Goal: Task Accomplishment & Management: Manage account settings

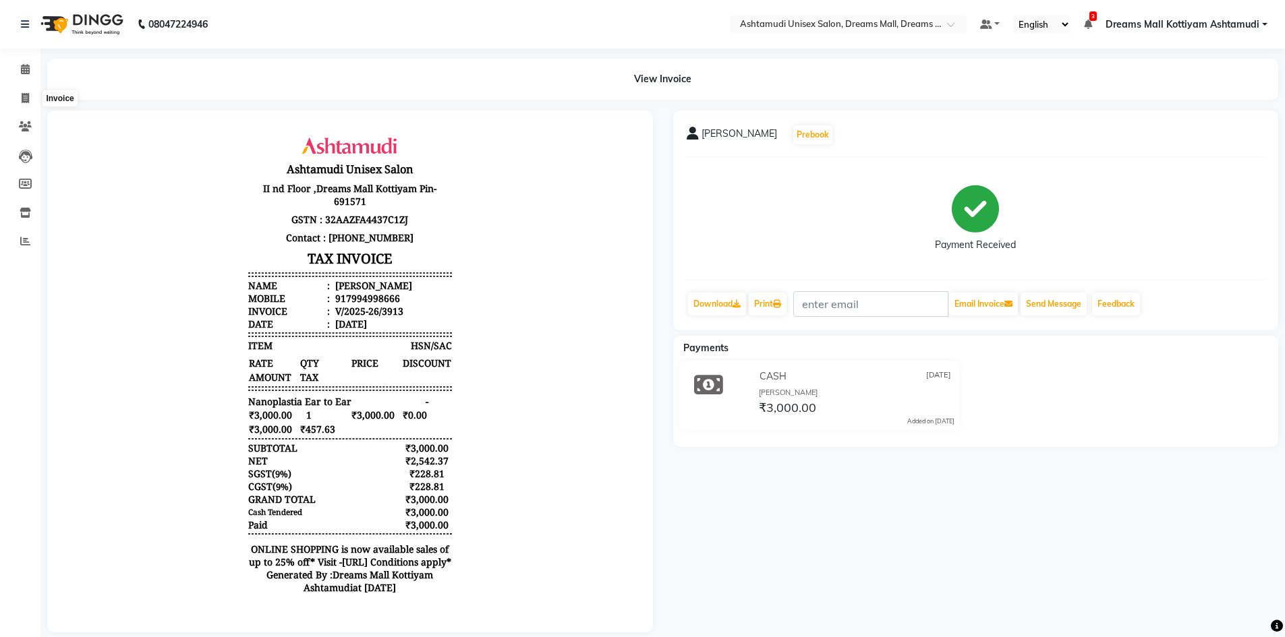
click at [26, 94] on icon at bounding box center [25, 98] width 7 height 10
select select "7264"
select select "service"
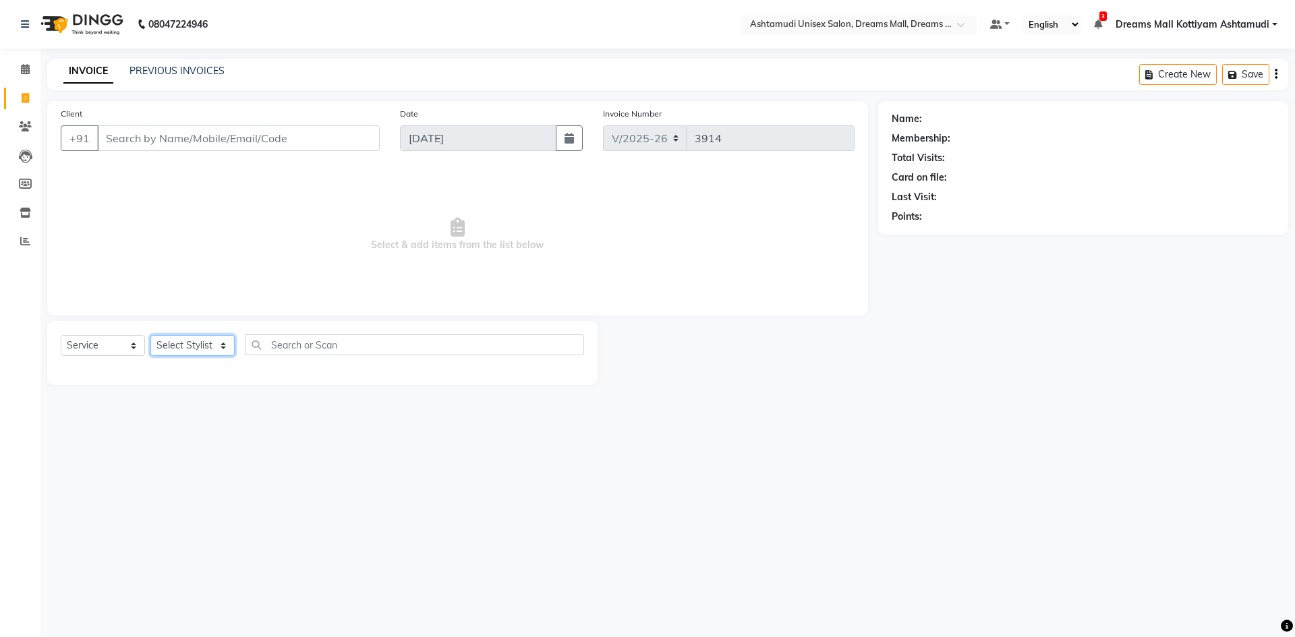
click at [171, 348] on select "Select Stylist" at bounding box center [192, 345] width 84 height 21
select select "62103"
click at [150, 335] on select "Select Stylist [PERSON_NAME] AOTULA LONGCHAR [PERSON_NAME] BIKI SARKI [PERSON_N…" at bounding box center [202, 345] width 104 height 21
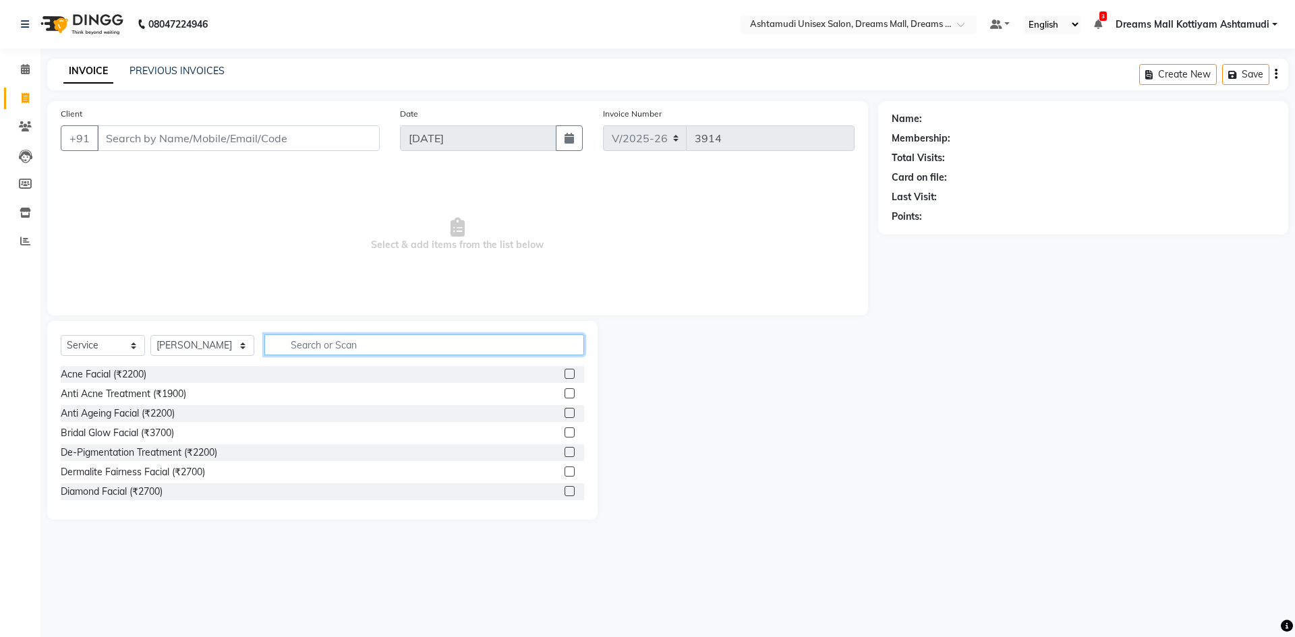
click at [314, 343] on input "text" at bounding box center [424, 345] width 320 height 21
type input "cle"
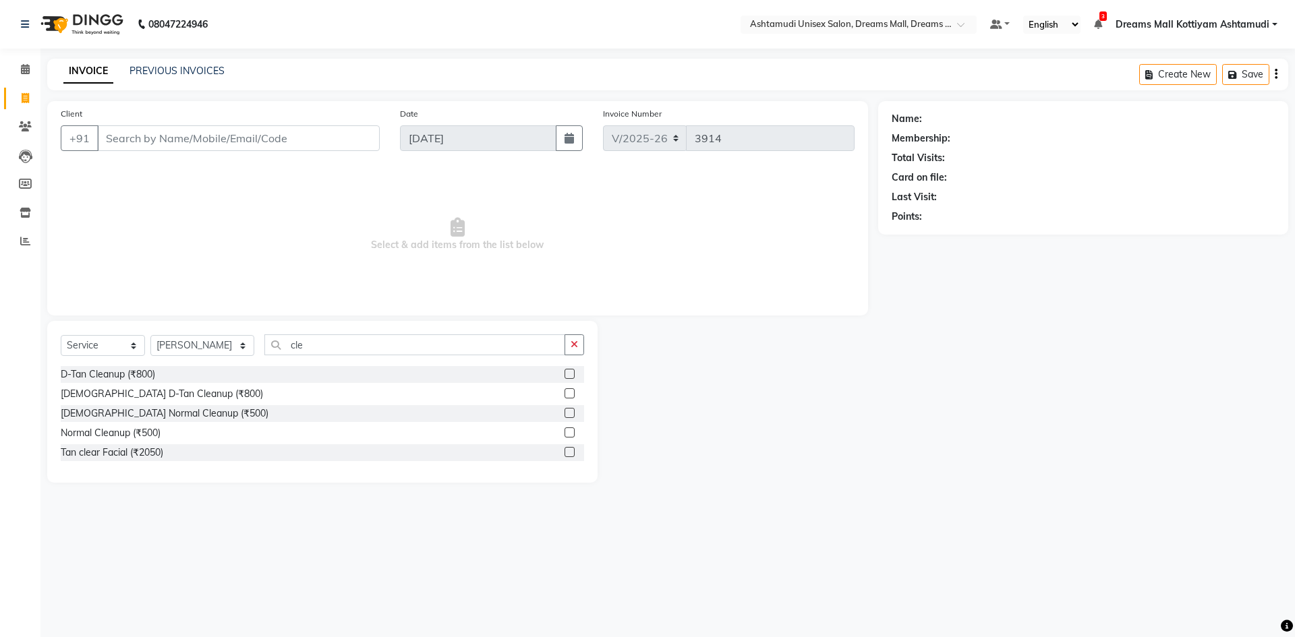
click at [566, 376] on label at bounding box center [570, 374] width 10 height 10
click at [566, 376] on input "checkbox" at bounding box center [569, 374] width 9 height 9
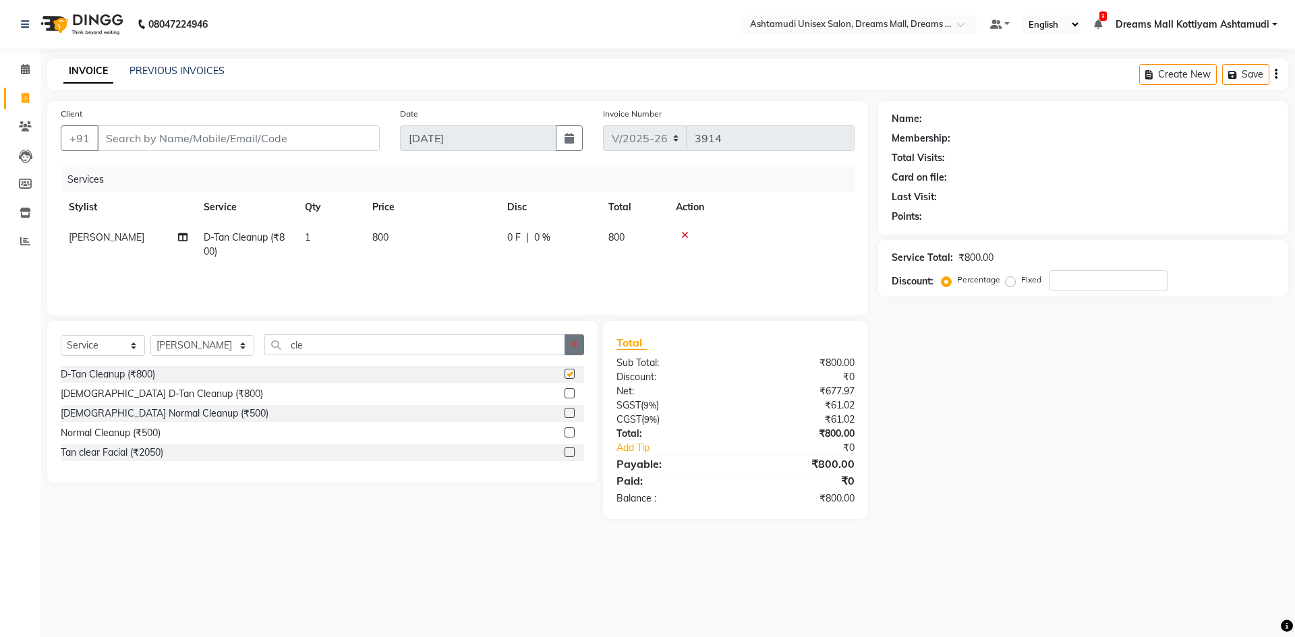
checkbox input "false"
click at [577, 349] on icon "button" at bounding box center [574, 344] width 7 height 9
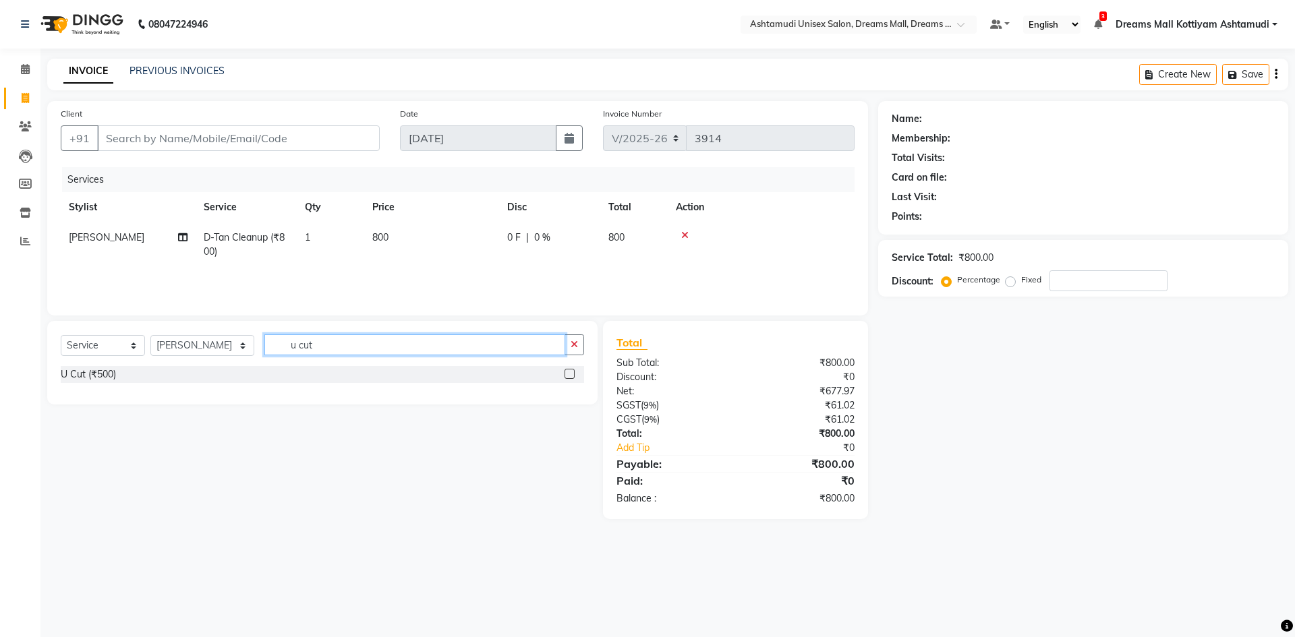
type input "u cut"
click at [567, 374] on label at bounding box center [570, 374] width 10 height 10
click at [567, 374] on input "checkbox" at bounding box center [569, 374] width 9 height 9
checkbox input "true"
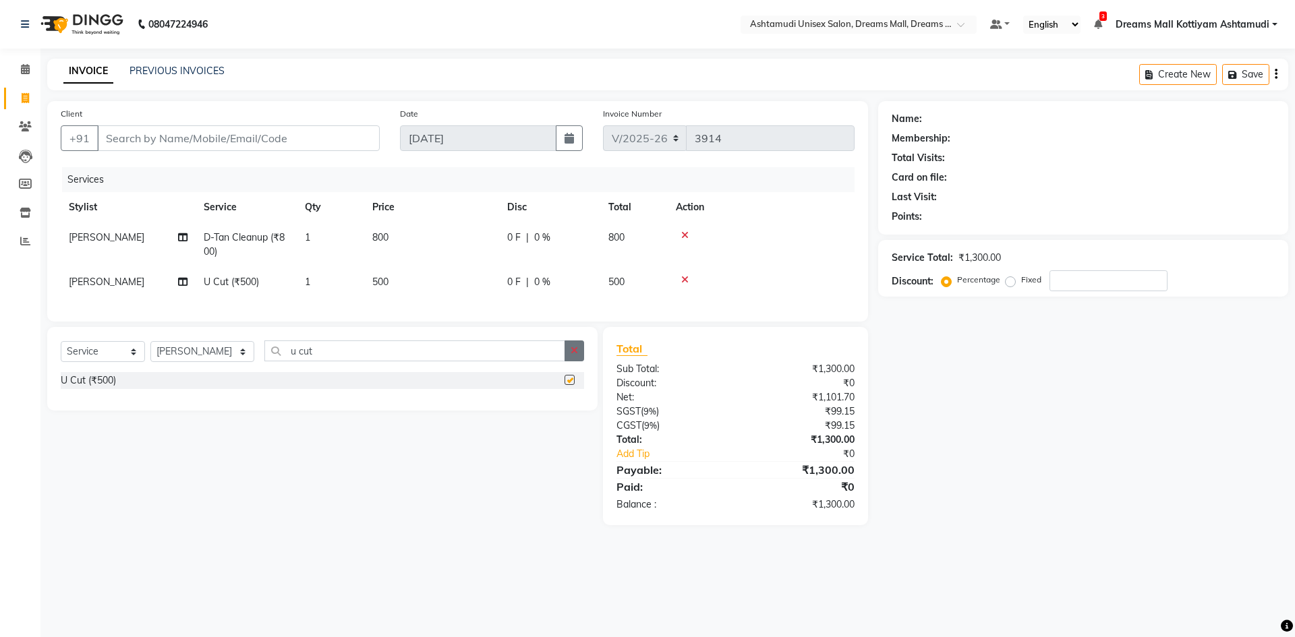
click at [570, 362] on button "button" at bounding box center [575, 351] width 20 height 21
type input "eye"
click at [569, 385] on label at bounding box center [570, 380] width 10 height 10
click at [569, 385] on input "checkbox" at bounding box center [569, 380] width 9 height 9
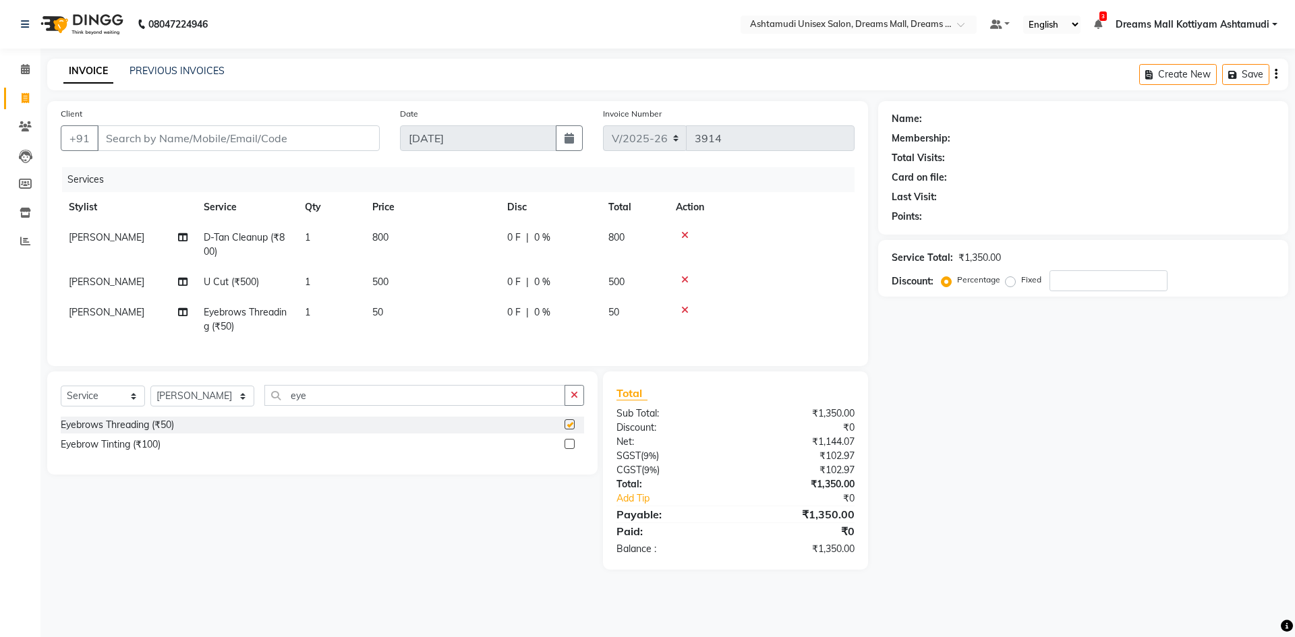
checkbox input "false"
click at [217, 407] on select "Select Stylist [PERSON_NAME] AOTULA LONGCHAR [PERSON_NAME] BIKI SARKI [PERSON_N…" at bounding box center [202, 396] width 104 height 21
select select "62099"
click at [150, 396] on select "Select Stylist [PERSON_NAME] AOTULA LONGCHAR [PERSON_NAME] BIKI SARKI [PERSON_N…" at bounding box center [202, 396] width 104 height 21
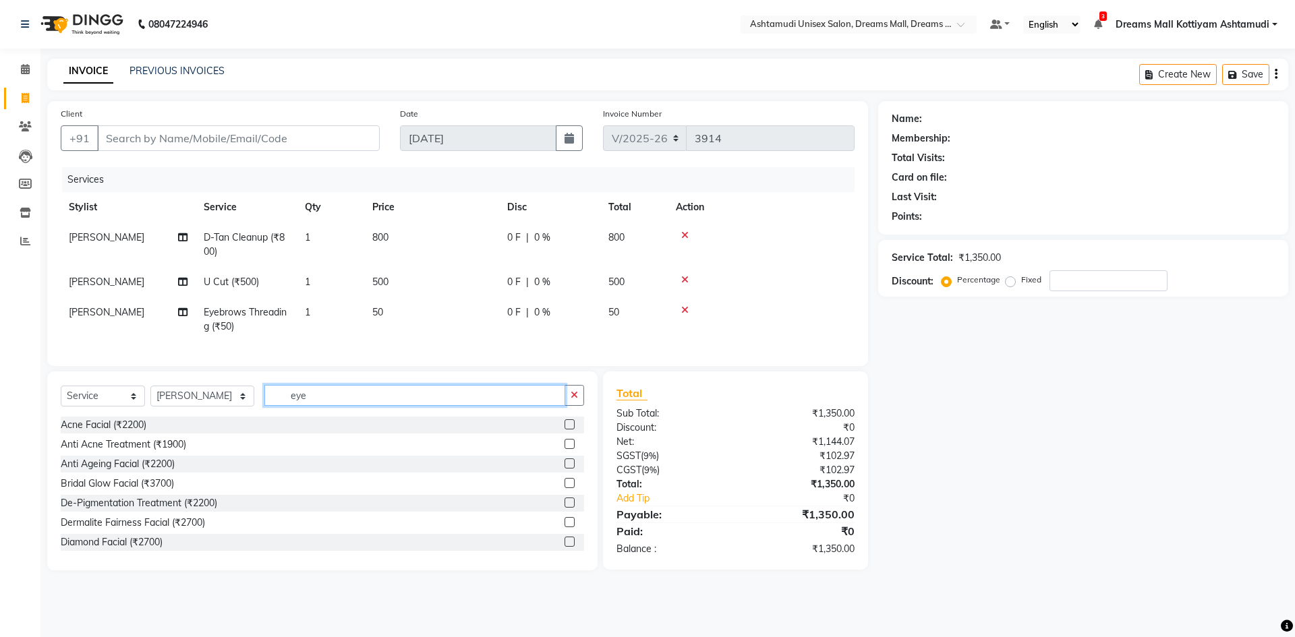
click at [307, 405] on input "eye" at bounding box center [414, 395] width 301 height 21
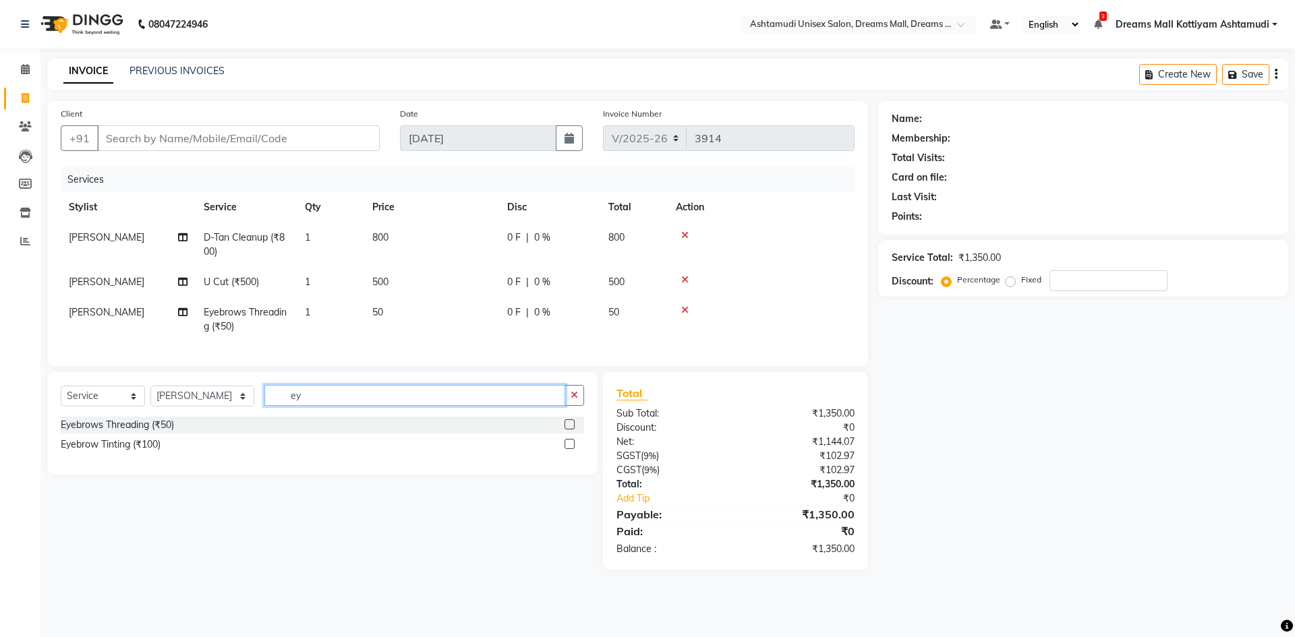
type input "e"
type input "hair cut"
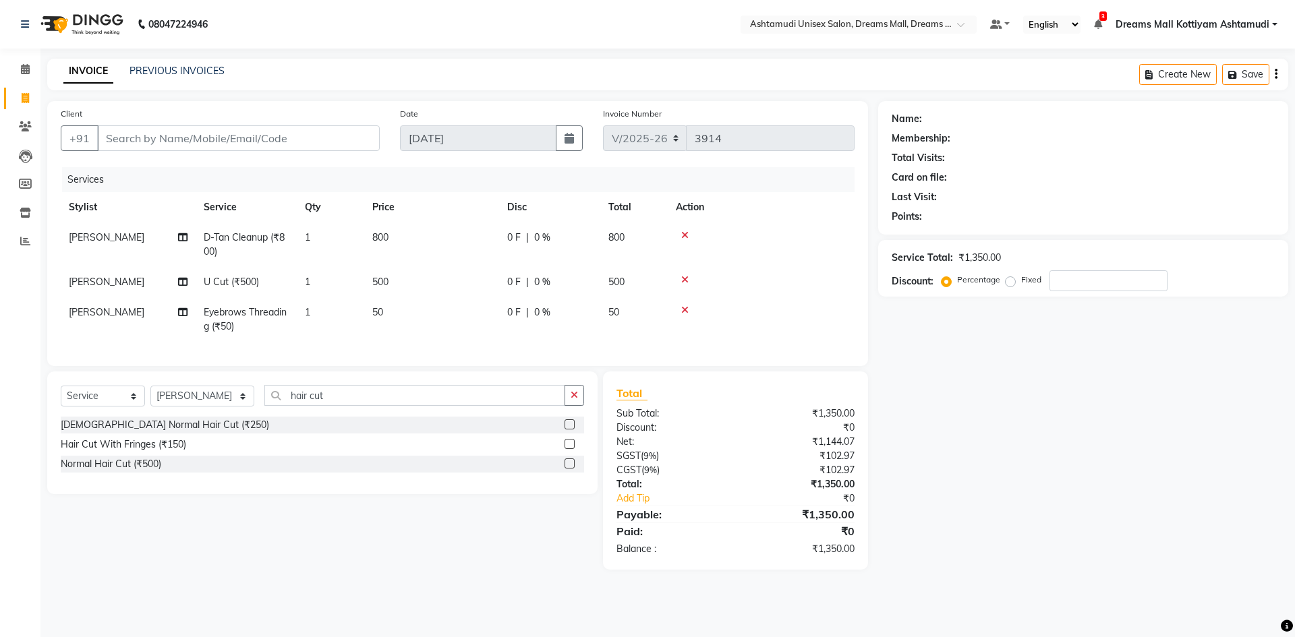
click at [571, 430] on label at bounding box center [570, 425] width 10 height 10
click at [571, 430] on input "checkbox" at bounding box center [569, 425] width 9 height 9
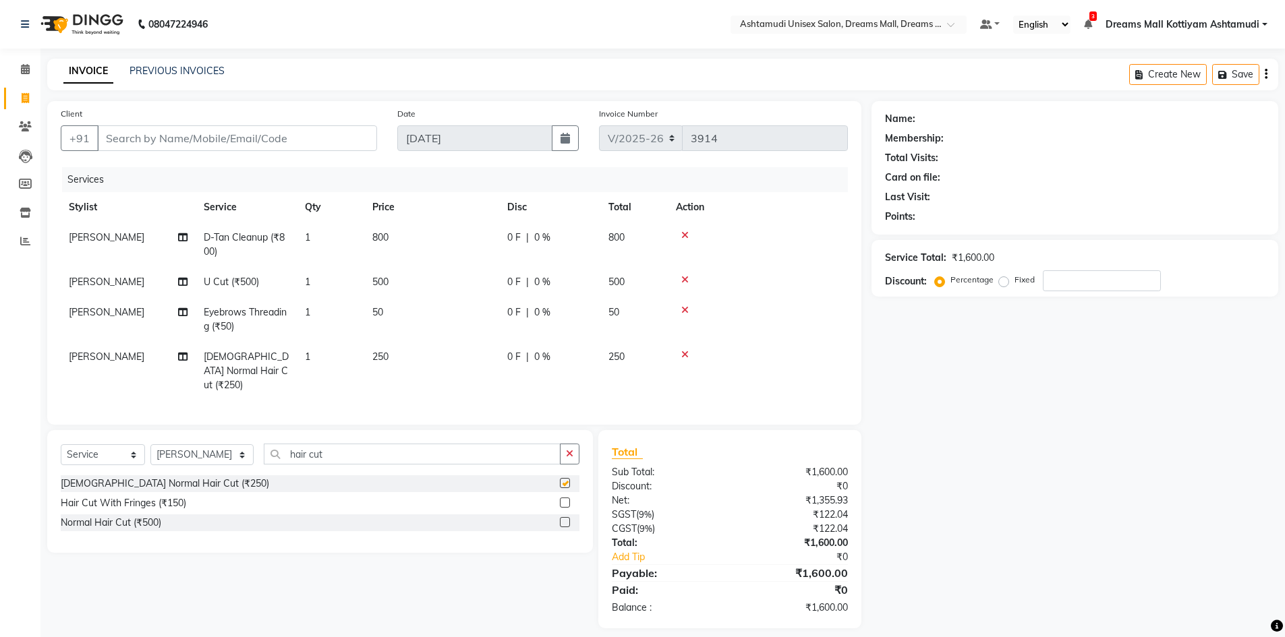
checkbox input "false"
click at [269, 146] on input "Client" at bounding box center [237, 138] width 280 height 26
type input "9"
type input "0"
type input "9847111901"
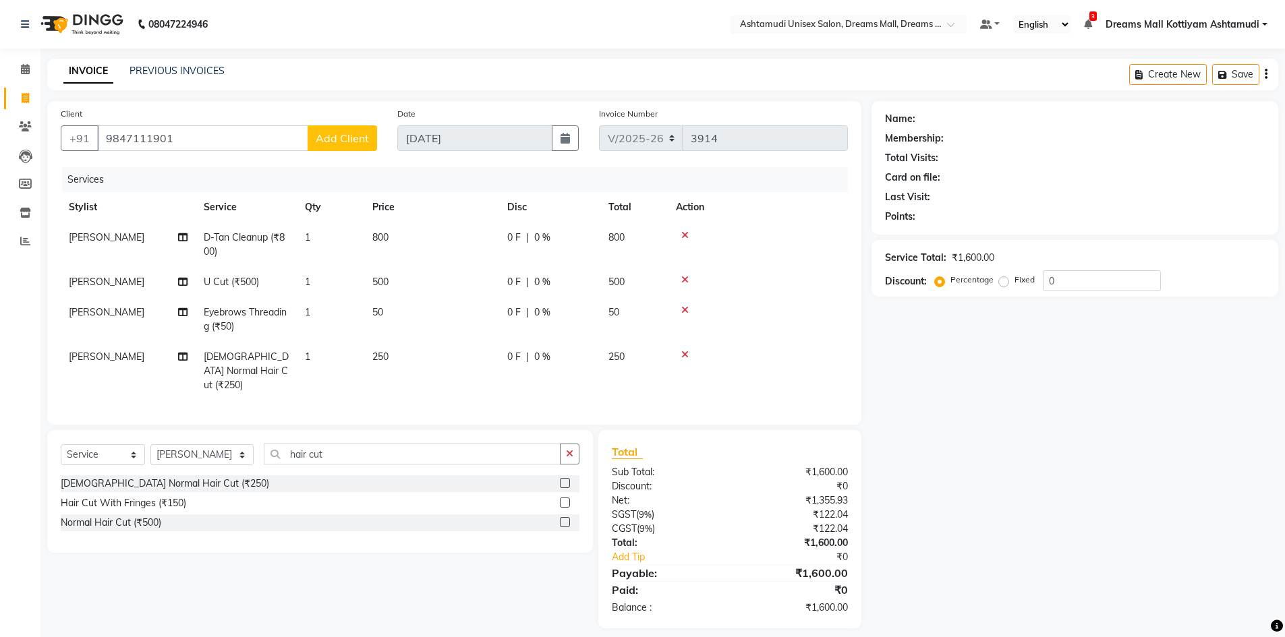
click at [353, 140] on span "Add Client" at bounding box center [342, 138] width 53 height 13
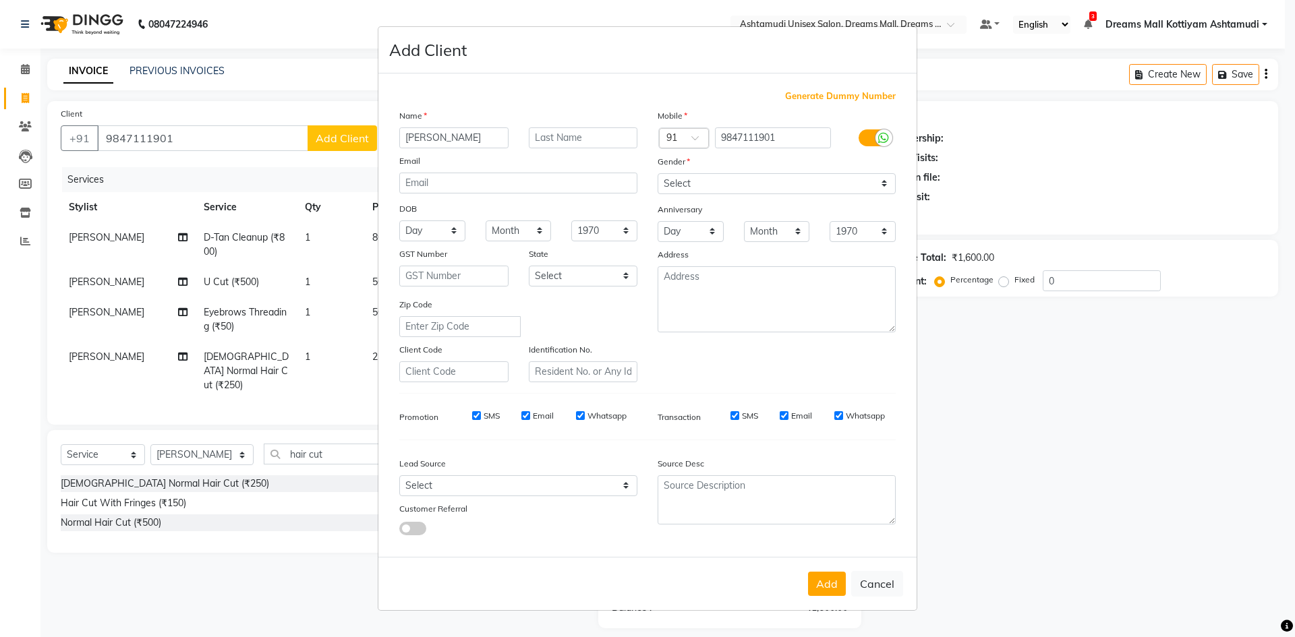
type input "sunil kumar"
click at [712, 194] on div "Mobile Country Code × 91 9847111901 Gender Select Male Female Other Prefer Not …" at bounding box center [777, 246] width 258 height 274
click at [716, 189] on select "Select [DEMOGRAPHIC_DATA] [DEMOGRAPHIC_DATA] Other Prefer Not To Say" at bounding box center [777, 183] width 238 height 21
select select "female"
click at [658, 173] on select "Select [DEMOGRAPHIC_DATA] [DEMOGRAPHIC_DATA] Other Prefer Not To Say" at bounding box center [777, 183] width 238 height 21
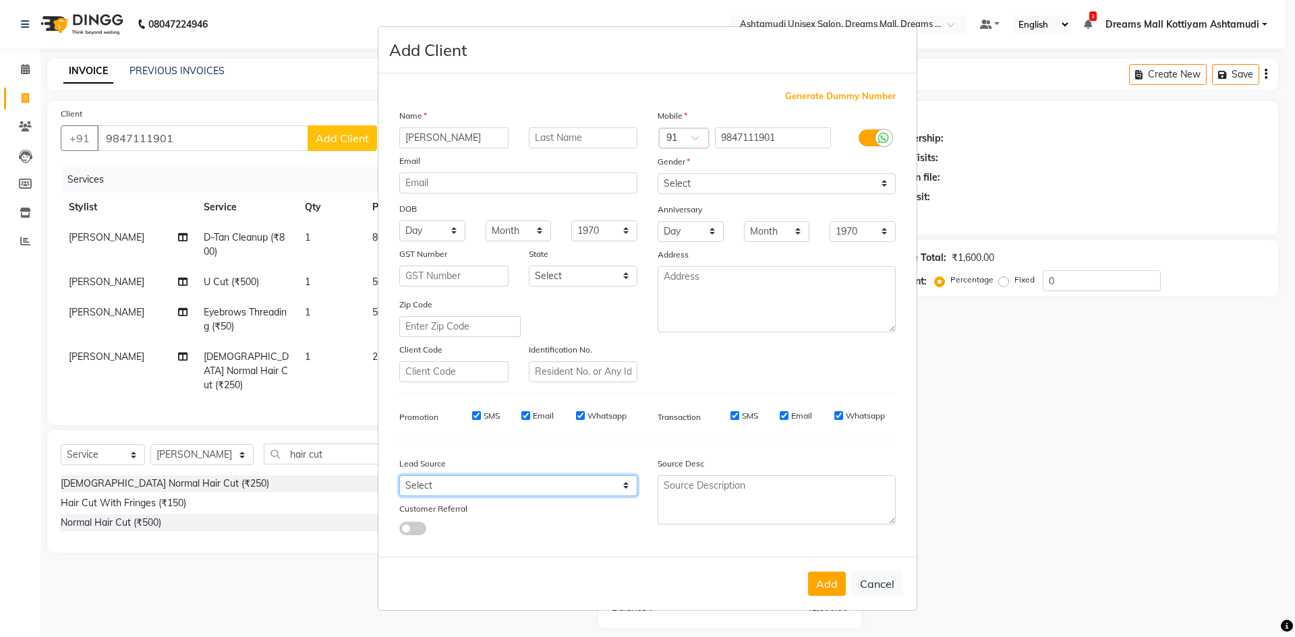
click at [584, 476] on select "Select Walk-in Referral Internet Friend Word of Mouth Advertisement Facebook Ju…" at bounding box center [518, 486] width 238 height 21
select select "49875"
click at [399, 476] on select "Select Walk-in Referral Internet Friend Word of Mouth Advertisement Facebook Ju…" at bounding box center [518, 486] width 238 height 21
click at [841, 585] on button "Add" at bounding box center [827, 584] width 38 height 24
select select
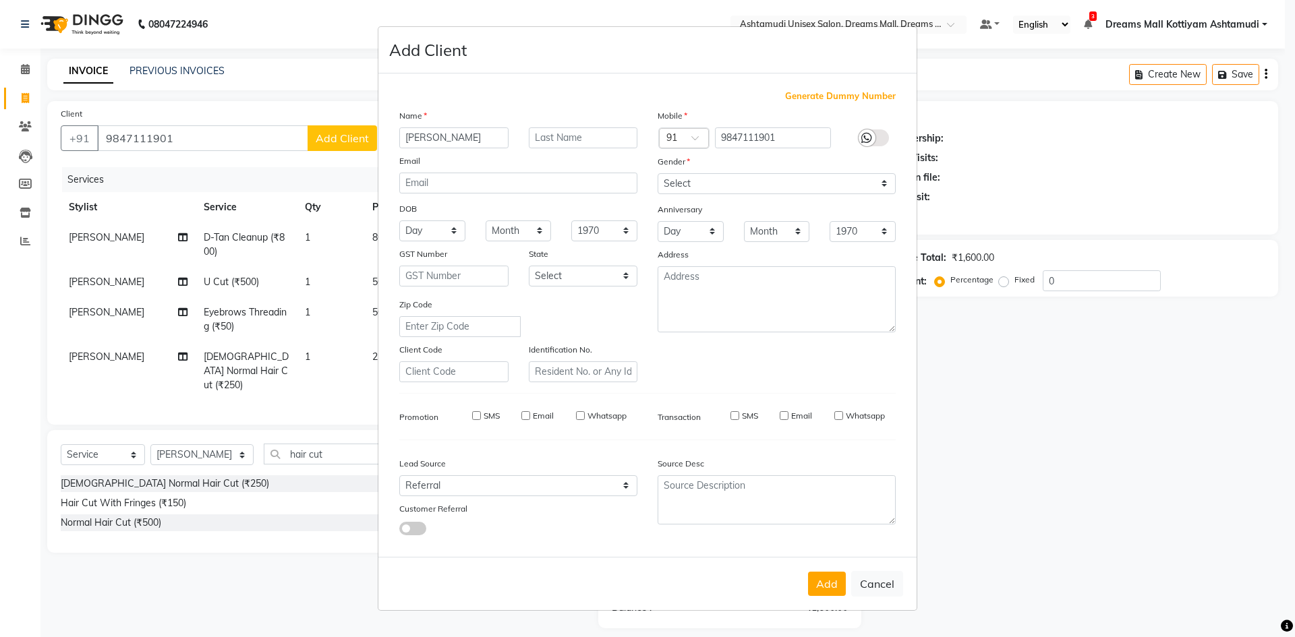
select select
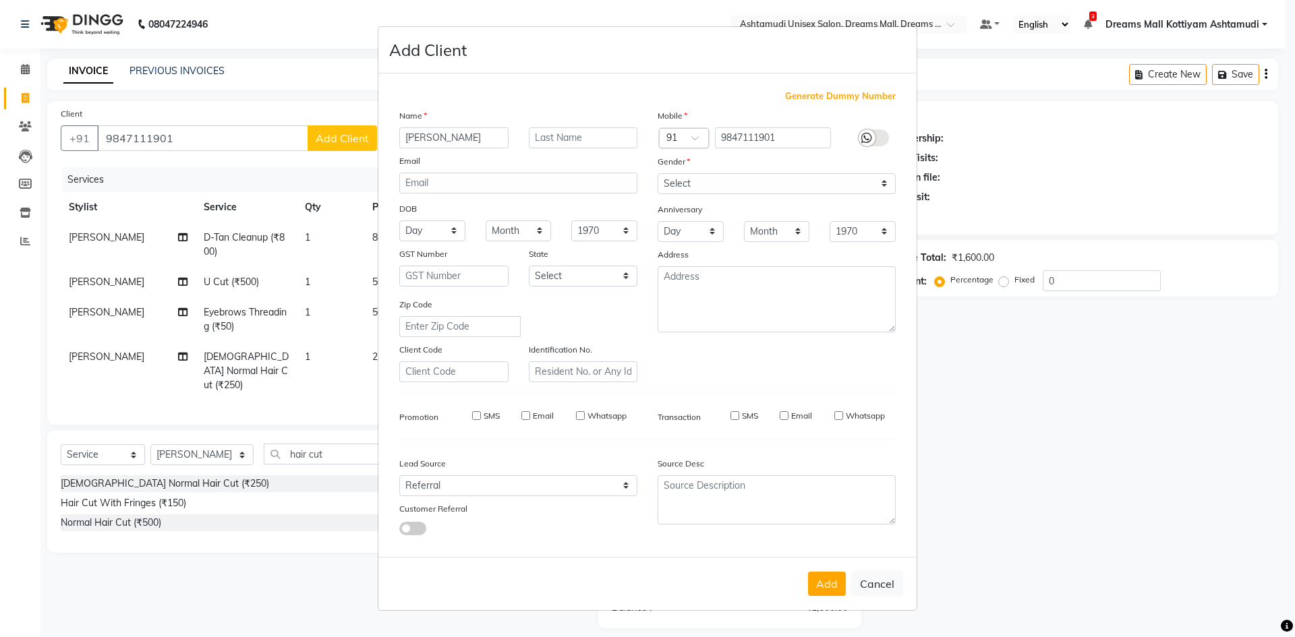
select select
checkbox input "false"
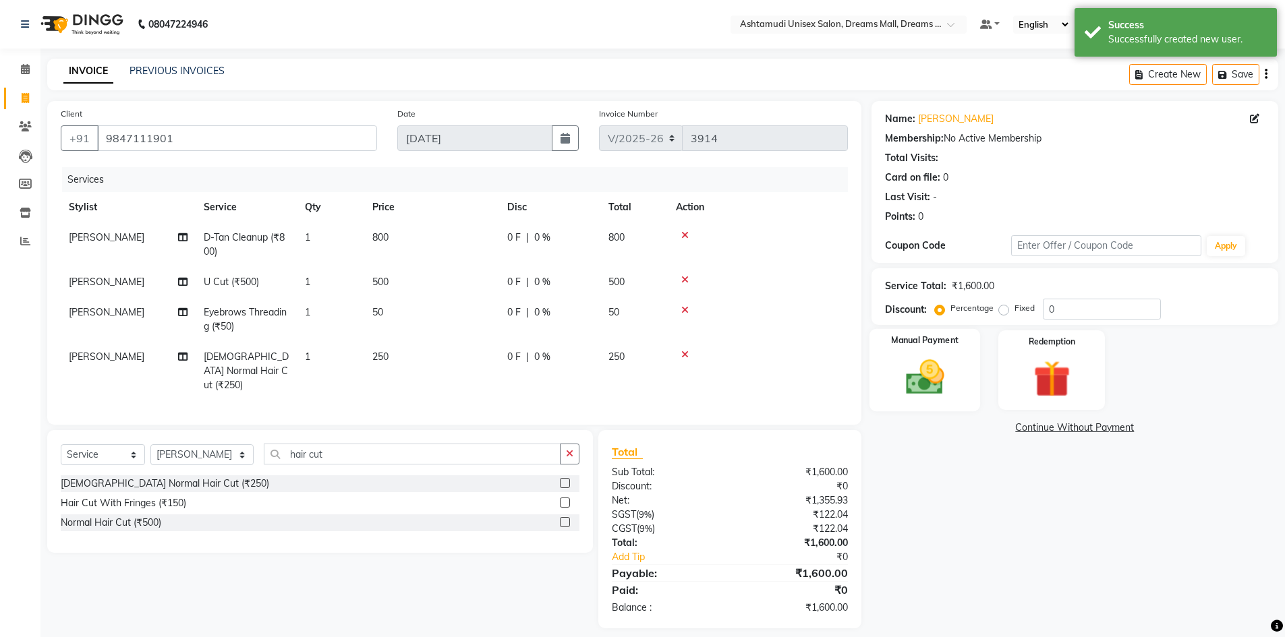
click at [936, 394] on img at bounding box center [925, 377] width 62 height 44
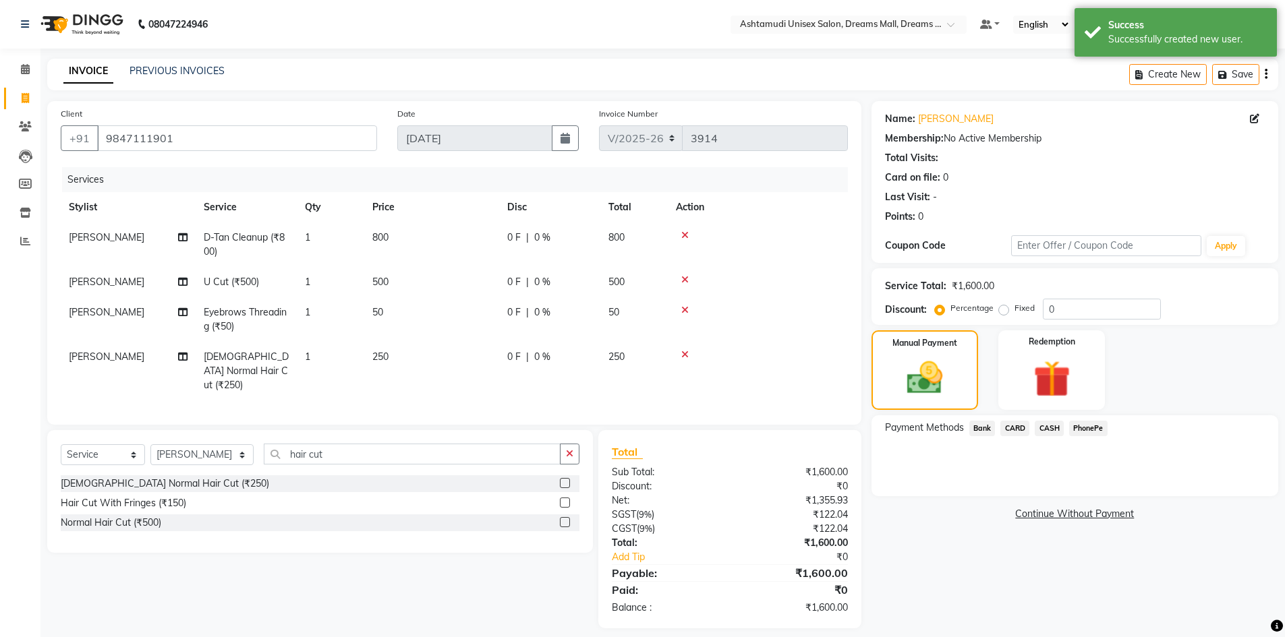
click at [1083, 428] on span "PhonePe" at bounding box center [1088, 429] width 38 height 16
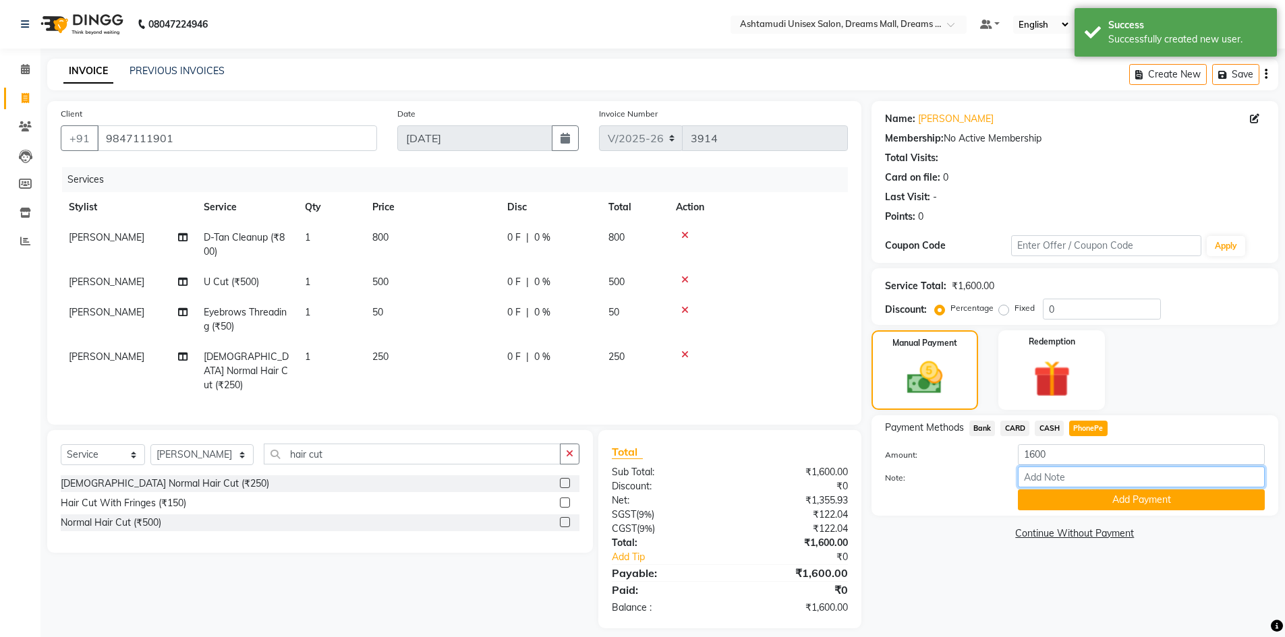
click at [1092, 484] on input "Note:" at bounding box center [1141, 477] width 247 height 21
type input "[PERSON_NAME]"
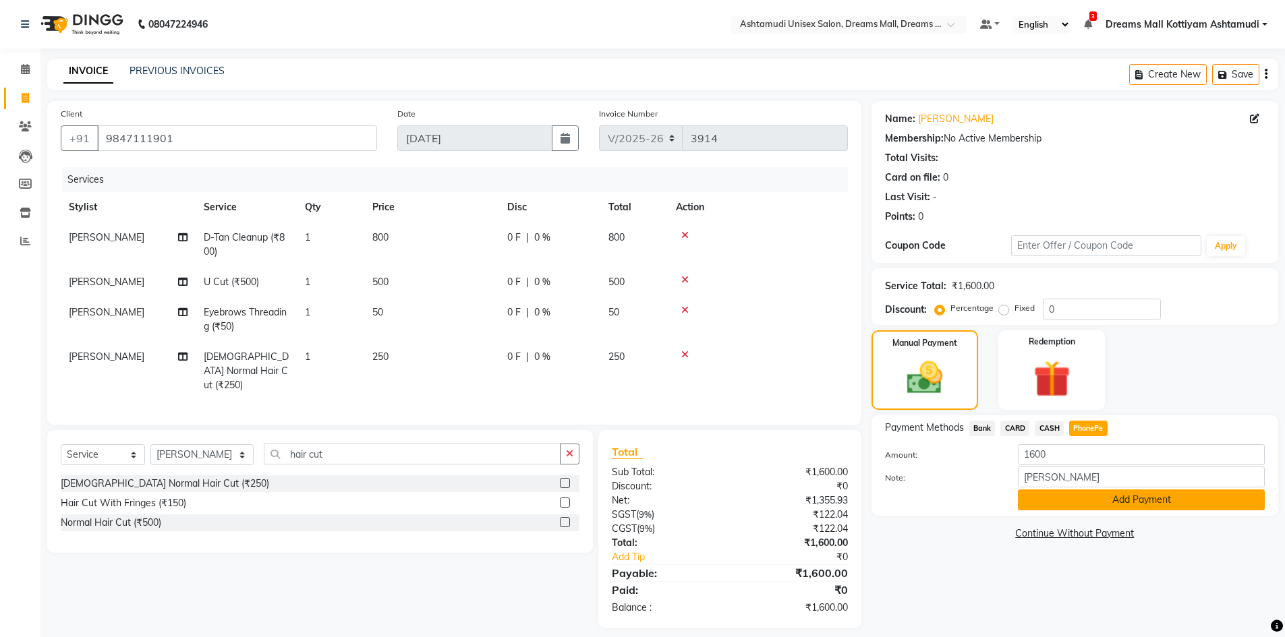
click at [1100, 504] on button "Add Payment" at bounding box center [1141, 500] width 247 height 21
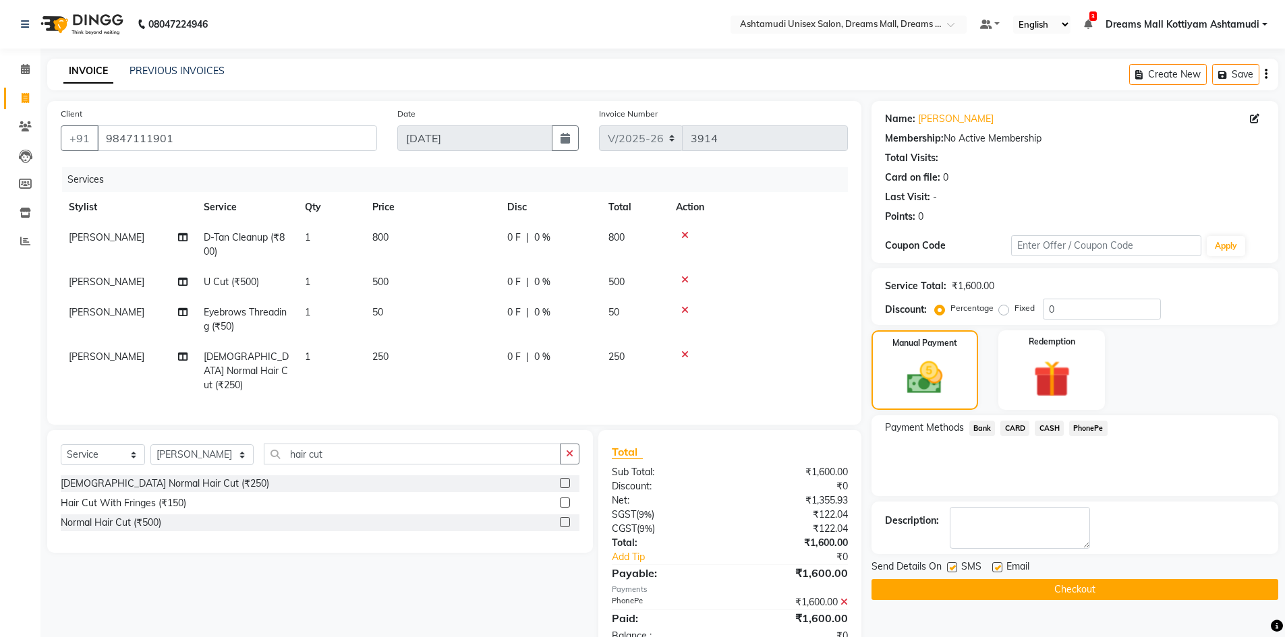
click at [1087, 592] on button "Checkout" at bounding box center [1074, 589] width 407 height 21
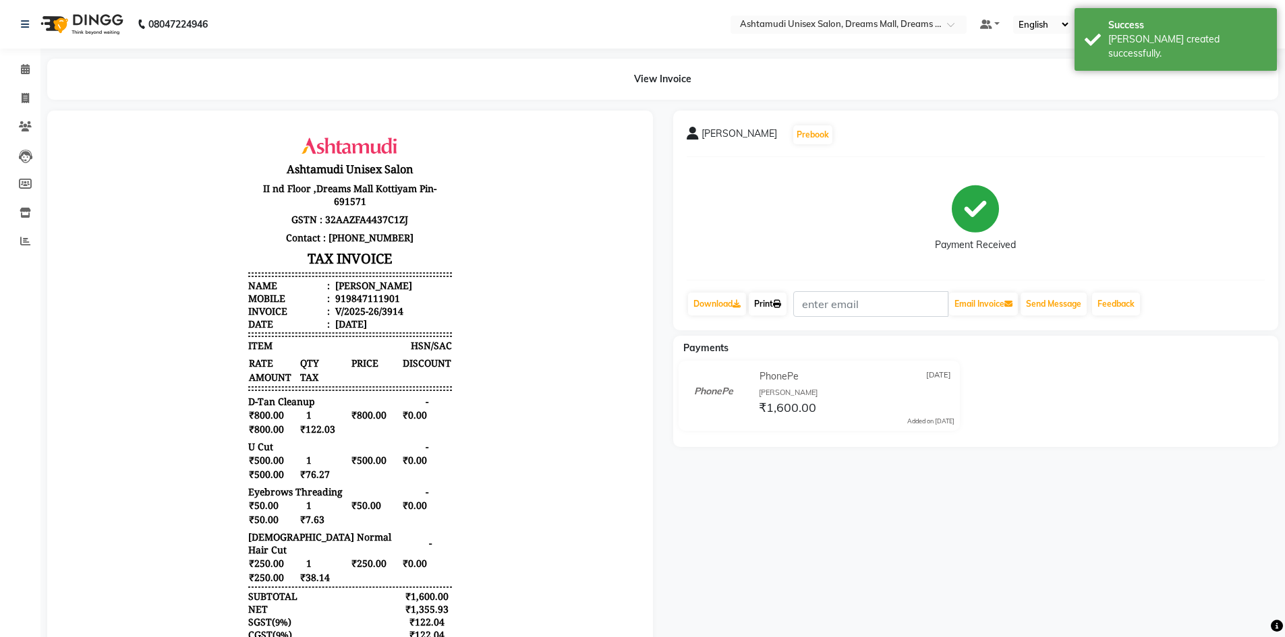
click at [766, 302] on link "Print" at bounding box center [768, 304] width 38 height 23
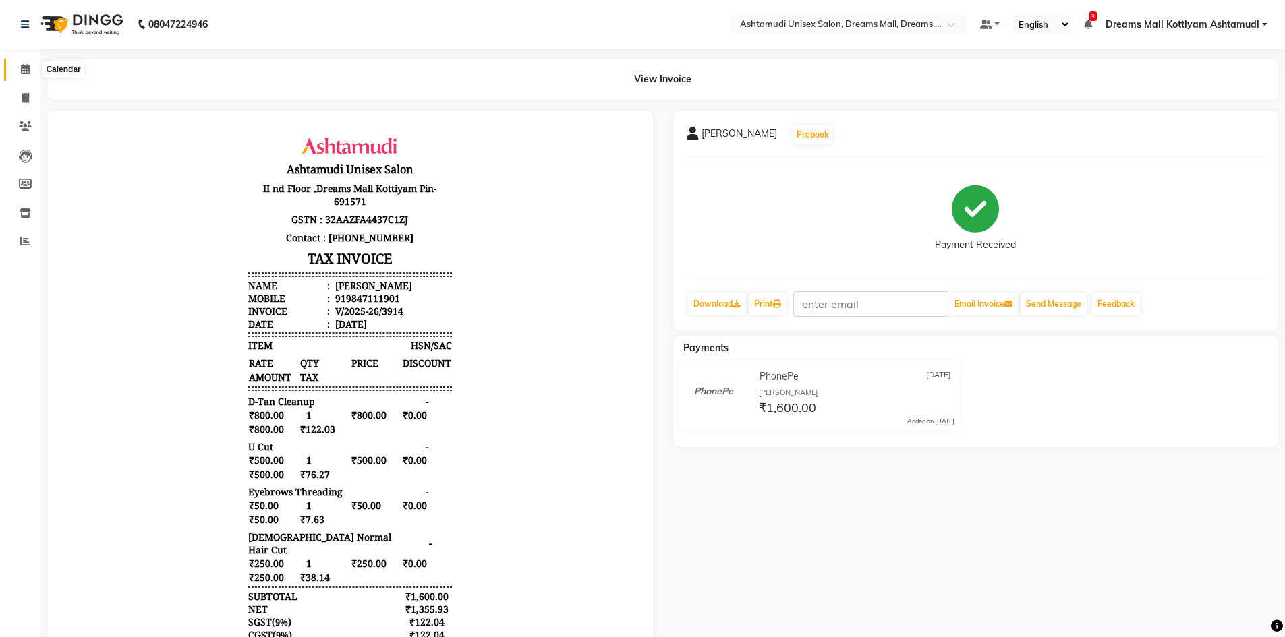
click at [22, 66] on icon at bounding box center [25, 69] width 9 height 10
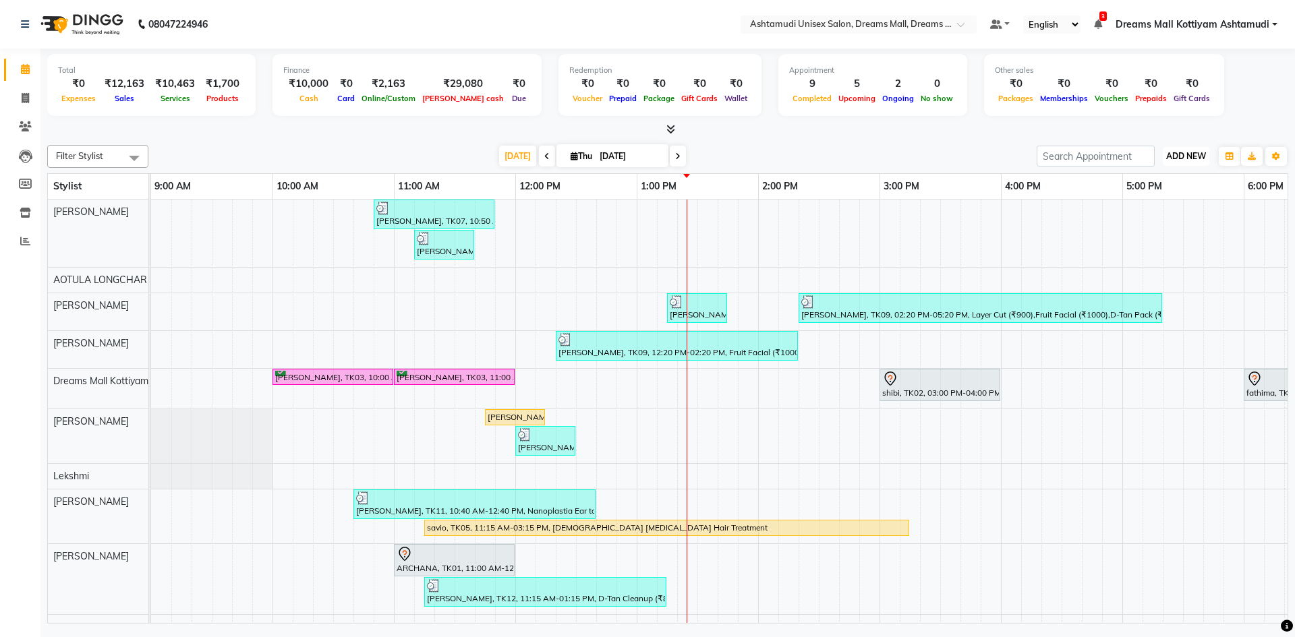
click at [1199, 154] on span "ADD NEW" at bounding box center [1186, 156] width 40 height 10
click at [1151, 198] on link "Add Invoice" at bounding box center [1155, 200] width 107 height 18
select select "service"
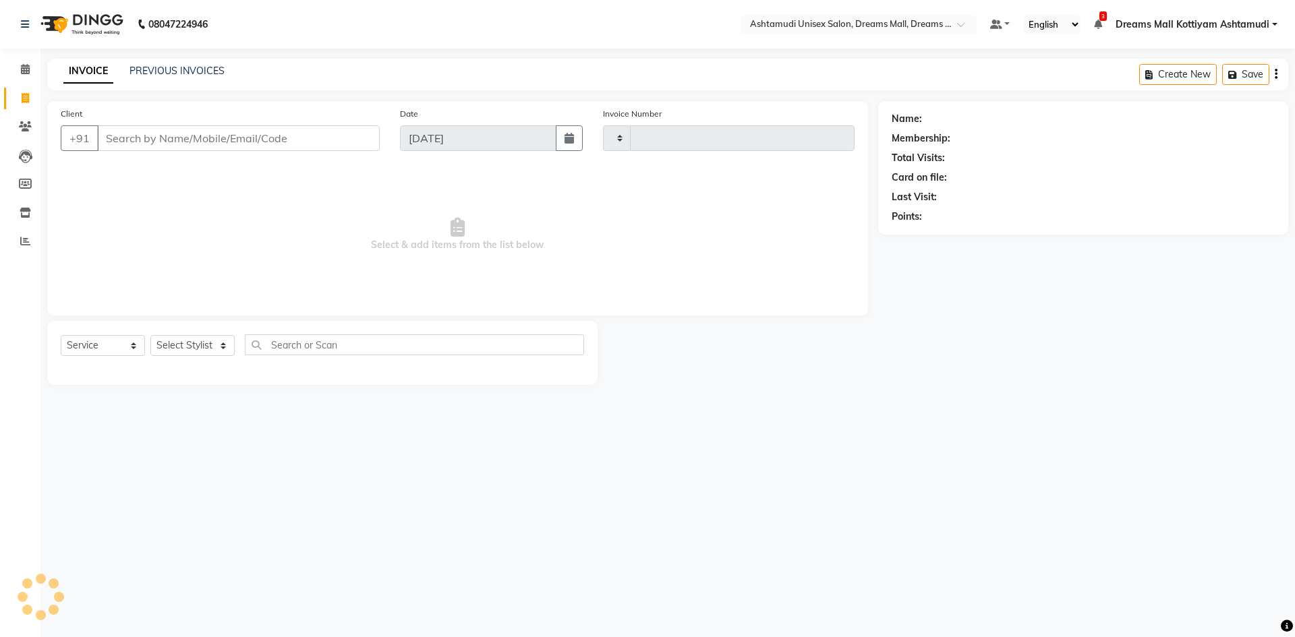
type input "3915"
select select "7264"
click at [206, 343] on select "Select Stylist [PERSON_NAME] AOTULA LONGCHAR [PERSON_NAME] BIKI SARKI [PERSON_N…" at bounding box center [202, 345] width 104 height 21
select select "62099"
click at [150, 335] on select "Select Stylist [PERSON_NAME] AOTULA LONGCHAR [PERSON_NAME] BIKI SARKI [PERSON_N…" at bounding box center [202, 345] width 104 height 21
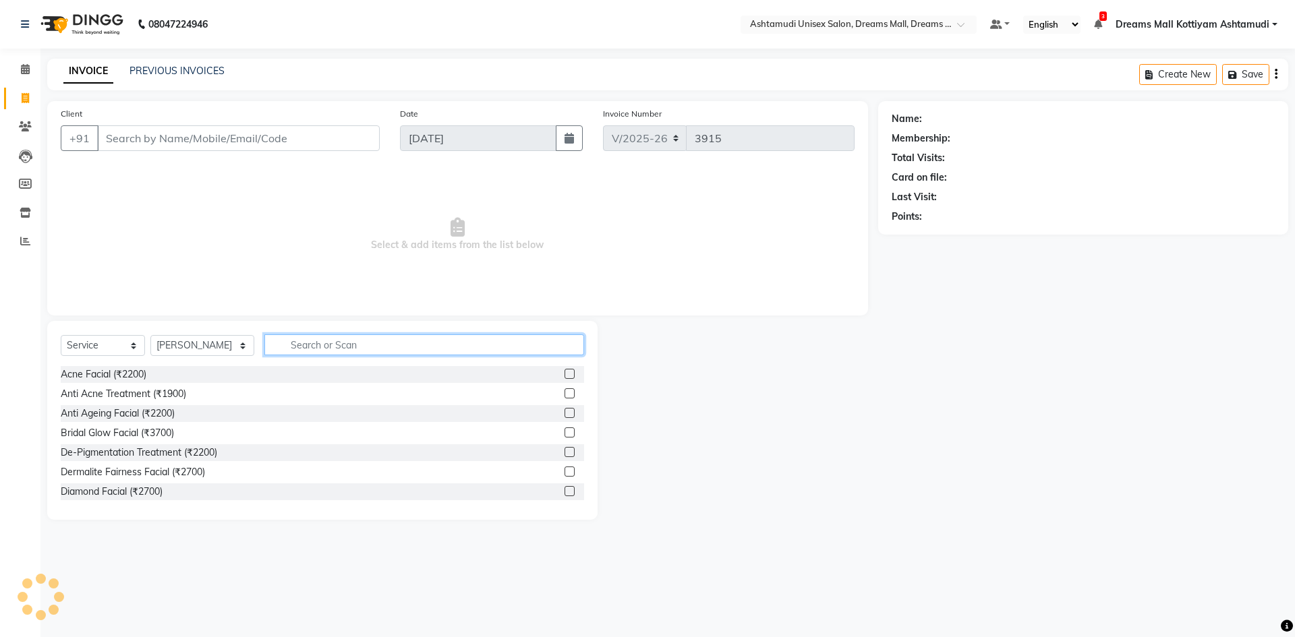
click at [357, 348] on input "text" at bounding box center [424, 345] width 320 height 21
type input "cut"
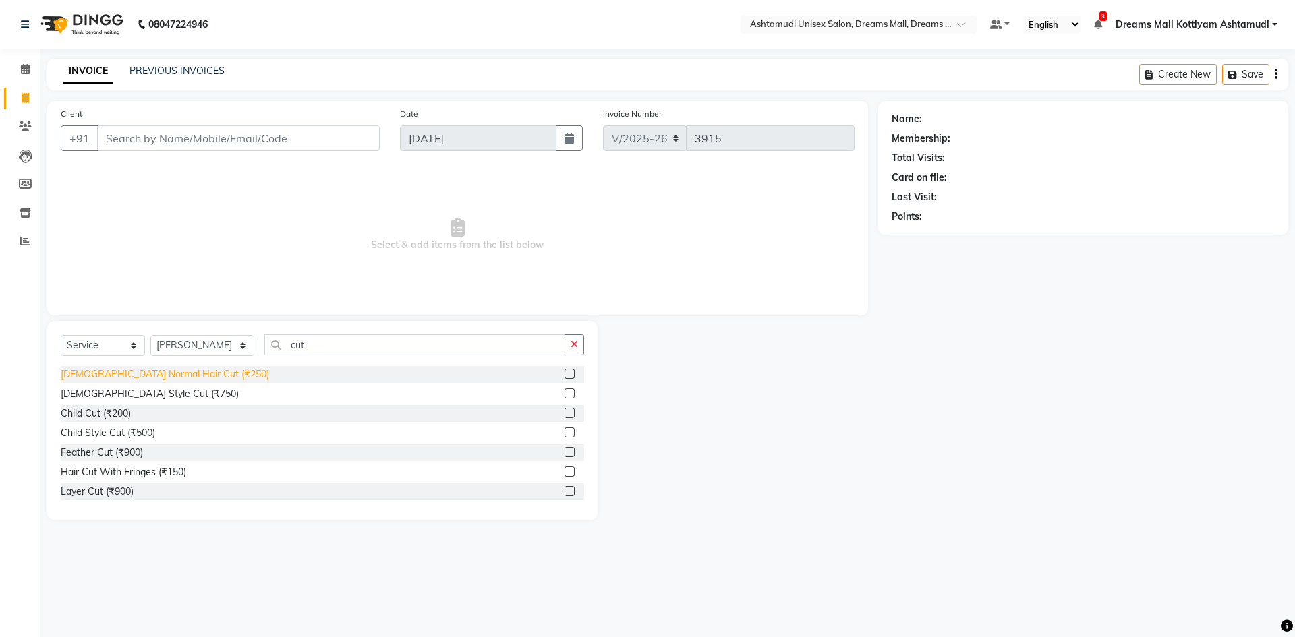
click at [154, 376] on div "[DEMOGRAPHIC_DATA] Normal Hair Cut (₹250)" at bounding box center [165, 375] width 208 height 14
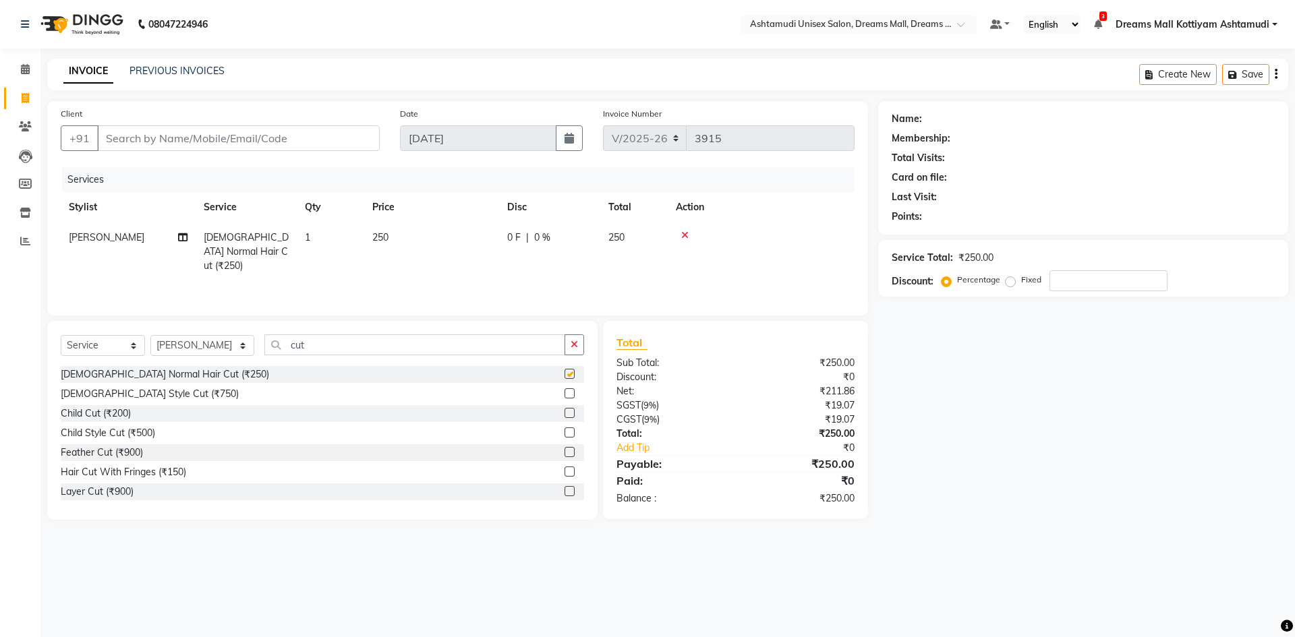
checkbox input "false"
click at [225, 347] on select "Select Stylist [PERSON_NAME] AOTULA LONGCHAR [PERSON_NAME] BIKI SARKI [PERSON_N…" at bounding box center [202, 345] width 104 height 21
select select "68167"
click at [150, 335] on select "Select Stylist [PERSON_NAME] AOTULA LONGCHAR [PERSON_NAME] BIKI SARKI [PERSON_N…" at bounding box center [202, 345] width 104 height 21
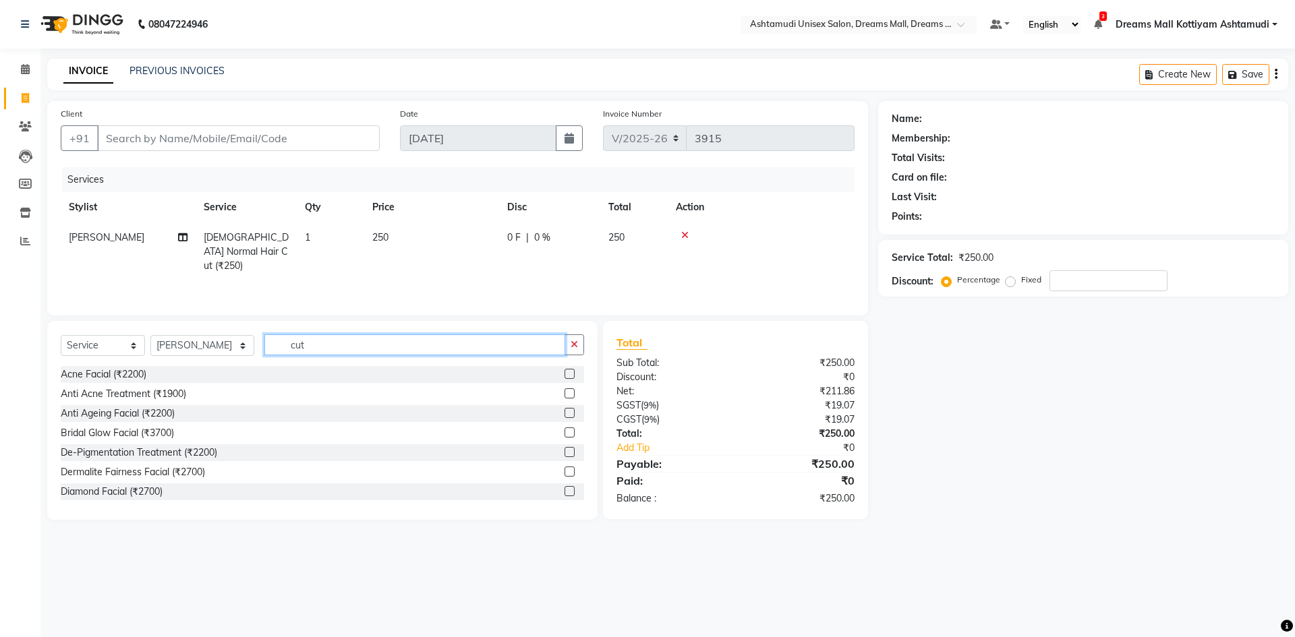
click at [339, 343] on input "cut" at bounding box center [414, 345] width 301 height 21
type input "cut"
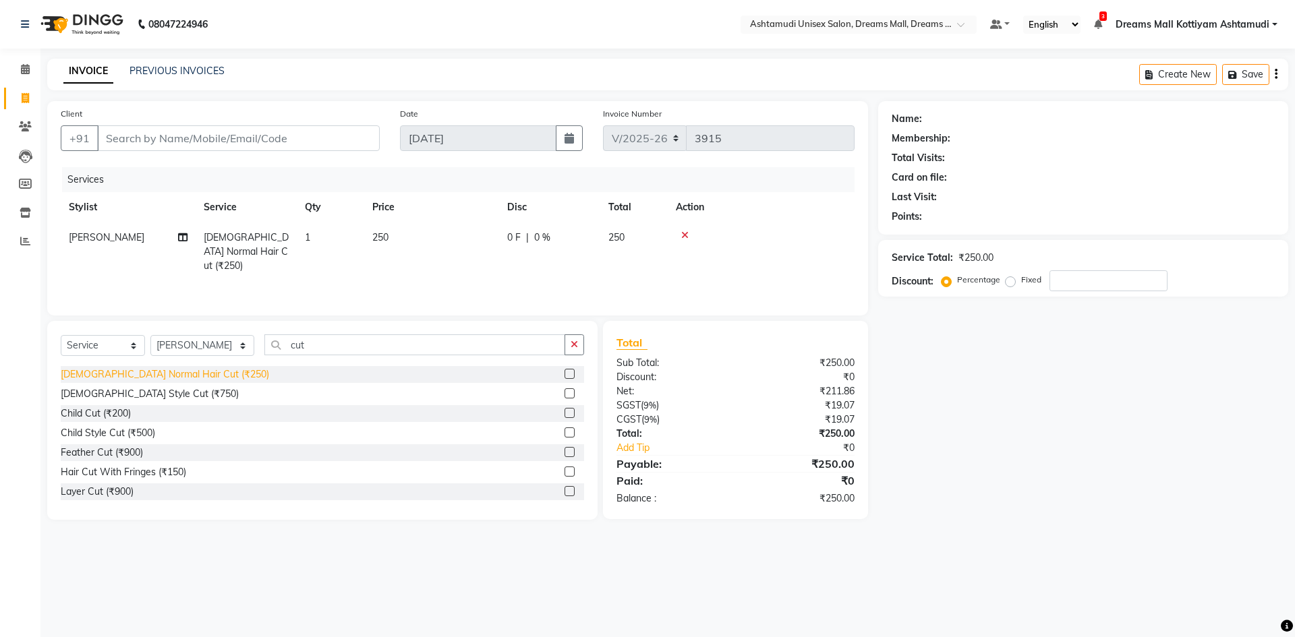
click at [161, 375] on div "[DEMOGRAPHIC_DATA] Normal Hair Cut (₹250)" at bounding box center [165, 375] width 208 height 14
checkbox input "false"
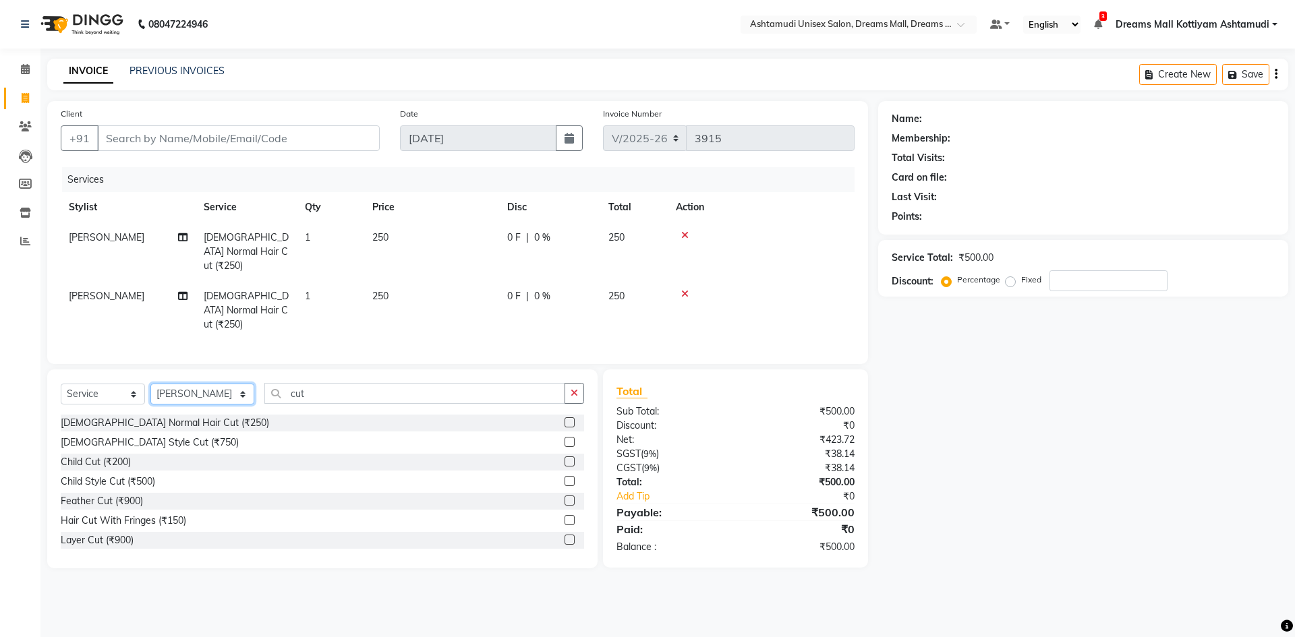
click at [218, 384] on select "Select Stylist [PERSON_NAME] AOTULA LONGCHAR [PERSON_NAME] BIKI SARKI [PERSON_N…" at bounding box center [202, 394] width 104 height 21
select select "62100"
click at [150, 384] on select "Select Stylist [PERSON_NAME] AOTULA LONGCHAR [PERSON_NAME] BIKI SARKI [PERSON_N…" at bounding box center [202, 394] width 104 height 21
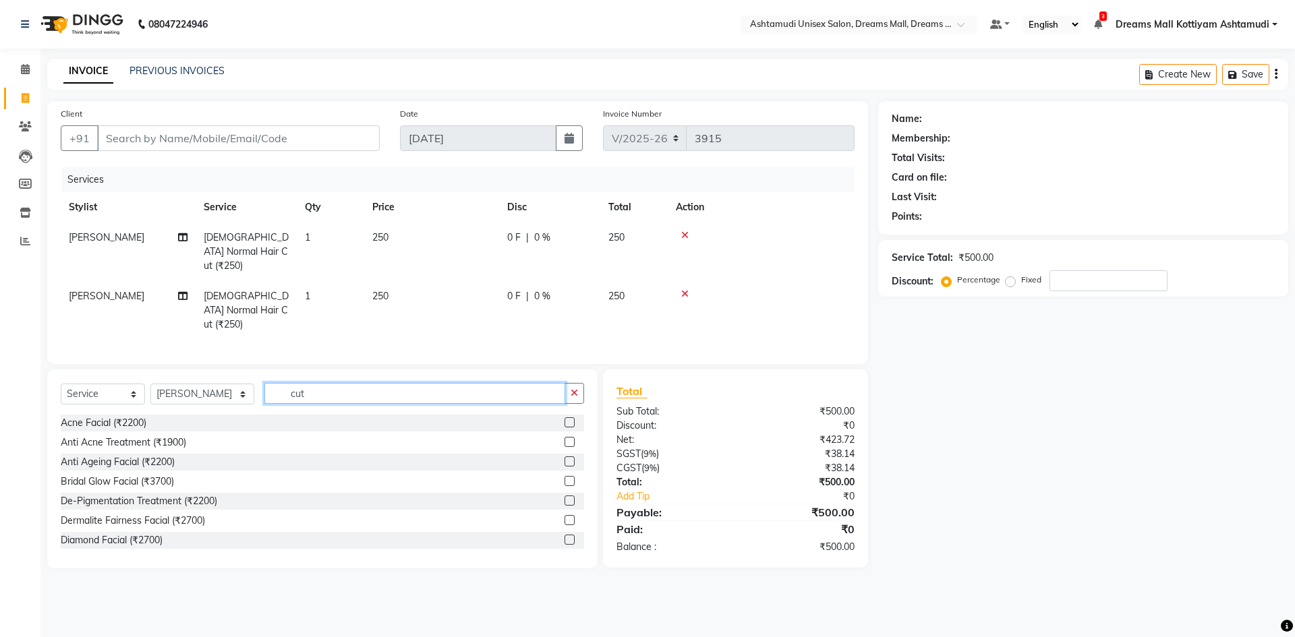
click at [345, 383] on input "cut" at bounding box center [414, 393] width 301 height 21
type input "c"
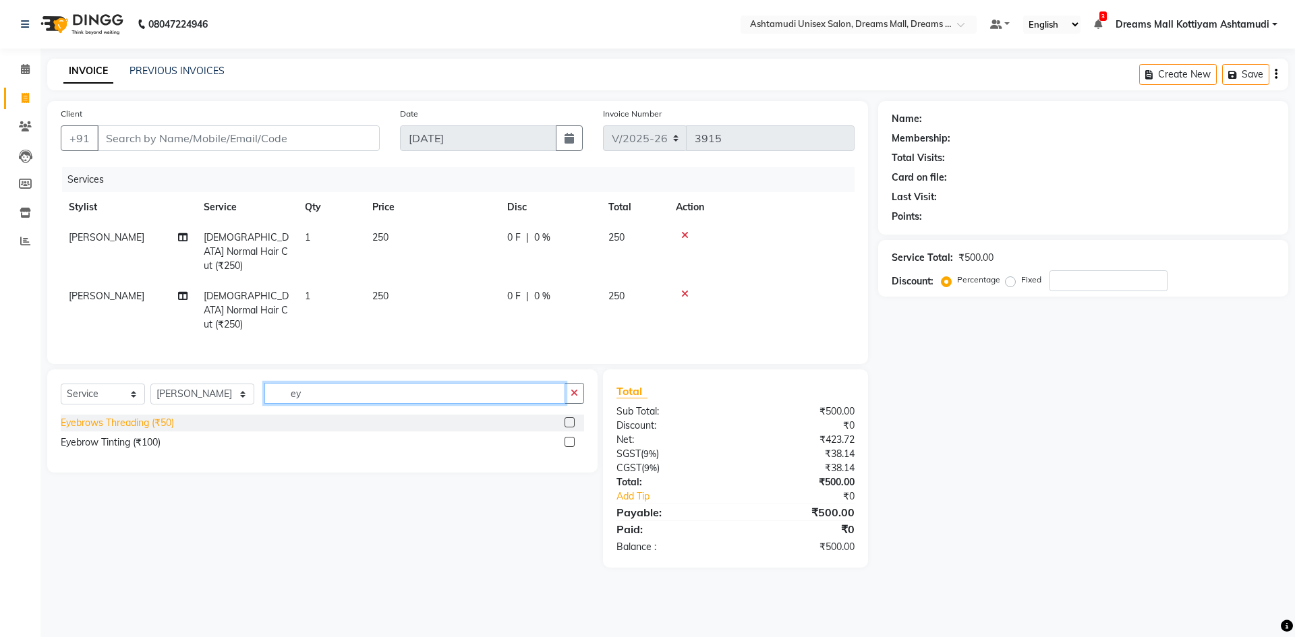
type input "ey"
click at [164, 416] on div "Eyebrows Threading (₹50)" at bounding box center [117, 423] width 113 height 14
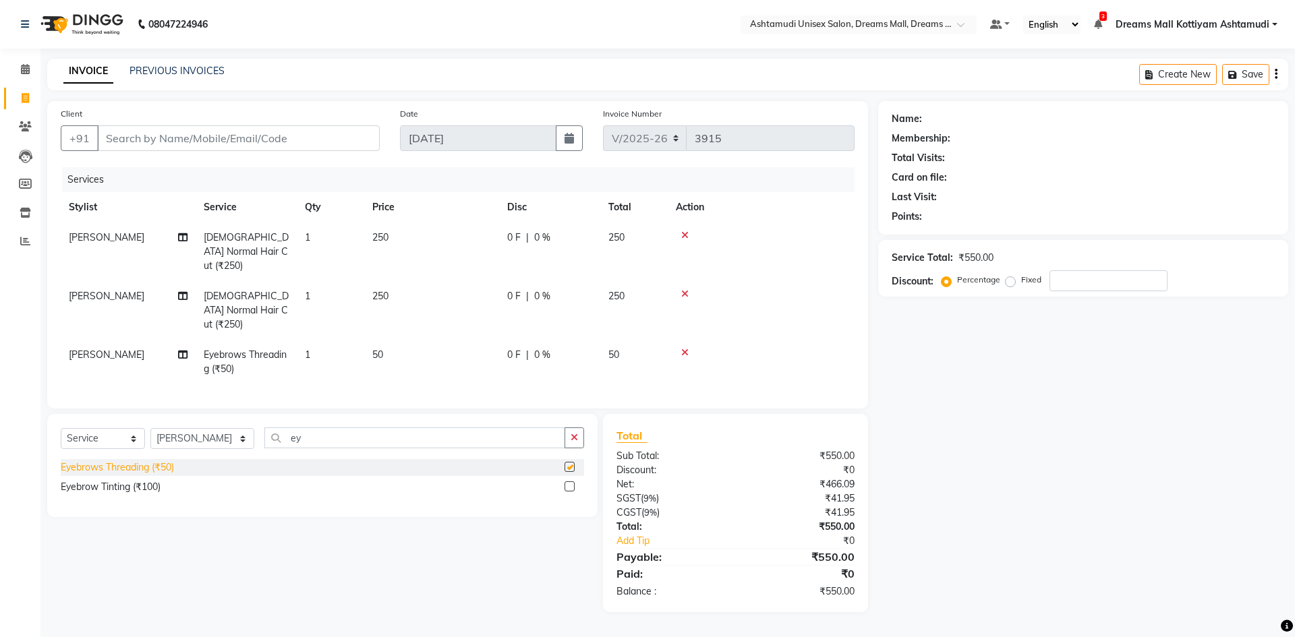
checkbox input "false"
click at [287, 132] on input "Client" at bounding box center [238, 138] width 283 height 26
click at [683, 235] on icon at bounding box center [684, 235] width 7 height 9
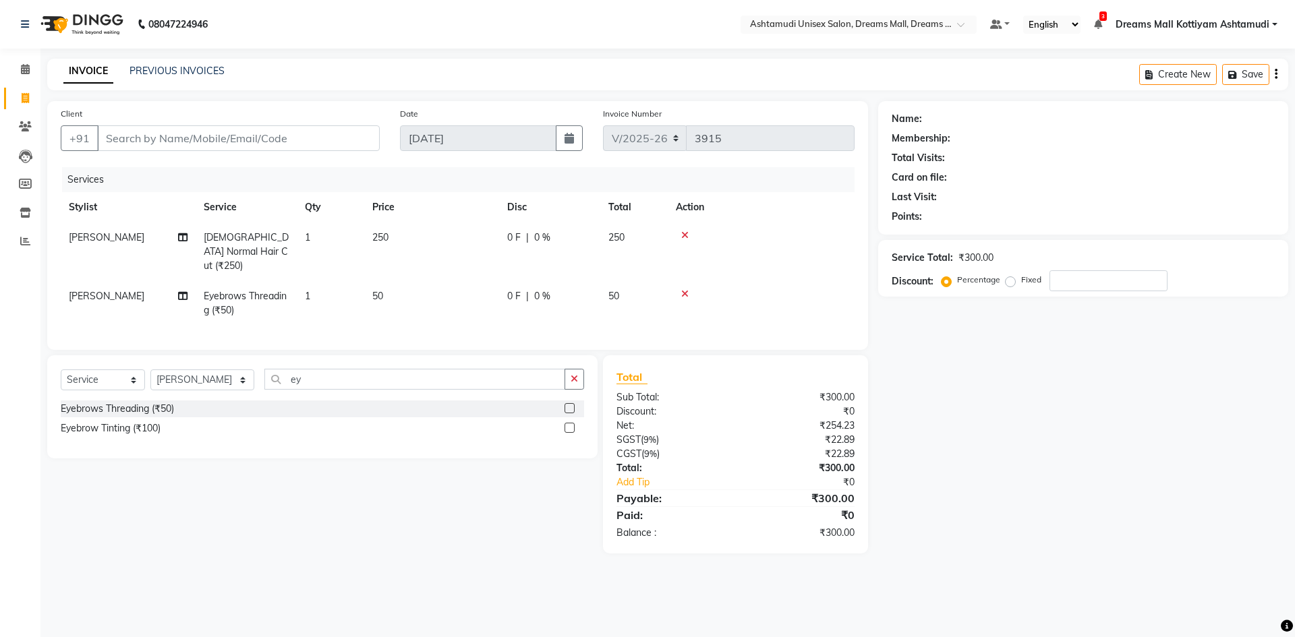
click at [685, 237] on icon at bounding box center [684, 235] width 7 height 9
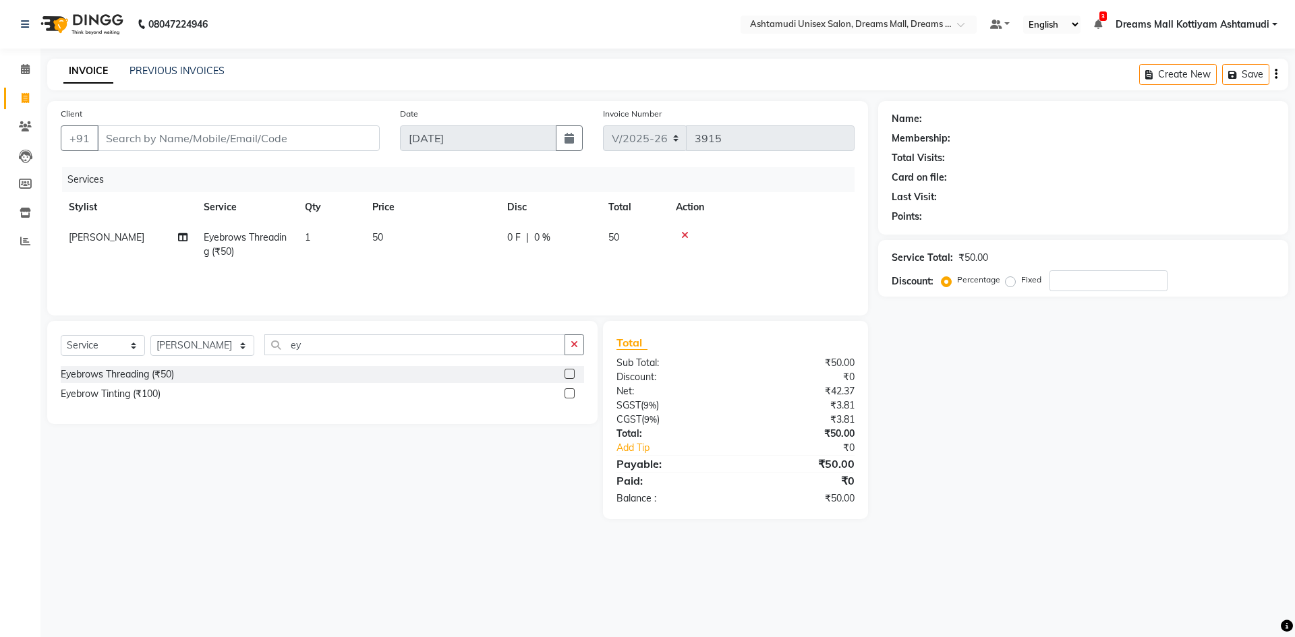
click at [685, 237] on icon at bounding box center [684, 235] width 7 height 9
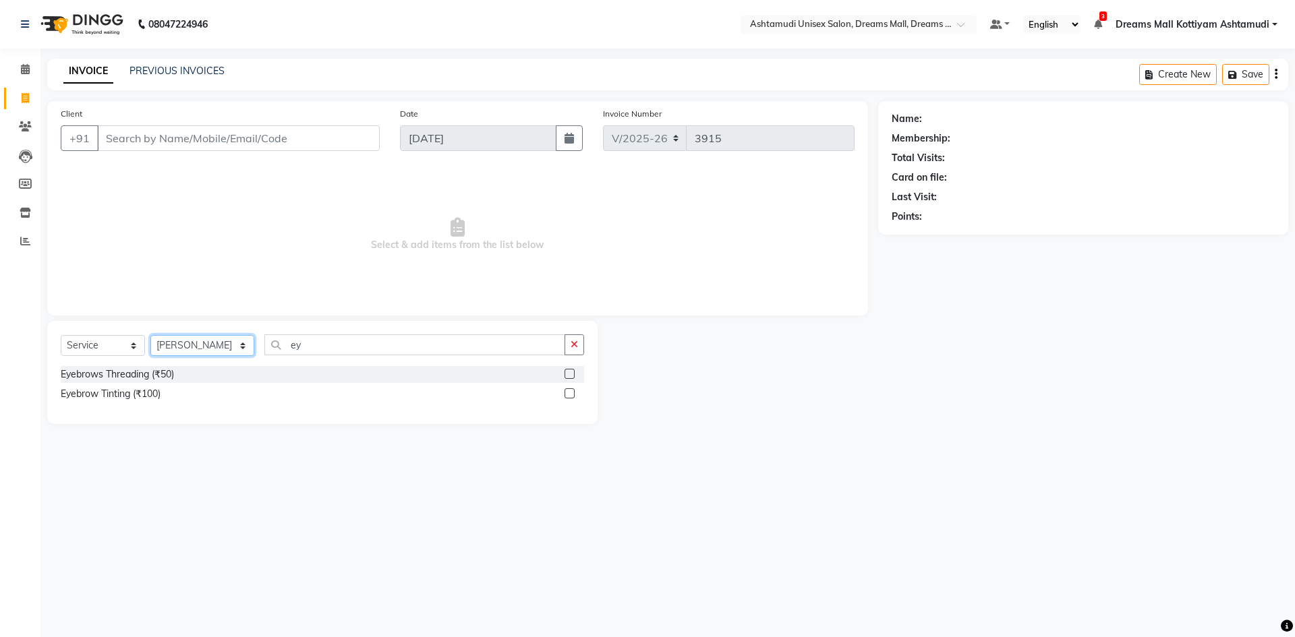
click at [231, 348] on select "Select Stylist [PERSON_NAME] AOTULA LONGCHAR [PERSON_NAME] BIKI SARKI [PERSON_N…" at bounding box center [202, 345] width 104 height 21
select select "63531"
click at [150, 335] on select "Select Stylist [PERSON_NAME] AOTULA LONGCHAR [PERSON_NAME] BIKI SARKI [PERSON_N…" at bounding box center [202, 345] width 104 height 21
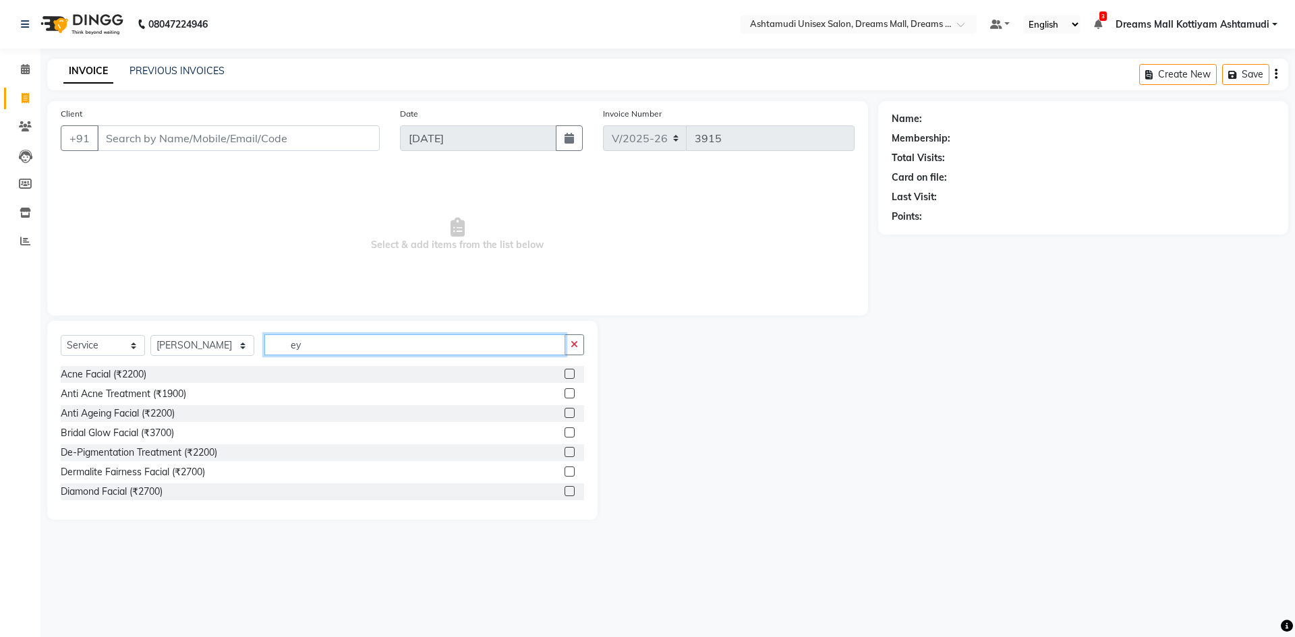
click at [335, 349] on input "ey" at bounding box center [414, 345] width 301 height 21
type input "e"
type input "spa"
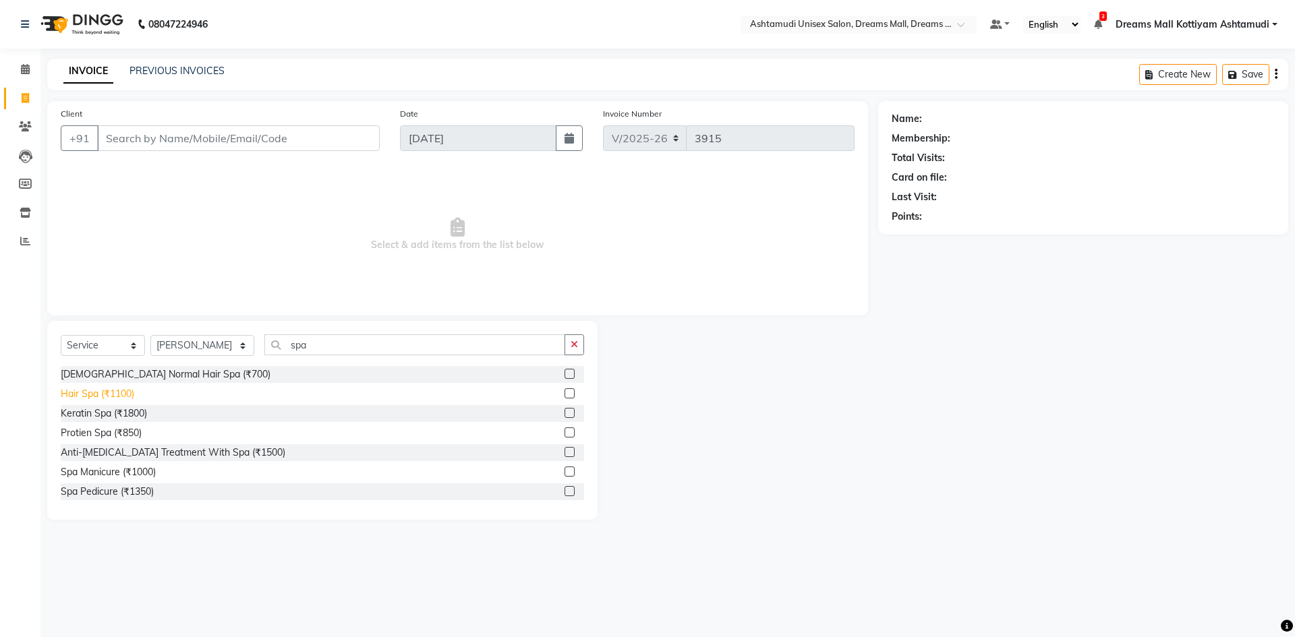
click at [111, 394] on div "Hair Spa (₹1100)" at bounding box center [98, 394] width 74 height 14
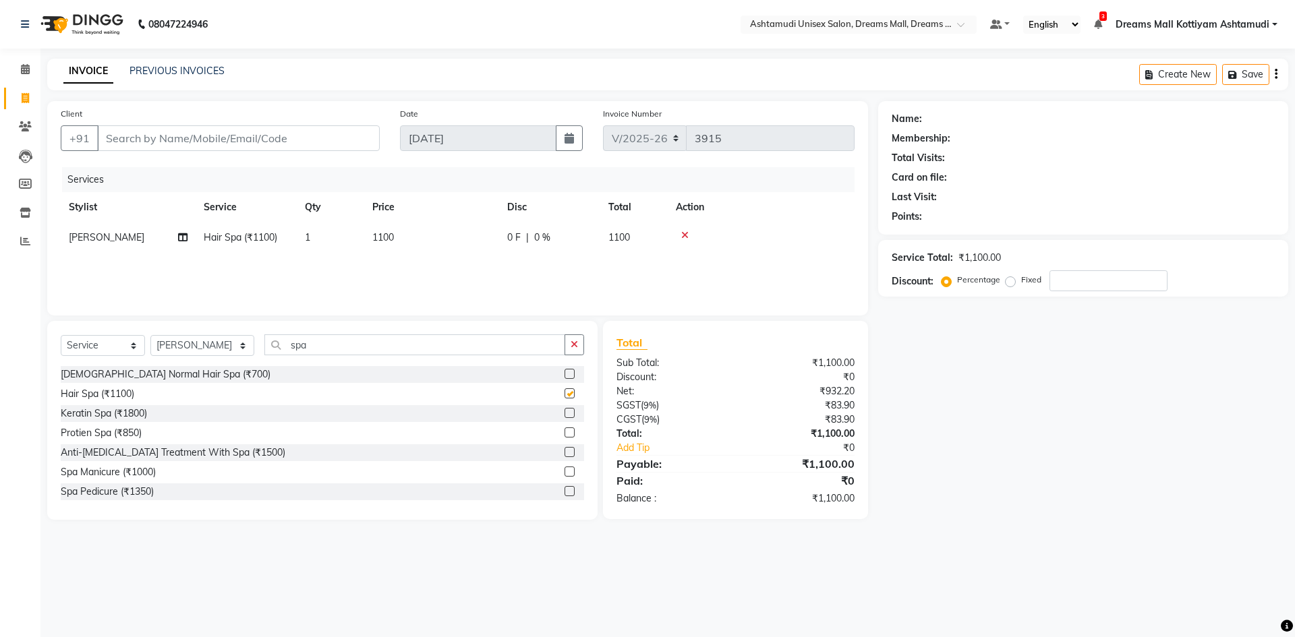
checkbox input "false"
click at [338, 352] on input "spa" at bounding box center [414, 345] width 301 height 21
type input "s"
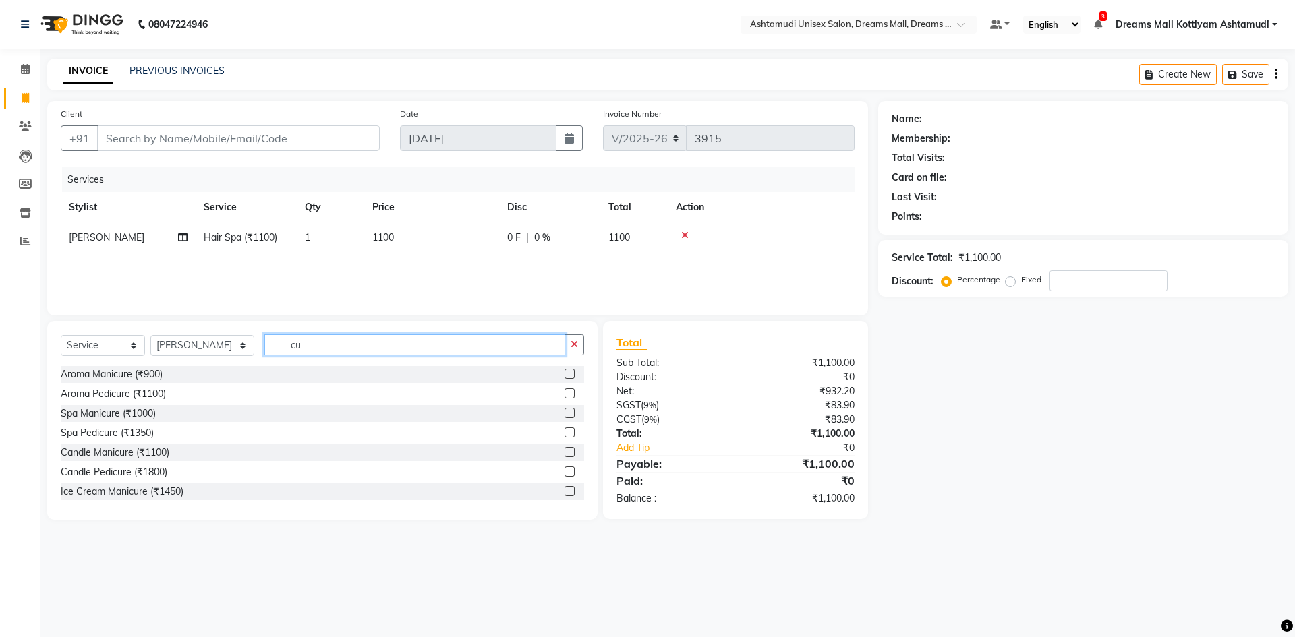
type input "c"
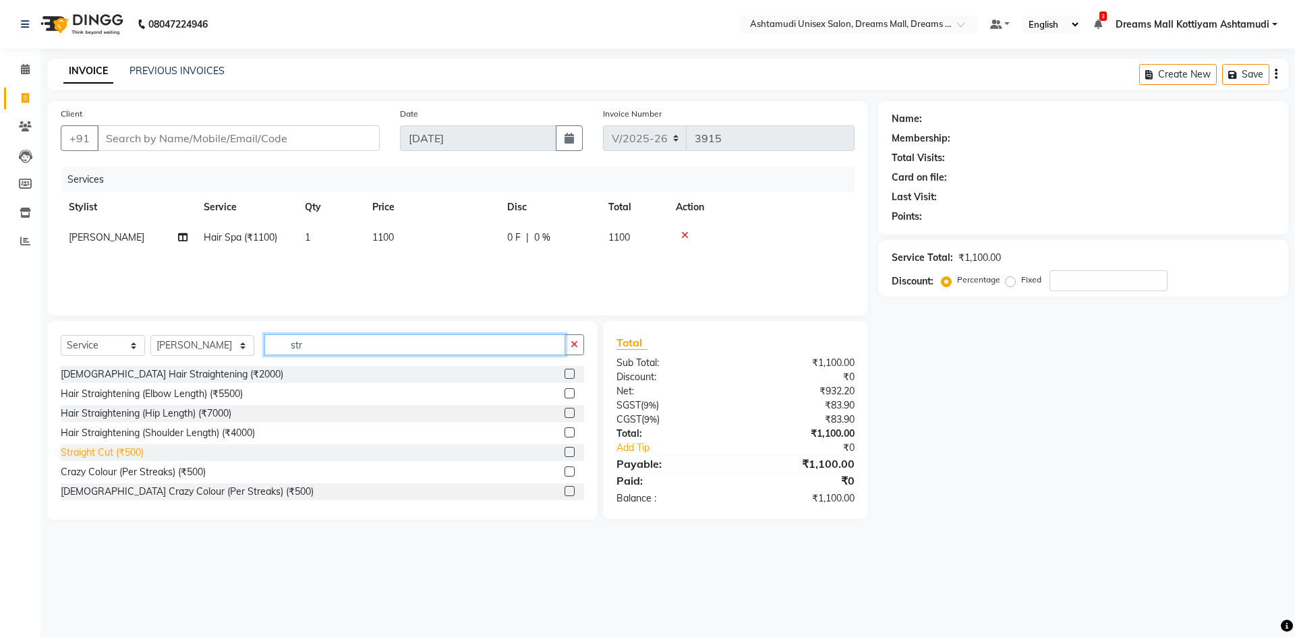
type input "str"
click at [132, 447] on div "Straight Cut (₹500)" at bounding box center [102, 453] width 83 height 14
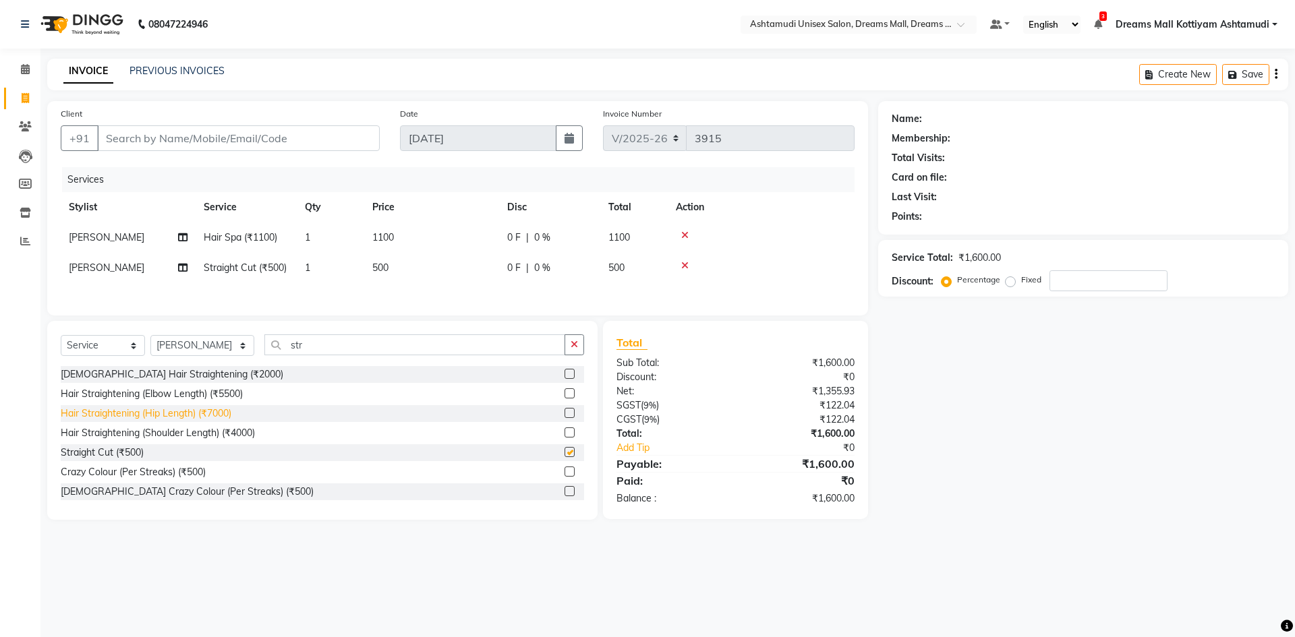
checkbox input "false"
click at [140, 145] on input "Client" at bounding box center [238, 138] width 283 height 26
type input "8"
type input "0"
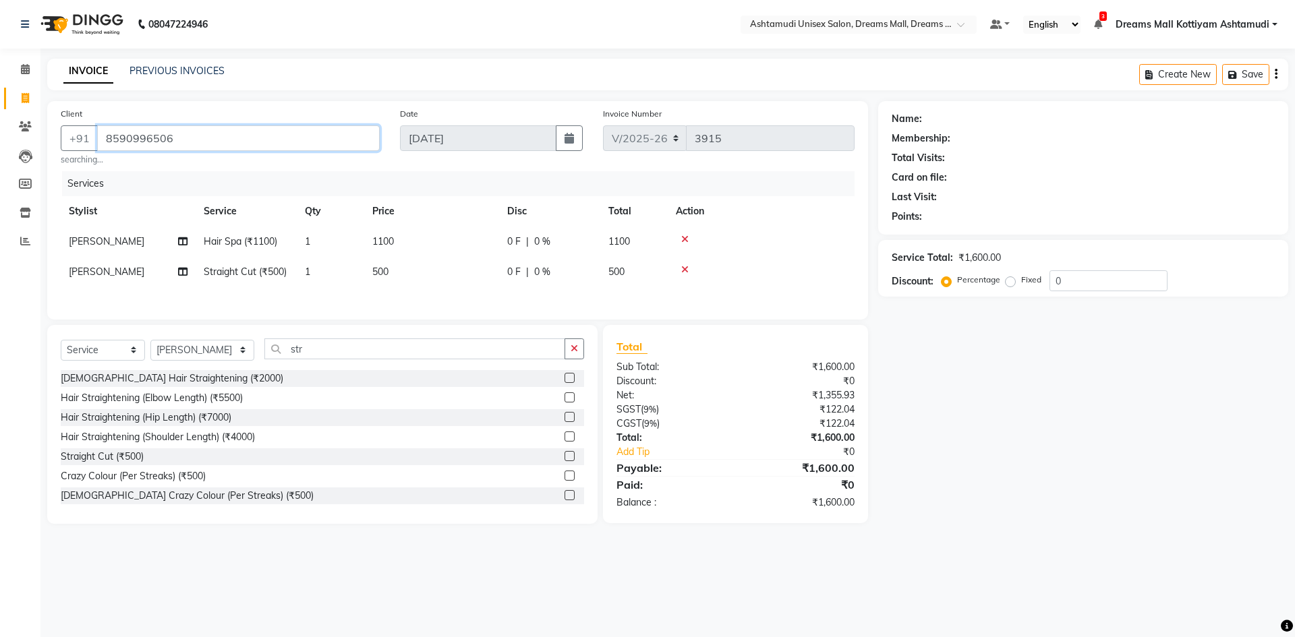
type input "8590996506"
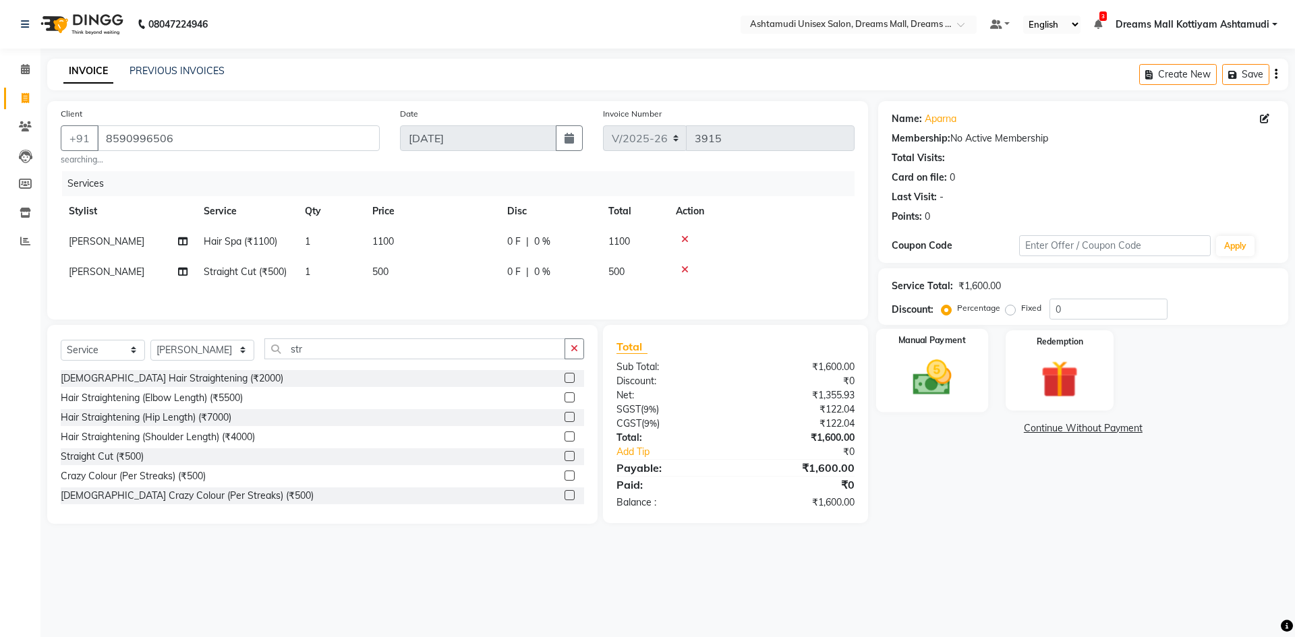
click at [968, 374] on div "Manual Payment" at bounding box center [932, 370] width 112 height 83
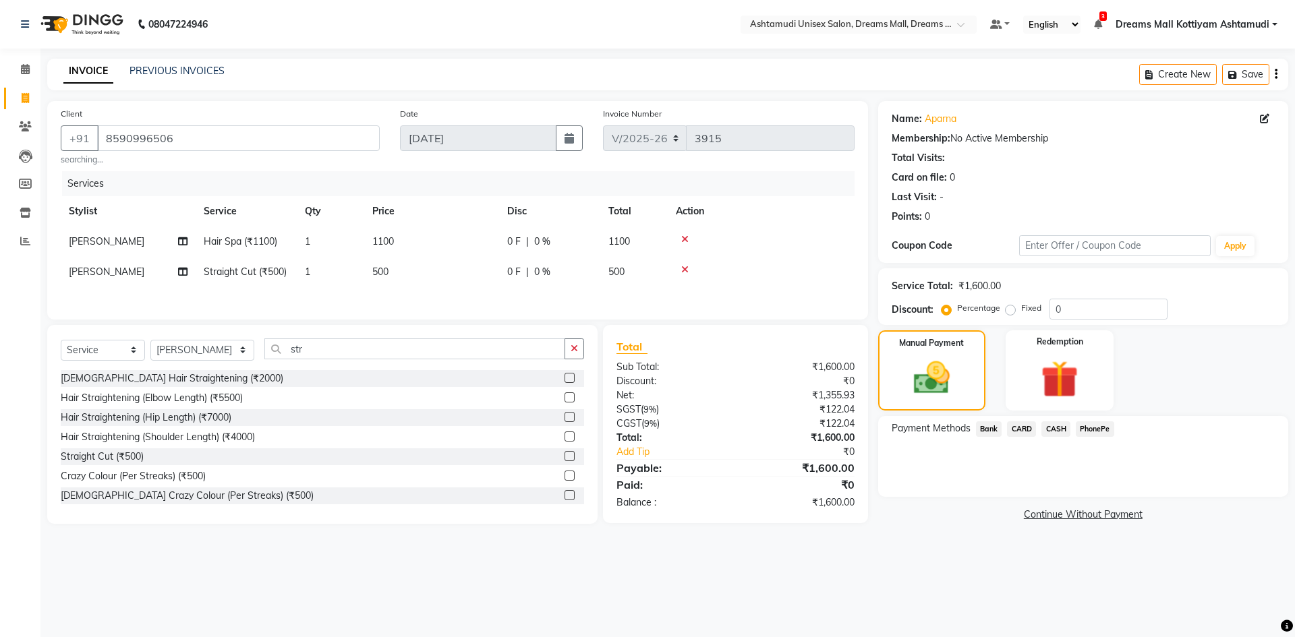
click at [1088, 436] on span "PhonePe" at bounding box center [1095, 430] width 38 height 16
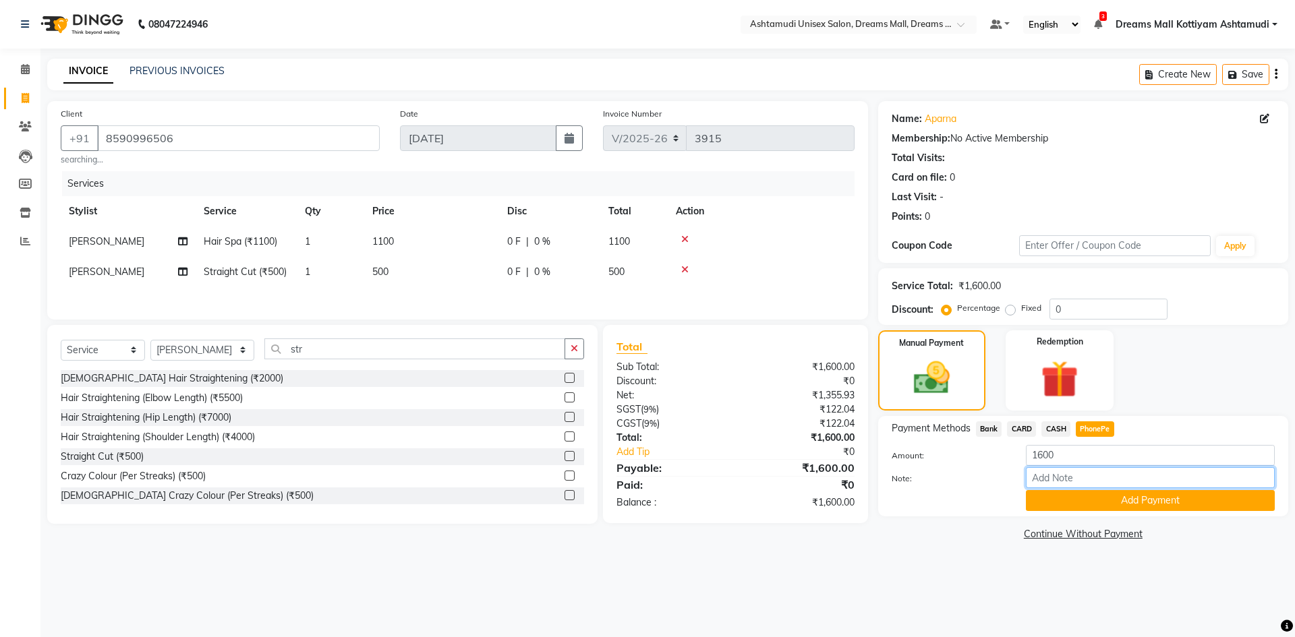
click at [1073, 476] on input "Note:" at bounding box center [1150, 477] width 249 height 21
type input "Arun"
click at [1141, 502] on button "Add Payment" at bounding box center [1150, 500] width 249 height 21
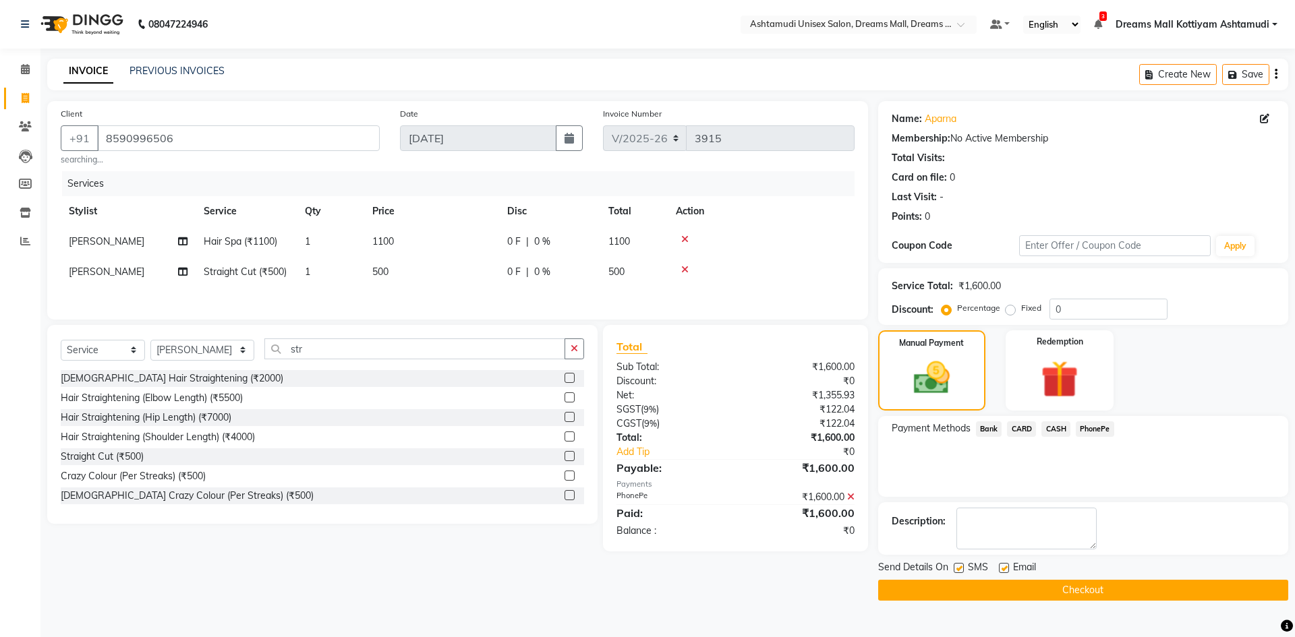
click at [1087, 596] on button "Checkout" at bounding box center [1083, 590] width 410 height 21
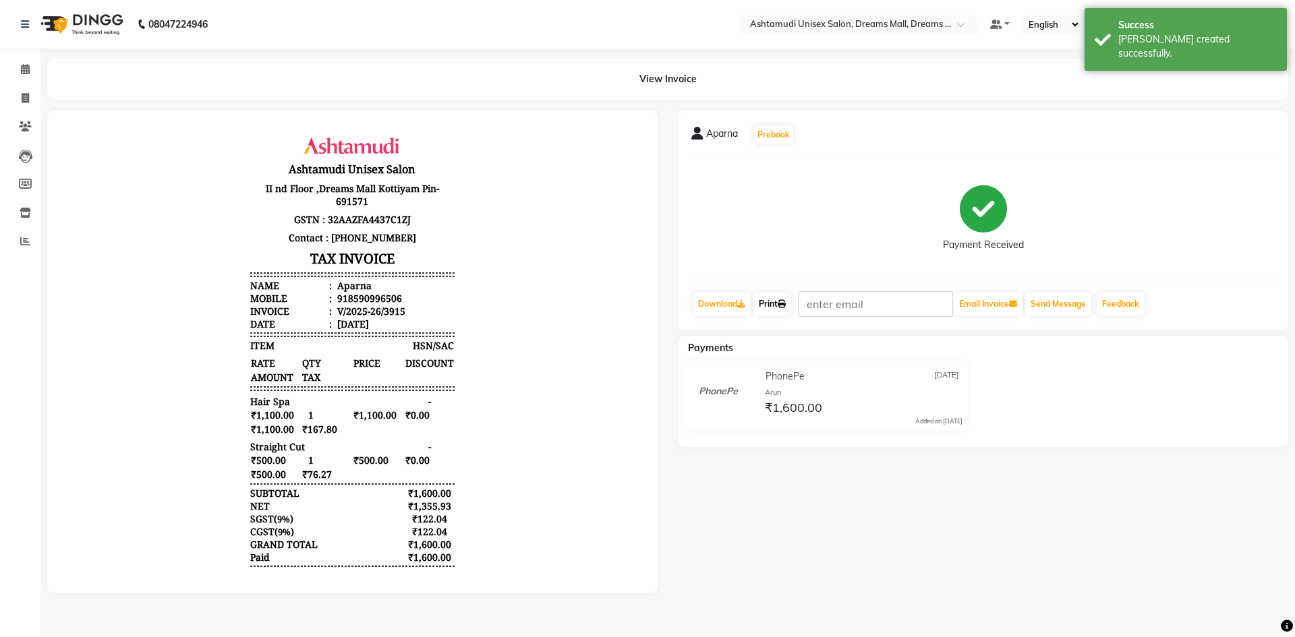
click at [775, 307] on link "Print" at bounding box center [772, 304] width 38 height 23
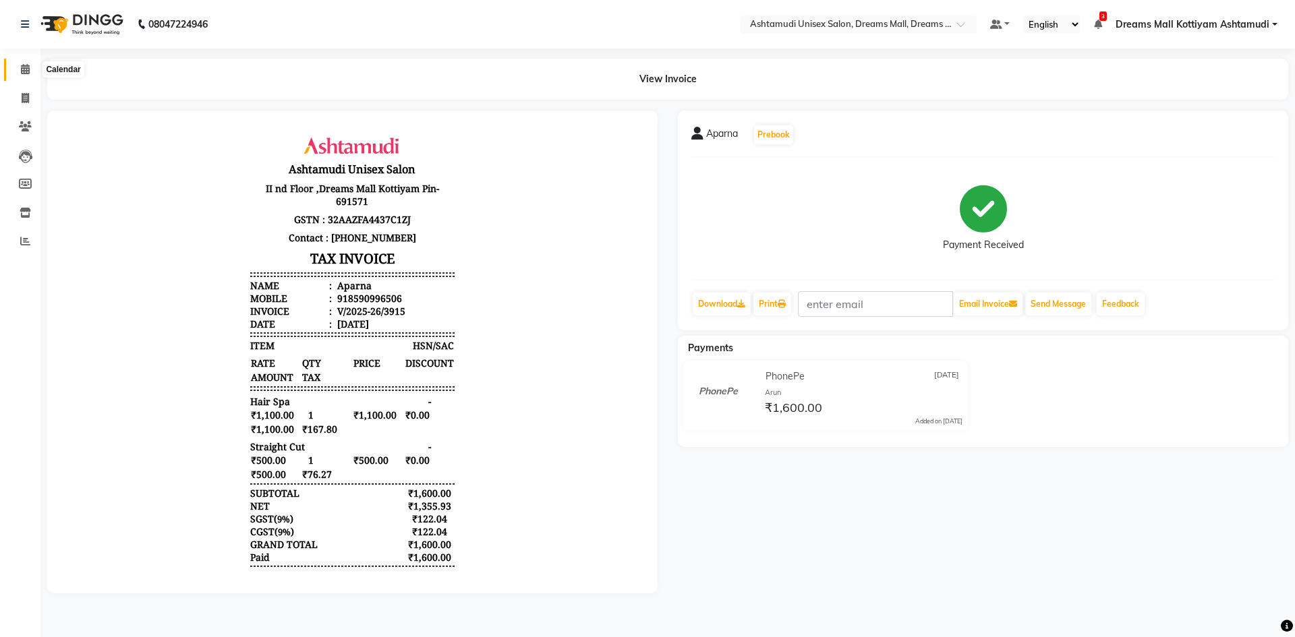
click at [28, 65] on icon at bounding box center [25, 69] width 9 height 10
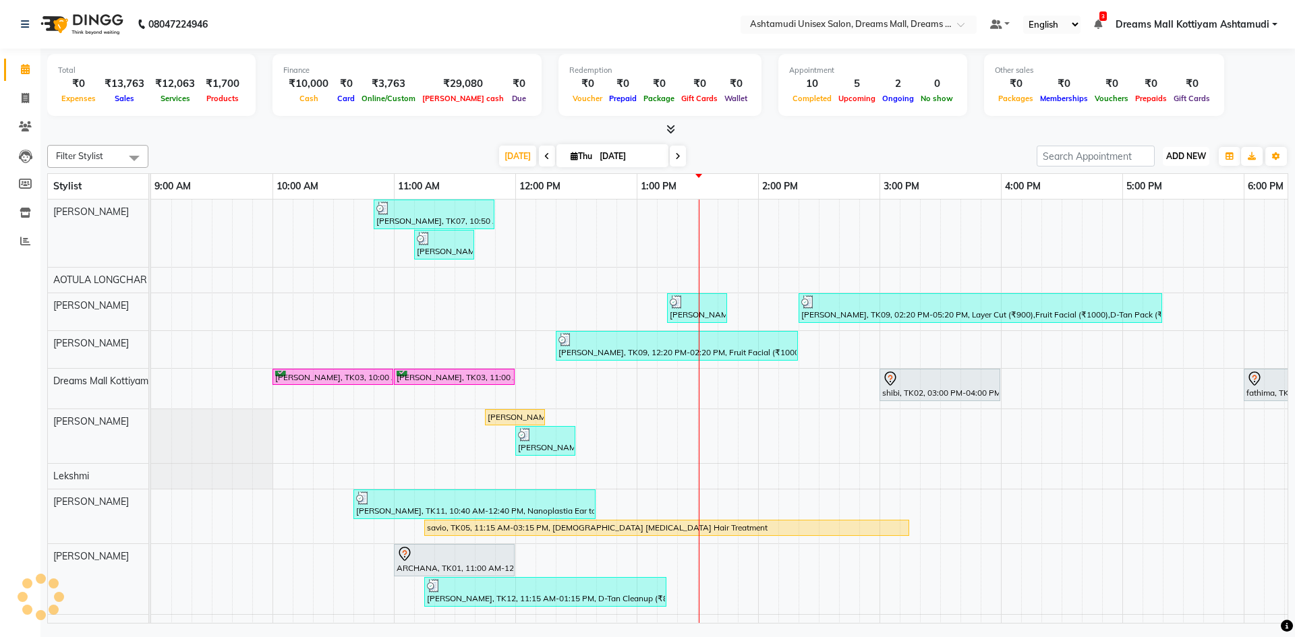
click at [1195, 154] on span "ADD NEW" at bounding box center [1186, 156] width 40 height 10
click at [1133, 196] on link "Add Invoice" at bounding box center [1155, 200] width 107 height 18
select select "service"
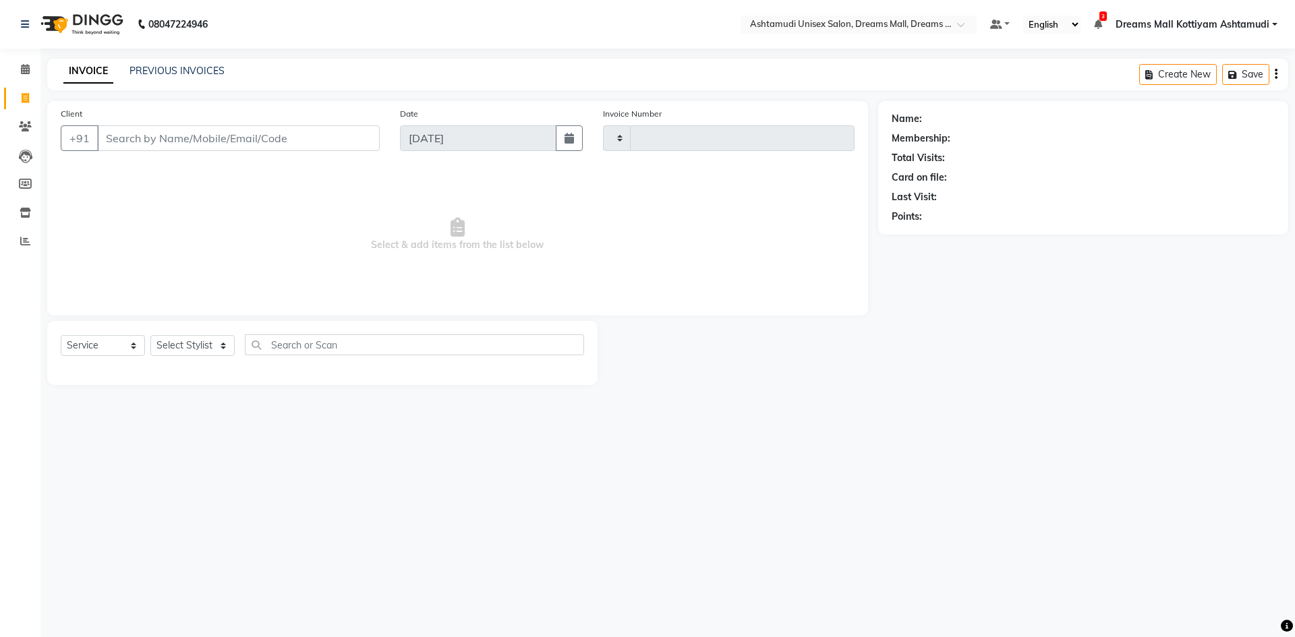
type input "3916"
select select "7264"
click at [190, 338] on select "Select Stylist [PERSON_NAME] AOTULA LONGCHAR [PERSON_NAME] BIKI SARKI [PERSON_N…" at bounding box center [202, 345] width 104 height 21
select select "62100"
click at [150, 335] on select "Select Stylist [PERSON_NAME] AOTULA LONGCHAR [PERSON_NAME] BIKI SARKI [PERSON_N…" at bounding box center [202, 345] width 104 height 21
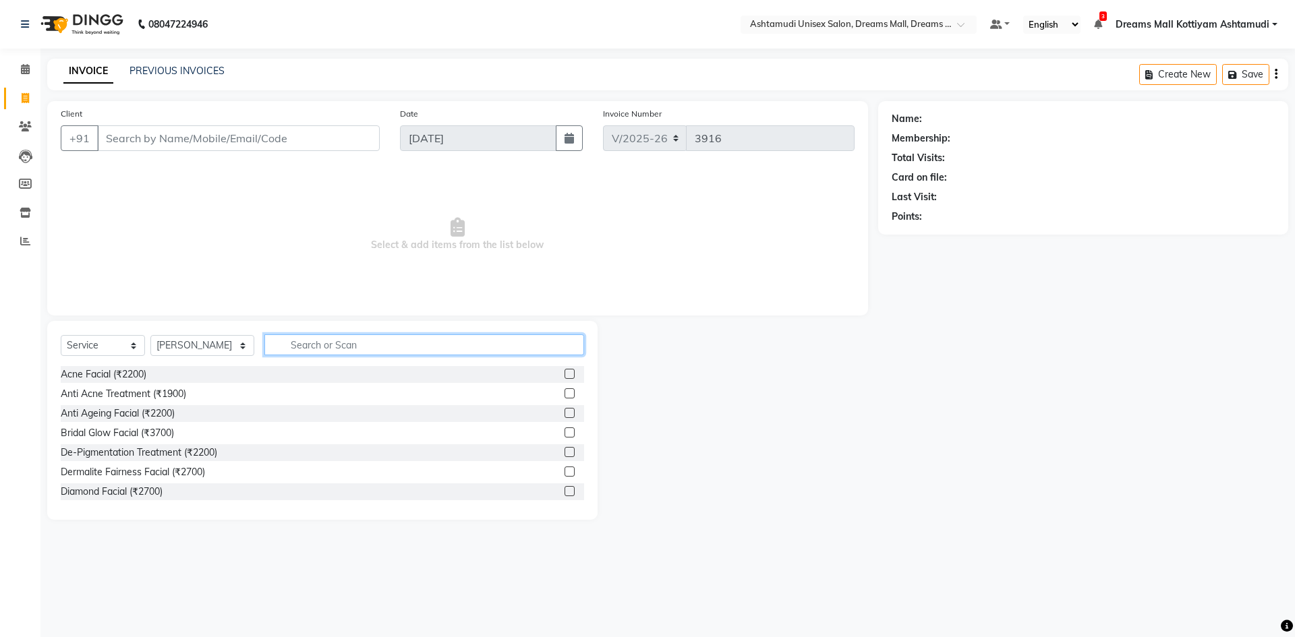
click at [360, 341] on input "text" at bounding box center [424, 345] width 320 height 21
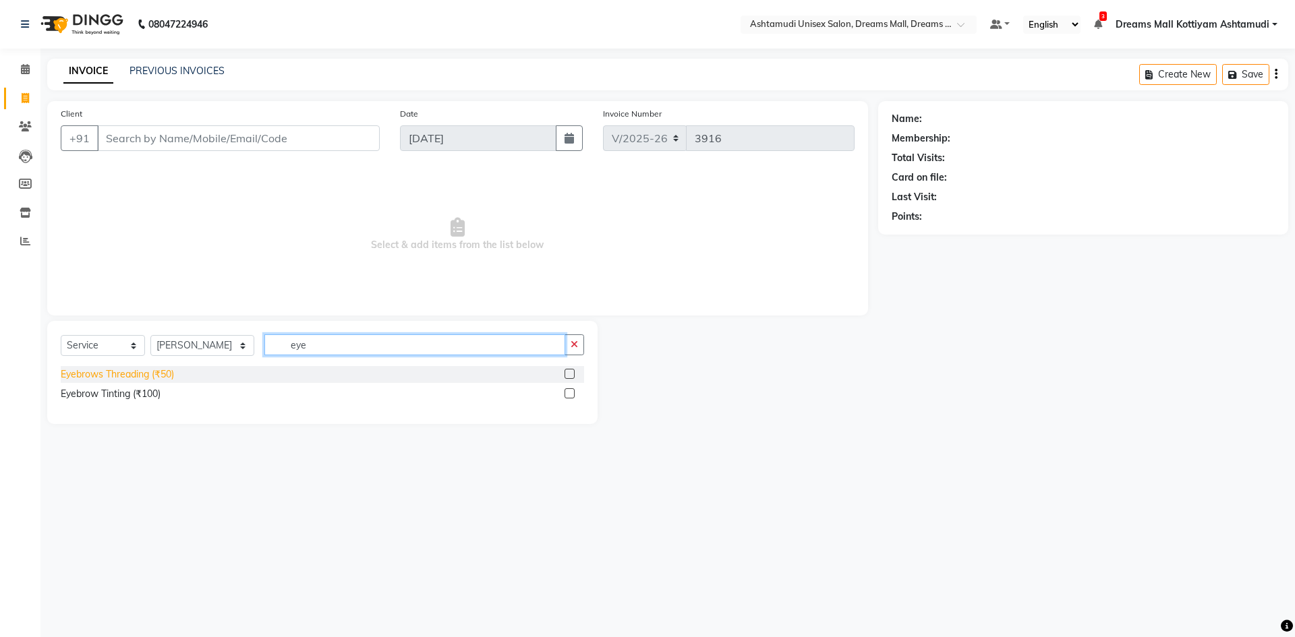
type input "eye"
click at [161, 374] on div "Eyebrows Threading (₹50)" at bounding box center [117, 375] width 113 height 14
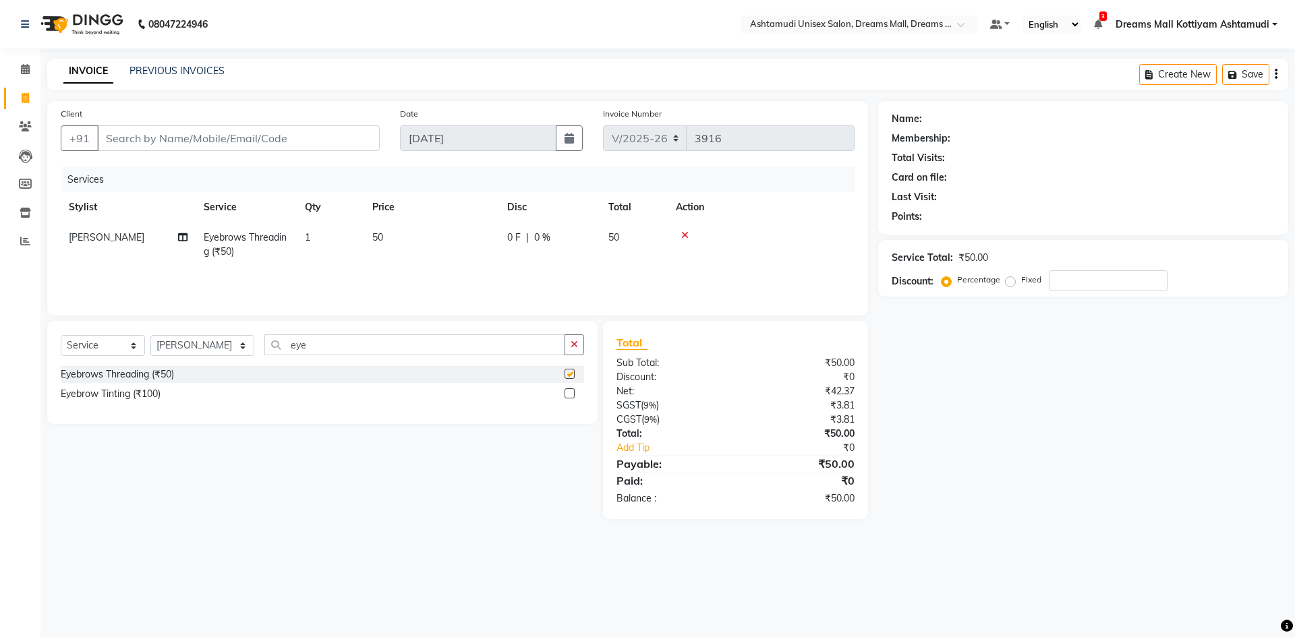
checkbox input "false"
click at [235, 346] on select "Select Stylist [PERSON_NAME] AOTULA LONGCHAR [PERSON_NAME] BIKI SARKI [PERSON_N…" at bounding box center [202, 345] width 104 height 21
select select "62099"
click at [150, 335] on select "Select Stylist [PERSON_NAME] AOTULA LONGCHAR [PERSON_NAME] BIKI SARKI [PERSON_N…" at bounding box center [202, 345] width 104 height 21
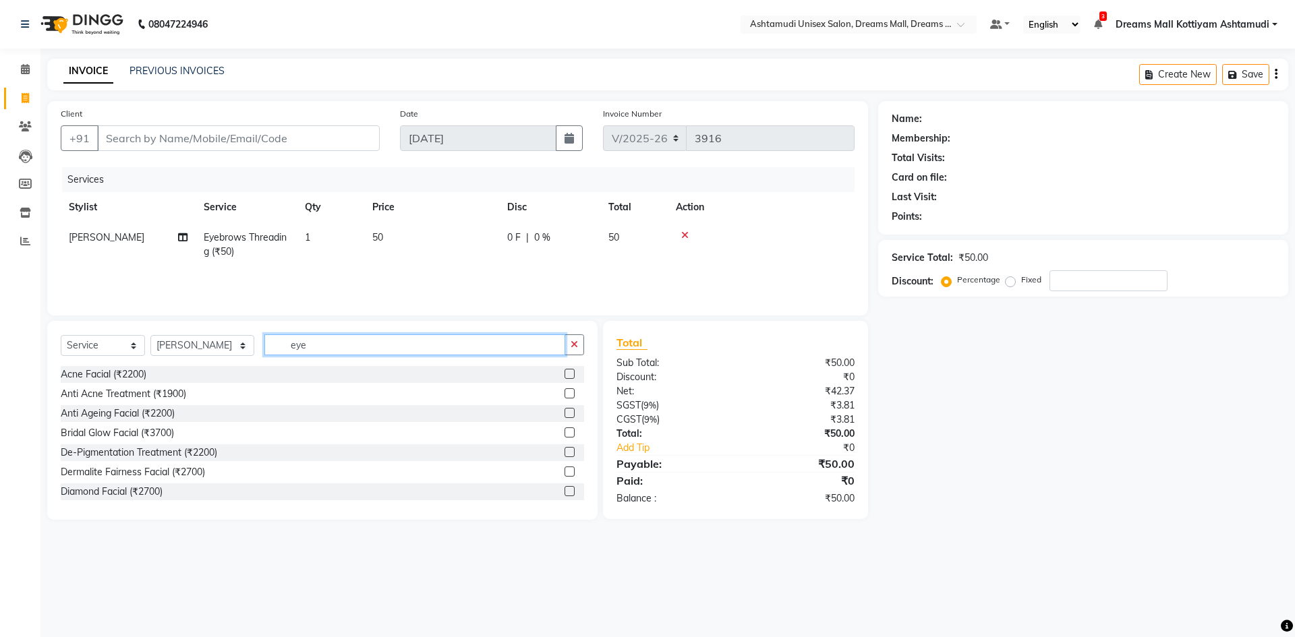
click at [331, 348] on input "eye" at bounding box center [414, 345] width 301 height 21
type input "e"
type input "cut"
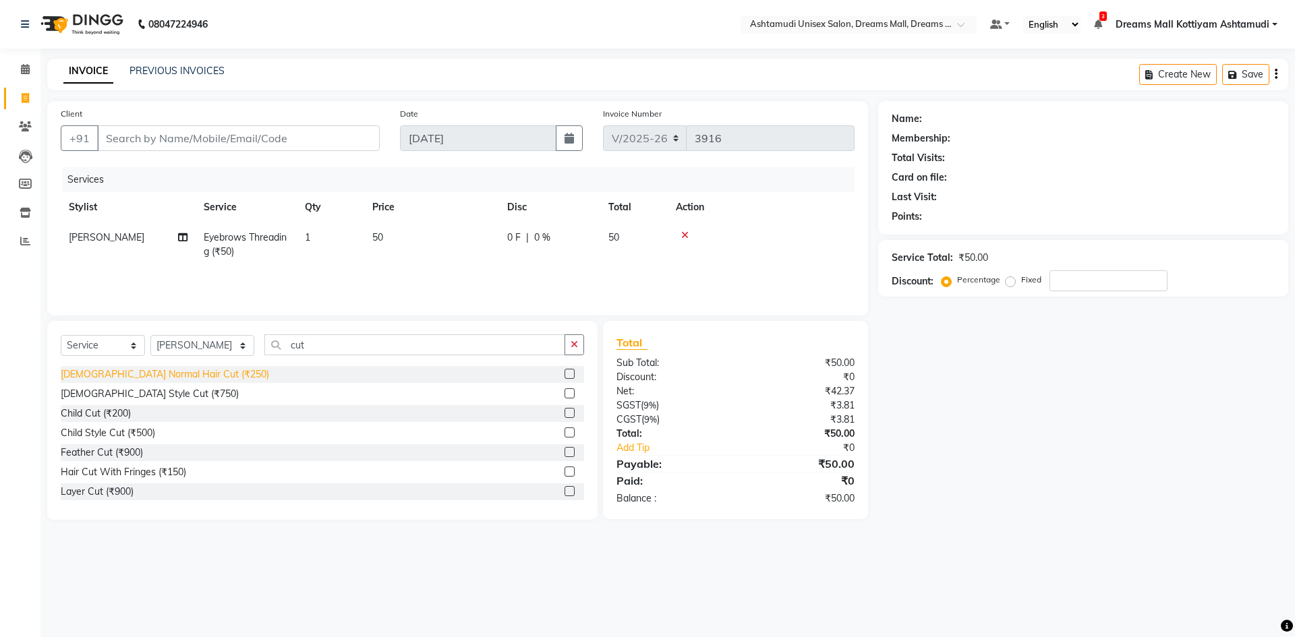
click at [120, 375] on div "[DEMOGRAPHIC_DATA] Normal Hair Cut (₹250)" at bounding box center [165, 375] width 208 height 14
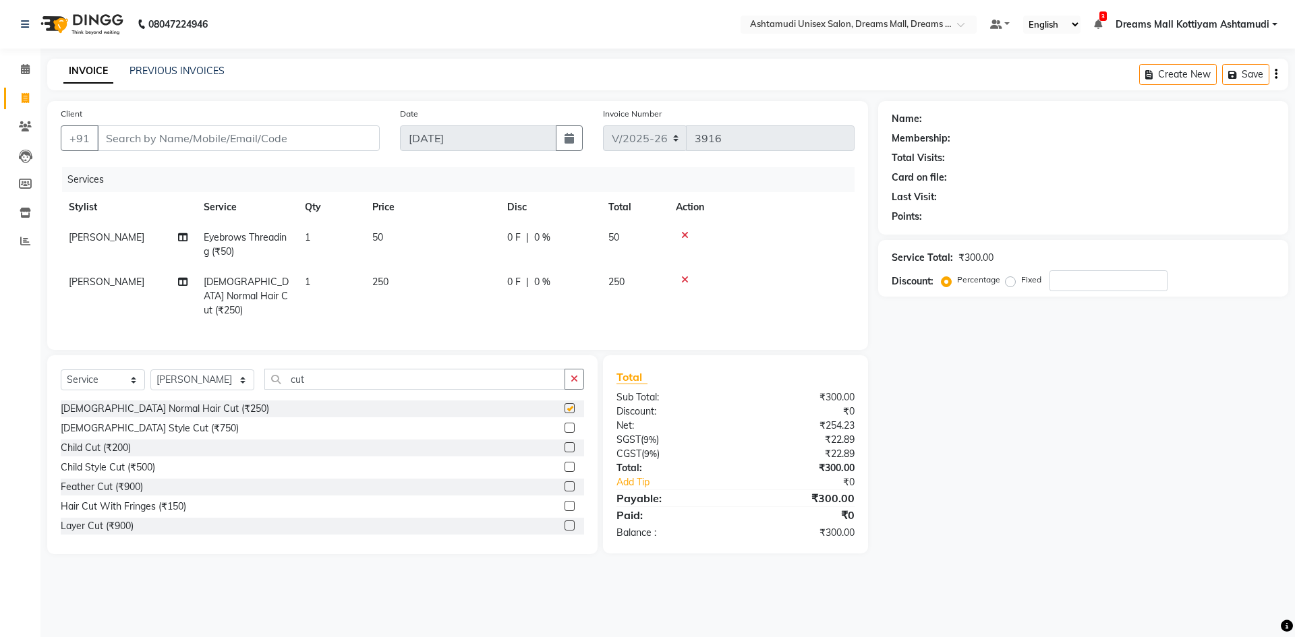
checkbox input "false"
click at [332, 380] on input "cut" at bounding box center [414, 379] width 301 height 21
type input "c"
type input "cut"
click at [156, 403] on div "[DEMOGRAPHIC_DATA] Normal Hair Cut (₹250)" at bounding box center [165, 409] width 208 height 14
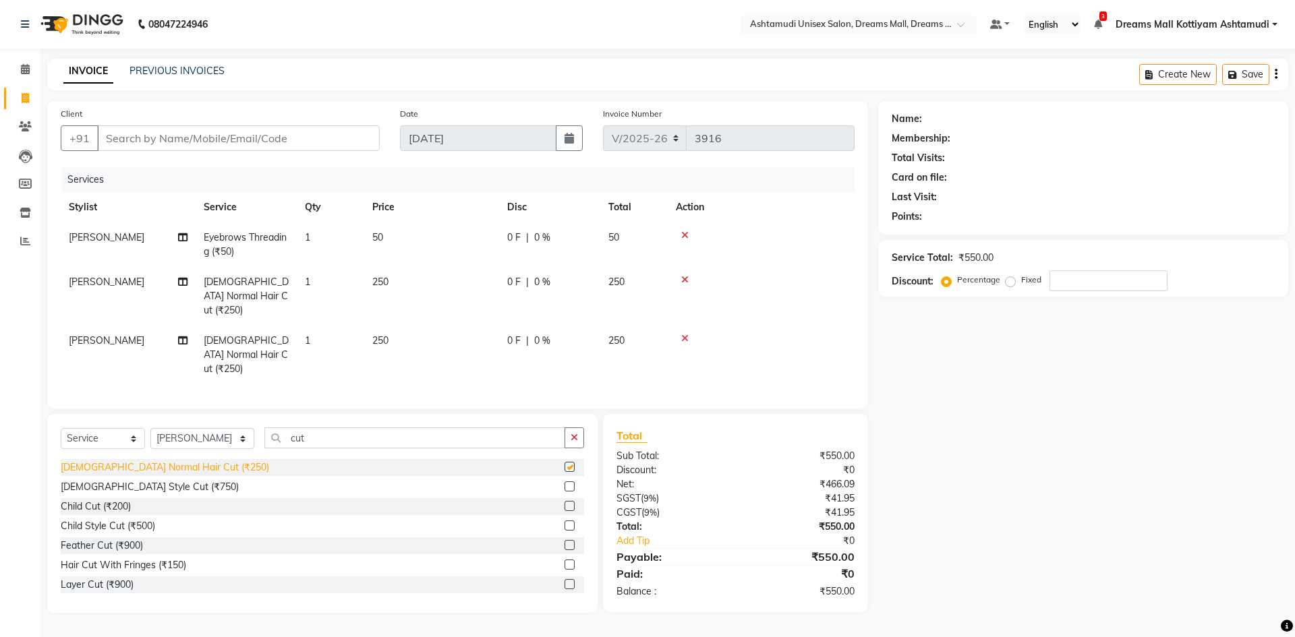
checkbox input "false"
click at [93, 335] on span "[PERSON_NAME]" at bounding box center [107, 341] width 76 height 12
select select "62099"
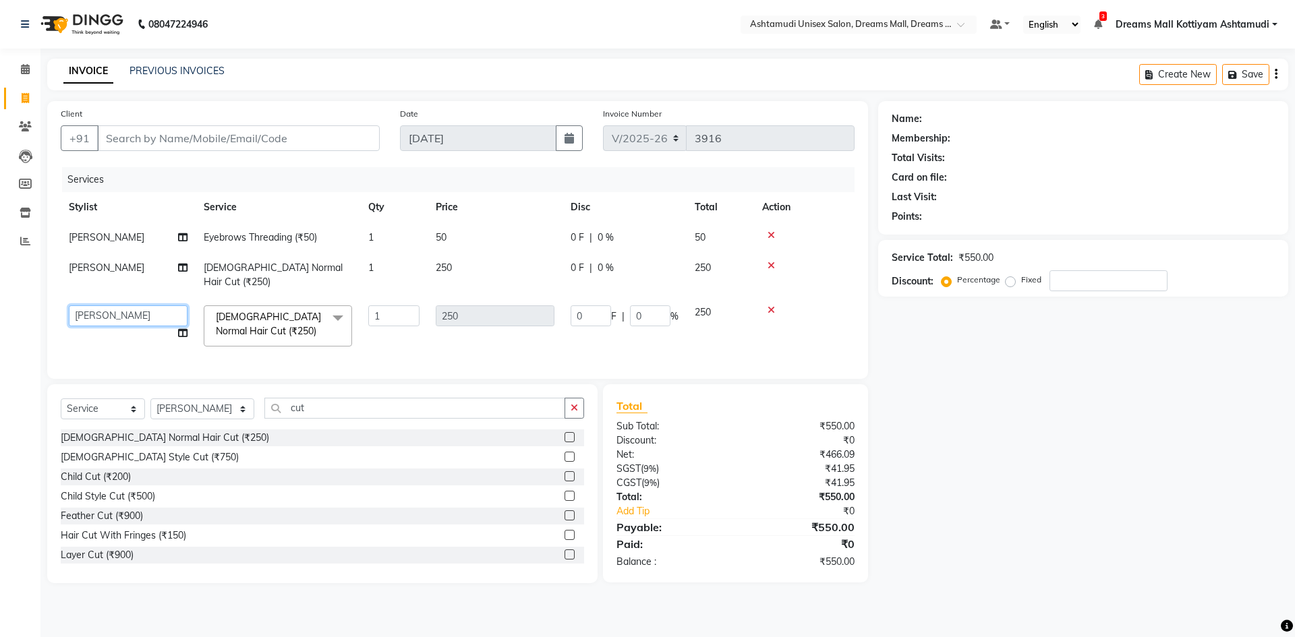
click at [137, 306] on select "ANJANA AOTULA LONGCHAR ARUN VASUDEV BIKI SARKI BINU SHERPA Dreams Mall Kottiyam…" at bounding box center [128, 316] width 119 height 21
select select "68167"
click at [392, 35] on nav "08047224946 Select Location × Ashtamudi Unisex Salon, Dreams Mall, Dreams Mall …" at bounding box center [647, 24] width 1295 height 49
click at [1041, 507] on div "Name: Membership: Total Visits: Card on file: Last Visit: Points: Service Total…" at bounding box center [1088, 342] width 420 height 482
click at [1040, 503] on div "Name: Membership: Total Visits: Card on file: Last Visit: Points: Service Total…" at bounding box center [1088, 342] width 420 height 482
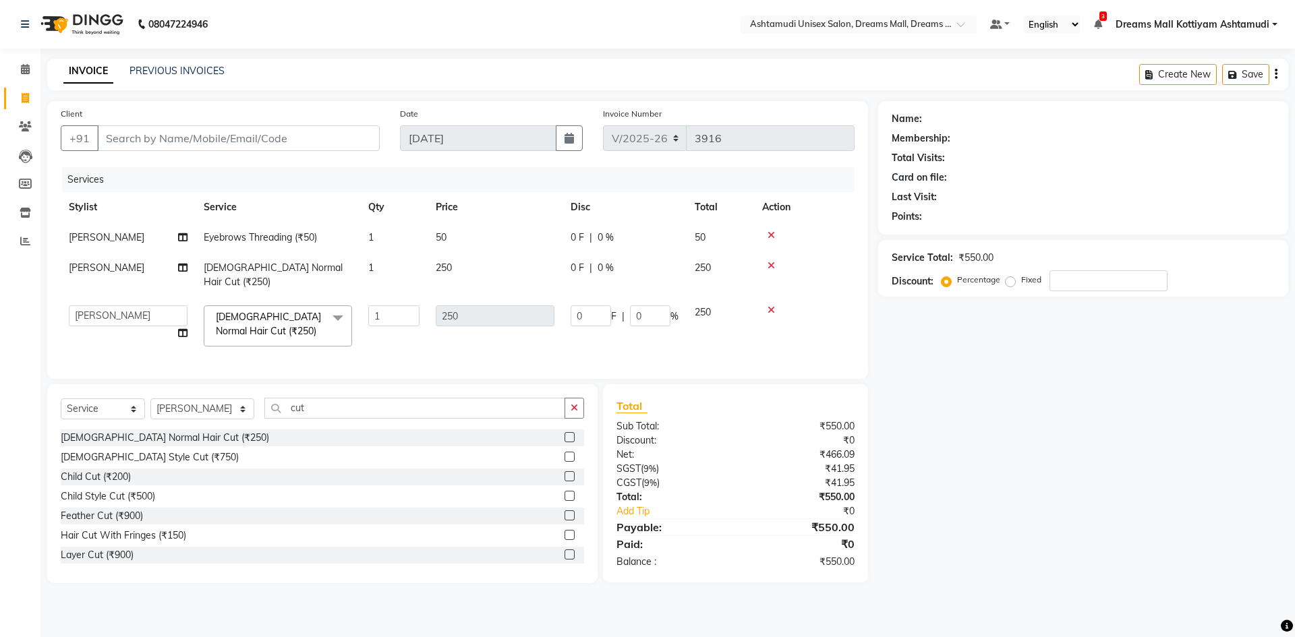
click at [1040, 503] on div "Name: Membership: Total Visits: Card on file: Last Visit: Points: Service Total…" at bounding box center [1088, 342] width 420 height 482
click at [1050, 291] on input "number" at bounding box center [1109, 280] width 118 height 21
click at [144, 132] on input "Client" at bounding box center [238, 138] width 283 height 26
type input "7"
type input "0"
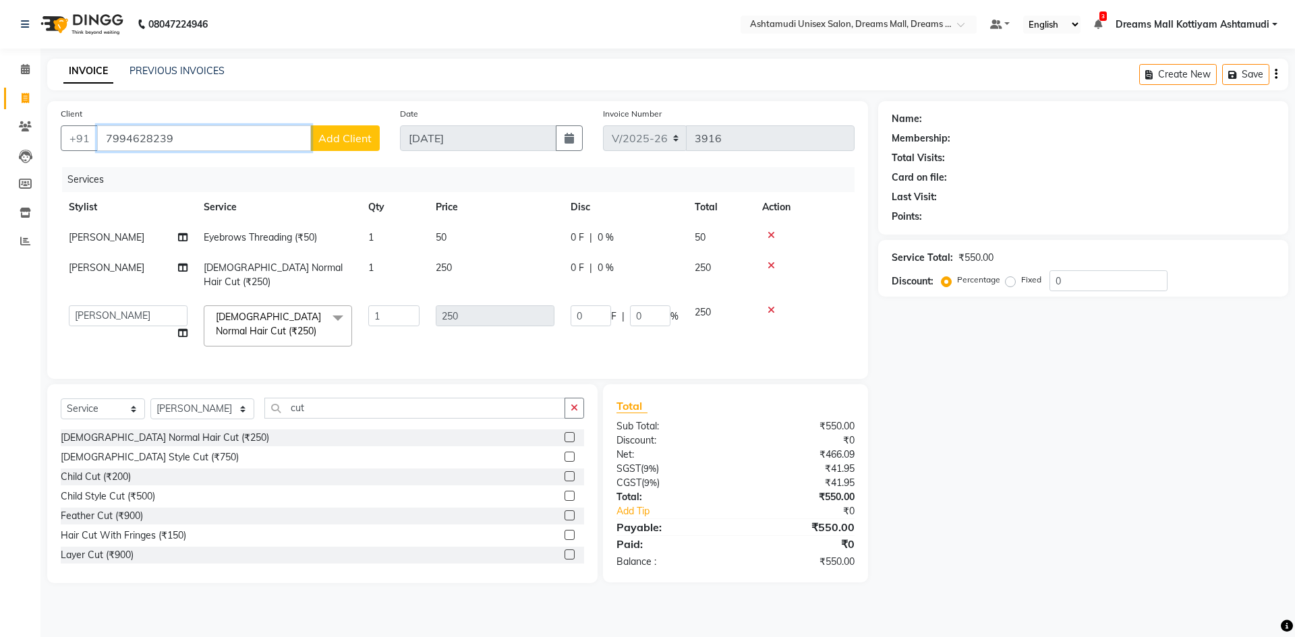
type input "7994628239"
click at [327, 140] on span "Add Client" at bounding box center [344, 138] width 53 height 13
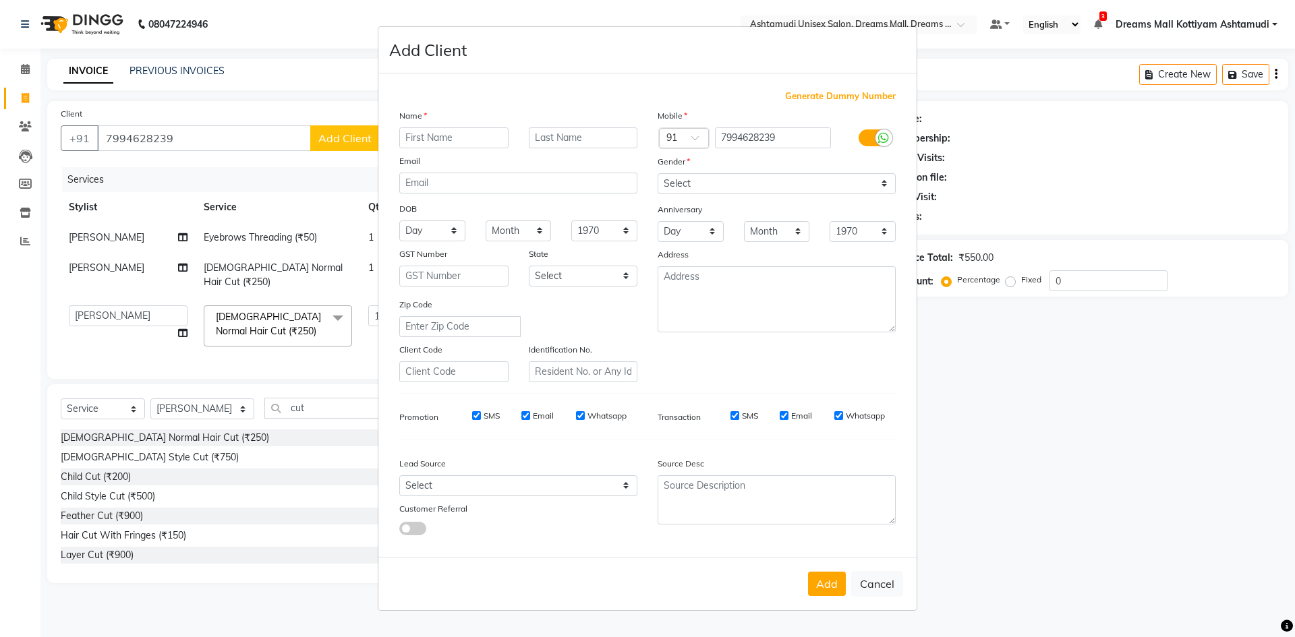
click at [429, 142] on input "text" at bounding box center [453, 137] width 109 height 21
type input "[PERSON_NAME]"
drag, startPoint x: 723, startPoint y: 180, endPoint x: 723, endPoint y: 194, distance: 13.5
click at [723, 180] on select "Select [DEMOGRAPHIC_DATA] [DEMOGRAPHIC_DATA] Other Prefer Not To Say" at bounding box center [777, 183] width 238 height 21
select select "[DEMOGRAPHIC_DATA]"
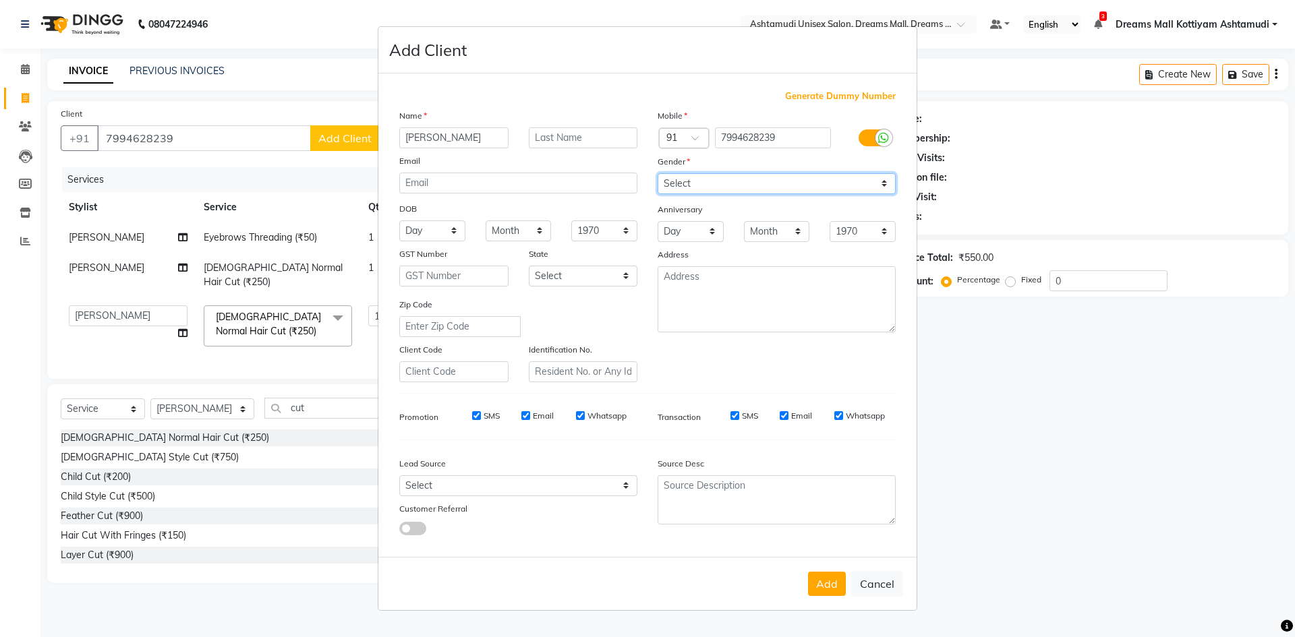
click at [658, 173] on select "Select [DEMOGRAPHIC_DATA] [DEMOGRAPHIC_DATA] Other Prefer Not To Say" at bounding box center [777, 183] width 238 height 21
click at [491, 470] on div "Lead Source" at bounding box center [454, 466] width 130 height 19
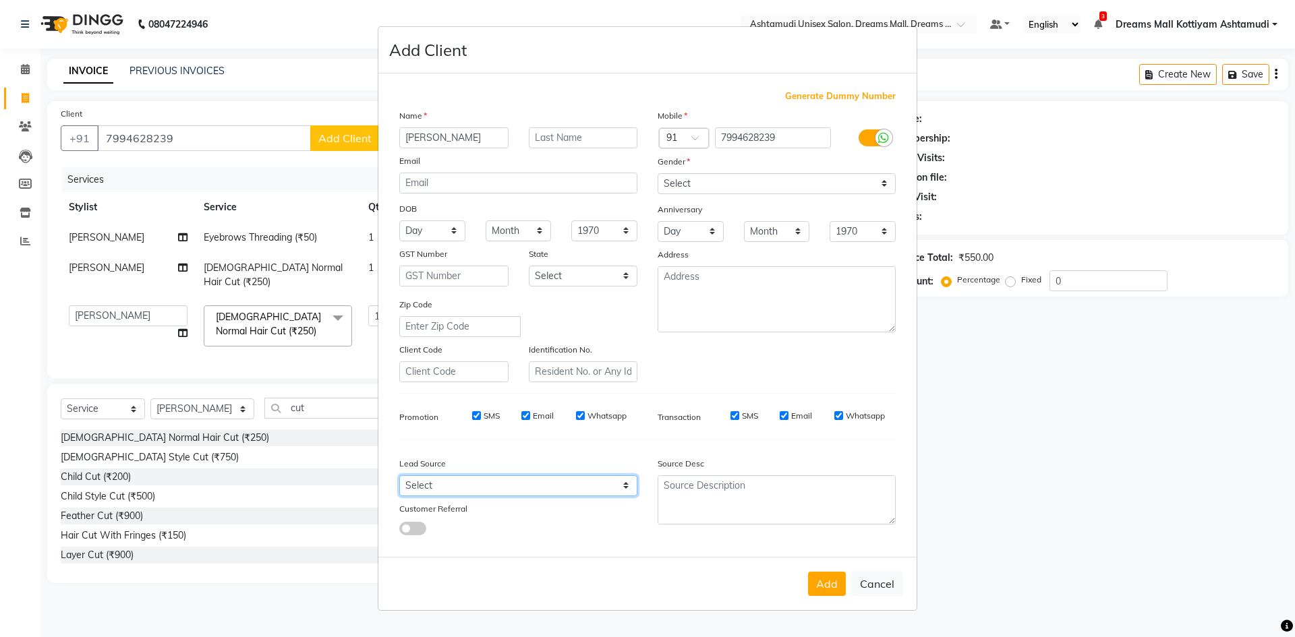
click at [479, 482] on select "Select Walk-in Referral Internet Friend Word of Mouth Advertisement Facebook Ju…" at bounding box center [518, 486] width 238 height 21
select select "49874"
click at [399, 476] on select "Select Walk-in Referral Internet Friend Word of Mouth Advertisement Facebook Ju…" at bounding box center [518, 486] width 238 height 21
click at [825, 582] on button "Add" at bounding box center [827, 584] width 38 height 24
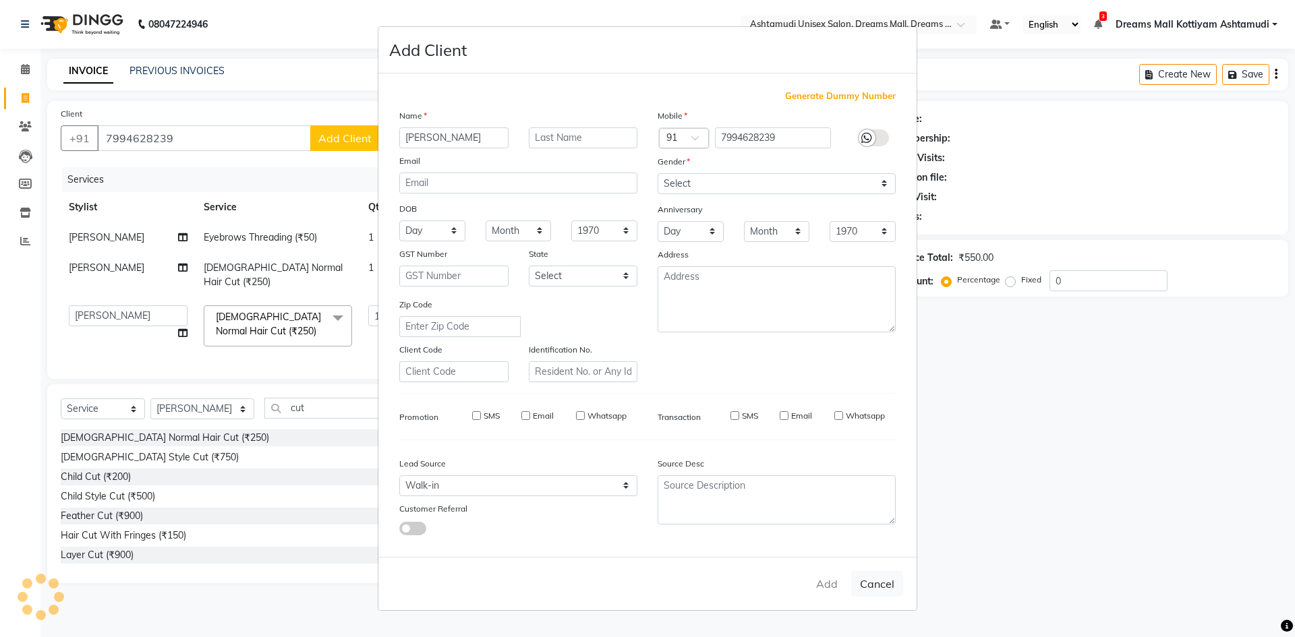
select select
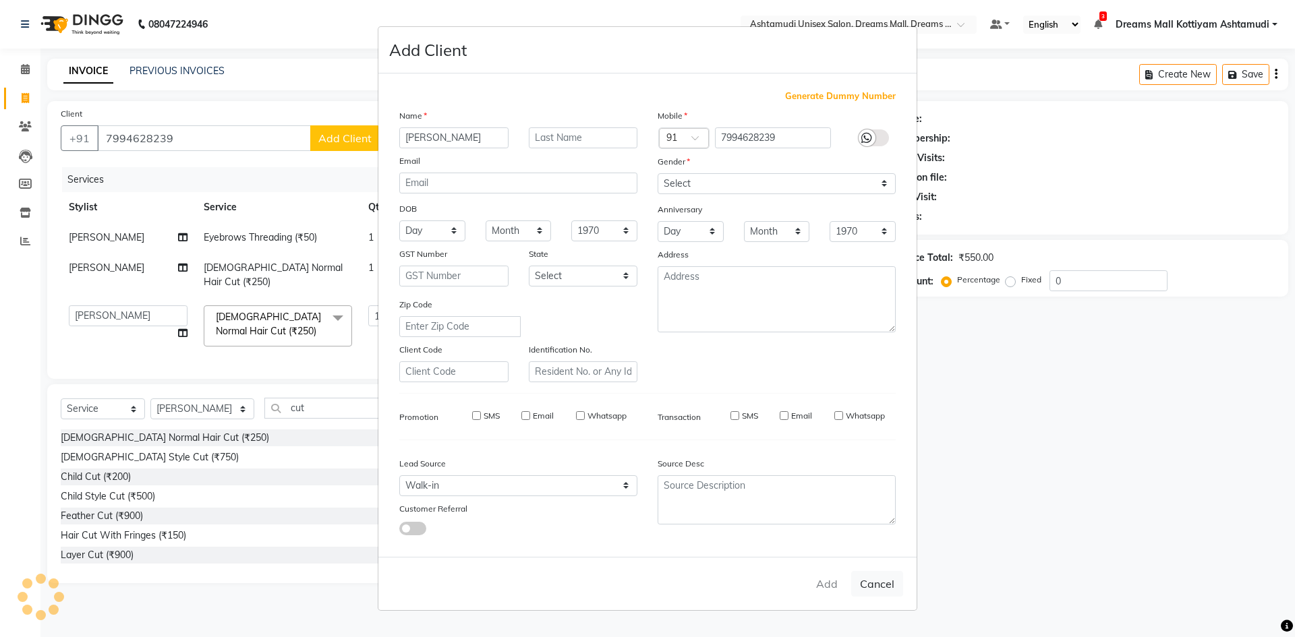
select select
checkbox input "false"
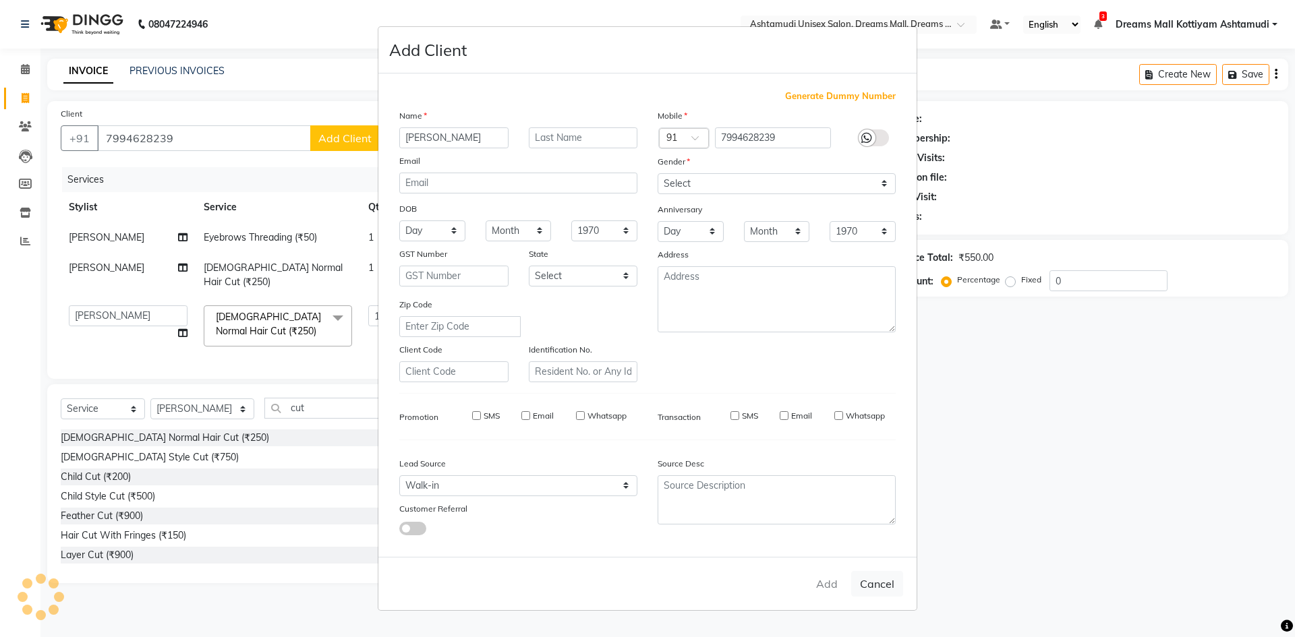
checkbox input "false"
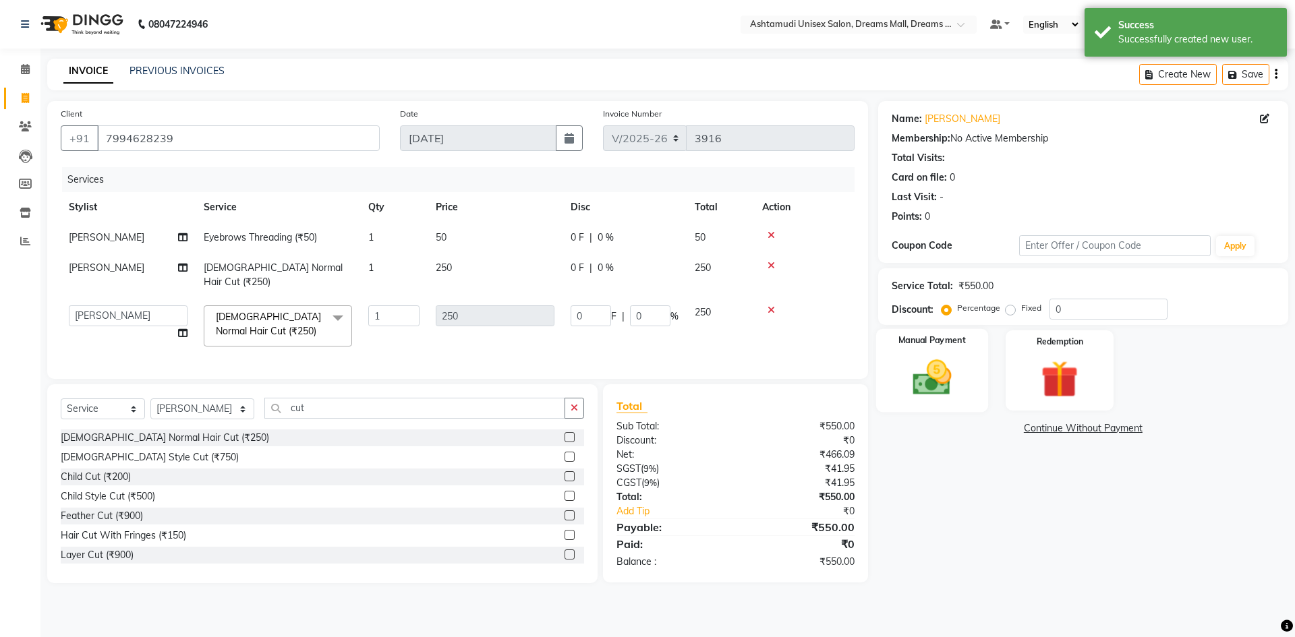
click at [967, 379] on div "Manual Payment" at bounding box center [932, 370] width 112 height 83
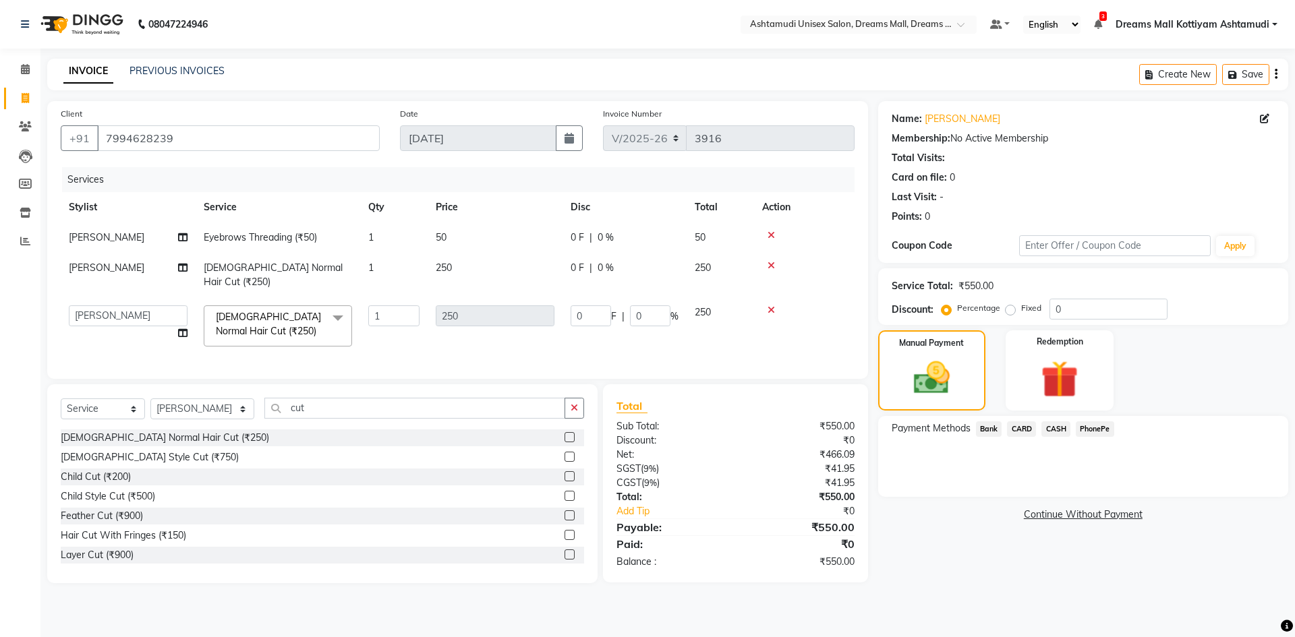
click at [1091, 432] on span "PhonePe" at bounding box center [1095, 430] width 38 height 16
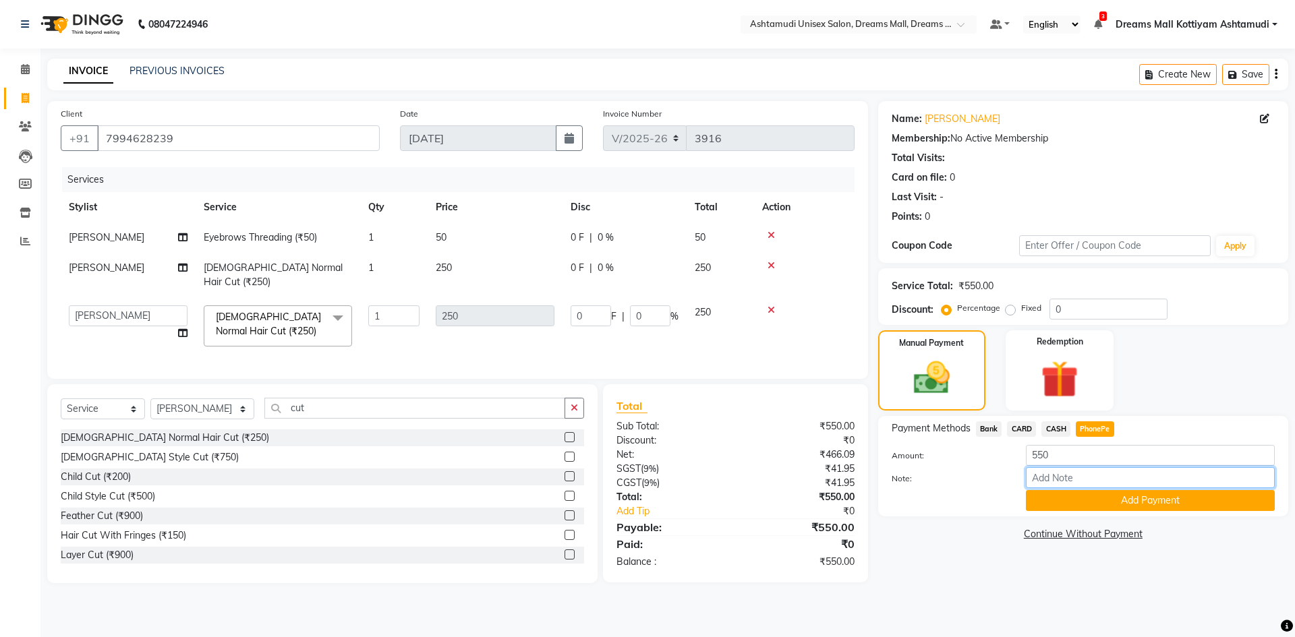
drag, startPoint x: 1050, startPoint y: 474, endPoint x: 1074, endPoint y: 444, distance: 38.3
click at [1050, 474] on input "Note:" at bounding box center [1150, 477] width 249 height 21
type input "Arun"
click at [1106, 496] on button "Add Payment" at bounding box center [1150, 500] width 249 height 21
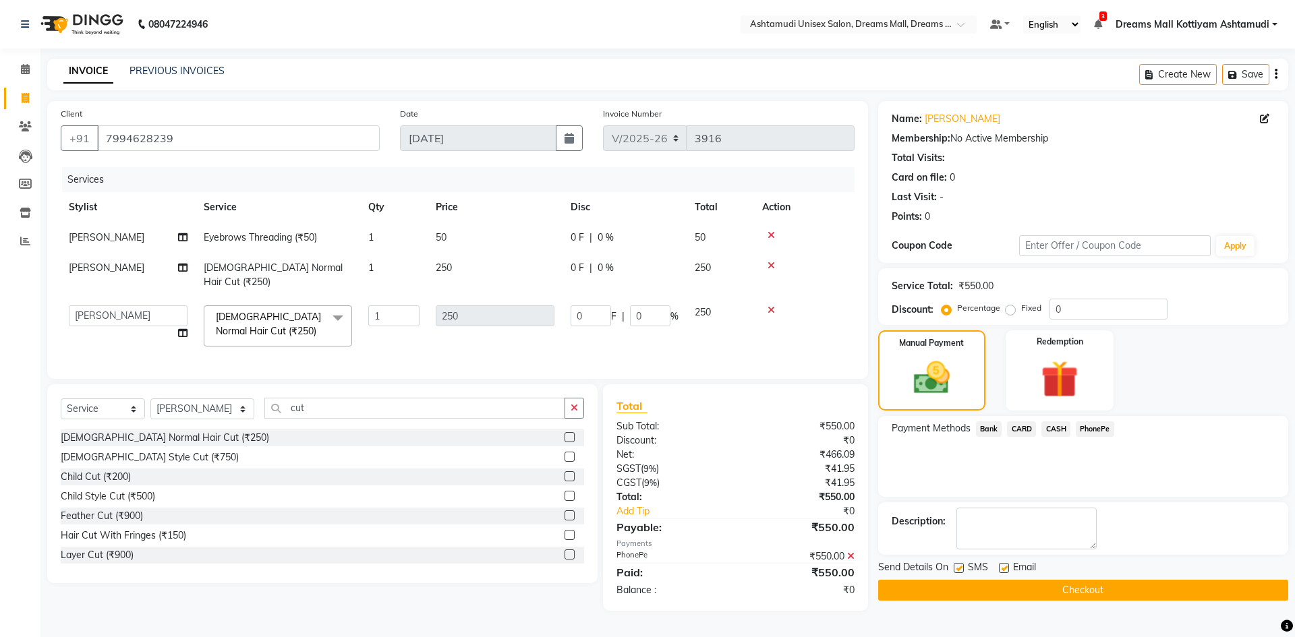
click at [1070, 590] on button "Checkout" at bounding box center [1083, 590] width 410 height 21
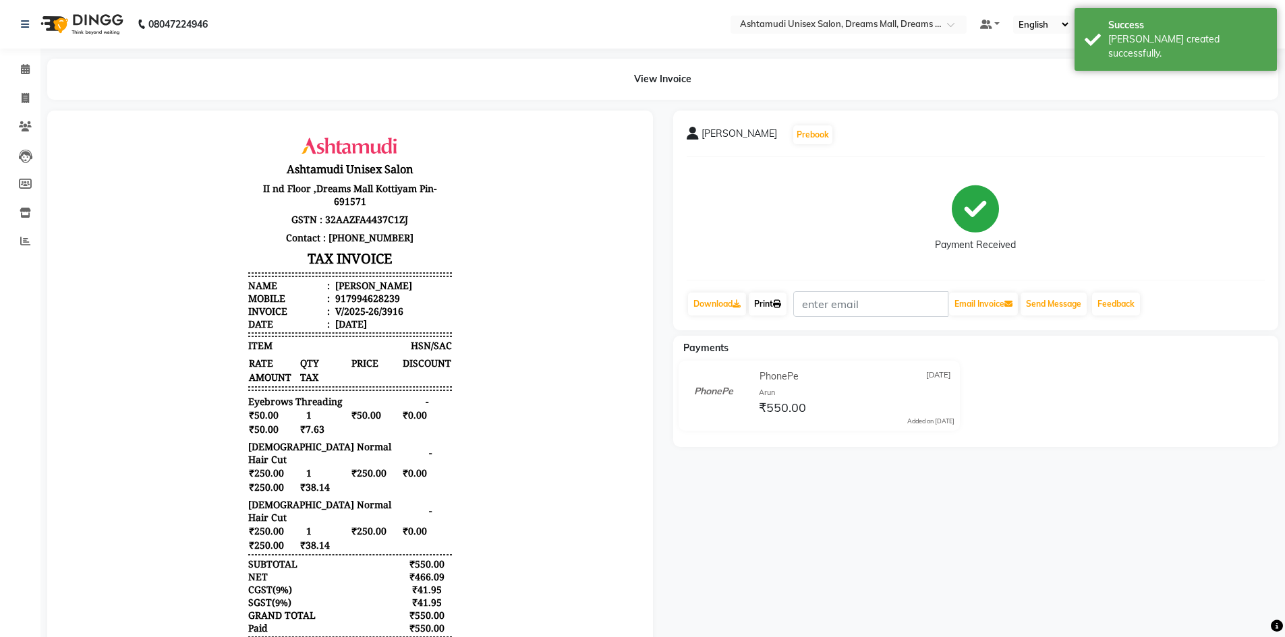
click at [775, 302] on link "Print" at bounding box center [768, 304] width 38 height 23
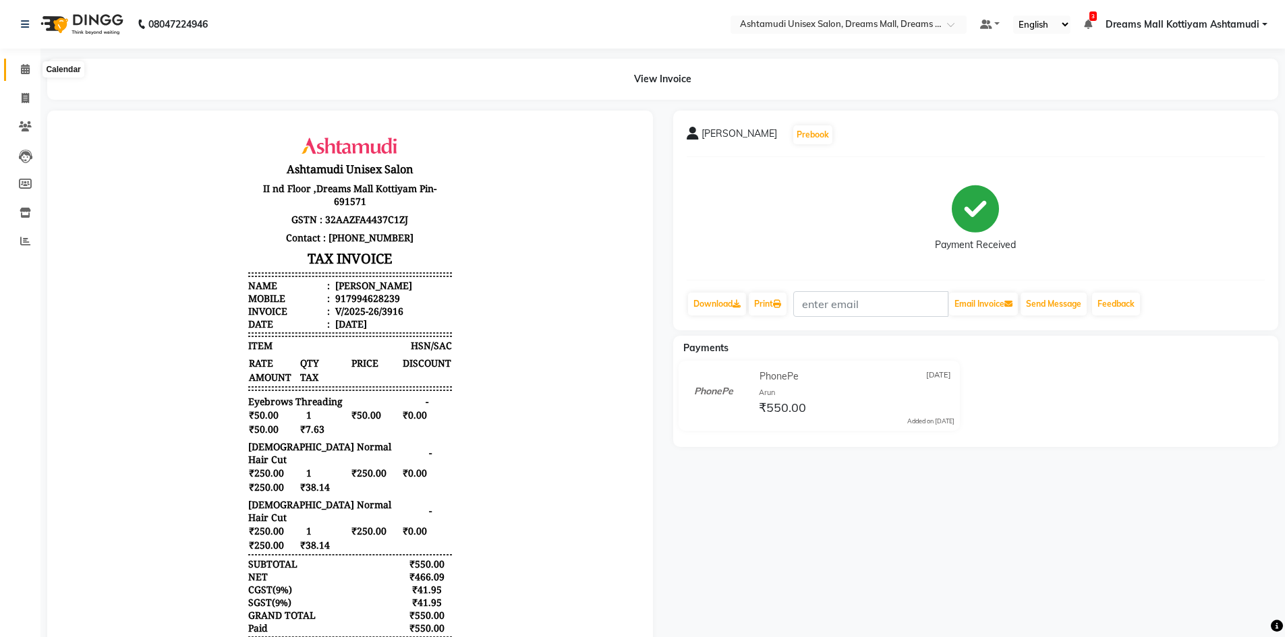
click at [24, 62] on span at bounding box center [25, 70] width 24 height 16
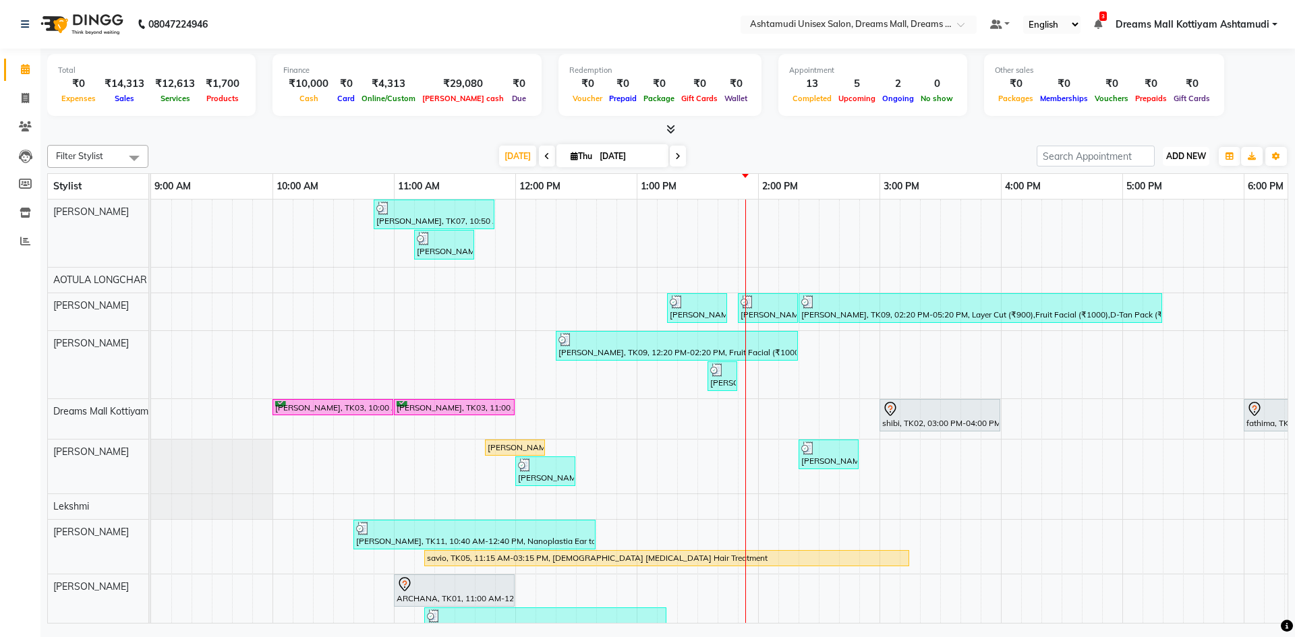
click at [1174, 156] on span "ADD NEW" at bounding box center [1186, 156] width 40 height 10
click at [1145, 202] on link "Add Invoice" at bounding box center [1155, 200] width 107 height 18
select select "7264"
select select "service"
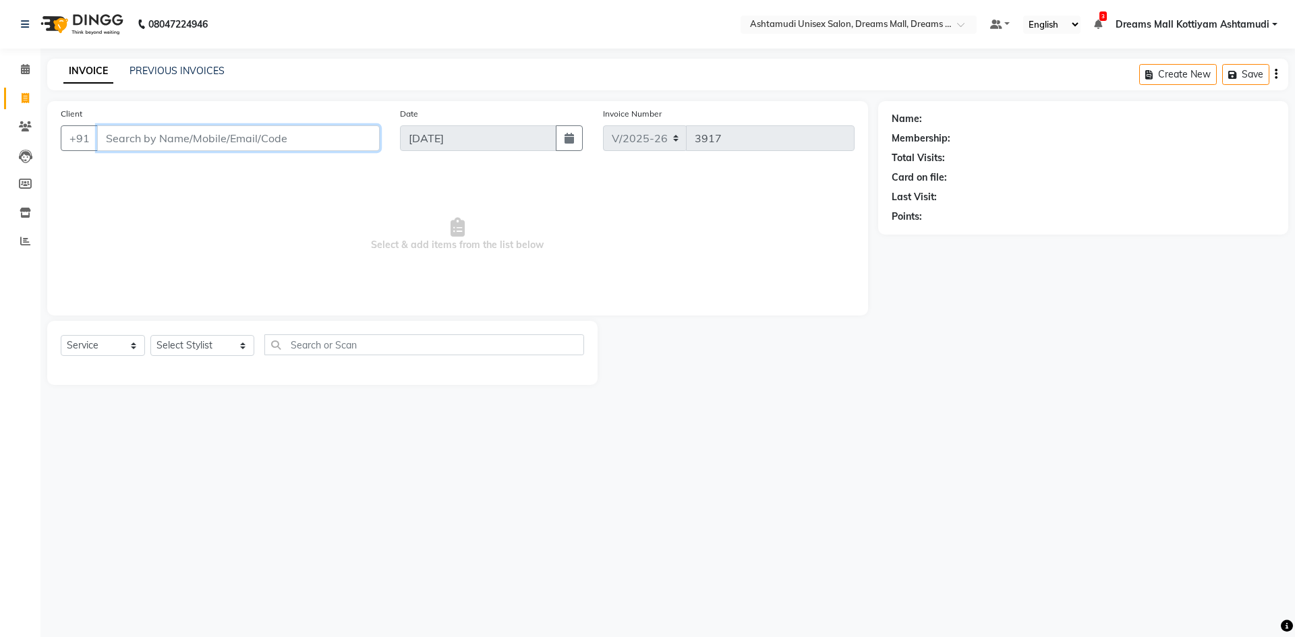
click at [156, 141] on input "Client" at bounding box center [238, 138] width 283 height 26
type input "7356684996"
click at [333, 141] on span "Add Client" at bounding box center [344, 138] width 53 height 13
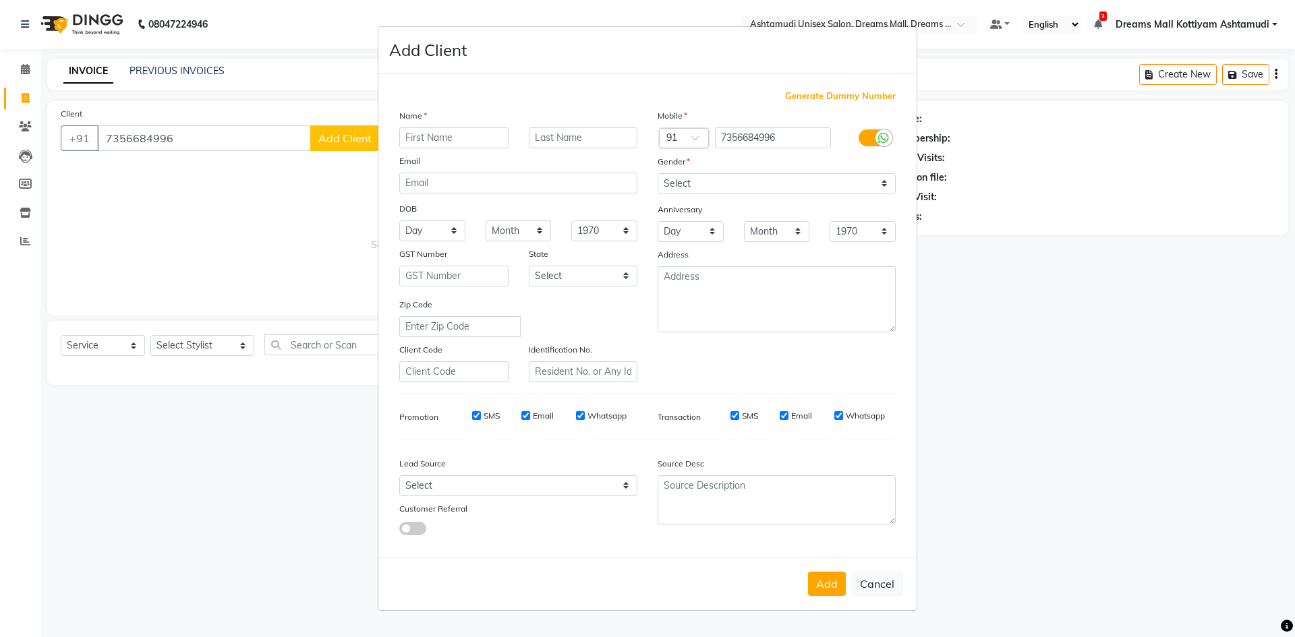
click at [436, 141] on input "text" at bounding box center [453, 137] width 109 height 21
type input "[PERSON_NAME]"
click at [706, 175] on select "Select [DEMOGRAPHIC_DATA] [DEMOGRAPHIC_DATA] Other Prefer Not To Say" at bounding box center [777, 183] width 238 height 21
select select "[DEMOGRAPHIC_DATA]"
click at [658, 173] on select "Select [DEMOGRAPHIC_DATA] [DEMOGRAPHIC_DATA] Other Prefer Not To Say" at bounding box center [777, 183] width 238 height 21
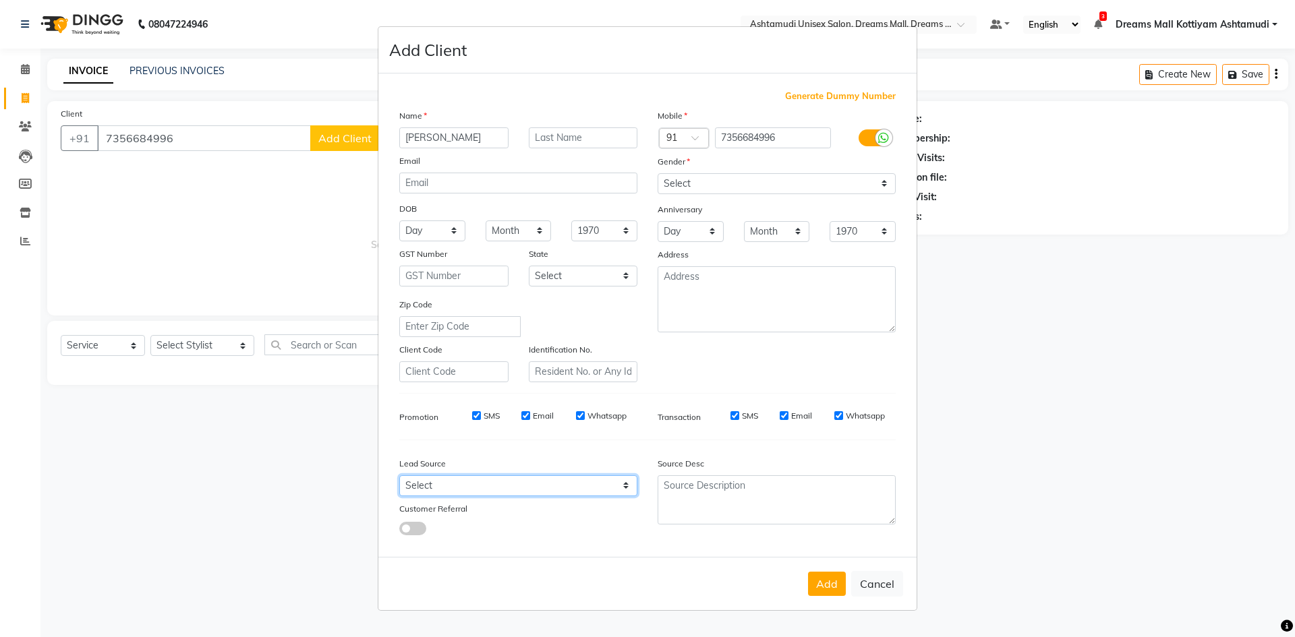
click at [454, 485] on select "Select Walk-in Referral Internet Friend Word of Mouth Advertisement Facebook Ju…" at bounding box center [518, 486] width 238 height 21
select select "49874"
click at [399, 476] on select "Select Walk-in Referral Internet Friend Word of Mouth Advertisement Facebook Ju…" at bounding box center [518, 486] width 238 height 21
click at [822, 582] on button "Add" at bounding box center [827, 584] width 38 height 24
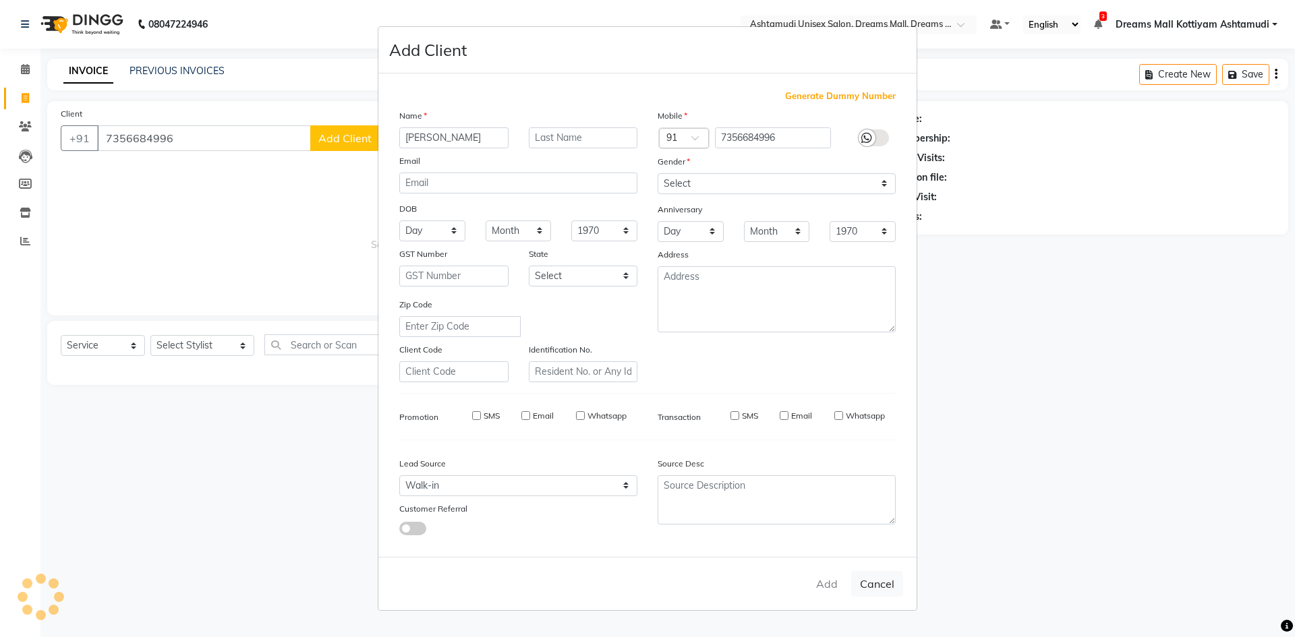
select select
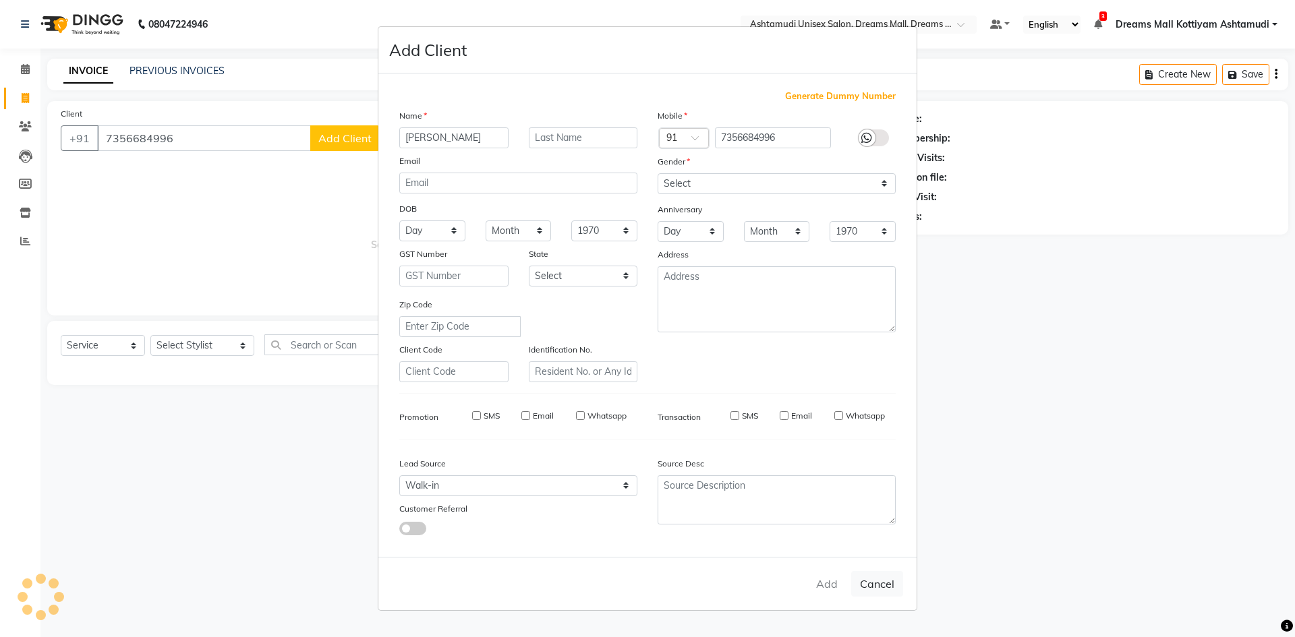
select select
checkbox input "false"
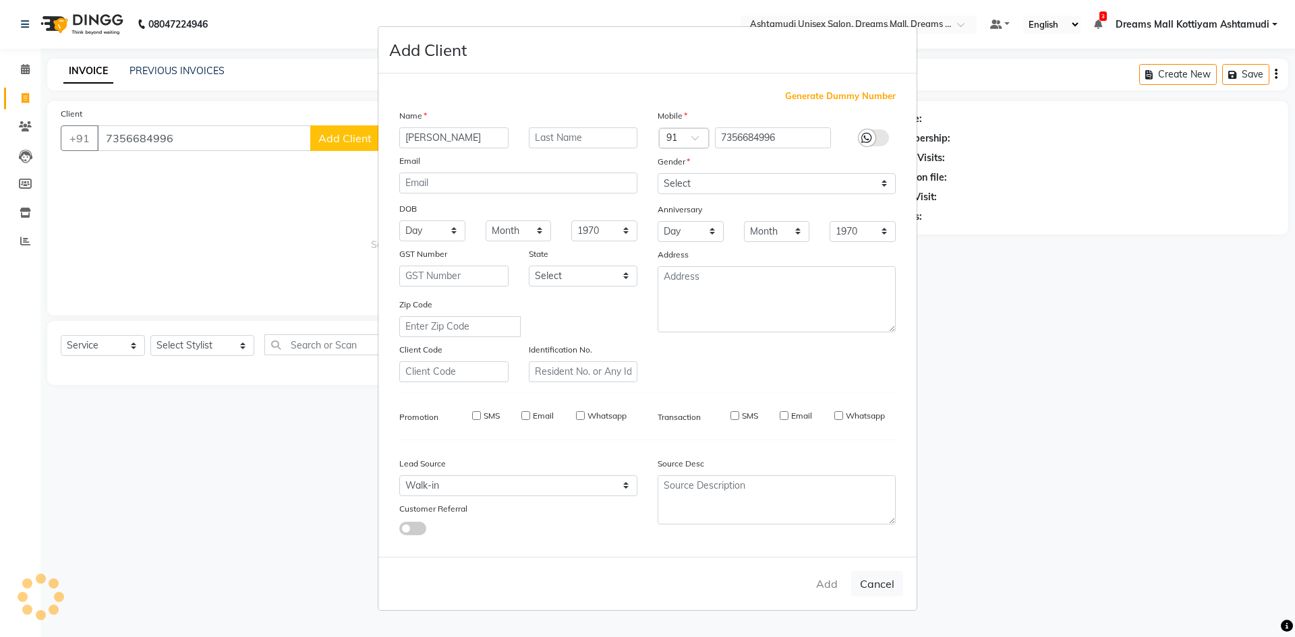
checkbox input "false"
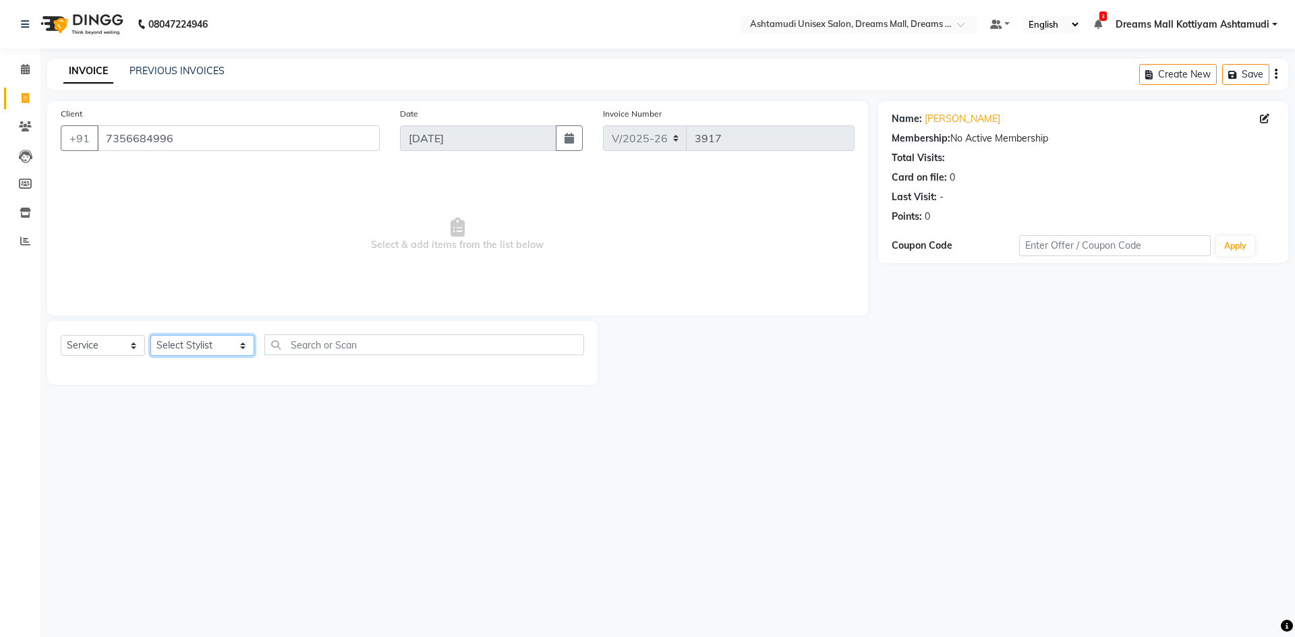
click at [221, 339] on select "Select Stylist [PERSON_NAME] AOTULA LONGCHAR [PERSON_NAME] BIKI SARKI [PERSON_N…" at bounding box center [202, 345] width 104 height 21
select select "72578"
click at [150, 335] on select "Select Stylist [PERSON_NAME] AOTULA LONGCHAR [PERSON_NAME] BIKI SARKI [PERSON_N…" at bounding box center [202, 345] width 104 height 21
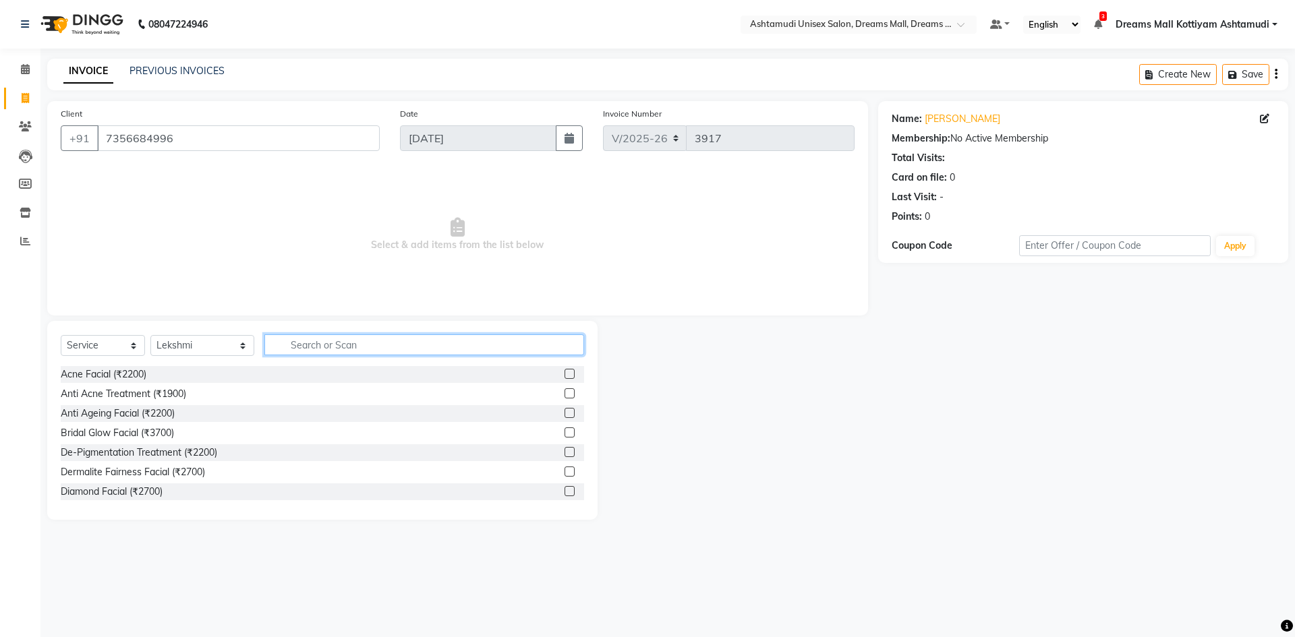
click at [311, 341] on input "text" at bounding box center [424, 345] width 320 height 21
type input "SPA"
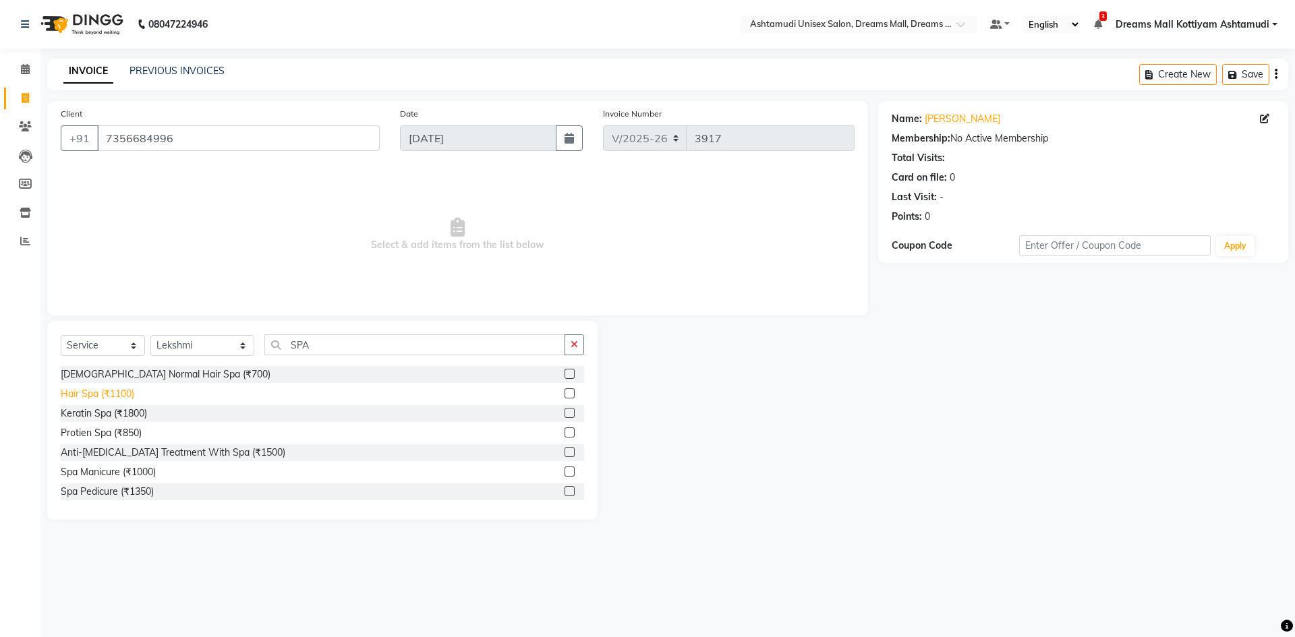
click at [123, 393] on div "Hair Spa (₹1100)" at bounding box center [98, 394] width 74 height 14
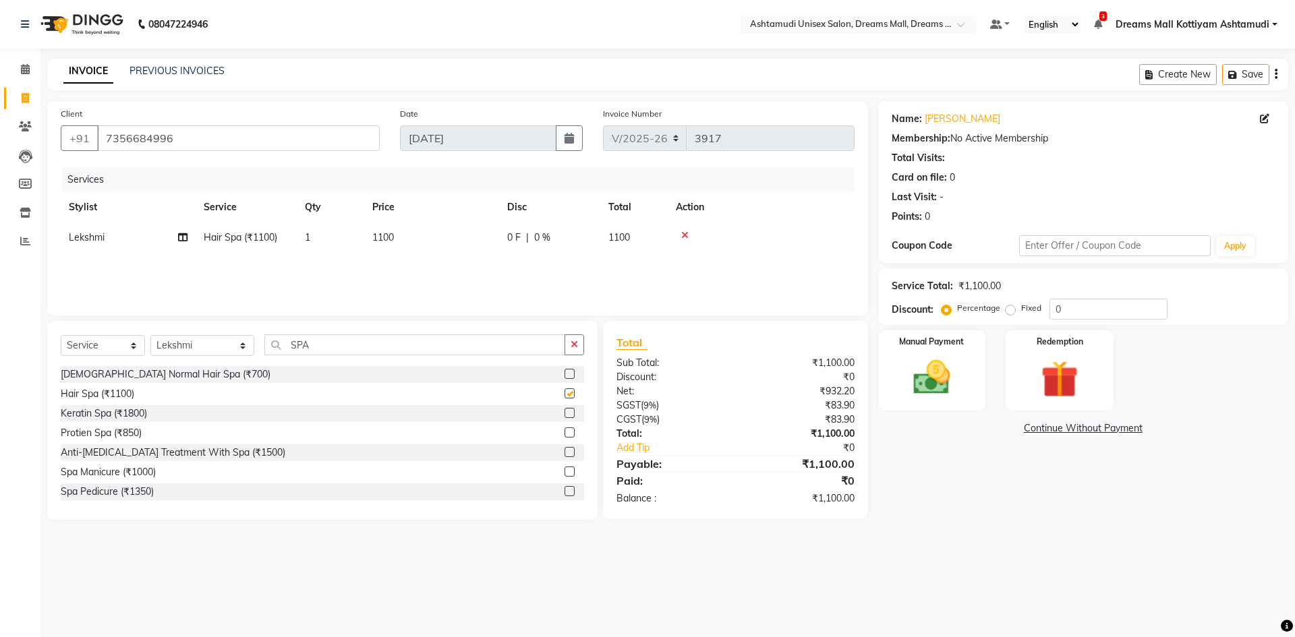
checkbox input "false"
click at [366, 341] on input "SPA" at bounding box center [414, 345] width 301 height 21
type input "S"
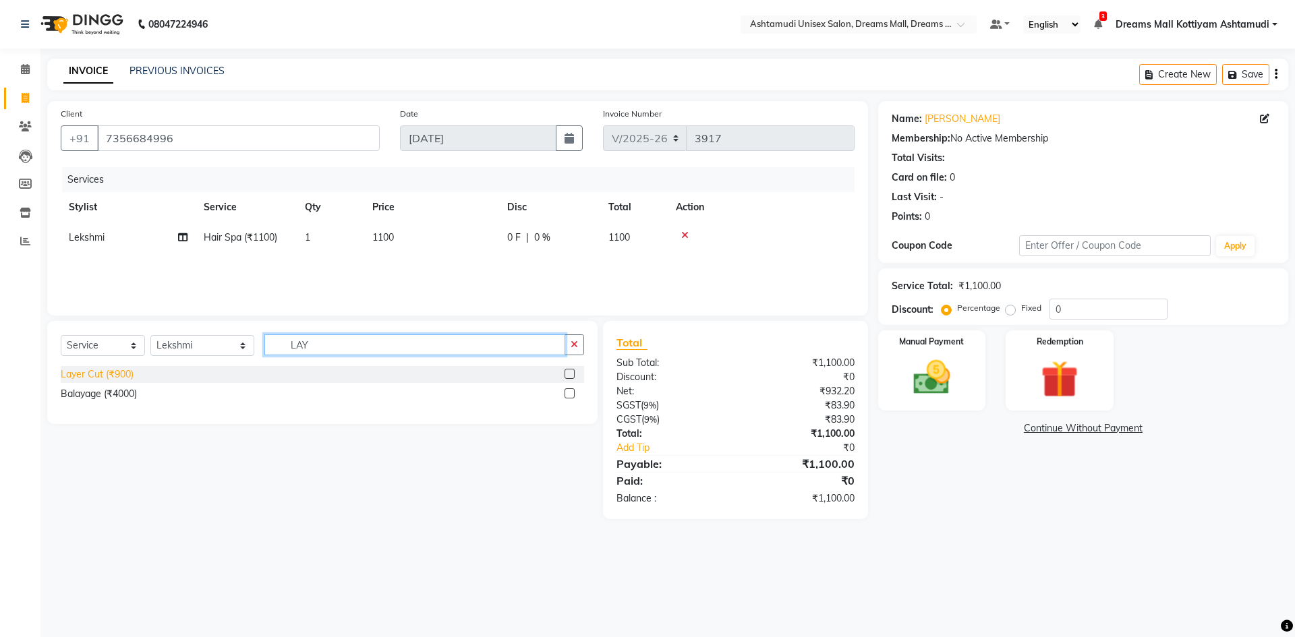
type input "LAY"
click at [88, 372] on div "Layer Cut (₹900)" at bounding box center [97, 375] width 73 height 14
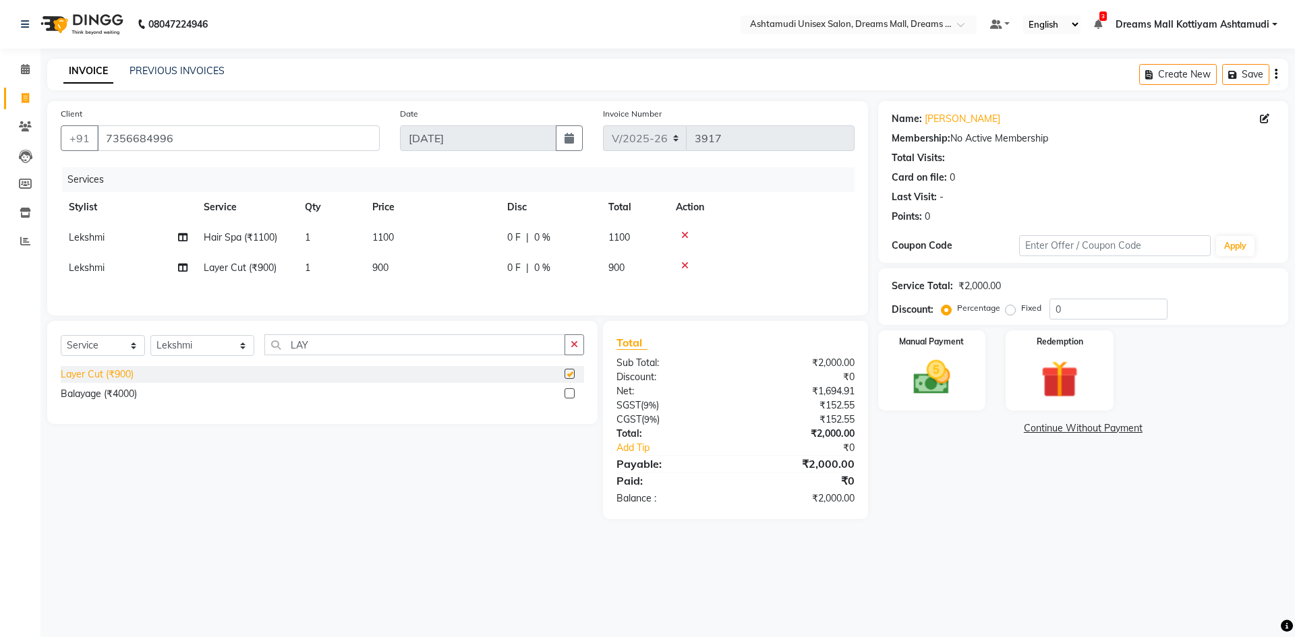
checkbox input "false"
click at [197, 348] on select "Select Stylist [PERSON_NAME] AOTULA LONGCHAR [PERSON_NAME] BIKI SARKI [PERSON_N…" at bounding box center [202, 345] width 104 height 21
select select "62104"
click at [150, 337] on select "Select Stylist [PERSON_NAME] AOTULA LONGCHAR [PERSON_NAME] BIKI SARKI [PERSON_N…" at bounding box center [202, 345] width 104 height 21
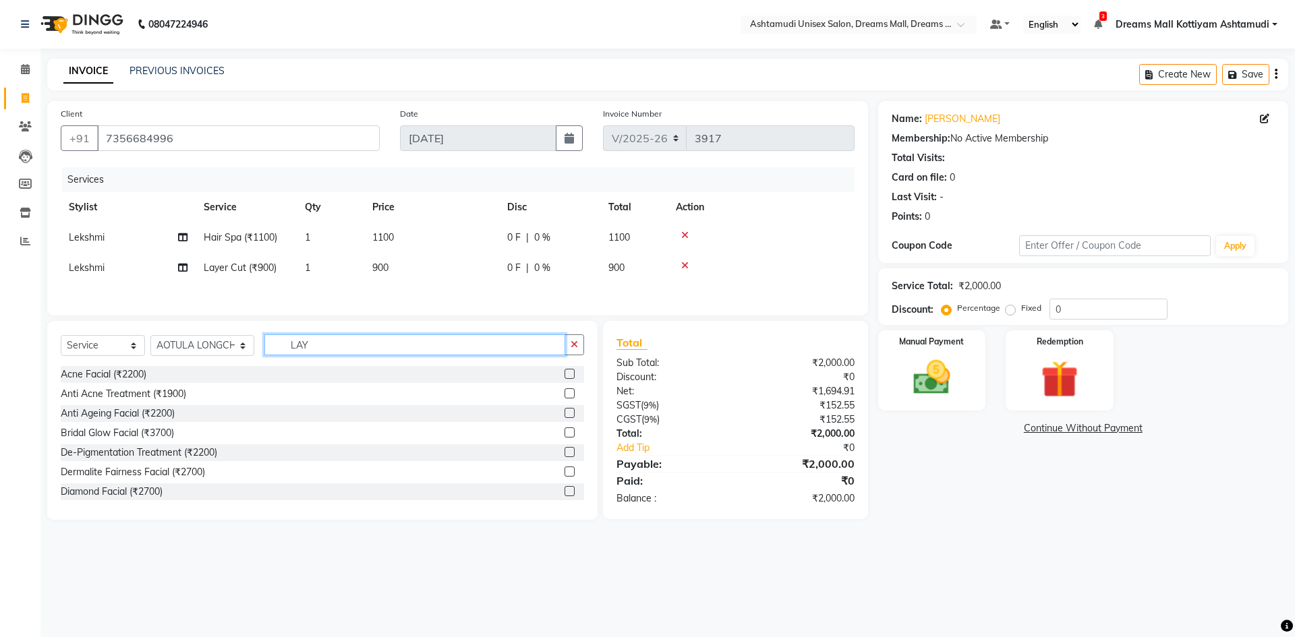
click at [335, 345] on input "LAY" at bounding box center [414, 345] width 301 height 21
type input "L"
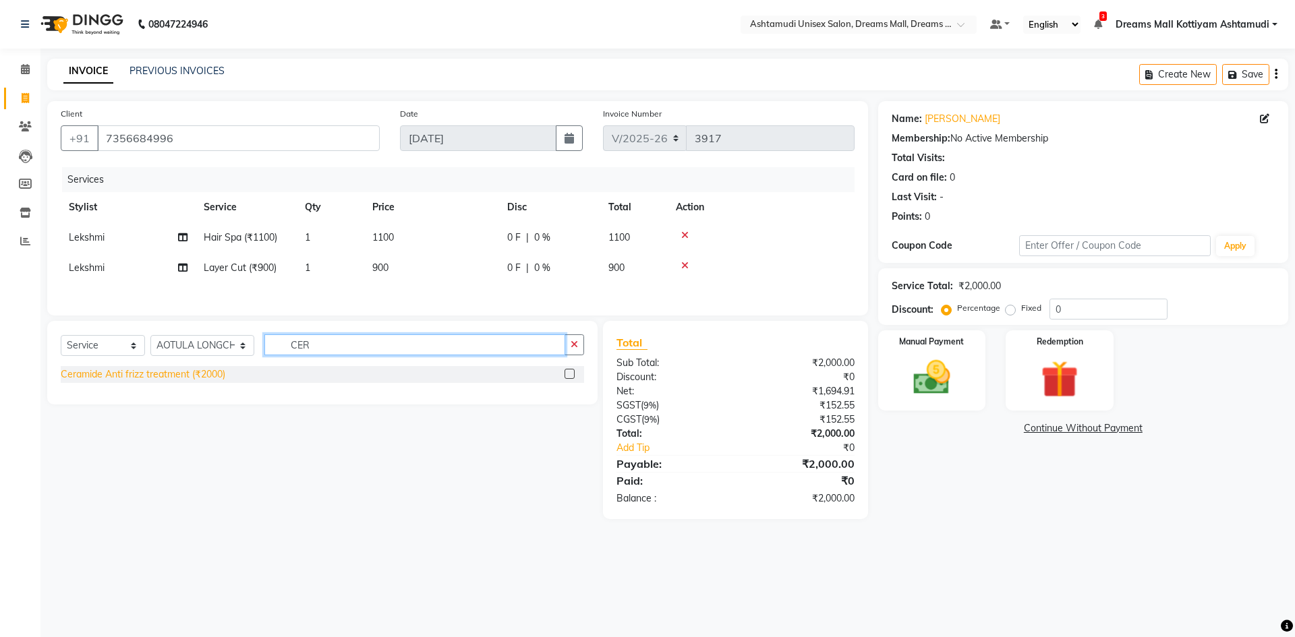
type input "CER"
click at [179, 378] on div "Ceramide Anti frizz treatment (₹2000)" at bounding box center [143, 375] width 165 height 14
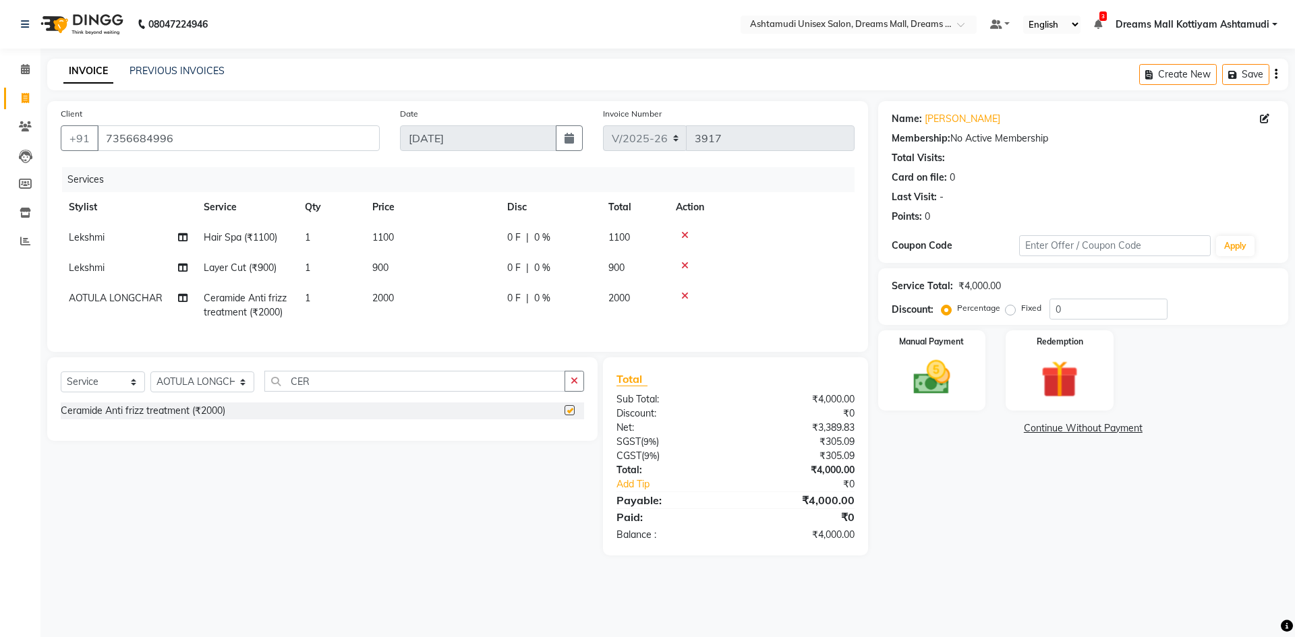
checkbox input "false"
click at [349, 390] on input "CER" at bounding box center [414, 381] width 301 height 21
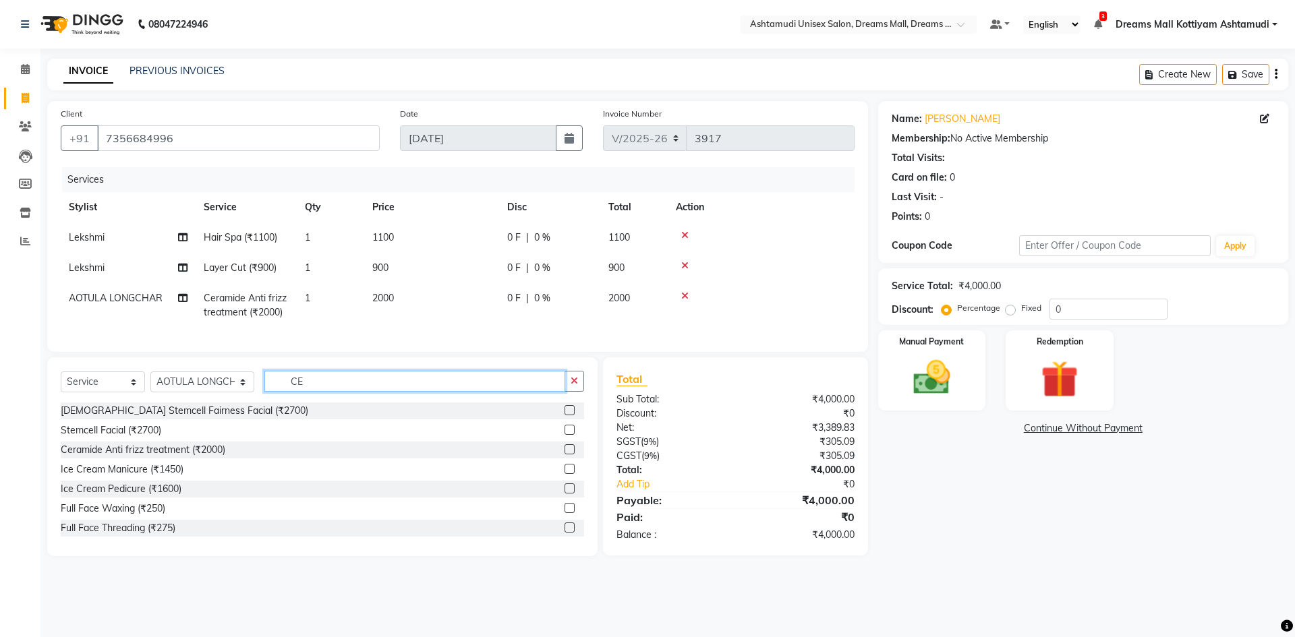
type input "C"
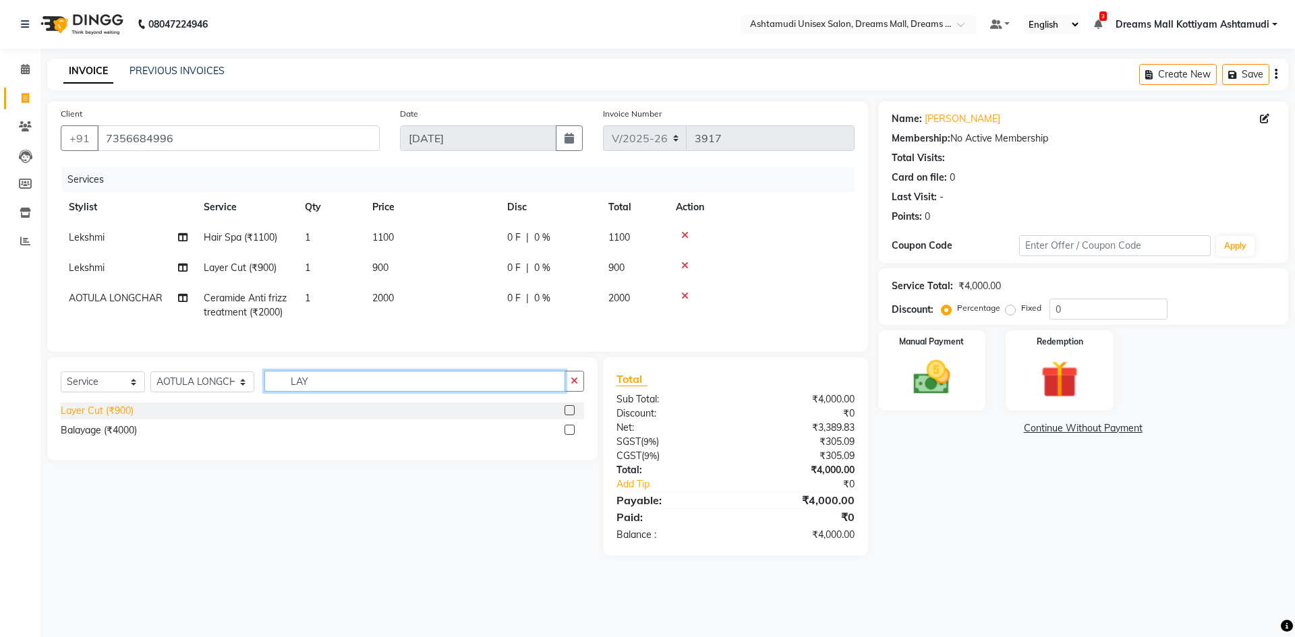
type input "LAY"
click at [73, 418] on div "Layer Cut (₹900)" at bounding box center [97, 411] width 73 height 14
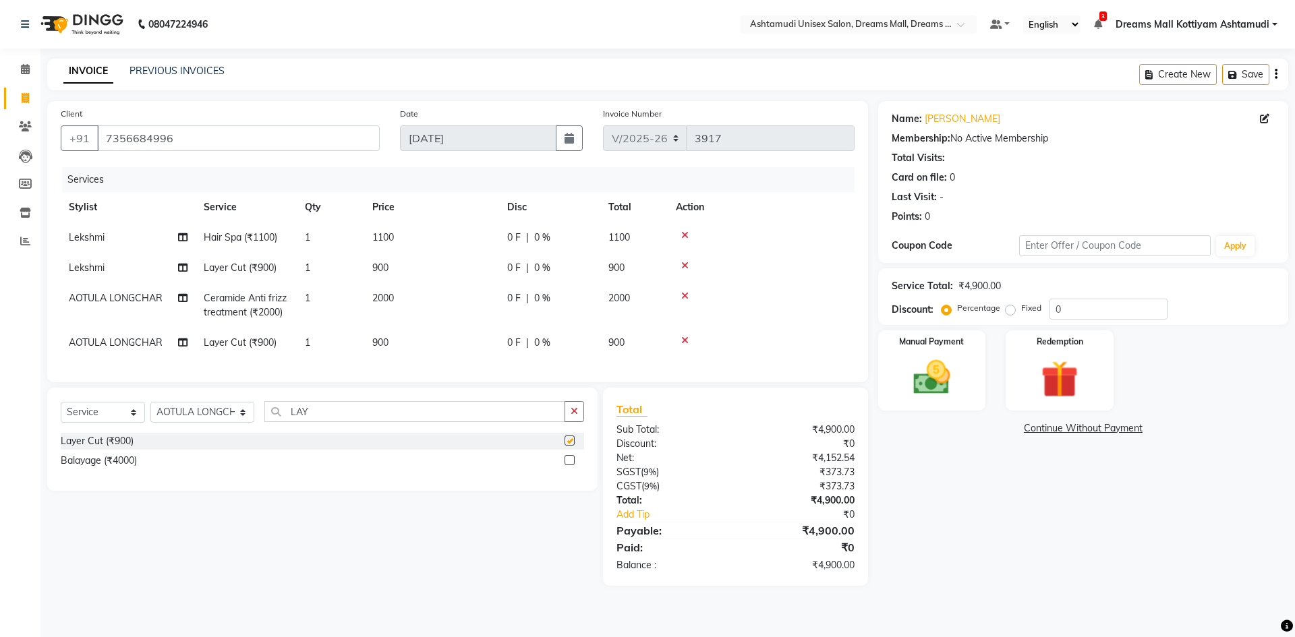
checkbox input "false"
click at [351, 422] on input "LAY" at bounding box center [414, 411] width 301 height 21
type input "L"
type input "UN"
click at [115, 449] on div "Un-Tan Facial (₹3000)" at bounding box center [108, 441] width 94 height 14
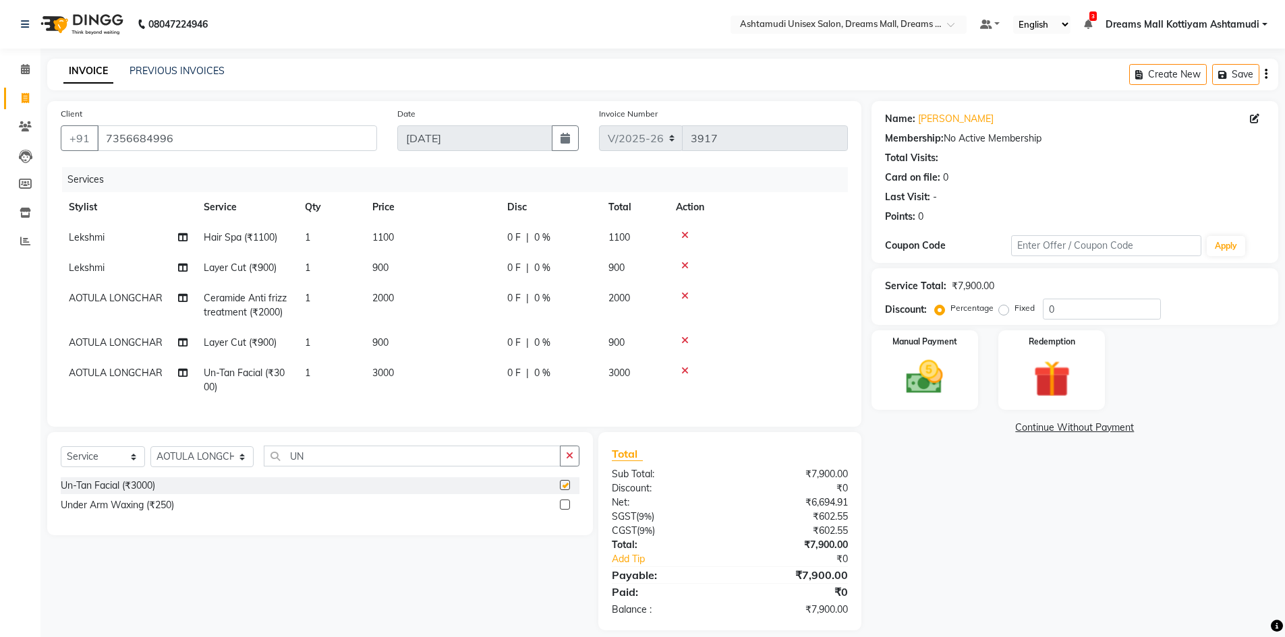
checkbox input "false"
click at [326, 467] on input "UN" at bounding box center [412, 456] width 297 height 21
type input "U"
type input "EY"
click at [154, 493] on div "Eyebrows Threading (₹50)" at bounding box center [117, 486] width 113 height 14
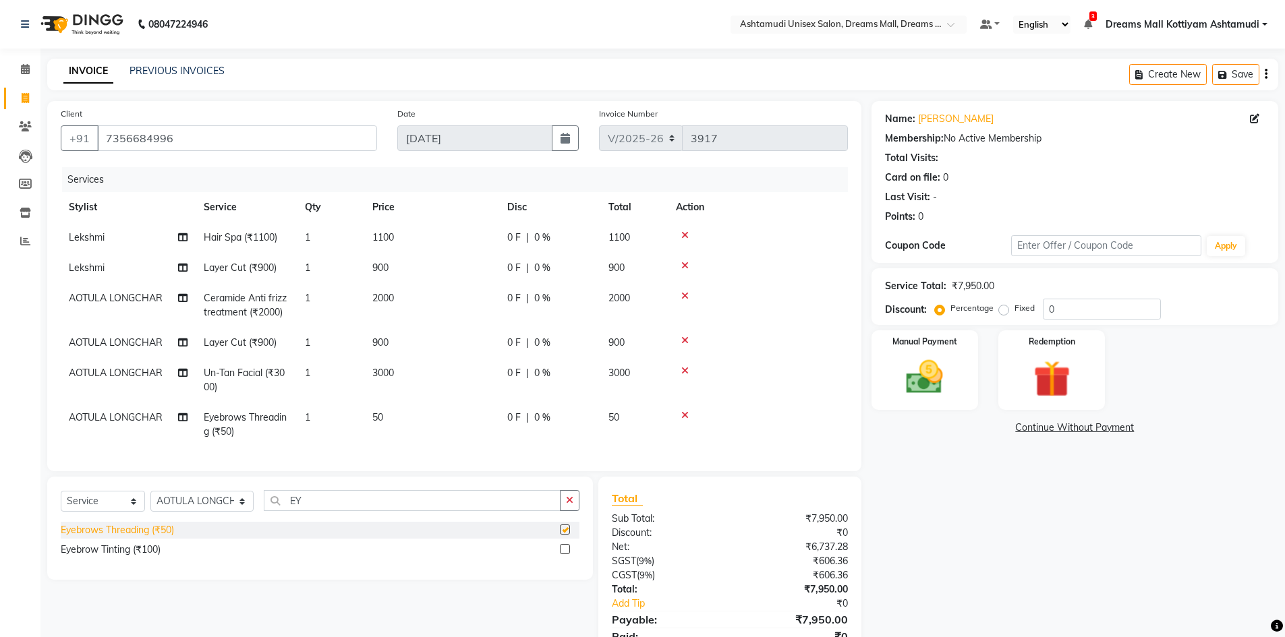
checkbox input "false"
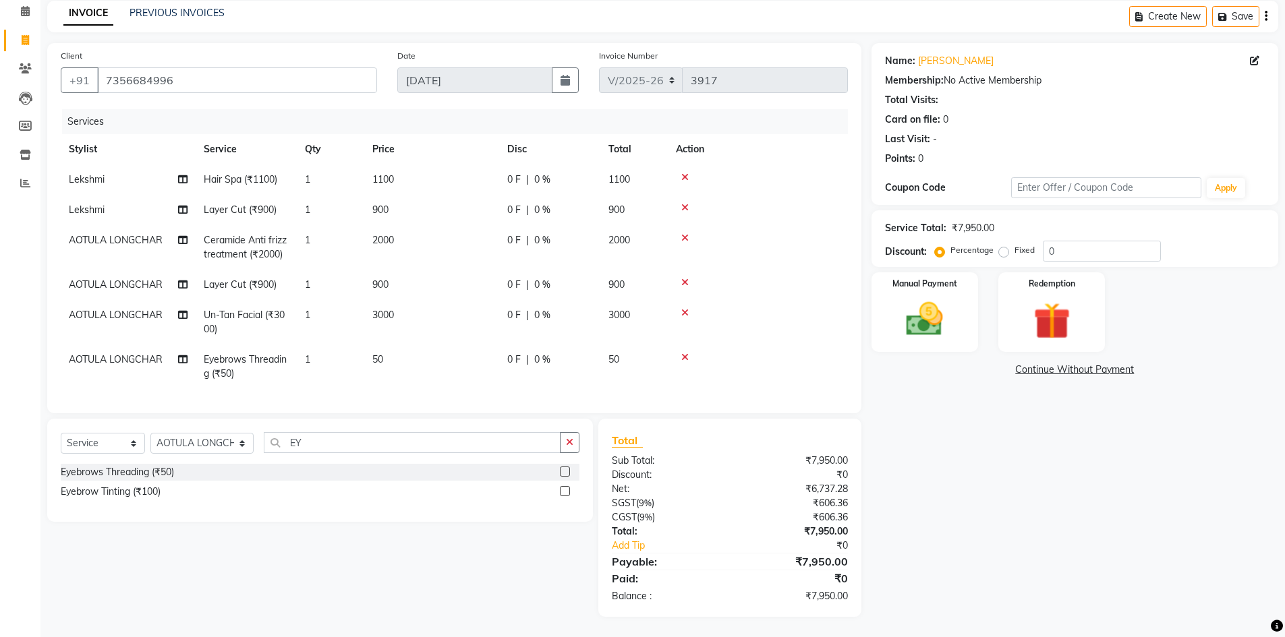
scroll to position [68, 0]
click at [194, 443] on select "Select Stylist [PERSON_NAME] AOTULA LONGCHAR [PERSON_NAME] BIKI SARKI [PERSON_N…" at bounding box center [201, 443] width 103 height 21
select select "62100"
click at [150, 433] on select "Select Stylist [PERSON_NAME] AOTULA LONGCHAR [PERSON_NAME] BIKI SARKI [PERSON_N…" at bounding box center [201, 443] width 103 height 21
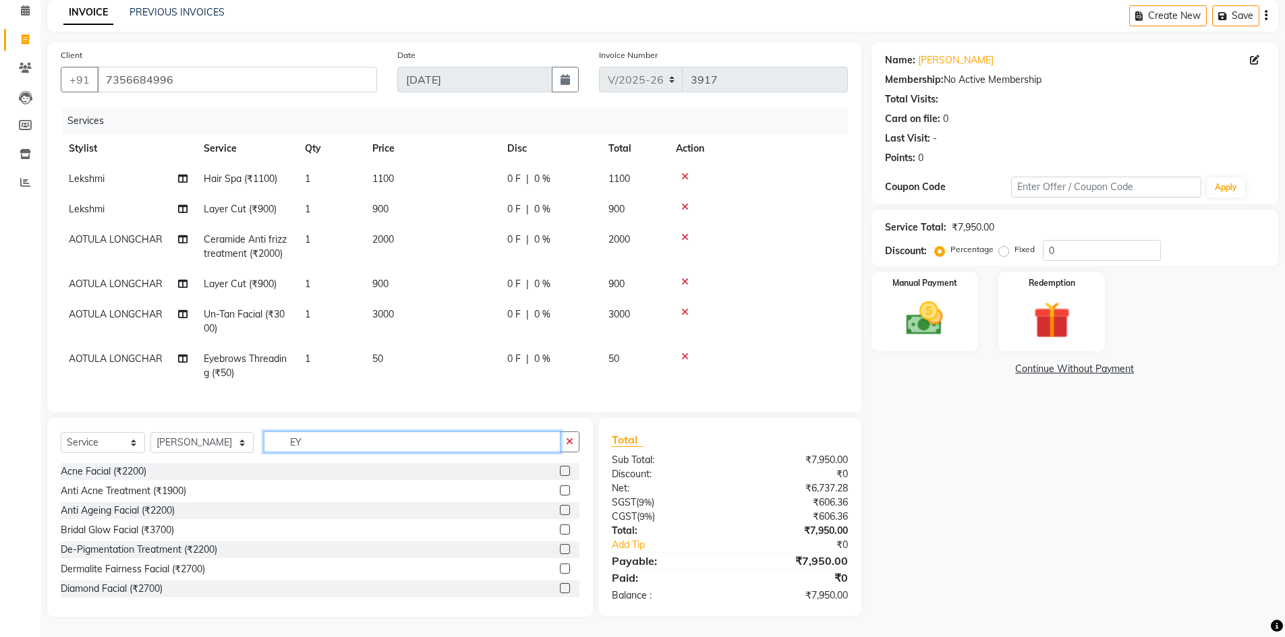
click at [351, 439] on input "EY" at bounding box center [412, 442] width 297 height 21
type input "E"
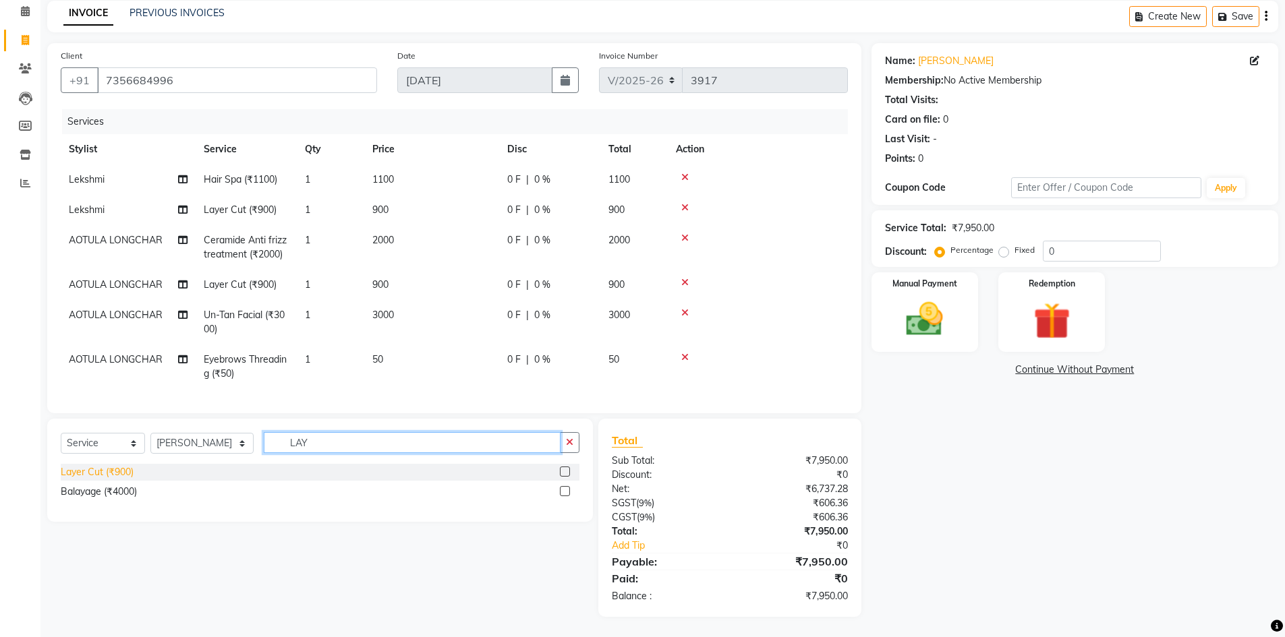
type input "LAY"
click at [90, 474] on div "Layer Cut (₹900)" at bounding box center [97, 472] width 73 height 14
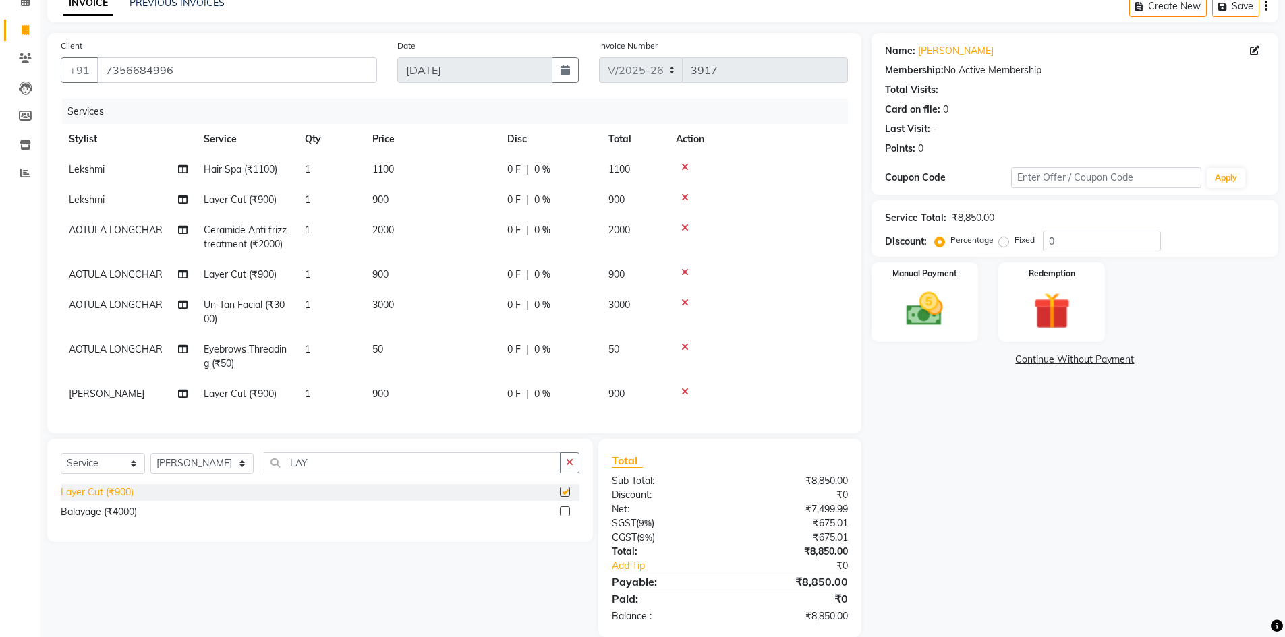
checkbox input "false"
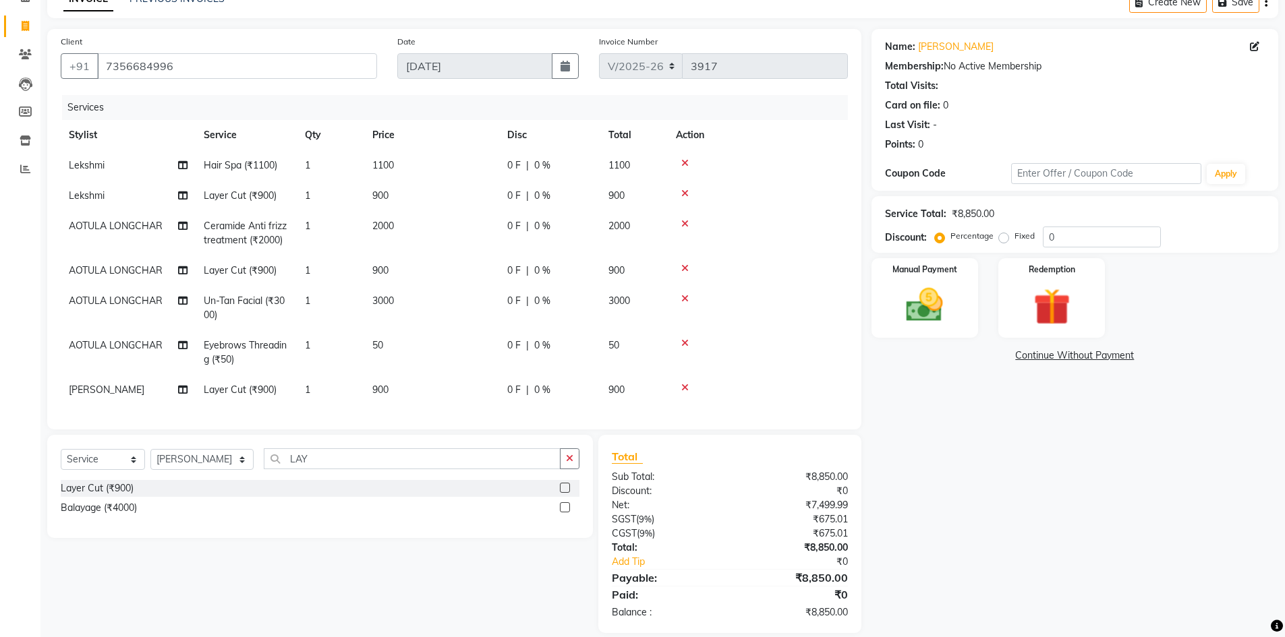
scroll to position [98, 0]
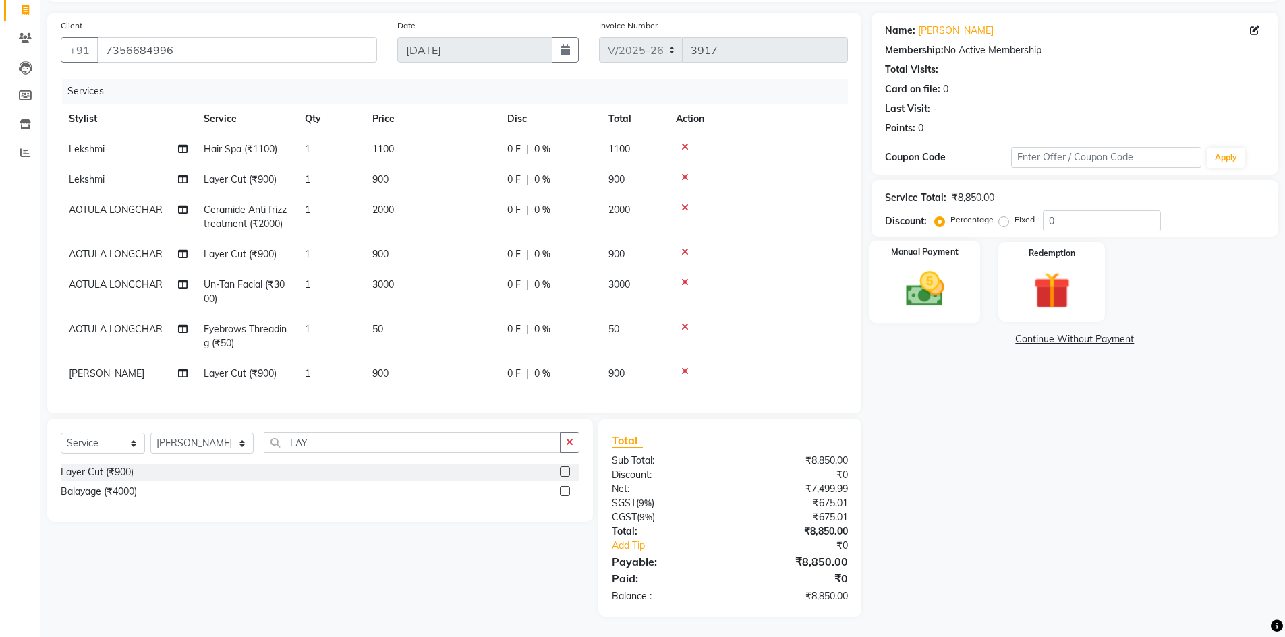
click at [958, 289] on div "Manual Payment" at bounding box center [924, 282] width 111 height 83
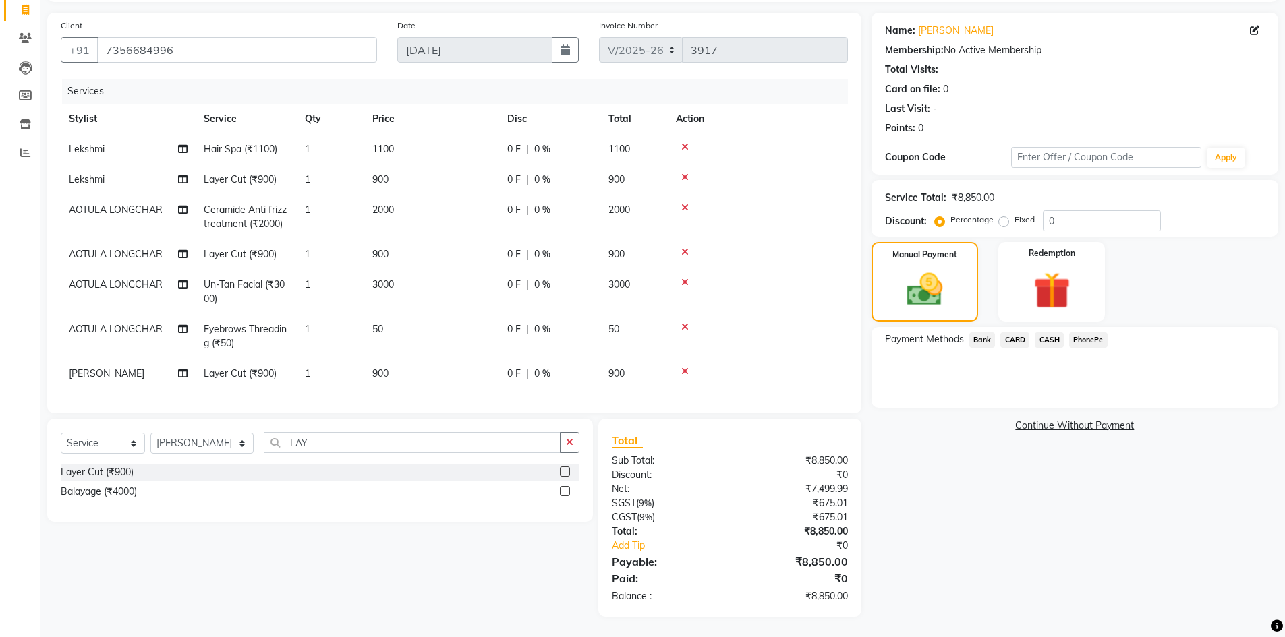
click at [1011, 333] on span "CARD" at bounding box center [1014, 341] width 29 height 16
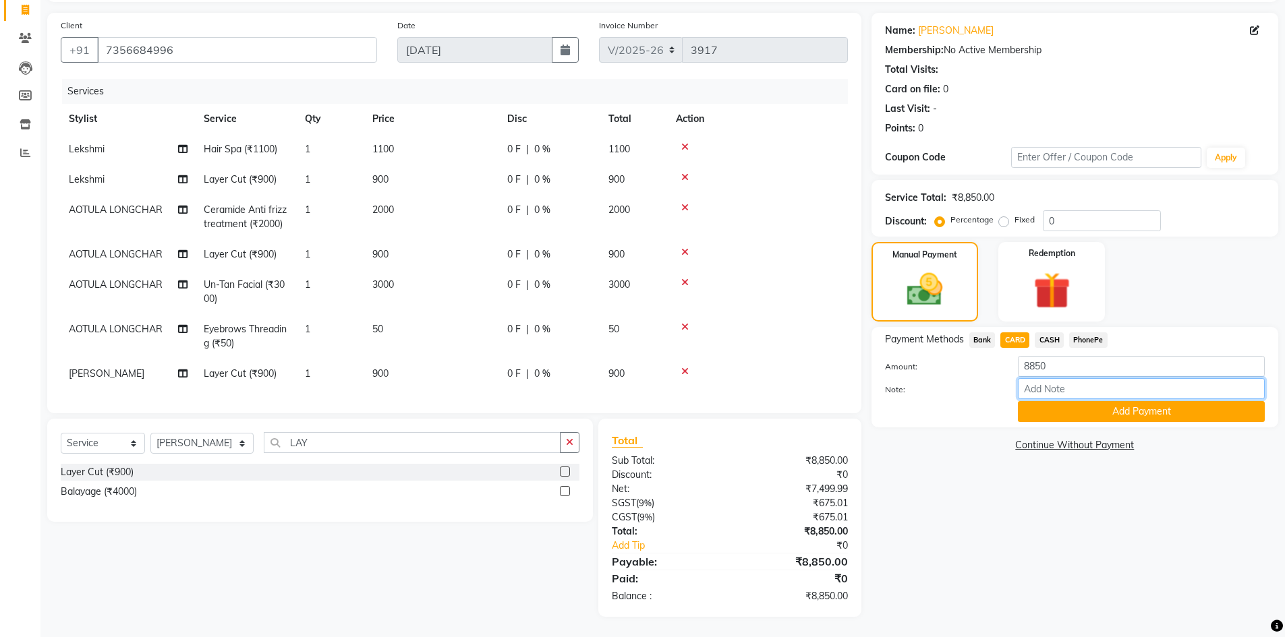
click at [1035, 381] on input "Note:" at bounding box center [1141, 388] width 247 height 21
type input "Arun"
click at [1110, 407] on button "Add Payment" at bounding box center [1141, 411] width 247 height 21
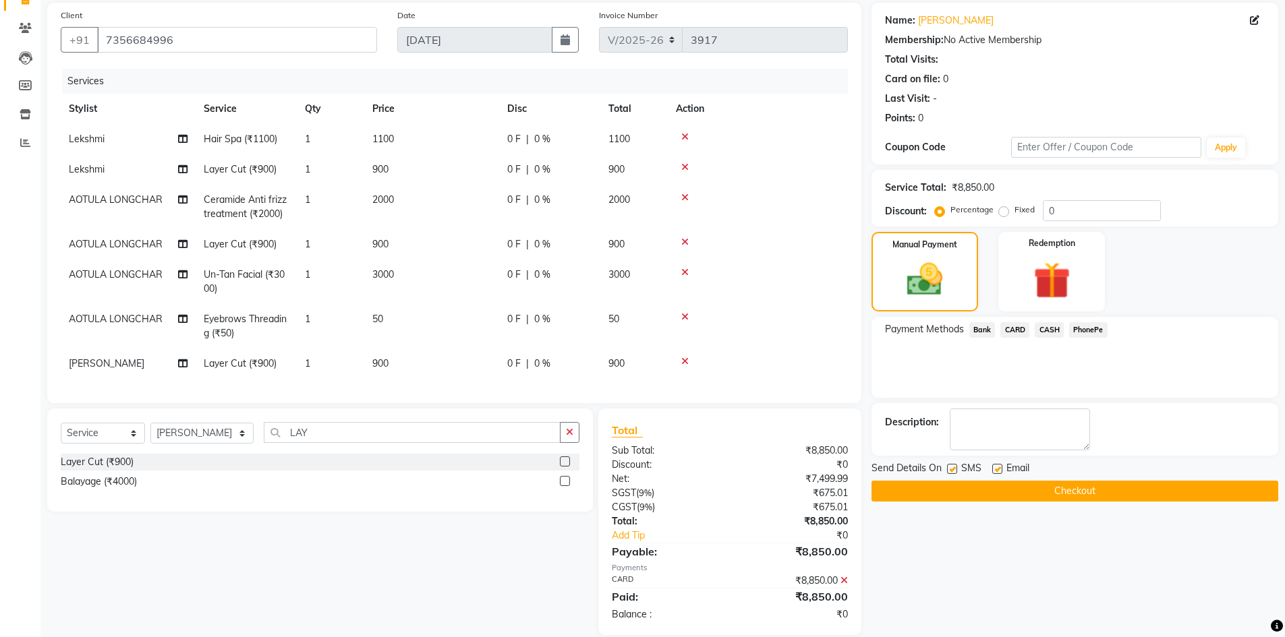
click at [1022, 486] on button "Checkout" at bounding box center [1074, 491] width 407 height 21
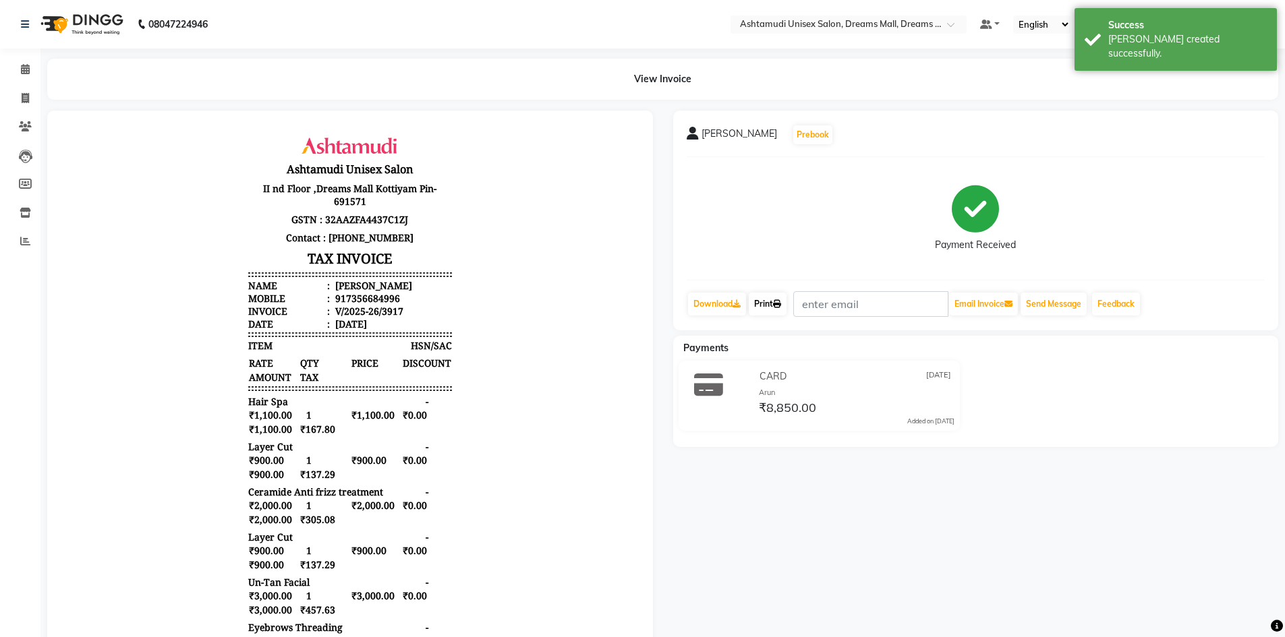
click at [774, 309] on link "Print" at bounding box center [768, 304] width 38 height 23
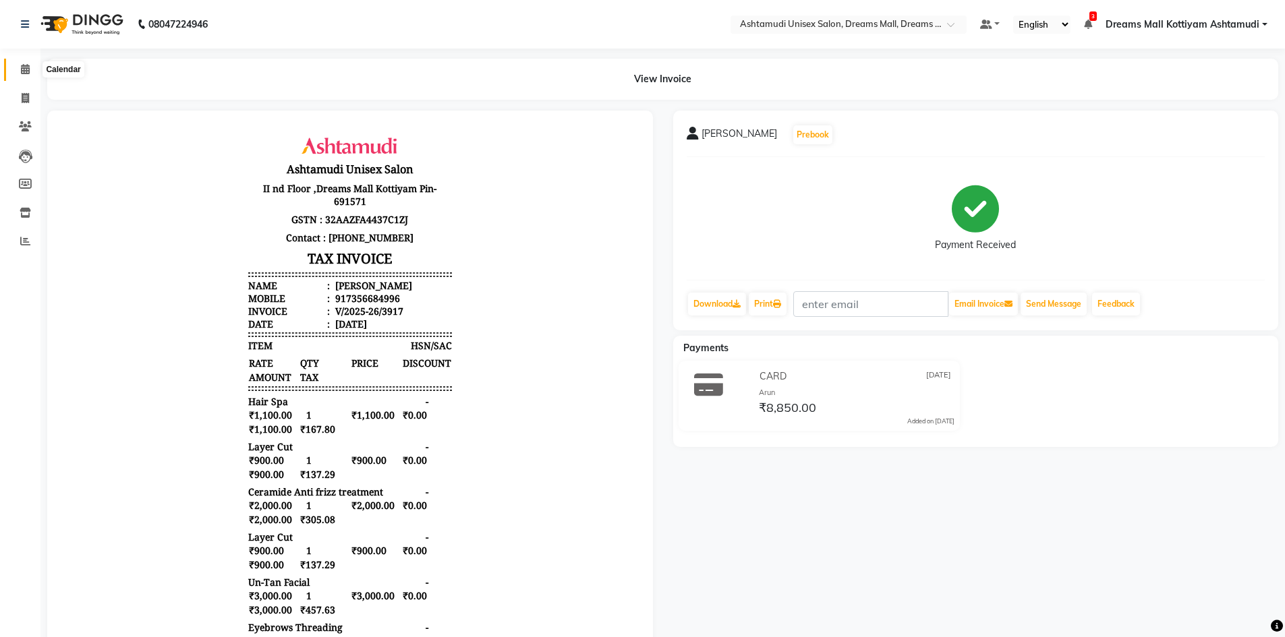
click at [21, 67] on icon at bounding box center [25, 69] width 9 height 10
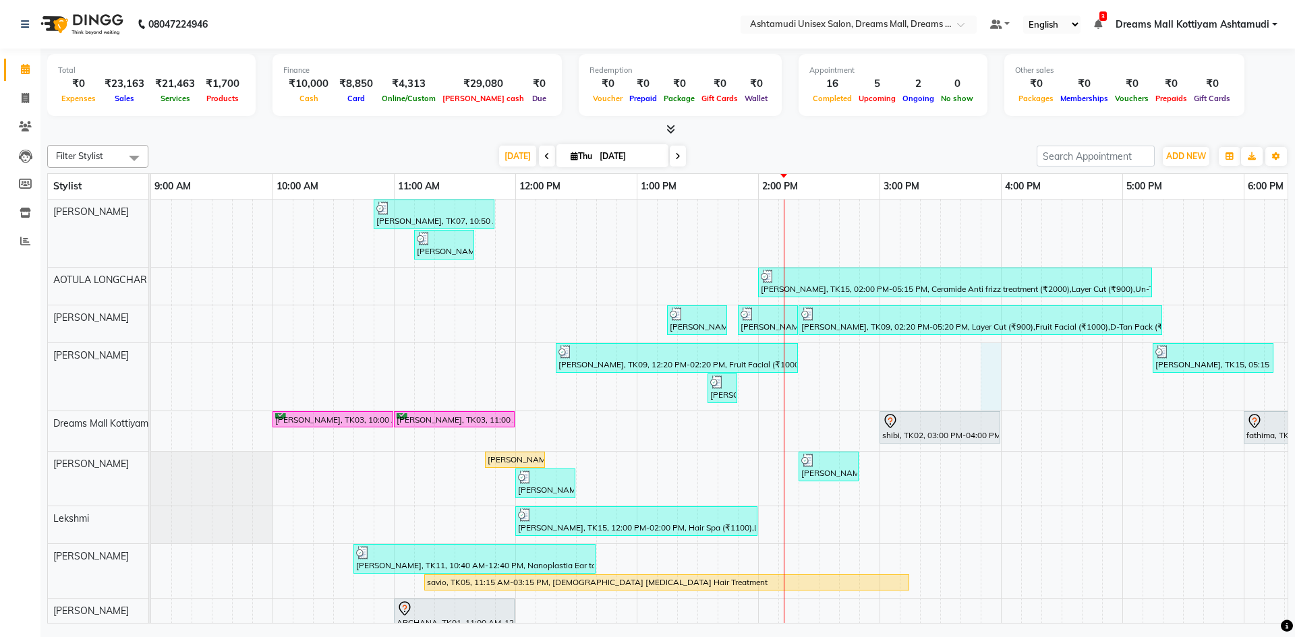
click at [999, 395] on div "Lince, TK07, 10:50 AM-11:50 AM, D-Tan Cleanup (₹800) Lince, TK06, 11:10 AM-11:4…" at bounding box center [940, 536] width 1578 height 673
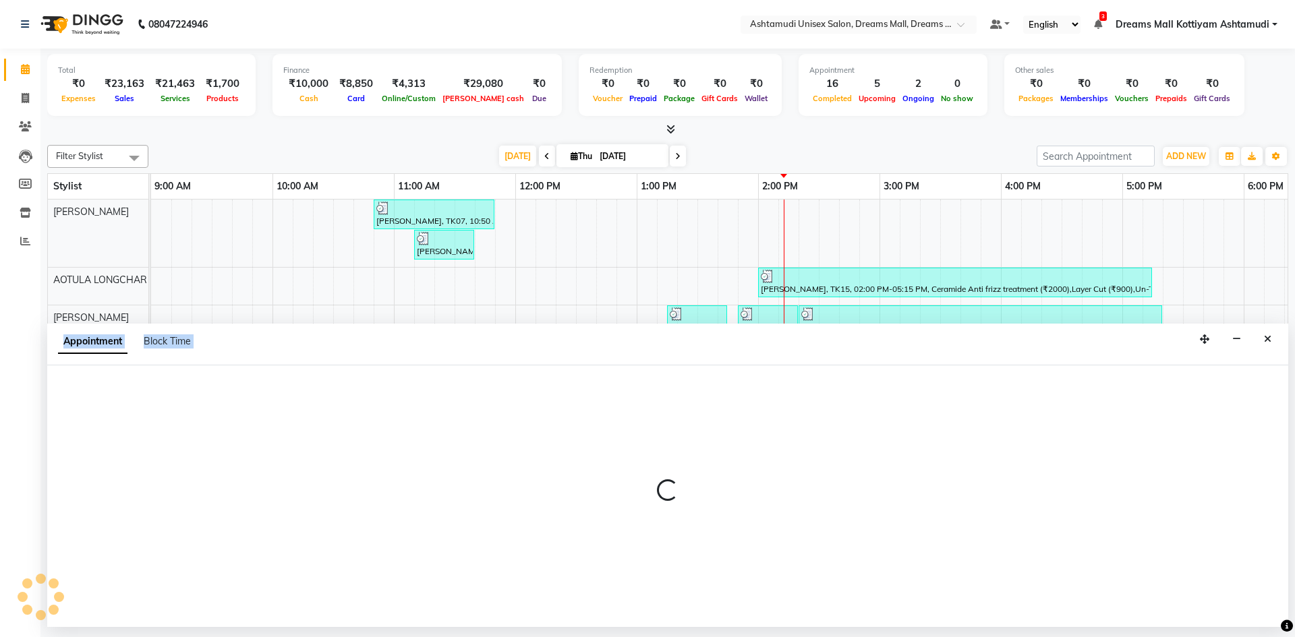
click at [999, 395] on div at bounding box center [667, 497] width 1241 height 262
select select "62100"
select select "945"
select select "tentative"
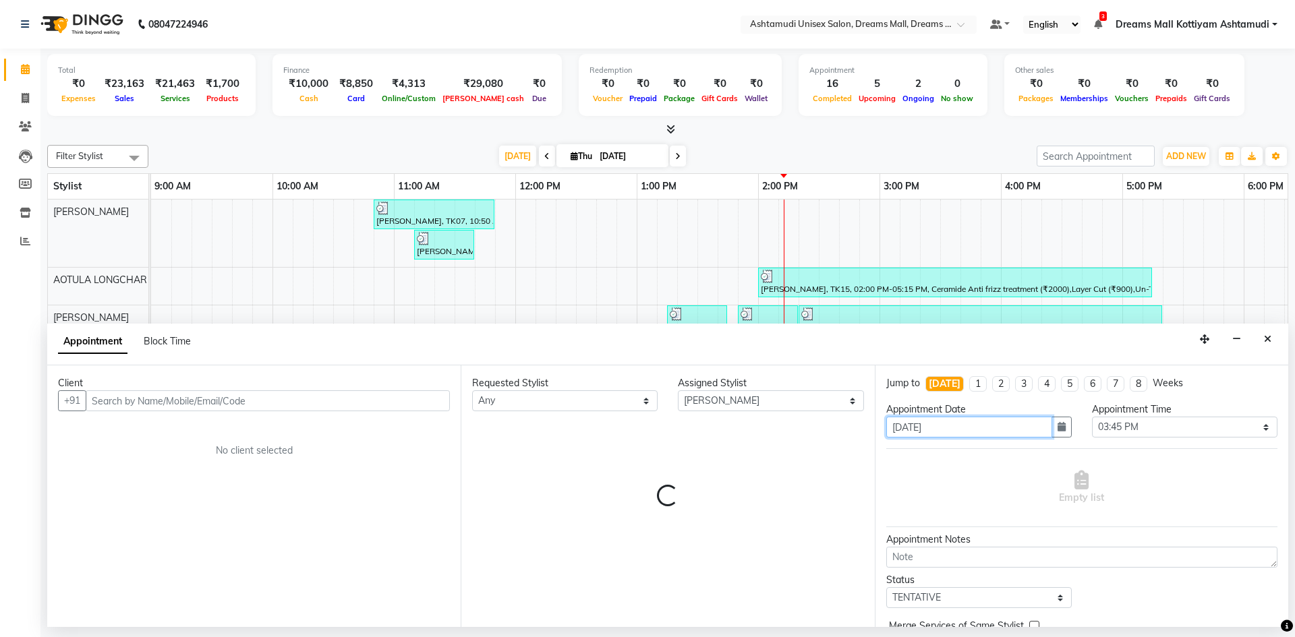
click at [1031, 430] on input "[DATE]" at bounding box center [969, 427] width 166 height 21
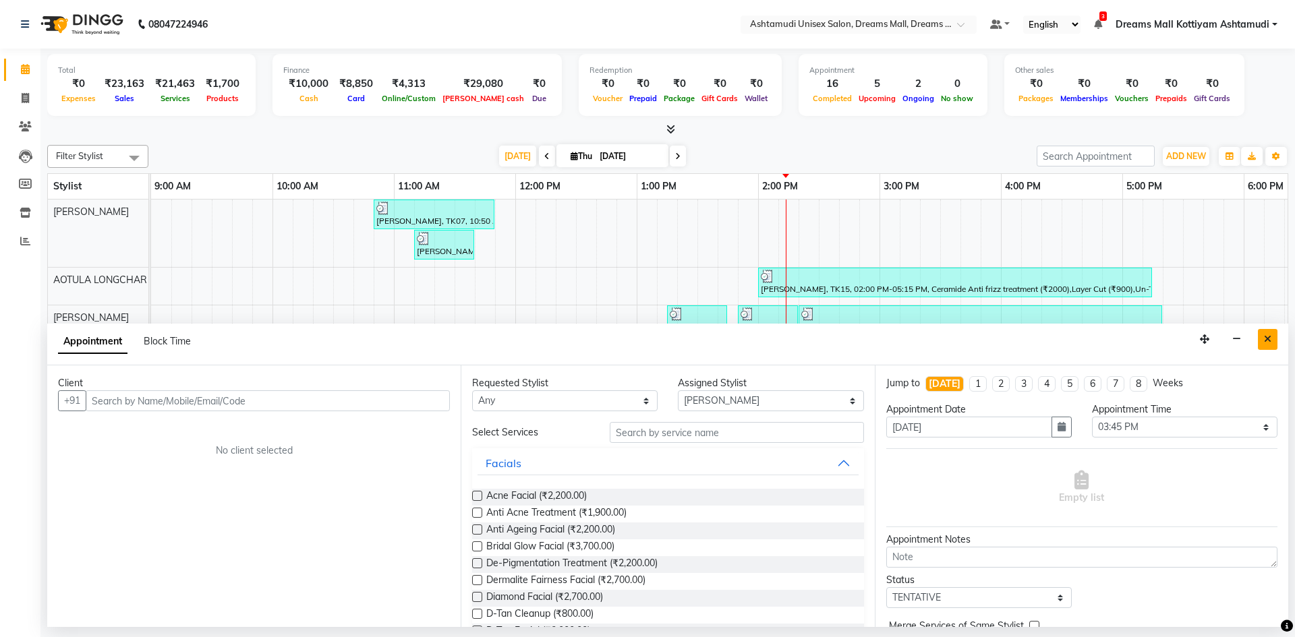
click at [1263, 332] on button "Close" at bounding box center [1268, 339] width 20 height 21
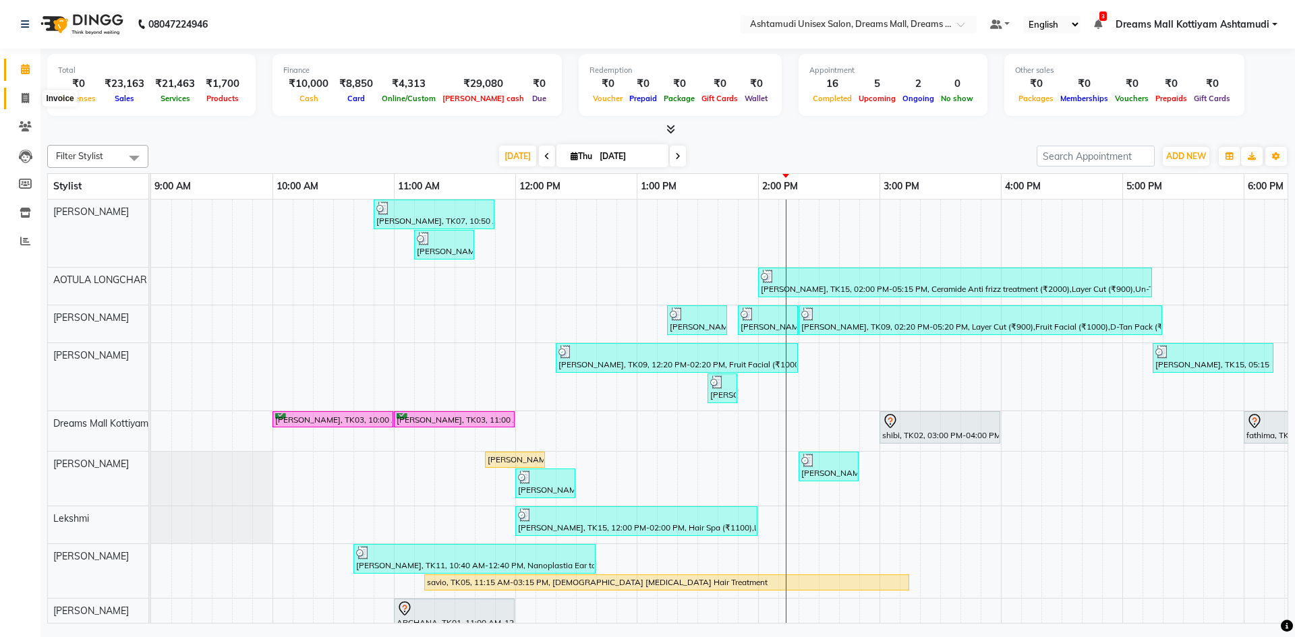
drag, startPoint x: 17, startPoint y: 94, endPoint x: 24, endPoint y: 99, distance: 9.2
click at [17, 94] on span at bounding box center [25, 99] width 24 height 16
select select "service"
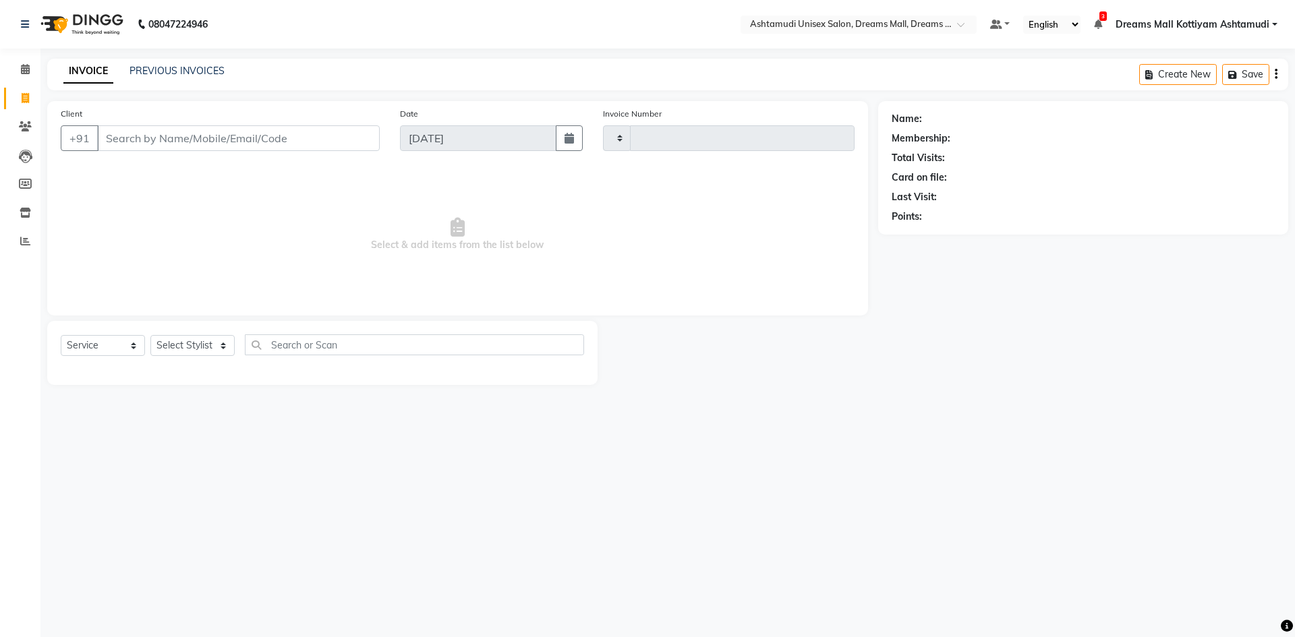
type input "3918"
select select "7264"
click at [185, 344] on select "Select Stylist [PERSON_NAME] AOTULA LONGCHAR [PERSON_NAME] BIKI SARKI [PERSON_N…" at bounding box center [202, 345] width 104 height 21
click at [150, 335] on select "Select Stylist [PERSON_NAME] AOTULA LONGCHAR [PERSON_NAME] BIKI SARKI [PERSON_N…" at bounding box center [202, 345] width 104 height 21
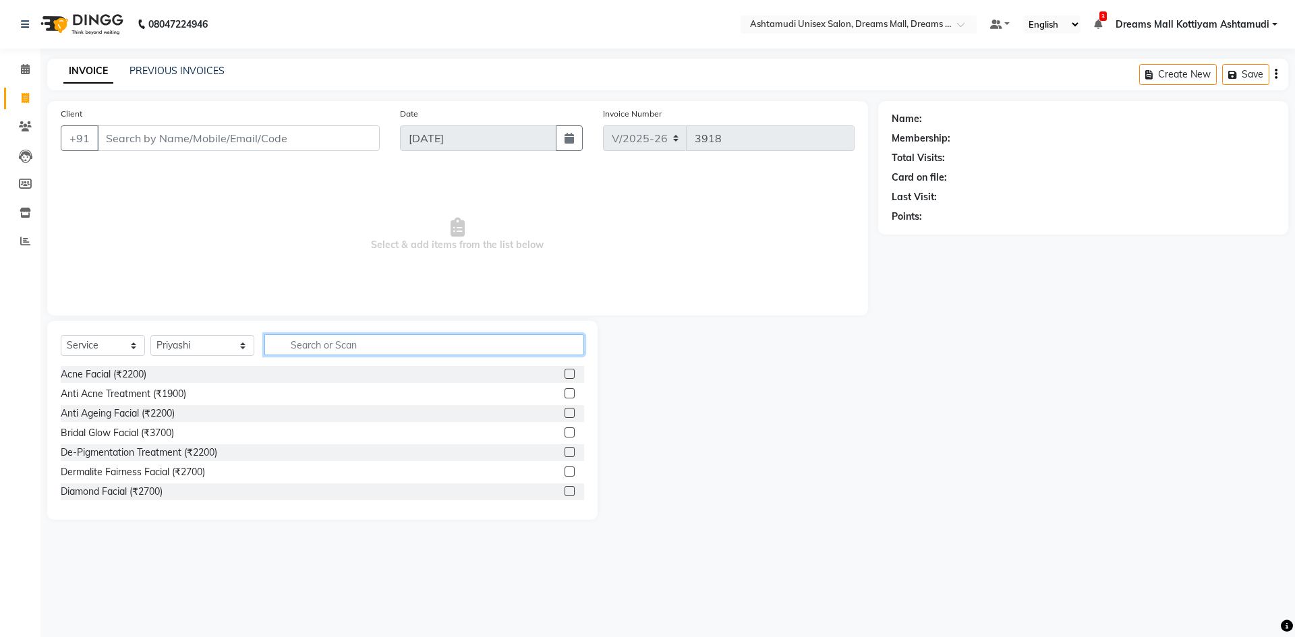
click at [409, 347] on input "text" at bounding box center [424, 345] width 320 height 21
click at [204, 354] on select "Select Stylist [PERSON_NAME] AOTULA LONGCHAR [PERSON_NAME] BIKI SARKI [PERSON_N…" at bounding box center [202, 345] width 104 height 21
select select "63664"
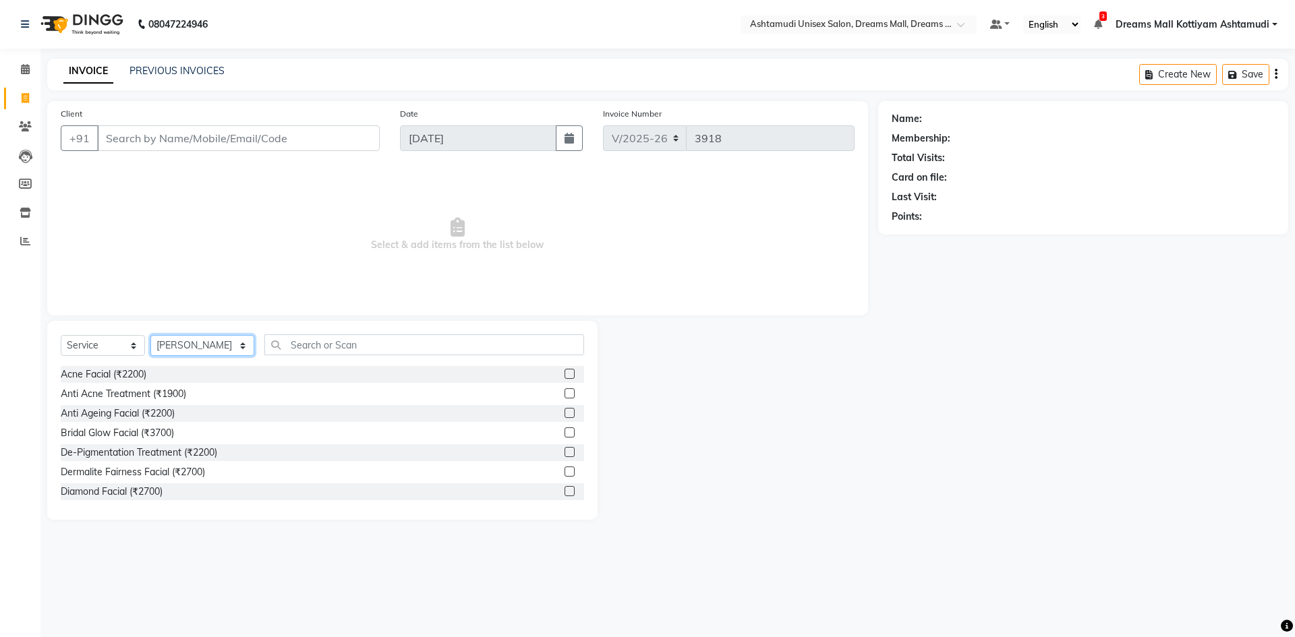
click at [150, 335] on select "Select Stylist [PERSON_NAME] AOTULA LONGCHAR [PERSON_NAME] BIKI SARKI [PERSON_N…" at bounding box center [202, 345] width 104 height 21
click at [368, 343] on input "text" at bounding box center [424, 345] width 320 height 21
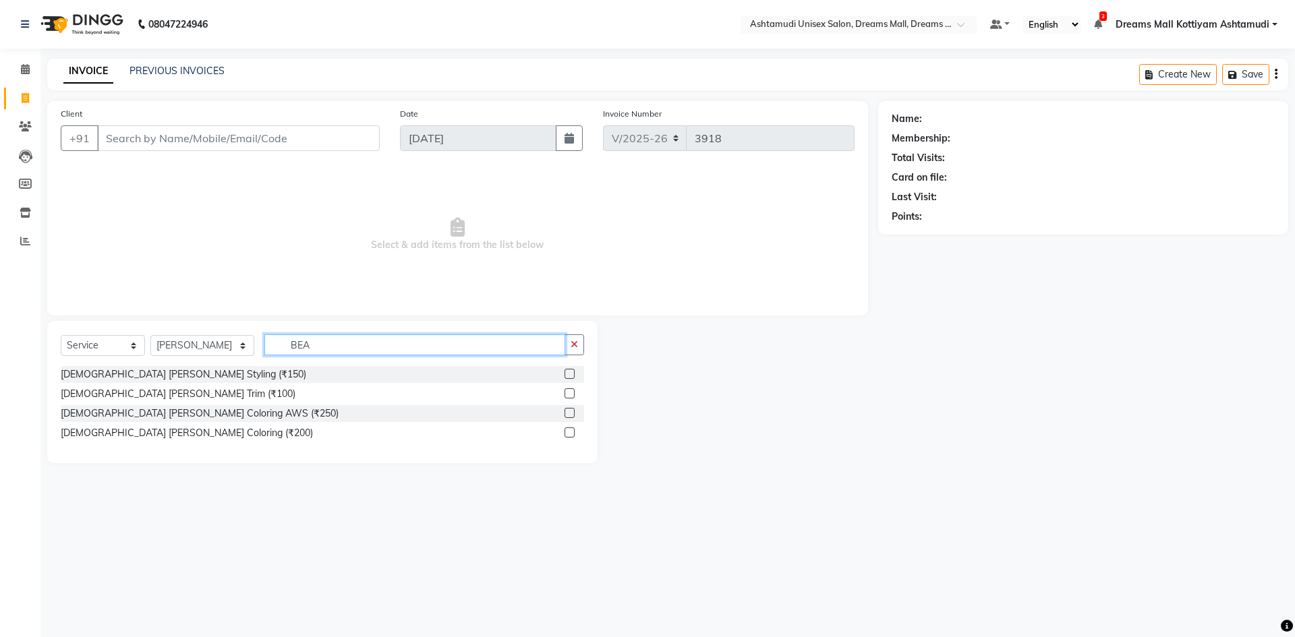
type input "BEA"
click at [568, 395] on label at bounding box center [570, 394] width 10 height 10
click at [568, 395] on input "checkbox" at bounding box center [569, 394] width 9 height 9
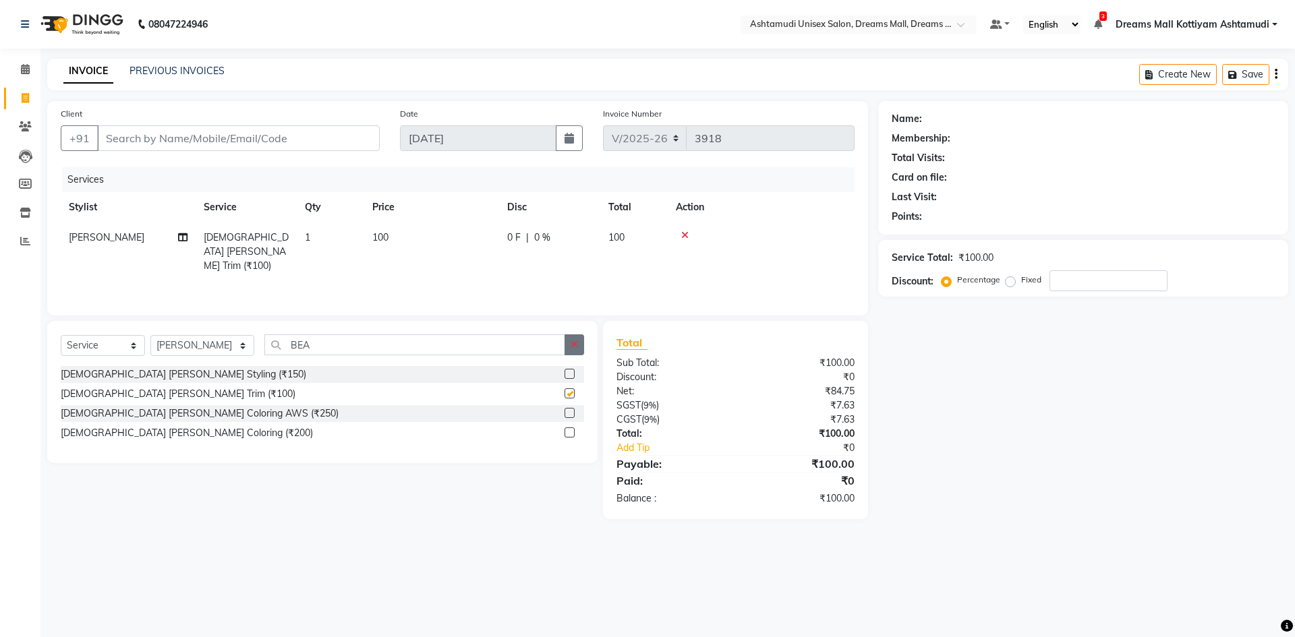
checkbox input "false"
click at [579, 343] on button "button" at bounding box center [575, 345] width 20 height 21
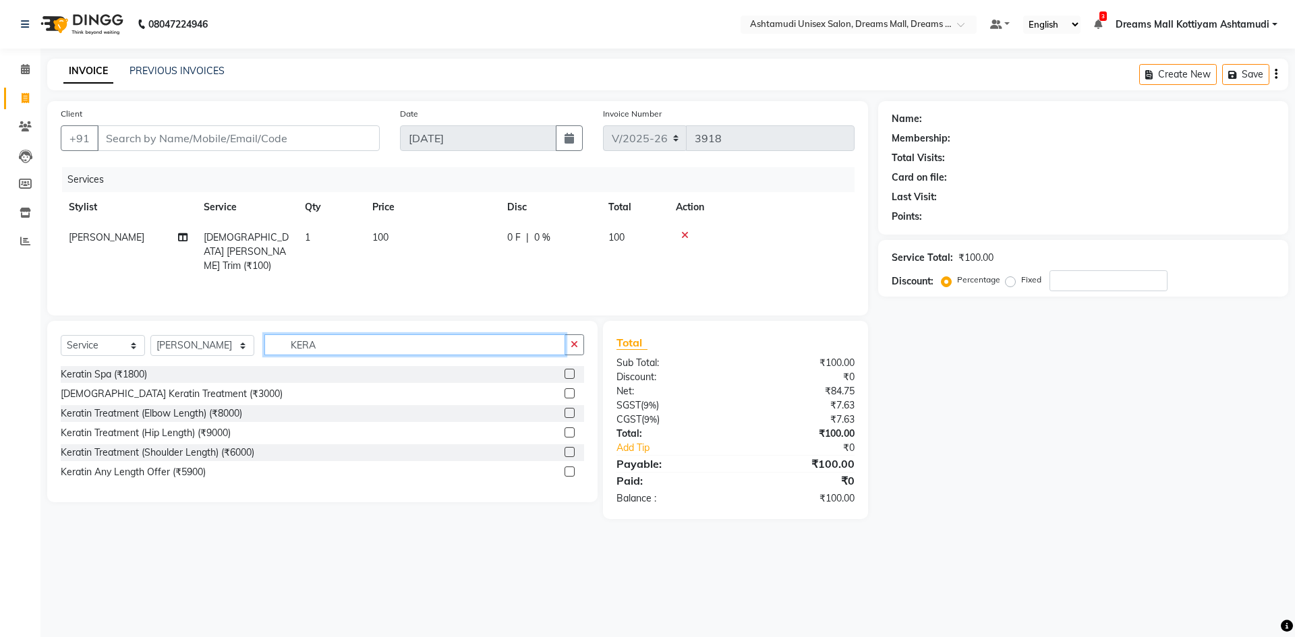
type input "KERA"
click at [567, 370] on label at bounding box center [570, 374] width 10 height 10
click at [567, 370] on input "checkbox" at bounding box center [569, 374] width 9 height 9
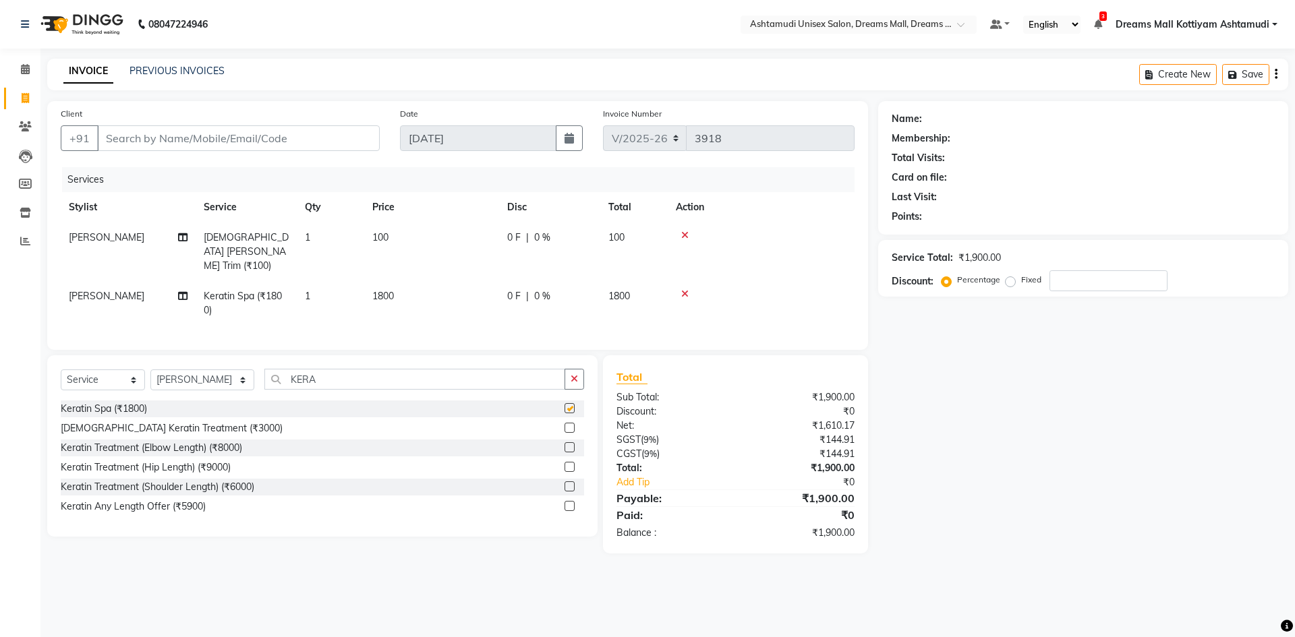
checkbox input "false"
click at [225, 379] on select "Select Stylist [PERSON_NAME] AOTULA LONGCHAR [PERSON_NAME] BIKI SARKI [PERSON_N…" at bounding box center [202, 380] width 104 height 21
select select "86170"
click at [150, 370] on select "Select Stylist [PERSON_NAME] AOTULA LONGCHAR [PERSON_NAME] BIKI SARKI [PERSON_N…" at bounding box center [202, 380] width 104 height 21
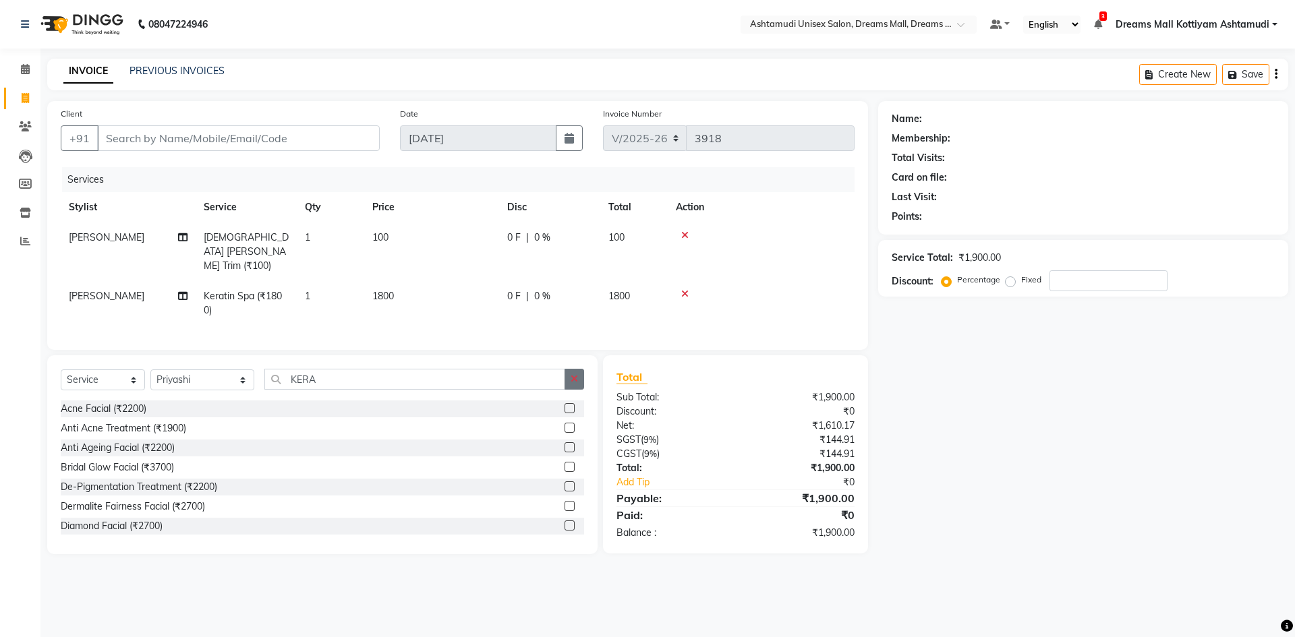
click at [577, 369] on button "button" at bounding box center [575, 379] width 20 height 21
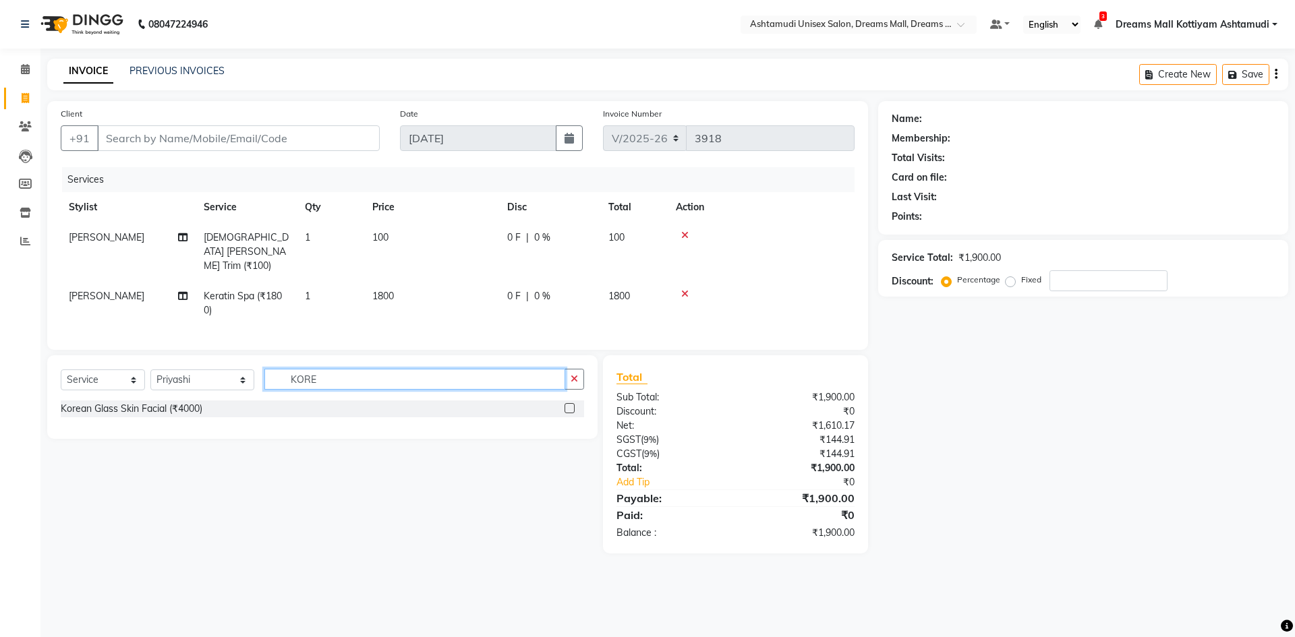
type input "KORE"
click at [573, 403] on label at bounding box center [570, 408] width 10 height 10
click at [573, 405] on input "checkbox" at bounding box center [569, 409] width 9 height 9
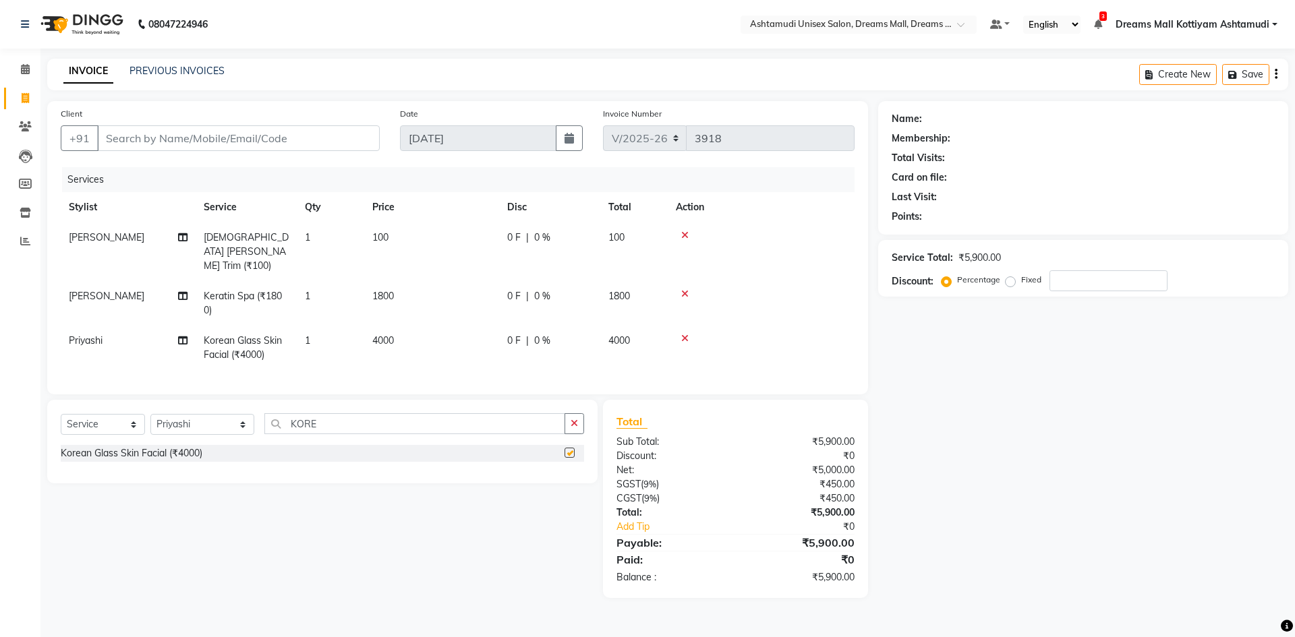
checkbox input "false"
click at [324, 140] on input "Client" at bounding box center [238, 138] width 283 height 26
type input "7"
type input "0"
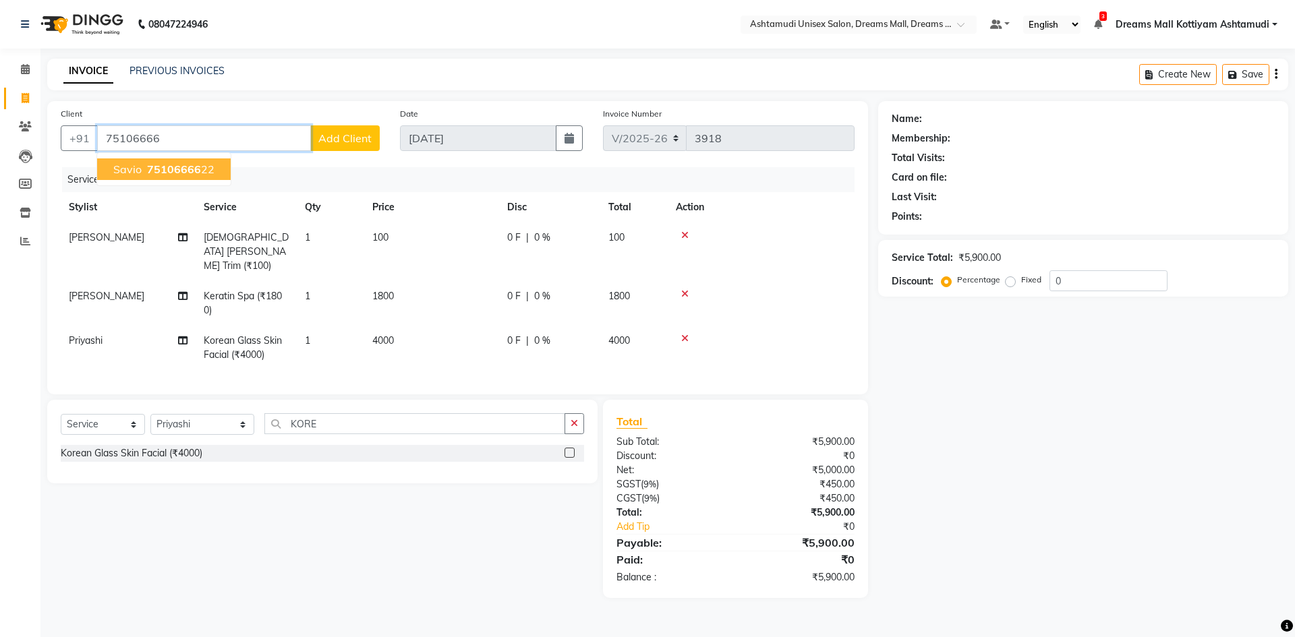
click at [219, 171] on button "savio 75106666 22" at bounding box center [164, 170] width 134 height 22
type input "7510666622"
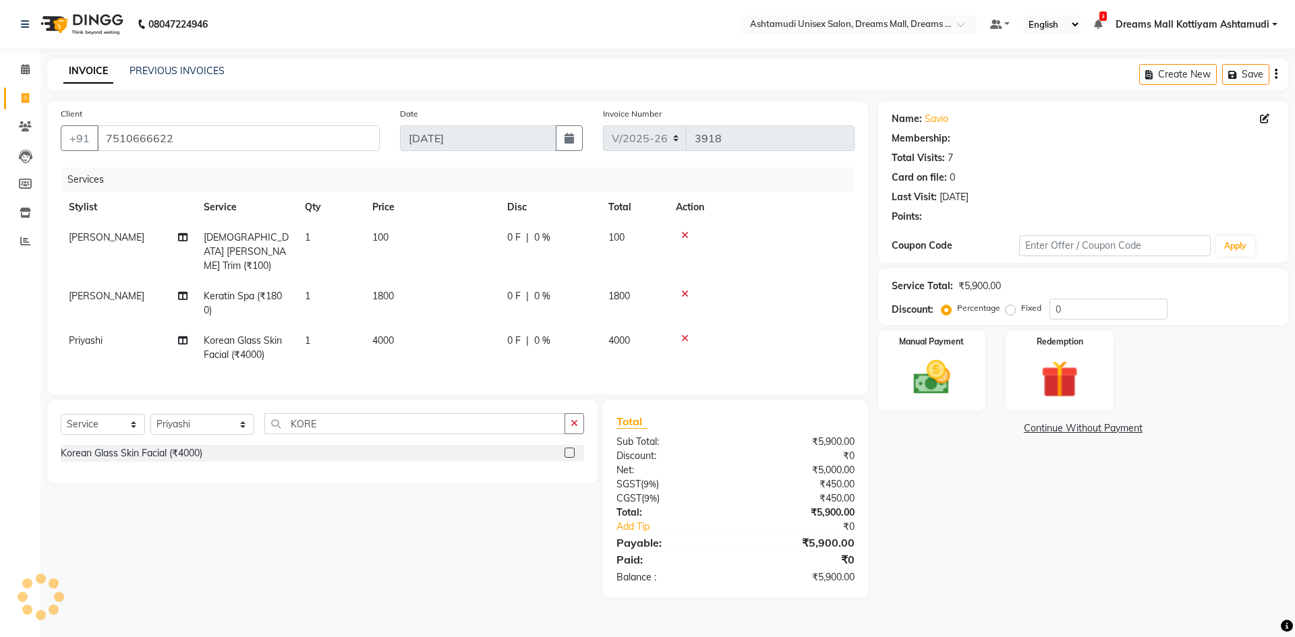
select select "1: Object"
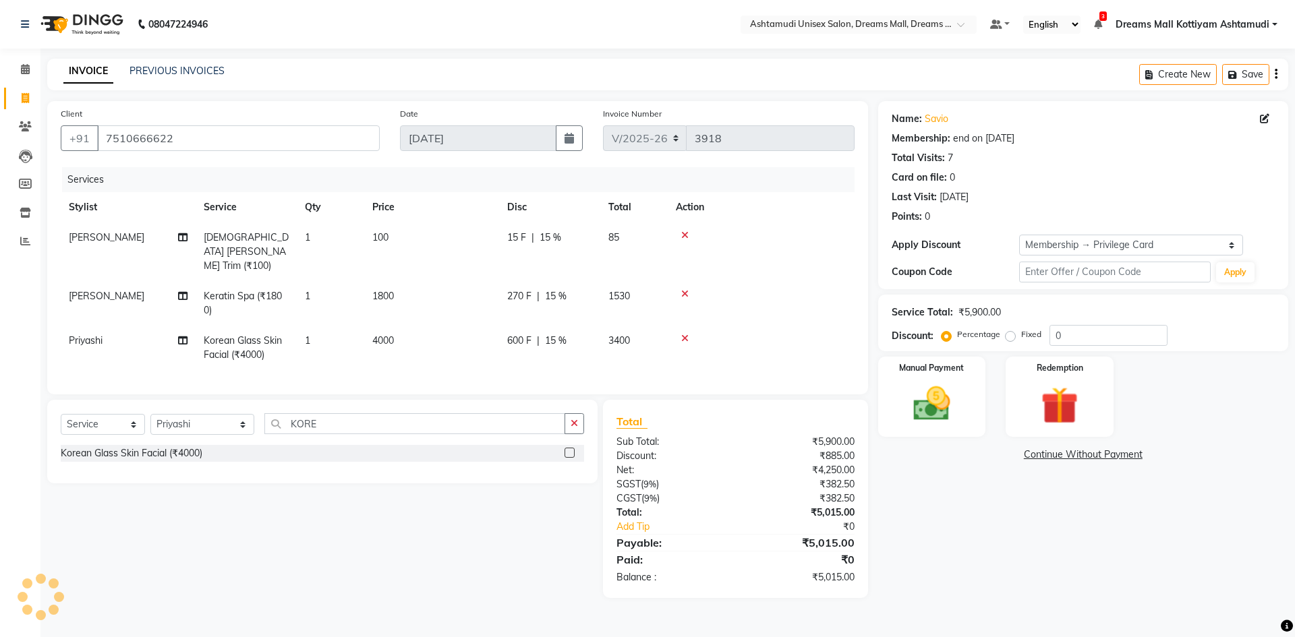
type input "15"
click at [569, 335] on td "600 F | 15 %" at bounding box center [549, 348] width 101 height 45
select select "86170"
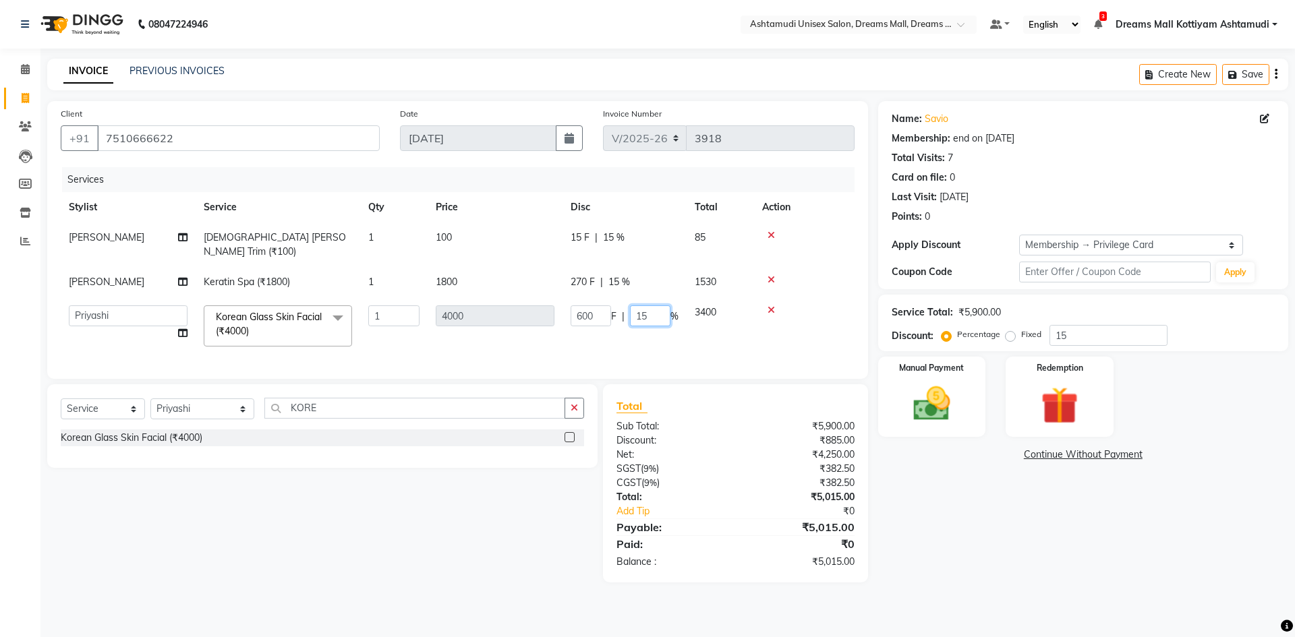
click at [648, 306] on input "15" at bounding box center [650, 316] width 40 height 21
type input "1"
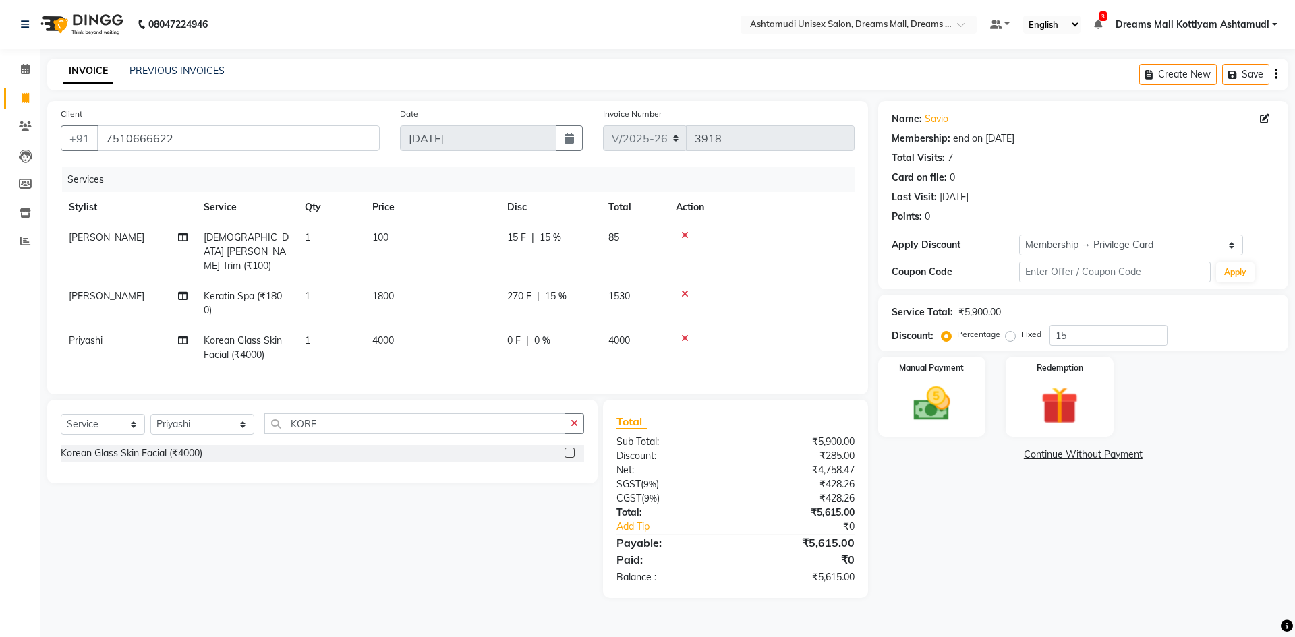
click at [633, 332] on tr "Priyashi Korean Glass Skin Facial (₹4000) 1 4000 0 F | 0 % 4000" at bounding box center [458, 348] width 794 height 45
click at [940, 409] on img at bounding box center [931, 404] width 63 height 45
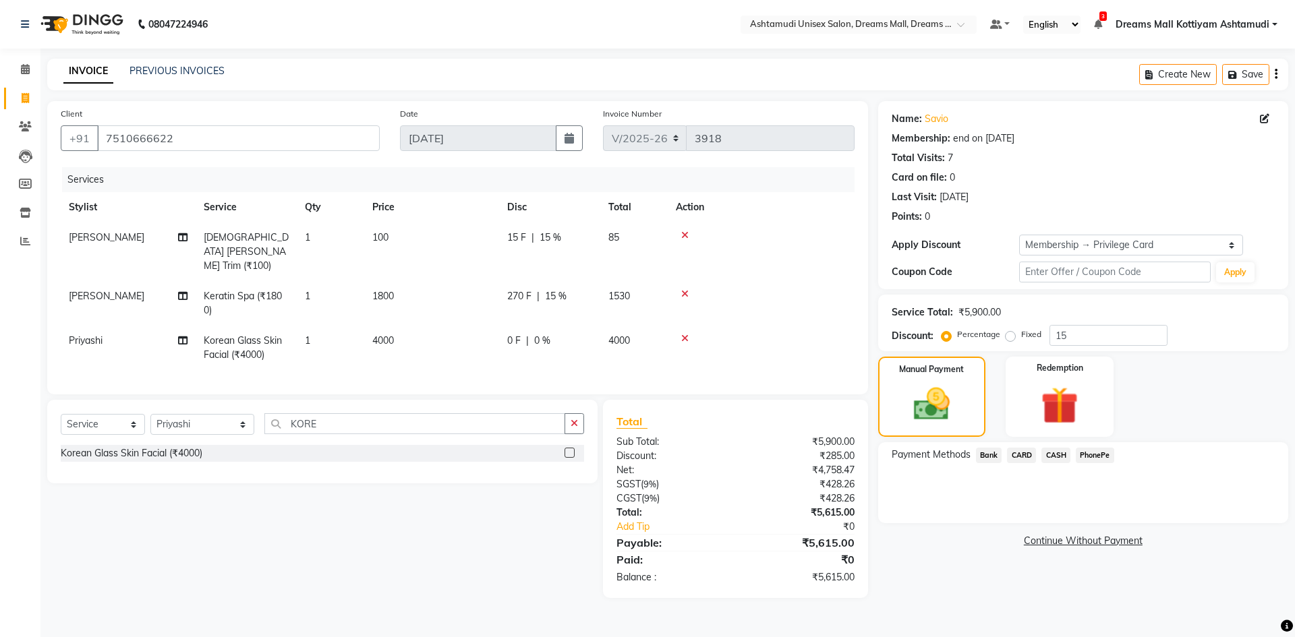
click at [1031, 453] on span "CARD" at bounding box center [1021, 456] width 29 height 16
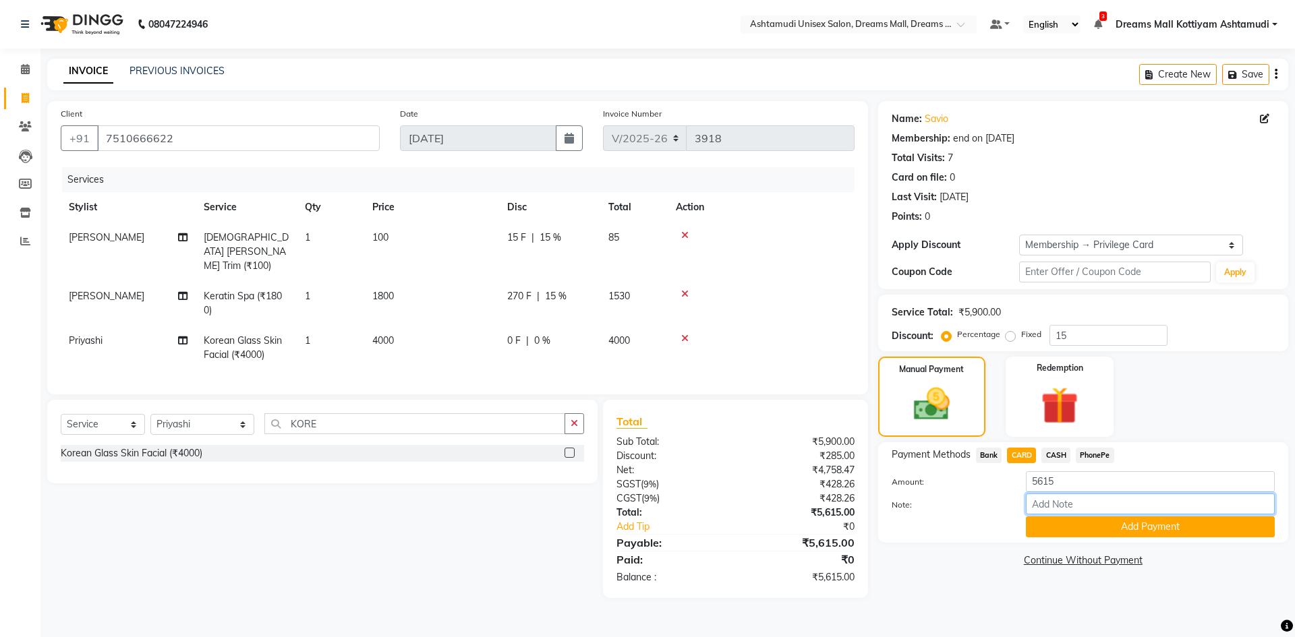
drag, startPoint x: 1031, startPoint y: 465, endPoint x: 1035, endPoint y: 498, distance: 33.4
click at [1035, 498] on input "Note:" at bounding box center [1150, 504] width 249 height 21
type input "[PERSON_NAME]"
click at [1059, 527] on button "Add Payment" at bounding box center [1150, 527] width 249 height 21
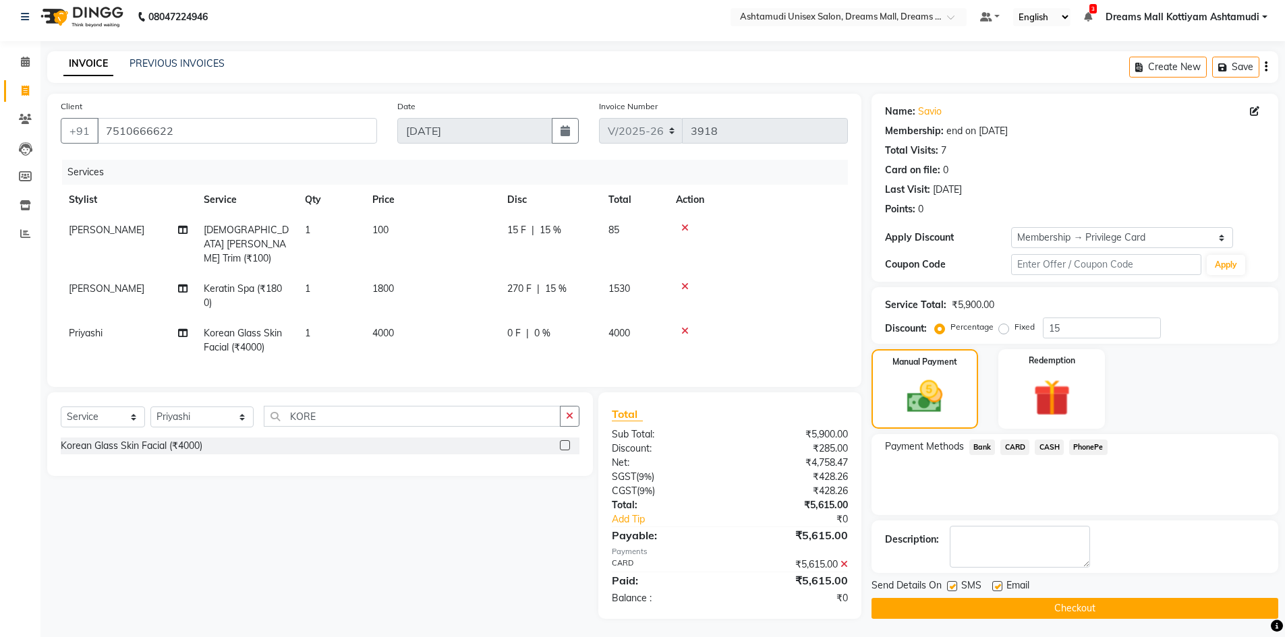
scroll to position [9, 0]
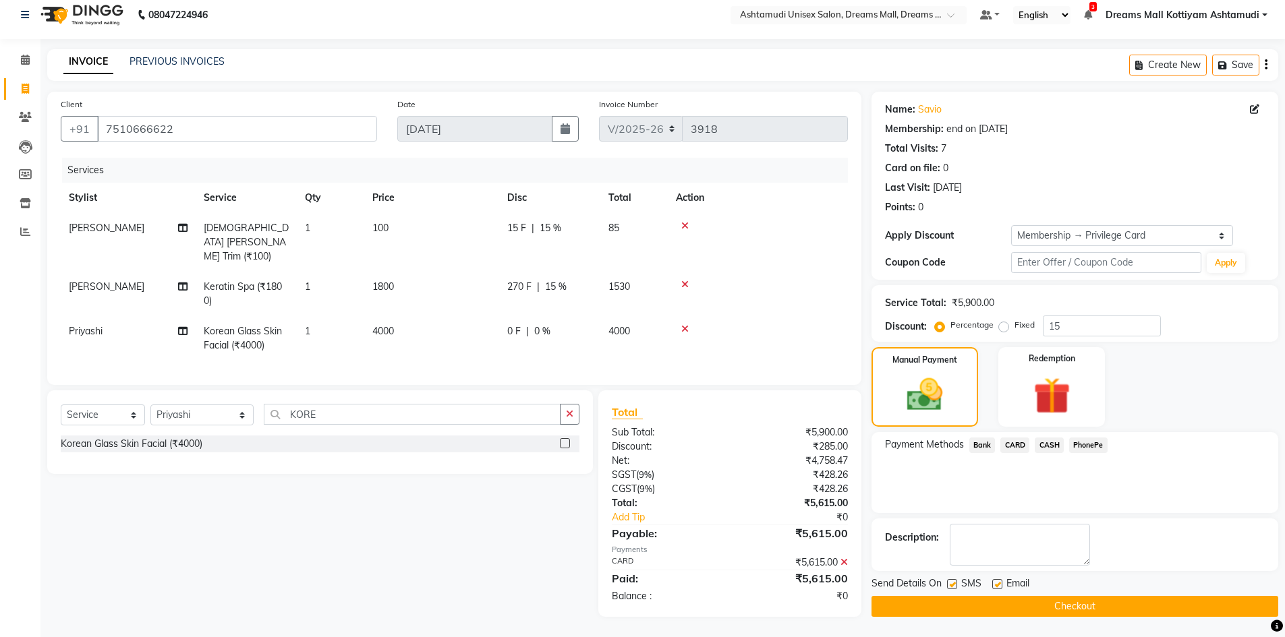
click at [1018, 602] on button "Checkout" at bounding box center [1074, 606] width 407 height 21
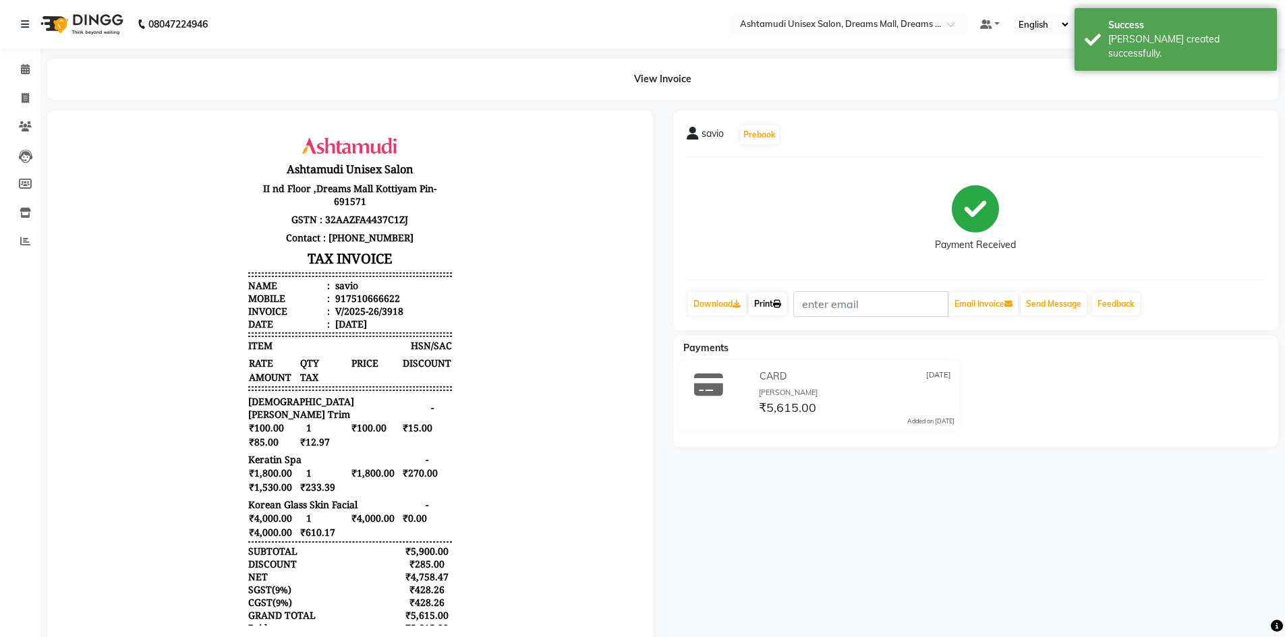
click at [772, 302] on link "Print" at bounding box center [768, 304] width 38 height 23
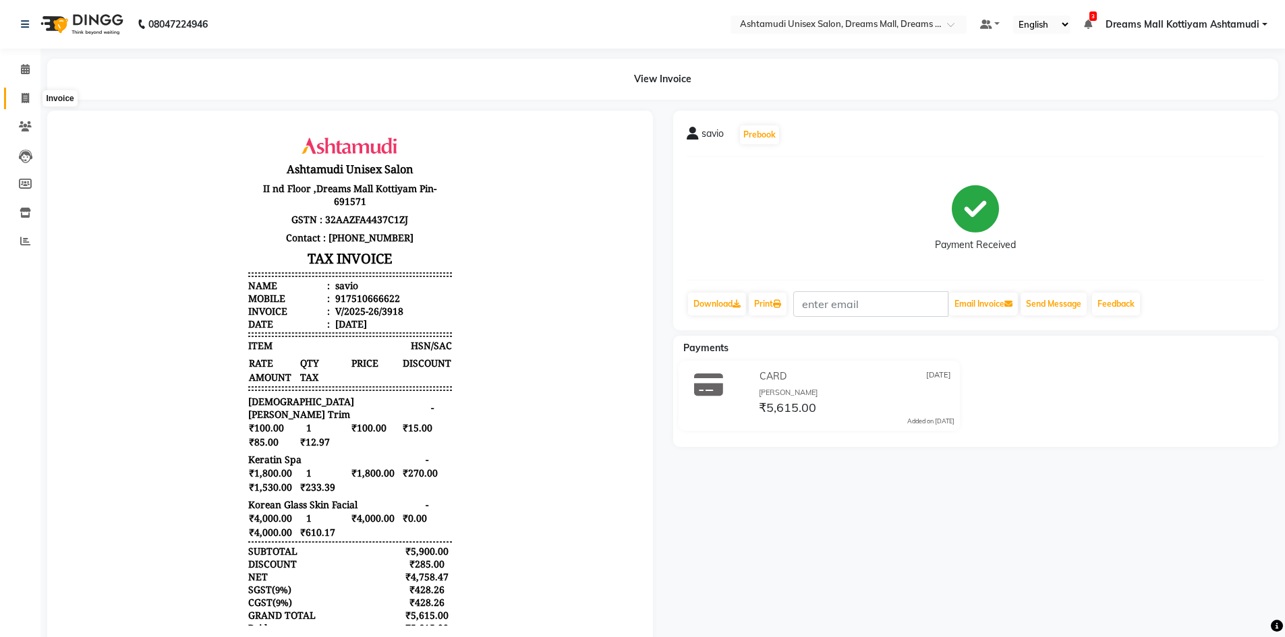
click at [22, 97] on icon at bounding box center [25, 98] width 7 height 10
select select "service"
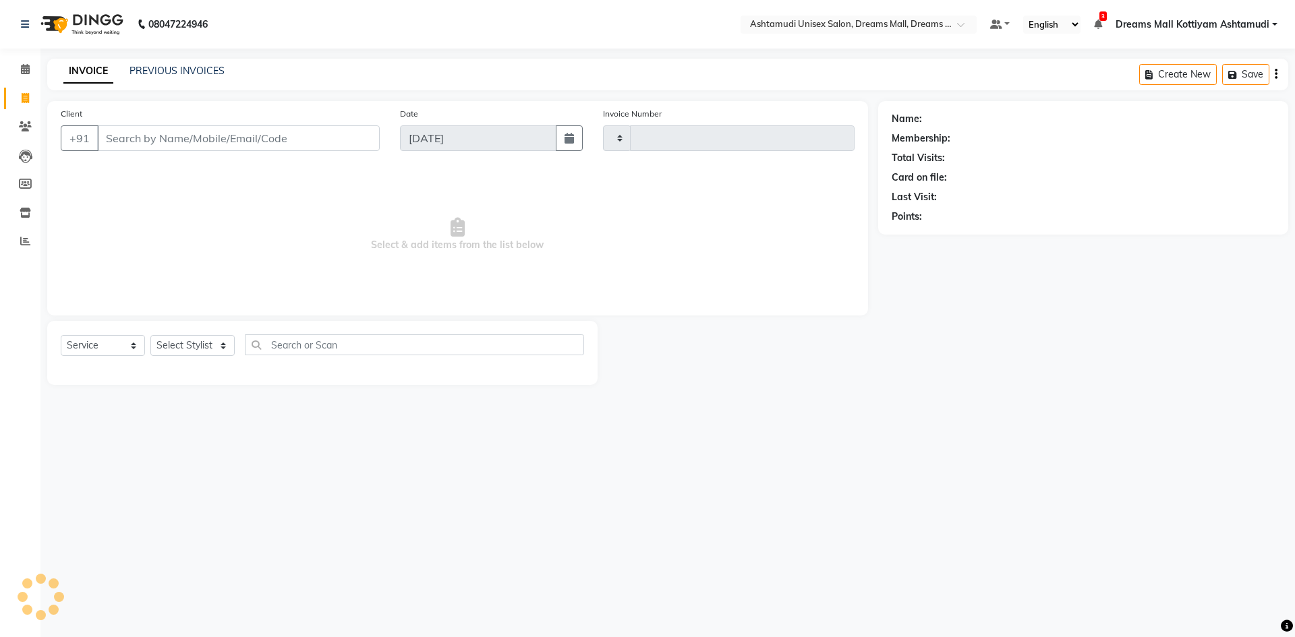
type input "3919"
select select "7264"
click at [146, 142] on input "Client" at bounding box center [238, 138] width 283 height 26
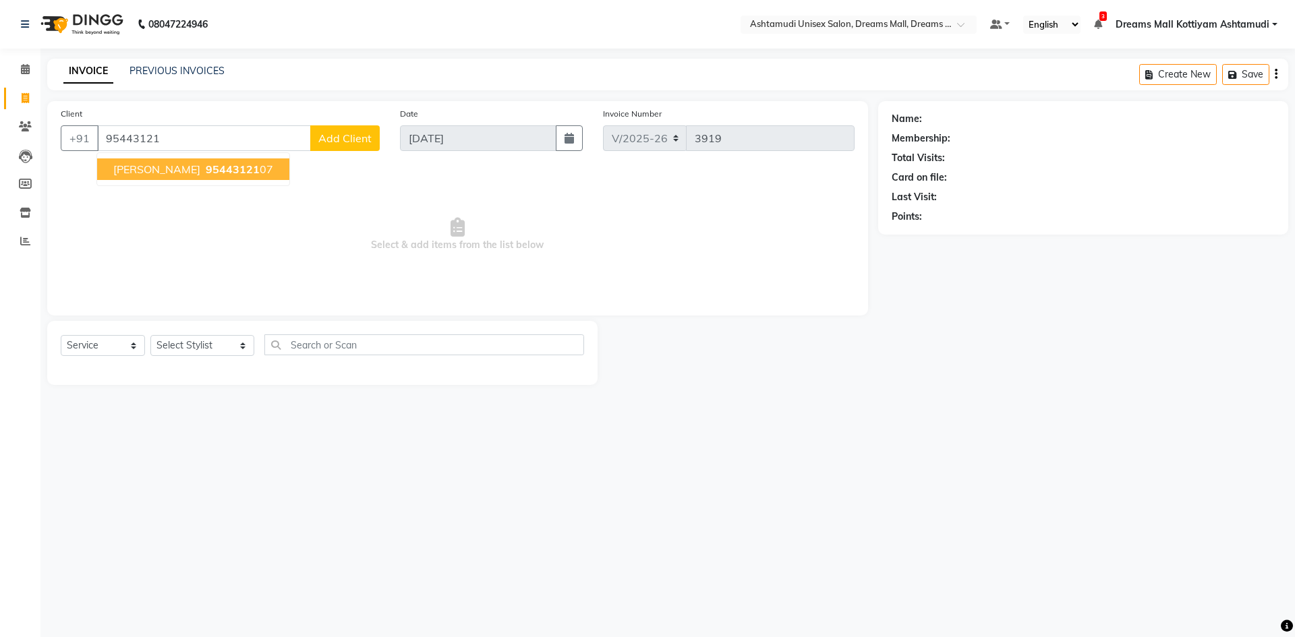
click at [145, 166] on span "Neethu" at bounding box center [156, 169] width 87 height 13
type input "9544312107"
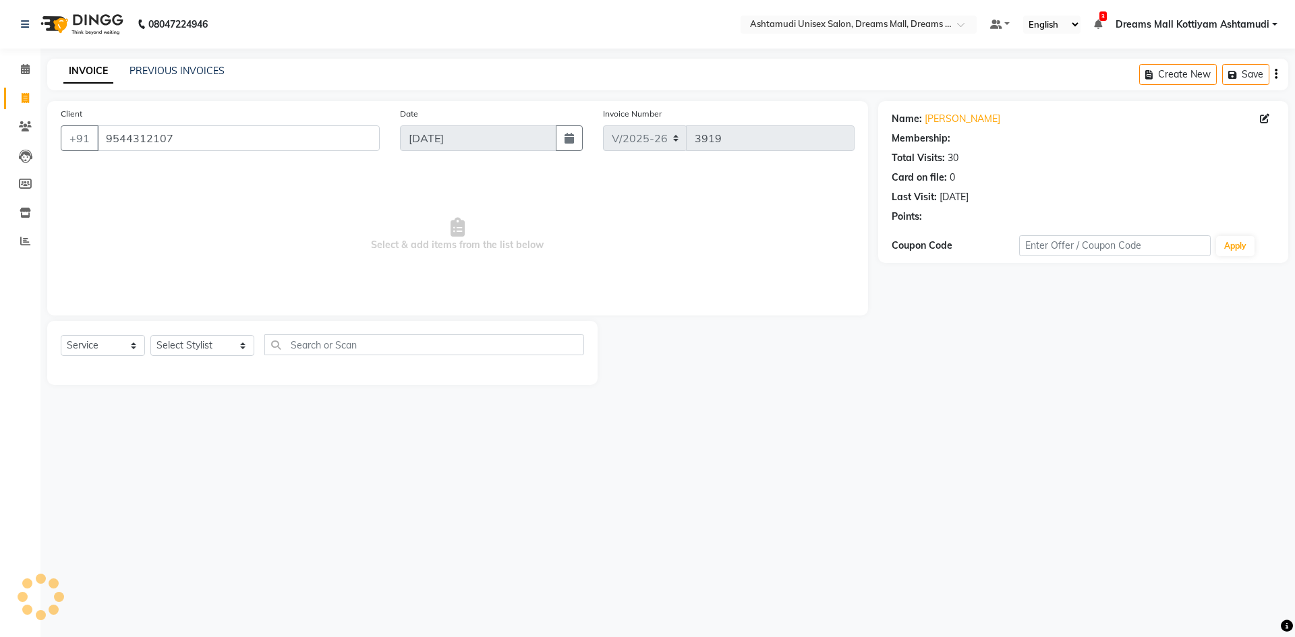
select select "1: Object"
click at [194, 343] on select "Select Stylist [PERSON_NAME] AOTULA LONGCHAR [PERSON_NAME] BIKI SARKI [PERSON_N…" at bounding box center [202, 345] width 104 height 21
select select "62106"
click at [150, 335] on select "Select Stylist [PERSON_NAME] AOTULA LONGCHAR [PERSON_NAME] BIKI SARKI [PERSON_N…" at bounding box center [202, 345] width 104 height 21
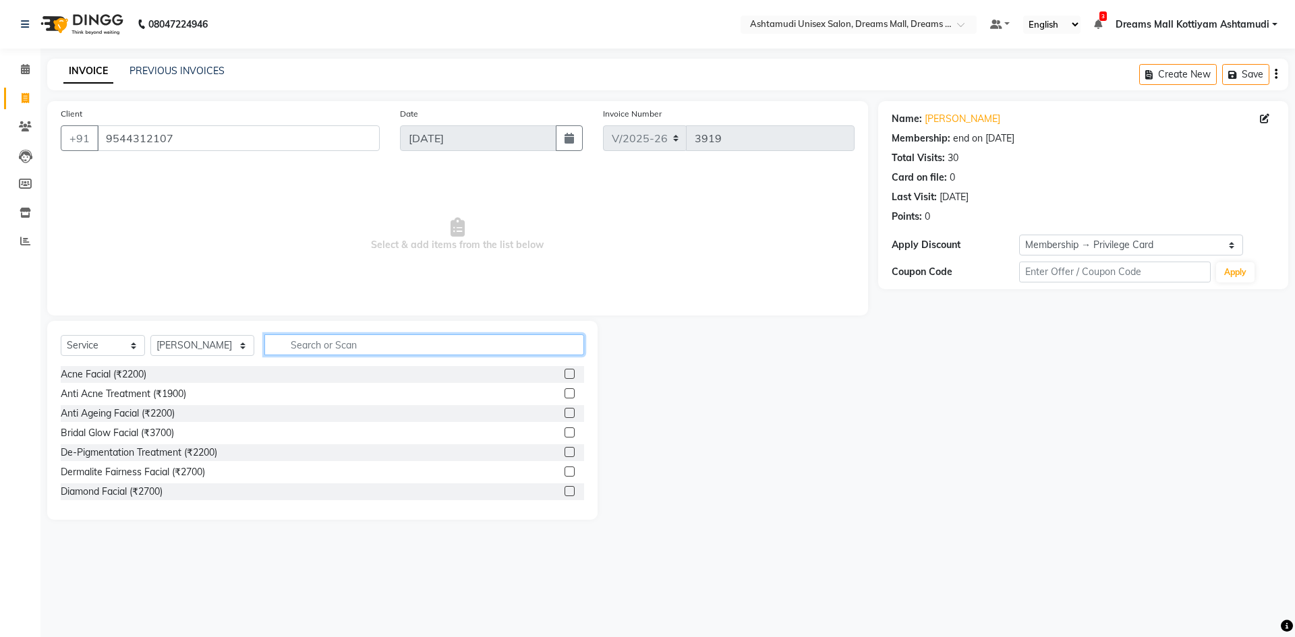
click at [337, 341] on input "text" at bounding box center [424, 345] width 320 height 21
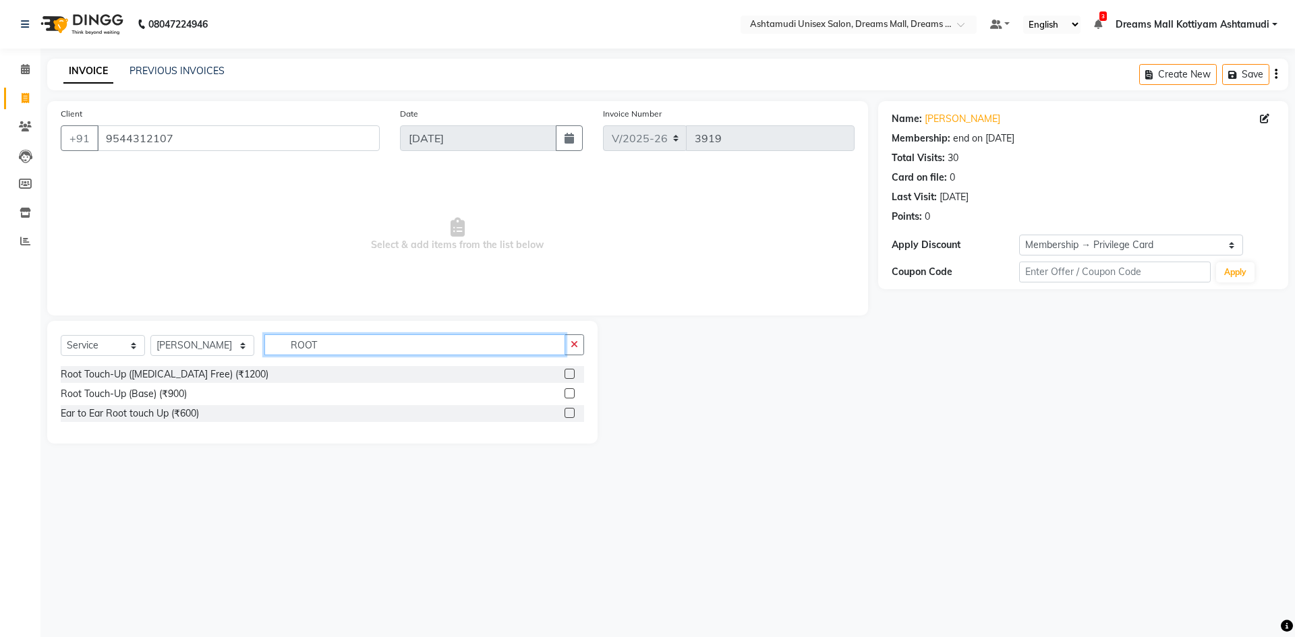
type input "ROOT"
click at [573, 375] on label at bounding box center [570, 374] width 10 height 10
click at [573, 375] on input "checkbox" at bounding box center [569, 374] width 9 height 9
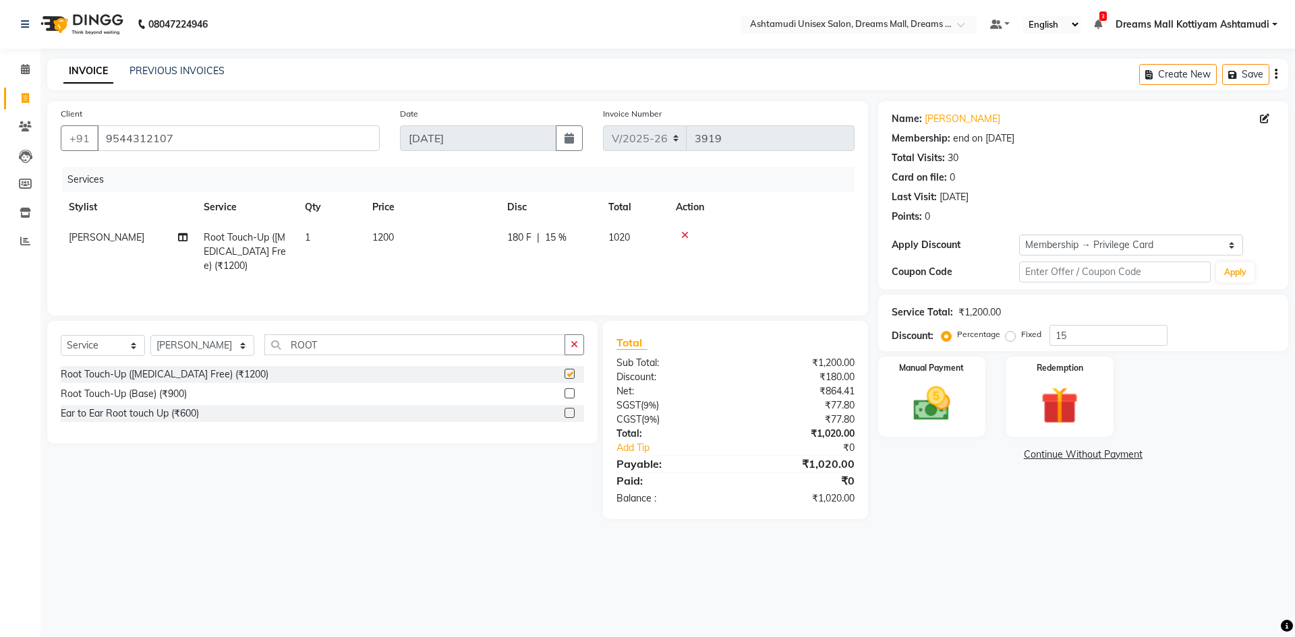
checkbox input "false"
click at [934, 419] on img at bounding box center [931, 404] width 63 height 45
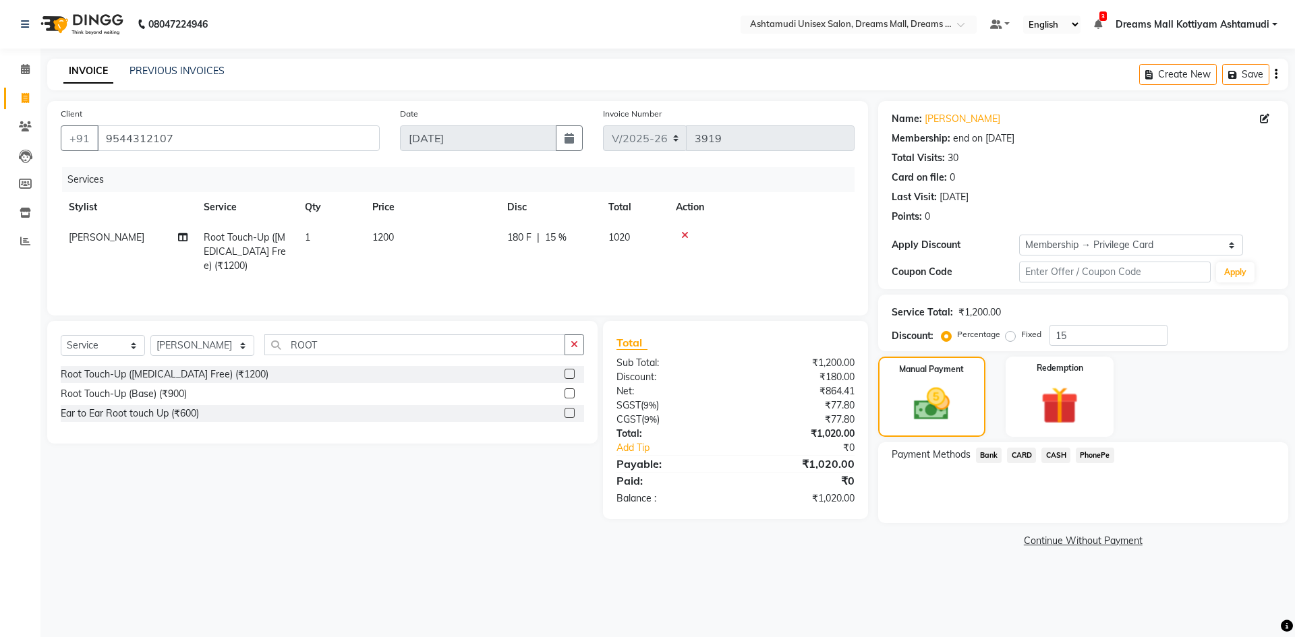
click at [1103, 453] on span "PhonePe" at bounding box center [1095, 456] width 38 height 16
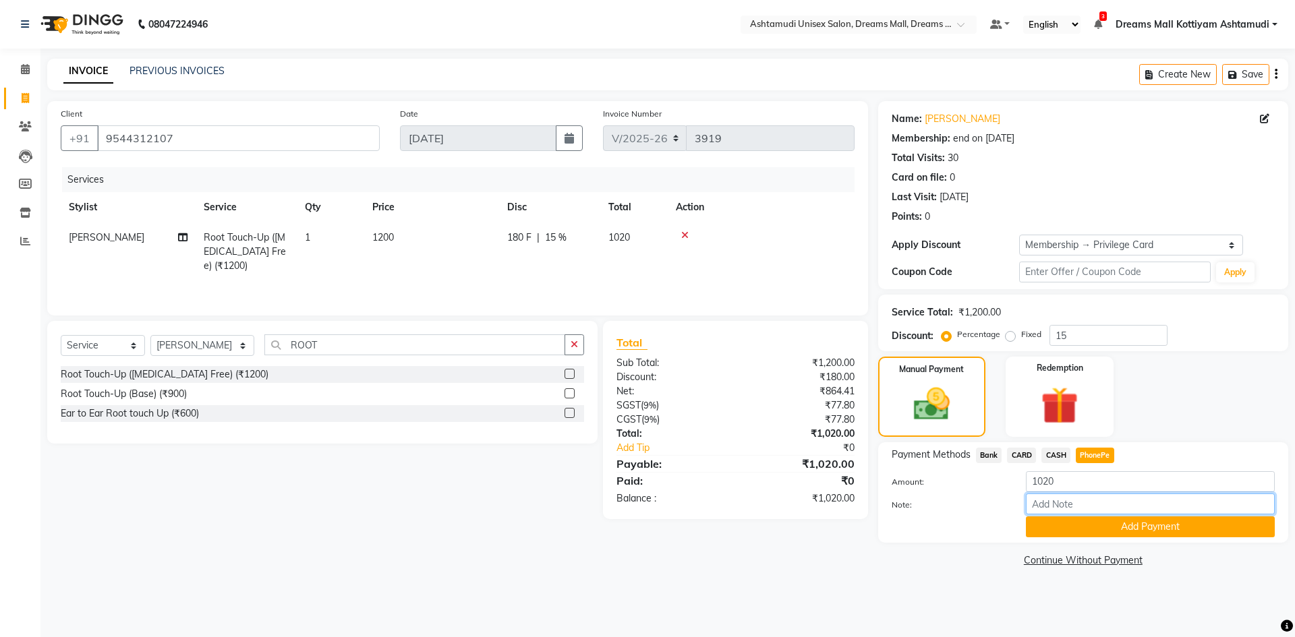
click at [1067, 504] on input "Note:" at bounding box center [1150, 504] width 249 height 21
type input "[PERSON_NAME]"
click at [1087, 479] on input "1020" at bounding box center [1150, 481] width 249 height 21
type input "1"
type input "500"
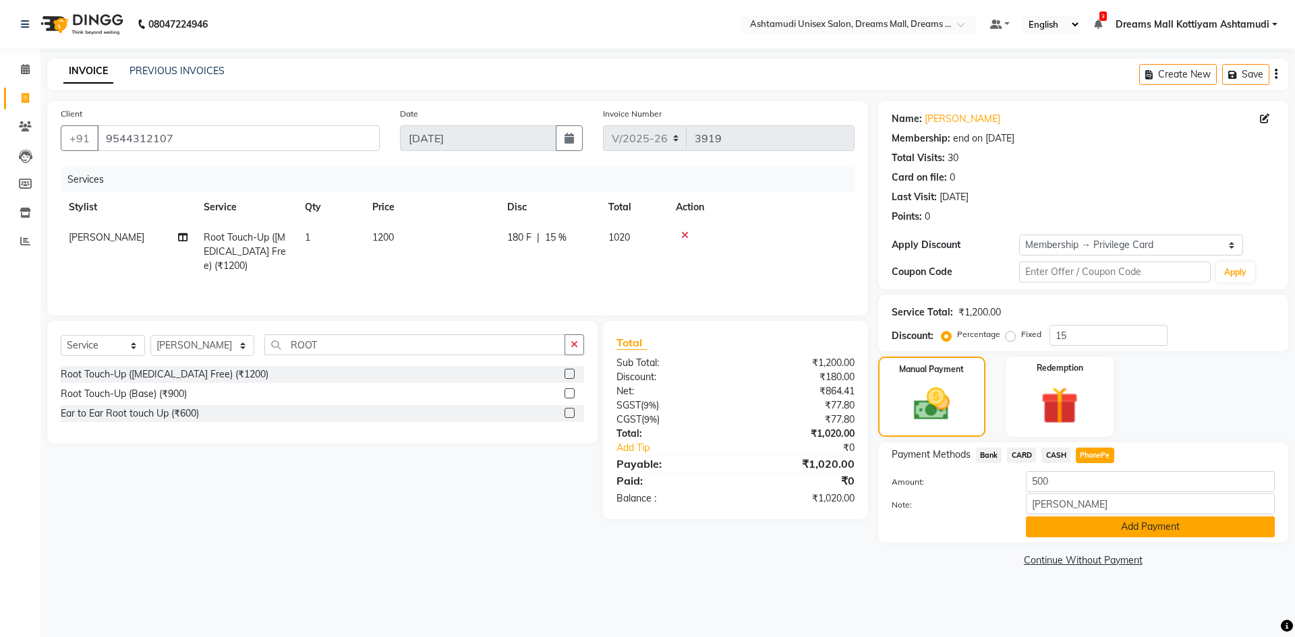
click at [1087, 521] on button "Add Payment" at bounding box center [1150, 527] width 249 height 21
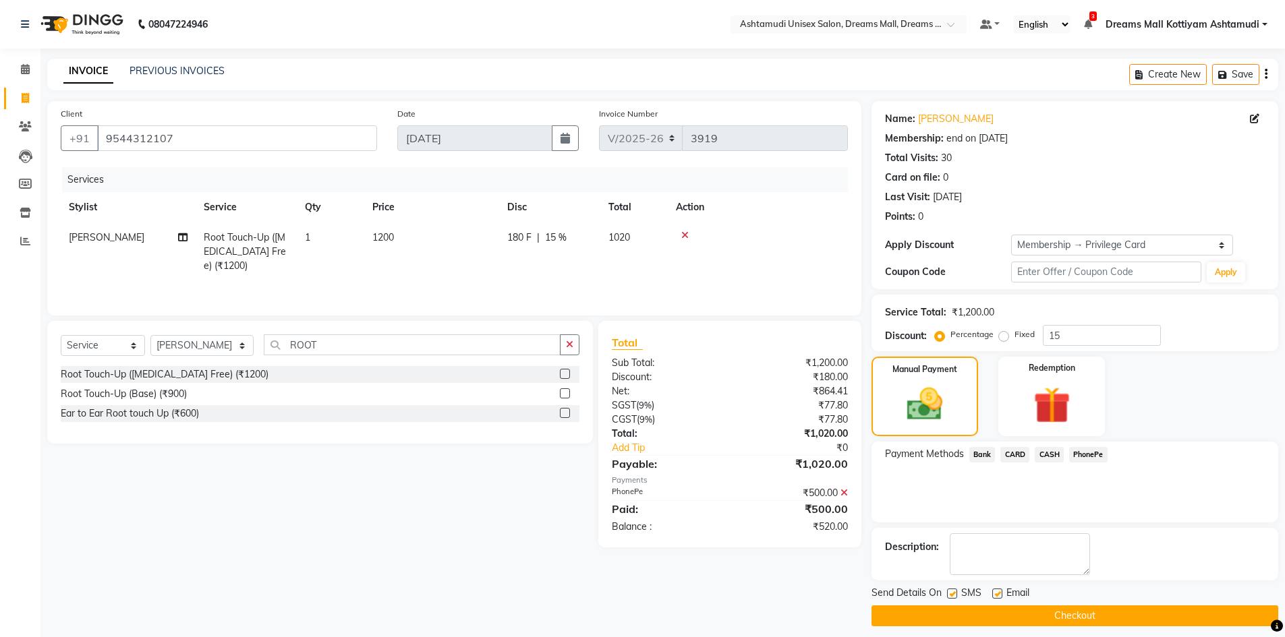
click at [1054, 458] on span "CASH" at bounding box center [1049, 455] width 29 height 16
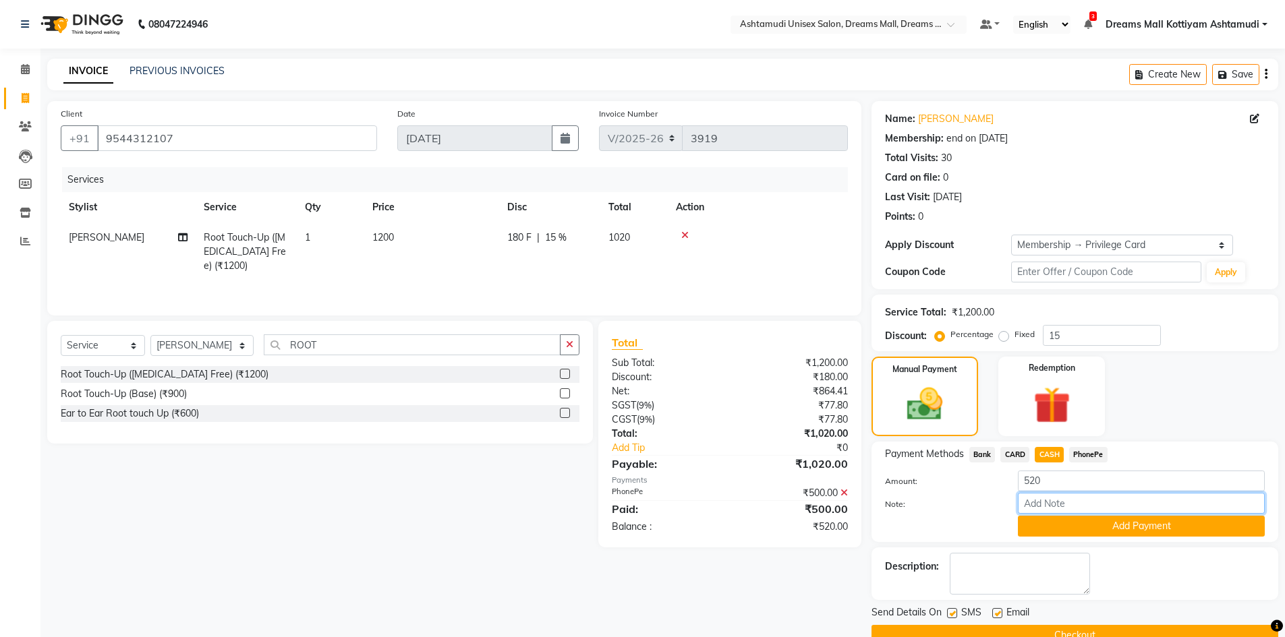
click at [1052, 505] on input "Note:" at bounding box center [1141, 503] width 247 height 21
type input "[PERSON_NAME]"
click at [1117, 531] on button "Add Payment" at bounding box center [1141, 526] width 247 height 21
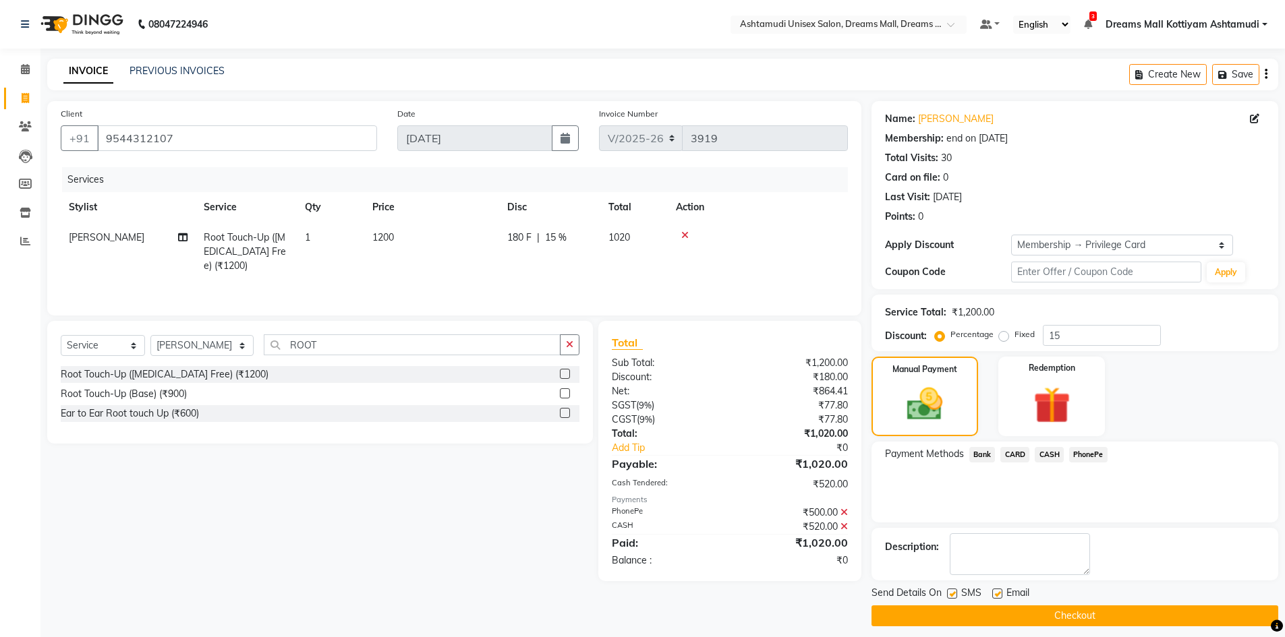
click at [1084, 610] on button "Checkout" at bounding box center [1074, 616] width 407 height 21
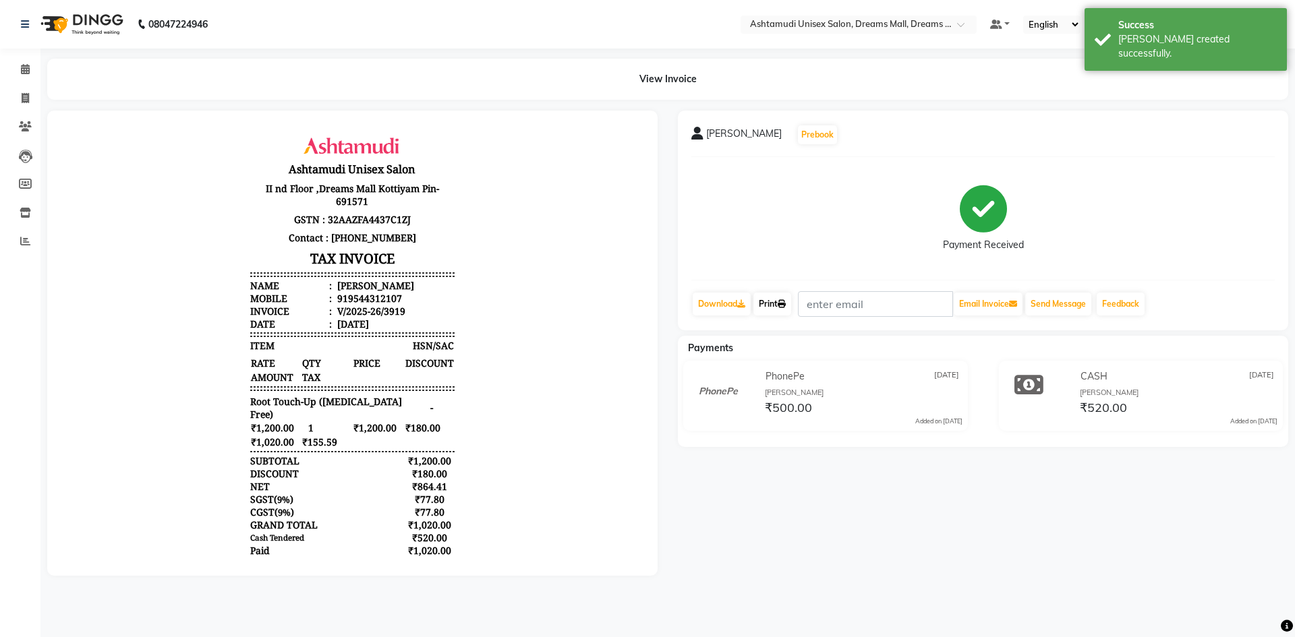
click at [786, 307] on icon at bounding box center [782, 304] width 8 height 8
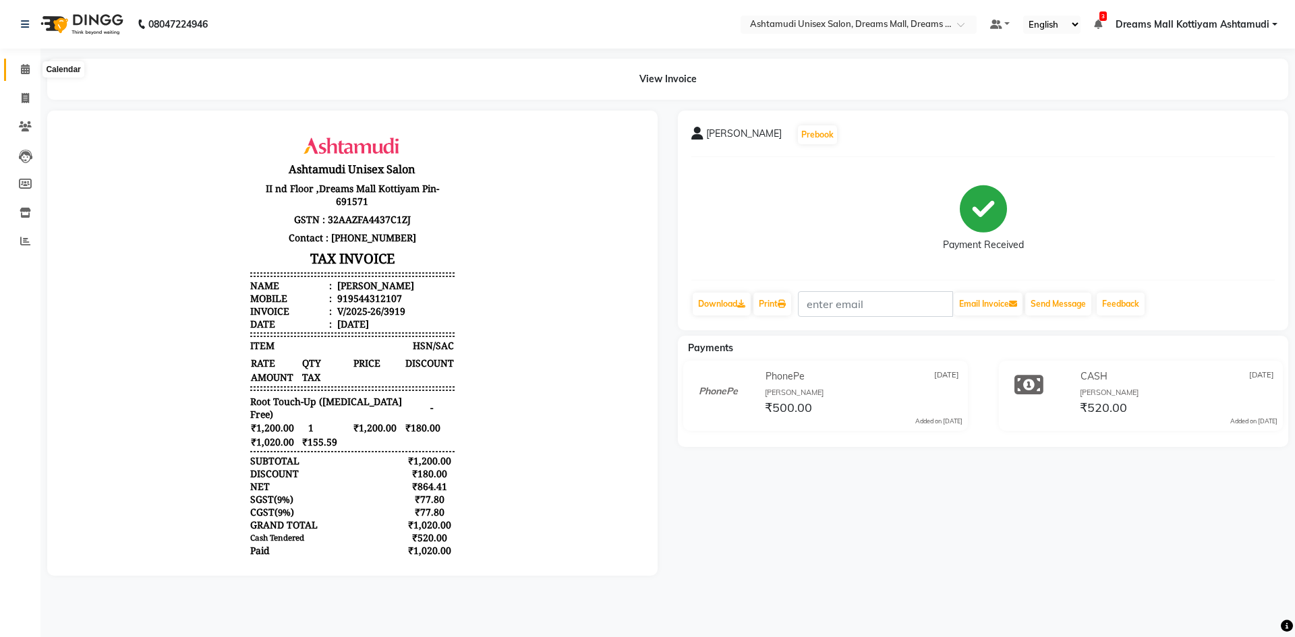
click at [26, 65] on icon at bounding box center [25, 69] width 9 height 10
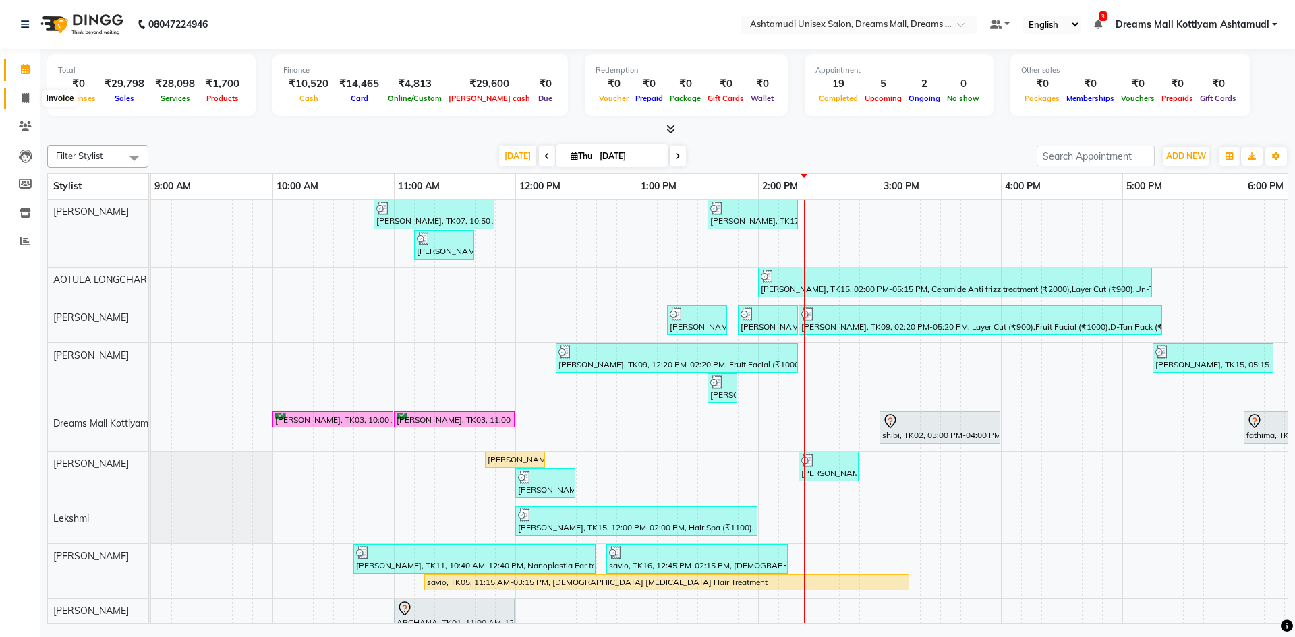
click at [28, 94] on icon at bounding box center [25, 98] width 7 height 10
select select "7264"
select select "service"
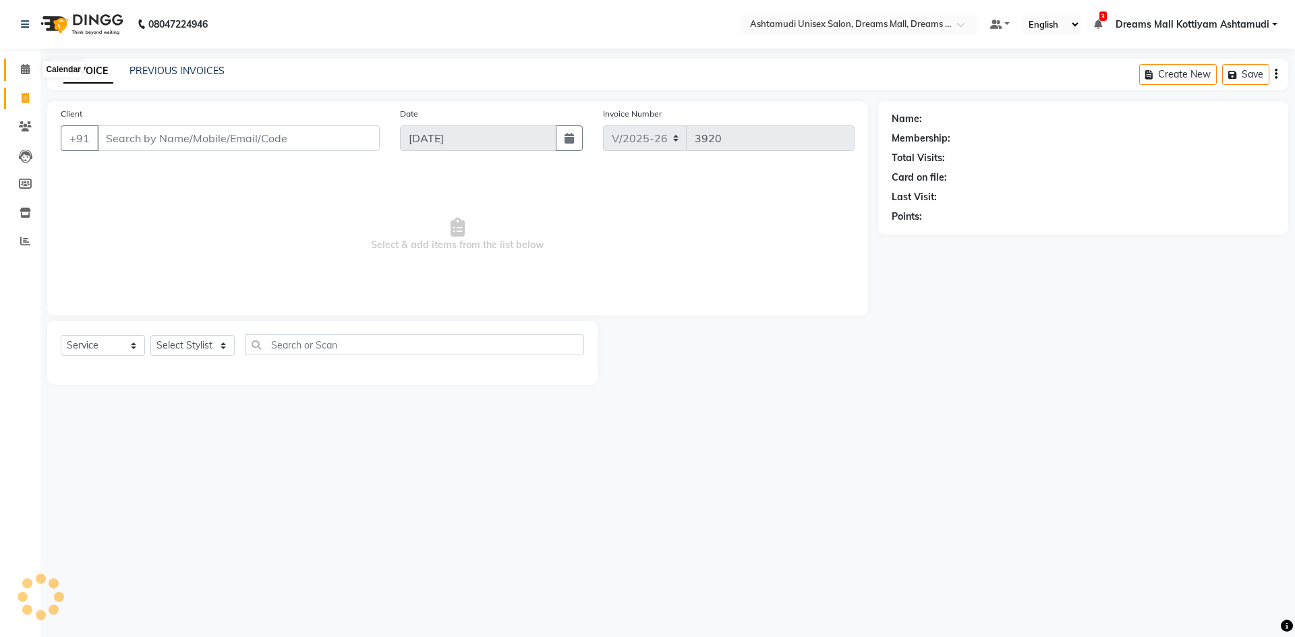
click at [22, 70] on icon at bounding box center [25, 69] width 9 height 10
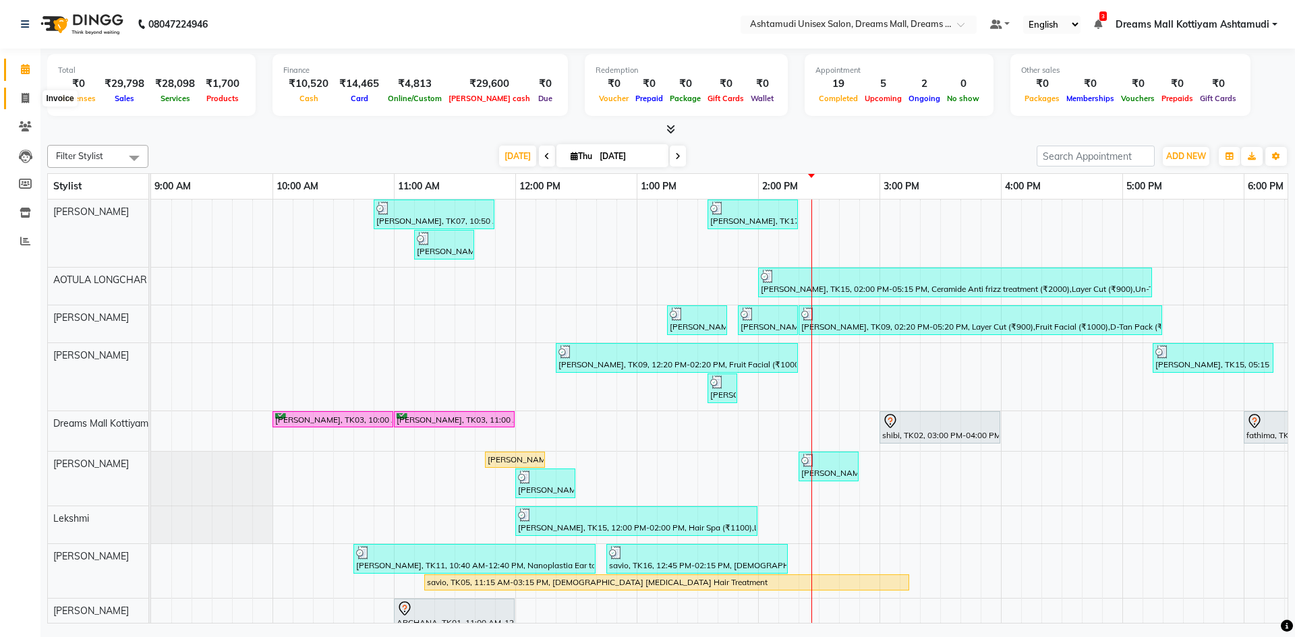
click at [18, 91] on span at bounding box center [25, 99] width 24 height 16
select select "service"
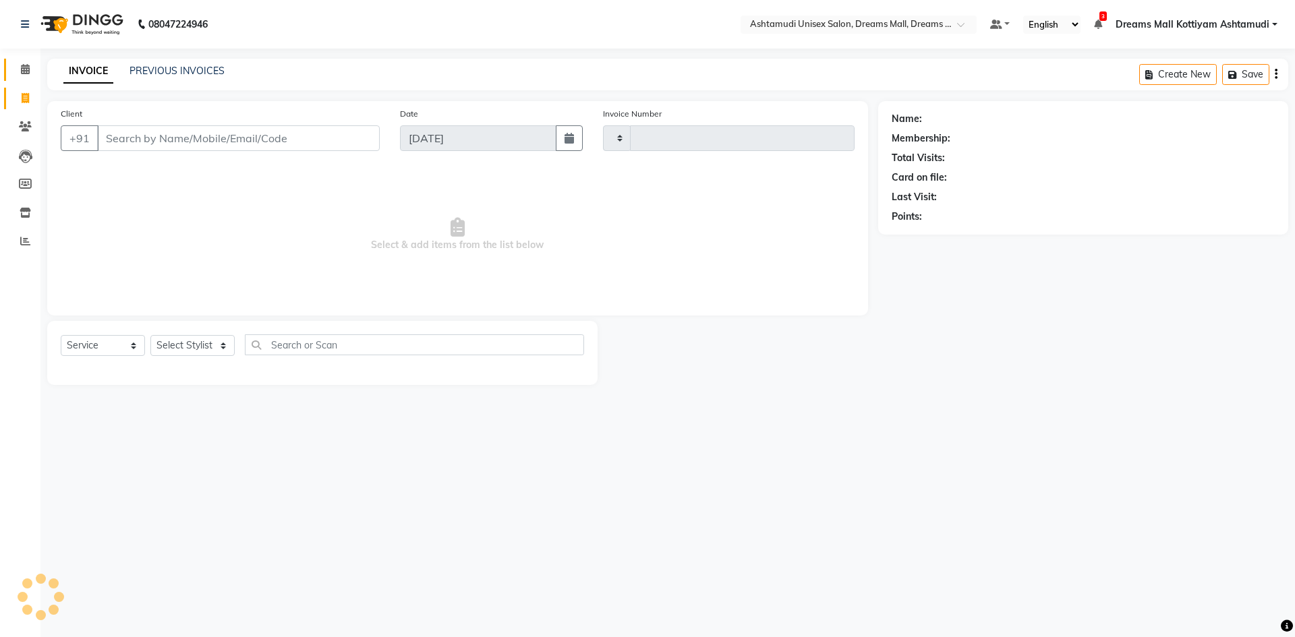
type input "3920"
select select "7264"
click at [22, 72] on icon at bounding box center [25, 69] width 9 height 10
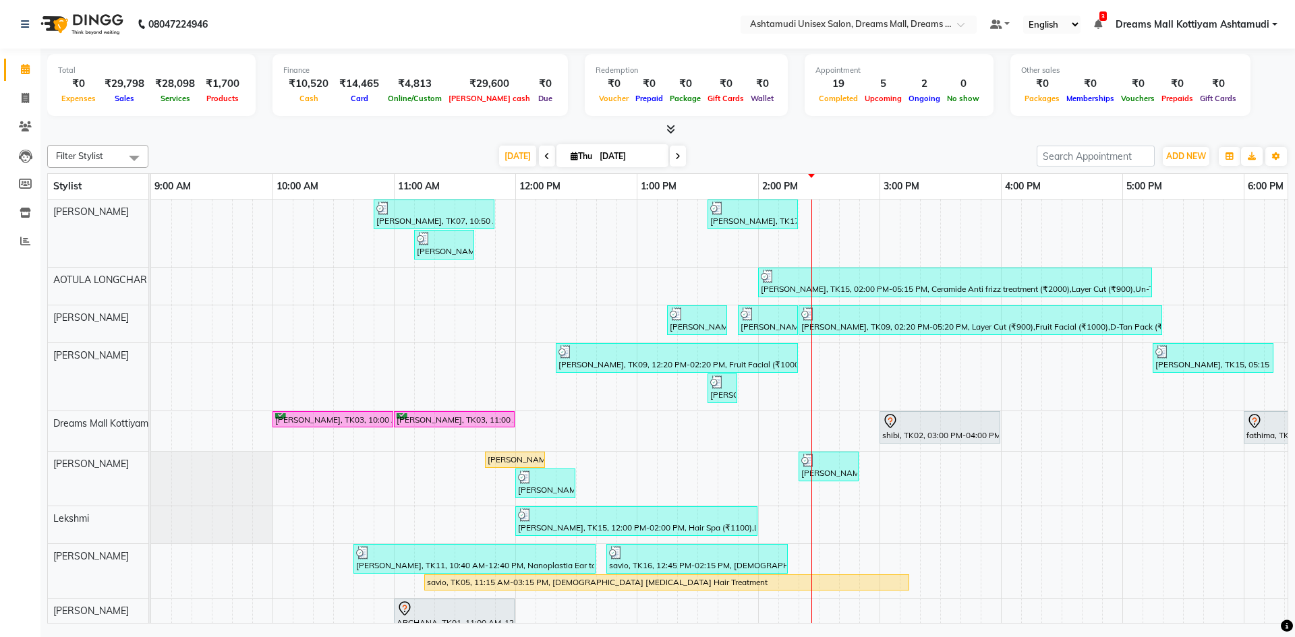
click at [671, 131] on icon at bounding box center [670, 129] width 9 height 10
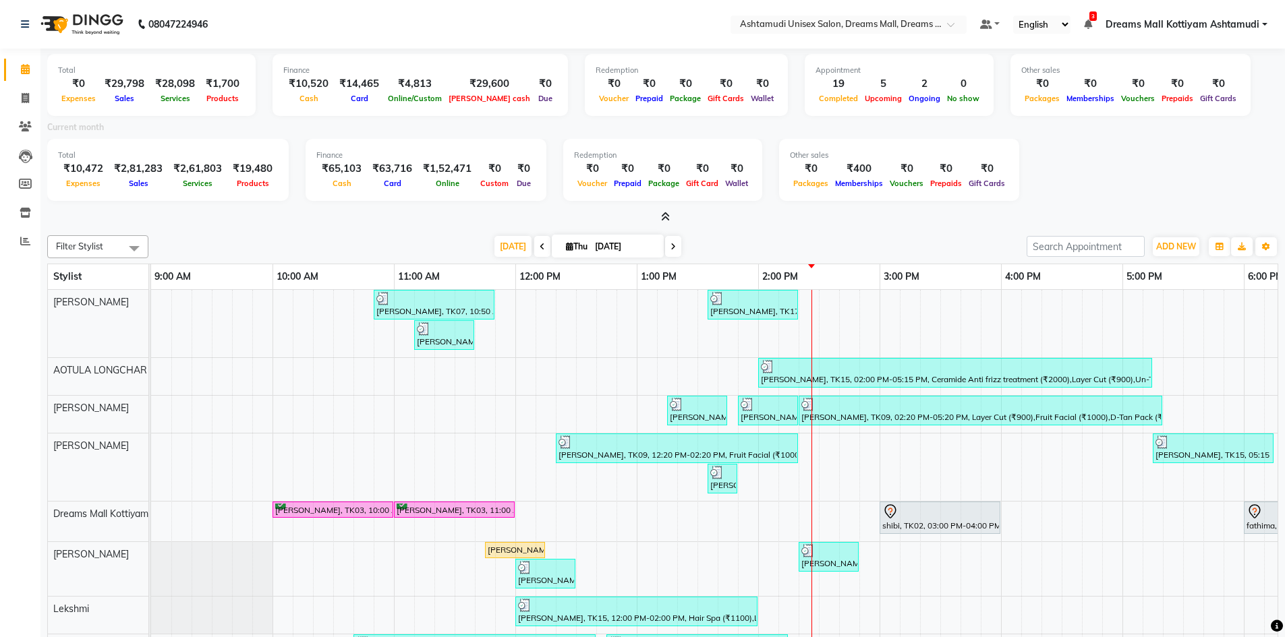
click at [664, 217] on icon at bounding box center [665, 217] width 9 height 10
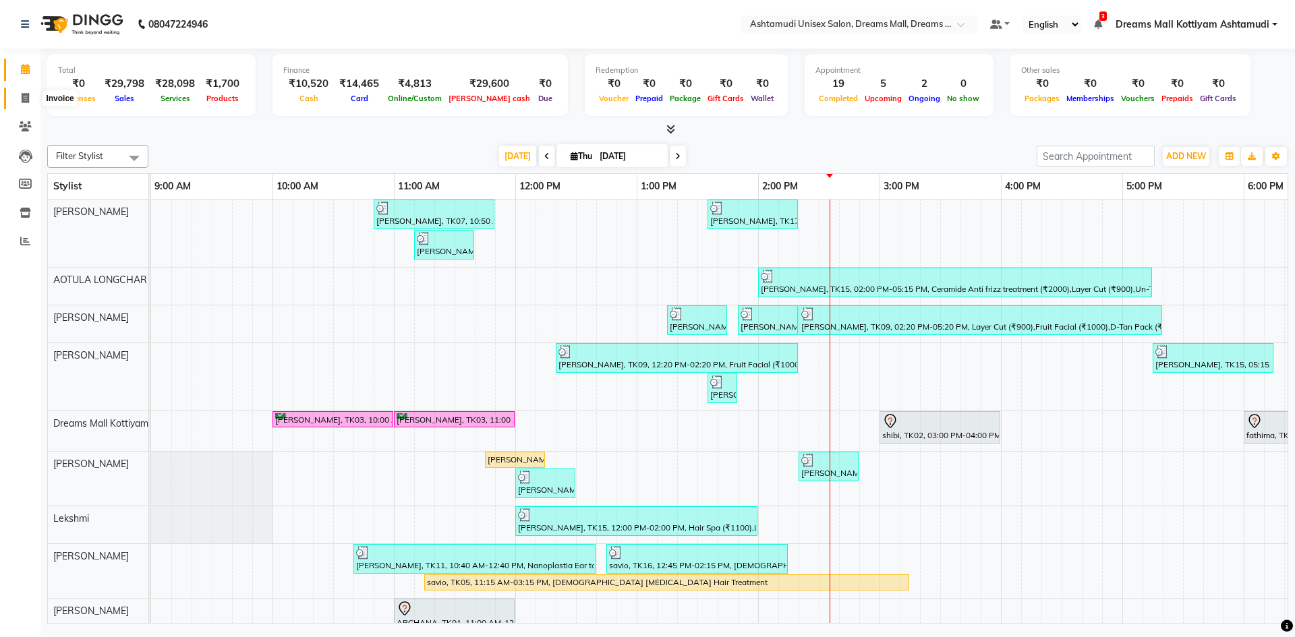
click at [25, 96] on icon at bounding box center [25, 98] width 7 height 10
select select "service"
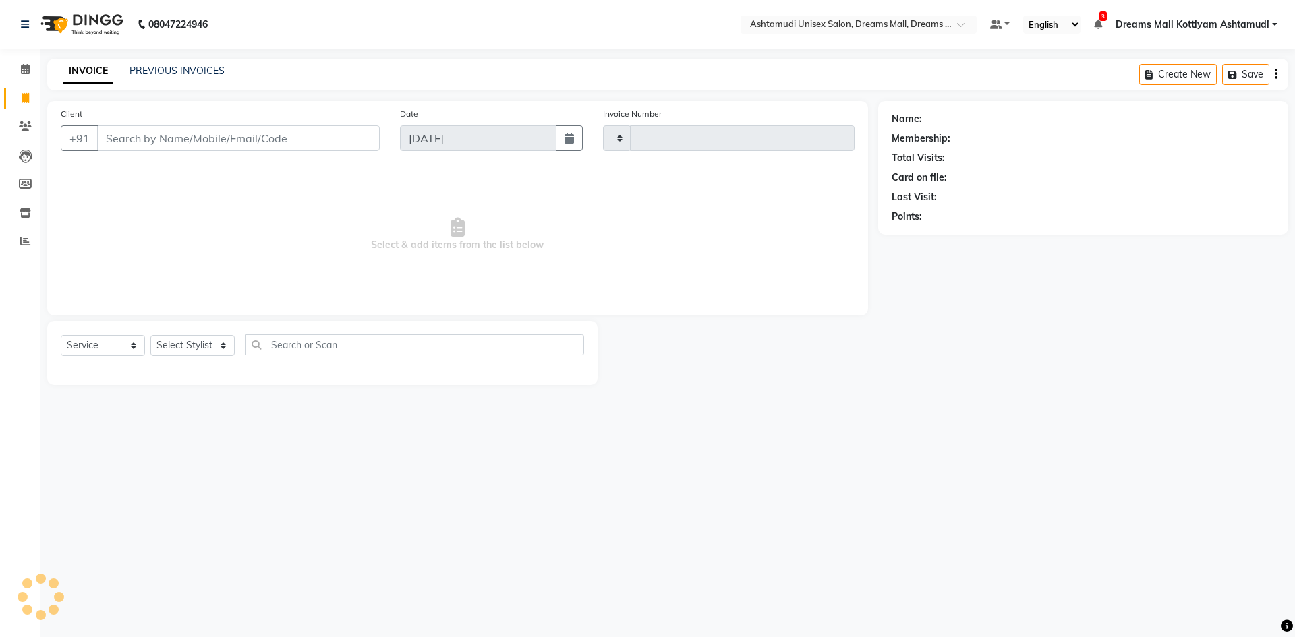
type input "3920"
select select "7264"
click at [182, 346] on select "Select Stylist [PERSON_NAME] AOTULA LONGCHAR [PERSON_NAME] BIKI SARKI [PERSON_N…" at bounding box center [202, 345] width 104 height 21
select select "62099"
click at [150, 335] on select "Select Stylist [PERSON_NAME] AOTULA LONGCHAR [PERSON_NAME] BIKI SARKI [PERSON_N…" at bounding box center [202, 345] width 104 height 21
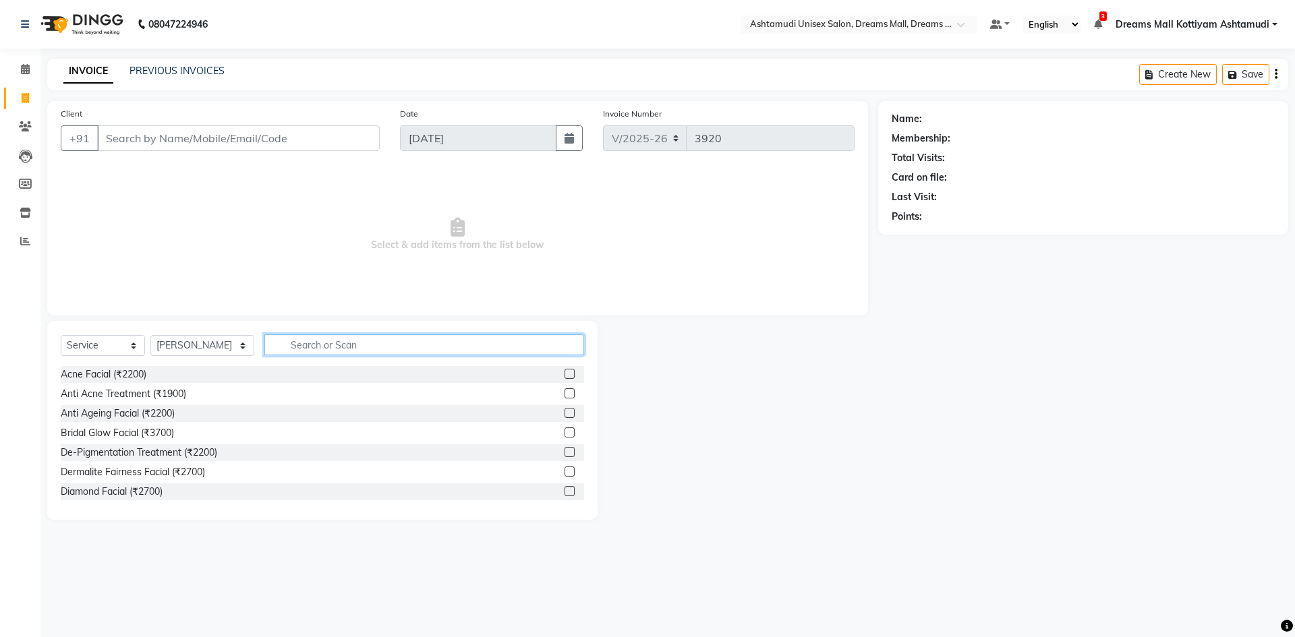
click at [320, 349] on input "text" at bounding box center [424, 345] width 320 height 21
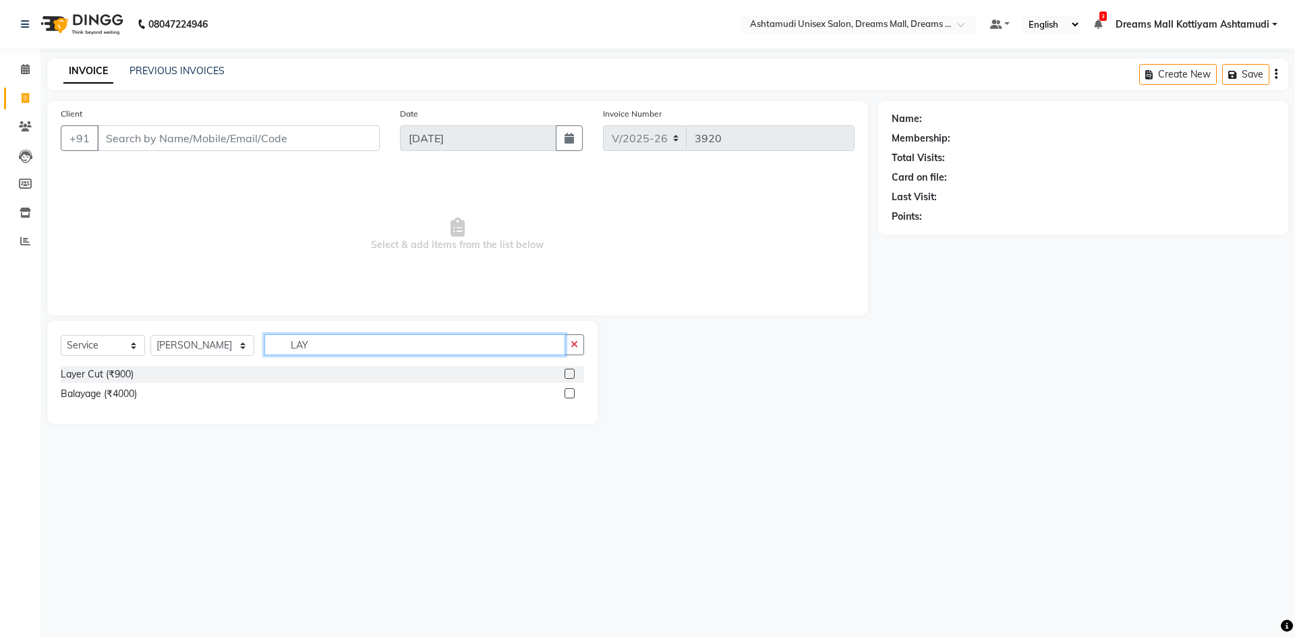
type input "LAY"
click at [571, 376] on label at bounding box center [570, 374] width 10 height 10
click at [571, 376] on input "checkbox" at bounding box center [569, 374] width 9 height 9
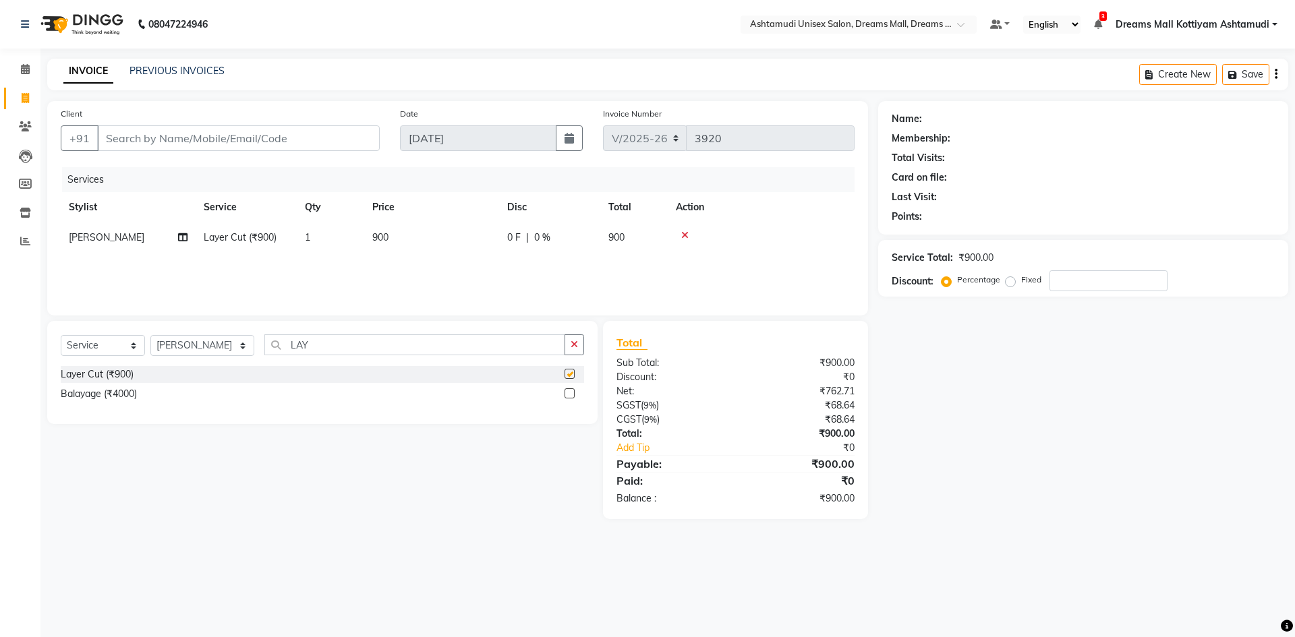
checkbox input "false"
click at [333, 132] on input "Client" at bounding box center [238, 138] width 283 height 26
type input "9"
type input "0"
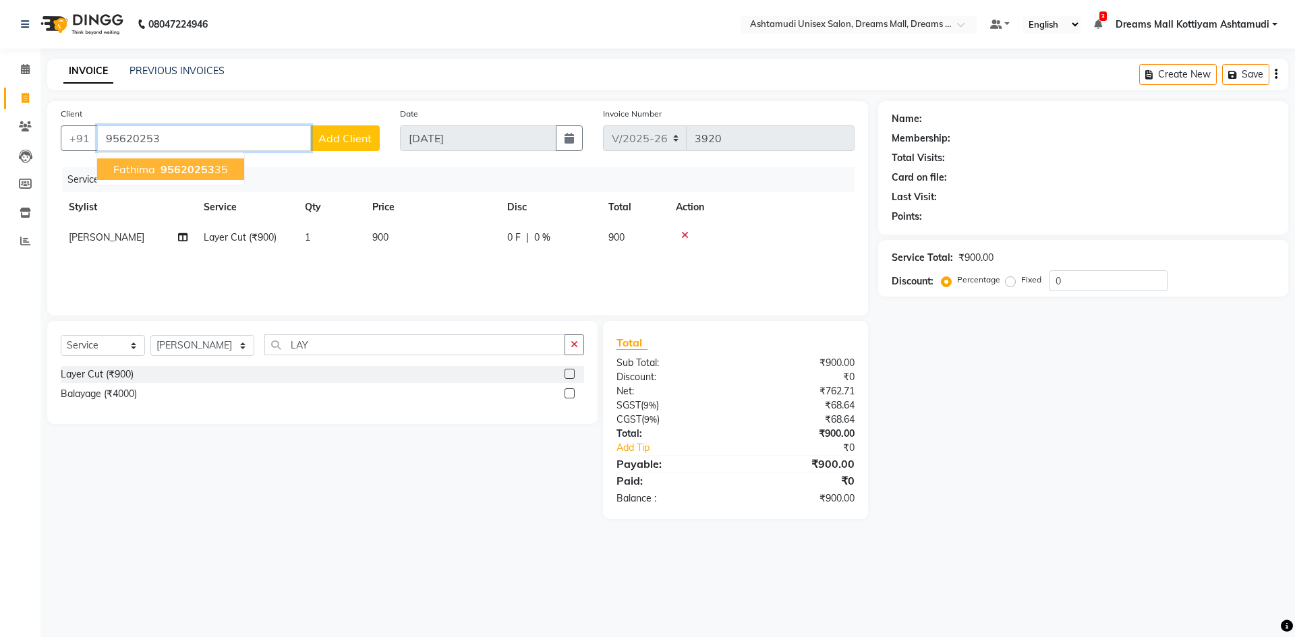
click at [225, 163] on button "fathima 95620253 35" at bounding box center [170, 170] width 147 height 22
type input "9562025335"
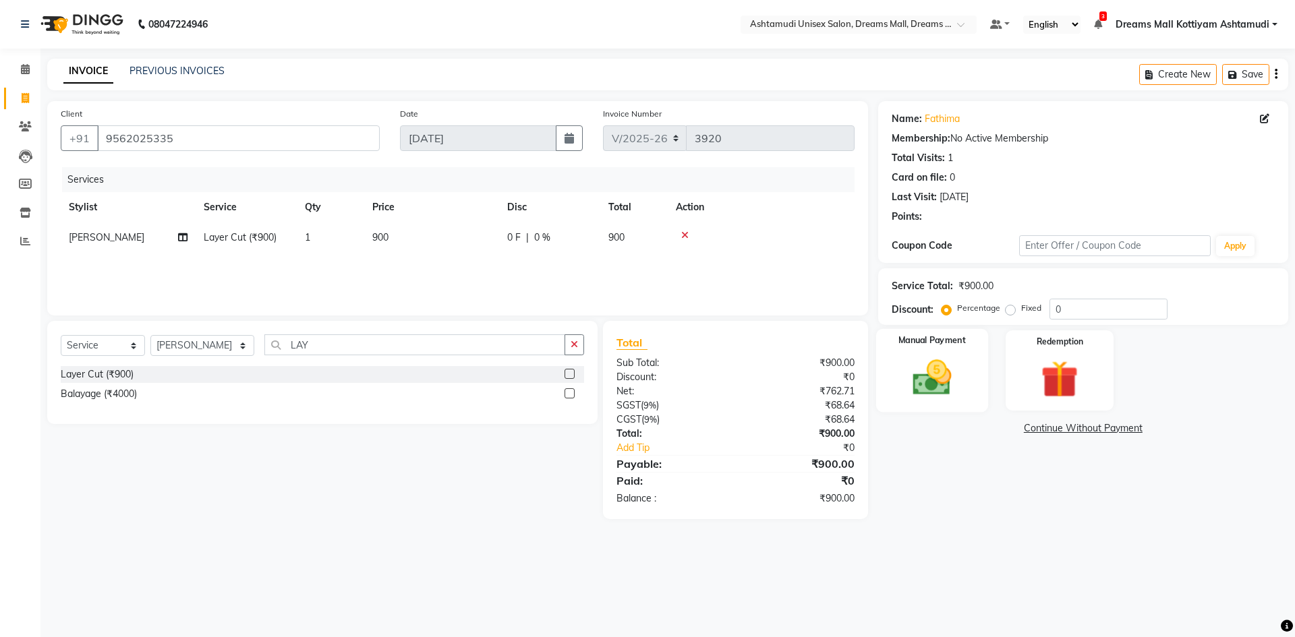
click at [933, 389] on img at bounding box center [931, 377] width 63 height 45
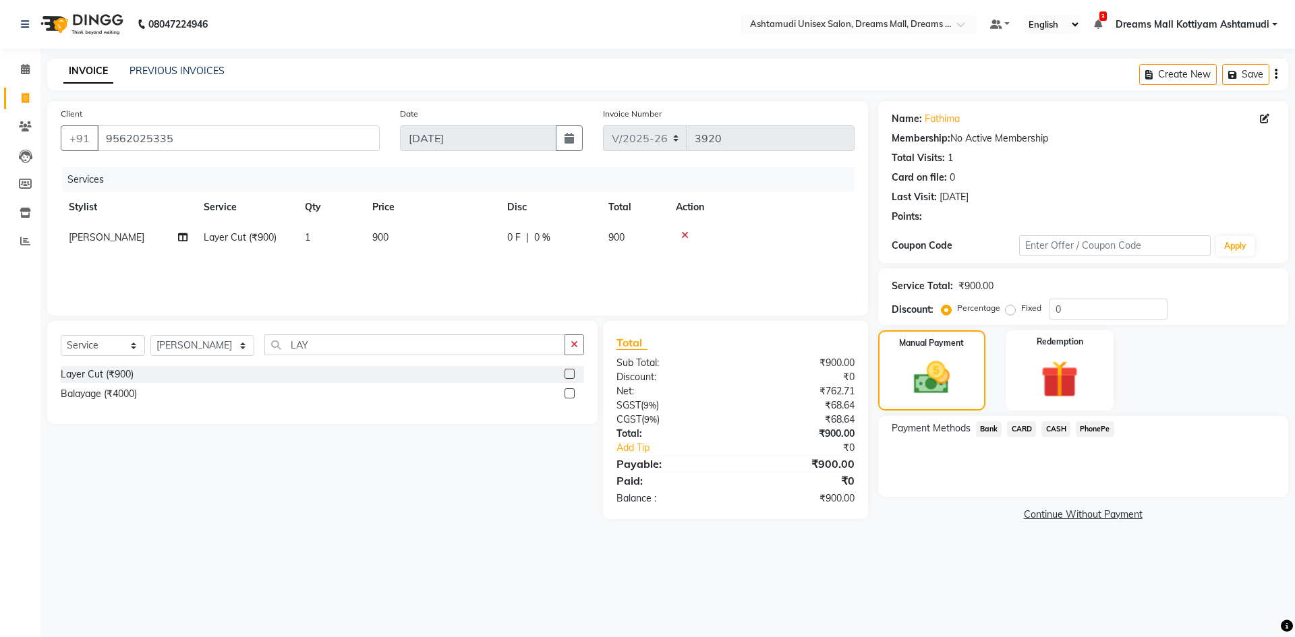
click at [1029, 424] on span "CARD" at bounding box center [1021, 430] width 29 height 16
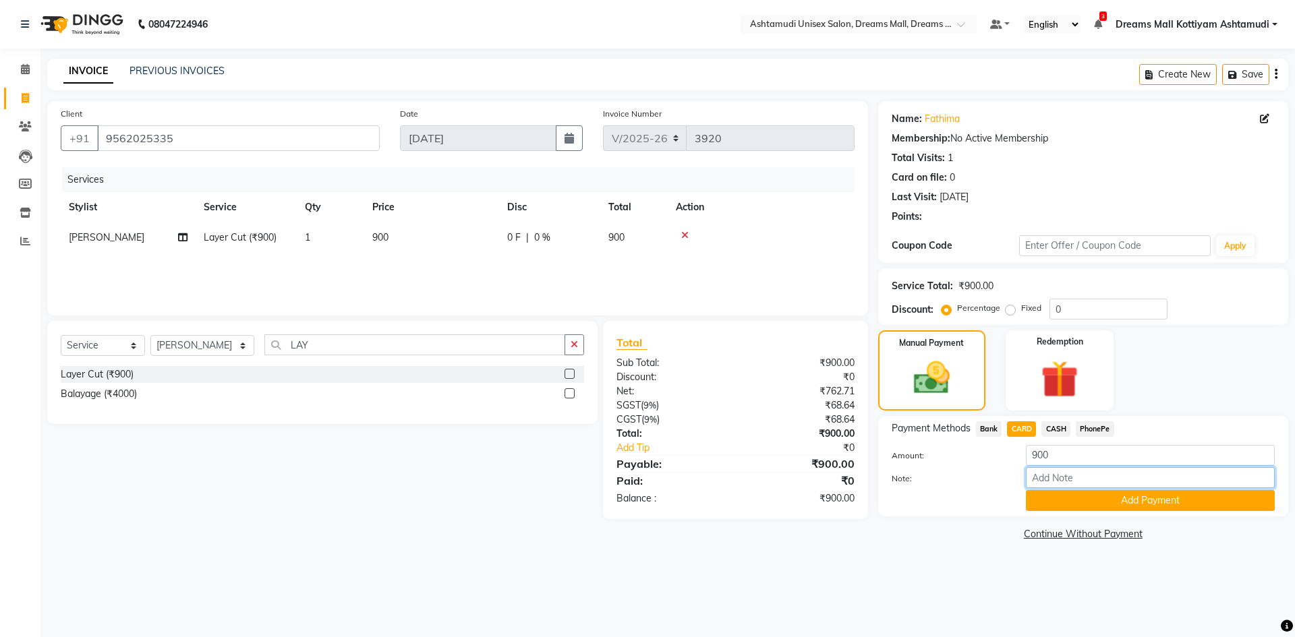
click at [1049, 478] on input "Note:" at bounding box center [1150, 477] width 249 height 21
type input "[PERSON_NAME]"
click at [1122, 512] on div "Payment Methods Bank CARD CASH PhonePe Amount: 900 Note: saisree Add Payment" at bounding box center [1083, 466] width 410 height 101
click at [1121, 500] on button "Add Payment" at bounding box center [1150, 500] width 249 height 21
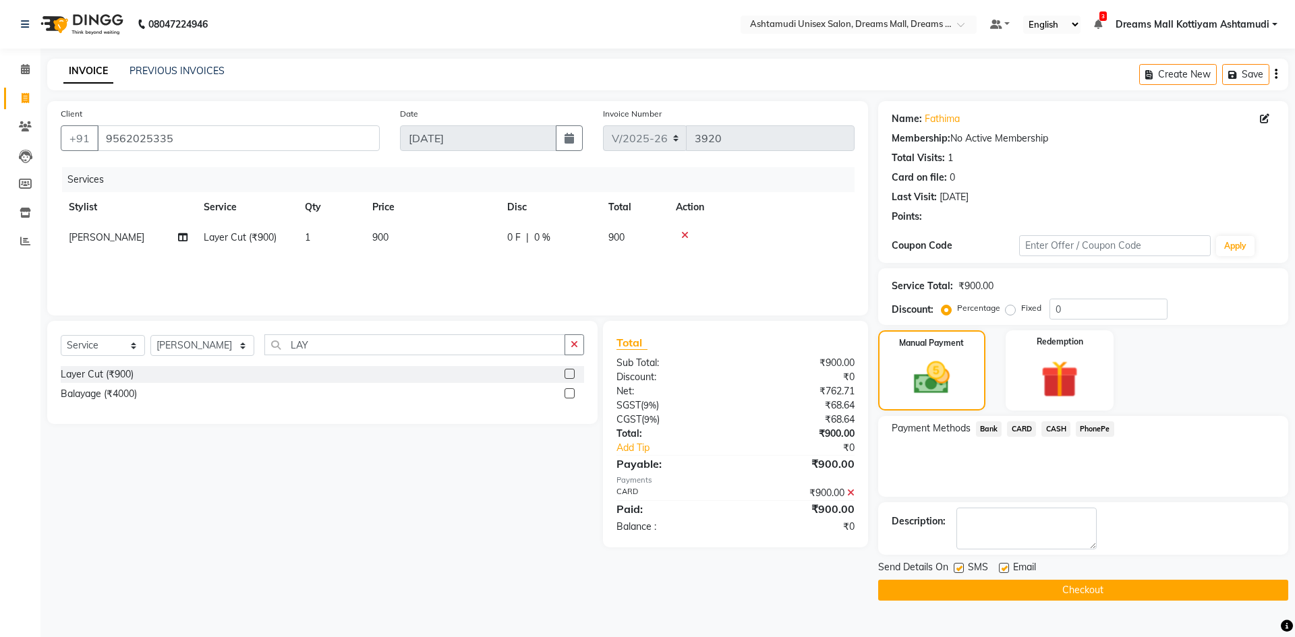
click at [1090, 590] on button "Checkout" at bounding box center [1083, 590] width 410 height 21
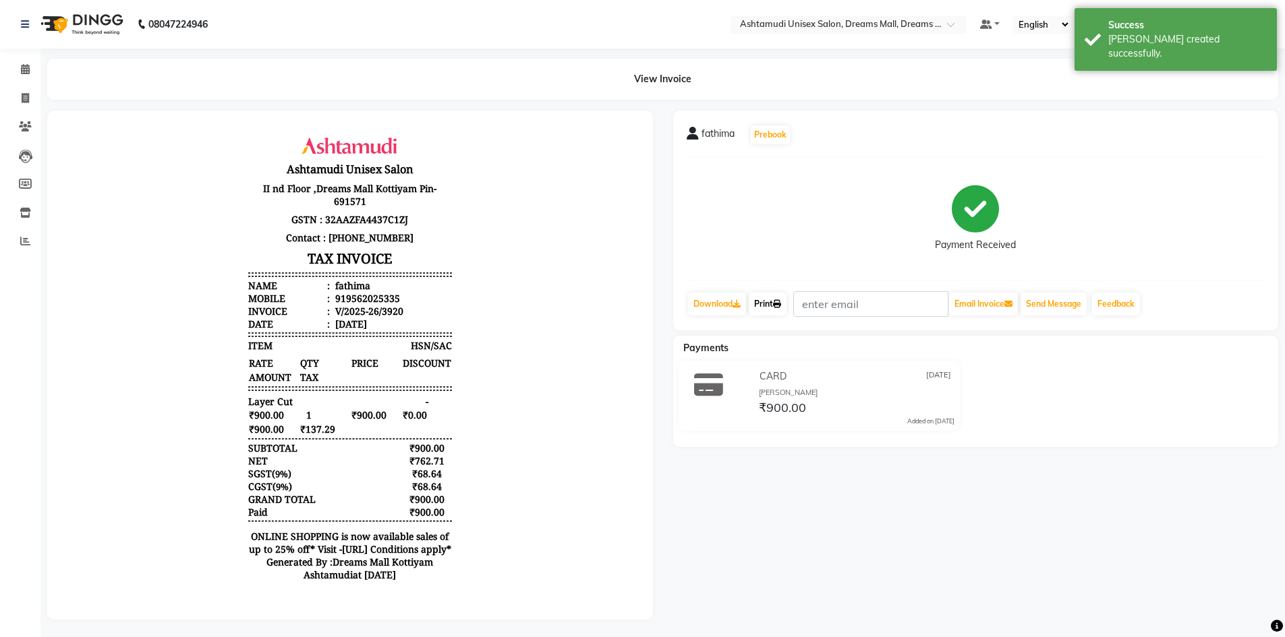
click at [781, 306] on icon at bounding box center [777, 304] width 8 height 8
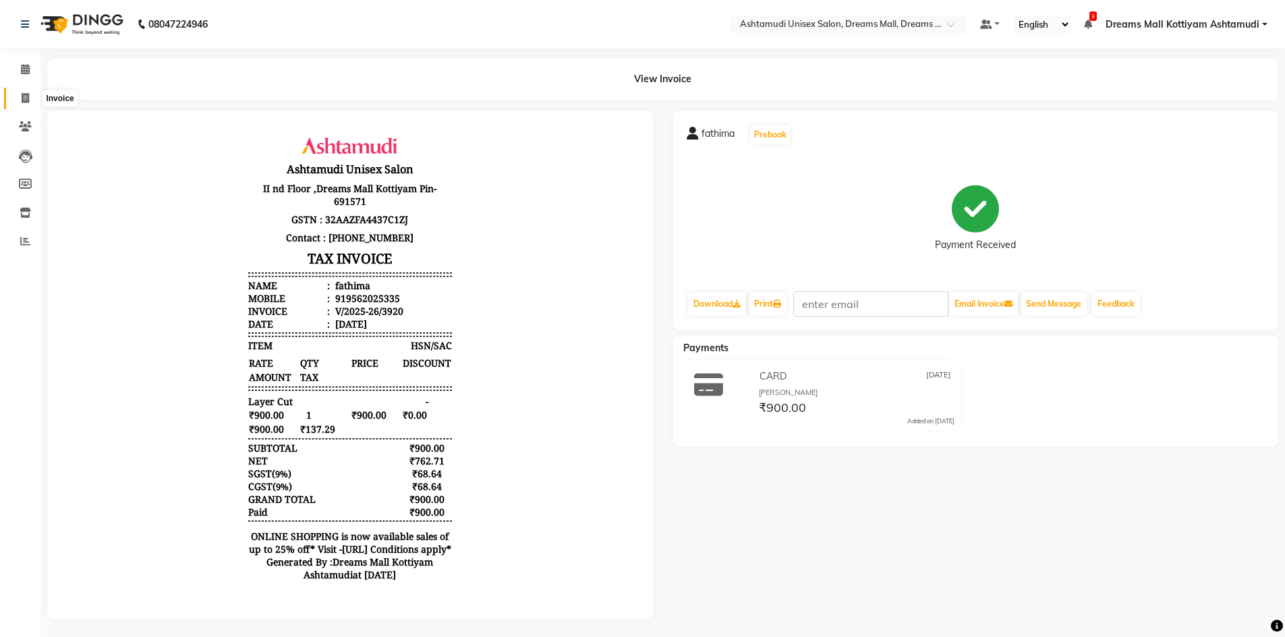
click at [19, 103] on span at bounding box center [25, 99] width 24 height 16
select select "7264"
select select "service"
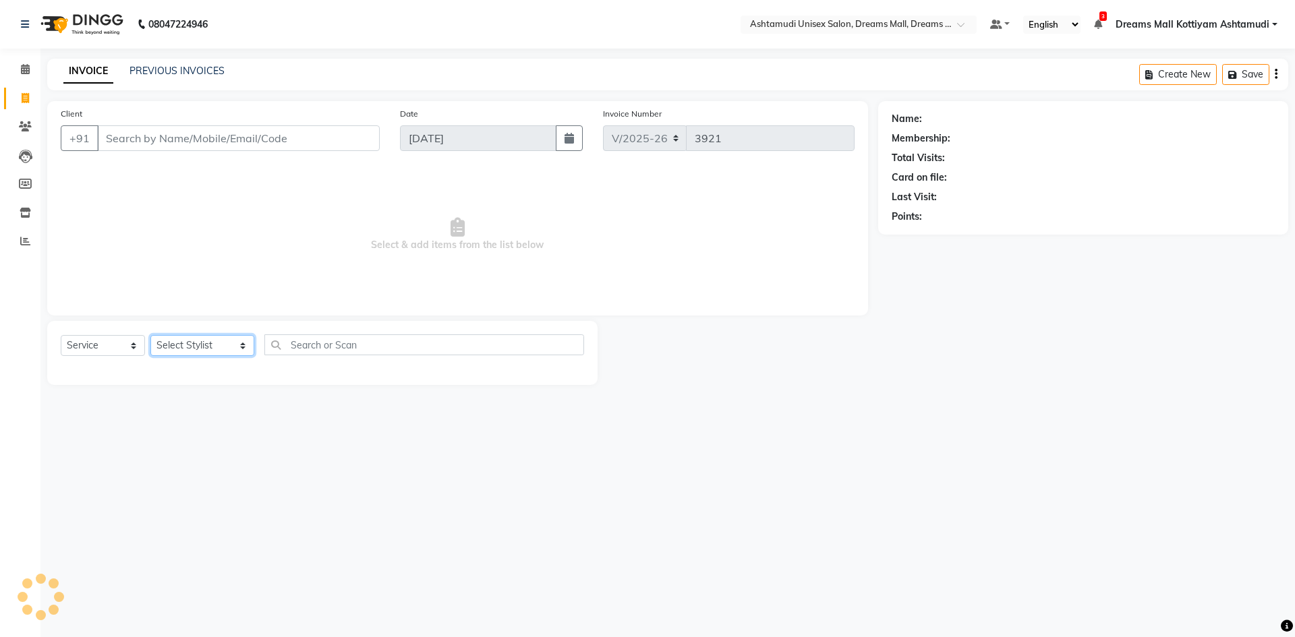
click at [181, 339] on select "Select Stylist [PERSON_NAME] AOTULA LONGCHAR [PERSON_NAME] BIKI SARKI [PERSON_N…" at bounding box center [202, 345] width 104 height 21
select select "69660"
click at [150, 335] on select "Select Stylist [PERSON_NAME] AOTULA LONGCHAR [PERSON_NAME] BIKI SARKI [PERSON_N…" at bounding box center [202, 345] width 104 height 21
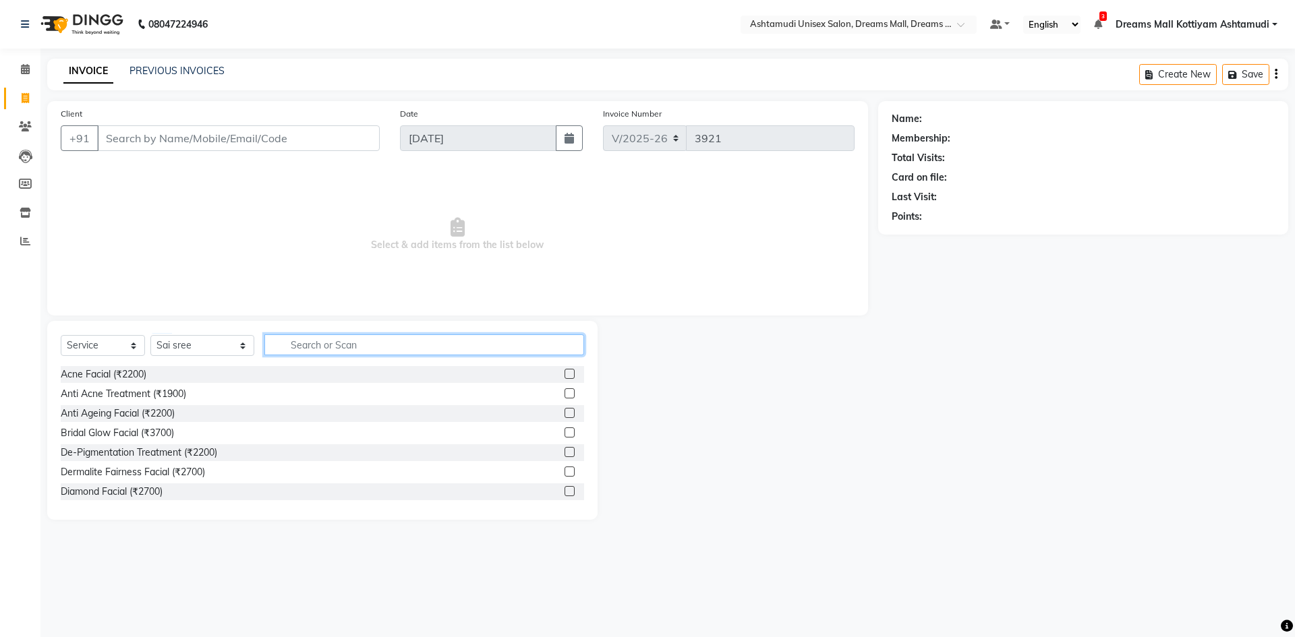
click at [296, 345] on input "text" at bounding box center [424, 345] width 320 height 21
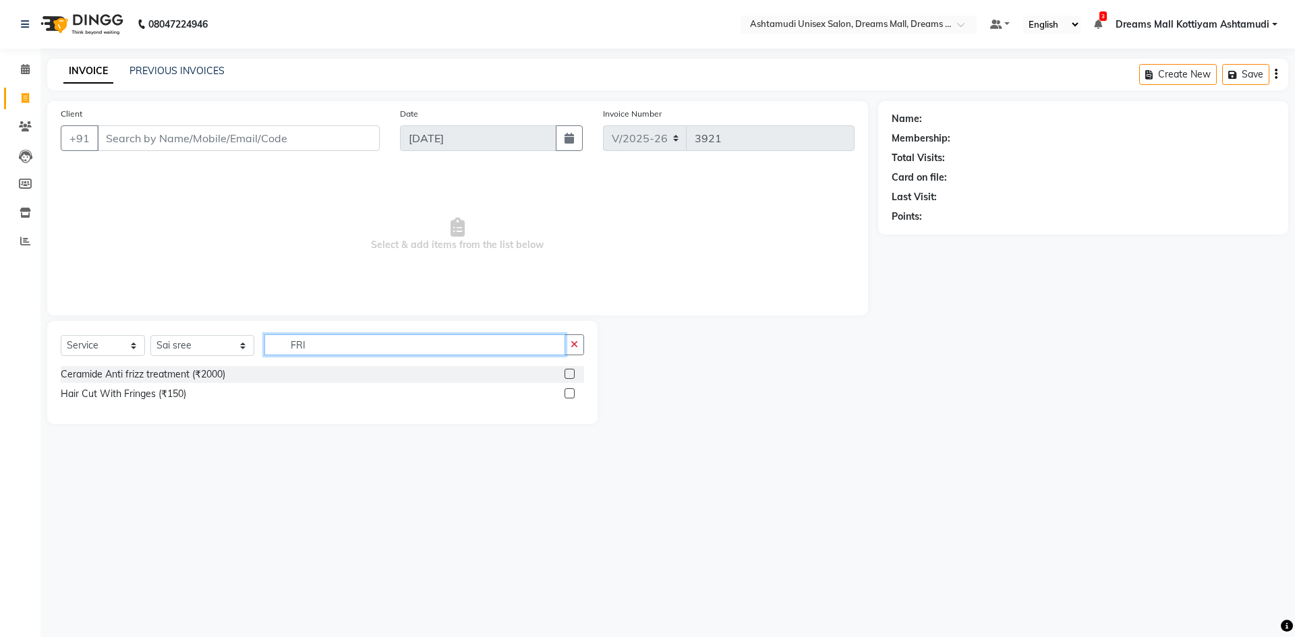
type input "FRI"
click at [113, 344] on select "Select Service Product Membership Package Voucher Prepaid Gift Card" at bounding box center [103, 345] width 84 height 21
select select "product"
click at [61, 335] on select "Select Service Product Membership Package Voucher Prepaid Gift Card" at bounding box center [103, 345] width 84 height 21
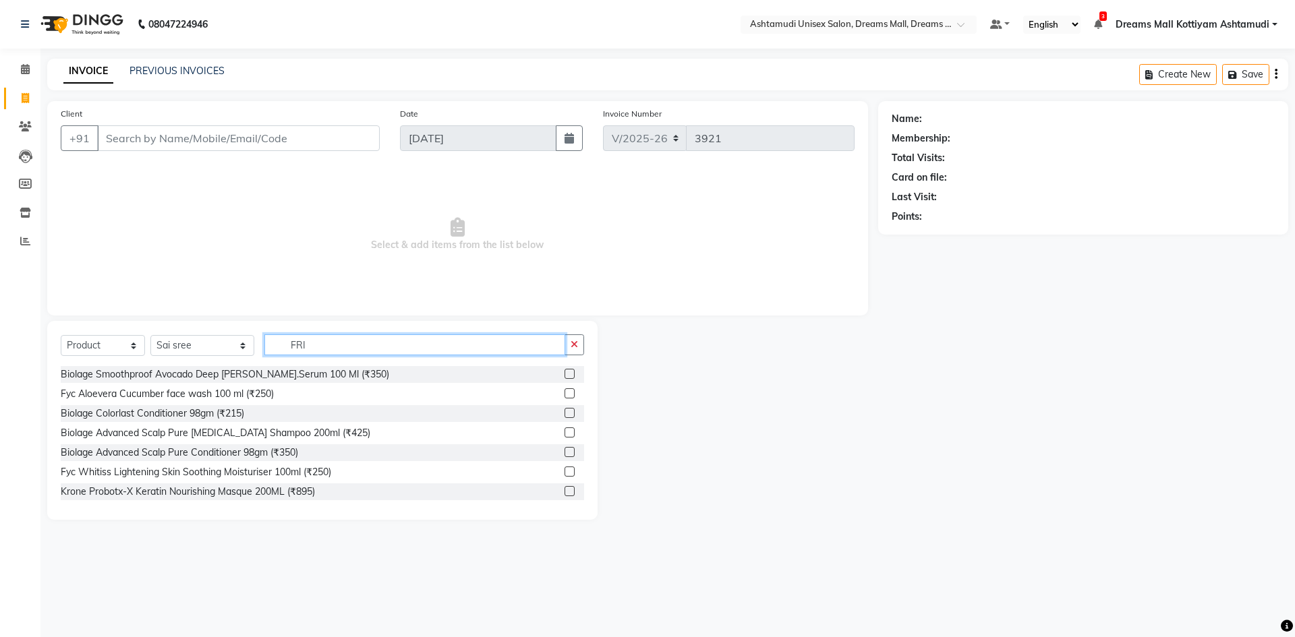
click at [327, 351] on input "FRI" at bounding box center [414, 345] width 301 height 21
type input "F"
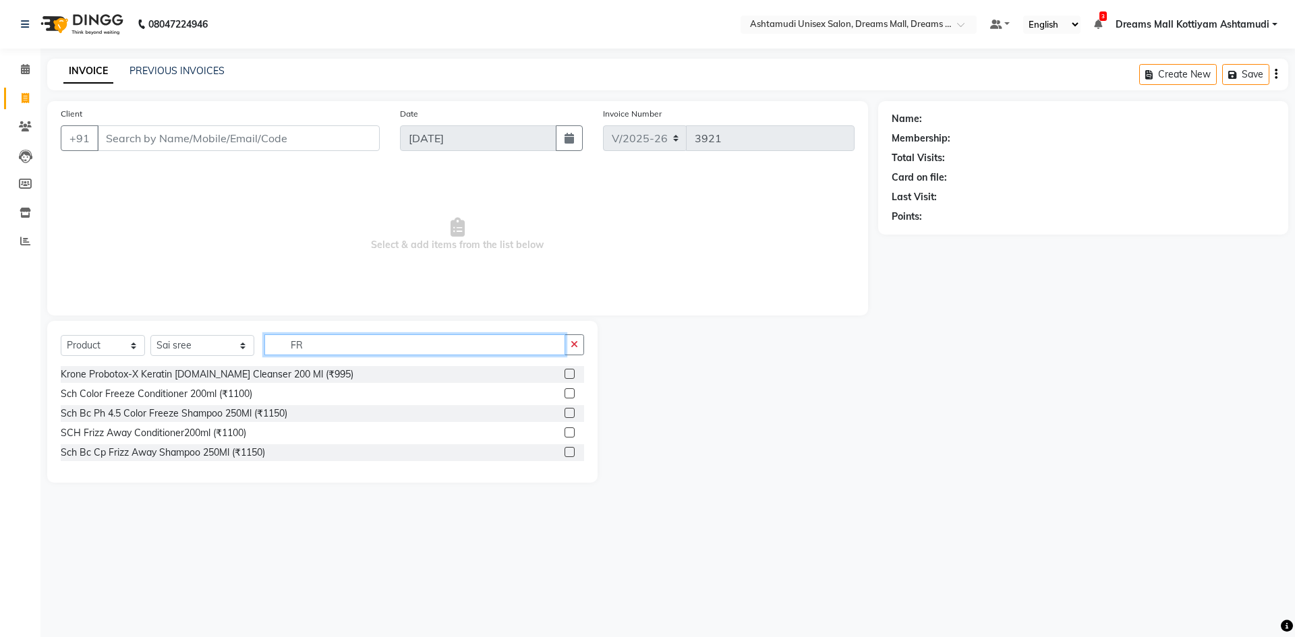
type input "FRI"
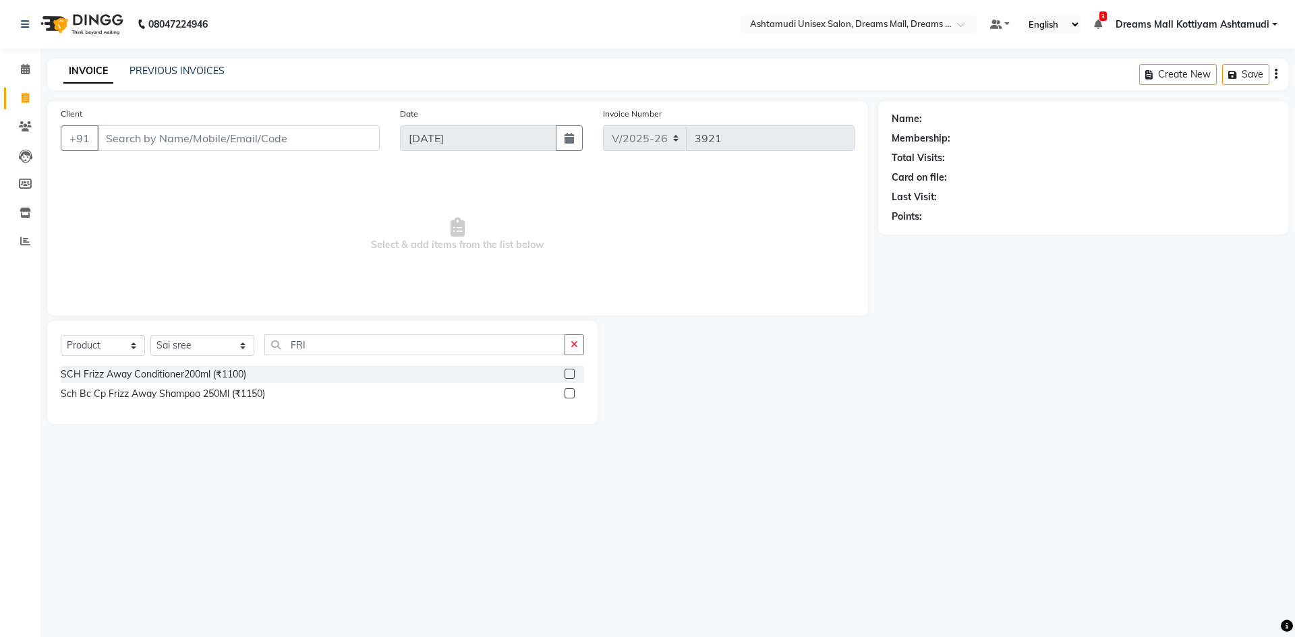
click at [566, 374] on label at bounding box center [570, 374] width 10 height 10
click at [566, 374] on input "checkbox" at bounding box center [569, 374] width 9 height 9
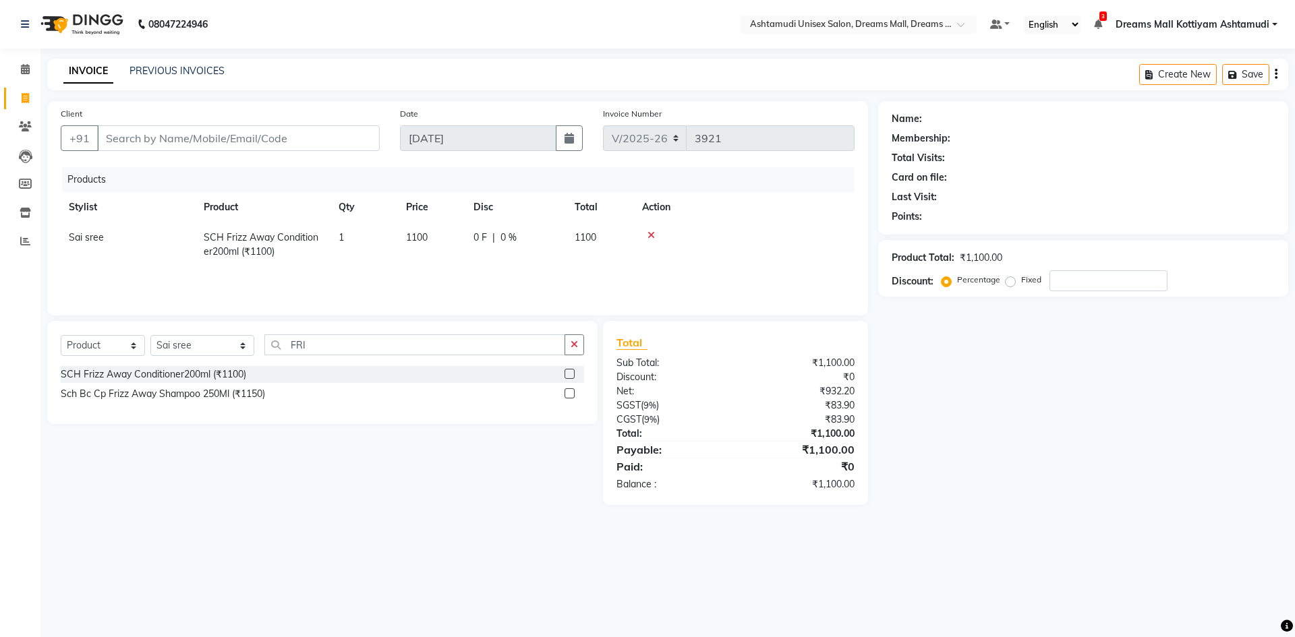
checkbox input "false"
click at [569, 393] on label at bounding box center [570, 394] width 10 height 10
click at [569, 393] on input "checkbox" at bounding box center [569, 394] width 9 height 9
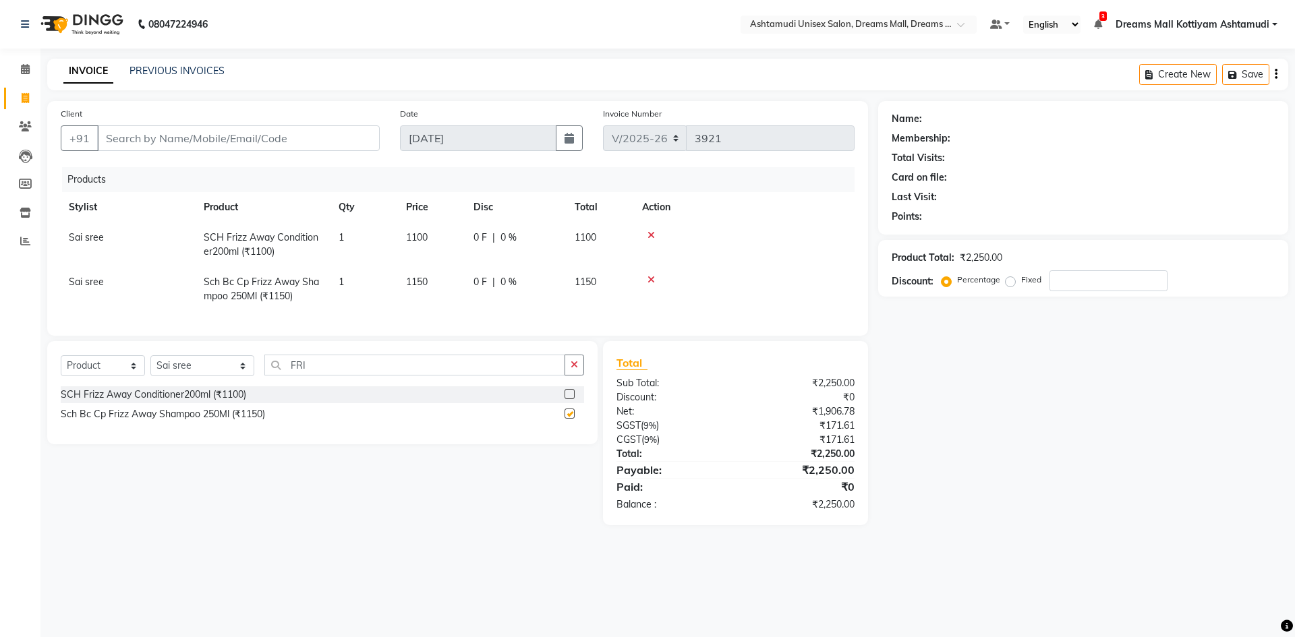
checkbox input "false"
click at [26, 69] on icon at bounding box center [25, 69] width 9 height 10
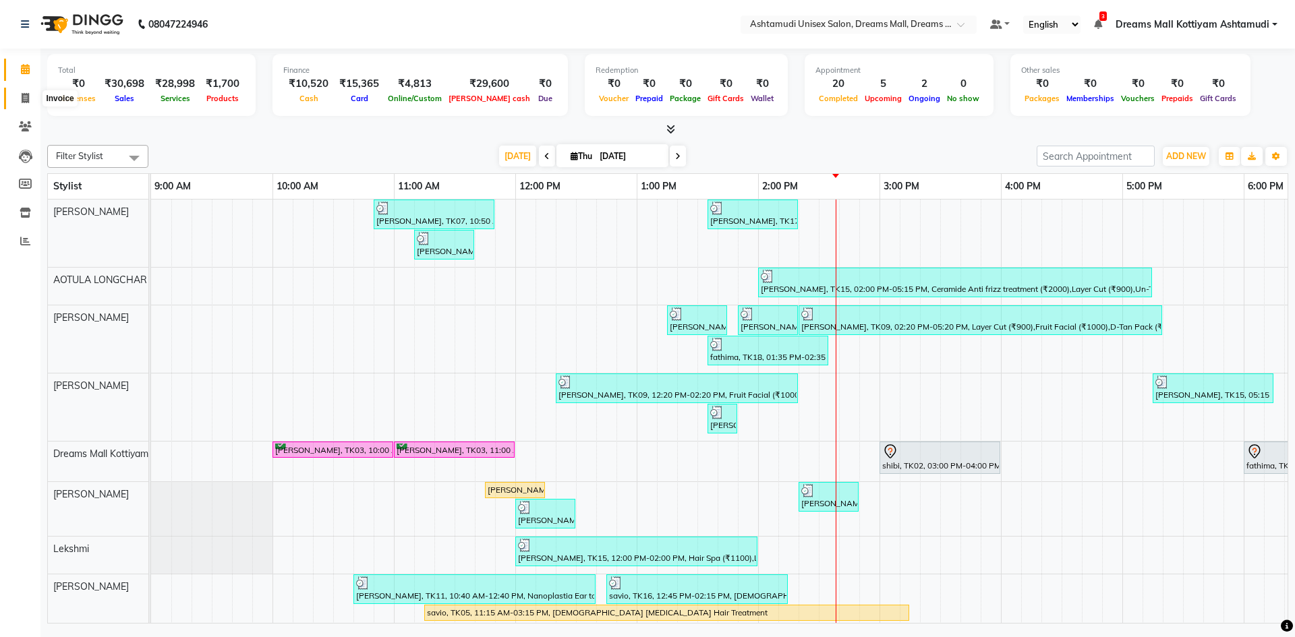
click at [26, 101] on icon at bounding box center [25, 98] width 7 height 10
select select "7264"
select select "service"
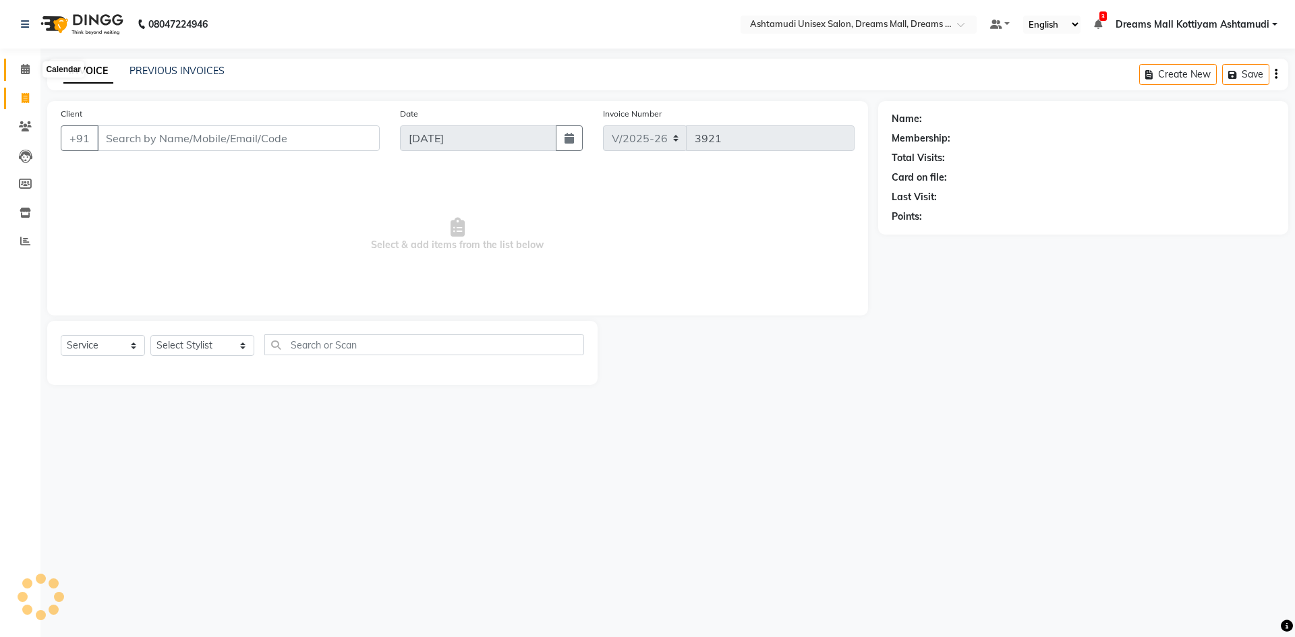
click at [29, 76] on span at bounding box center [25, 70] width 24 height 16
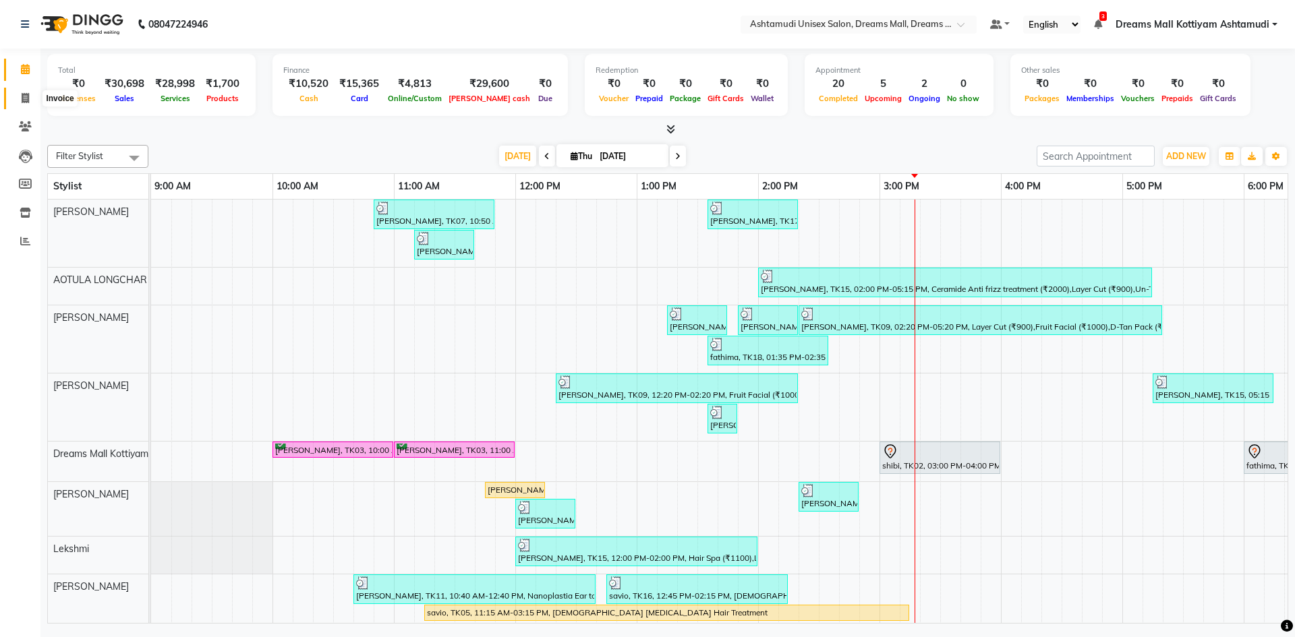
click at [22, 93] on icon at bounding box center [25, 98] width 7 height 10
select select "service"
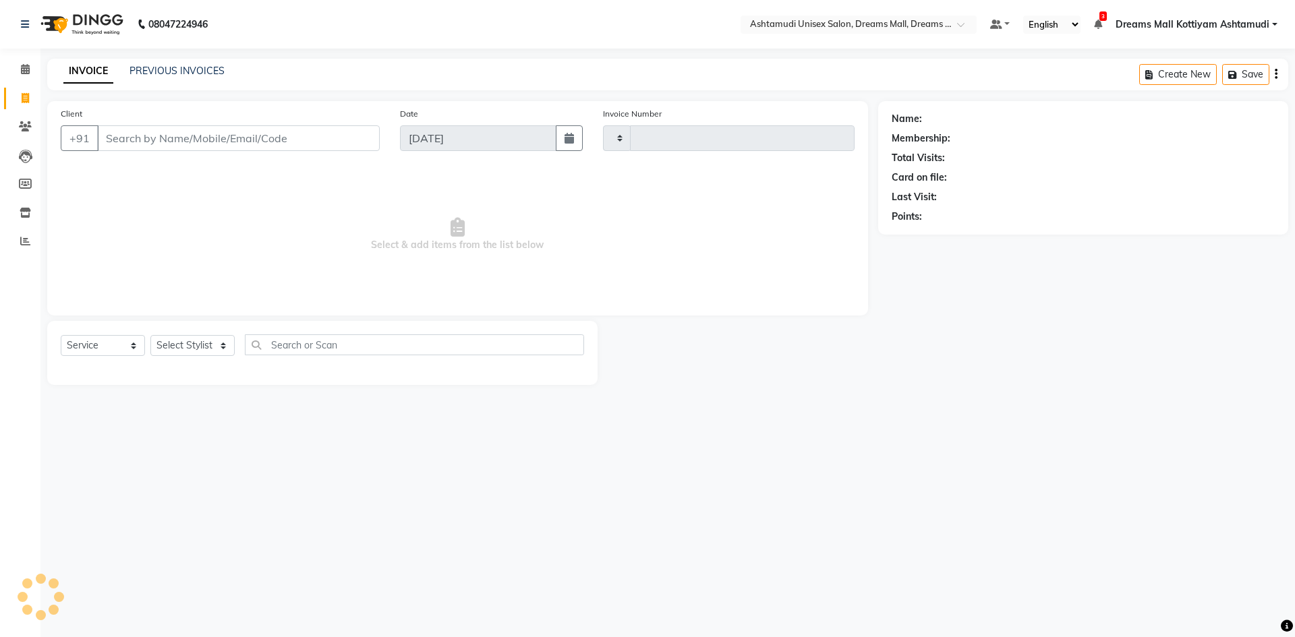
type input "3921"
select select "7264"
click at [187, 346] on select "Select Stylist" at bounding box center [192, 345] width 84 height 21
select select "72578"
click at [150, 335] on select "Select Stylist [PERSON_NAME] AOTULA LONGCHAR [PERSON_NAME] BIKI SARKI [PERSON_N…" at bounding box center [202, 345] width 104 height 21
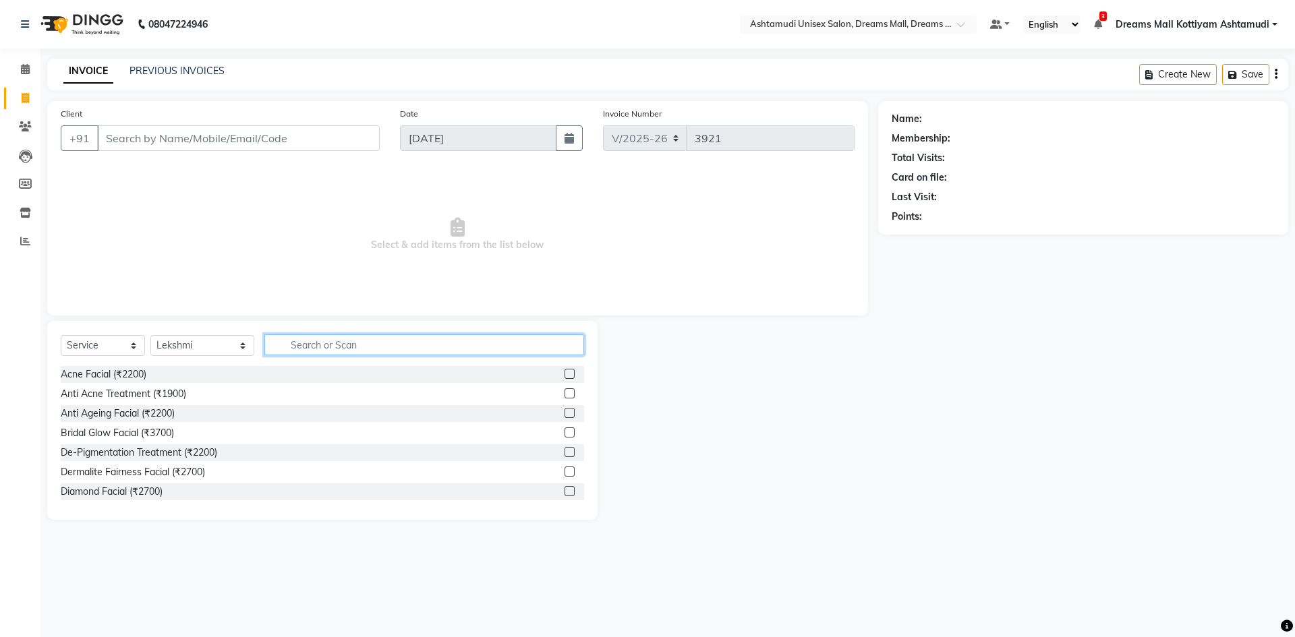
click at [342, 355] on input "text" at bounding box center [424, 345] width 320 height 21
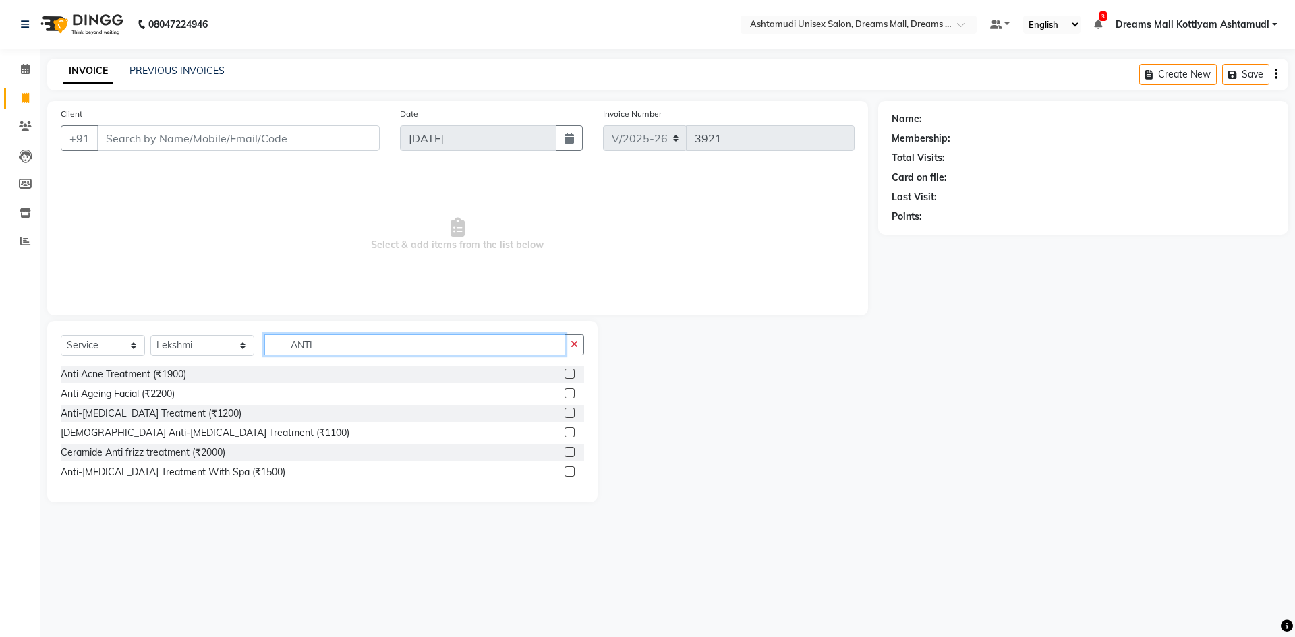
type input "ANTI"
click at [570, 471] on label at bounding box center [570, 472] width 10 height 10
click at [570, 471] on input "checkbox" at bounding box center [569, 472] width 9 height 9
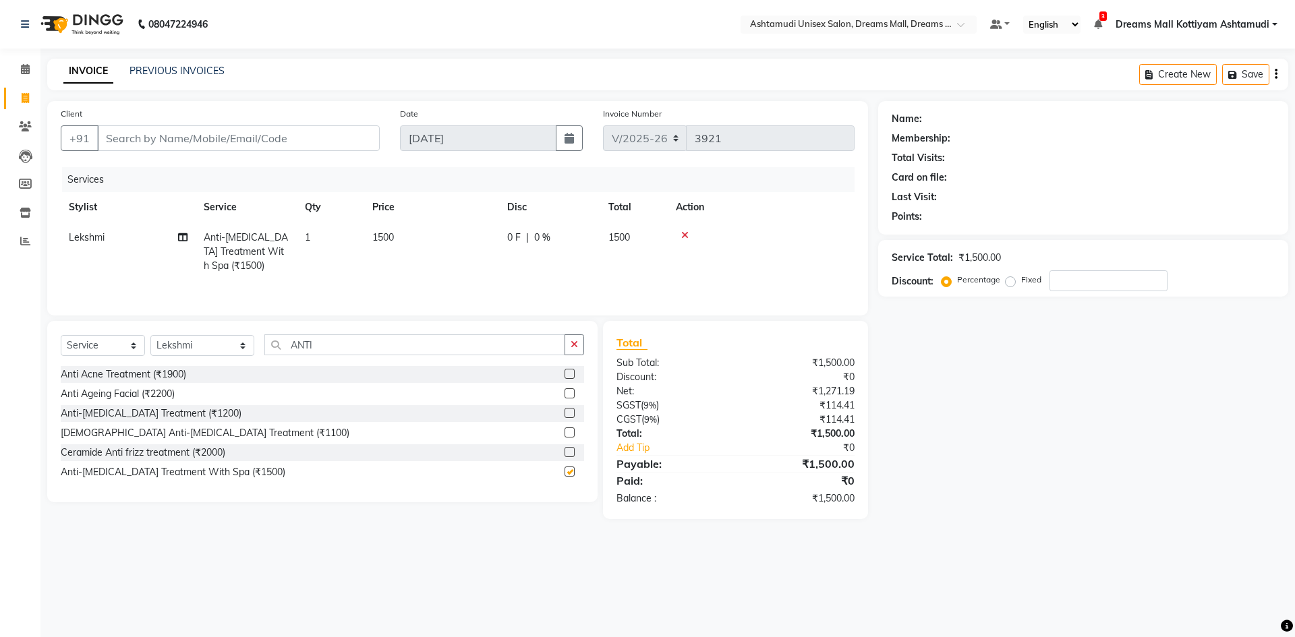
checkbox input "false"
click at [351, 146] on input "Client" at bounding box center [238, 138] width 283 height 26
type input "9"
type input "0"
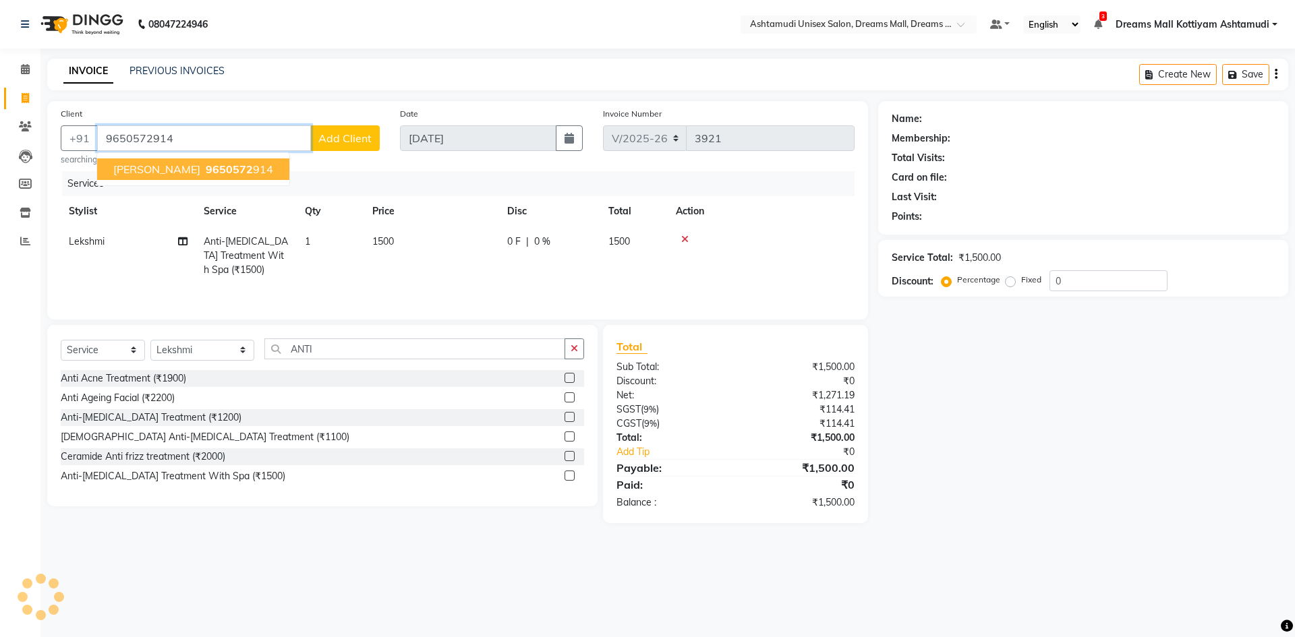
type input "9650572914"
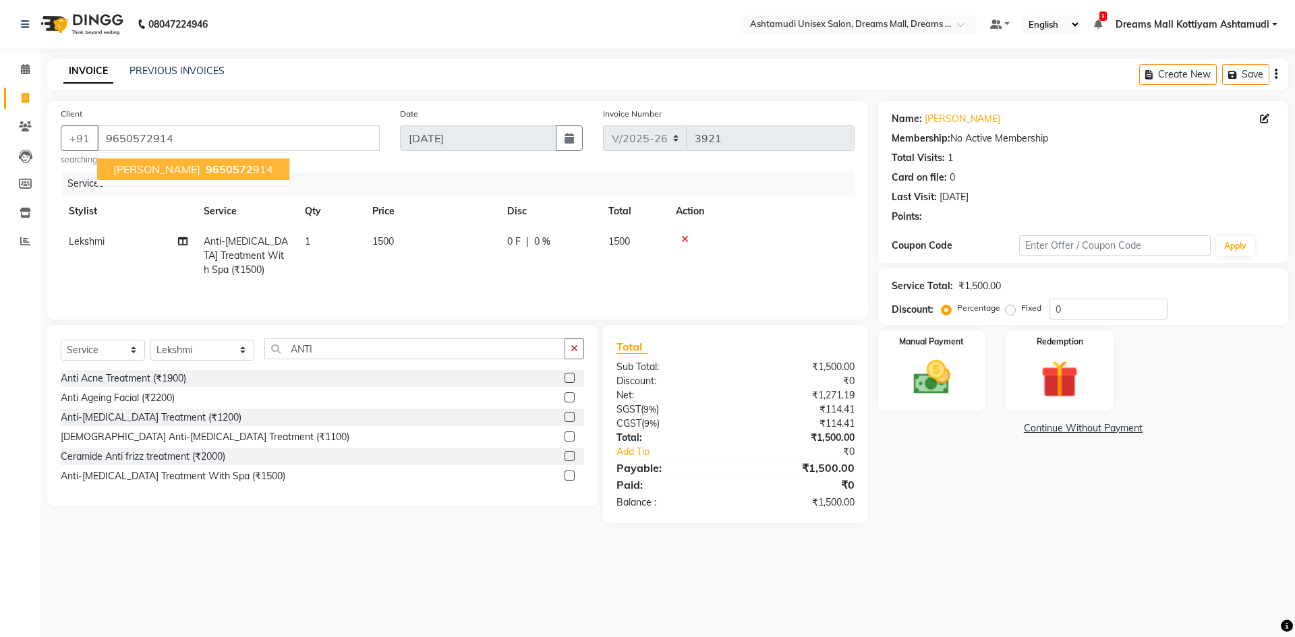
click at [206, 172] on span "9650572" at bounding box center [229, 169] width 47 height 13
click at [941, 367] on img at bounding box center [931, 377] width 63 height 45
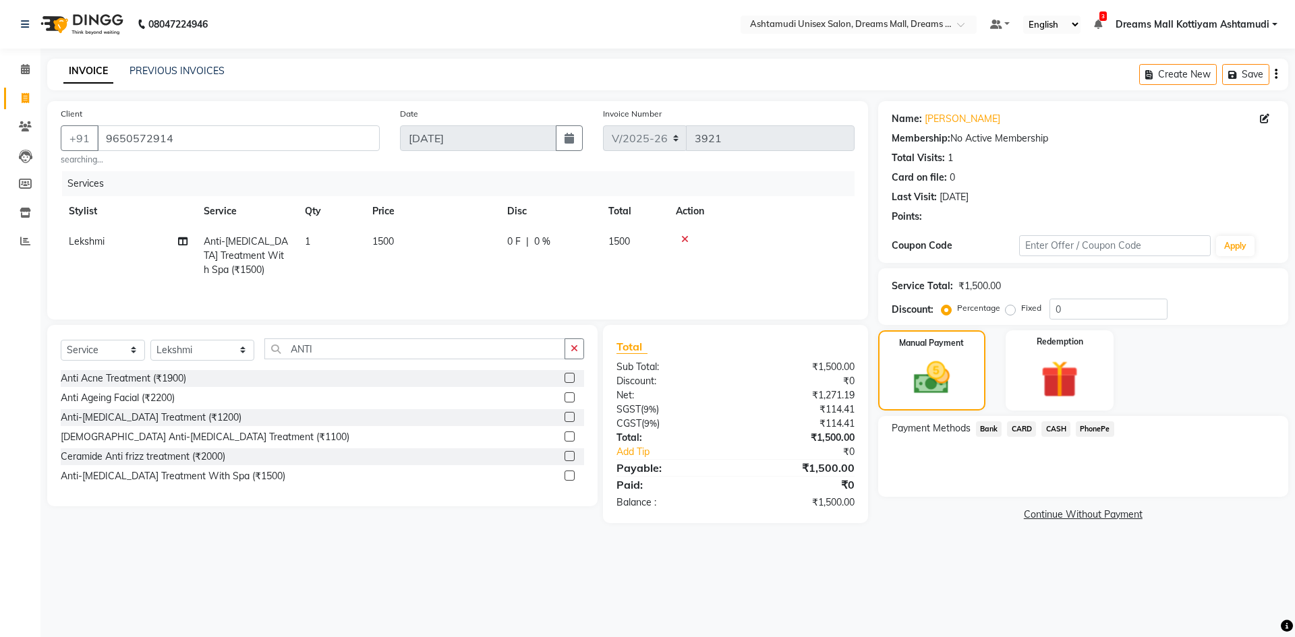
click at [1105, 430] on span "PhonePe" at bounding box center [1095, 430] width 38 height 16
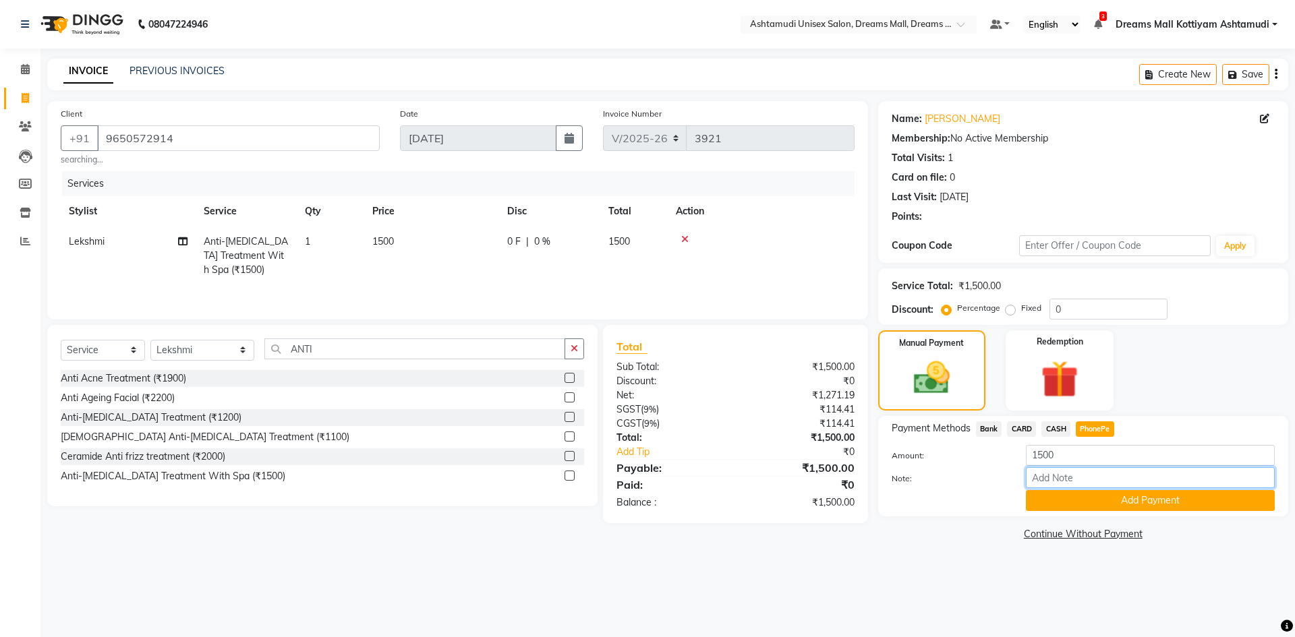
click at [1072, 480] on input "Note:" at bounding box center [1150, 477] width 249 height 21
type input "[PERSON_NAME]"
click at [1070, 502] on button "Add Payment" at bounding box center [1150, 500] width 249 height 21
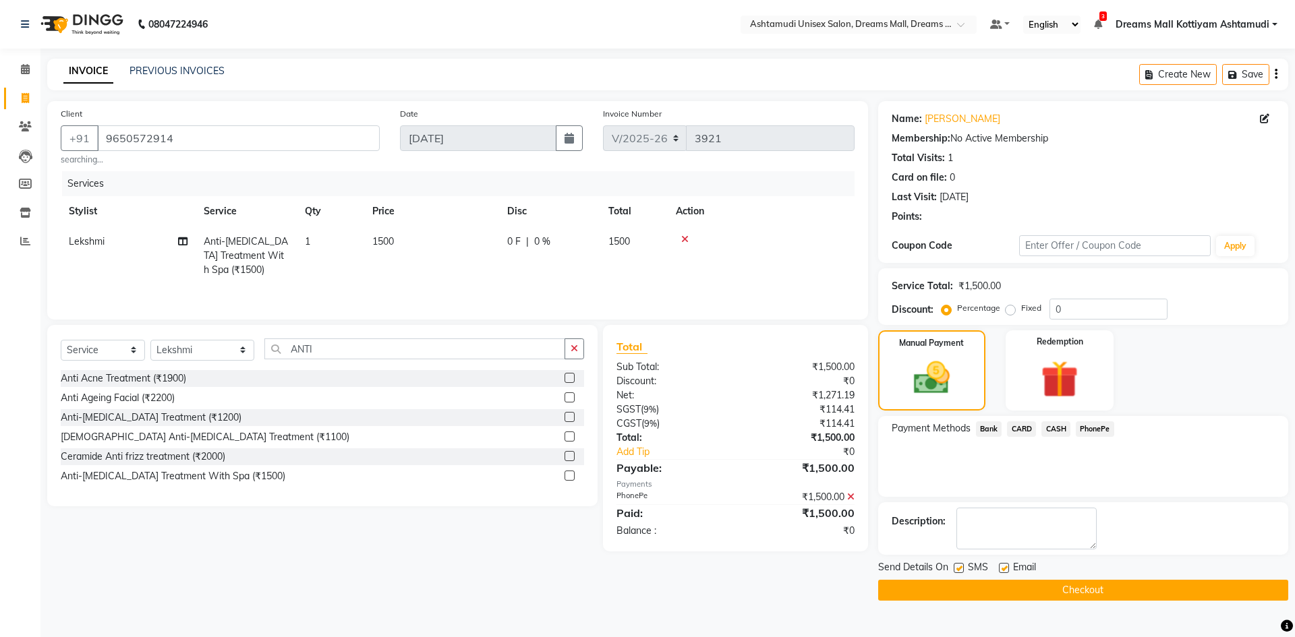
click at [1050, 583] on button "Checkout" at bounding box center [1083, 590] width 410 height 21
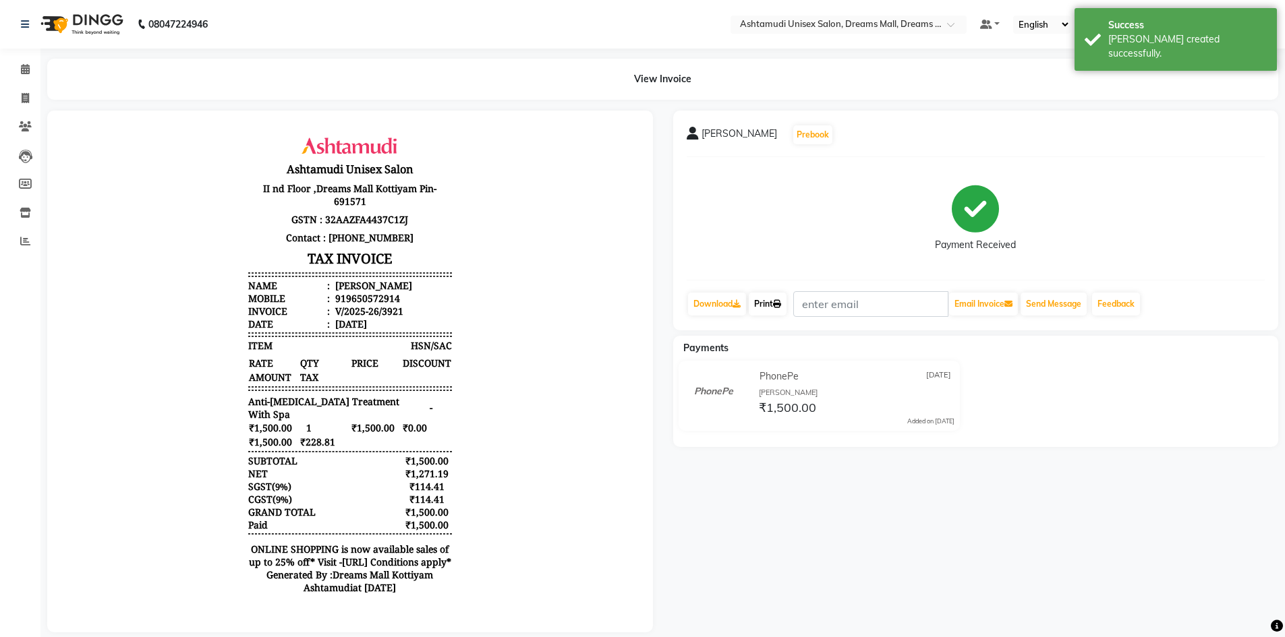
click at [754, 298] on link "Print" at bounding box center [768, 304] width 38 height 23
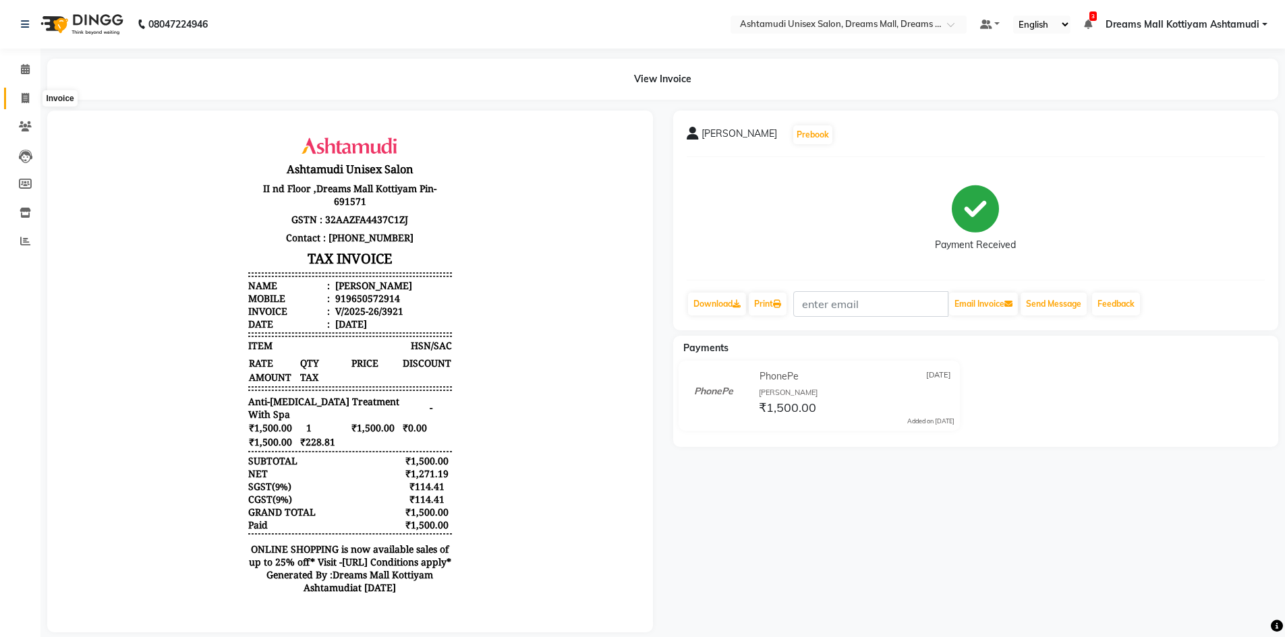
click at [30, 91] on span at bounding box center [25, 99] width 24 height 16
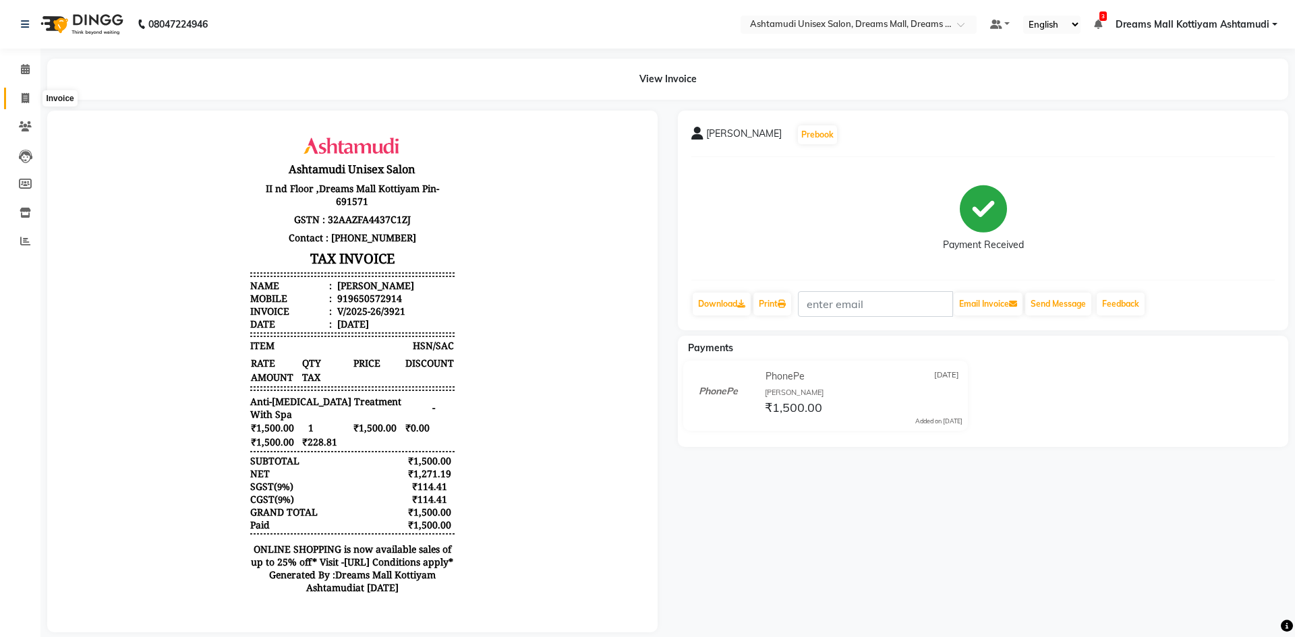
select select "7264"
select select "service"
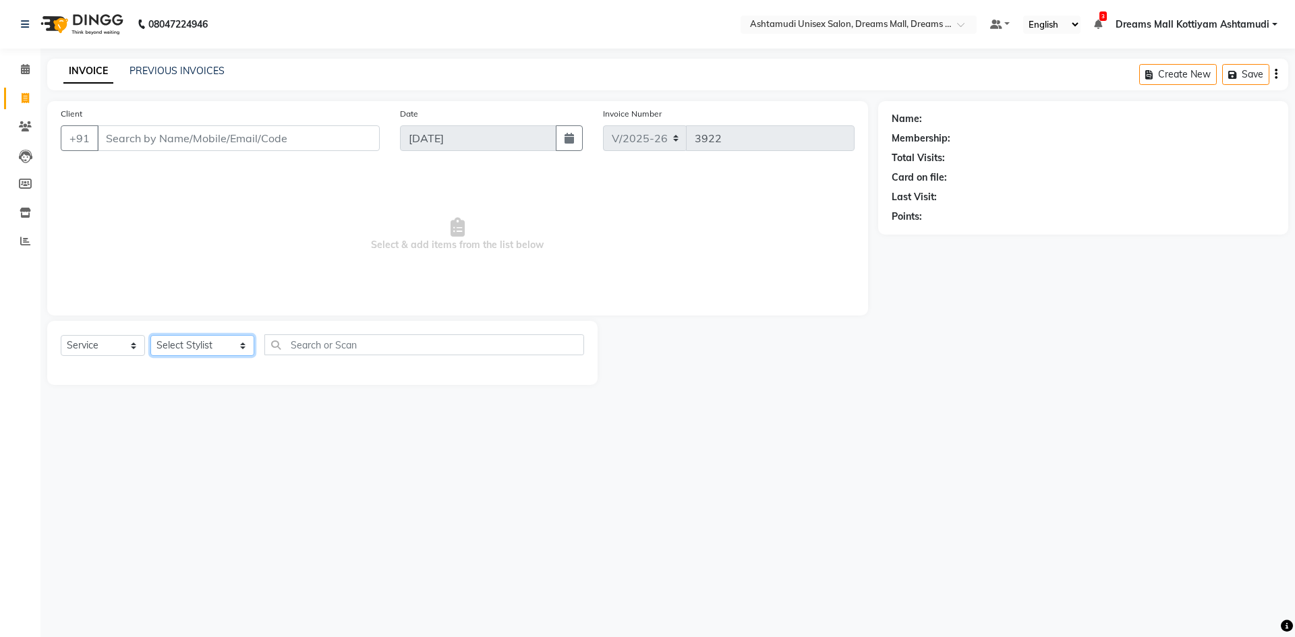
click at [210, 353] on select "Select Stylist [PERSON_NAME] AOTULA LONGCHAR [PERSON_NAME] BIKI SARKI [PERSON_N…" at bounding box center [202, 345] width 104 height 21
select select "63531"
click at [150, 335] on select "Select Stylist [PERSON_NAME] AOTULA LONGCHAR [PERSON_NAME] BIKI SARKI [PERSON_N…" at bounding box center [202, 345] width 104 height 21
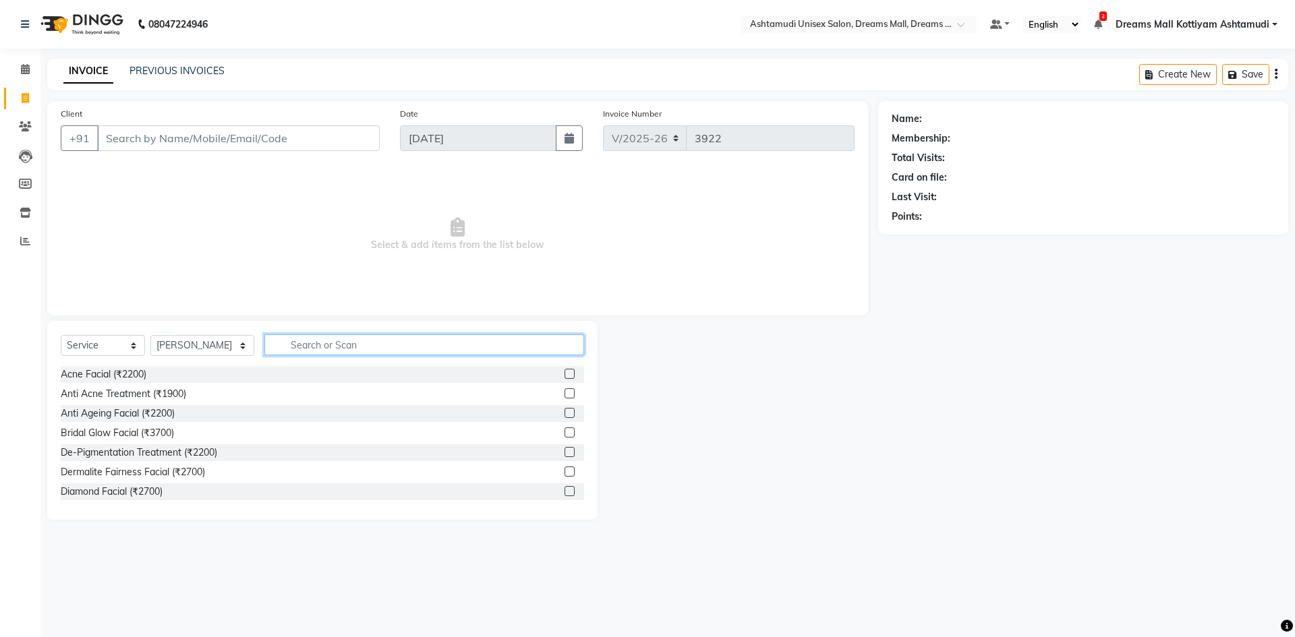
click at [339, 346] on input "text" at bounding box center [424, 345] width 320 height 21
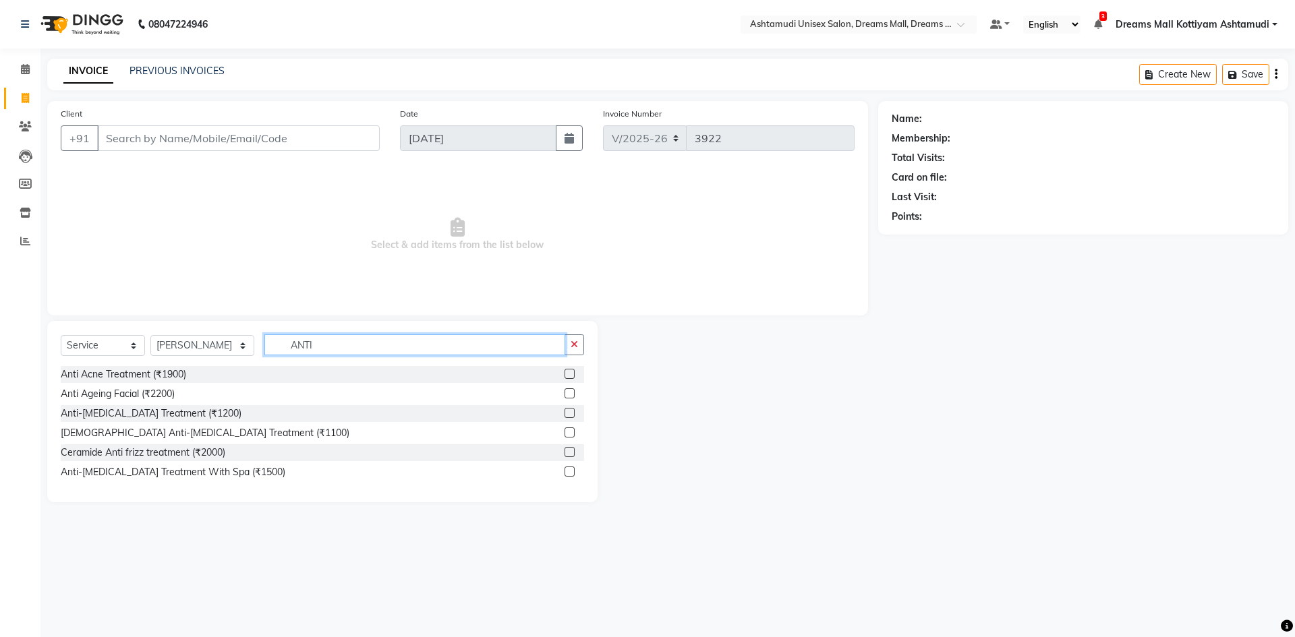
type input "ANTI"
click at [567, 410] on label at bounding box center [570, 413] width 10 height 10
click at [567, 410] on input "checkbox" at bounding box center [569, 413] width 9 height 9
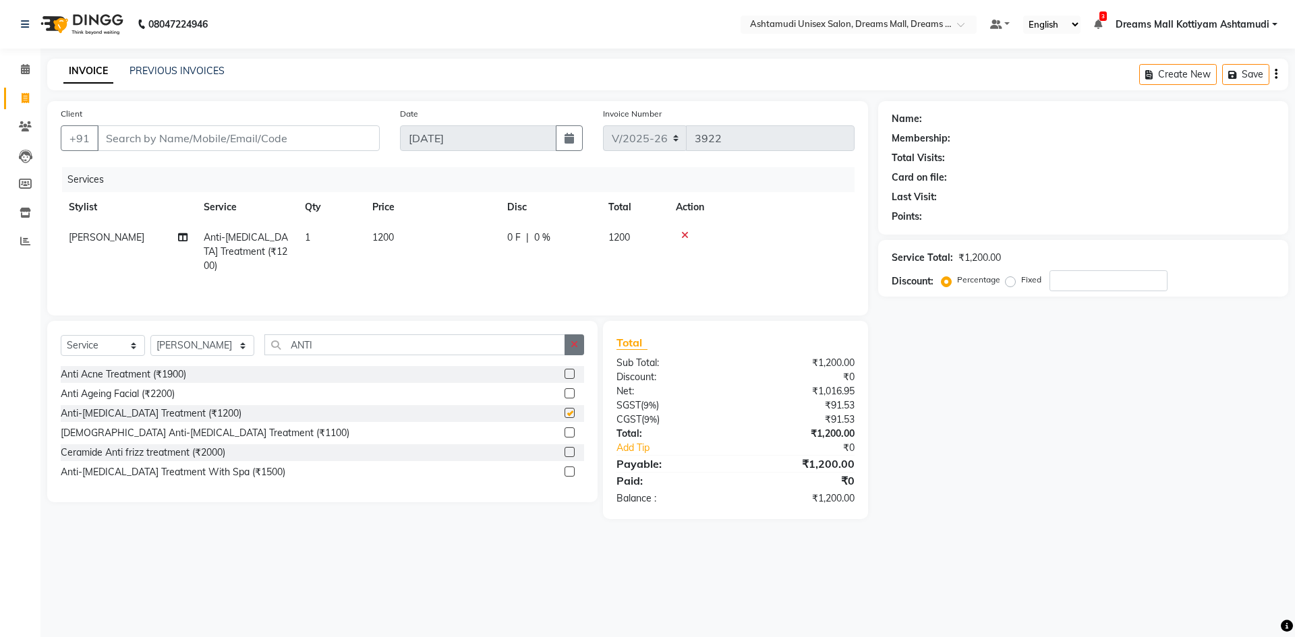
checkbox input "false"
click at [579, 349] on button "button" at bounding box center [575, 345] width 20 height 21
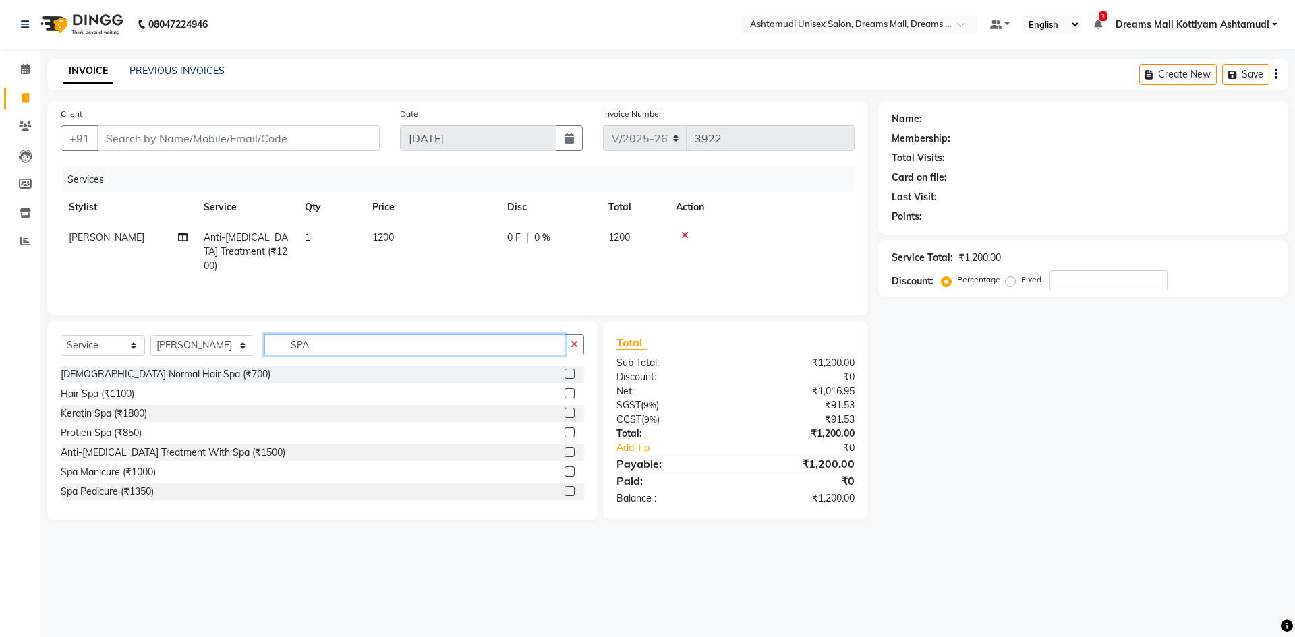
type input "SPA"
click at [565, 393] on label at bounding box center [570, 394] width 10 height 10
click at [565, 393] on input "checkbox" at bounding box center [569, 394] width 9 height 9
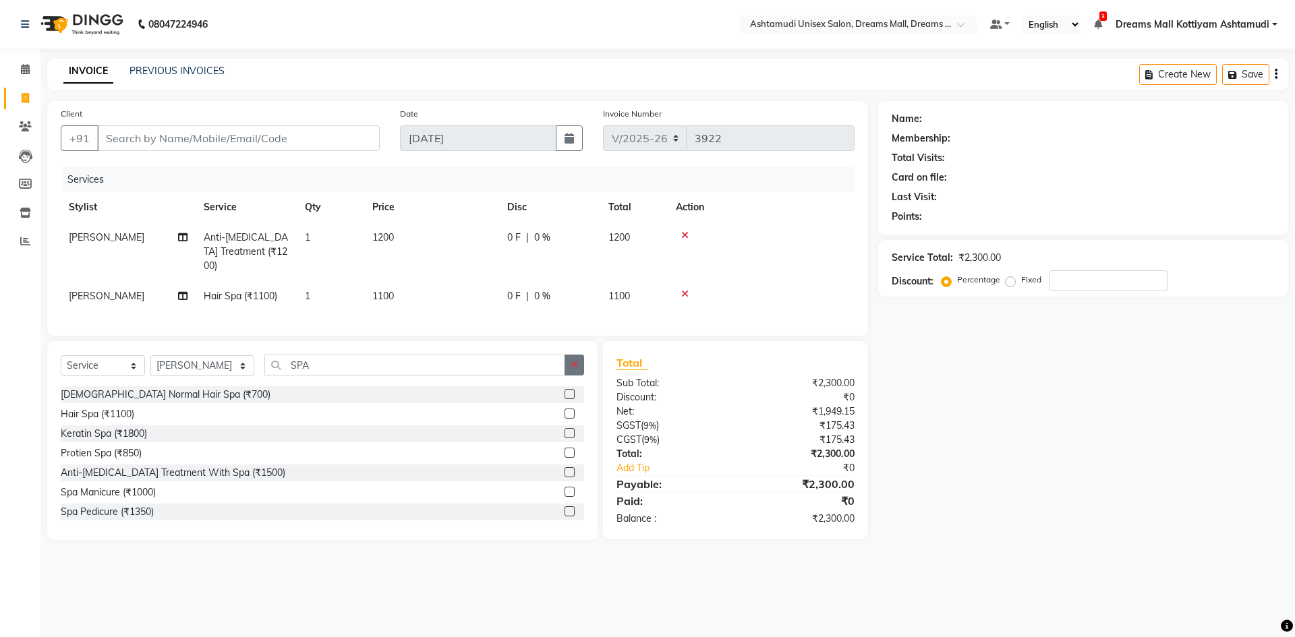
checkbox input "false"
click at [576, 360] on icon "button" at bounding box center [574, 364] width 7 height 9
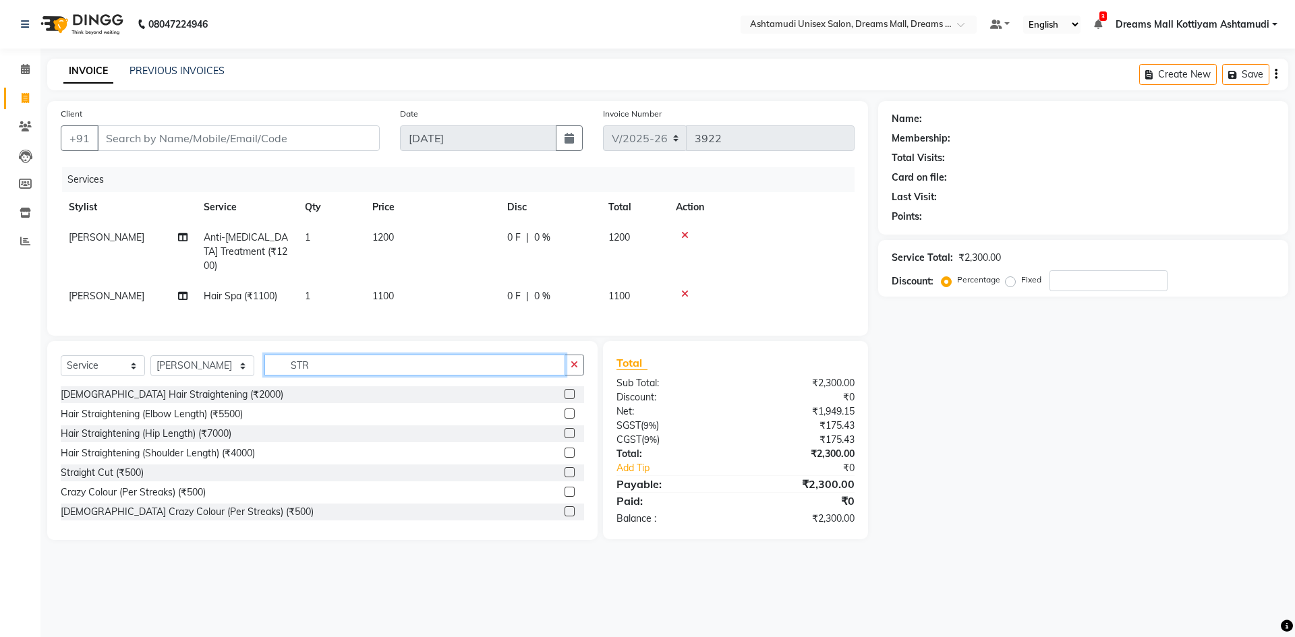
type input "STR"
click at [565, 469] on label at bounding box center [570, 472] width 10 height 10
click at [565, 469] on input "checkbox" at bounding box center [569, 473] width 9 height 9
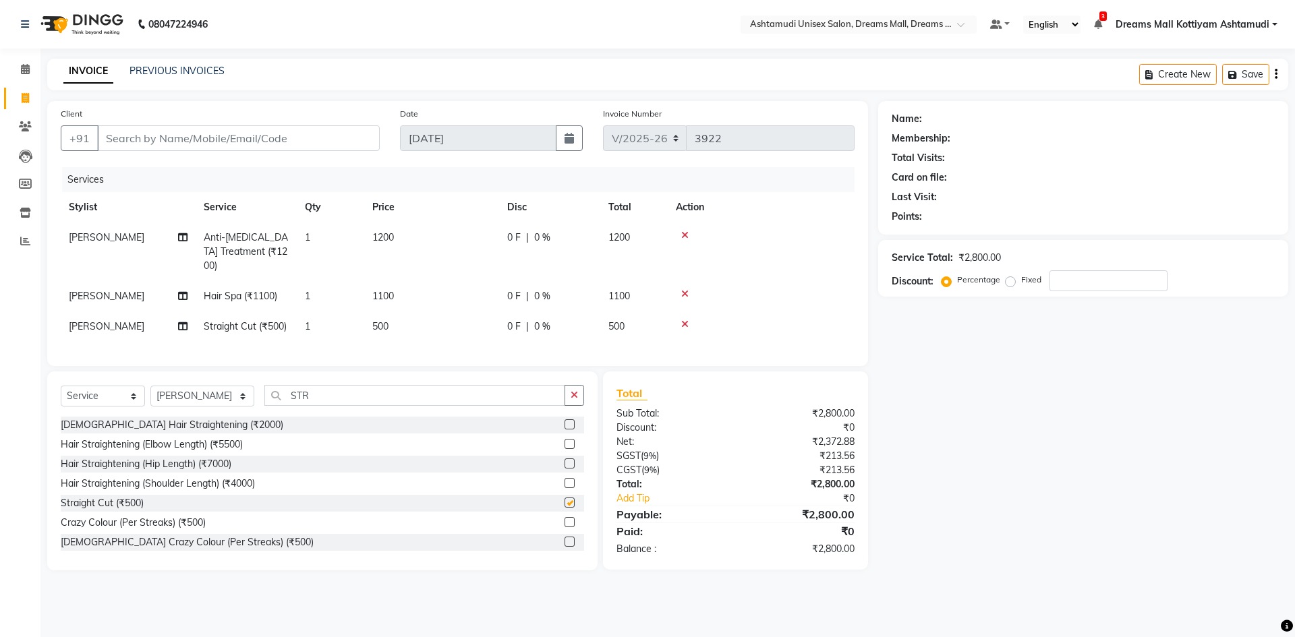
checkbox input "false"
click at [569, 396] on button "button" at bounding box center [575, 395] width 20 height 21
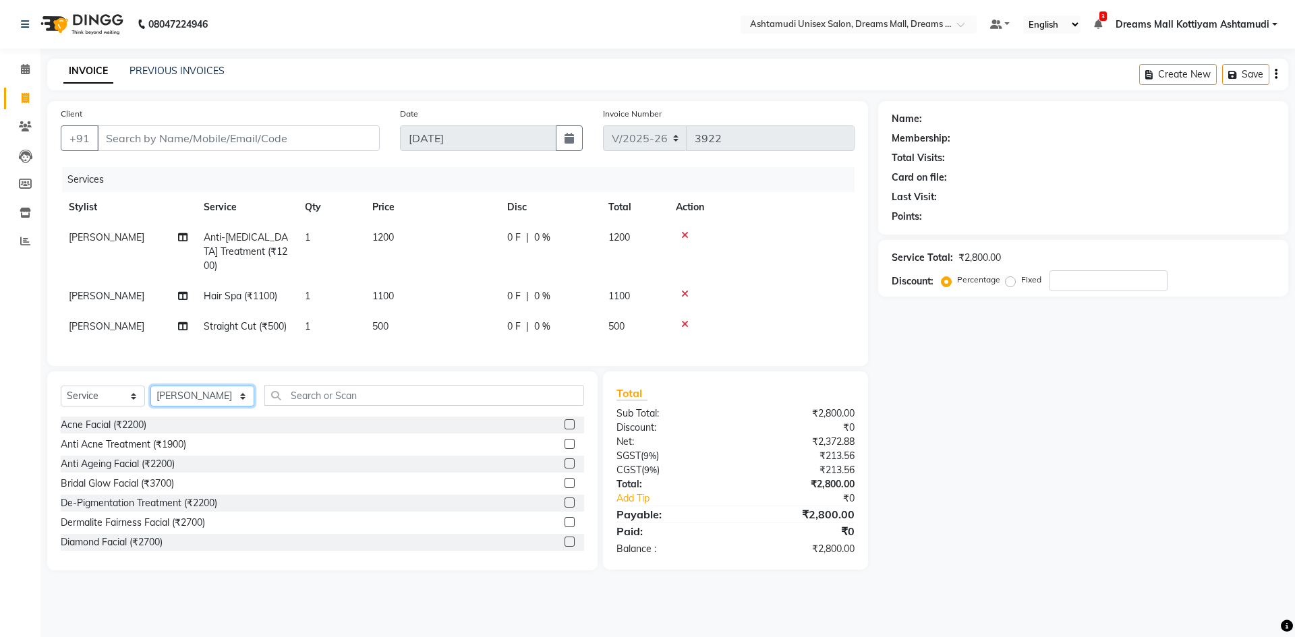
click at [191, 386] on select "Select Stylist [PERSON_NAME] AOTULA LONGCHAR [PERSON_NAME] BIKI SARKI [PERSON_N…" at bounding box center [202, 396] width 104 height 21
select select "62106"
click at [150, 386] on select "Select Stylist [PERSON_NAME] AOTULA LONGCHAR [PERSON_NAME] BIKI SARKI [PERSON_N…" at bounding box center [202, 396] width 104 height 21
click at [377, 385] on input "text" at bounding box center [424, 395] width 320 height 21
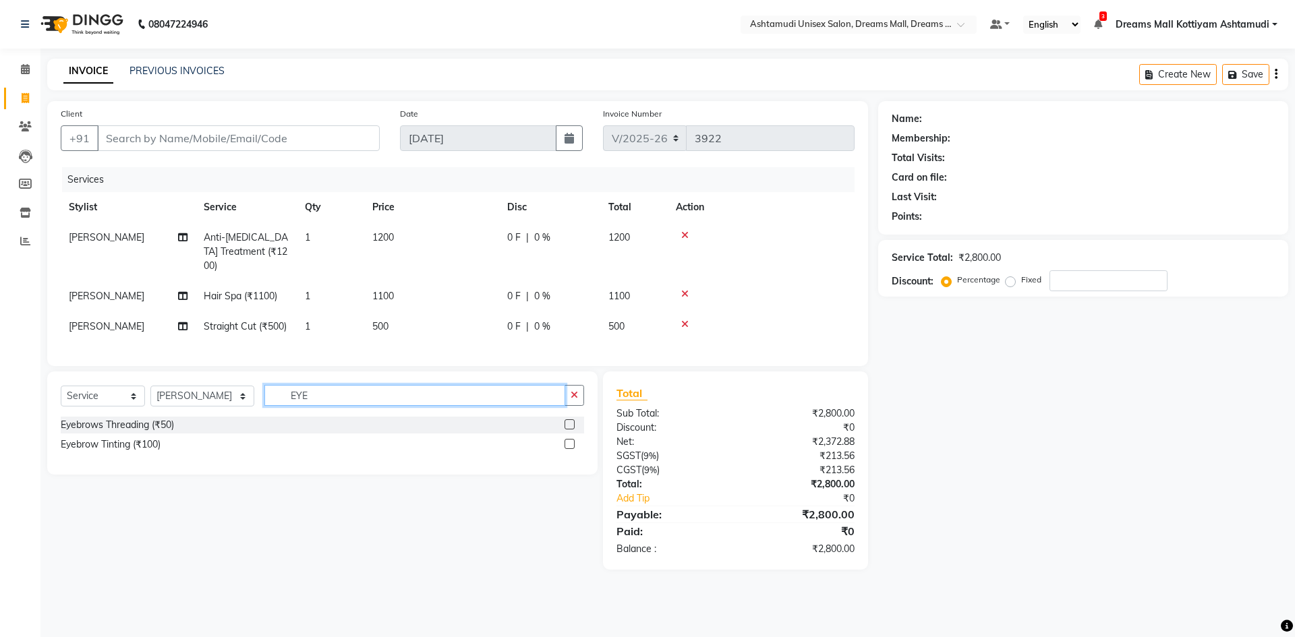
type input "EYE"
click at [567, 420] on label at bounding box center [570, 425] width 10 height 10
click at [567, 421] on input "checkbox" at bounding box center [569, 425] width 9 height 9
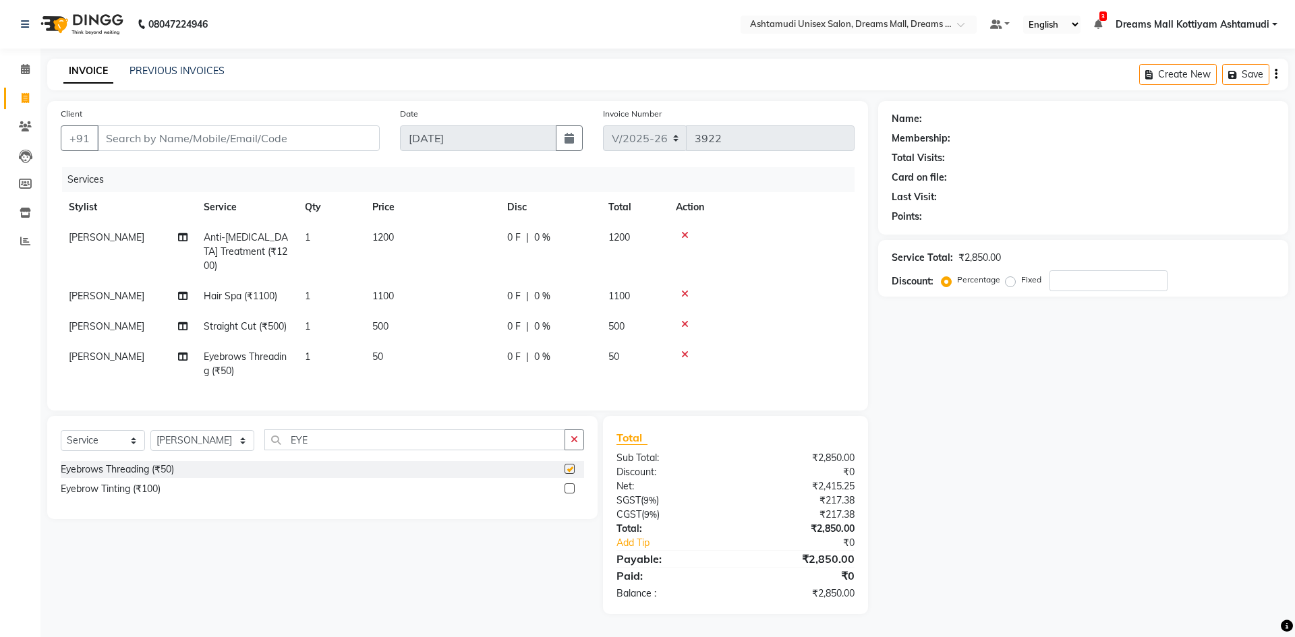
checkbox input "false"
click at [223, 144] on input "Client" at bounding box center [238, 138] width 283 height 26
type input "9"
type input "0"
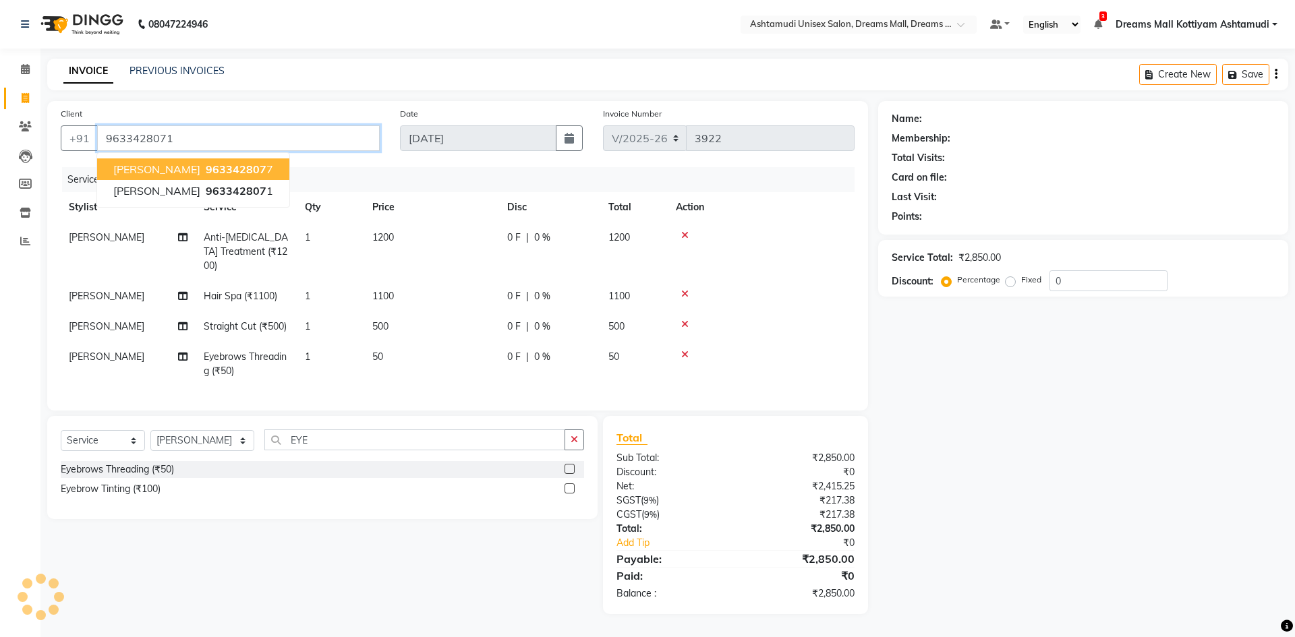
type input "9633428071"
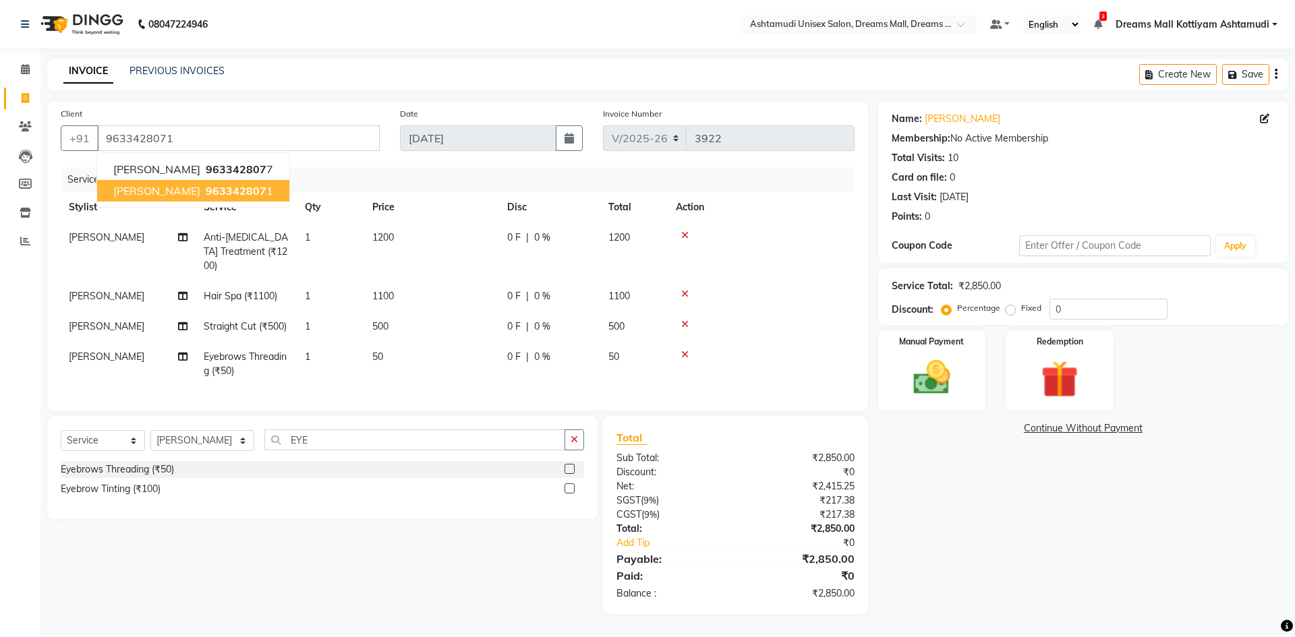
click at [206, 187] on span "963342807" at bounding box center [236, 190] width 61 height 13
click at [933, 378] on img at bounding box center [931, 377] width 63 height 45
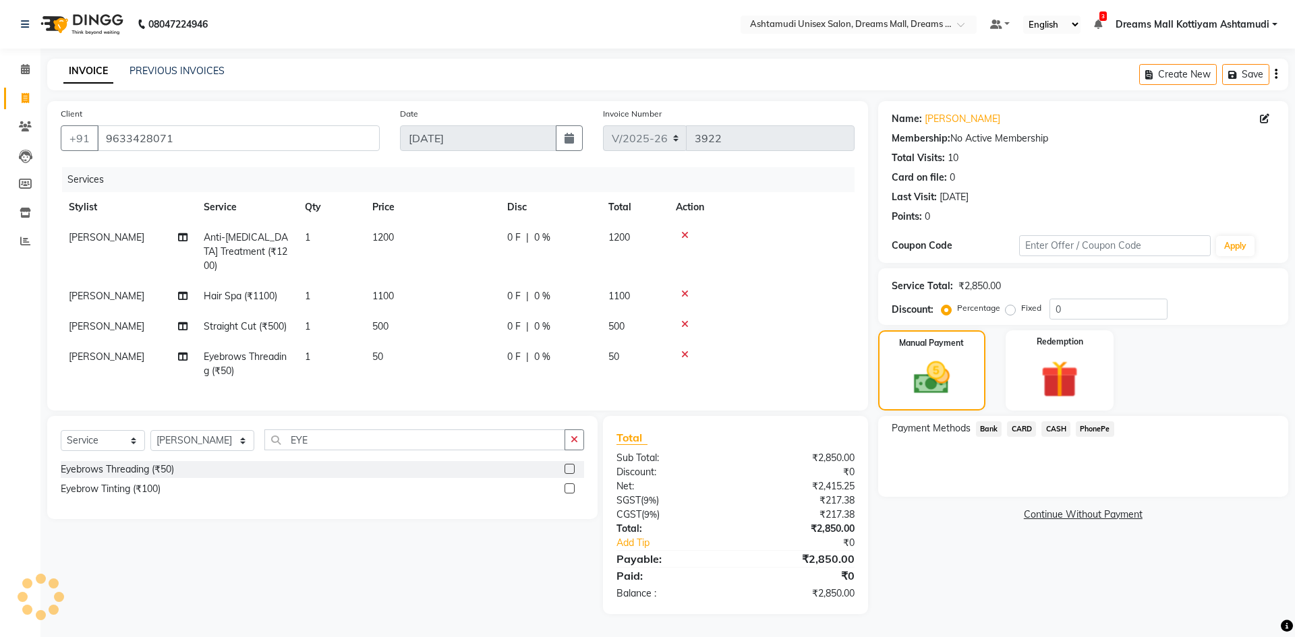
click at [1100, 432] on span "PhonePe" at bounding box center [1095, 430] width 38 height 16
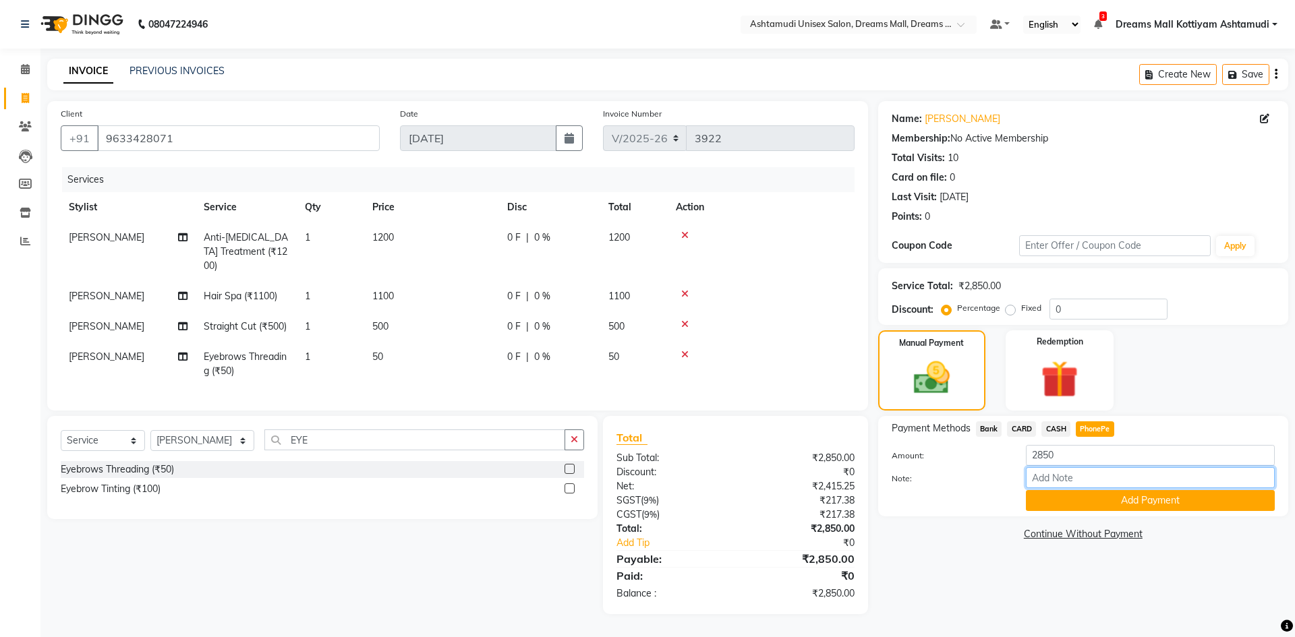
click at [1056, 484] on input "Note:" at bounding box center [1150, 477] width 249 height 21
type input "[PERSON_NAME]"
click at [1133, 499] on button "Add Payment" at bounding box center [1150, 500] width 249 height 21
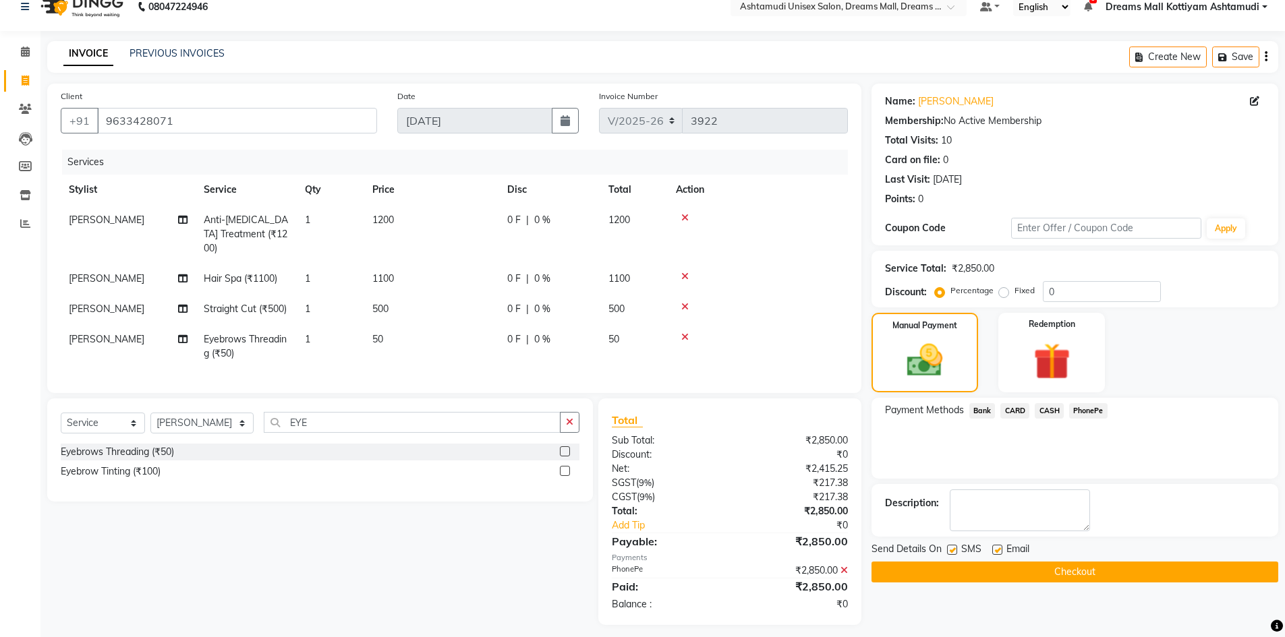
scroll to position [22, 0]
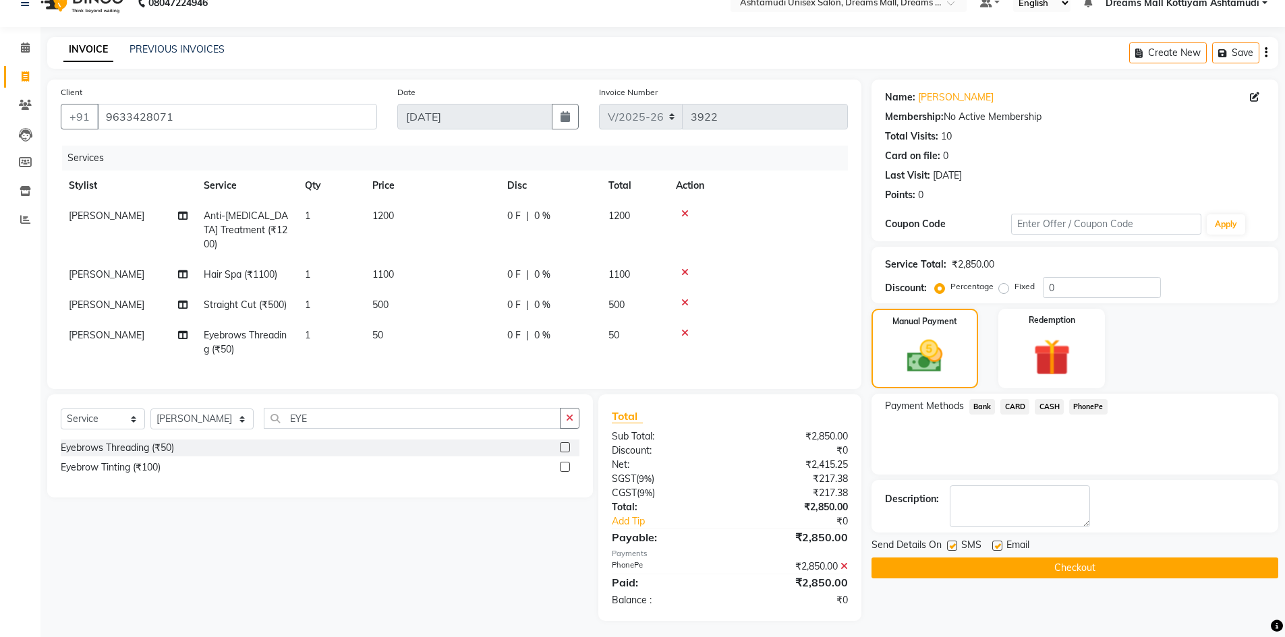
click at [1096, 567] on button "Checkout" at bounding box center [1074, 568] width 407 height 21
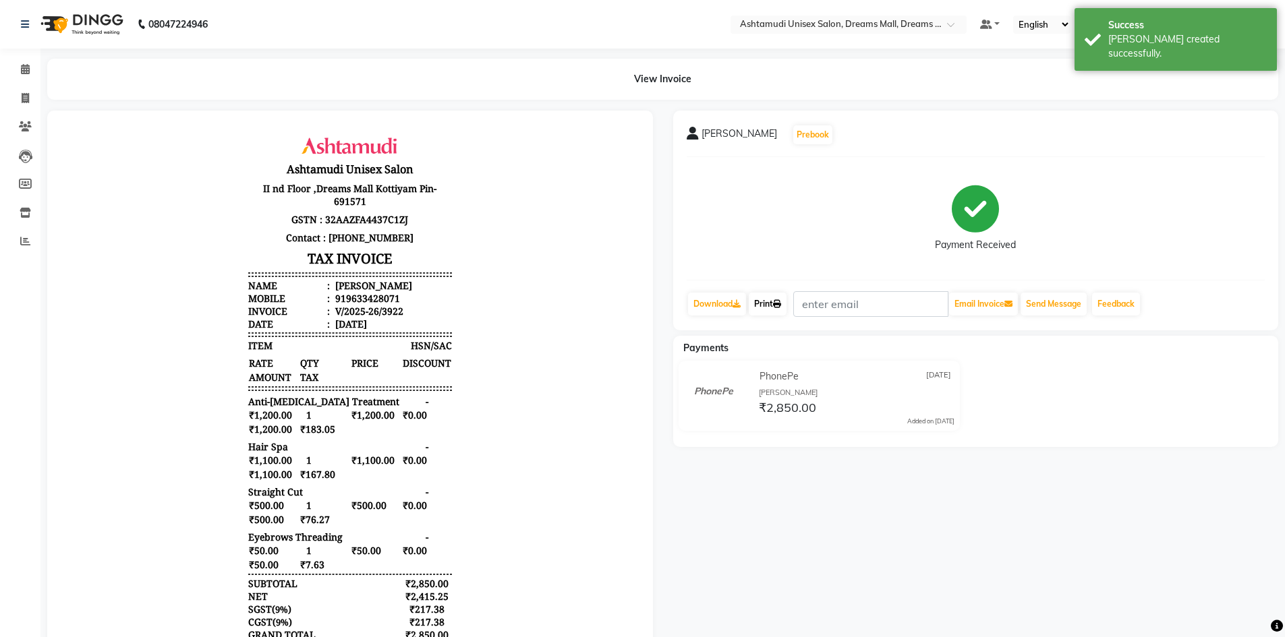
click at [777, 305] on icon at bounding box center [777, 304] width 8 height 8
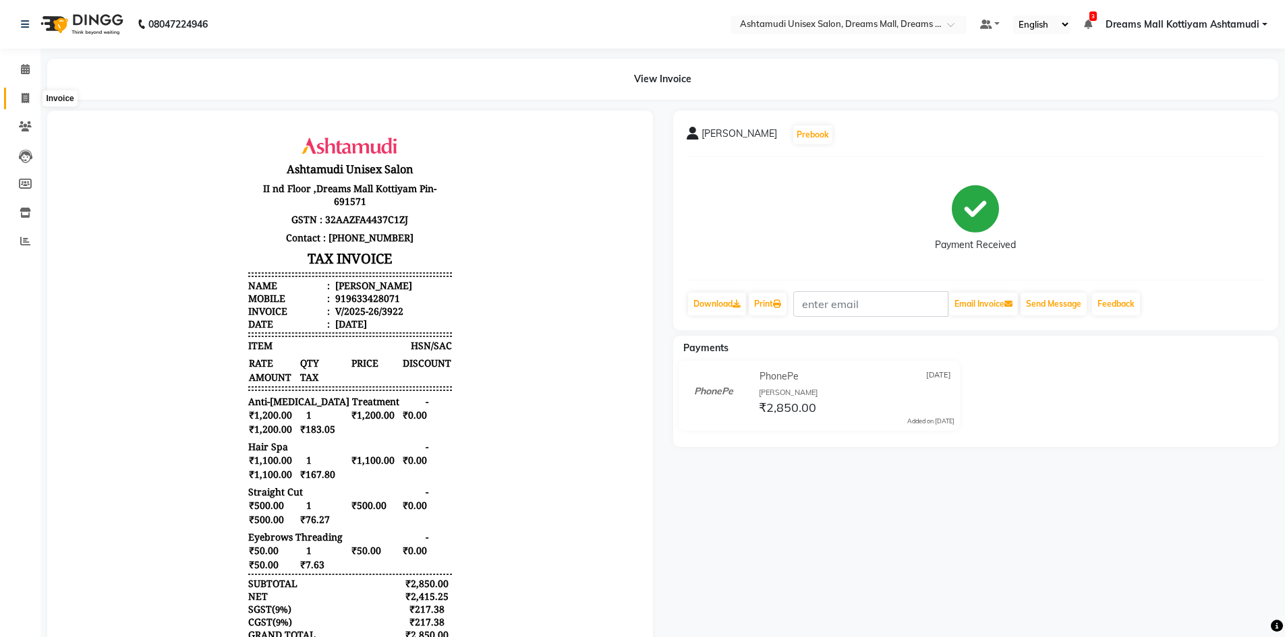
click at [25, 94] on icon at bounding box center [25, 98] width 7 height 10
select select "7264"
select select "service"
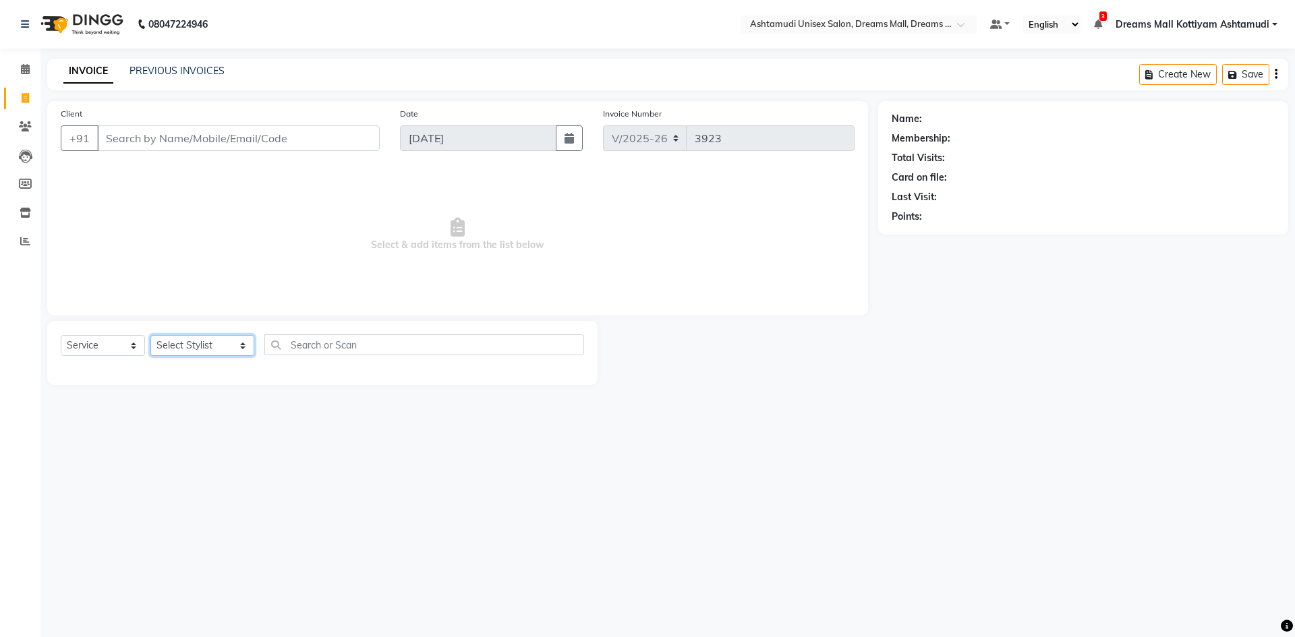
click at [241, 339] on select "Select Stylist [PERSON_NAME] AOTULA LONGCHAR [PERSON_NAME] BIKI SARKI [PERSON_N…" at bounding box center [202, 345] width 104 height 21
select select "62103"
click at [150, 335] on select "Select Stylist [PERSON_NAME] AOTULA LONGCHAR [PERSON_NAME] BIKI SARKI [PERSON_N…" at bounding box center [202, 345] width 104 height 21
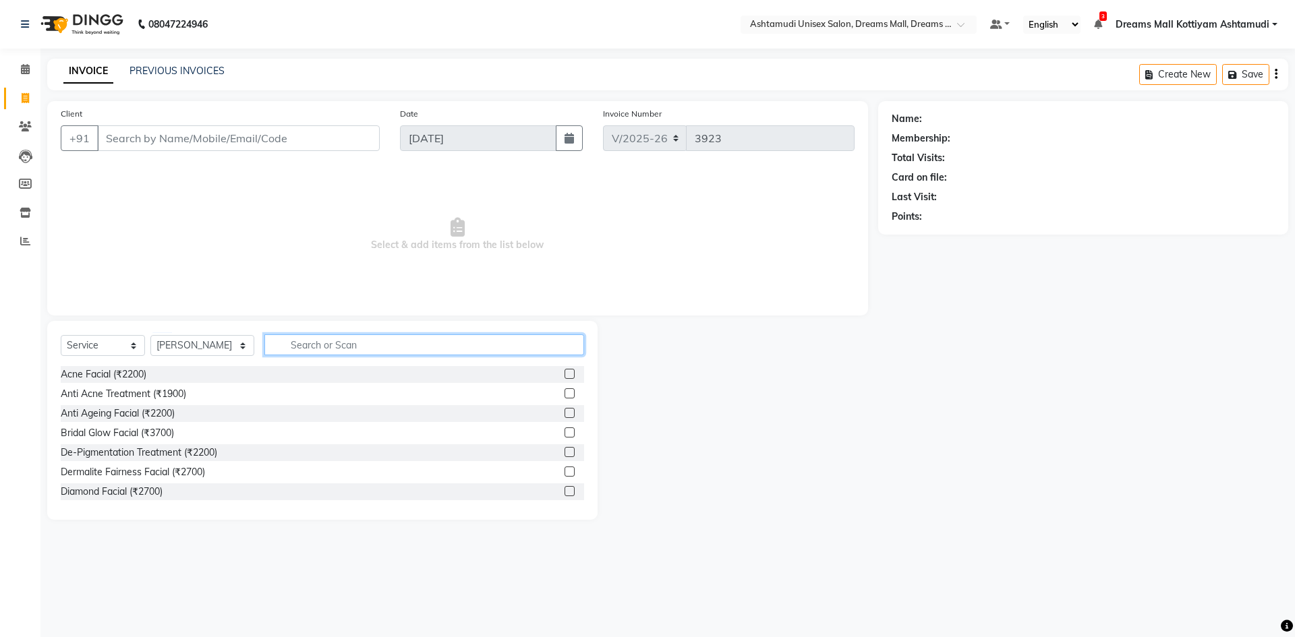
click at [359, 337] on input "text" at bounding box center [424, 345] width 320 height 21
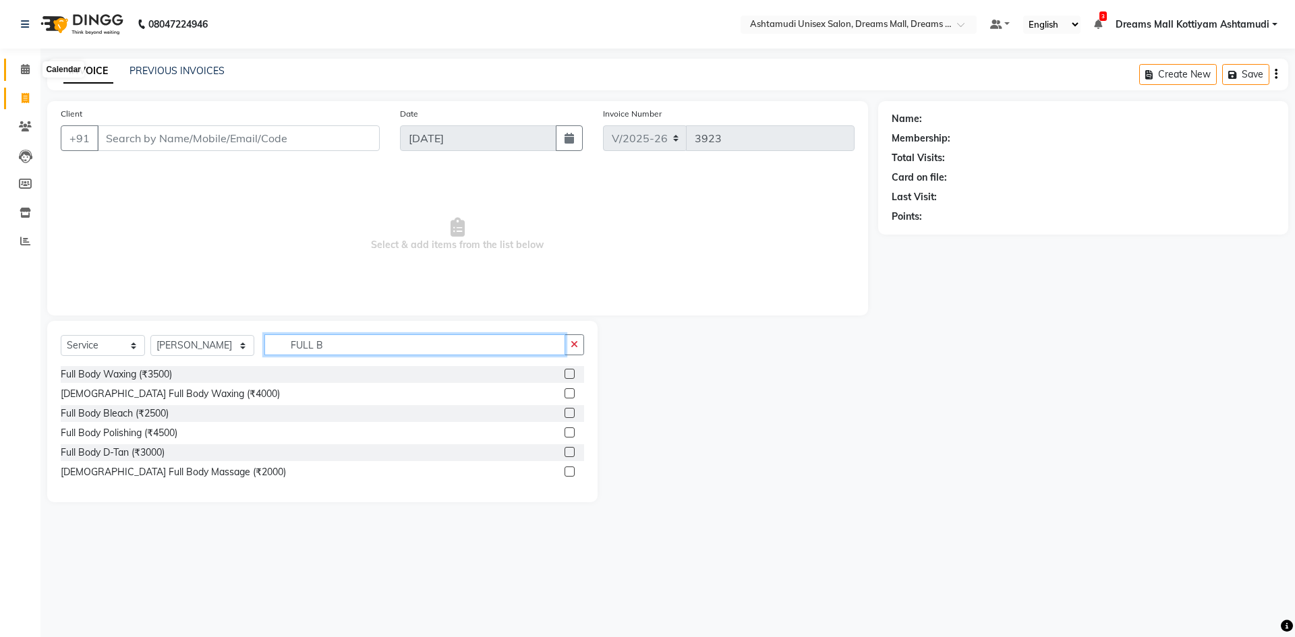
type input "FULL B"
click at [20, 63] on span at bounding box center [25, 70] width 24 height 16
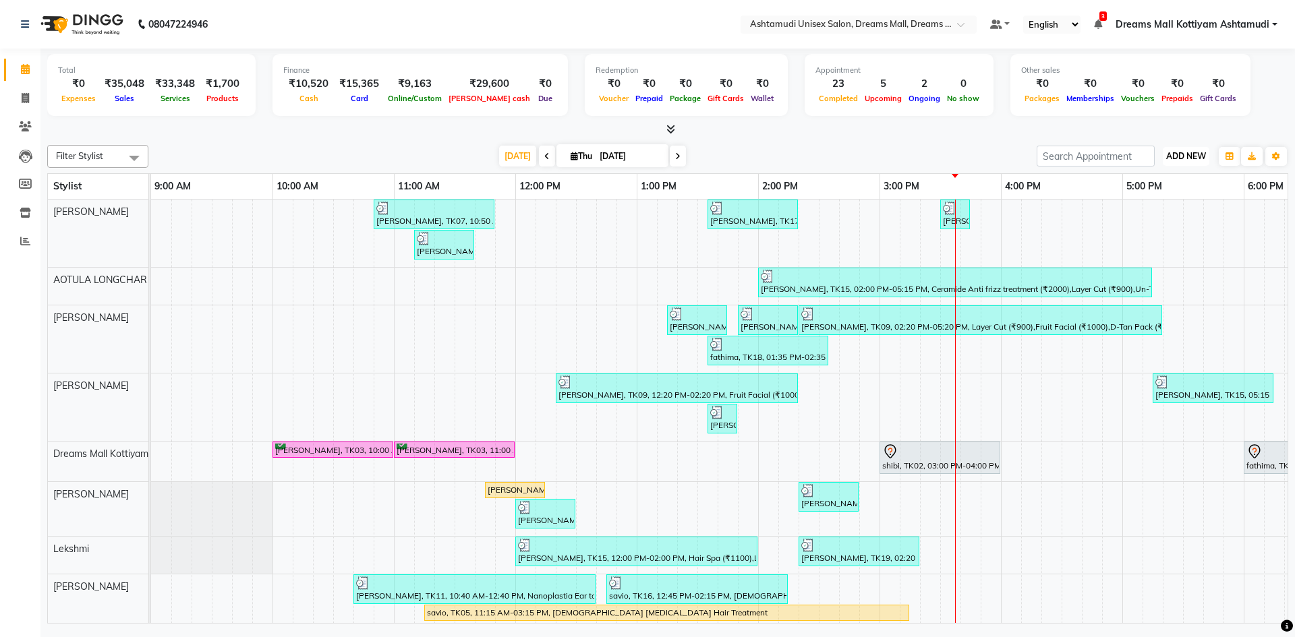
click at [1181, 156] on span "ADD NEW" at bounding box center [1186, 156] width 40 height 10
click at [1137, 200] on link "Add Invoice" at bounding box center [1155, 200] width 107 height 18
select select "7264"
select select "service"
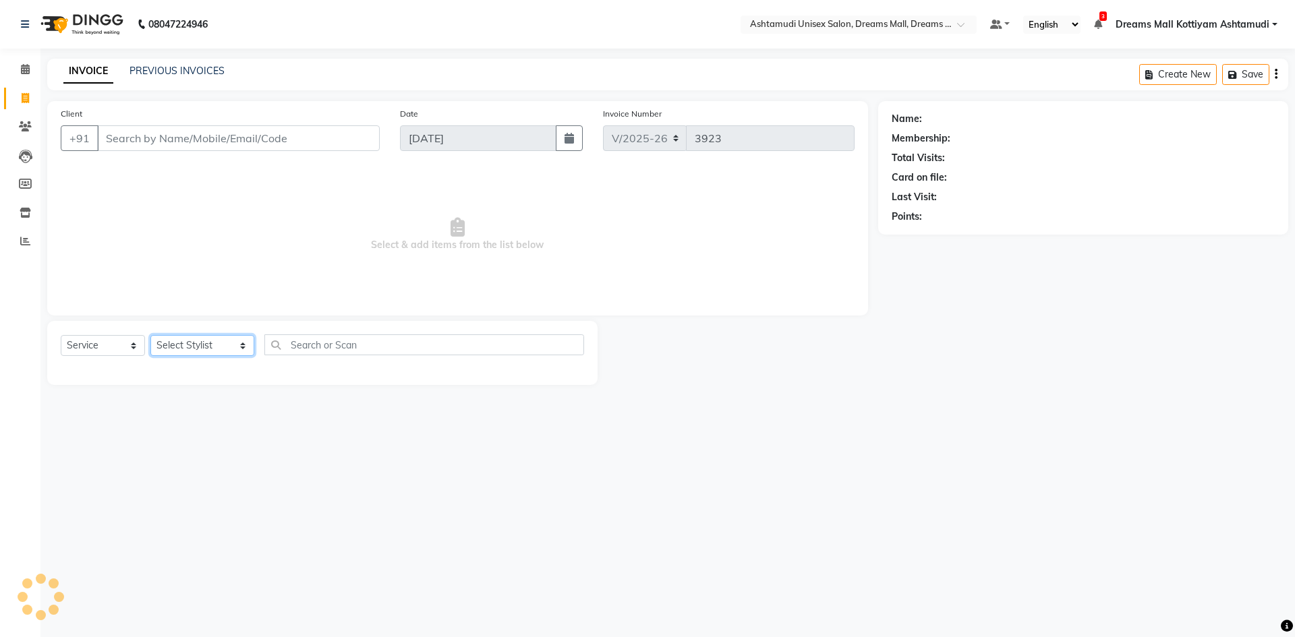
click at [192, 348] on select "Select Stylist [PERSON_NAME] AOTULA LONGCHAR [PERSON_NAME] BIKI SARKI [PERSON_N…" at bounding box center [202, 345] width 104 height 21
select select "62100"
click at [150, 335] on select "Select Stylist [PERSON_NAME] AOTULA LONGCHAR [PERSON_NAME] BIKI SARKI [PERSON_N…" at bounding box center [202, 345] width 104 height 21
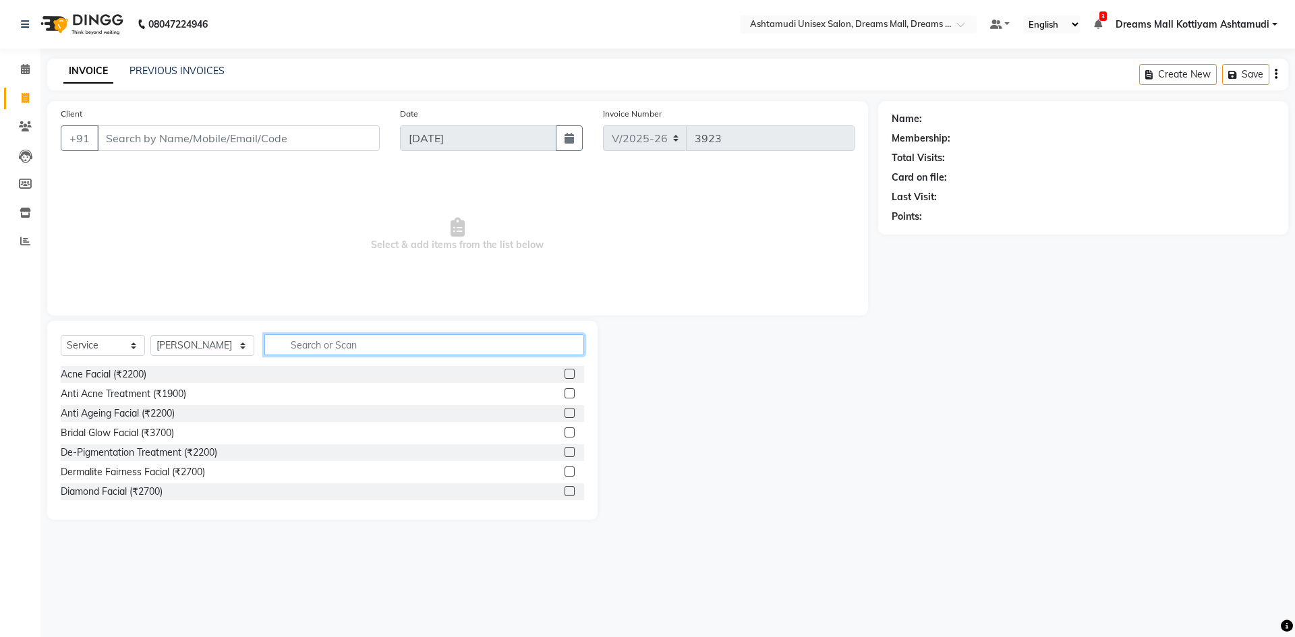
click at [330, 345] on input "text" at bounding box center [424, 345] width 320 height 21
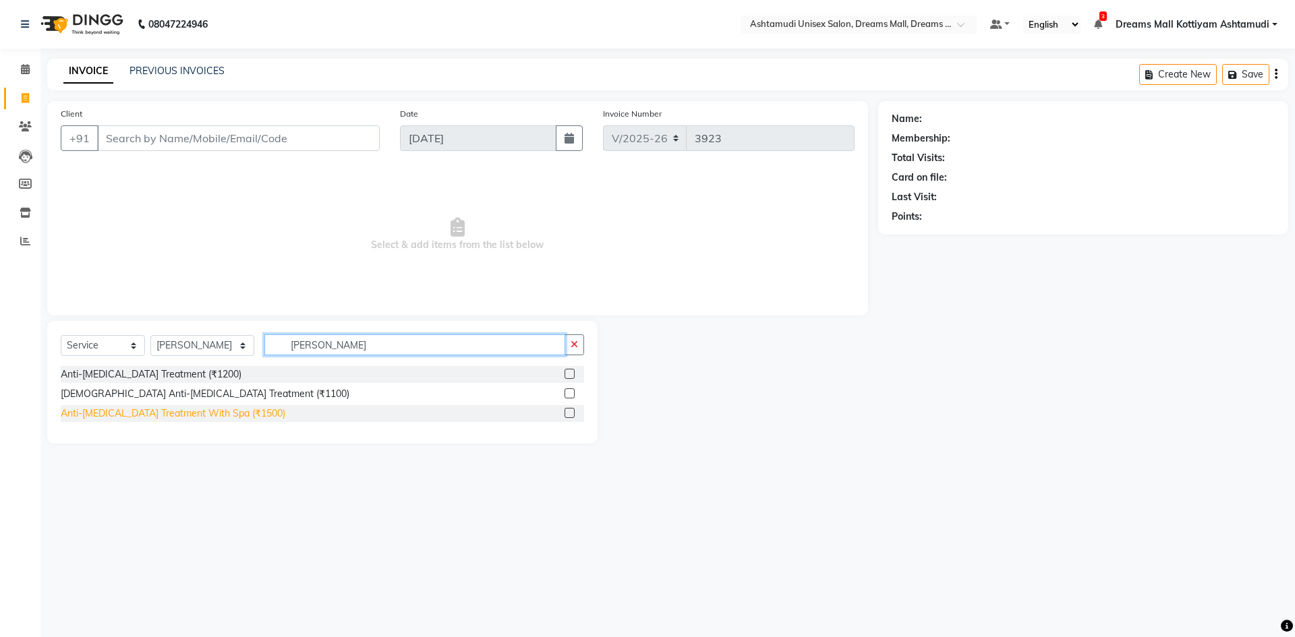
type input "DAN"
click at [179, 414] on div "Anti-[MEDICAL_DATA] Treatment With Spa (₹1500)" at bounding box center [173, 414] width 225 height 14
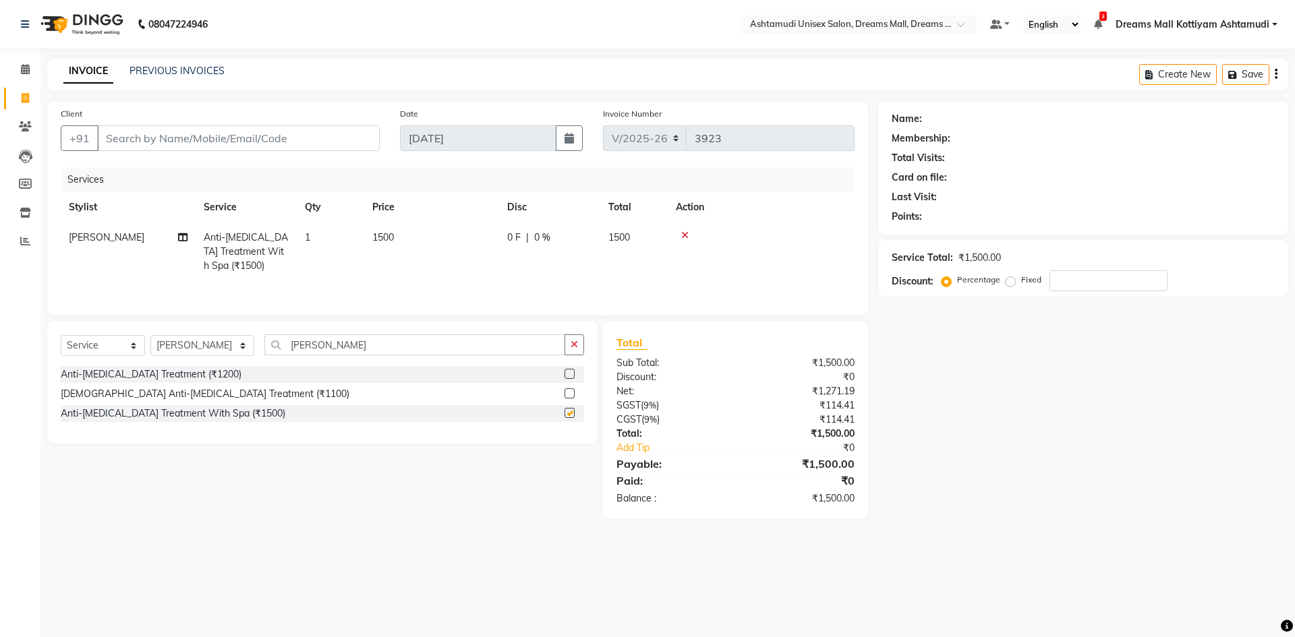
checkbox input "false"
click at [324, 346] on input "DAN" at bounding box center [414, 345] width 301 height 21
type input "D"
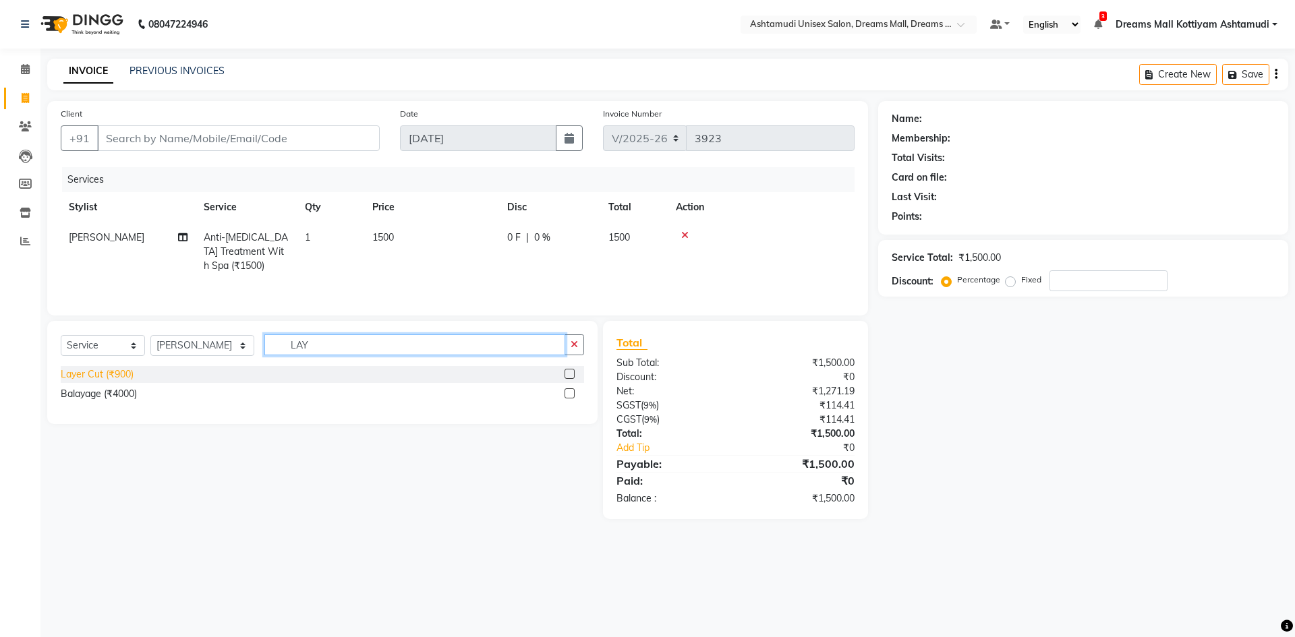
type input "LAY"
click at [86, 377] on div "Layer Cut (₹900)" at bounding box center [97, 375] width 73 height 14
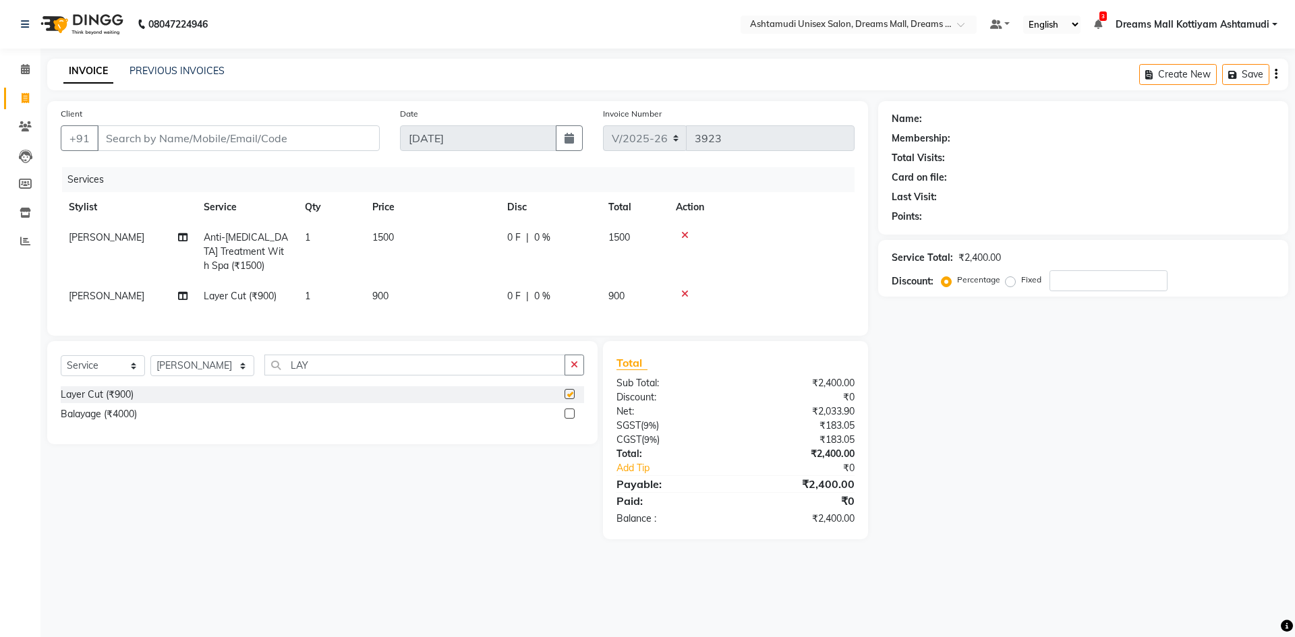
checkbox input "false"
click at [248, 132] on input "Client" at bounding box center [238, 138] width 283 height 26
type input "9"
type input "0"
type input "9567047523"
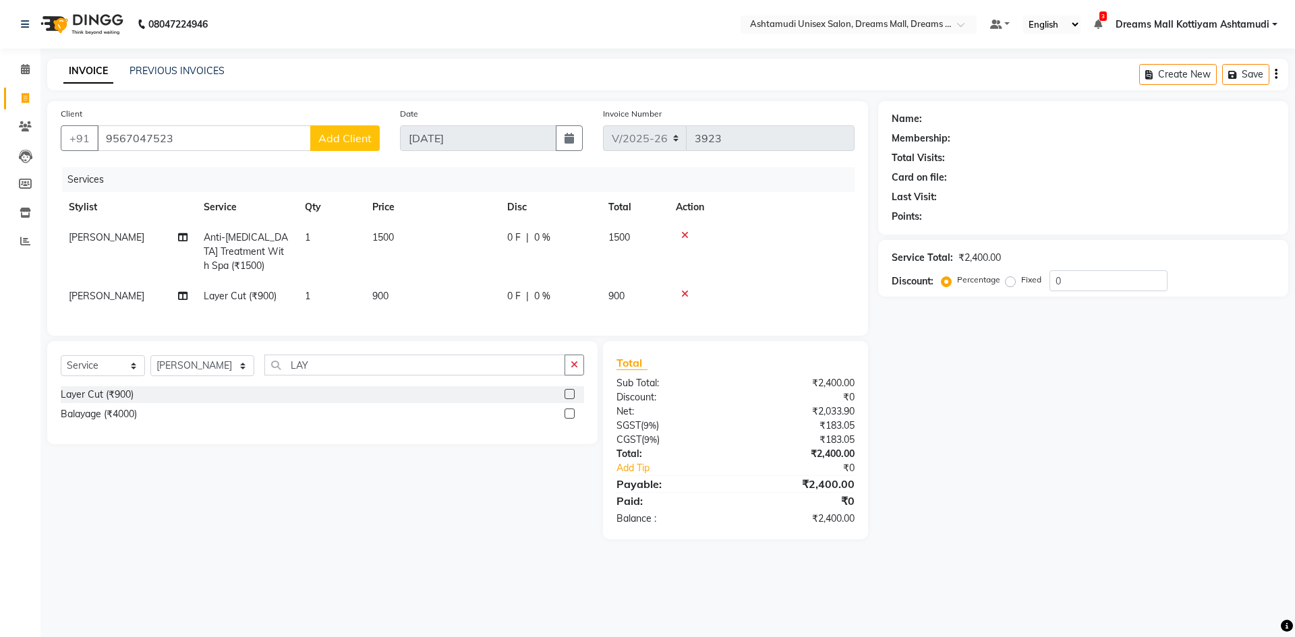
click at [339, 143] on span "Add Client" at bounding box center [344, 138] width 53 height 13
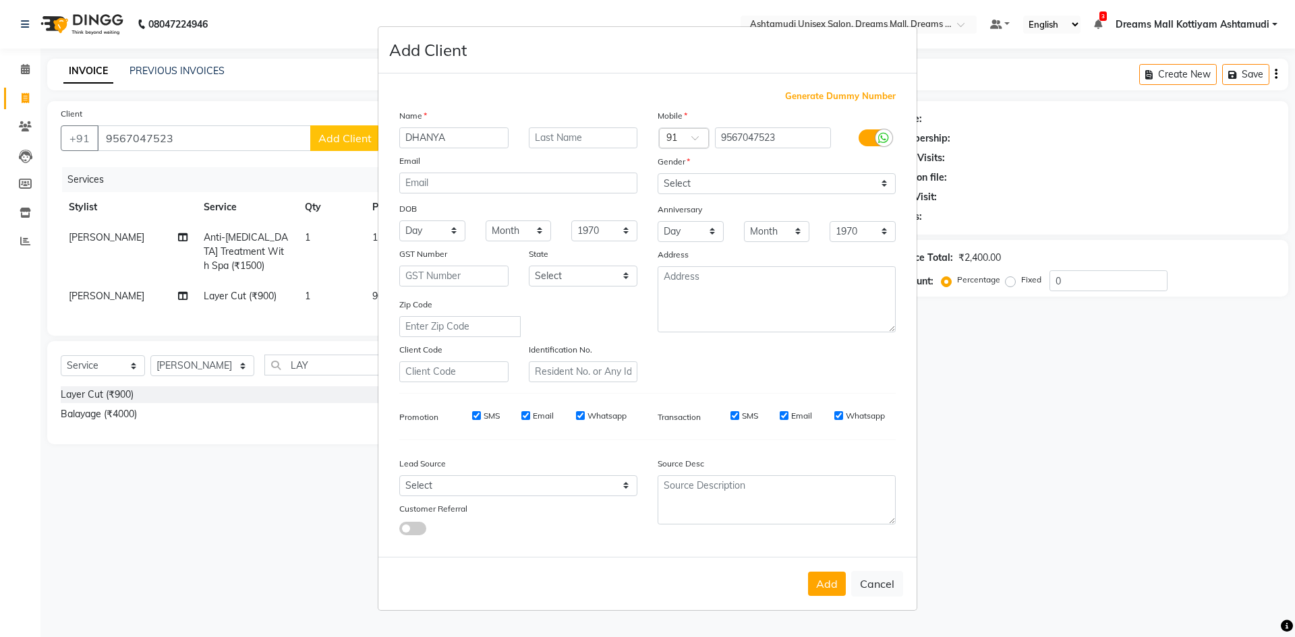
type input "DHANYA"
click at [731, 184] on select "Select [DEMOGRAPHIC_DATA] [DEMOGRAPHIC_DATA] Other Prefer Not To Say" at bounding box center [777, 183] width 238 height 21
select select "[DEMOGRAPHIC_DATA]"
click at [658, 173] on select "Select [DEMOGRAPHIC_DATA] [DEMOGRAPHIC_DATA] Other Prefer Not To Say" at bounding box center [777, 183] width 238 height 21
click at [461, 485] on select "Select Walk-in Referral Internet Friend Word of Mouth Advertisement Facebook Ju…" at bounding box center [518, 486] width 238 height 21
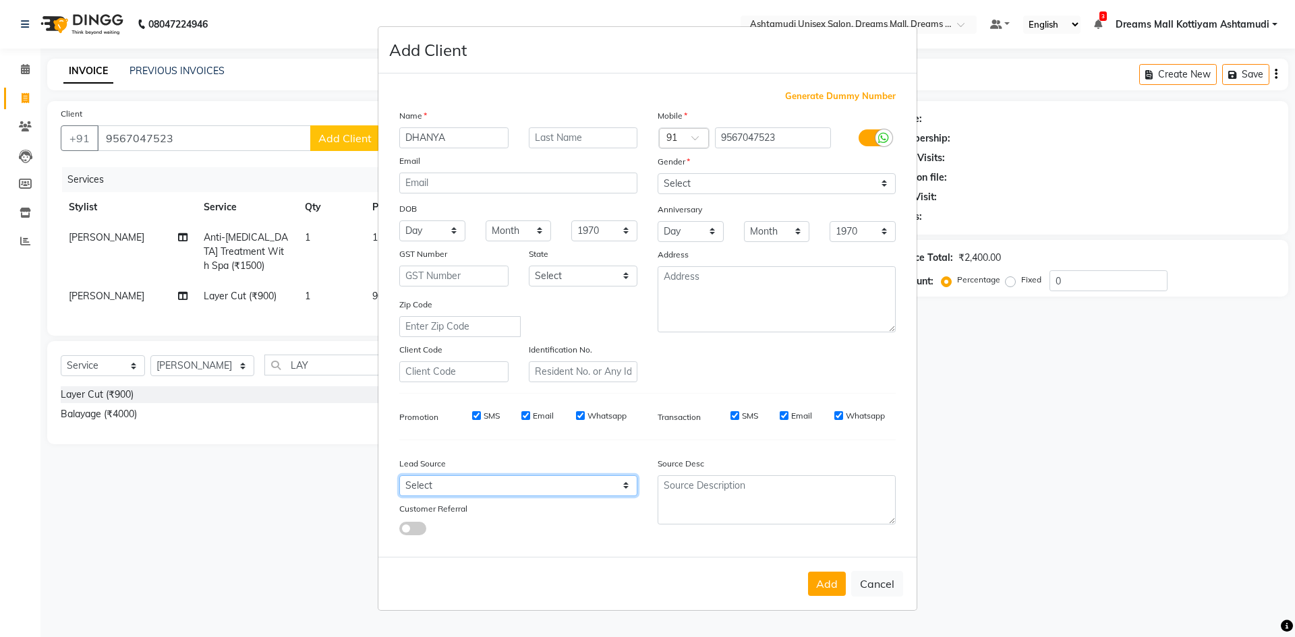
select select "49874"
click at [399, 476] on select "Select Walk-in Referral Internet Friend Word of Mouth Advertisement Facebook Ju…" at bounding box center [518, 486] width 238 height 21
click at [830, 582] on button "Add" at bounding box center [827, 584] width 38 height 24
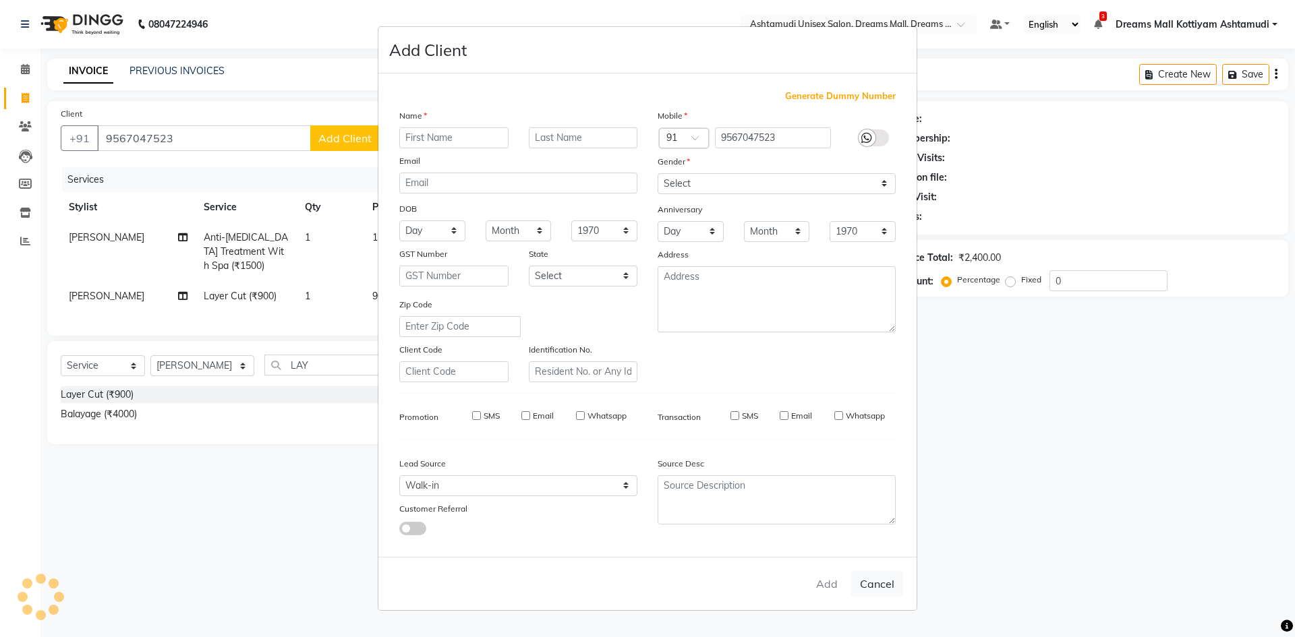
select select
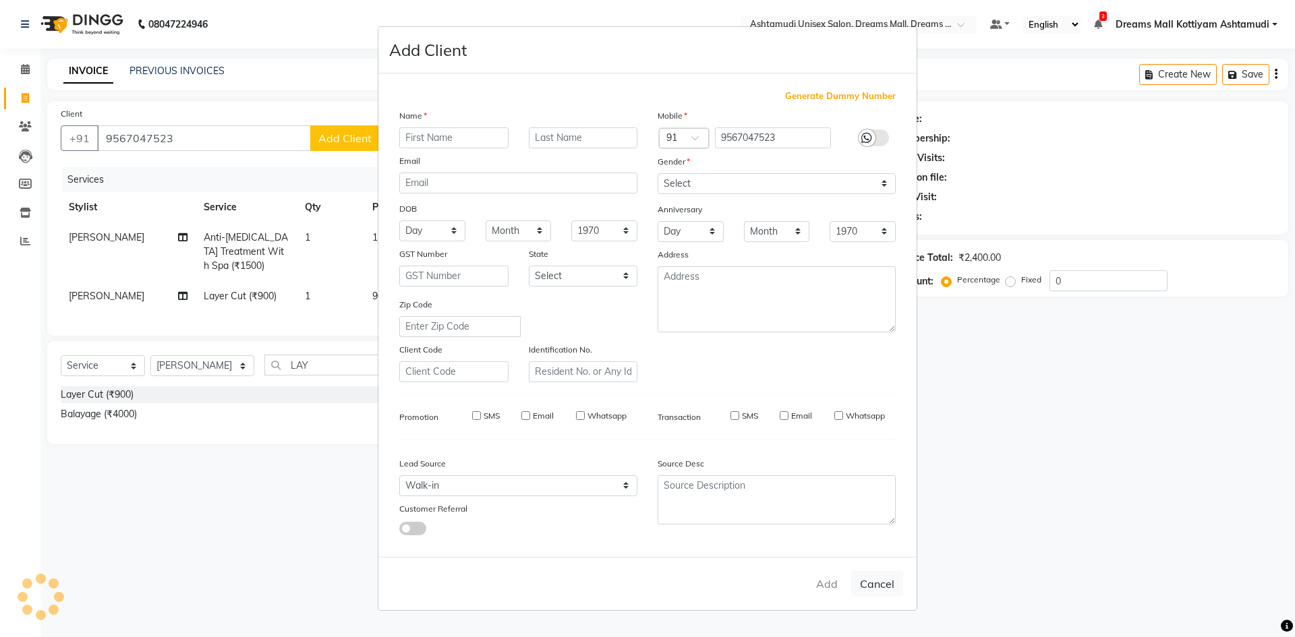
select select
checkbox input "false"
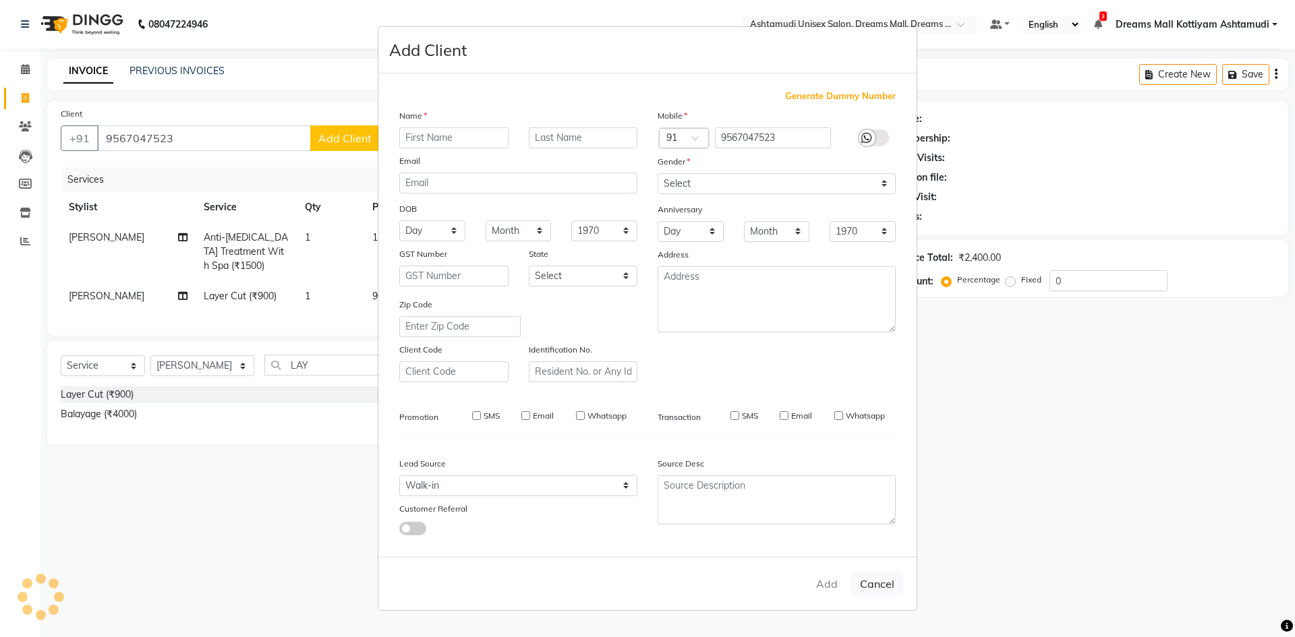
checkbox input "false"
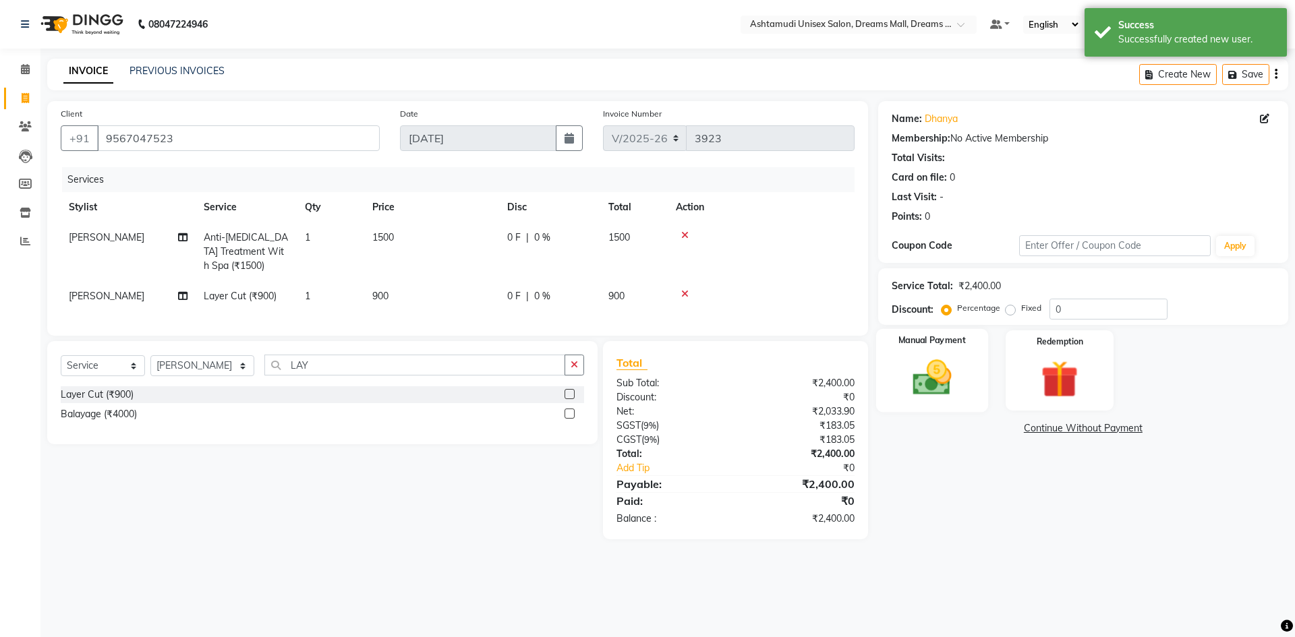
click at [963, 386] on img at bounding box center [931, 377] width 63 height 45
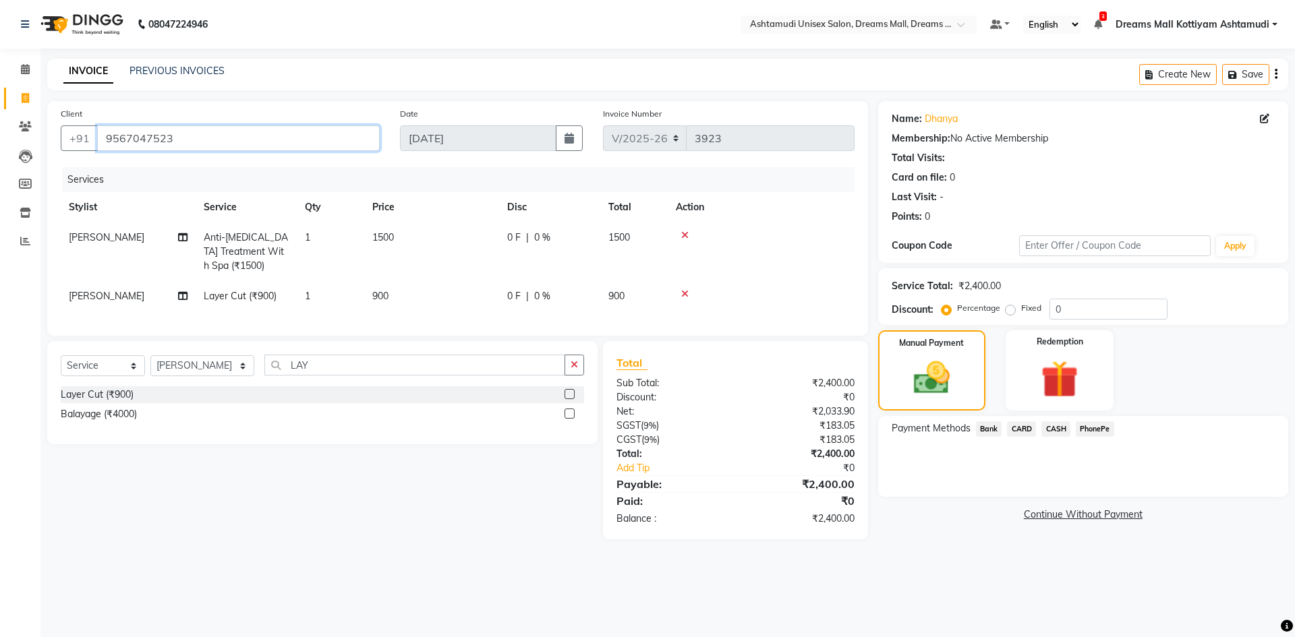
drag, startPoint x: 185, startPoint y: 139, endPoint x: 103, endPoint y: 142, distance: 82.3
click at [102, 142] on input "9567047523" at bounding box center [238, 138] width 283 height 26
click at [1088, 430] on span "PhonePe" at bounding box center [1095, 430] width 38 height 16
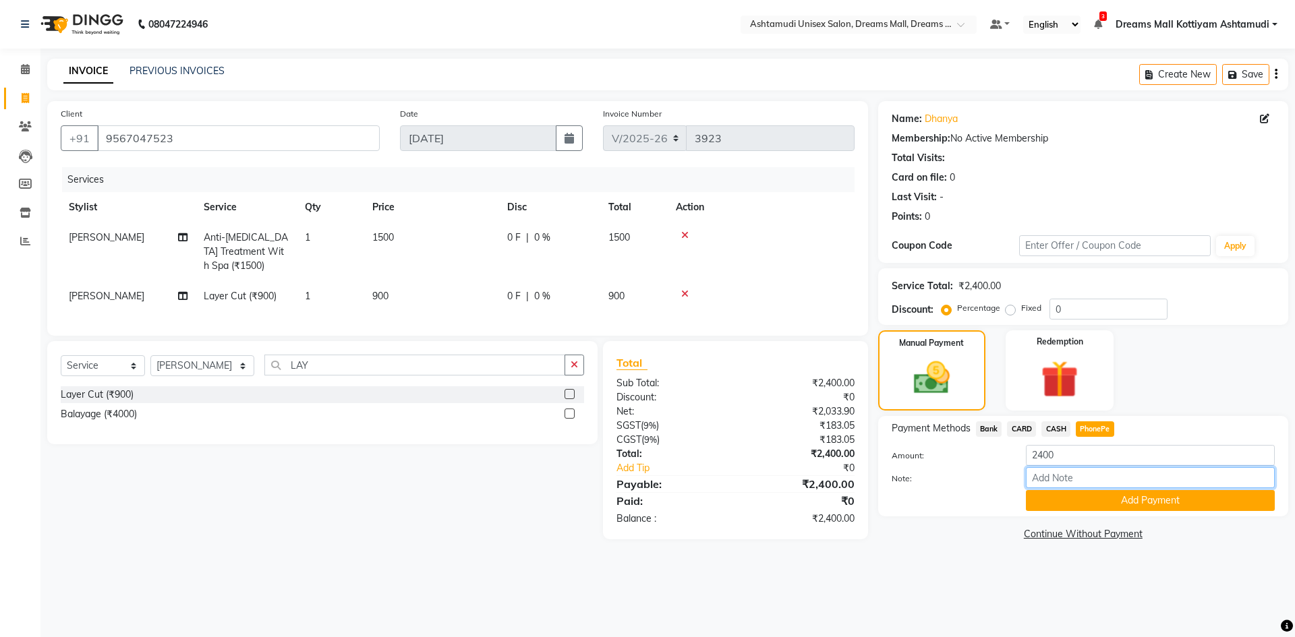
click at [1056, 480] on input "Note:" at bounding box center [1150, 477] width 249 height 21
type input "Arun"
click at [1118, 505] on button "Add Payment" at bounding box center [1150, 500] width 249 height 21
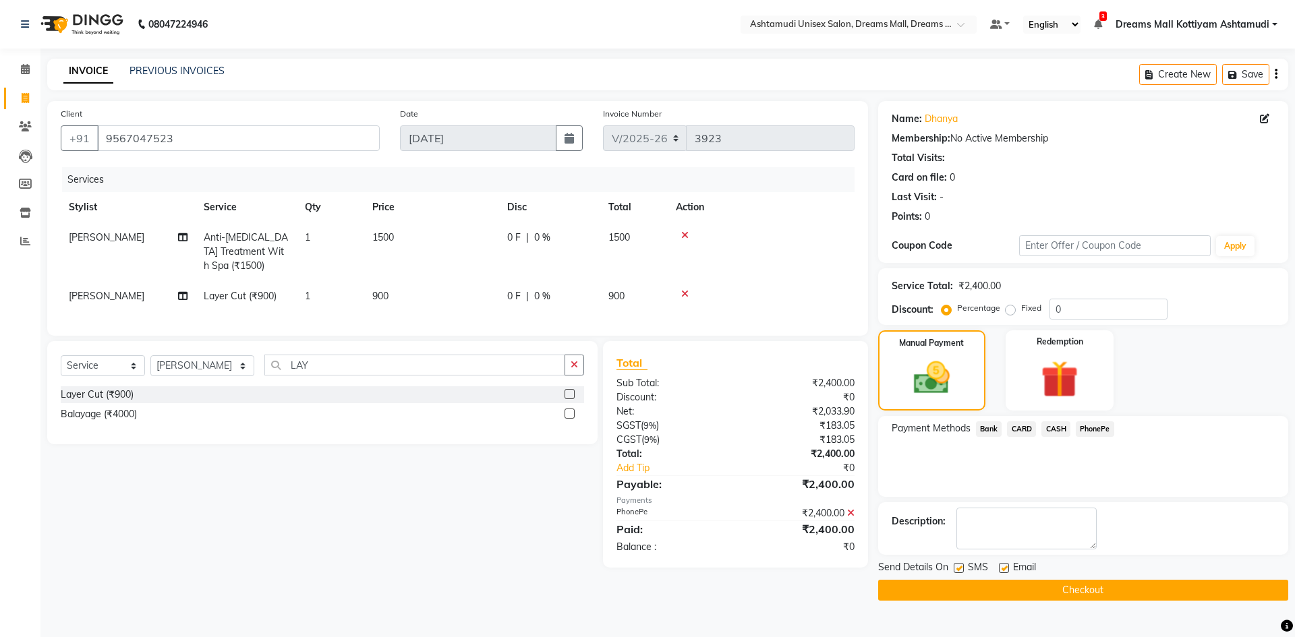
click at [1044, 588] on button "Checkout" at bounding box center [1083, 590] width 410 height 21
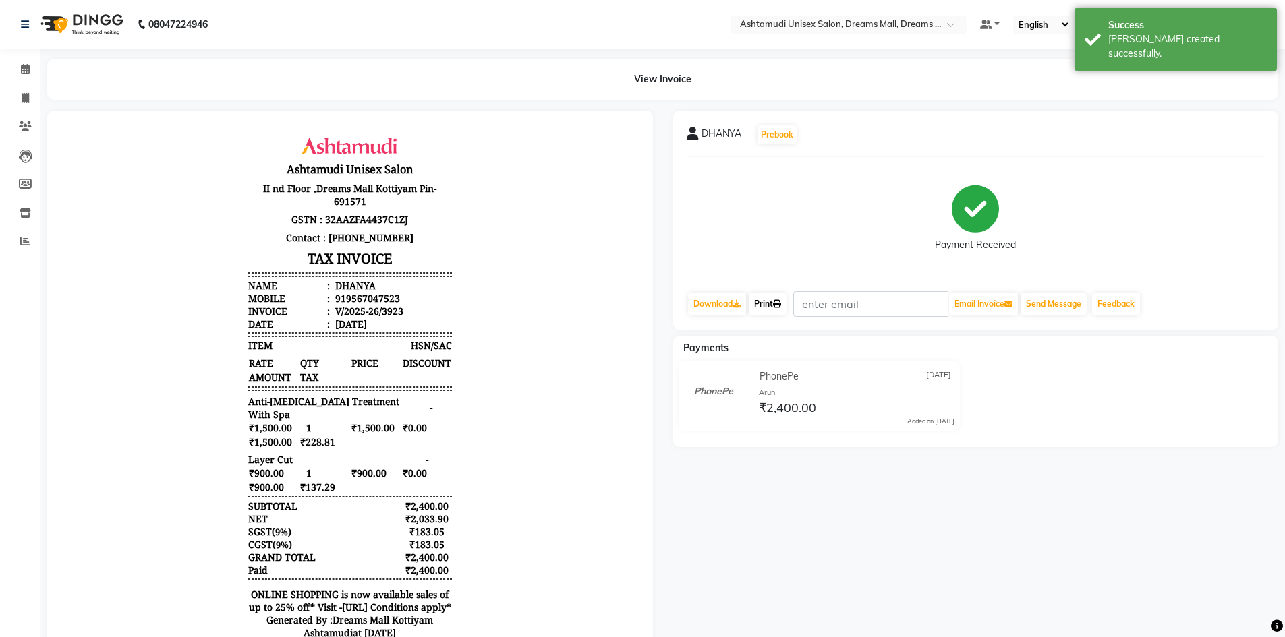
click at [766, 313] on link "Print" at bounding box center [768, 304] width 38 height 23
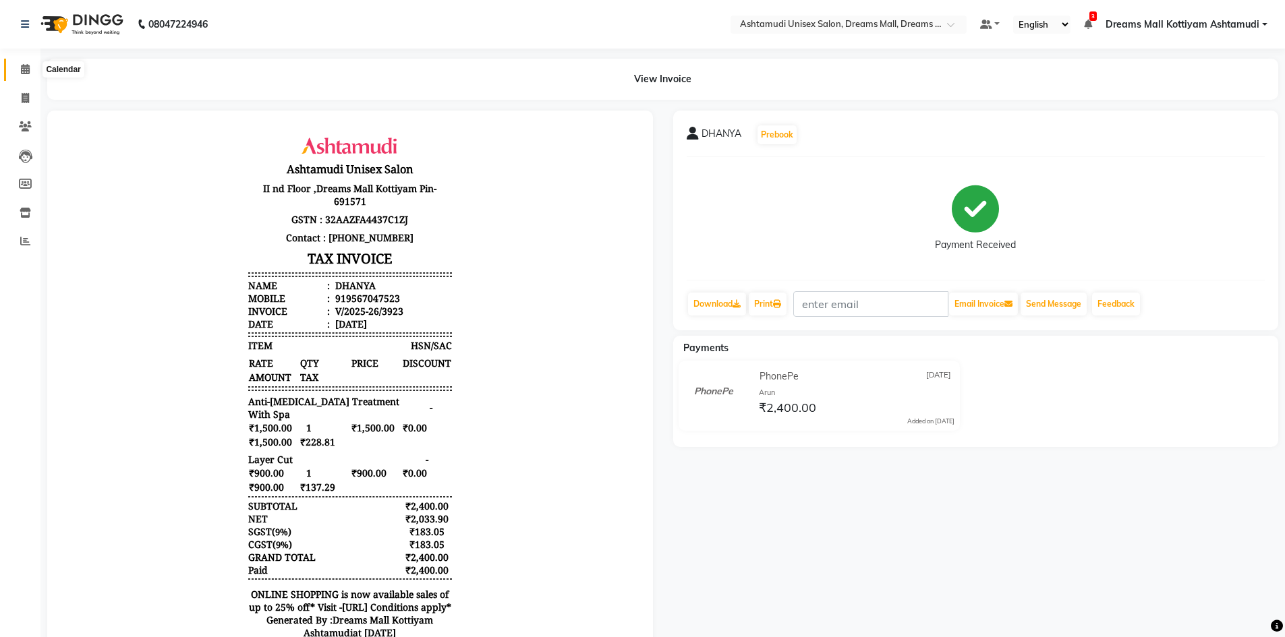
click at [22, 70] on icon at bounding box center [25, 69] width 9 height 10
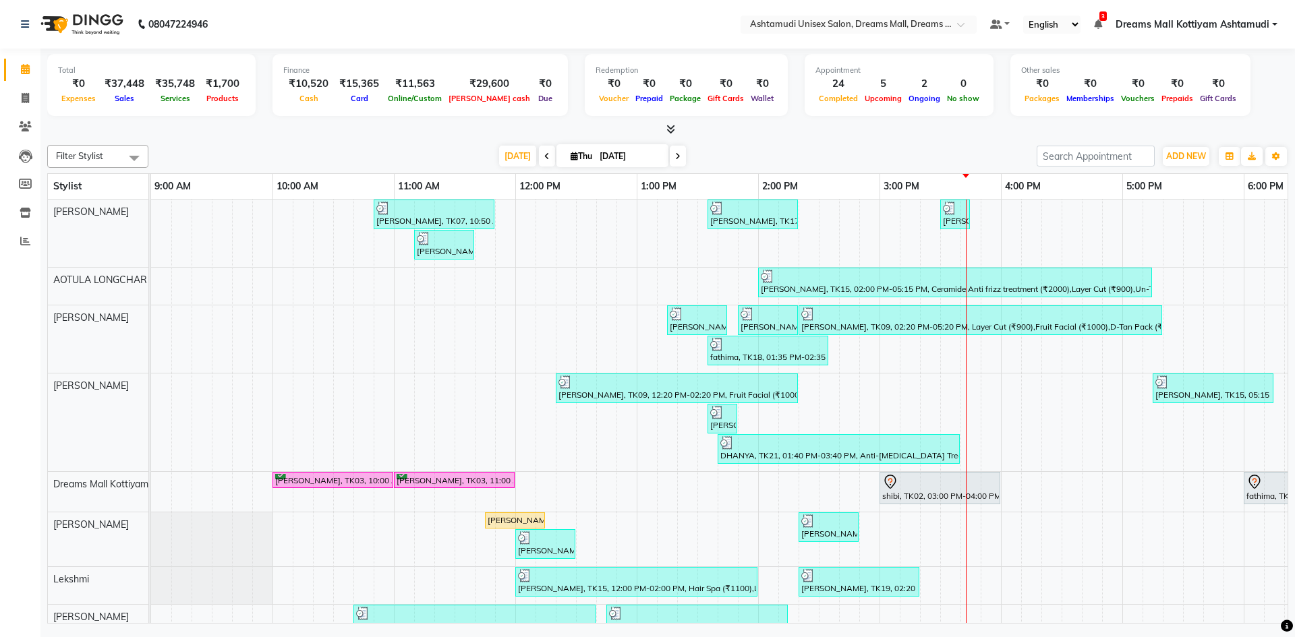
click at [675, 128] on icon at bounding box center [670, 129] width 9 height 10
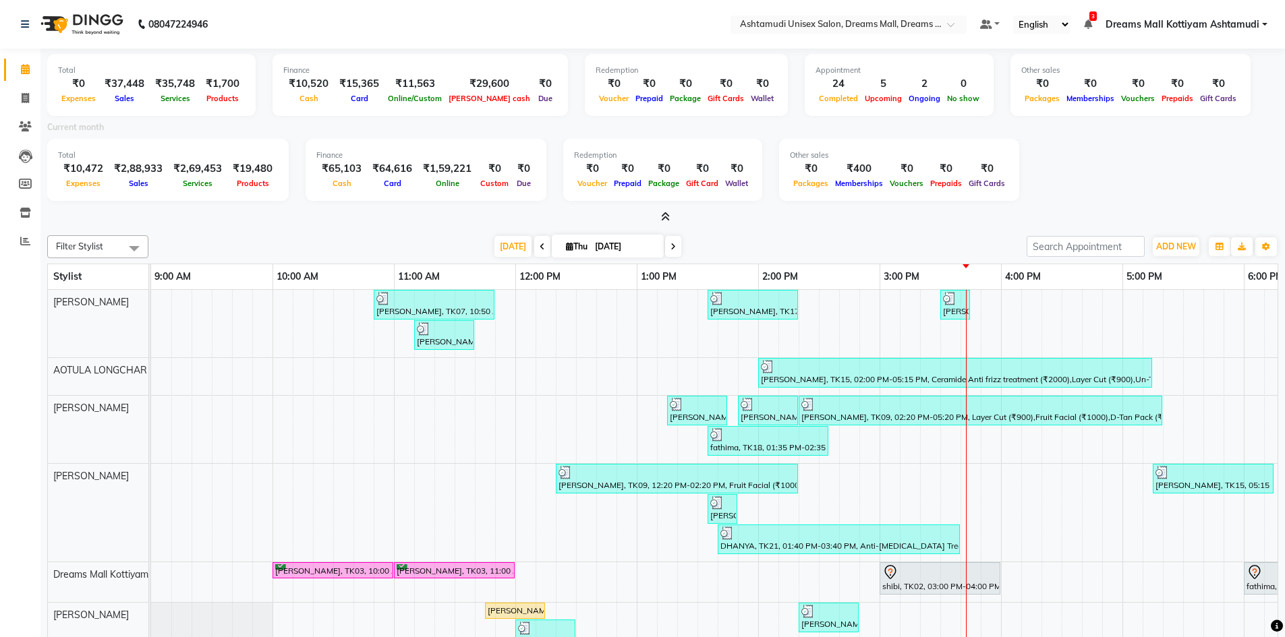
click at [669, 221] on icon at bounding box center [665, 217] width 9 height 10
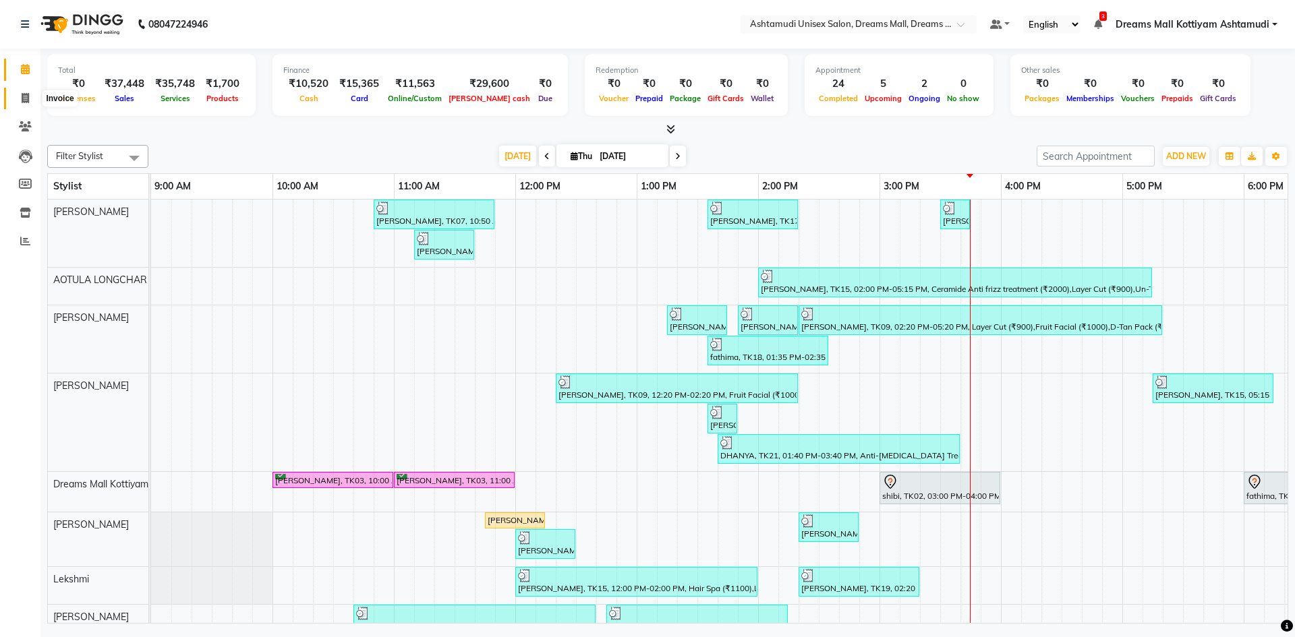
click at [22, 99] on icon at bounding box center [25, 98] width 7 height 10
select select "service"
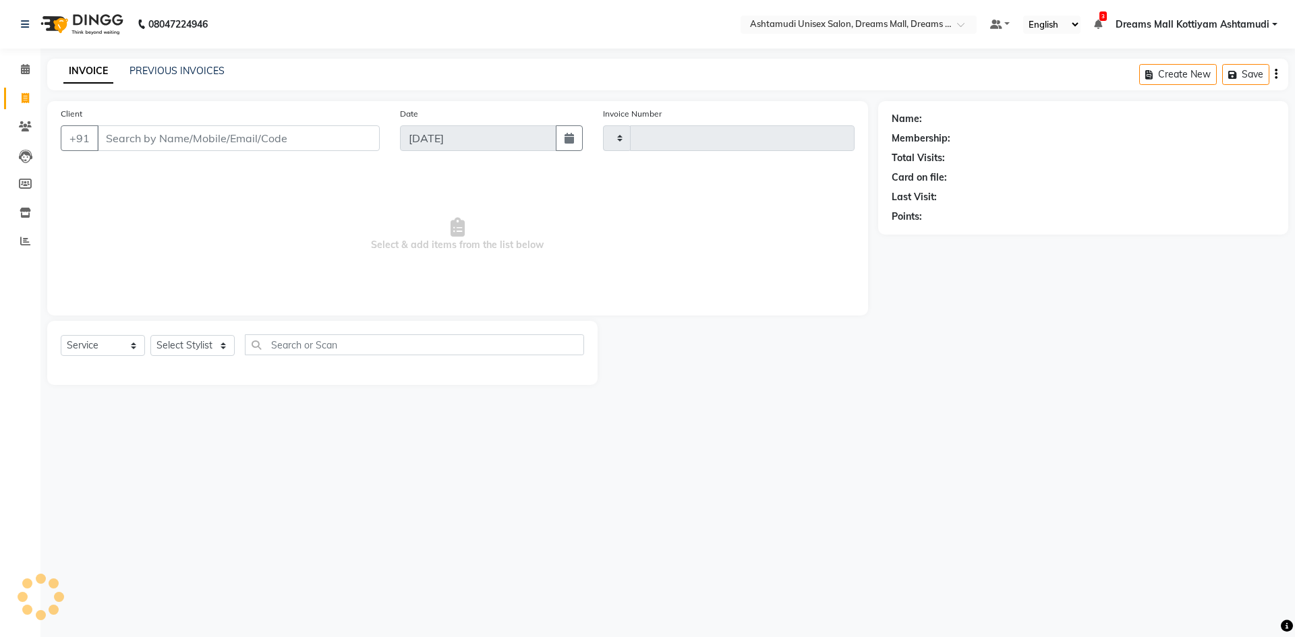
type input "3924"
select select "7264"
click at [27, 125] on icon at bounding box center [25, 126] width 13 height 10
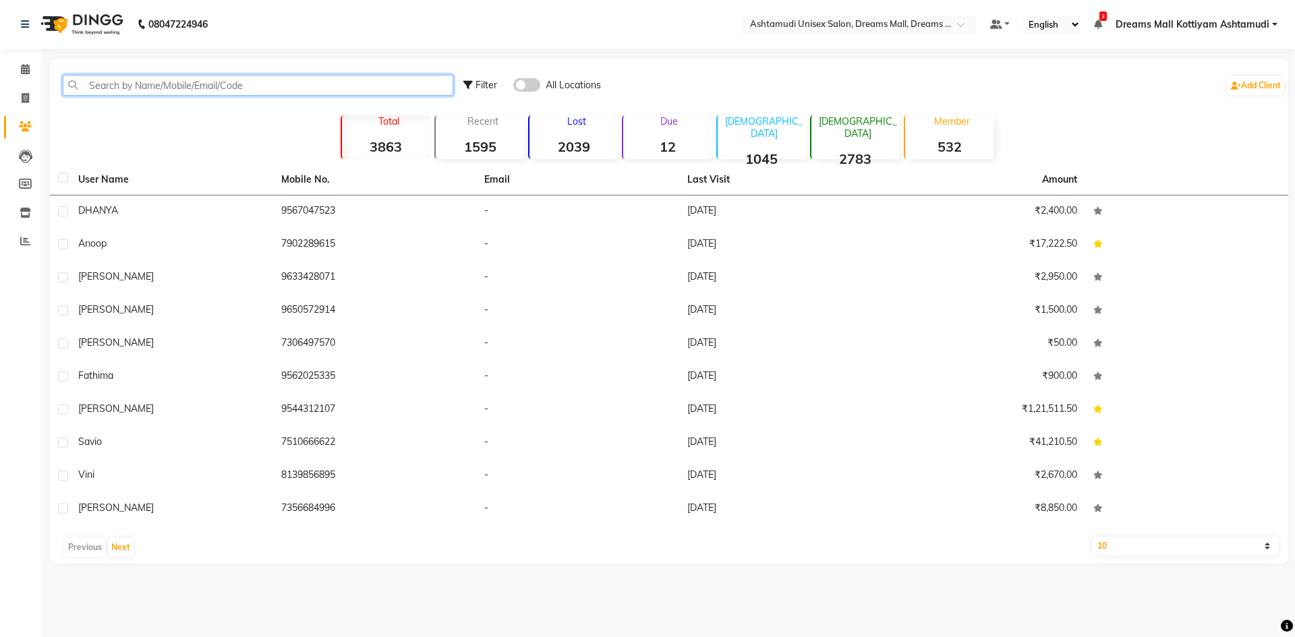
click at [196, 92] on input "text" at bounding box center [258, 85] width 391 height 21
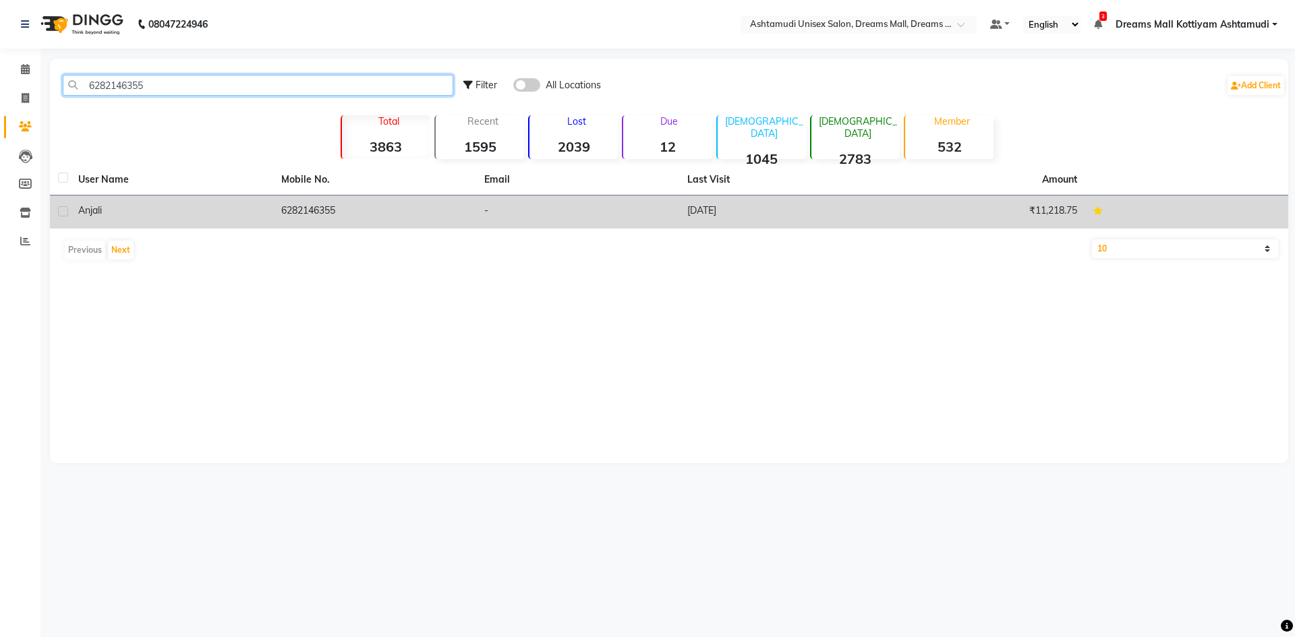
type input "6282146355"
click at [88, 215] on span "Anjali" at bounding box center [90, 210] width 24 height 12
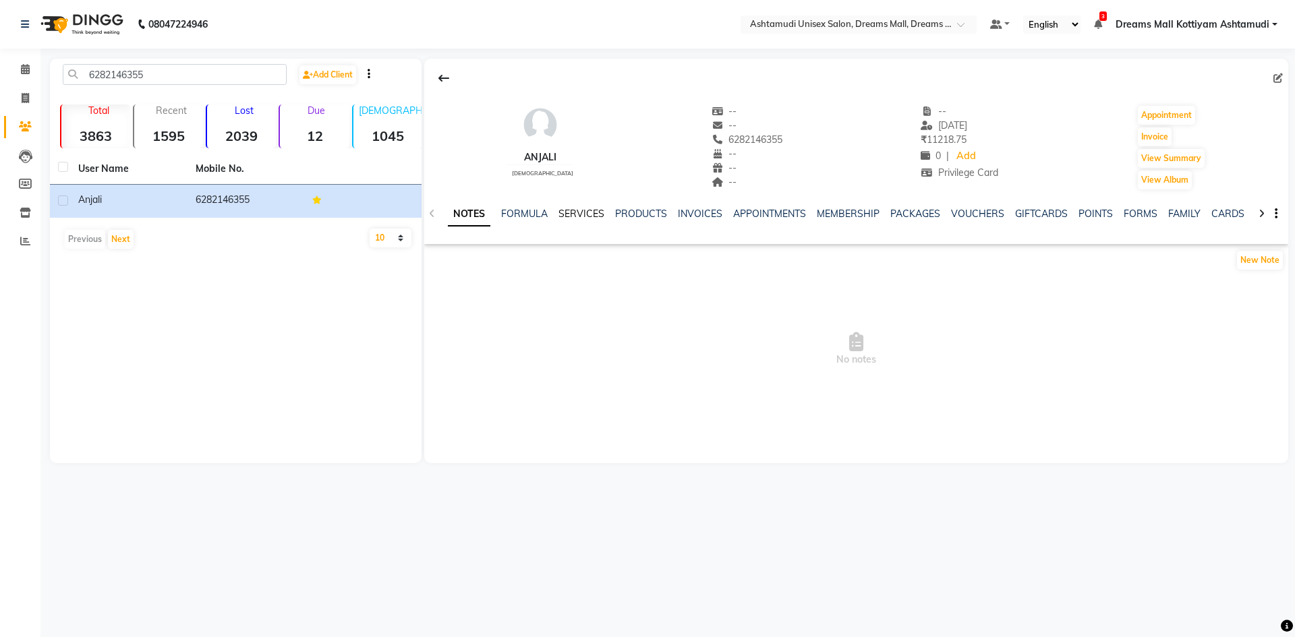
click at [587, 211] on link "SERVICES" at bounding box center [581, 214] width 46 height 12
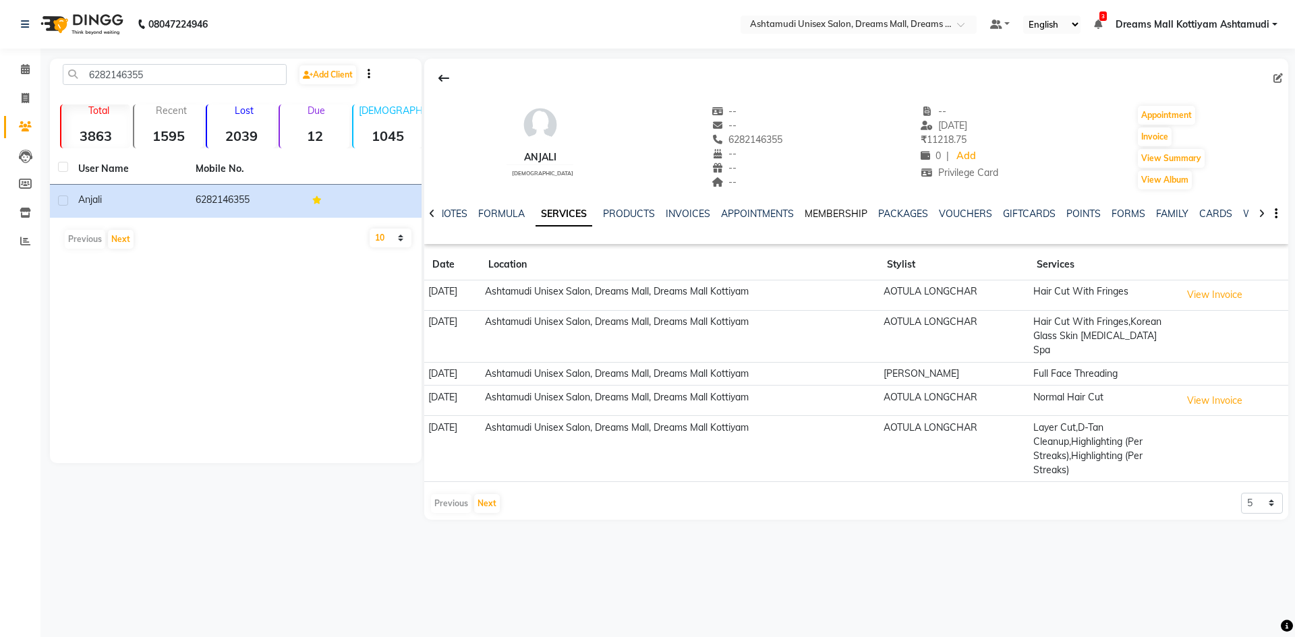
click at [834, 219] on link "MEMBERSHIP" at bounding box center [836, 214] width 63 height 12
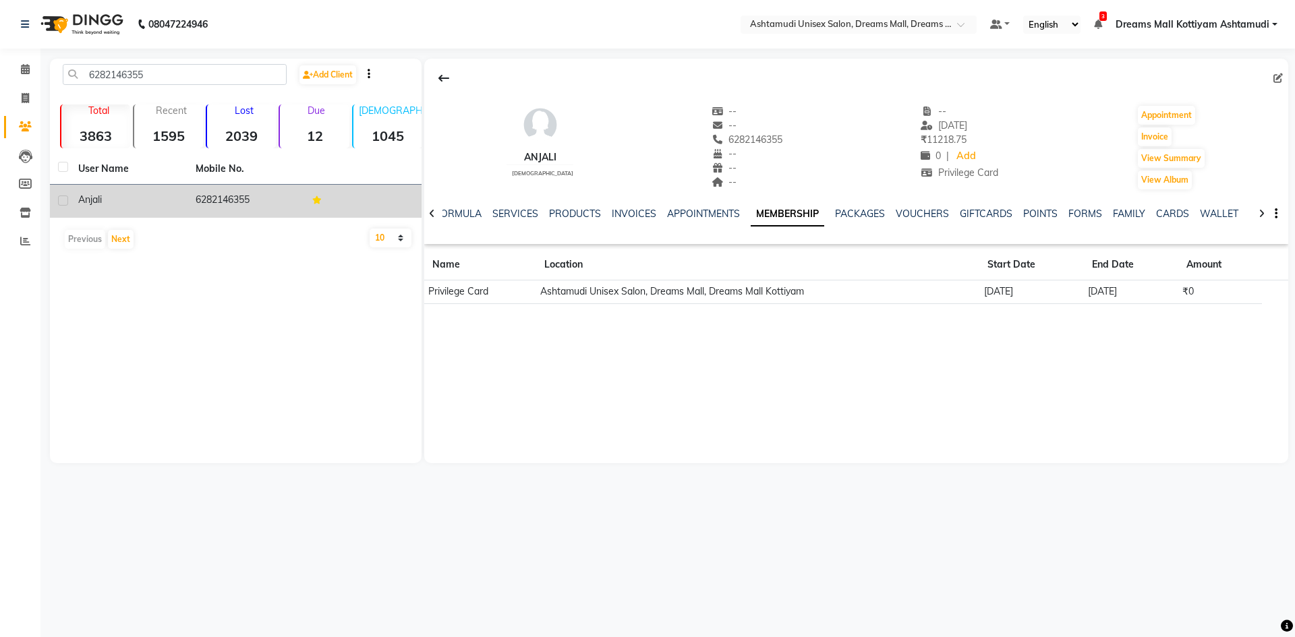
click at [214, 204] on td "6282146355" at bounding box center [246, 201] width 117 height 33
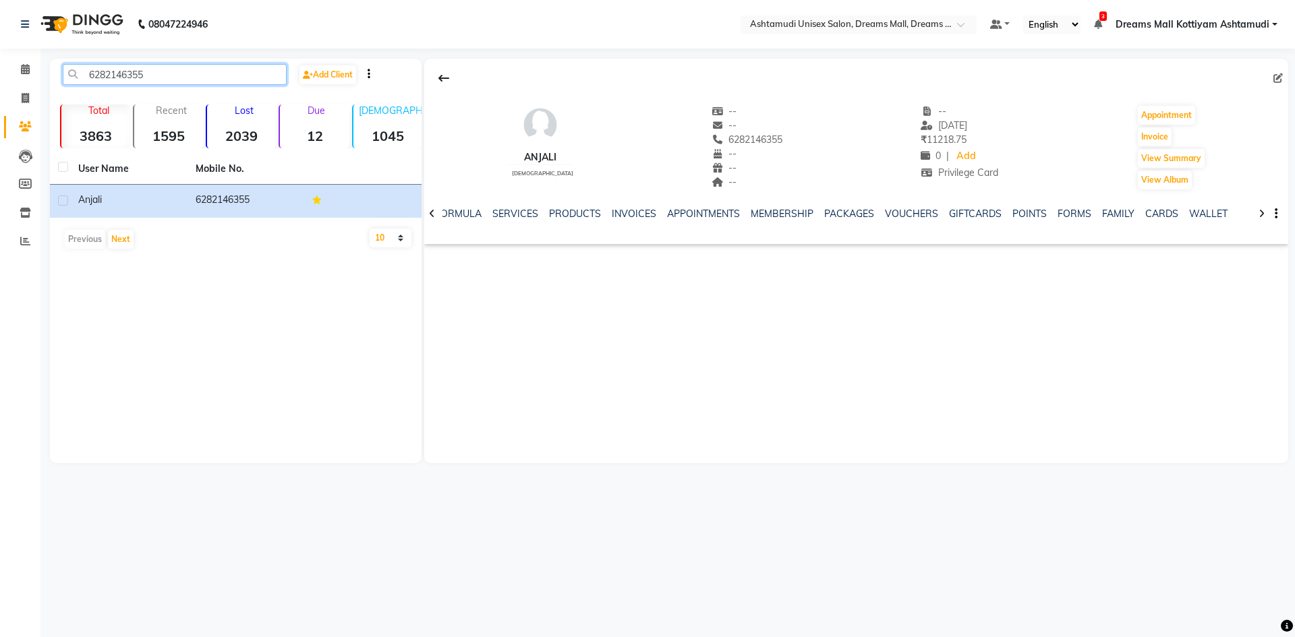
drag, startPoint x: 175, startPoint y: 78, endPoint x: 89, endPoint y: 86, distance: 86.0
click at [89, 86] on div "6282146355 Add Client" at bounding box center [236, 80] width 366 height 32
click at [18, 66] on span at bounding box center [25, 70] width 24 height 16
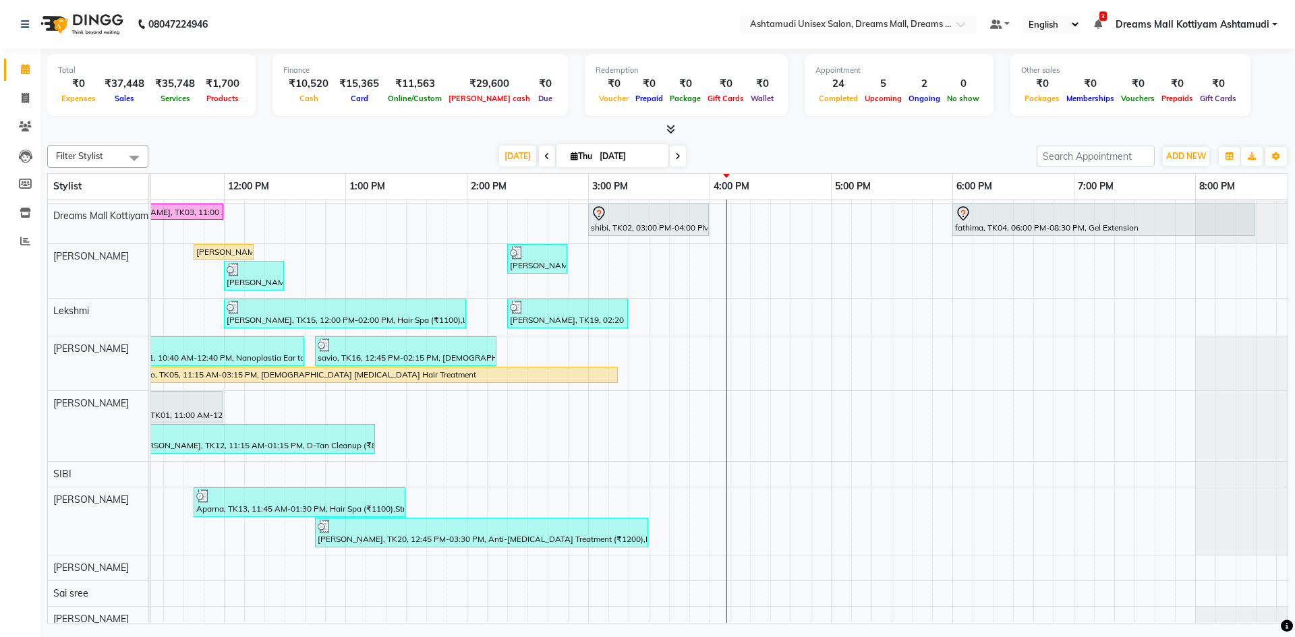
scroll to position [270, 0]
click at [498, 421] on div "Lince, TK07, 10:50 AM-11:50 AM, D-Tan Cleanup (₹800) Neethu, TK17, 01:35 PM-02:…" at bounding box center [649, 318] width 1578 height 776
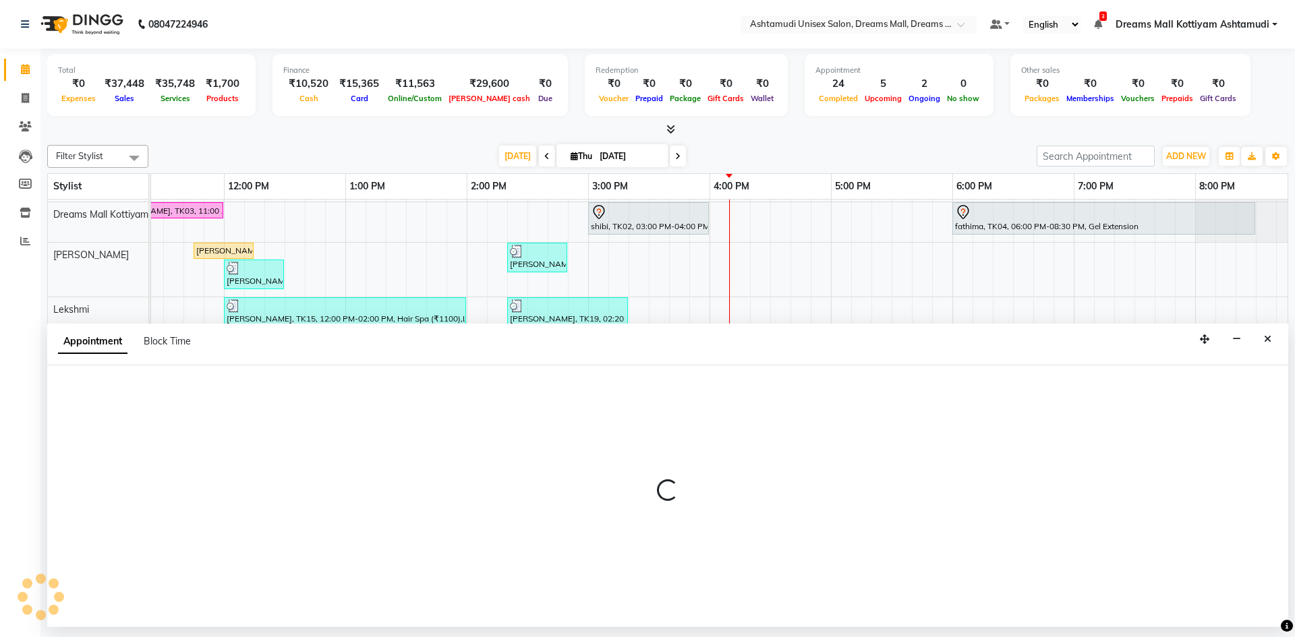
select select "62103"
select select "855"
select select "tentative"
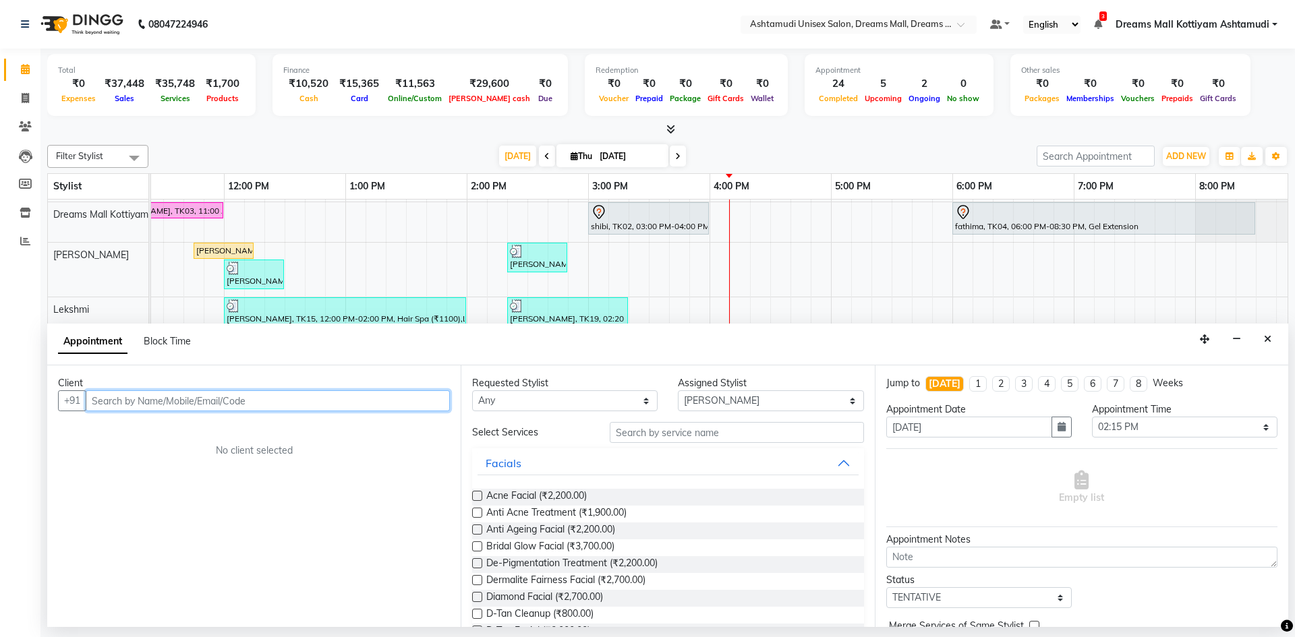
click at [182, 400] on input "text" at bounding box center [268, 401] width 364 height 21
paste input "6282146355"
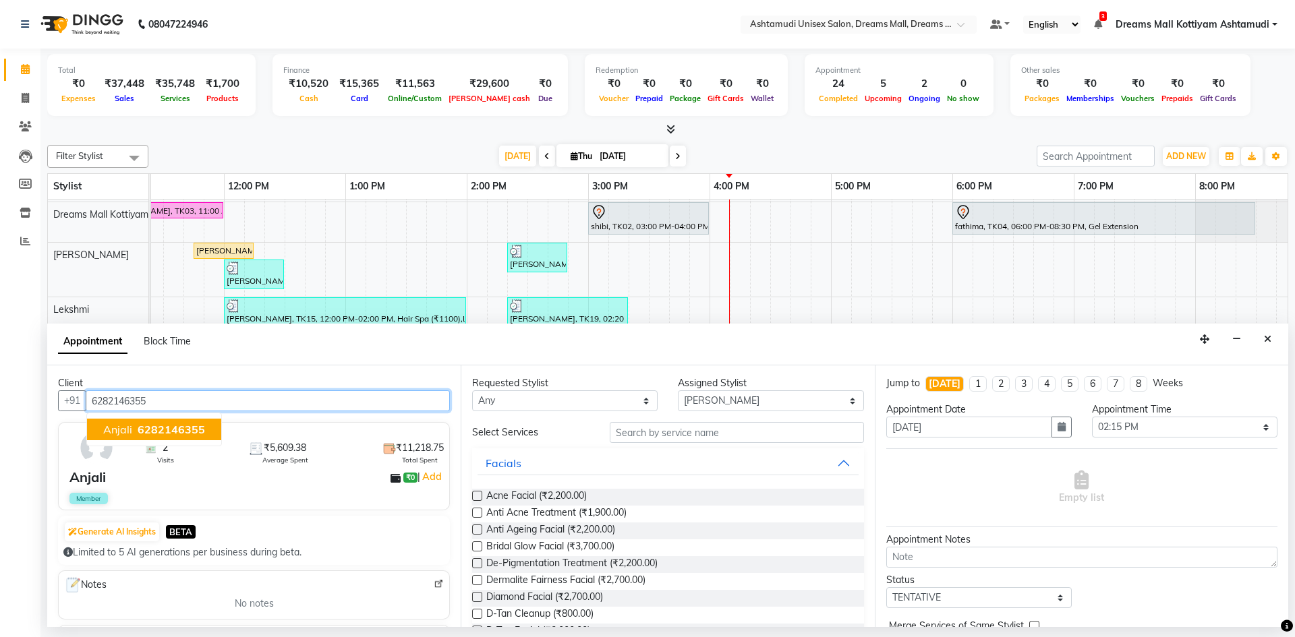
click at [181, 431] on span "6282146355" at bounding box center [171, 429] width 67 height 13
type input "6282146355"
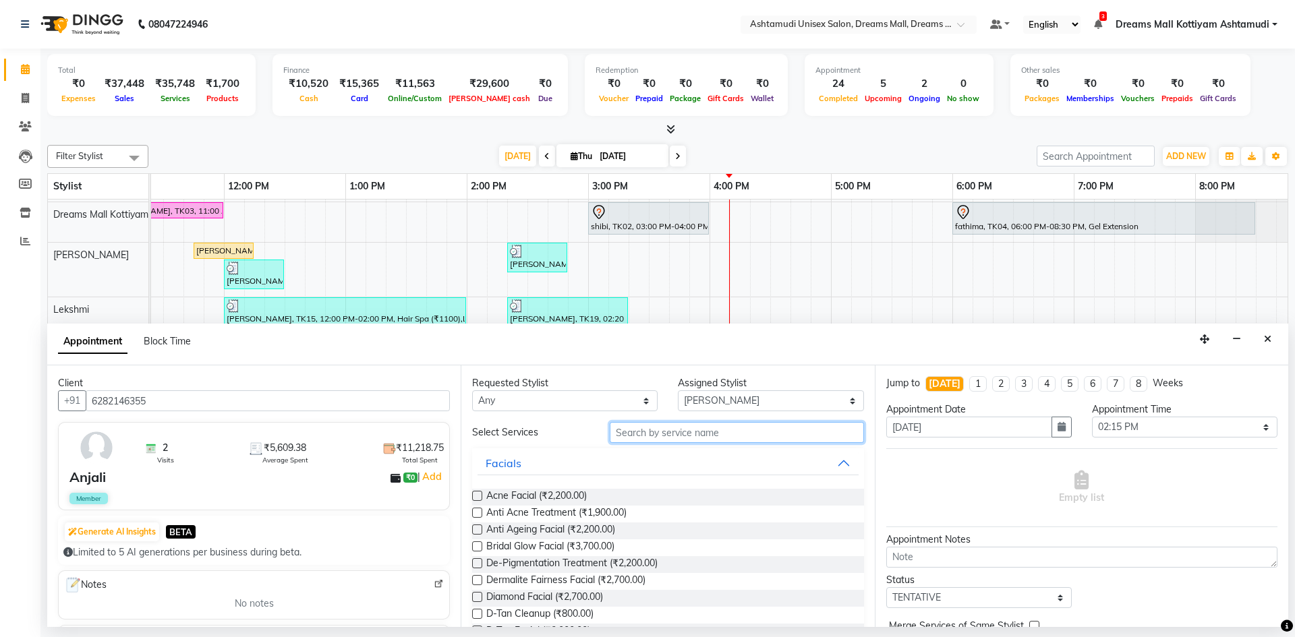
click at [662, 434] on input "text" at bounding box center [737, 432] width 254 height 21
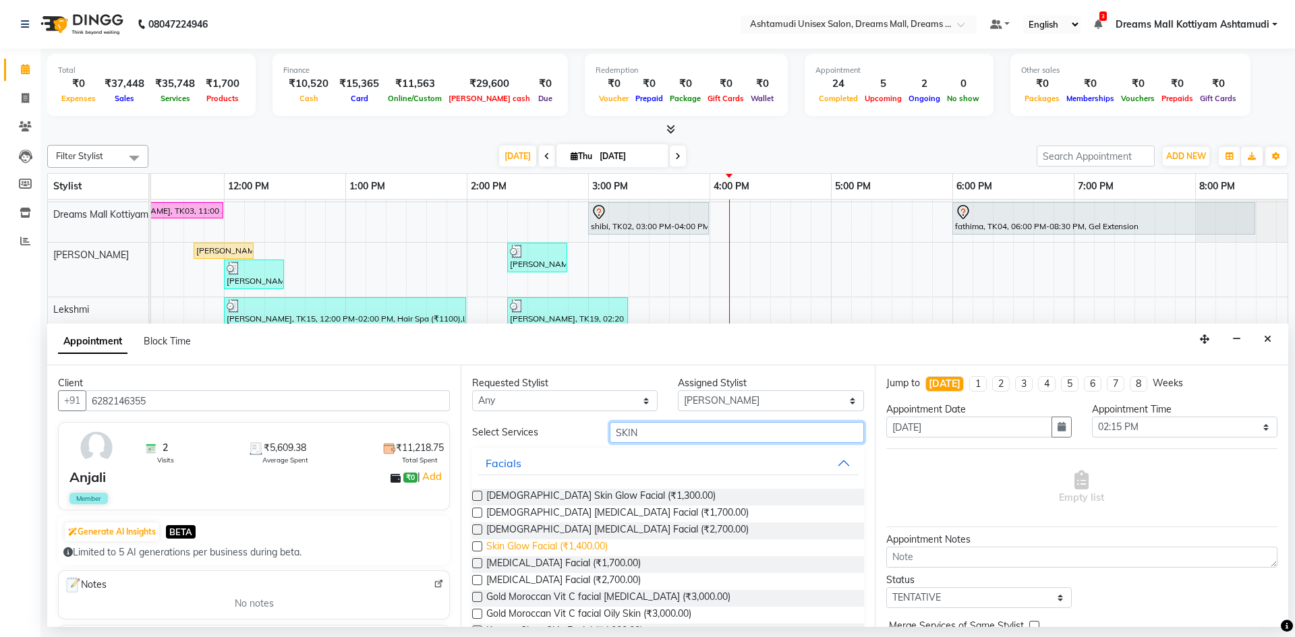
type input "SKIN"
click at [571, 543] on span "Skin Glow Facial (₹1,400.00)" at bounding box center [546, 548] width 121 height 17
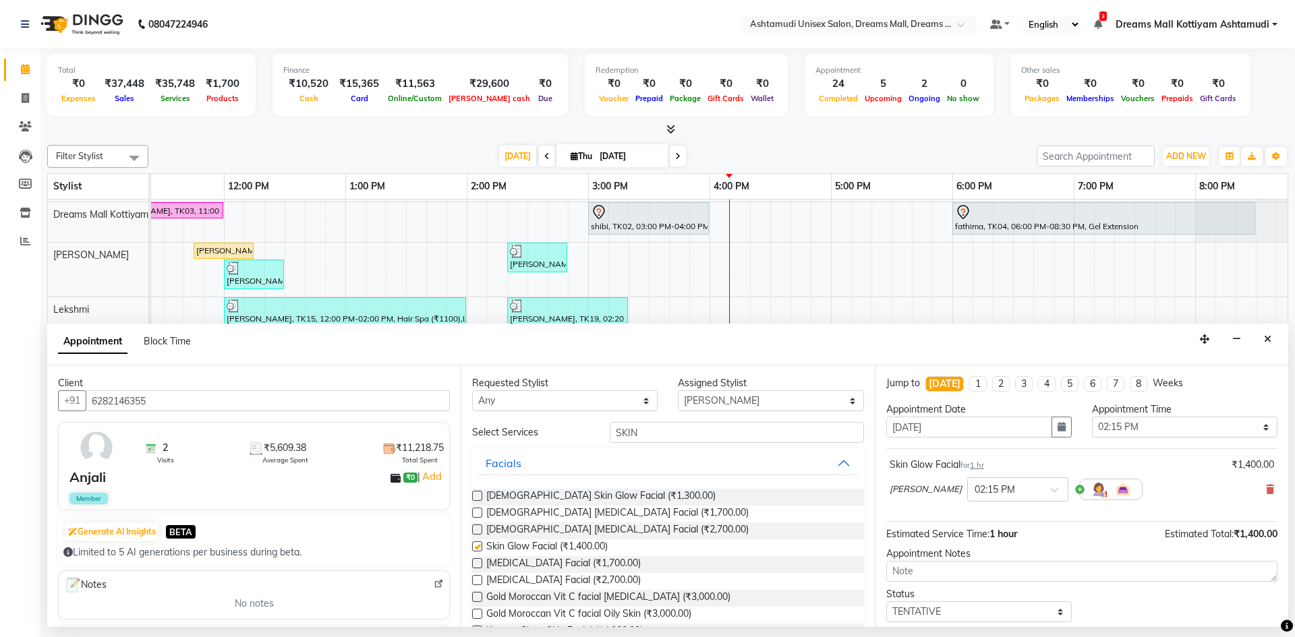
checkbox input "false"
click at [660, 427] on input "SKIN" at bounding box center [737, 432] width 254 height 21
type input "S"
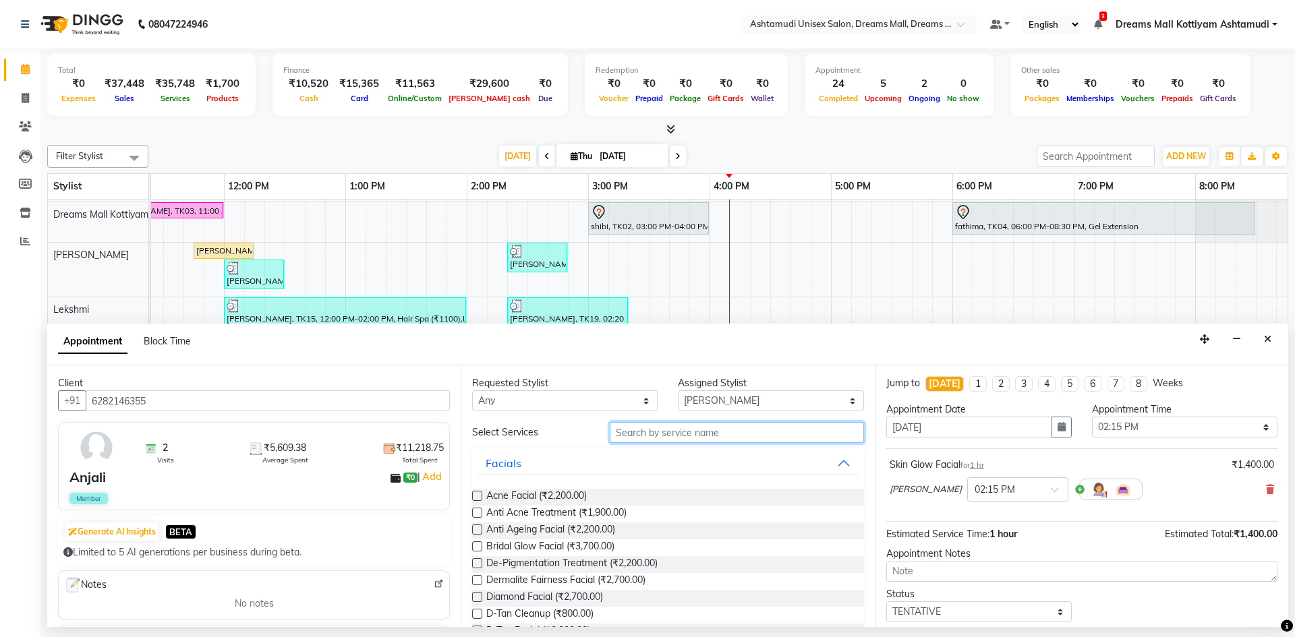
type input "D"
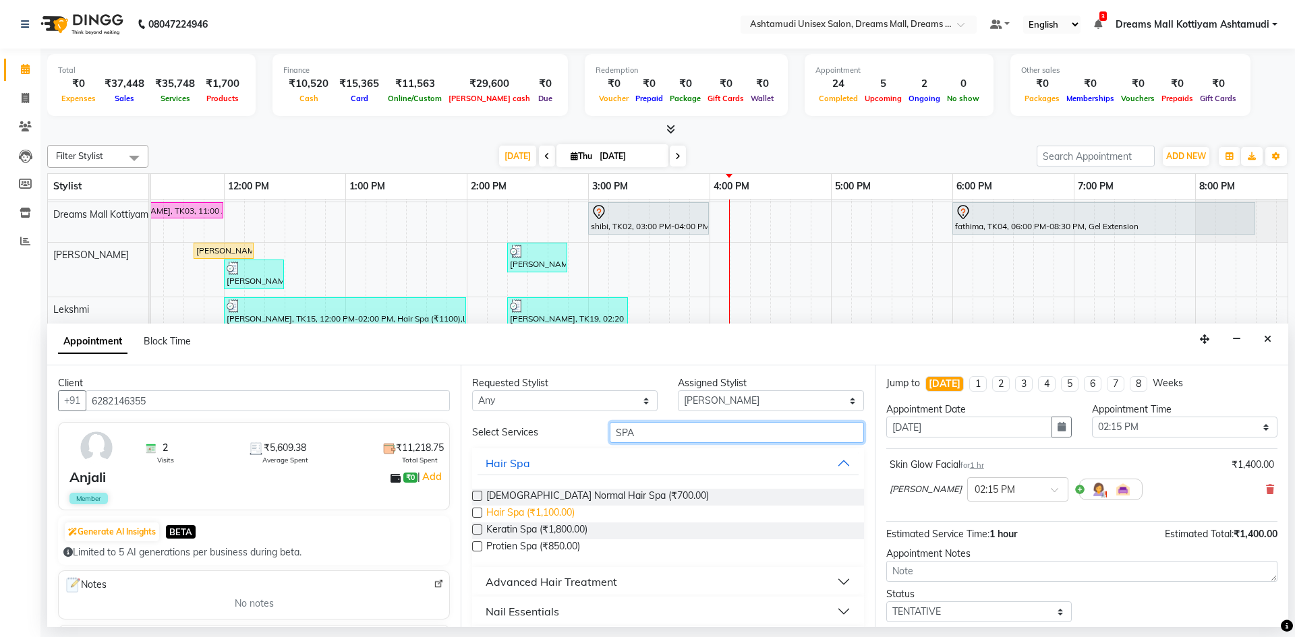
type input "SPA"
click at [525, 515] on span "Hair Spa (₹1,100.00)" at bounding box center [530, 514] width 88 height 17
checkbox input "false"
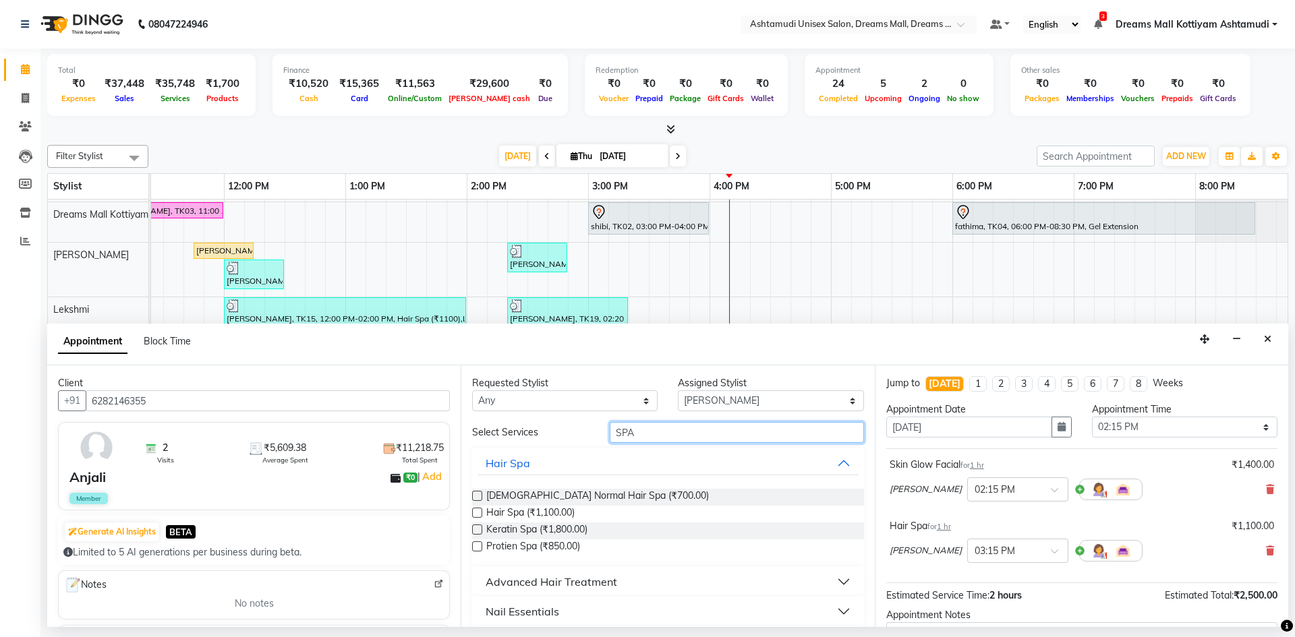
click at [641, 436] on input "SPA" at bounding box center [737, 432] width 254 height 21
type input "S"
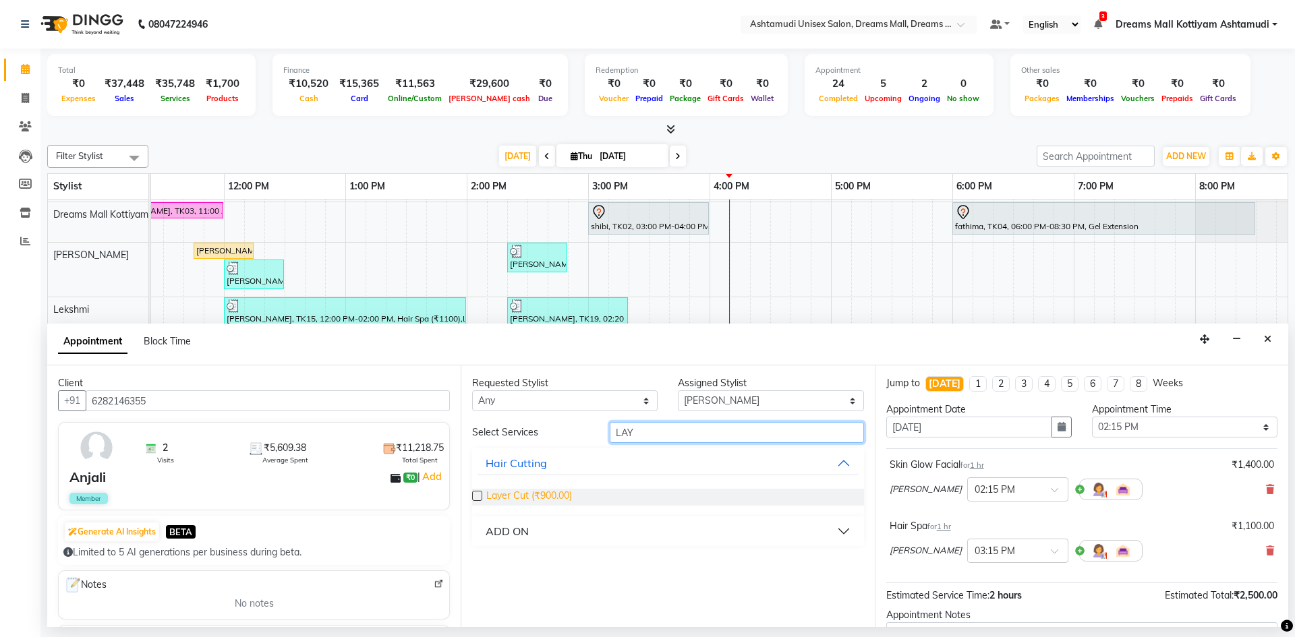
type input "LAY"
click at [552, 496] on span "Layer Cut (₹900.00)" at bounding box center [529, 497] width 86 height 17
checkbox input "false"
click at [688, 432] on input "LAY" at bounding box center [737, 432] width 254 height 21
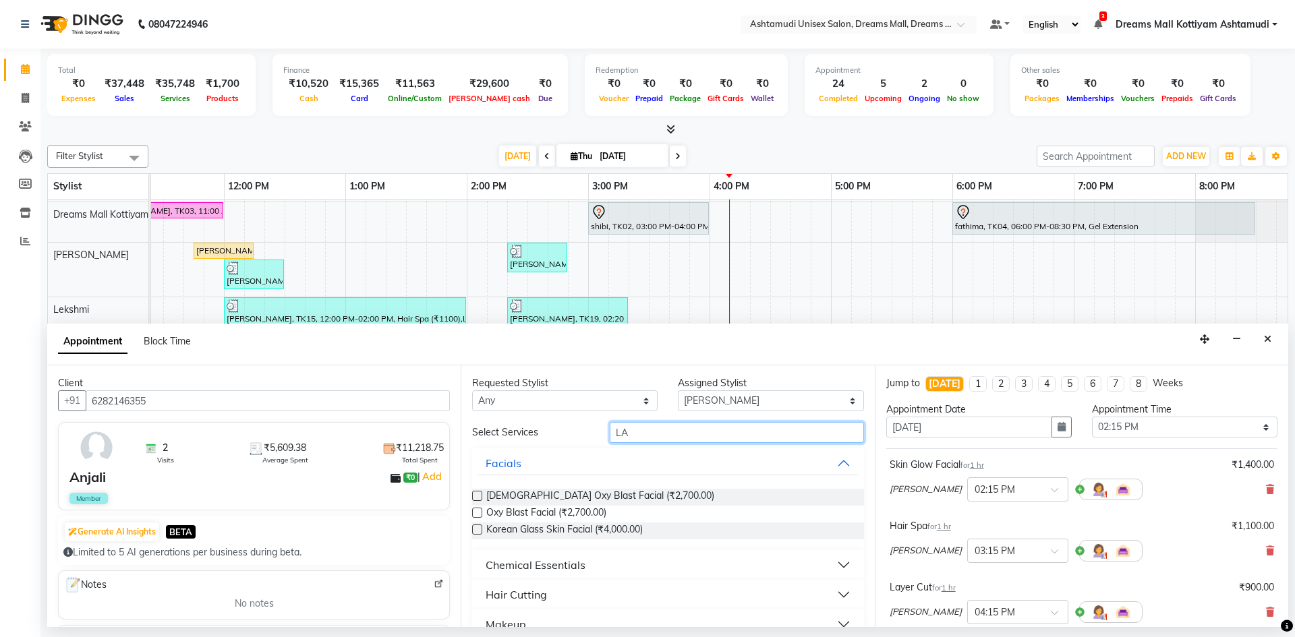
type input "L"
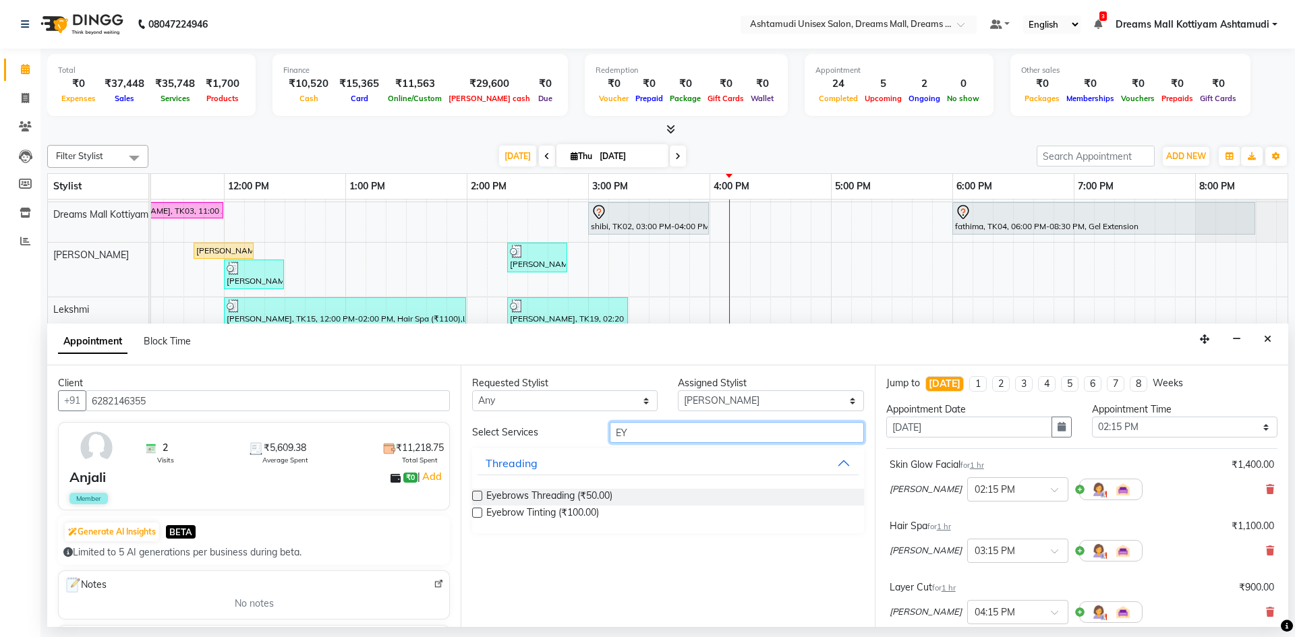
scroll to position [67, 0]
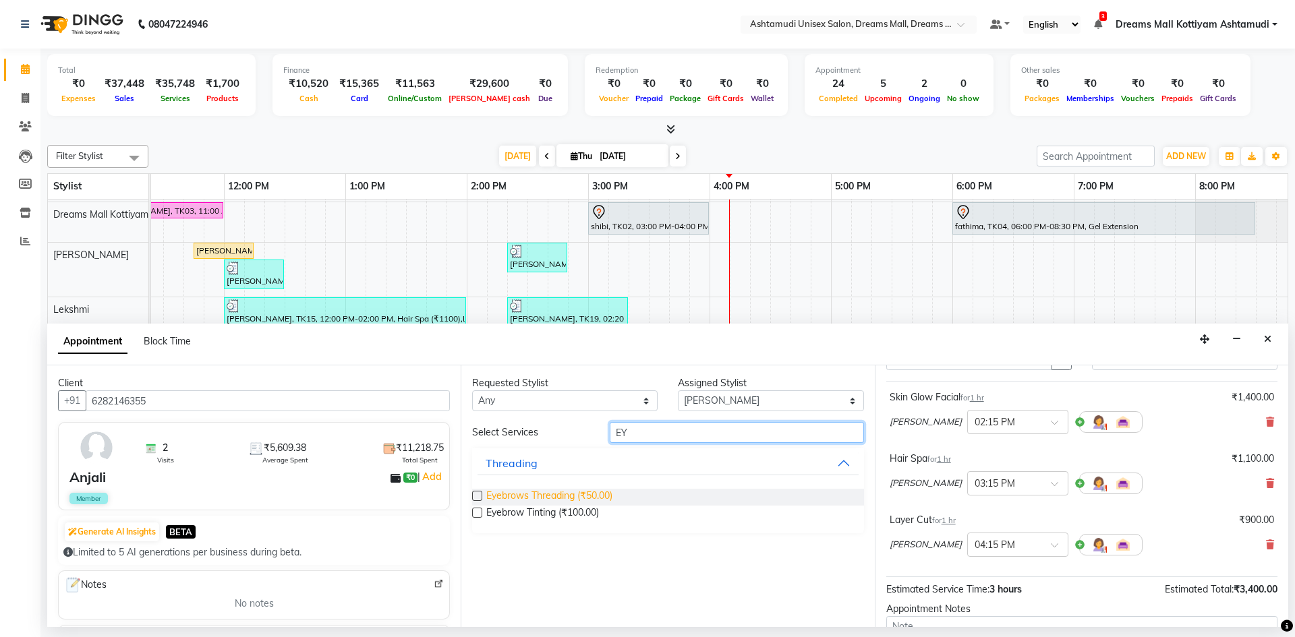
type input "EY"
click at [567, 493] on span "Eyebrows Threading (₹50.00)" at bounding box center [549, 497] width 126 height 17
checkbox input "false"
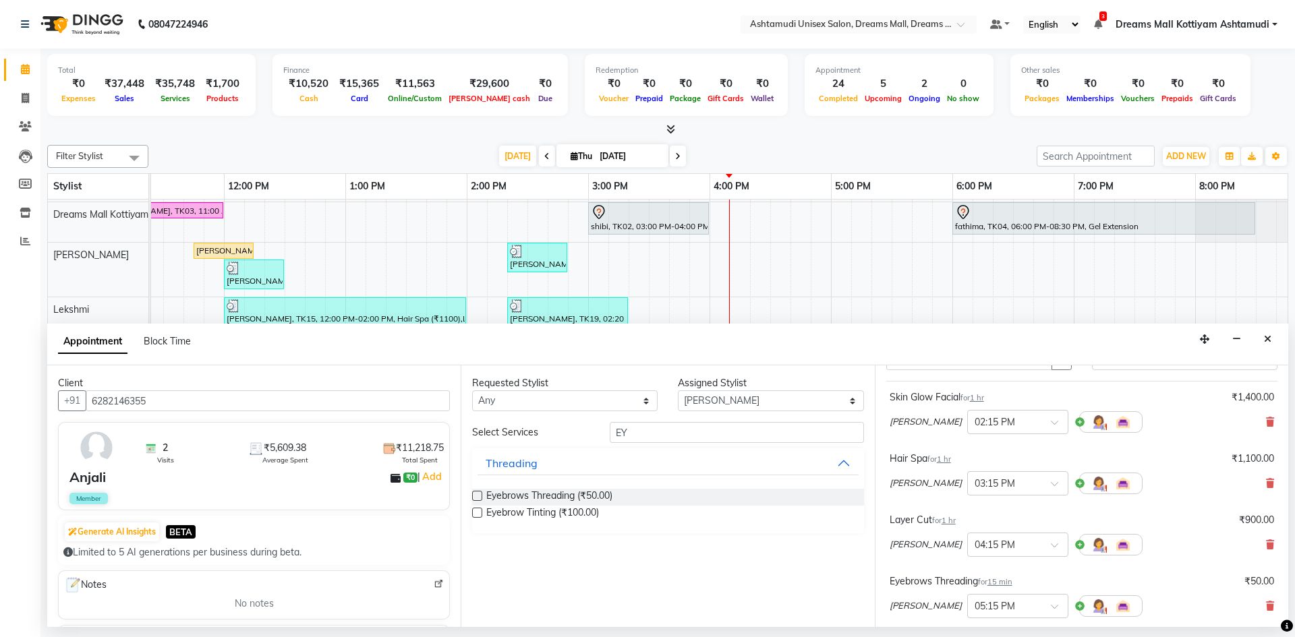
click at [662, 447] on div "Select Services EY Threading Eyebrows Threading (₹50.00) Eyebrow Tinting (₹100.…" at bounding box center [667, 477] width 391 height 111
click at [665, 437] on input "EY" at bounding box center [737, 432] width 254 height 21
type input "E"
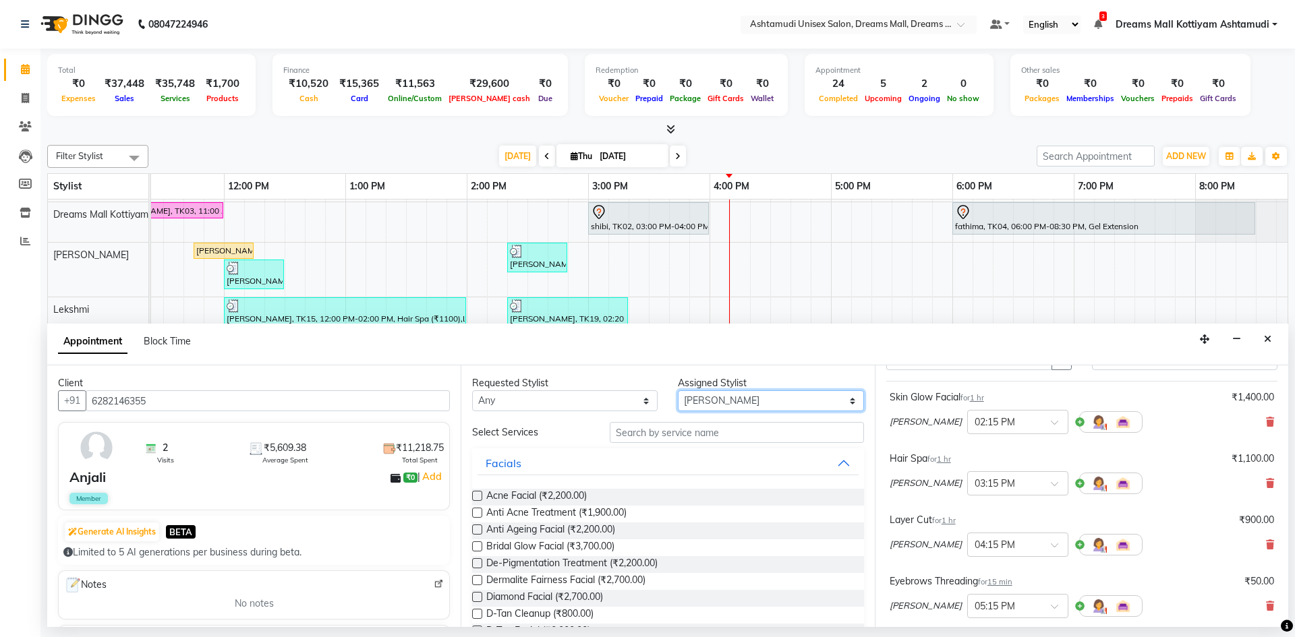
click at [695, 398] on select "Select [PERSON_NAME] AOTULA LONGCHAR [PERSON_NAME] BIKI SARKI [PERSON_NAME] Dre…" at bounding box center [770, 401] width 185 height 21
select select "86170"
click at [678, 391] on select "Select [PERSON_NAME] AOTULA LONGCHAR [PERSON_NAME] BIKI SARKI [PERSON_NAME] Dre…" at bounding box center [770, 401] width 185 height 21
click at [642, 436] on input "text" at bounding box center [737, 432] width 254 height 21
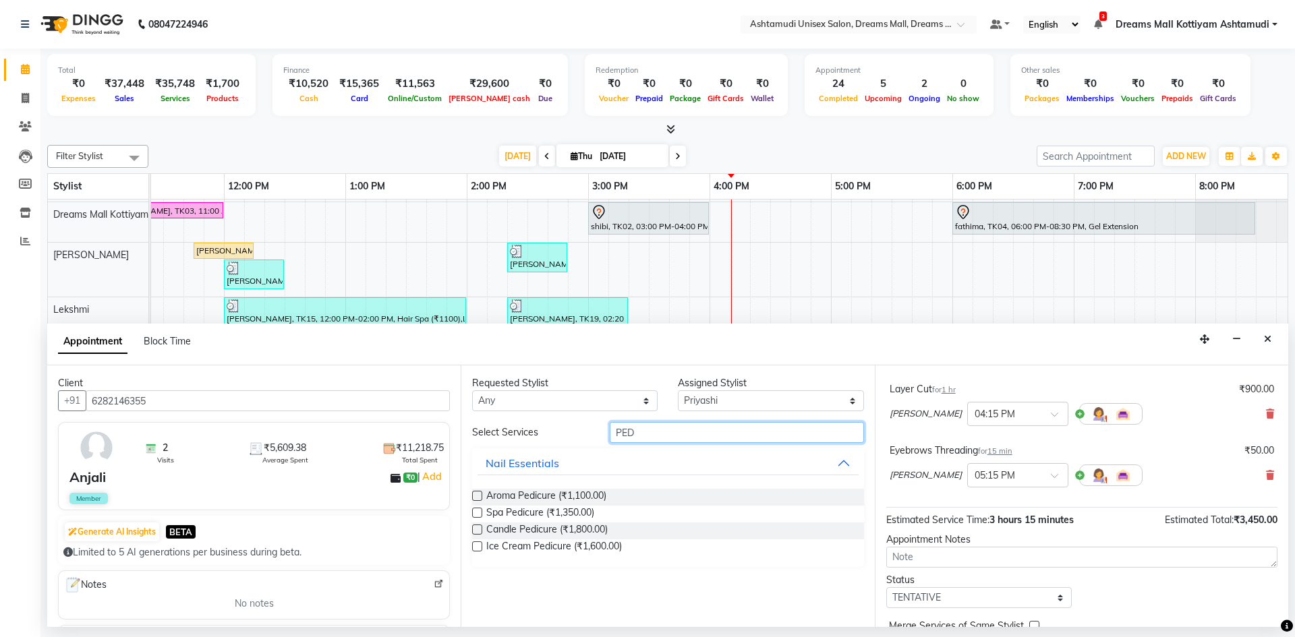
scroll to position [202, 0]
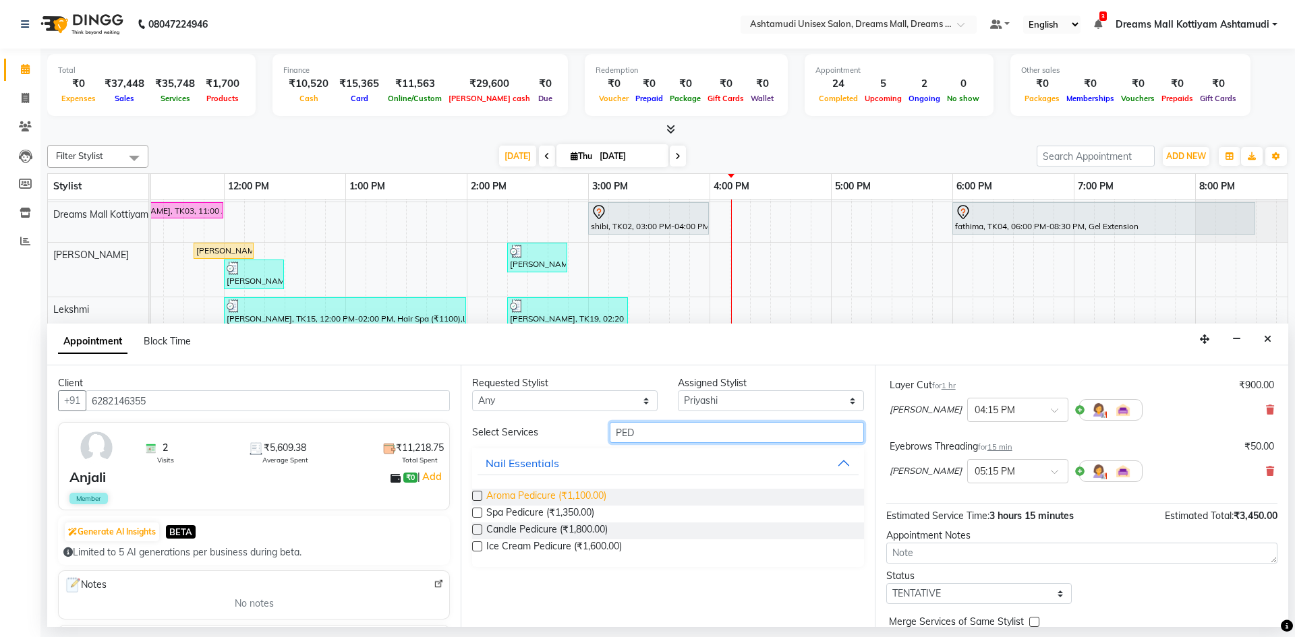
type input "PED"
click at [529, 498] on span "Aroma Pedicure (₹1,100.00)" at bounding box center [546, 497] width 120 height 17
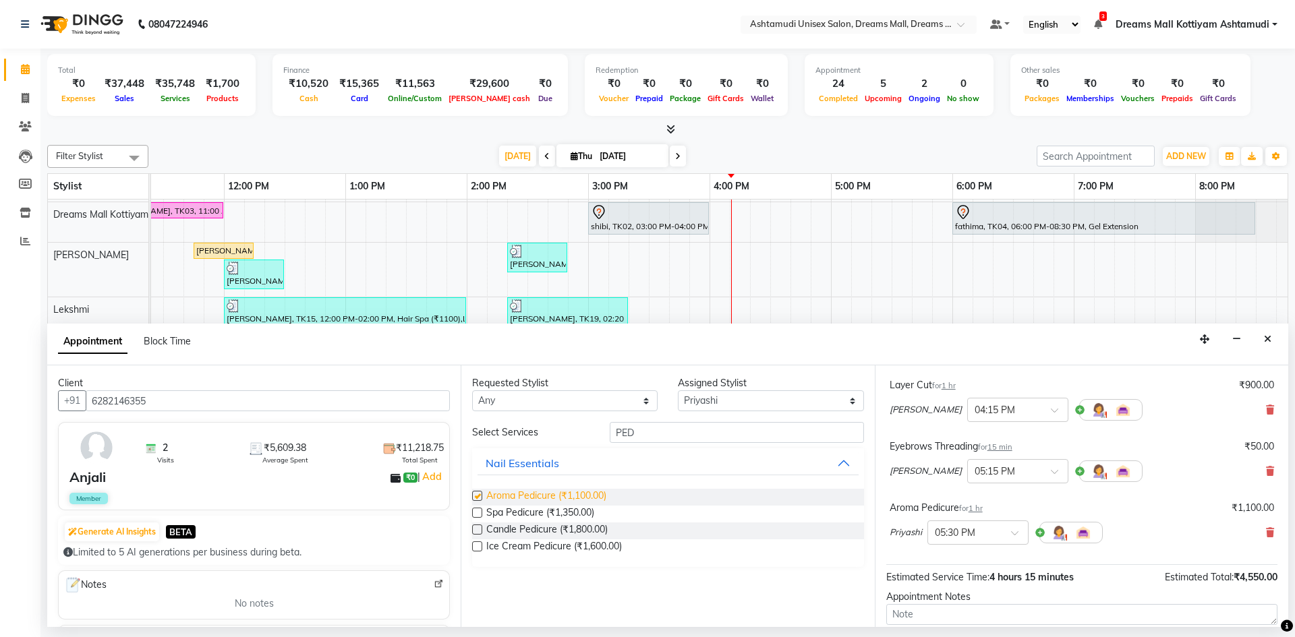
checkbox input "false"
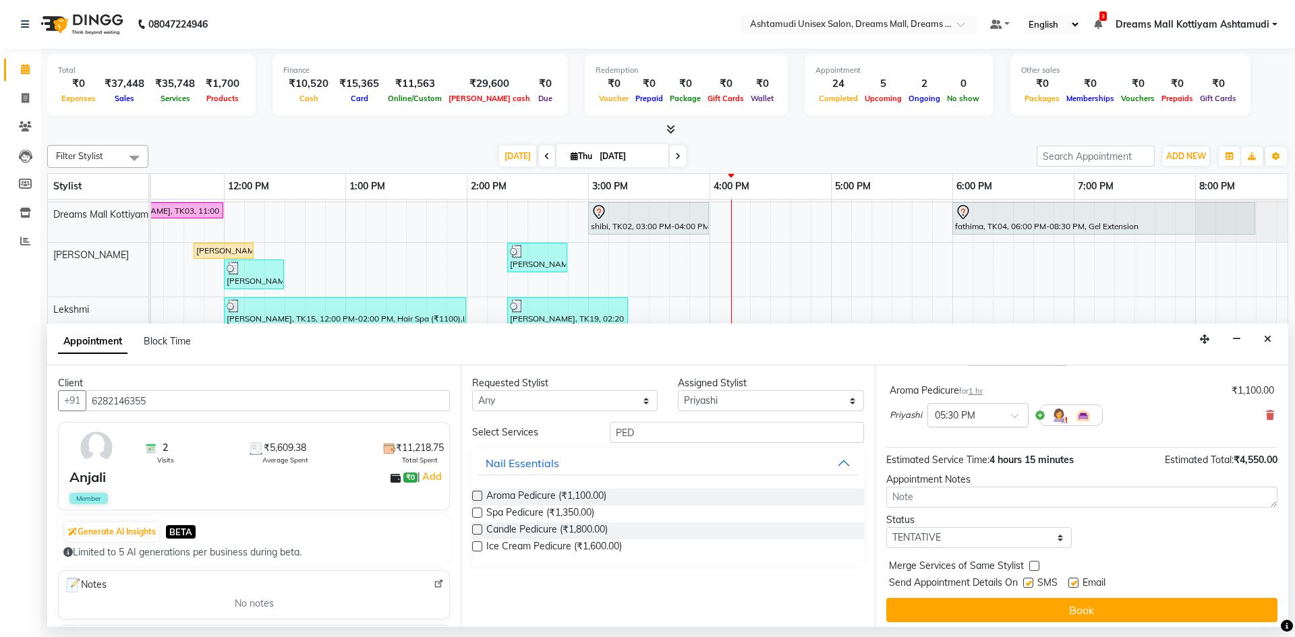
scroll to position [326, 0]
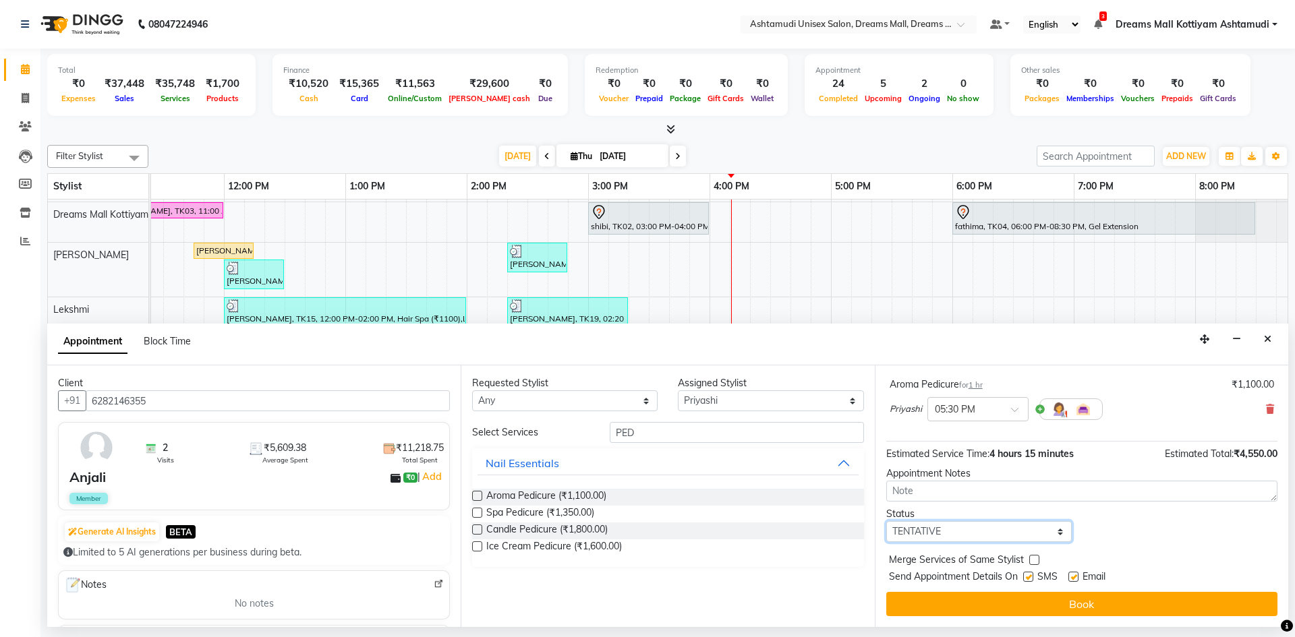
click at [945, 533] on select "Select TENTATIVE CONFIRM CHECK-IN UPCOMING" at bounding box center [978, 531] width 185 height 21
select select "check-in"
click at [886, 521] on select "Select TENTATIVE CONFIRM CHECK-IN UPCOMING" at bounding box center [978, 531] width 185 height 21
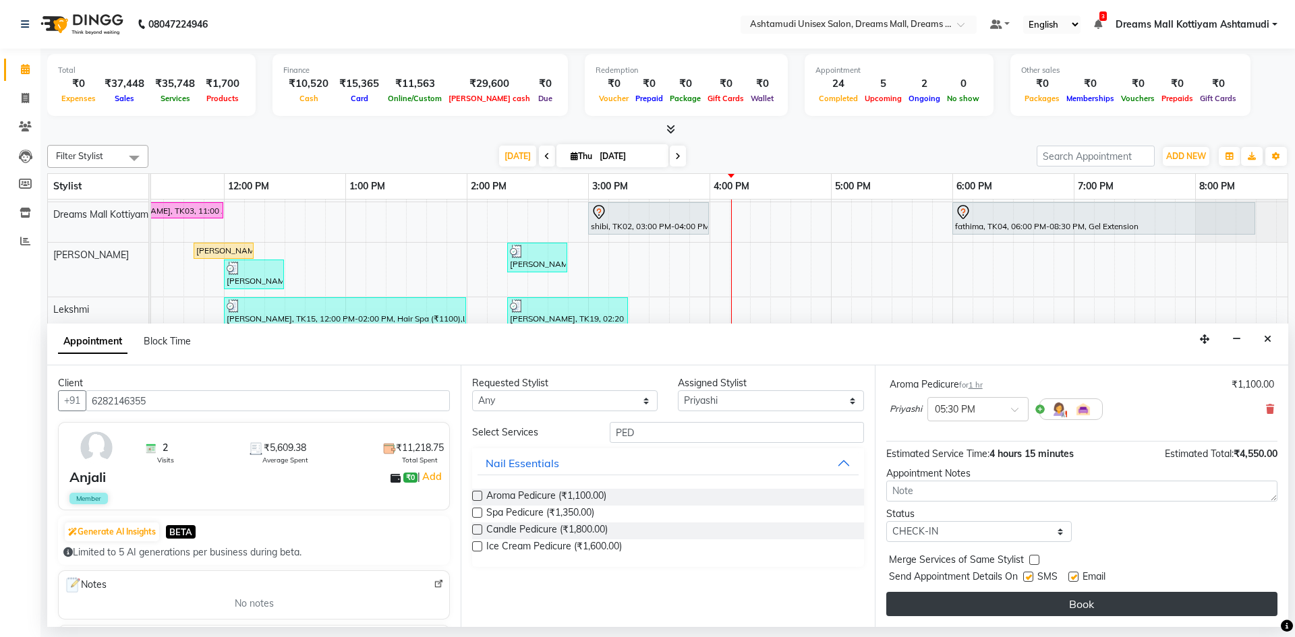
click at [1043, 607] on button "Book" at bounding box center [1081, 604] width 391 height 24
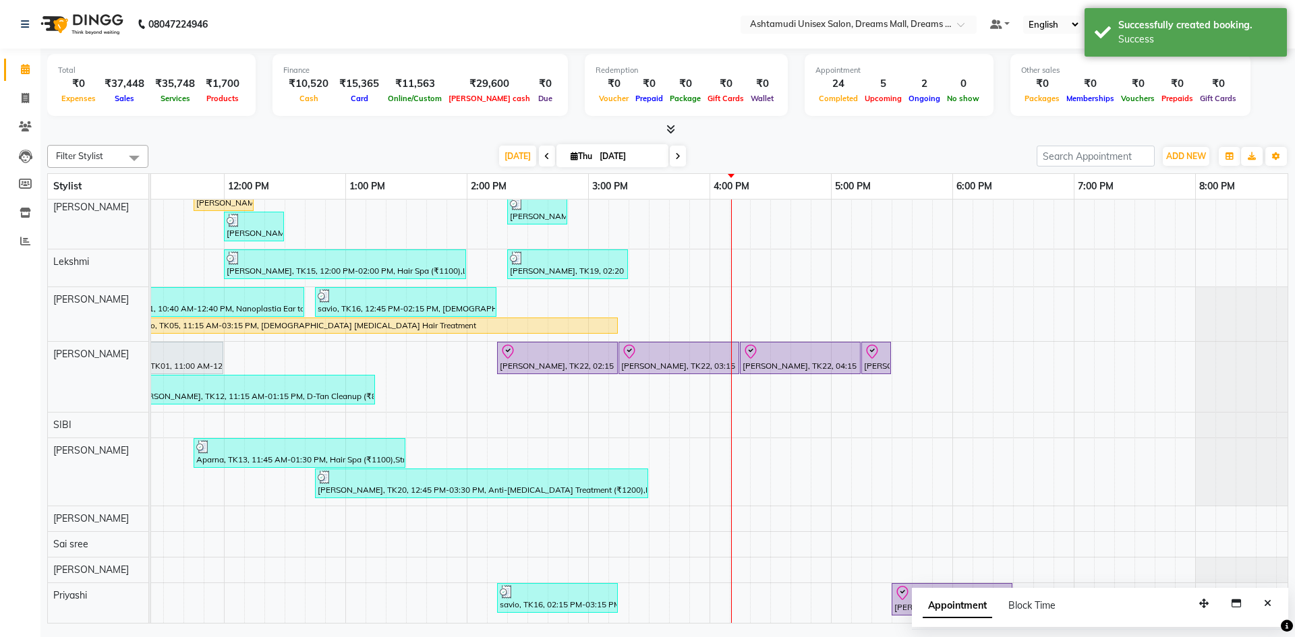
scroll to position [366, 0]
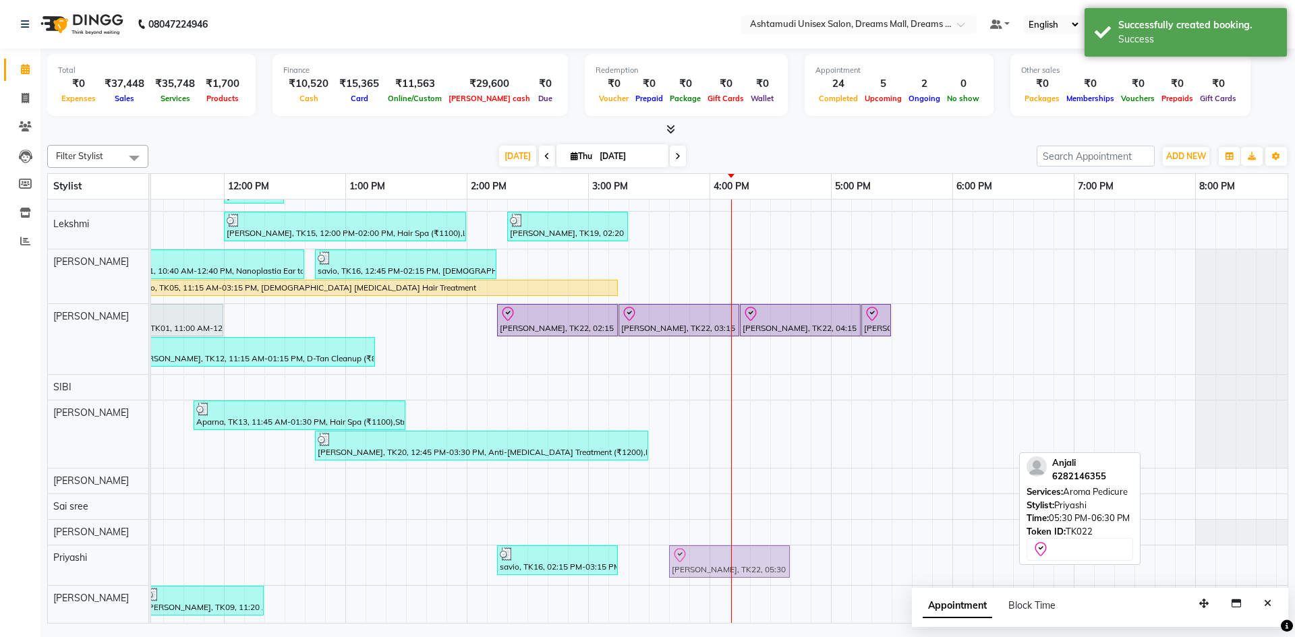
drag, startPoint x: 918, startPoint y: 550, endPoint x: 705, endPoint y: 565, distance: 213.7
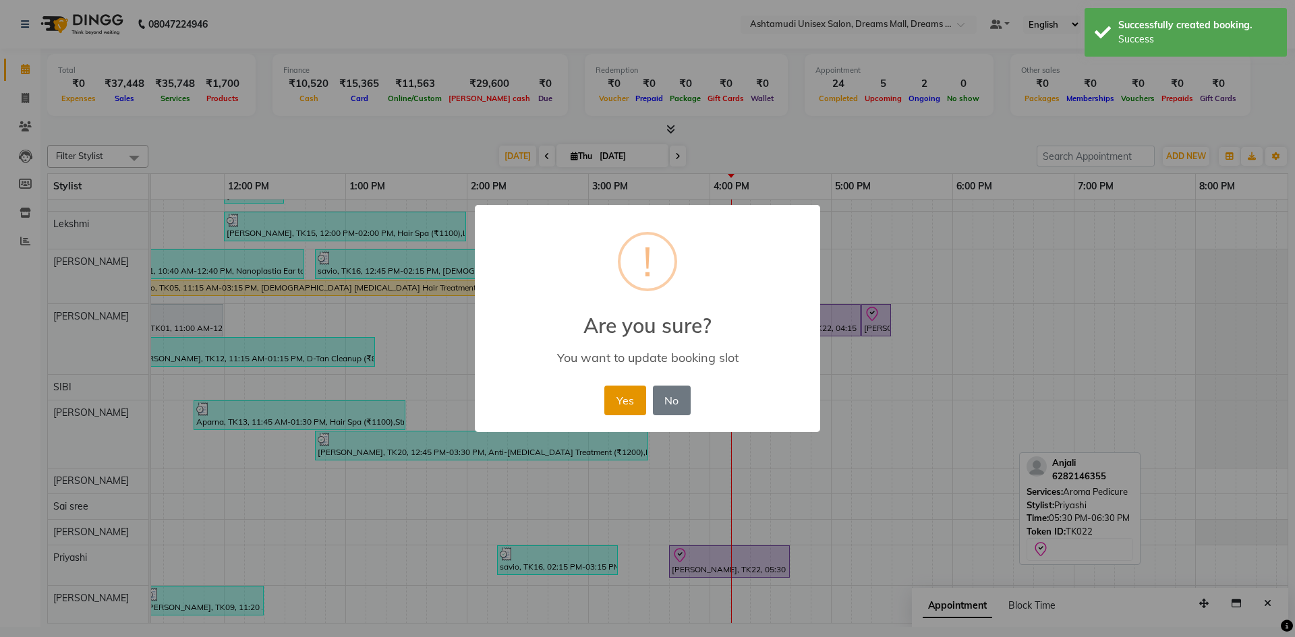
click at [623, 403] on button "Yes" at bounding box center [624, 401] width 41 height 30
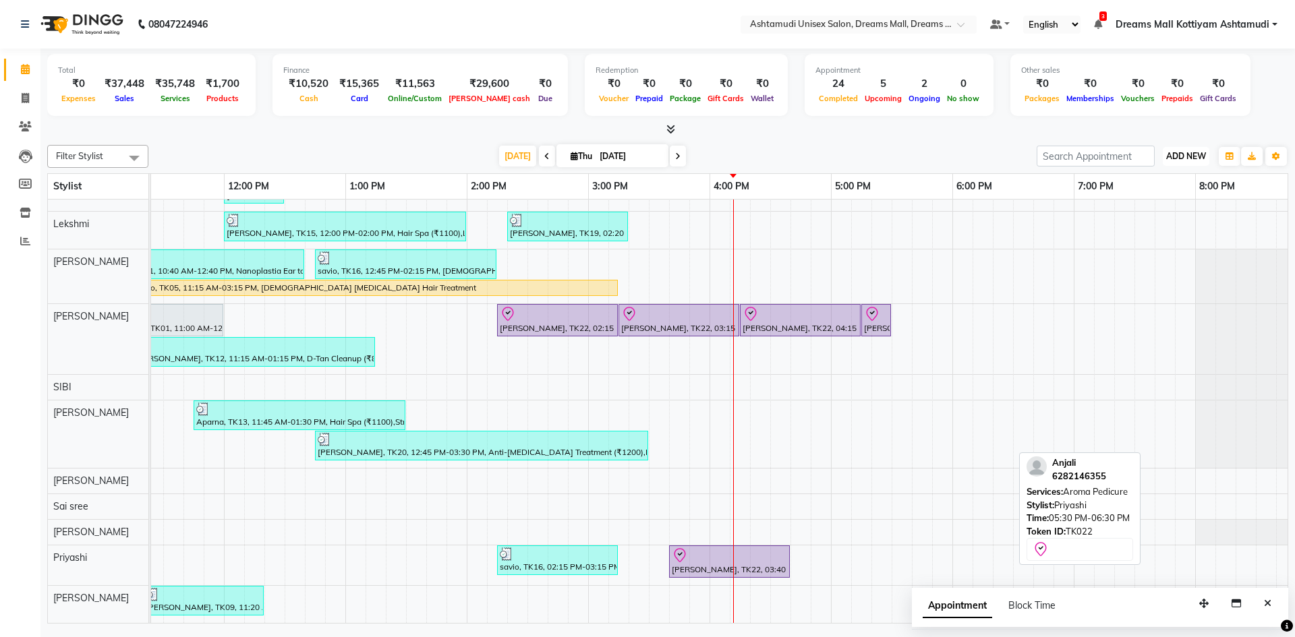
click at [1175, 153] on span "ADD NEW" at bounding box center [1186, 156] width 40 height 10
click at [1134, 200] on link "Add Invoice" at bounding box center [1155, 200] width 107 height 18
select select "service"
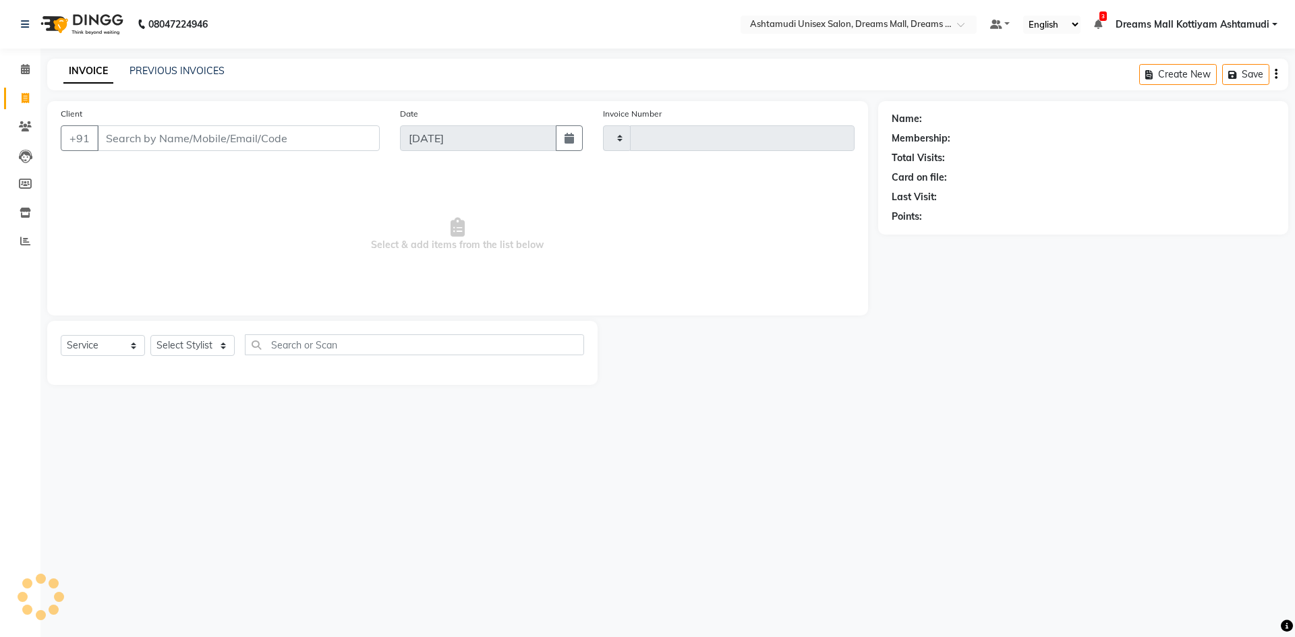
type input "3924"
select select "7264"
click at [208, 341] on select "Select Stylist" at bounding box center [192, 345] width 84 height 21
select select "68167"
click at [150, 335] on select "Select Stylist [PERSON_NAME] AOTULA LONGCHAR [PERSON_NAME] BIKI SARKI [PERSON_N…" at bounding box center [202, 345] width 104 height 21
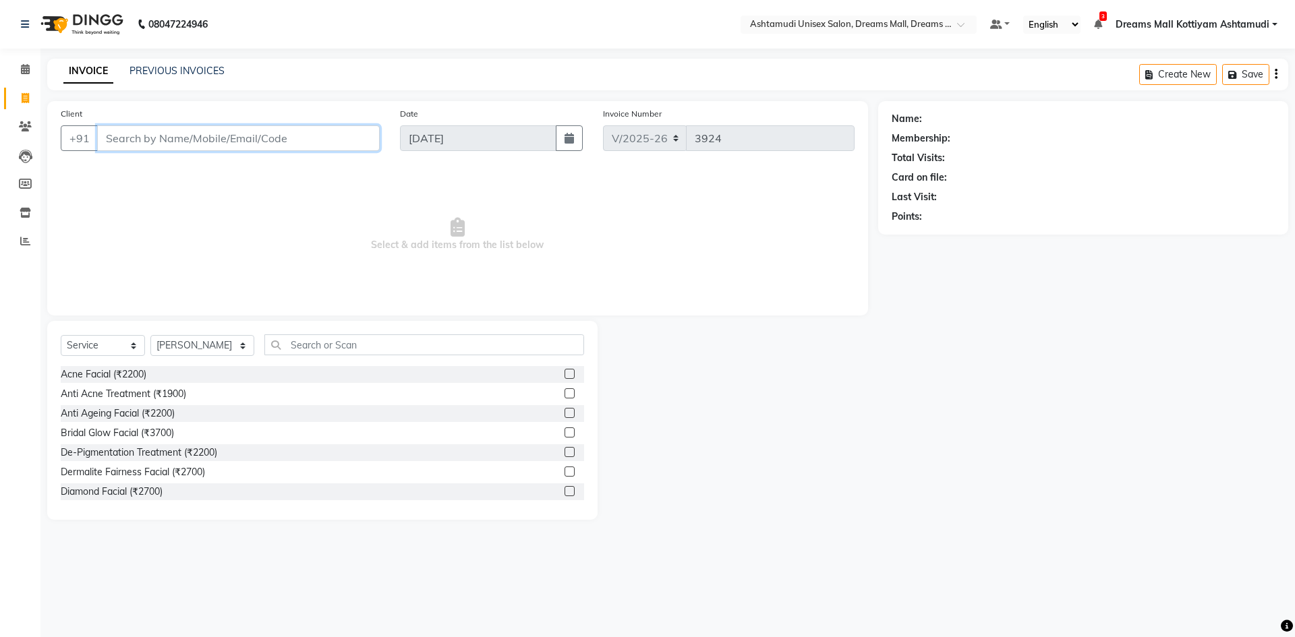
click at [204, 144] on input "Client" at bounding box center [238, 138] width 283 height 26
click at [152, 139] on input "884887062" at bounding box center [204, 138] width 214 height 26
type input "8848870062"
click at [349, 145] on button "Add Client" at bounding box center [344, 138] width 69 height 26
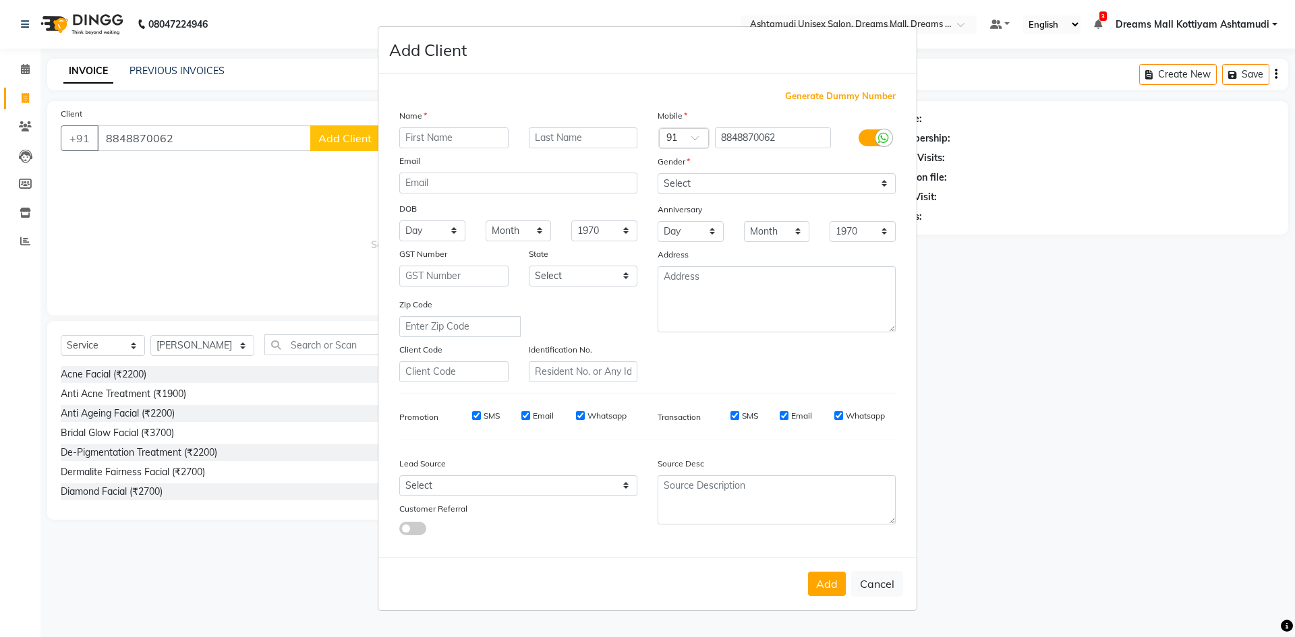
click at [433, 140] on input "text" at bounding box center [453, 137] width 109 height 21
type input "[PERSON_NAME]"
drag, startPoint x: 718, startPoint y: 181, endPoint x: 704, endPoint y: 190, distance: 16.7
click at [718, 181] on select "Select [DEMOGRAPHIC_DATA] [DEMOGRAPHIC_DATA] Other Prefer Not To Say" at bounding box center [777, 183] width 238 height 21
select select "[DEMOGRAPHIC_DATA]"
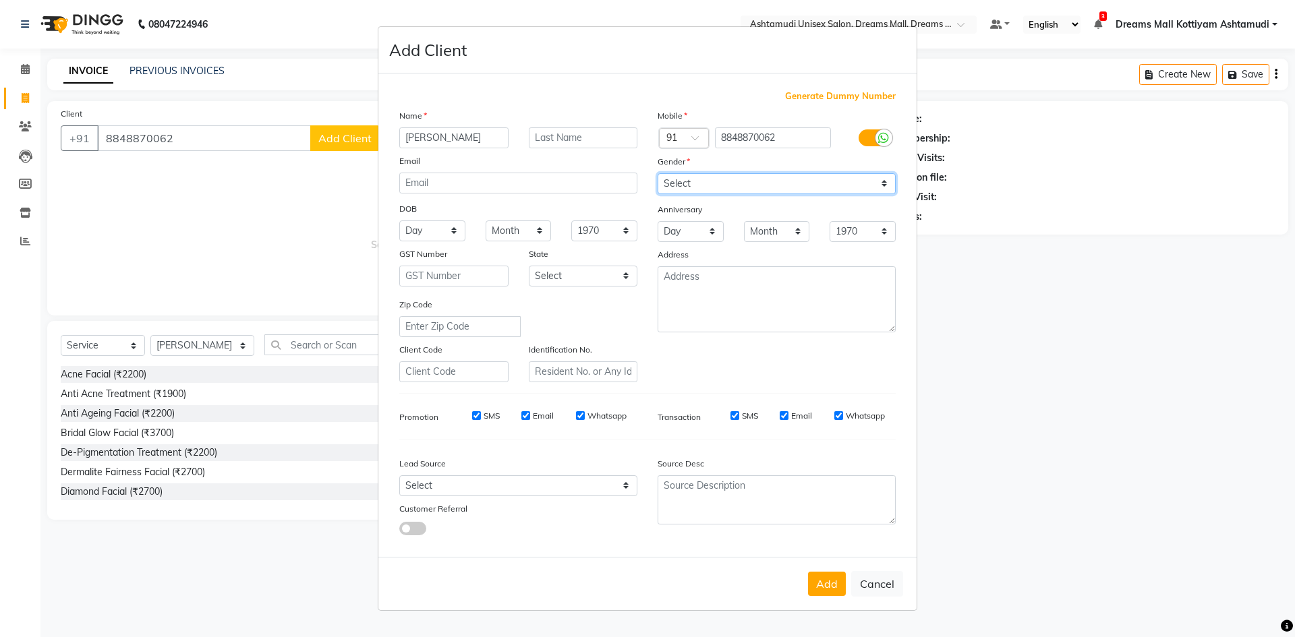
click at [658, 173] on select "Select [DEMOGRAPHIC_DATA] [DEMOGRAPHIC_DATA] Other Prefer Not To Say" at bounding box center [777, 183] width 238 height 21
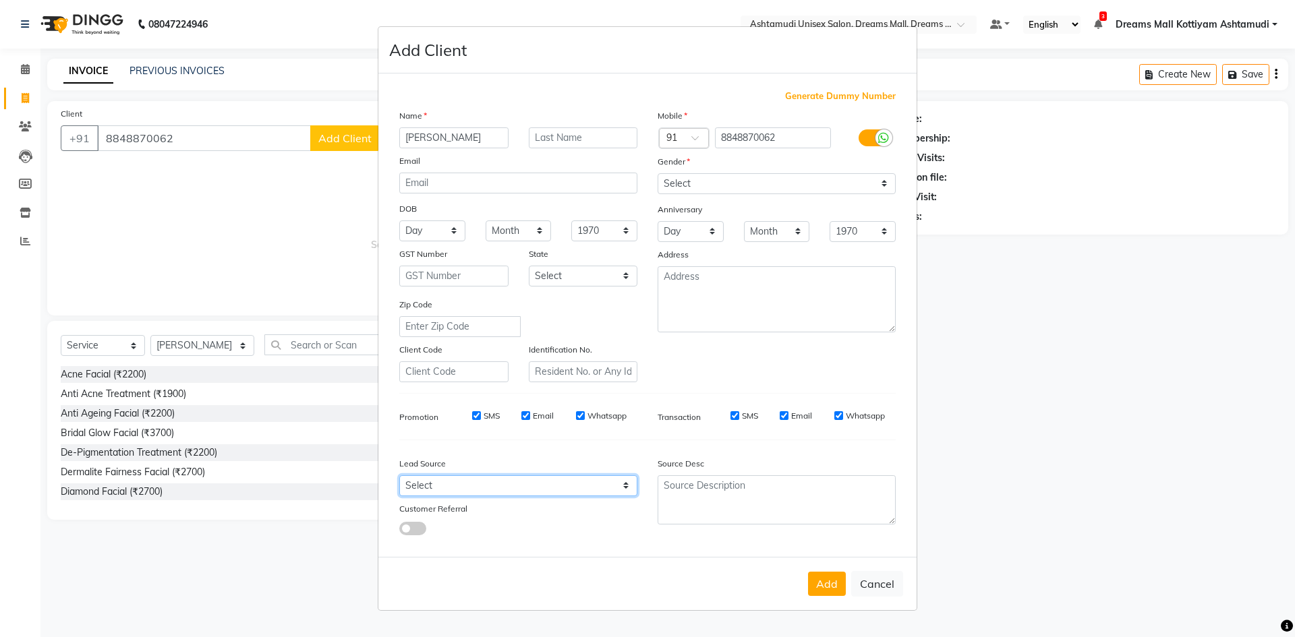
click at [505, 482] on select "Select Walk-in Referral Internet Friend Word of Mouth Advertisement Facebook Ju…" at bounding box center [518, 486] width 238 height 21
select select "49874"
click at [399, 476] on select "Select Walk-in Referral Internet Friend Word of Mouth Advertisement Facebook Ju…" at bounding box center [518, 486] width 238 height 21
click at [830, 583] on button "Add" at bounding box center [827, 584] width 38 height 24
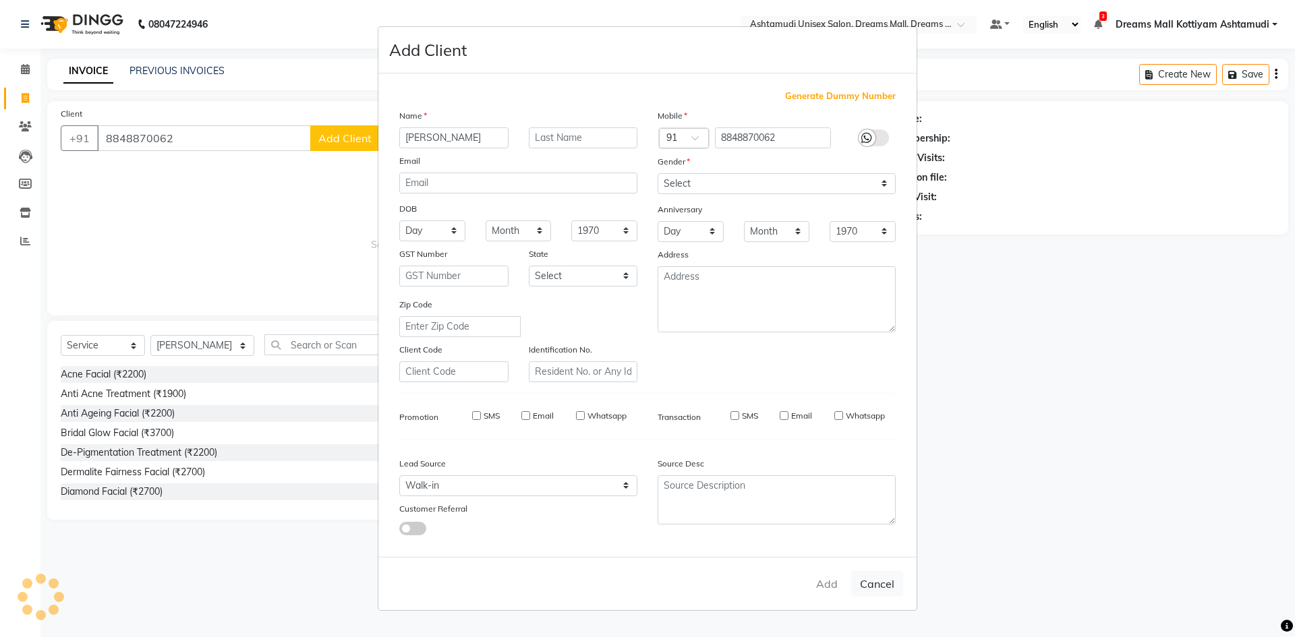
select select
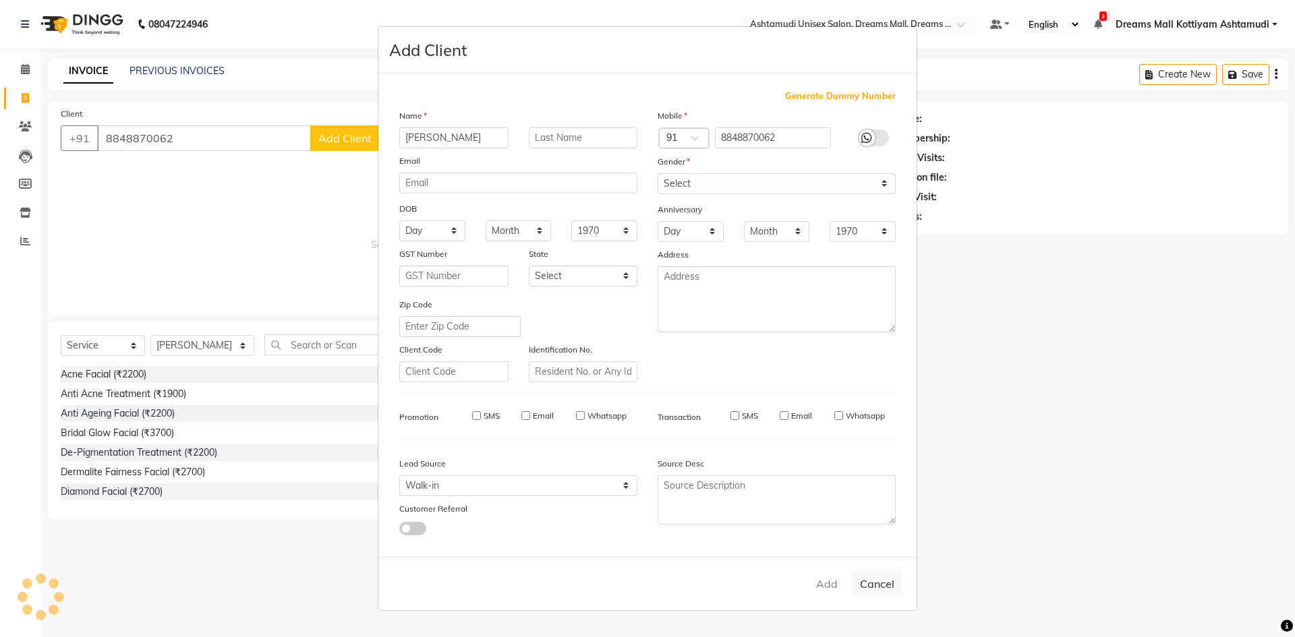
select select
checkbox input "false"
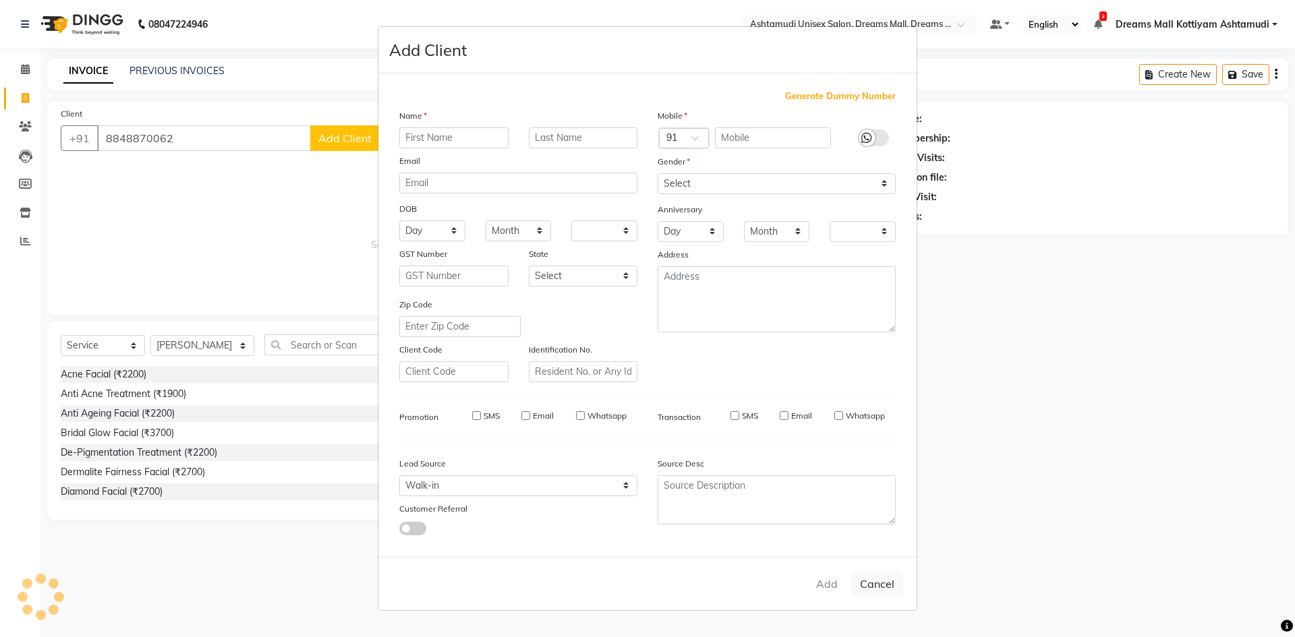
checkbox input "false"
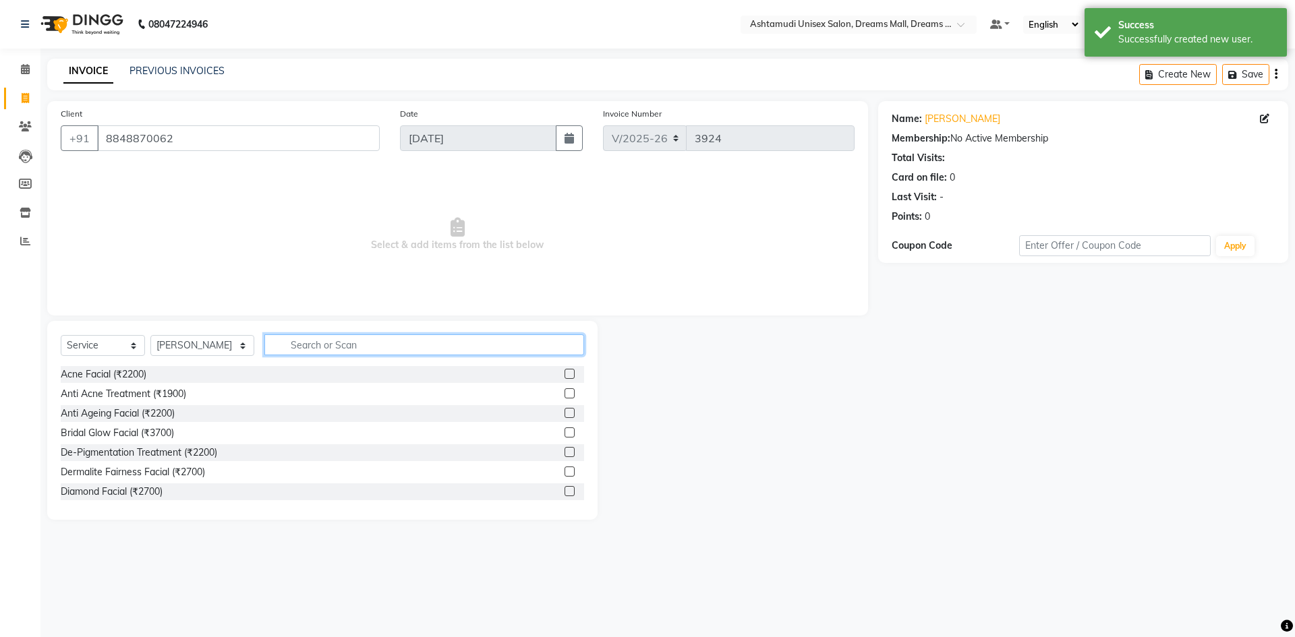
click at [314, 343] on input "text" at bounding box center [424, 345] width 320 height 21
type input "CUT"
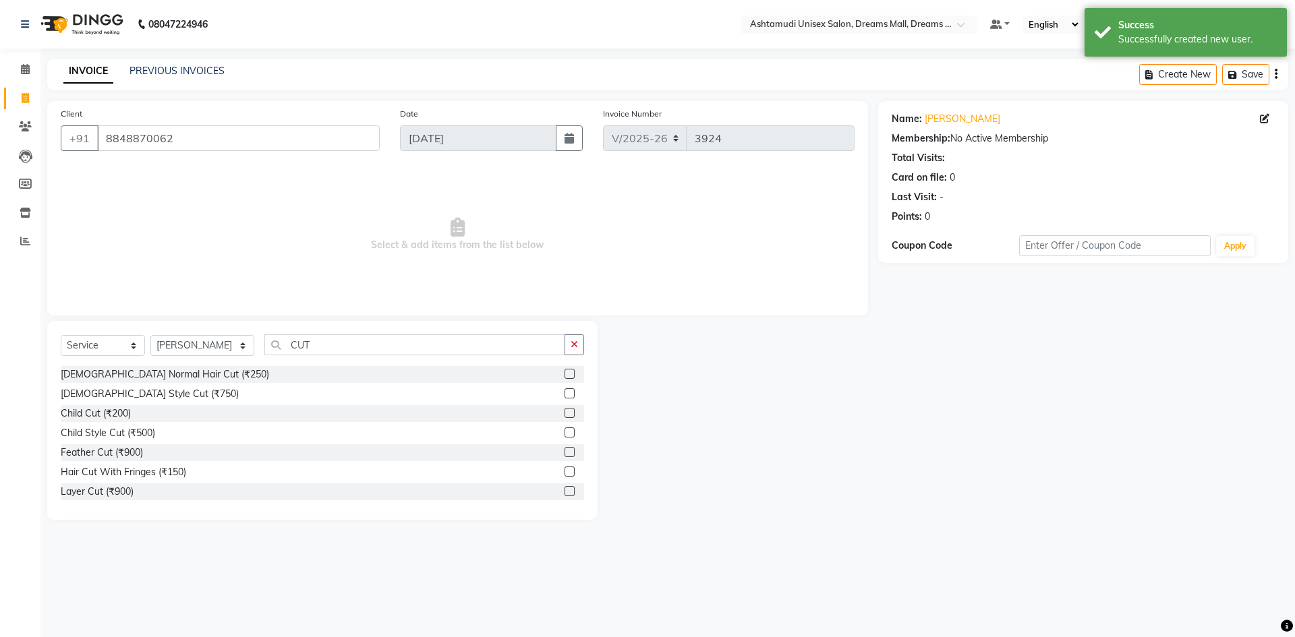
drag, startPoint x: 163, startPoint y: 374, endPoint x: 229, endPoint y: 367, distance: 66.5
click at [163, 374] on div "[DEMOGRAPHIC_DATA] Normal Hair Cut (₹250)" at bounding box center [165, 375] width 208 height 14
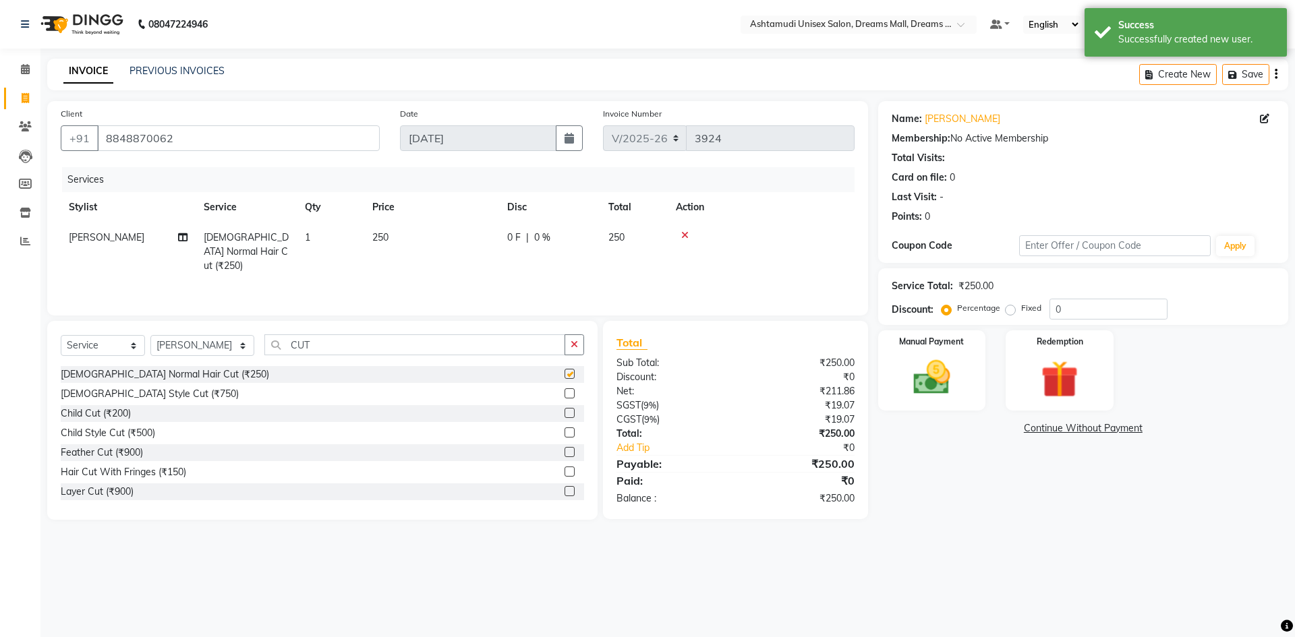
checkbox input "false"
click at [966, 378] on div "Manual Payment" at bounding box center [932, 370] width 112 height 83
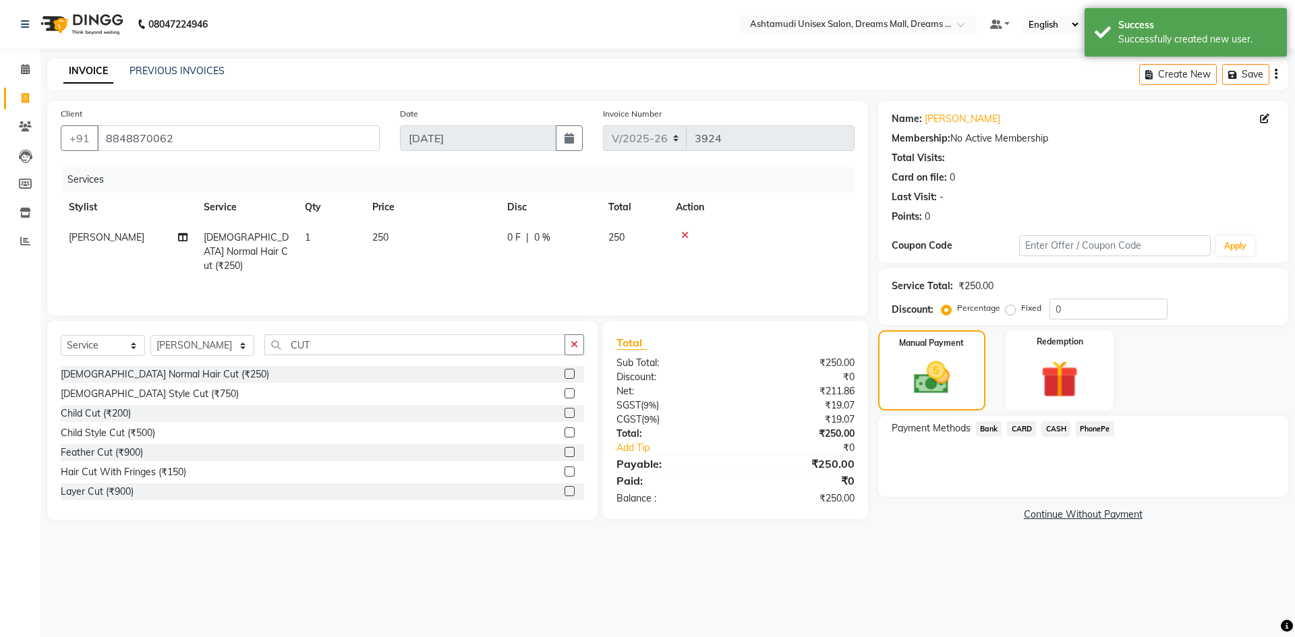
click at [1093, 430] on span "PhonePe" at bounding box center [1095, 430] width 38 height 16
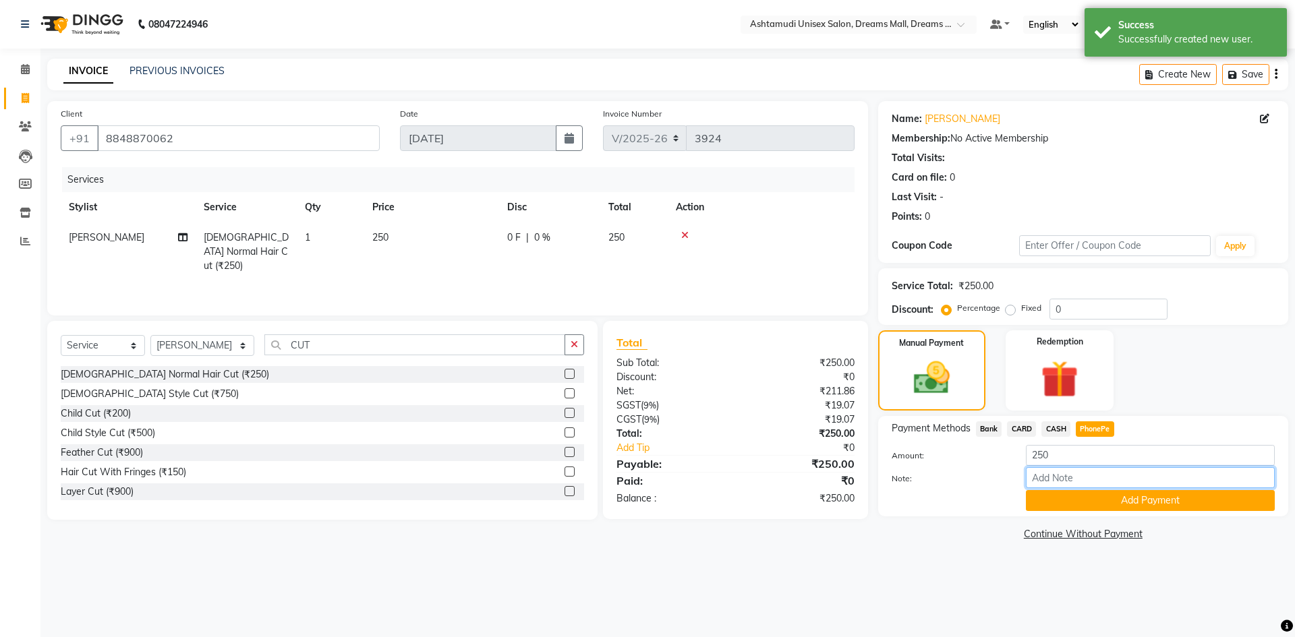
click at [1045, 479] on input "Note:" at bounding box center [1150, 477] width 249 height 21
type input "Arun"
click at [1120, 503] on button "Add Payment" at bounding box center [1150, 500] width 249 height 21
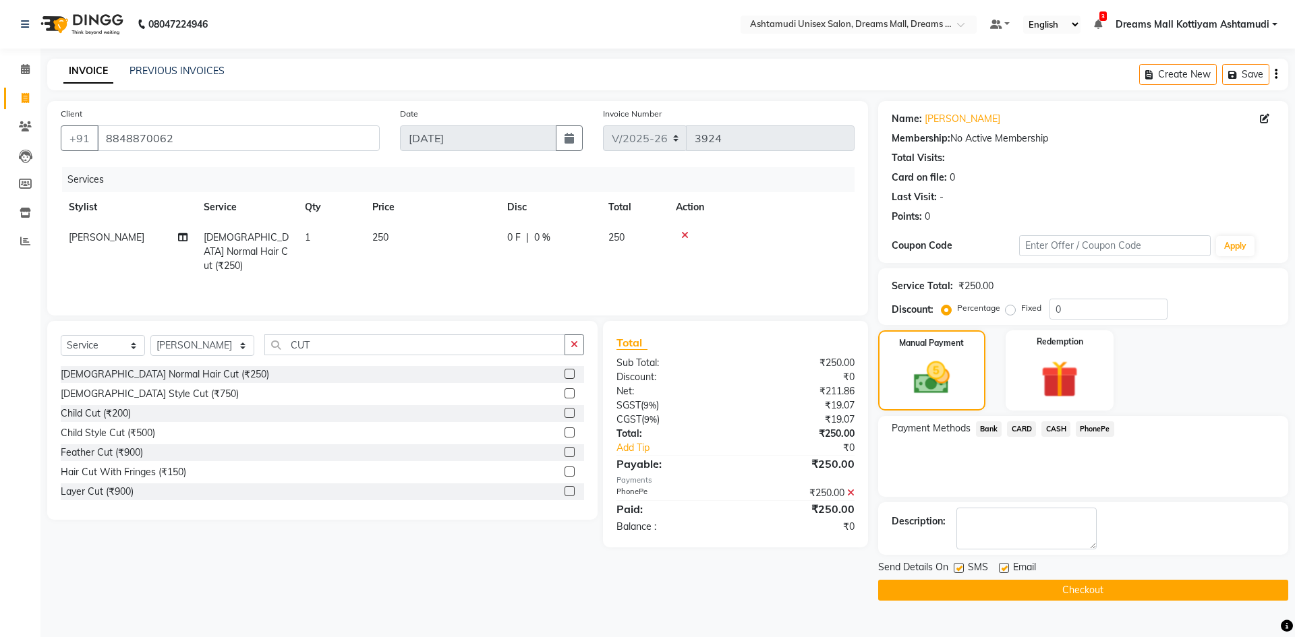
click at [1096, 589] on button "Checkout" at bounding box center [1083, 590] width 410 height 21
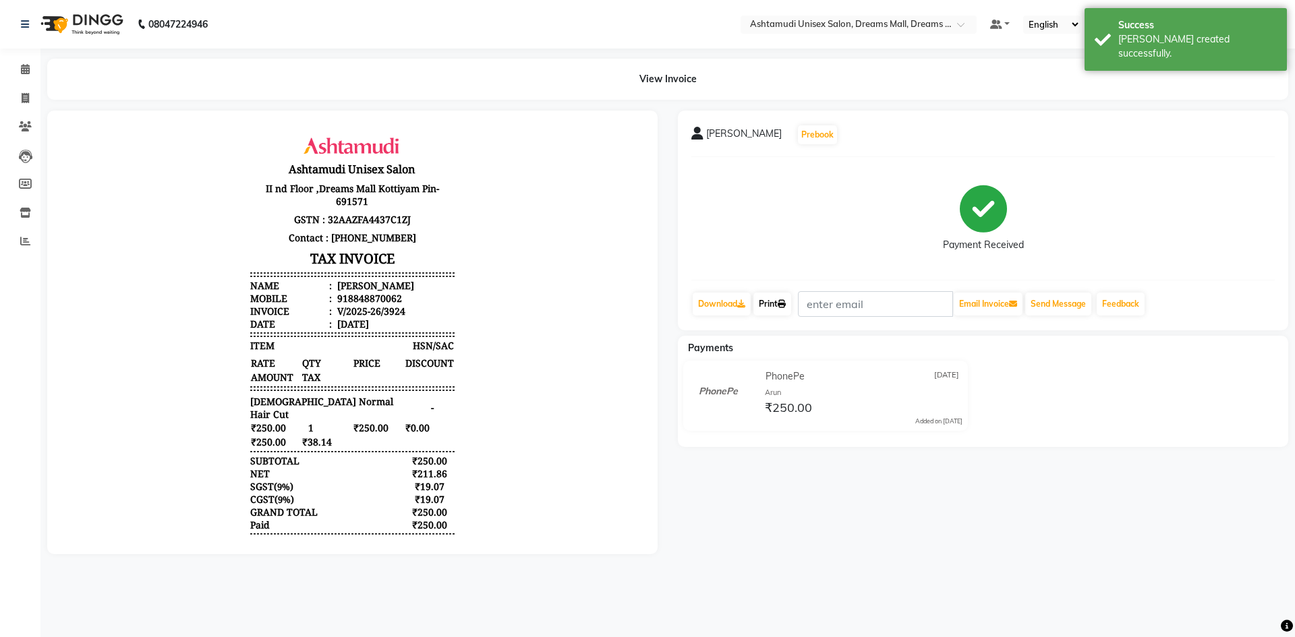
click at [775, 306] on link "Print" at bounding box center [772, 304] width 38 height 23
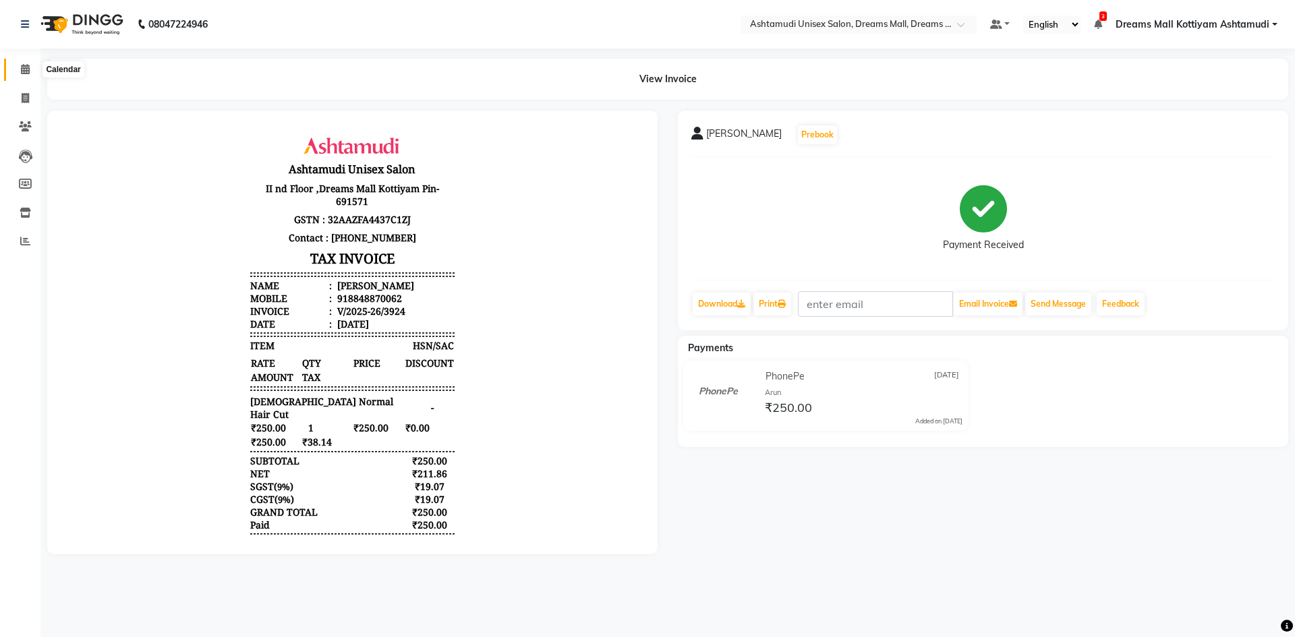
click at [30, 69] on icon at bounding box center [25, 69] width 9 height 10
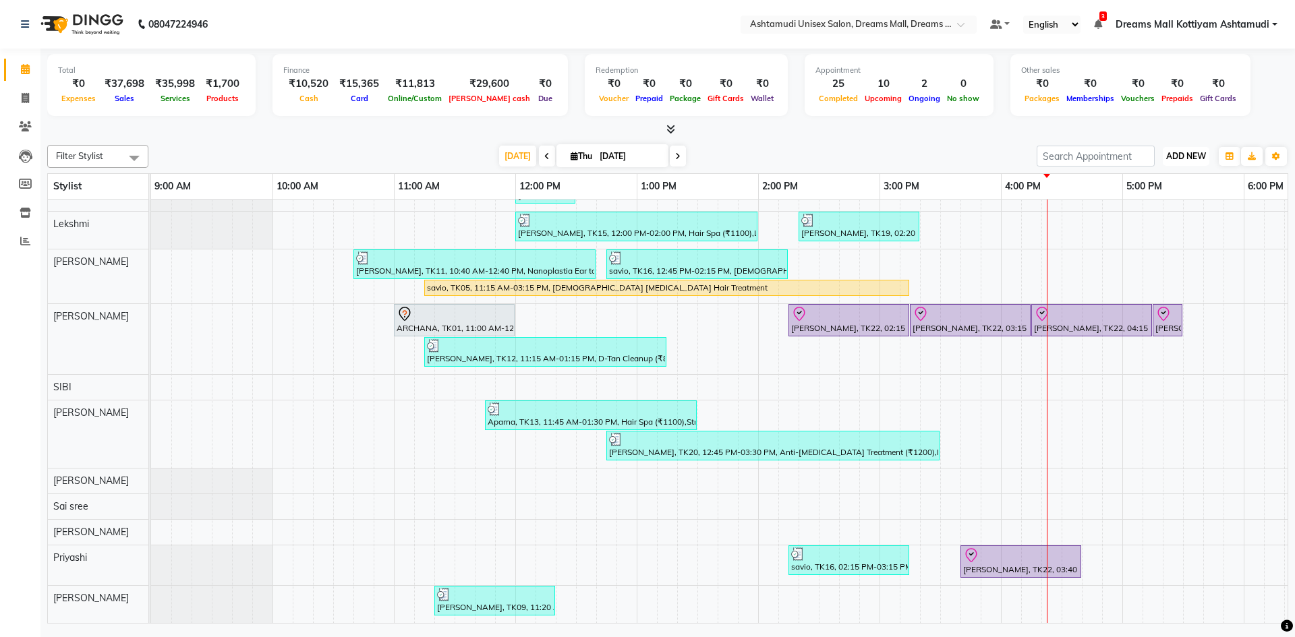
click at [1178, 154] on span "ADD NEW" at bounding box center [1186, 156] width 40 height 10
click at [1148, 200] on link "Add Invoice" at bounding box center [1155, 200] width 107 height 18
select select "service"
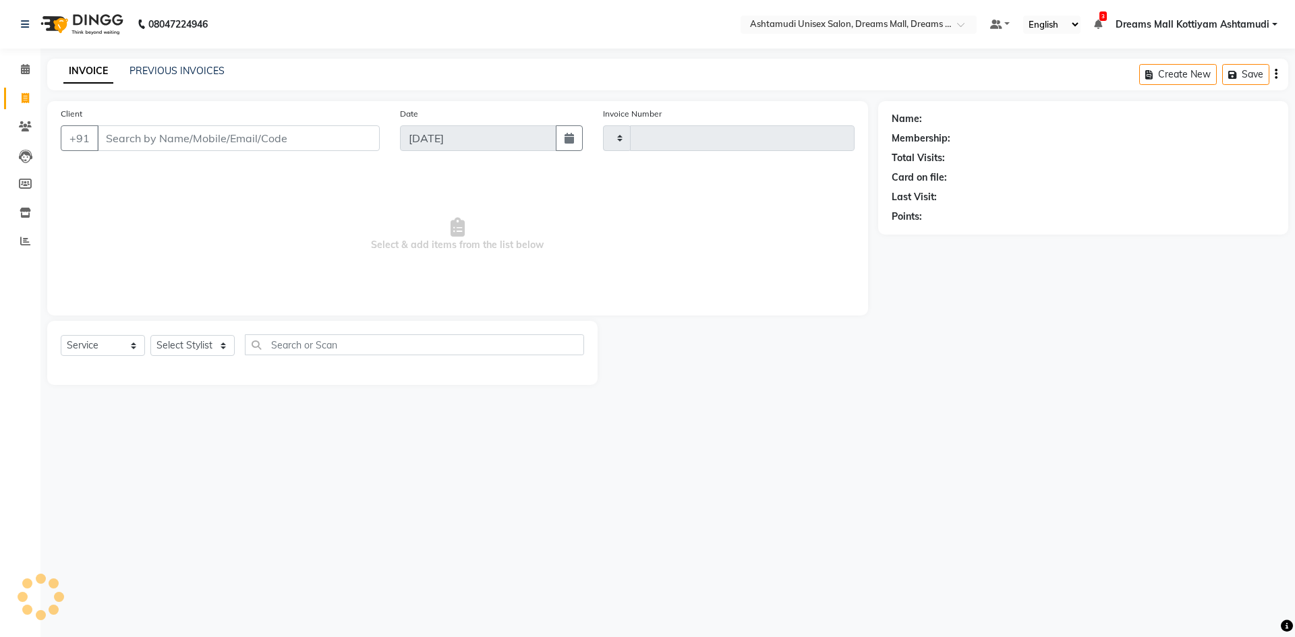
type input "3925"
select select "7264"
click at [154, 134] on input "Client" at bounding box center [238, 138] width 283 height 26
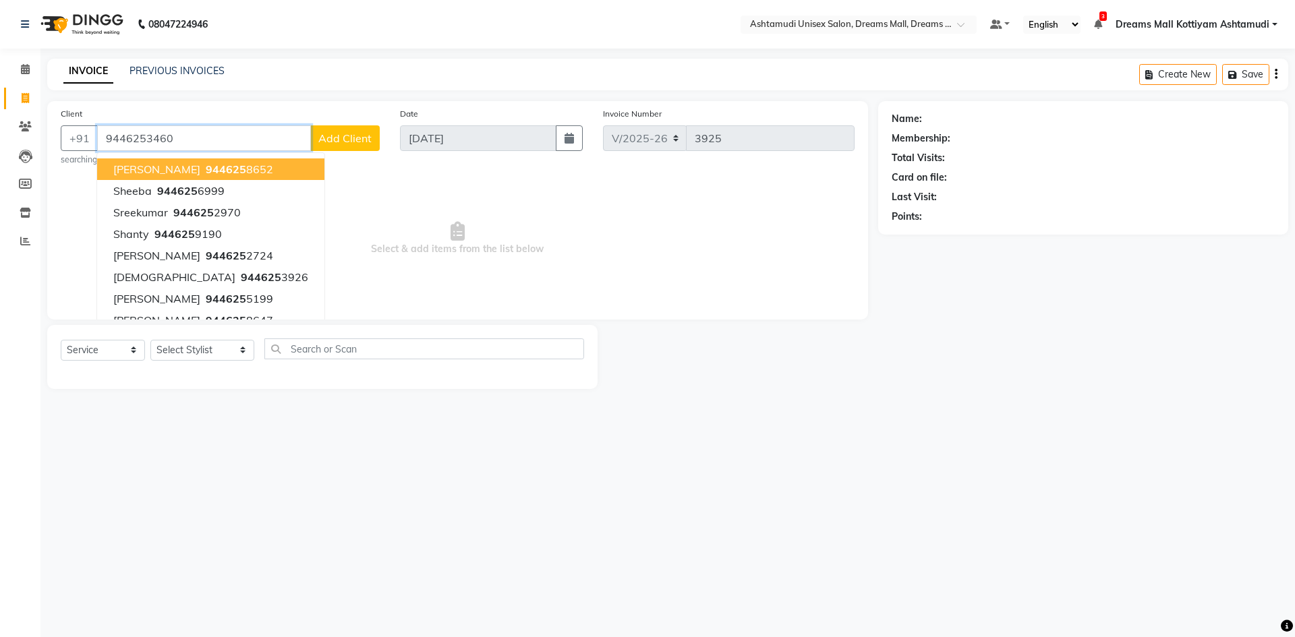
type input "9446253460"
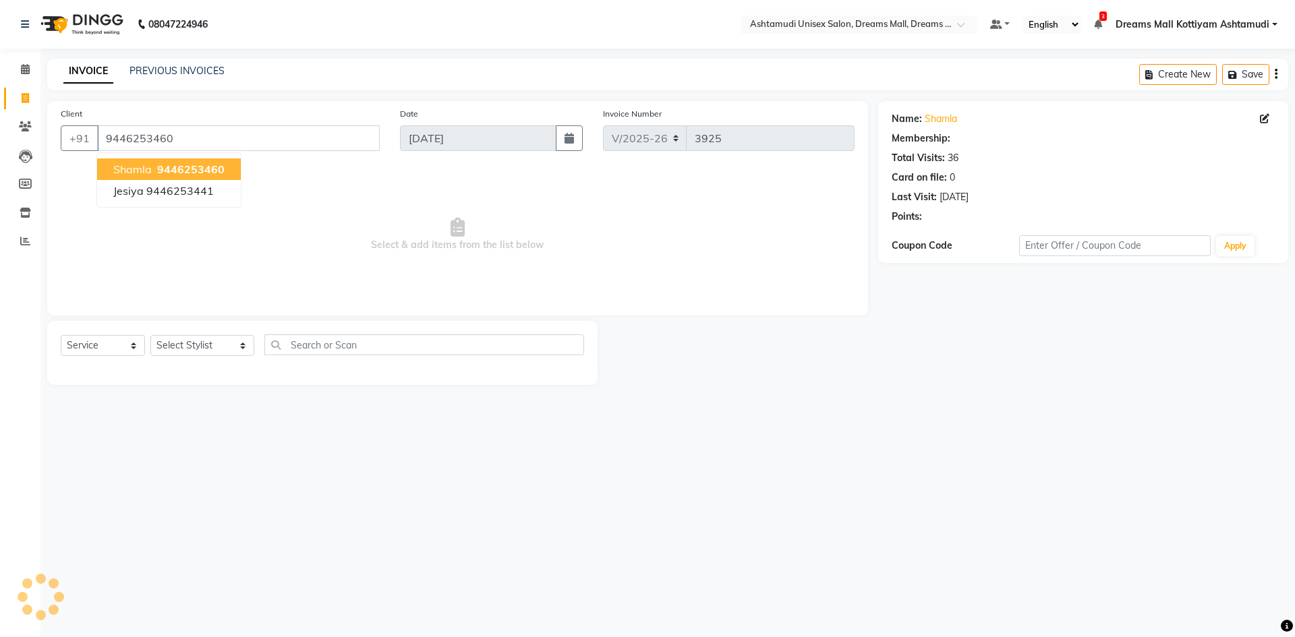
select select "1: Object"
click at [169, 168] on span "9446253460" at bounding box center [190, 169] width 67 height 13
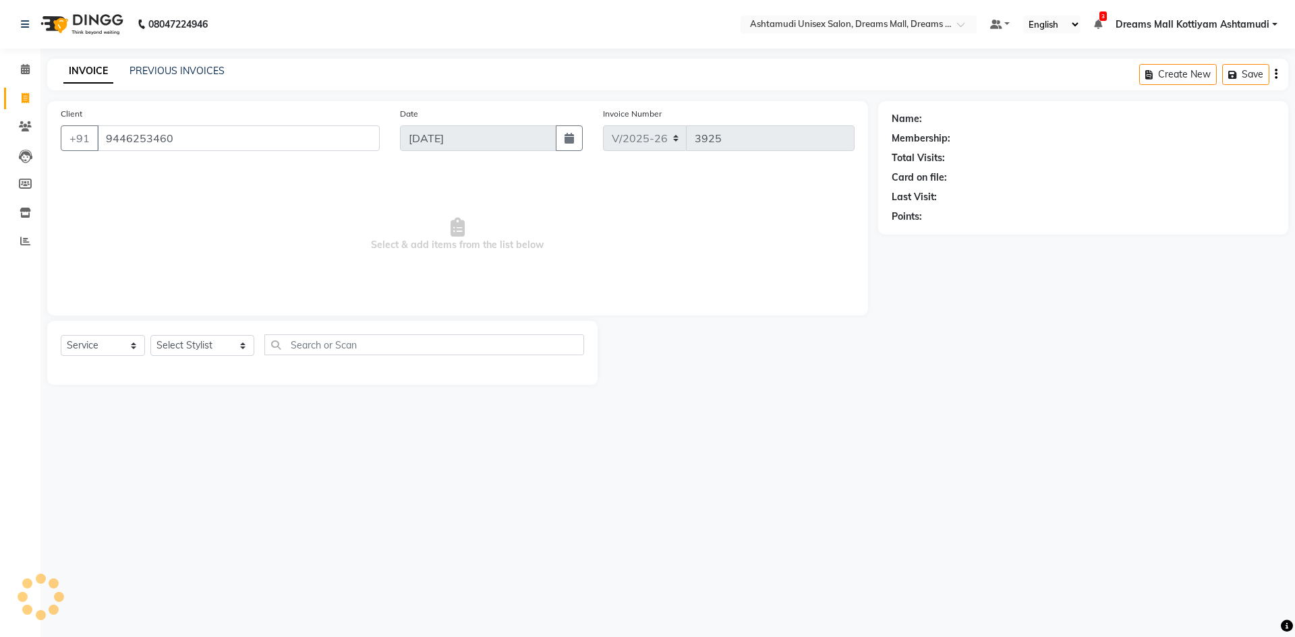
select select "1: Object"
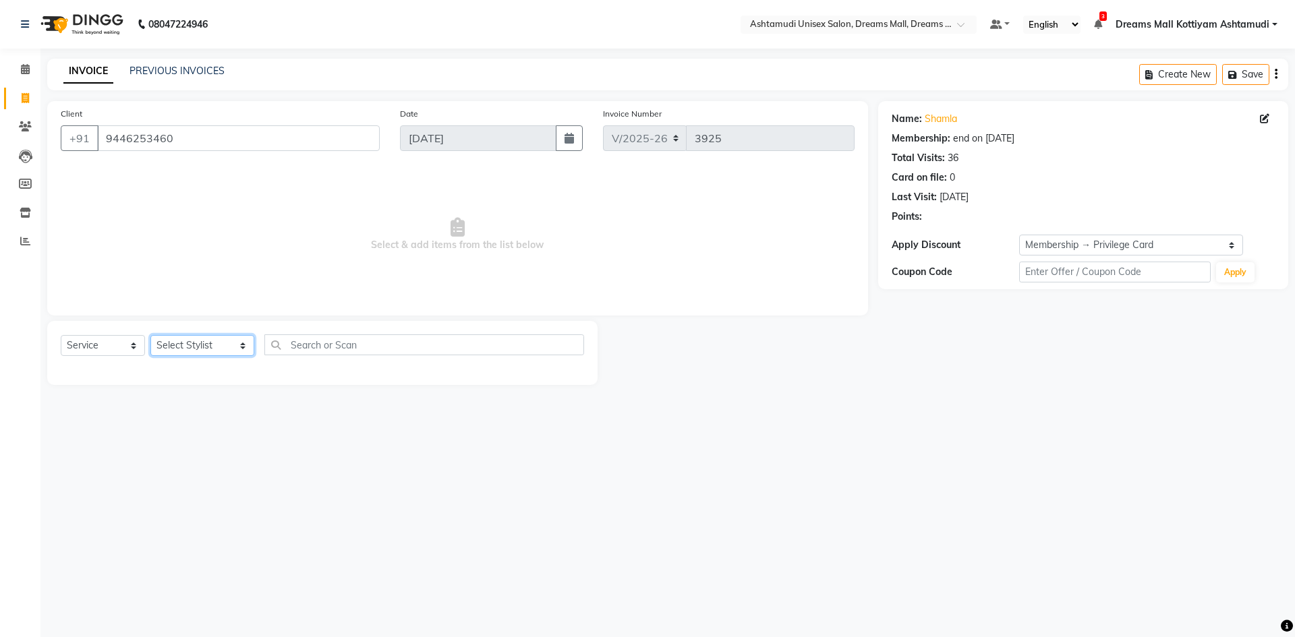
click at [198, 348] on select "Select Stylist [PERSON_NAME] AOTULA LONGCHAR [PERSON_NAME] BIKI SARKI [PERSON_N…" at bounding box center [202, 345] width 104 height 21
select select "62099"
click at [150, 335] on select "Select Stylist [PERSON_NAME] AOTULA LONGCHAR [PERSON_NAME] BIKI SARKI [PERSON_N…" at bounding box center [202, 345] width 104 height 21
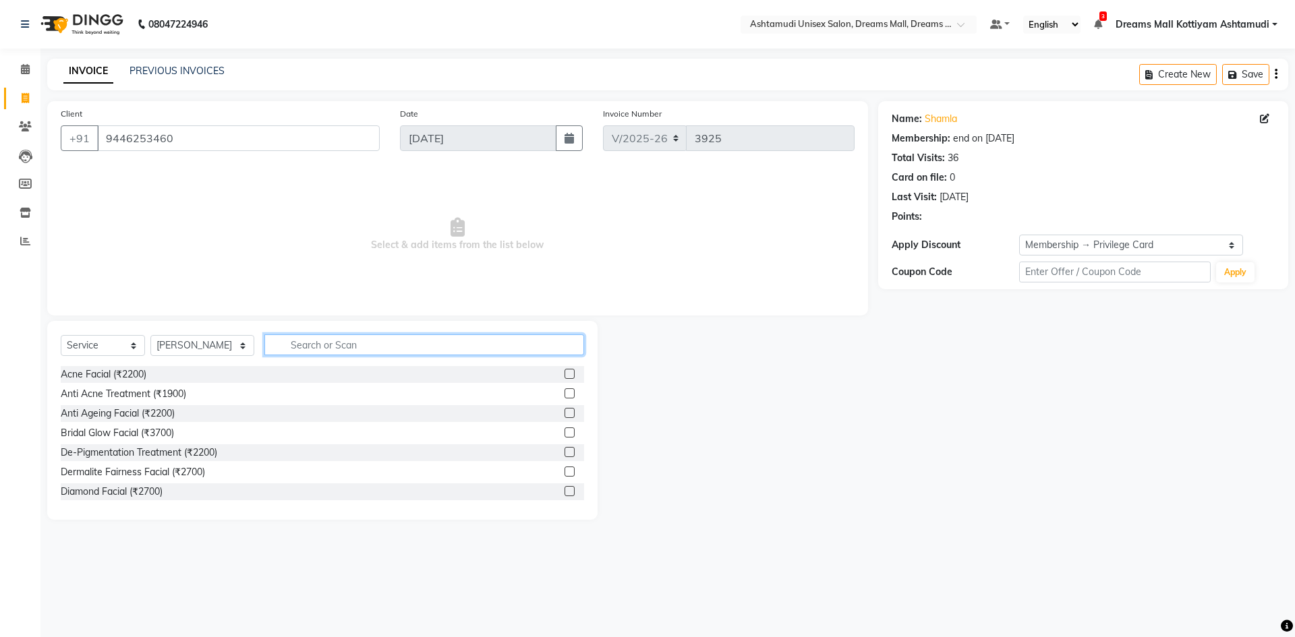
click at [371, 337] on input "text" at bounding box center [424, 345] width 320 height 21
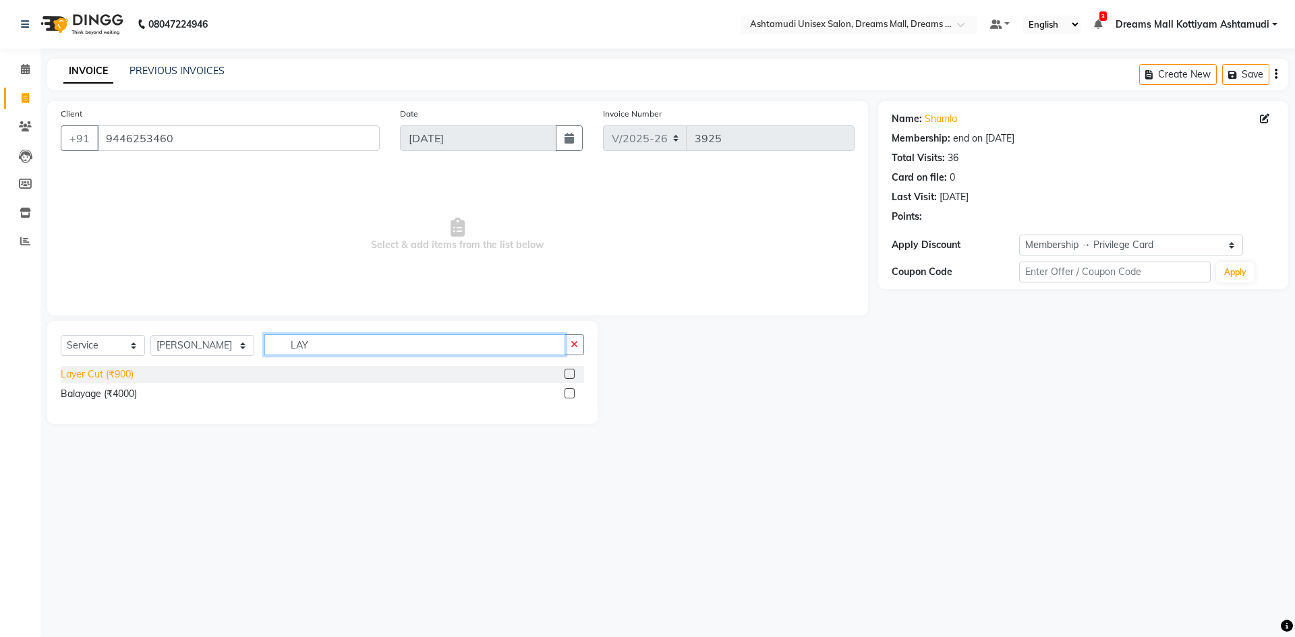
type input "LAY"
click at [111, 375] on div "Layer Cut (₹900)" at bounding box center [97, 375] width 73 height 14
checkbox input "false"
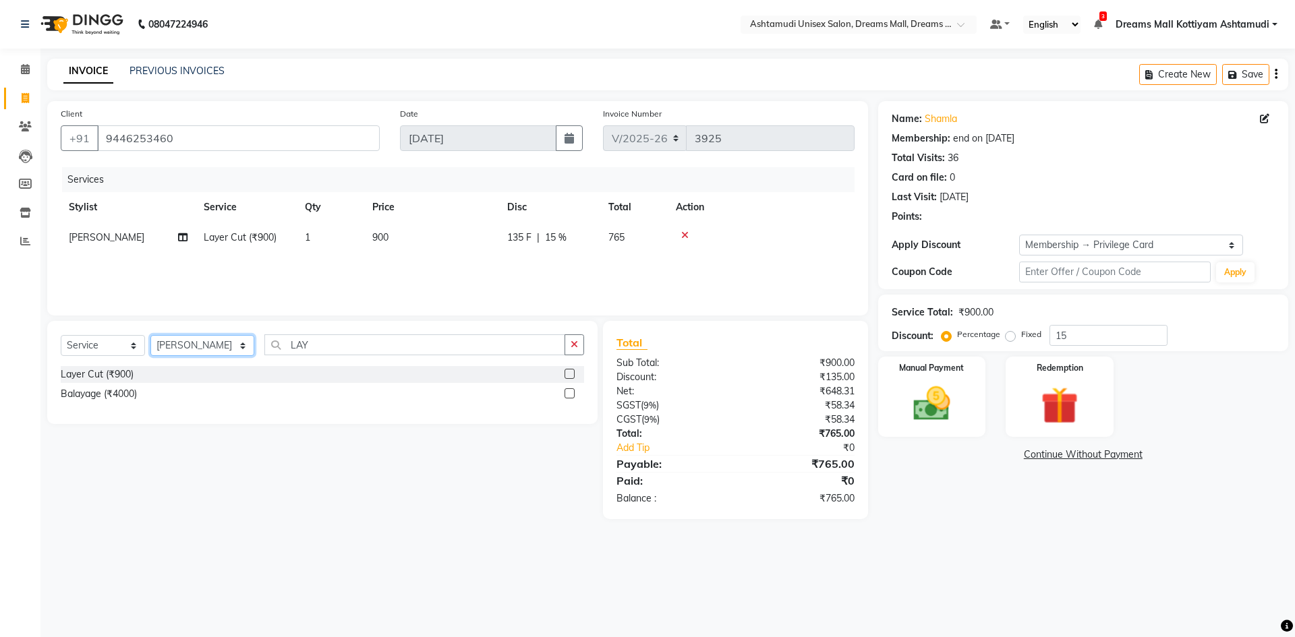
click at [174, 345] on select "Select Stylist [PERSON_NAME] AOTULA LONGCHAR [PERSON_NAME] BIKI SARKI [PERSON_N…" at bounding box center [202, 345] width 104 height 21
select select "62106"
click at [150, 335] on select "Select Stylist [PERSON_NAME] AOTULA LONGCHAR [PERSON_NAME] BIKI SARKI [PERSON_N…" at bounding box center [202, 345] width 104 height 21
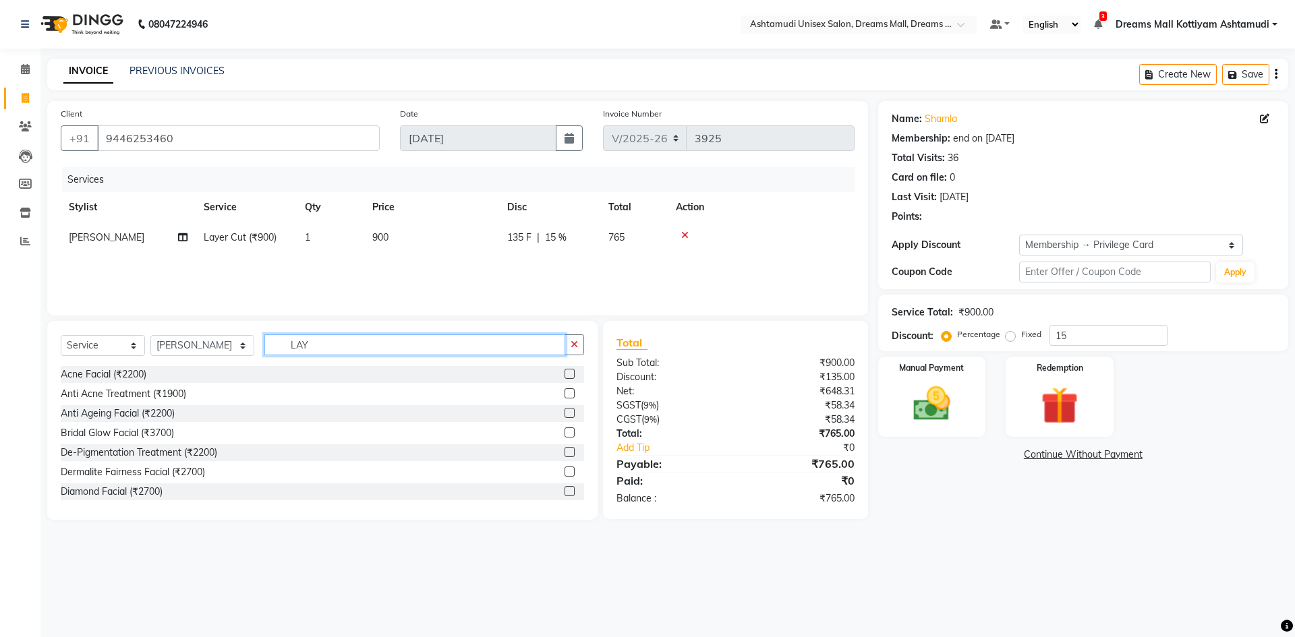
click at [318, 347] on input "LAY" at bounding box center [414, 345] width 301 height 21
type input "L"
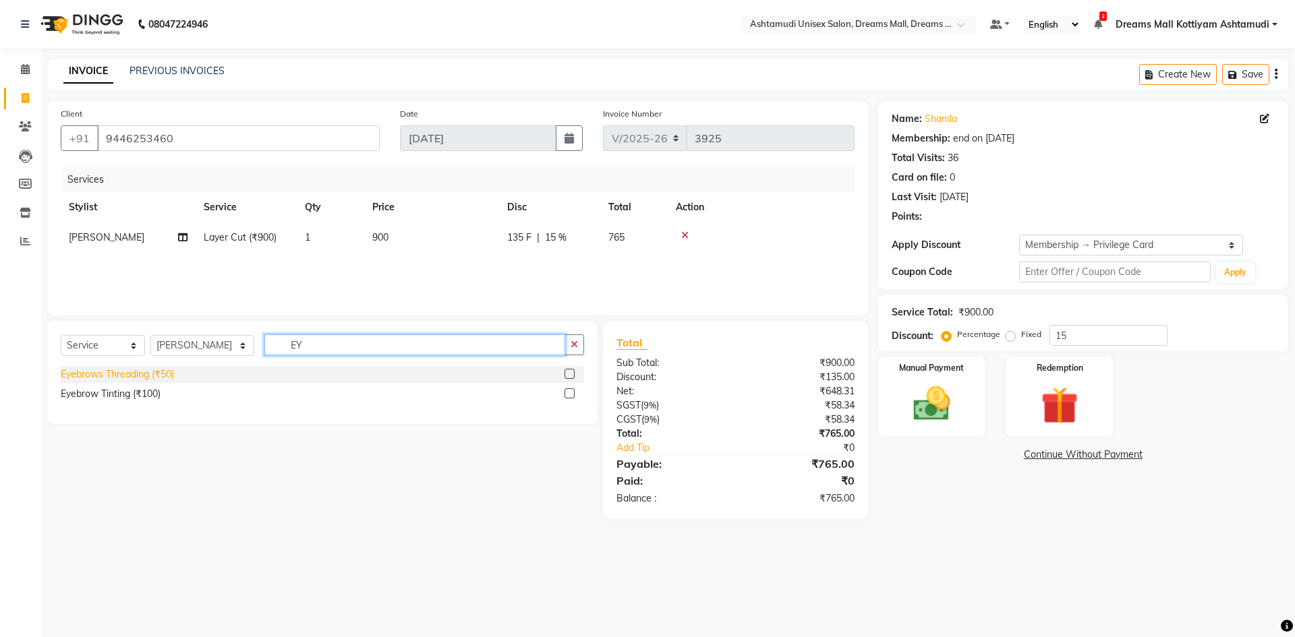
type input "EY"
click at [81, 379] on div "Eyebrows Threading (₹50)" at bounding box center [117, 375] width 113 height 14
checkbox input "false"
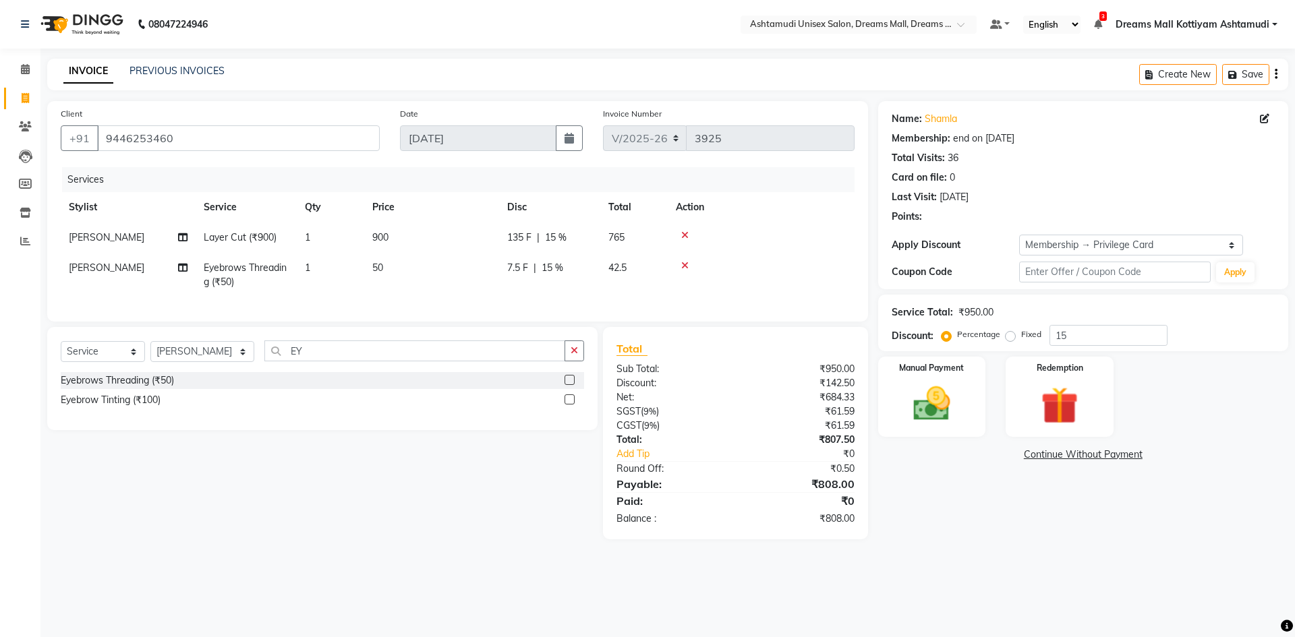
click at [681, 265] on icon at bounding box center [684, 265] width 7 height 9
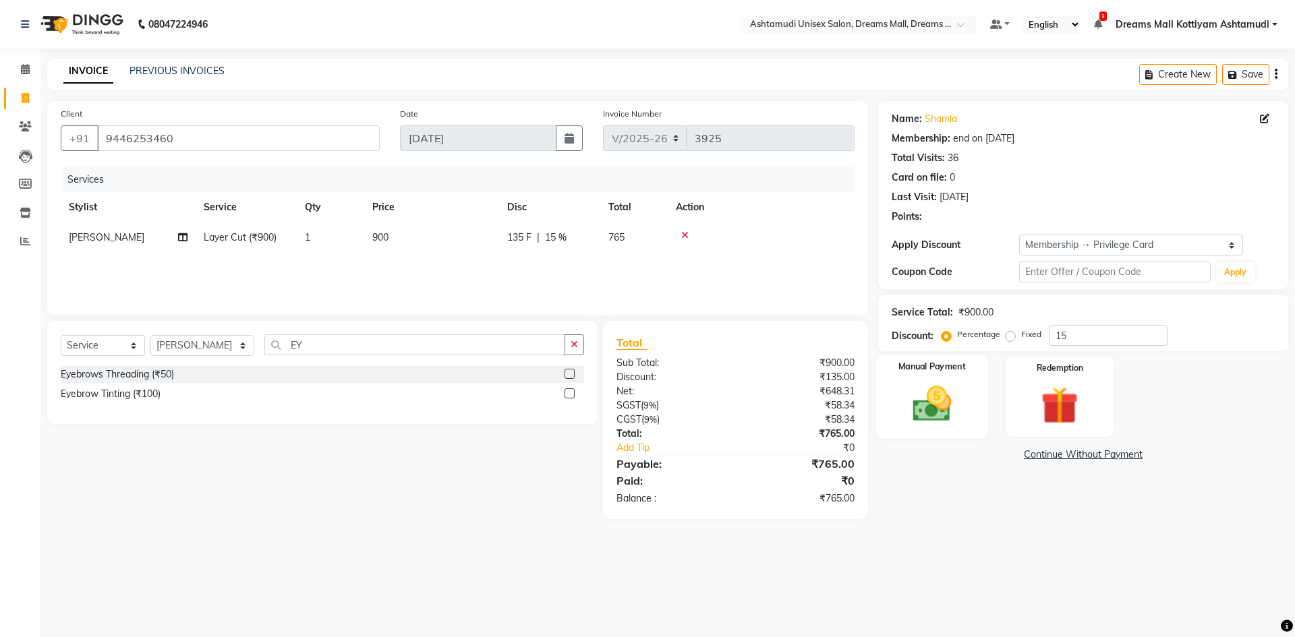
click at [983, 404] on div "Manual Payment" at bounding box center [932, 396] width 112 height 83
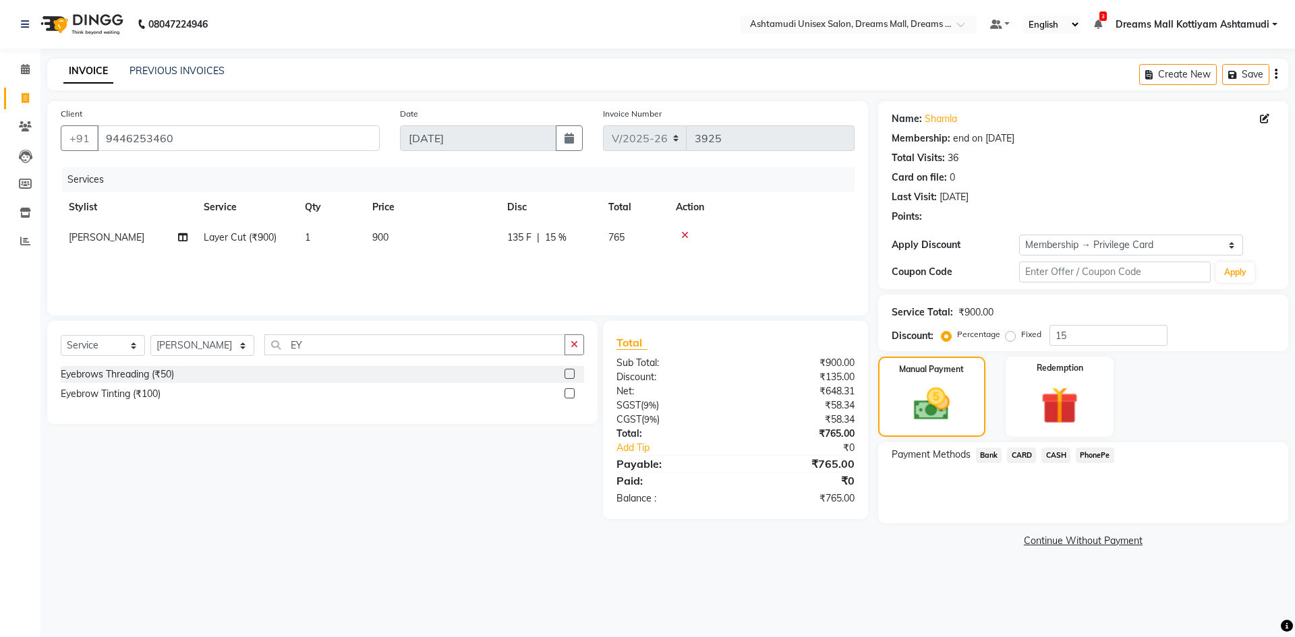
click at [1095, 456] on span "PhonePe" at bounding box center [1095, 456] width 38 height 16
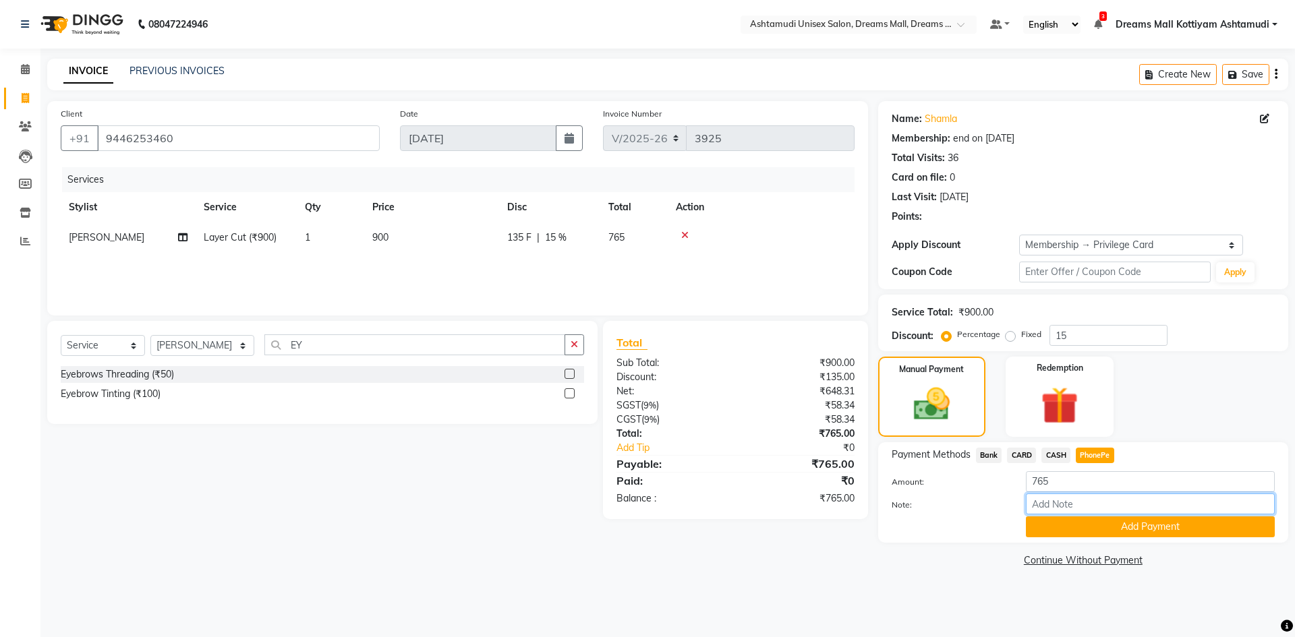
drag, startPoint x: 1062, startPoint y: 507, endPoint x: 1078, endPoint y: 488, distance: 24.4
click at [1062, 507] on input "Note:" at bounding box center [1150, 504] width 249 height 21
type input "Arun"
click at [1152, 532] on button "Add Payment" at bounding box center [1150, 527] width 249 height 21
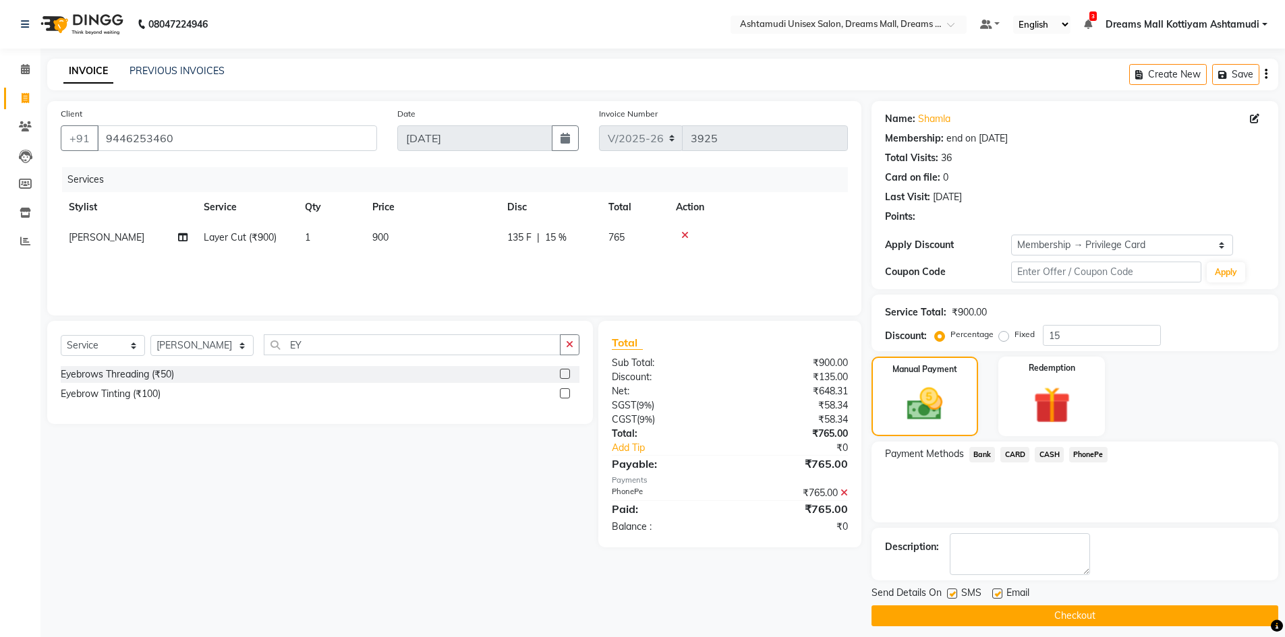
scroll to position [9, 0]
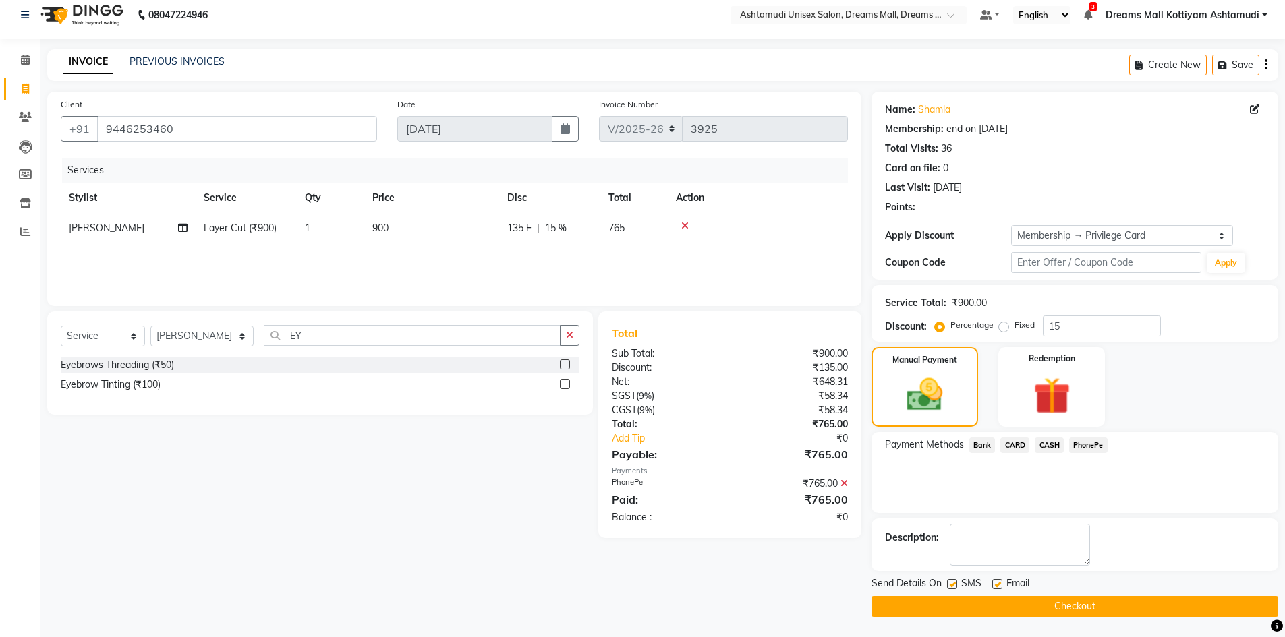
click at [1081, 609] on button "Checkout" at bounding box center [1074, 606] width 407 height 21
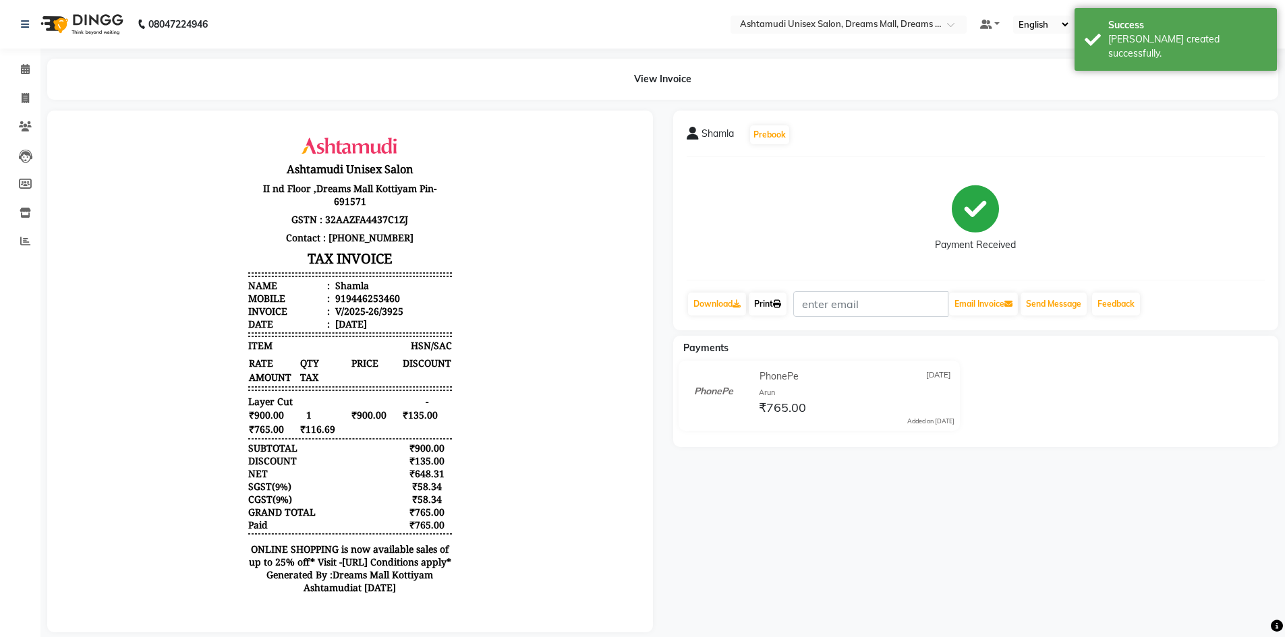
click at [770, 304] on link "Print" at bounding box center [768, 304] width 38 height 23
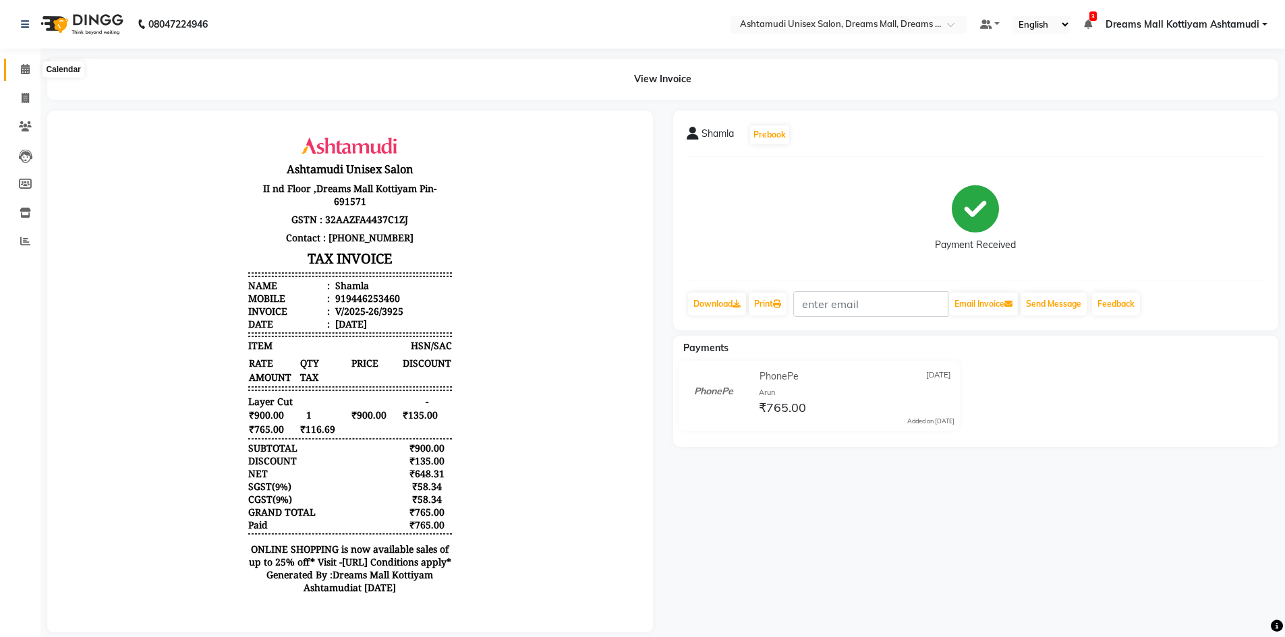
click at [21, 65] on icon at bounding box center [25, 69] width 9 height 10
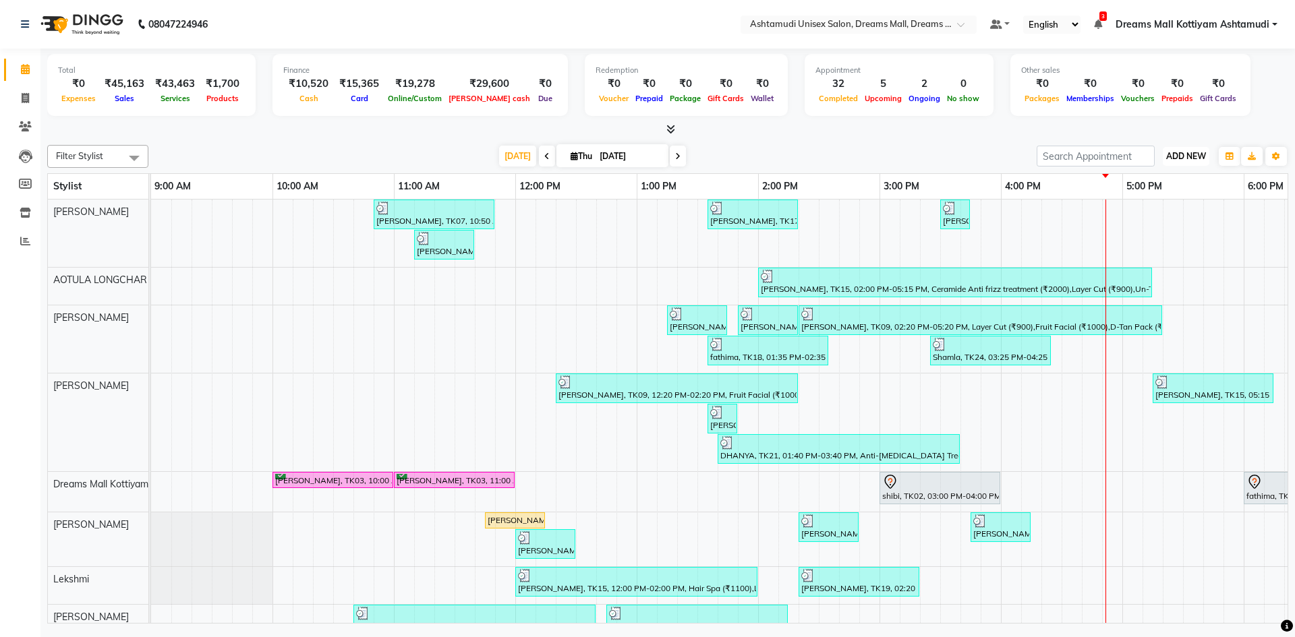
click at [1190, 156] on span "ADD NEW" at bounding box center [1186, 156] width 40 height 10
click at [1157, 196] on link "Add Invoice" at bounding box center [1155, 200] width 107 height 18
select select "service"
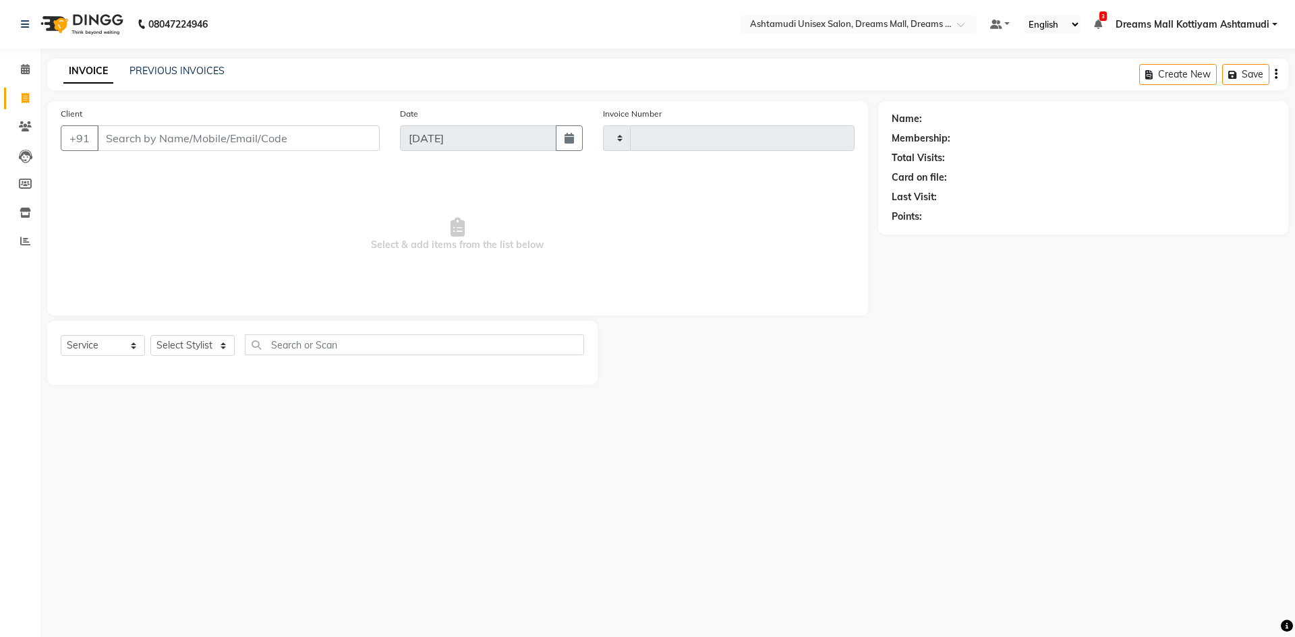
type input "3927"
select select "7264"
click at [247, 140] on input "Client" at bounding box center [238, 138] width 283 height 26
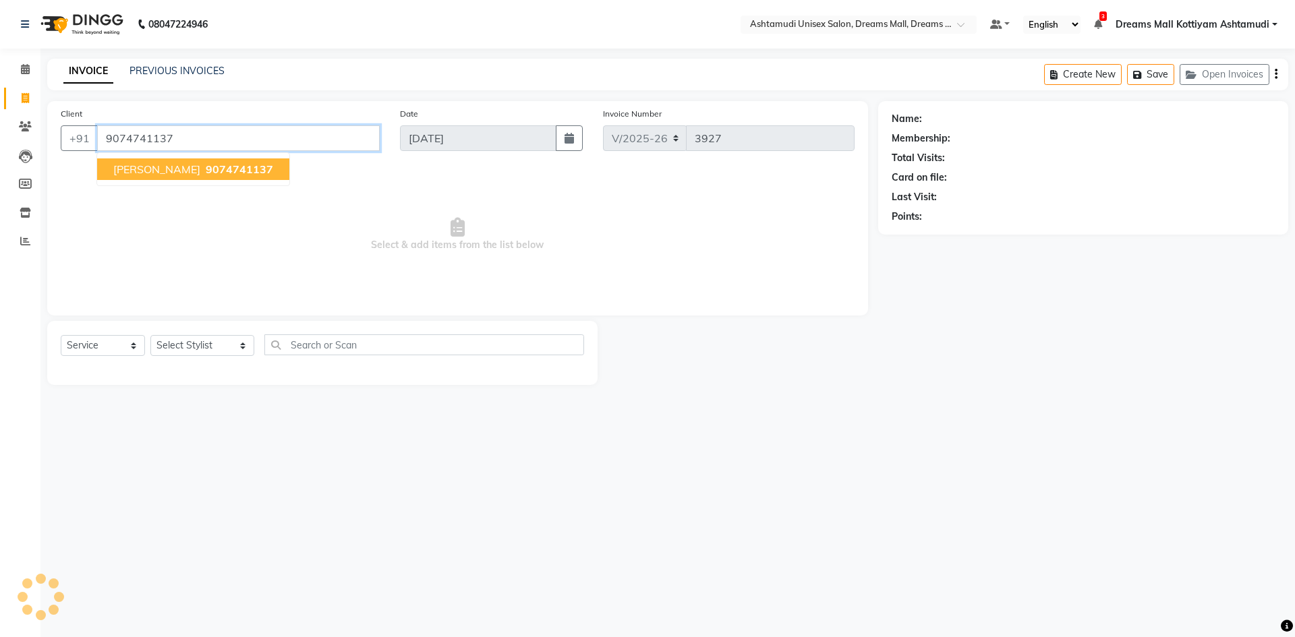
type input "9074741137"
click at [206, 169] on span "9074741137" at bounding box center [239, 169] width 67 height 13
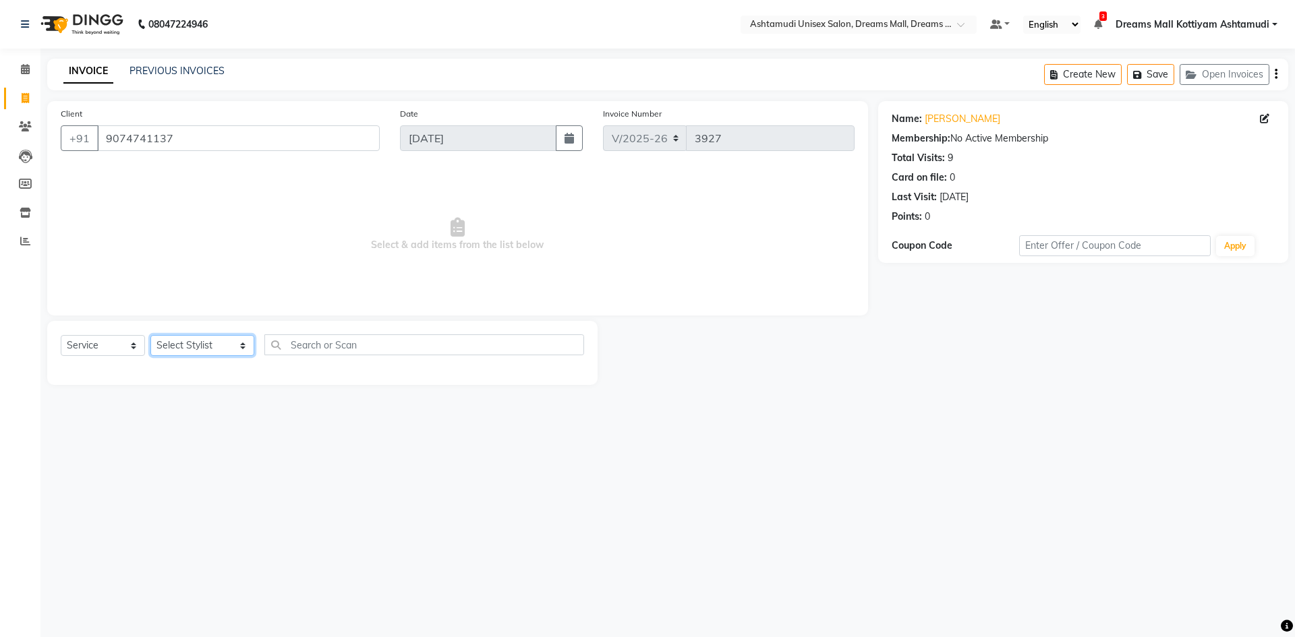
click at [177, 346] on select "Select Stylist [PERSON_NAME] AOTULA LONGCHAR [PERSON_NAME] BIKI SARKI [PERSON_N…" at bounding box center [202, 345] width 104 height 21
select select "62100"
click at [150, 335] on select "Select Stylist [PERSON_NAME] AOTULA LONGCHAR [PERSON_NAME] BIKI SARKI [PERSON_N…" at bounding box center [202, 345] width 104 height 21
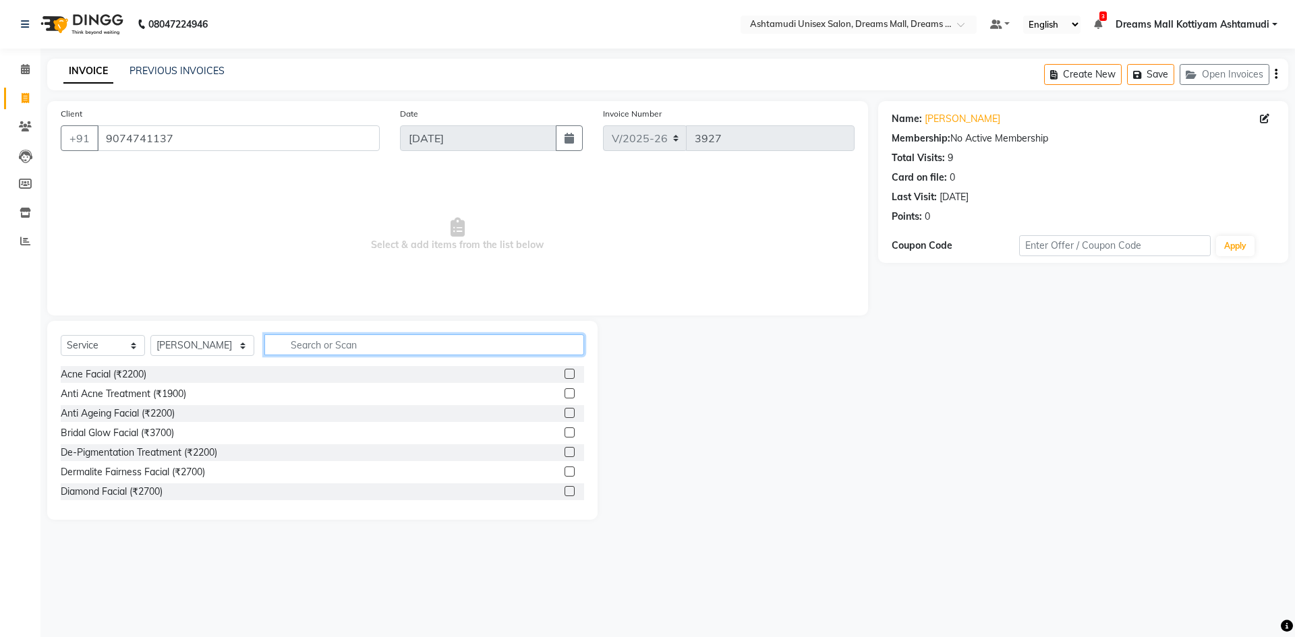
click at [370, 349] on input "text" at bounding box center [424, 345] width 320 height 21
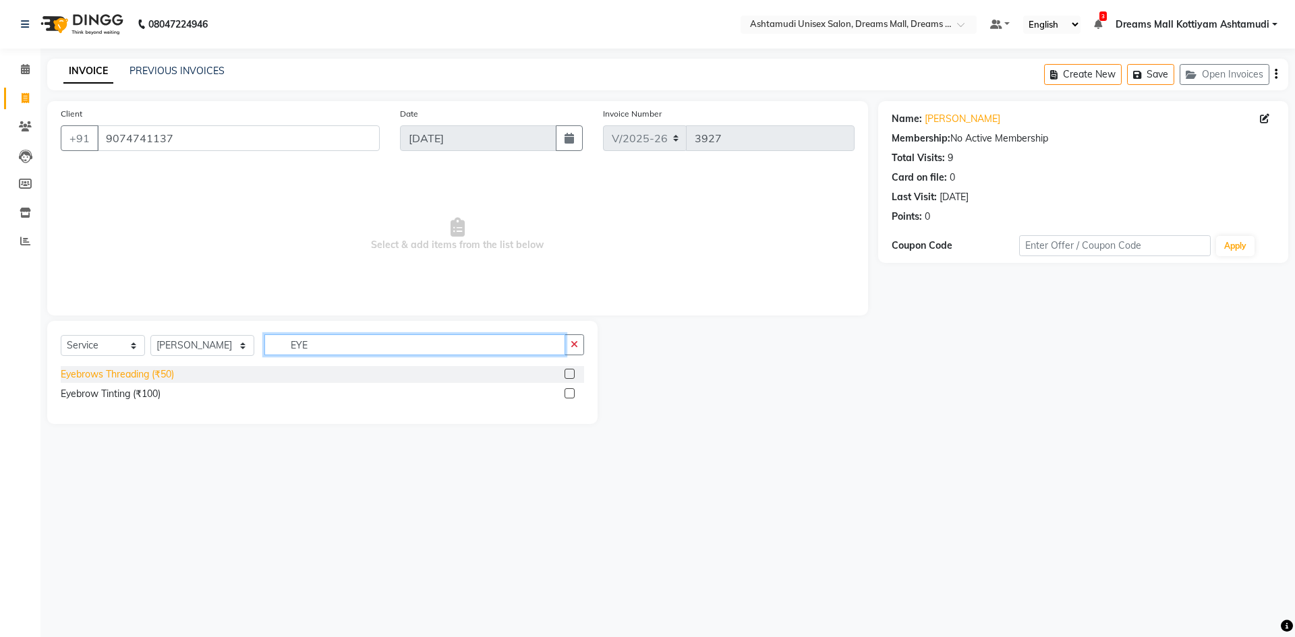
type input "EYE"
click at [170, 377] on div "Eyebrows Threading (₹50)" at bounding box center [117, 375] width 113 height 14
checkbox input "false"
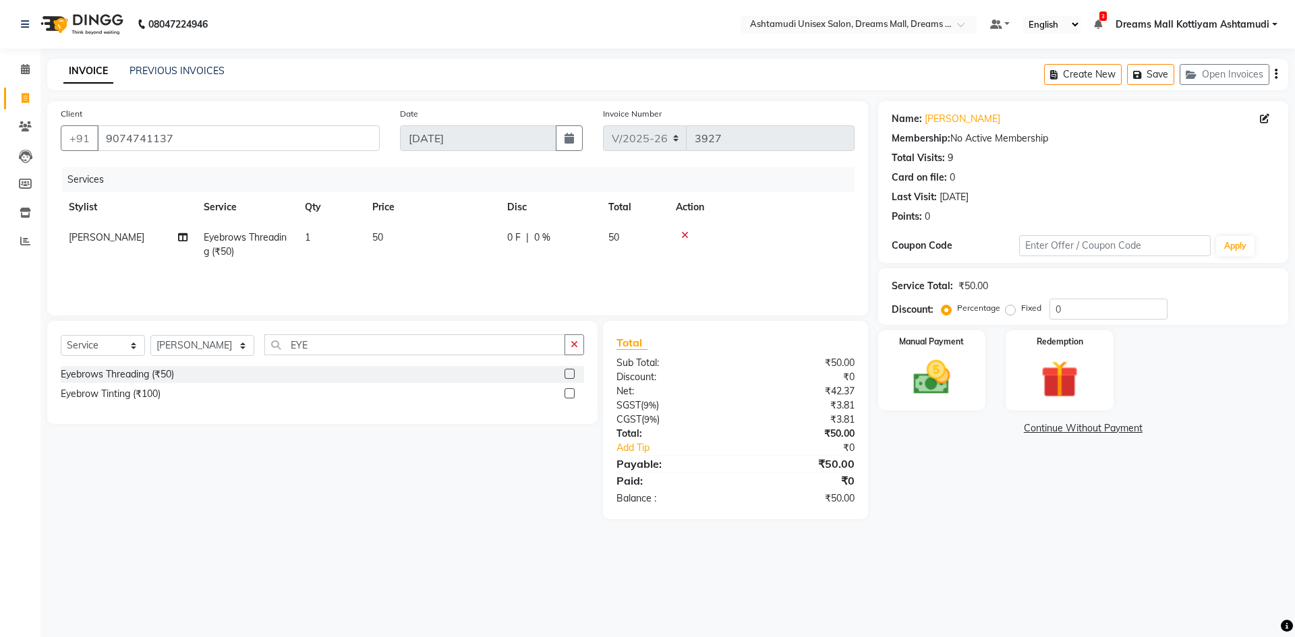
click at [315, 238] on td "1" at bounding box center [330, 245] width 67 height 45
select select "62100"
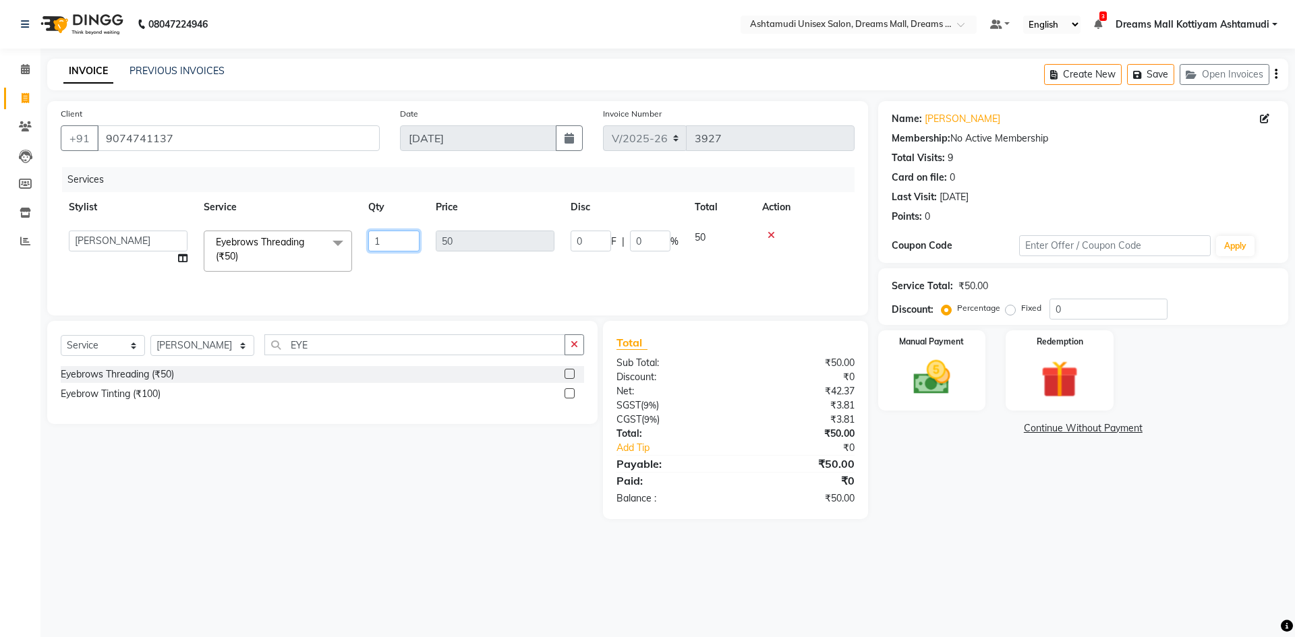
click at [386, 241] on input "1" at bounding box center [393, 241] width 51 height 21
type input "2"
click at [965, 377] on div "Manual Payment" at bounding box center [932, 370] width 112 height 83
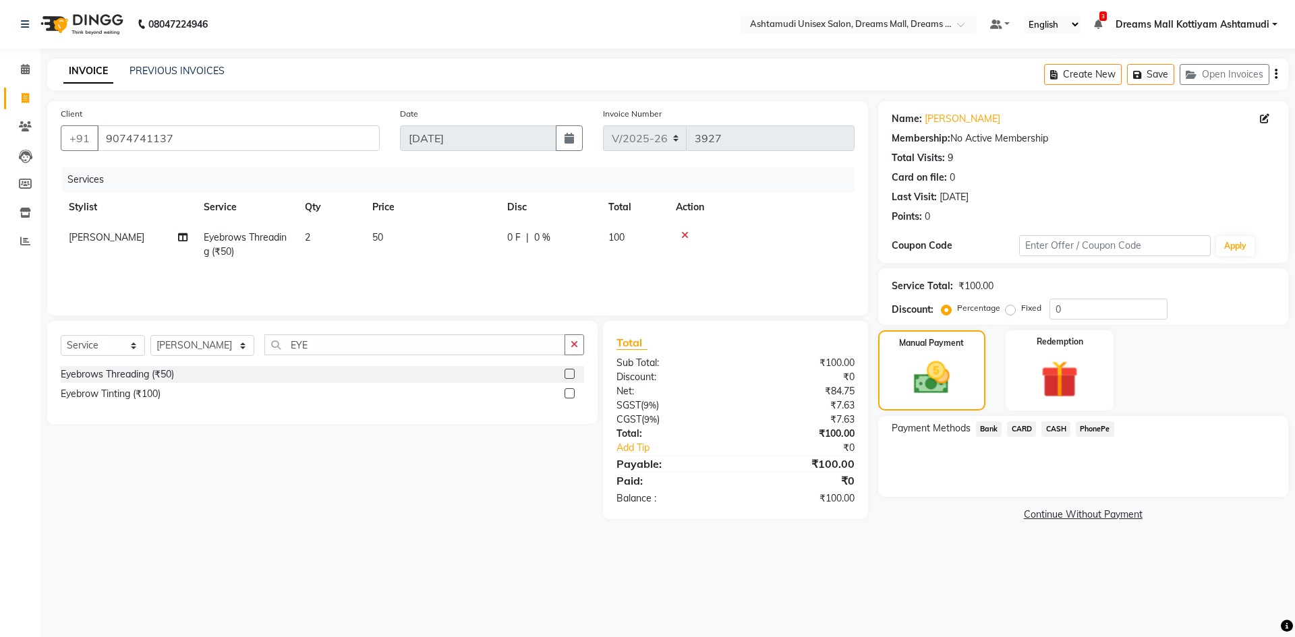
click at [1091, 432] on span "PhonePe" at bounding box center [1095, 430] width 38 height 16
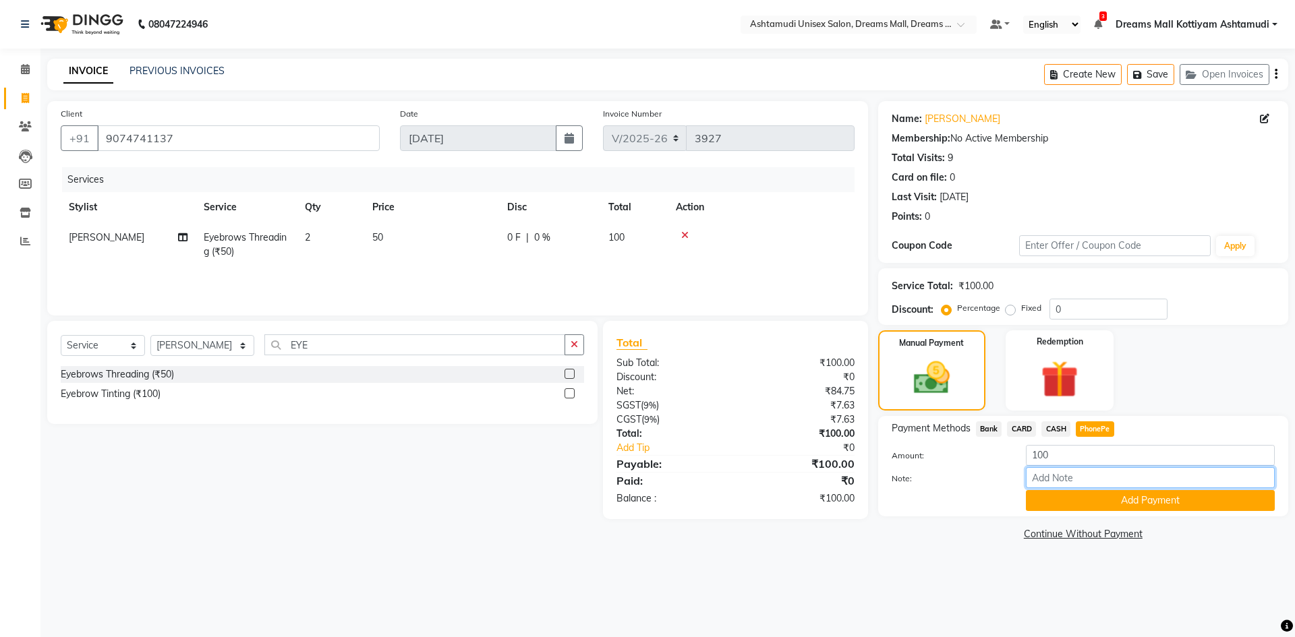
drag, startPoint x: 1072, startPoint y: 476, endPoint x: 1084, endPoint y: 444, distance: 33.7
click at [1072, 476] on input "Note:" at bounding box center [1150, 477] width 249 height 21
type input "Arun"
click at [1130, 509] on button "Add Payment" at bounding box center [1150, 500] width 249 height 21
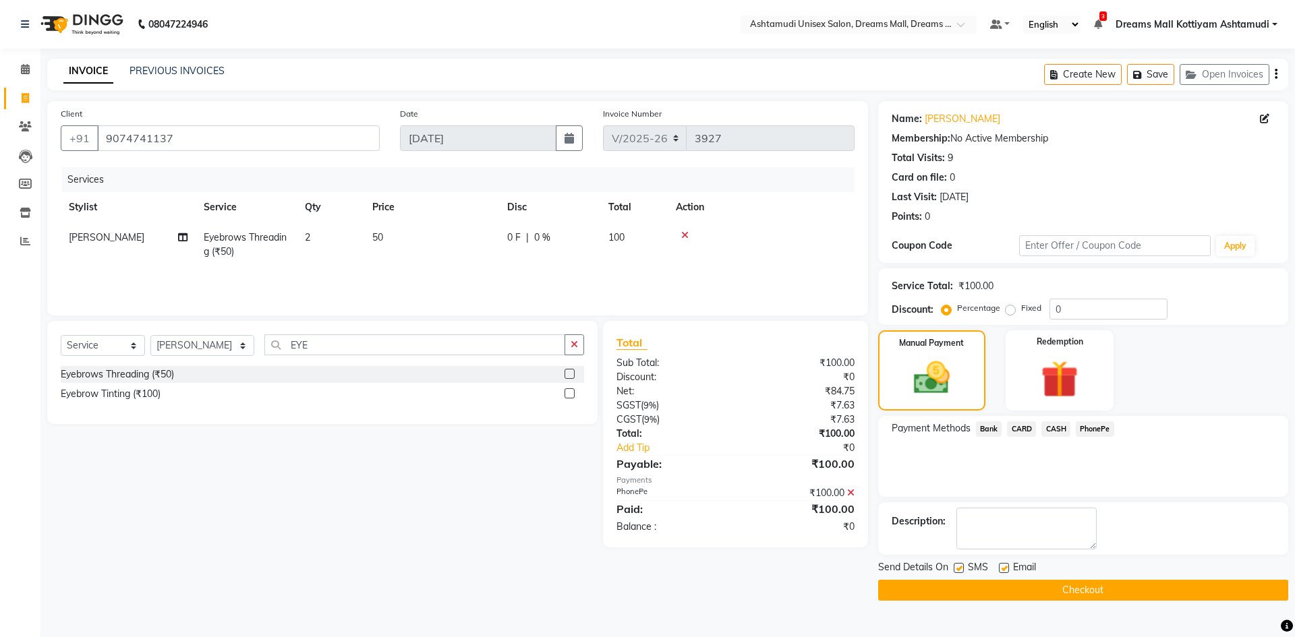
click at [1100, 590] on button "Checkout" at bounding box center [1083, 590] width 410 height 21
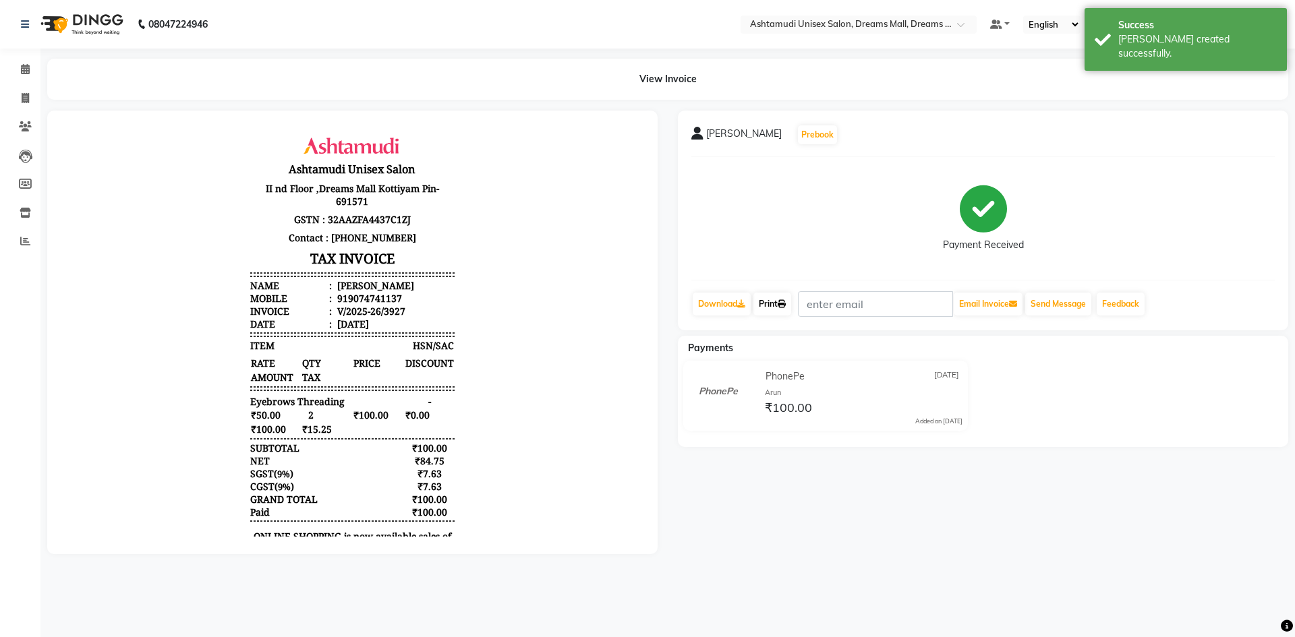
click at [774, 306] on link "Print" at bounding box center [772, 304] width 38 height 23
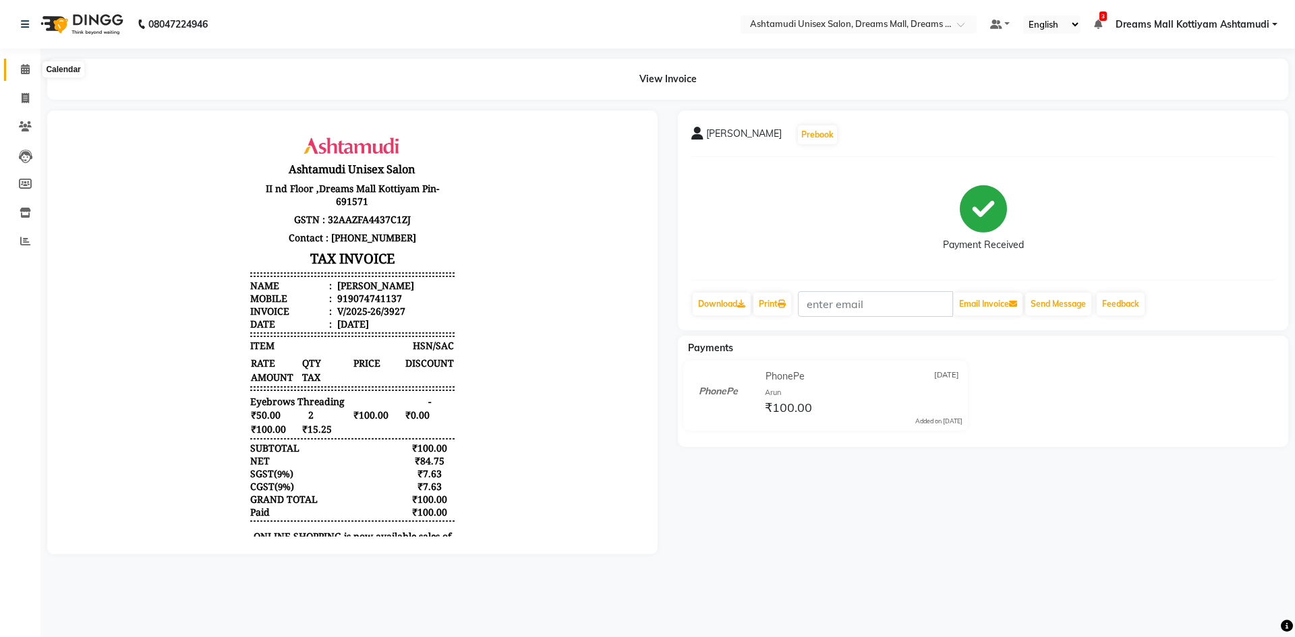
click at [21, 71] on icon at bounding box center [25, 69] width 9 height 10
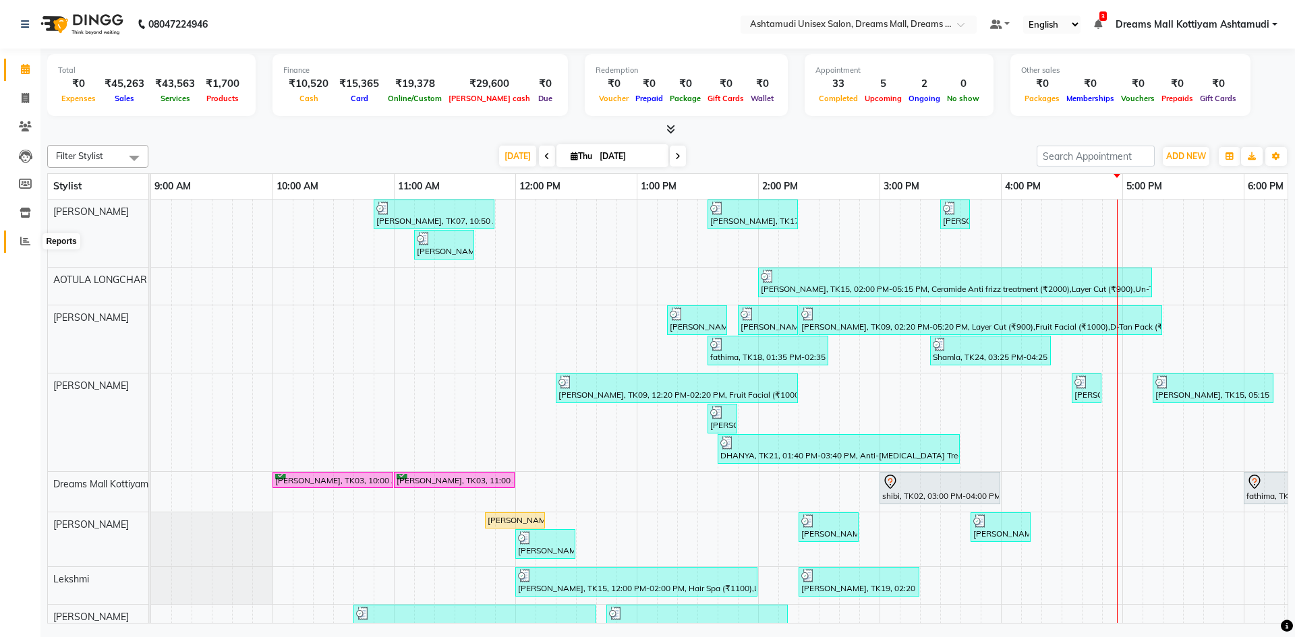
click at [27, 236] on icon at bounding box center [25, 241] width 10 height 10
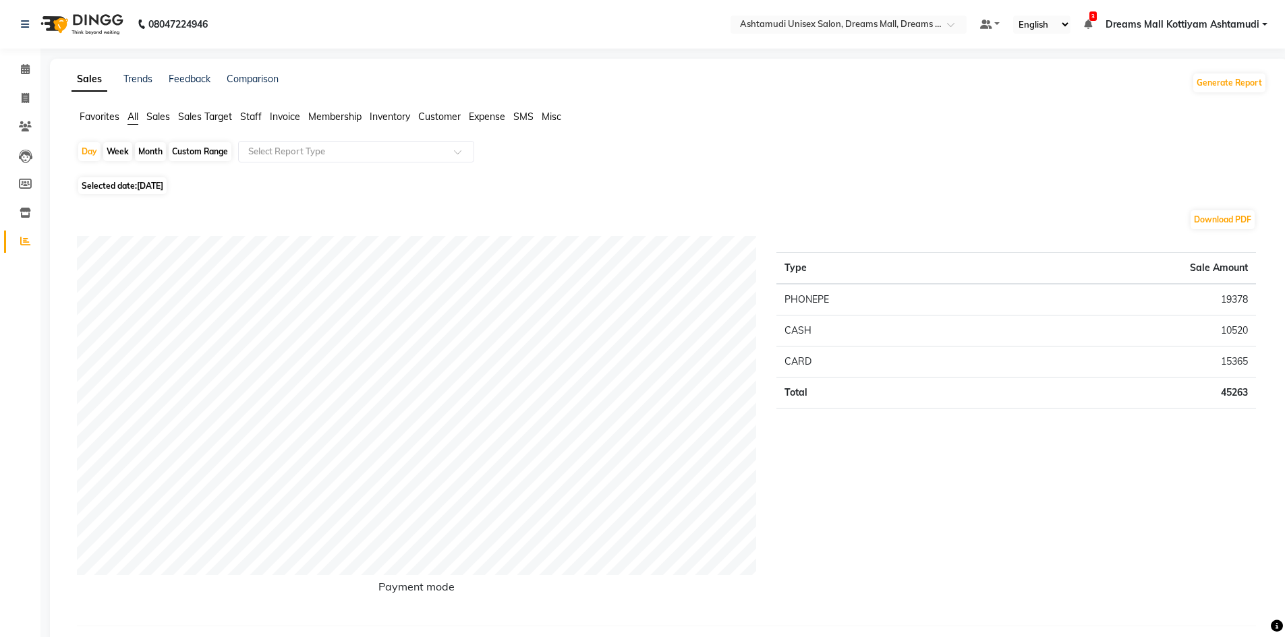
click at [252, 113] on span "Staff" at bounding box center [251, 117] width 22 height 12
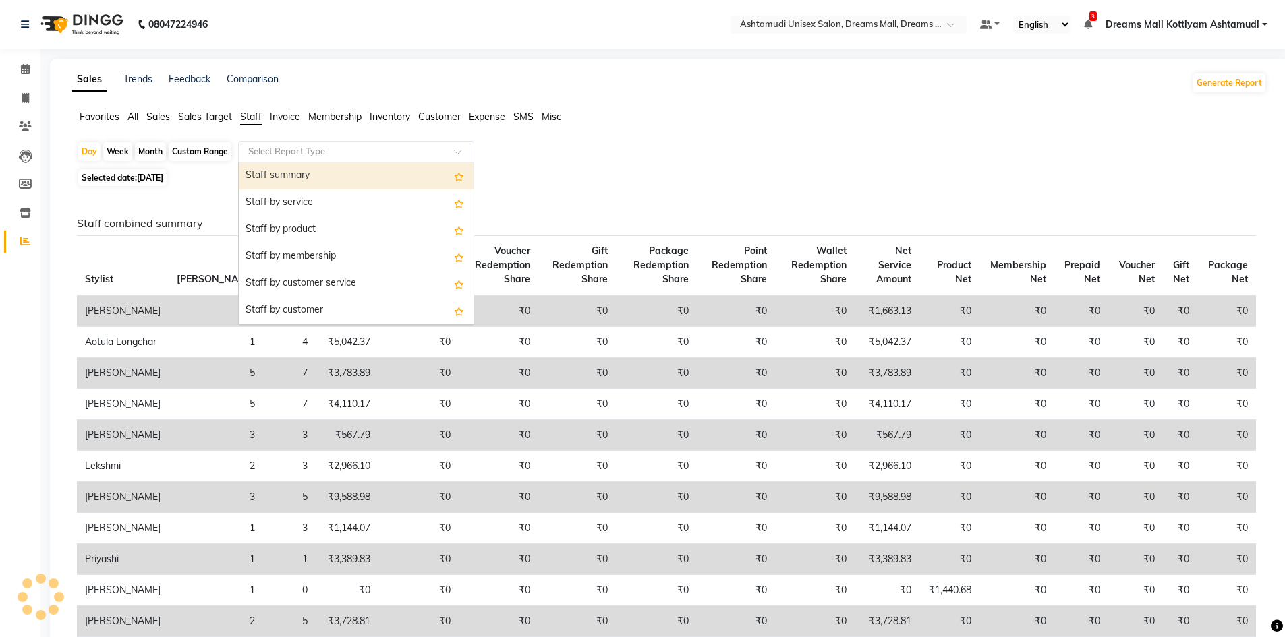
click at [254, 146] on input "text" at bounding box center [343, 151] width 194 height 13
click at [259, 176] on div "Staff summary" at bounding box center [356, 176] width 235 height 27
select select "full_report"
select select "csv"
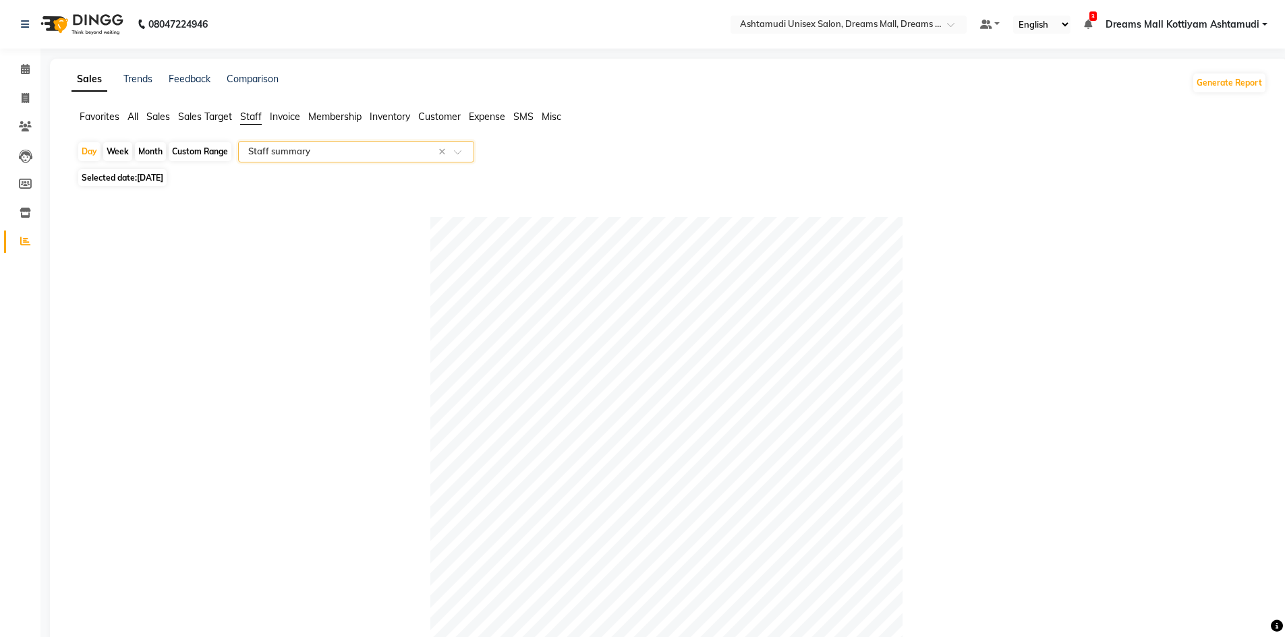
click at [217, 157] on div "Custom Range" at bounding box center [200, 151] width 63 height 19
select select "9"
select select "2025"
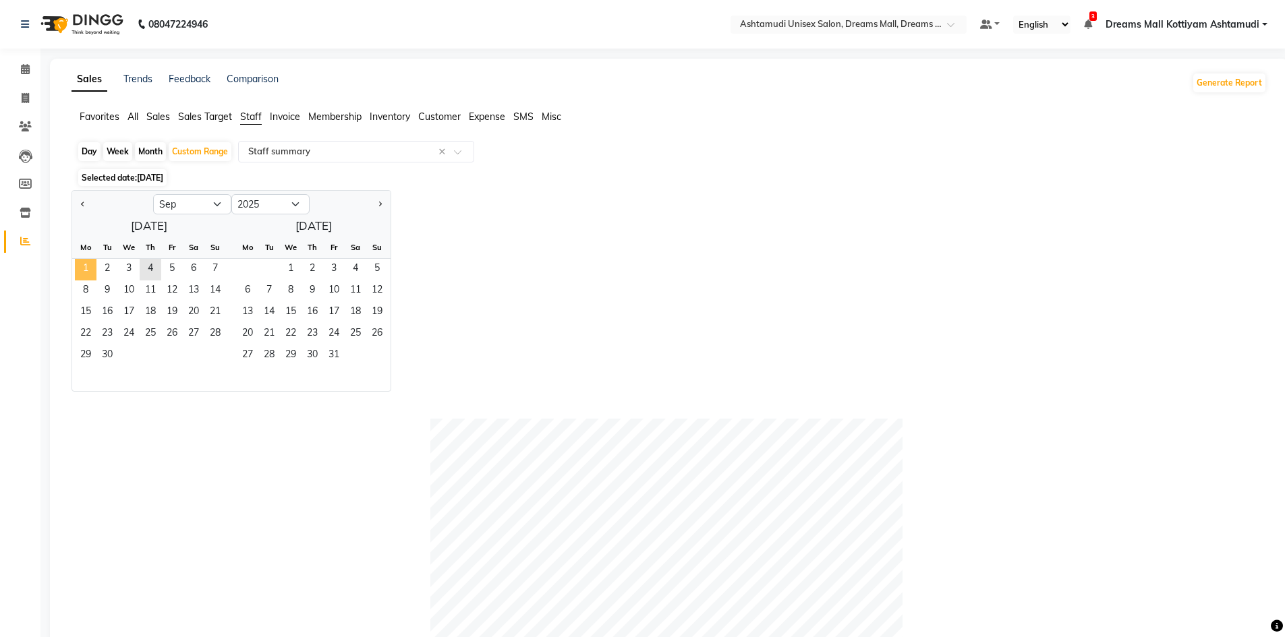
click at [92, 273] on span "1" at bounding box center [86, 270] width 22 height 22
click at [147, 265] on span "4" at bounding box center [151, 270] width 22 height 22
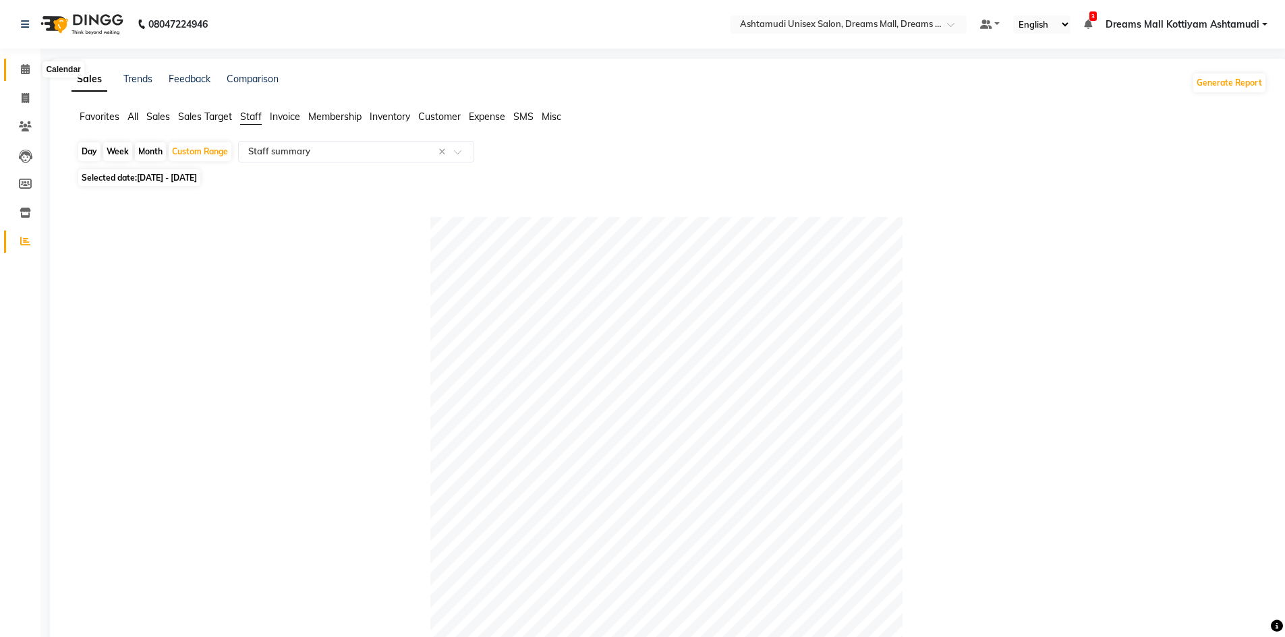
click at [23, 62] on span at bounding box center [25, 70] width 24 height 16
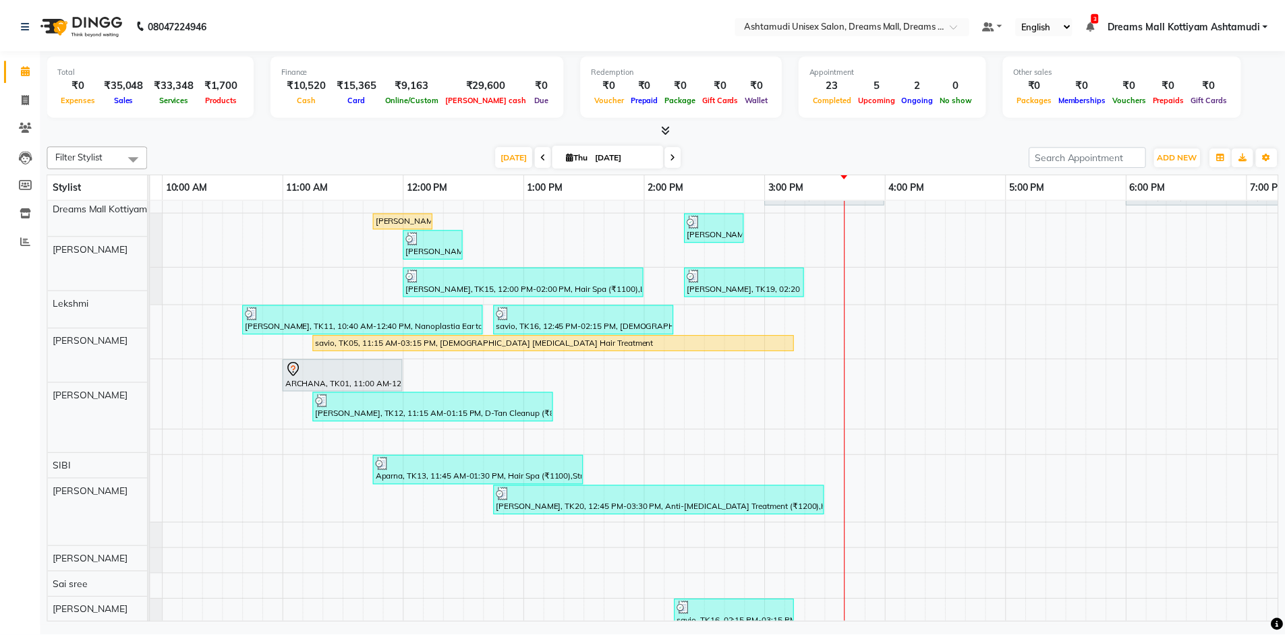
scroll to position [270, 0]
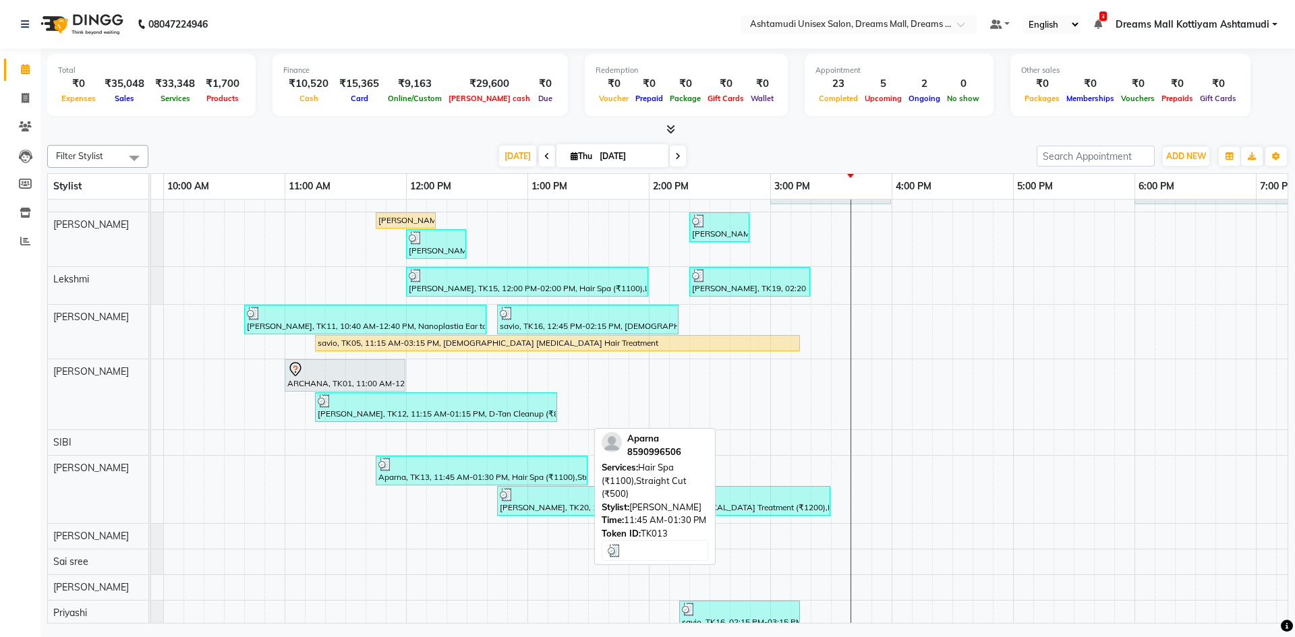
click at [488, 474] on div "Aparna, TK13, 11:45 AM-01:30 PM, Hair Spa (₹1100),Straight Cut (₹500)" at bounding box center [481, 471] width 209 height 26
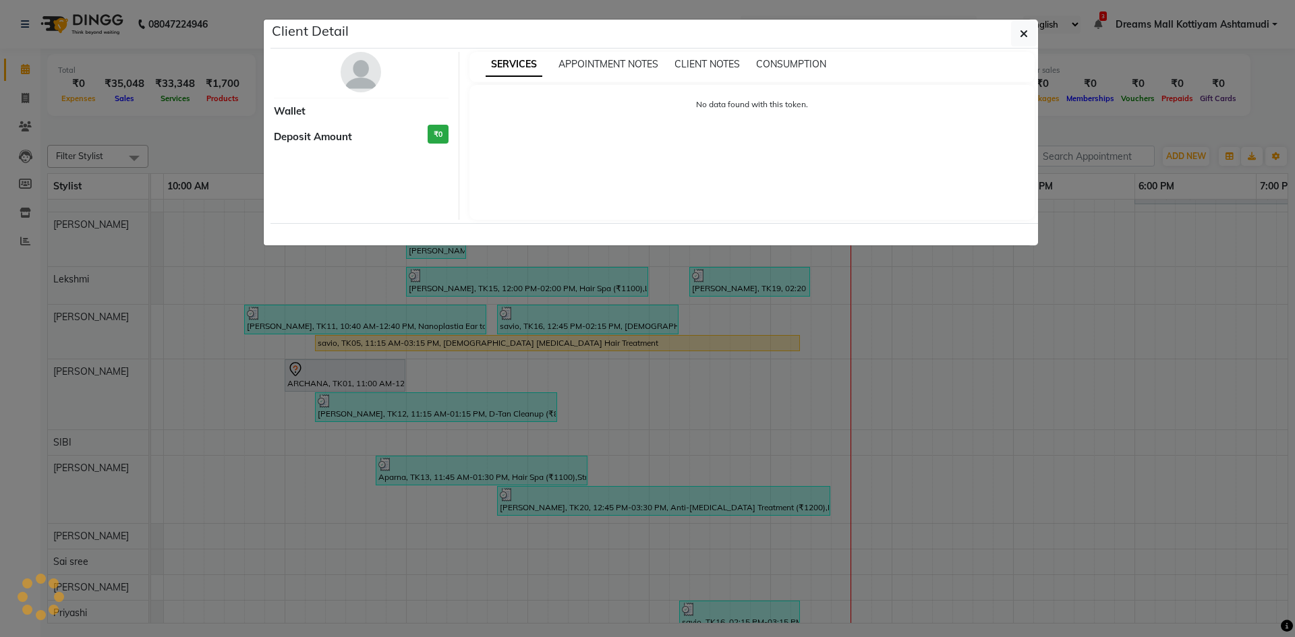
select select "3"
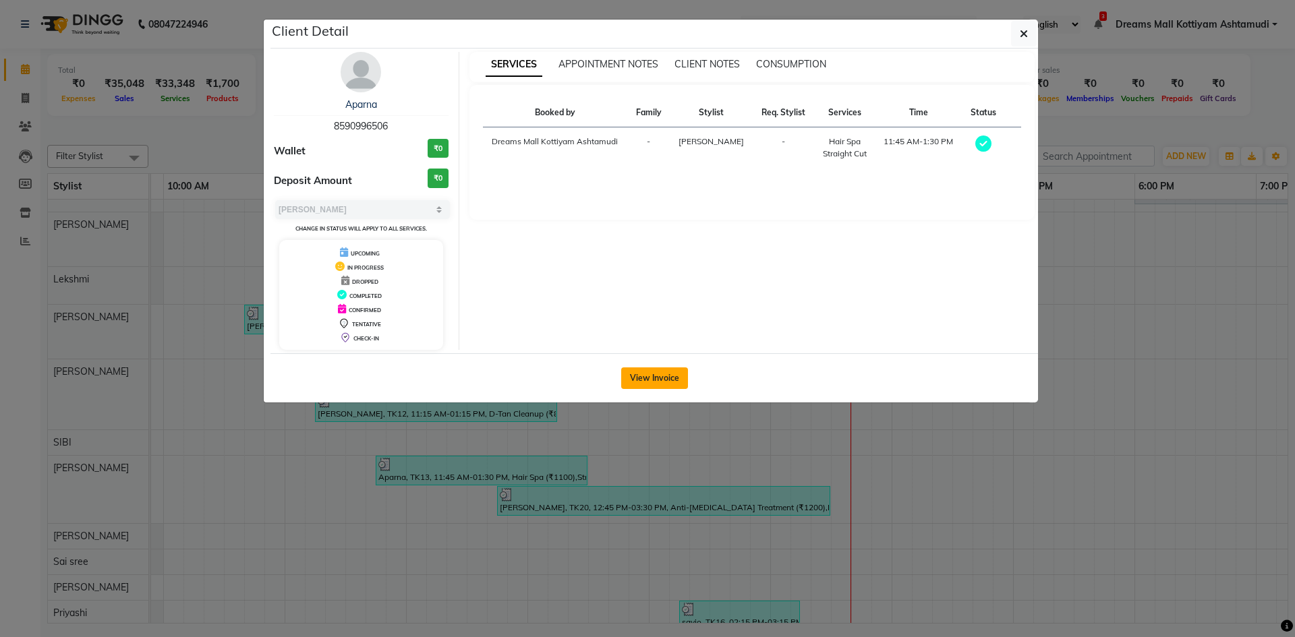
click at [648, 374] on button "View Invoice" at bounding box center [654, 379] width 67 height 22
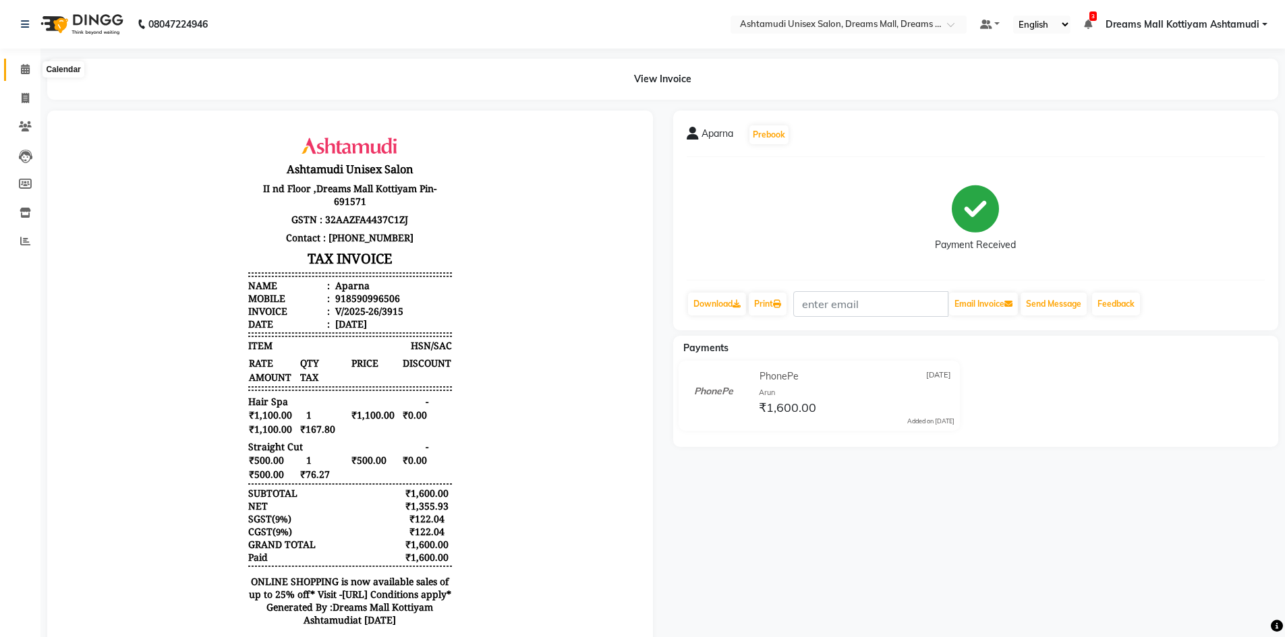
click at [32, 70] on span at bounding box center [25, 70] width 24 height 16
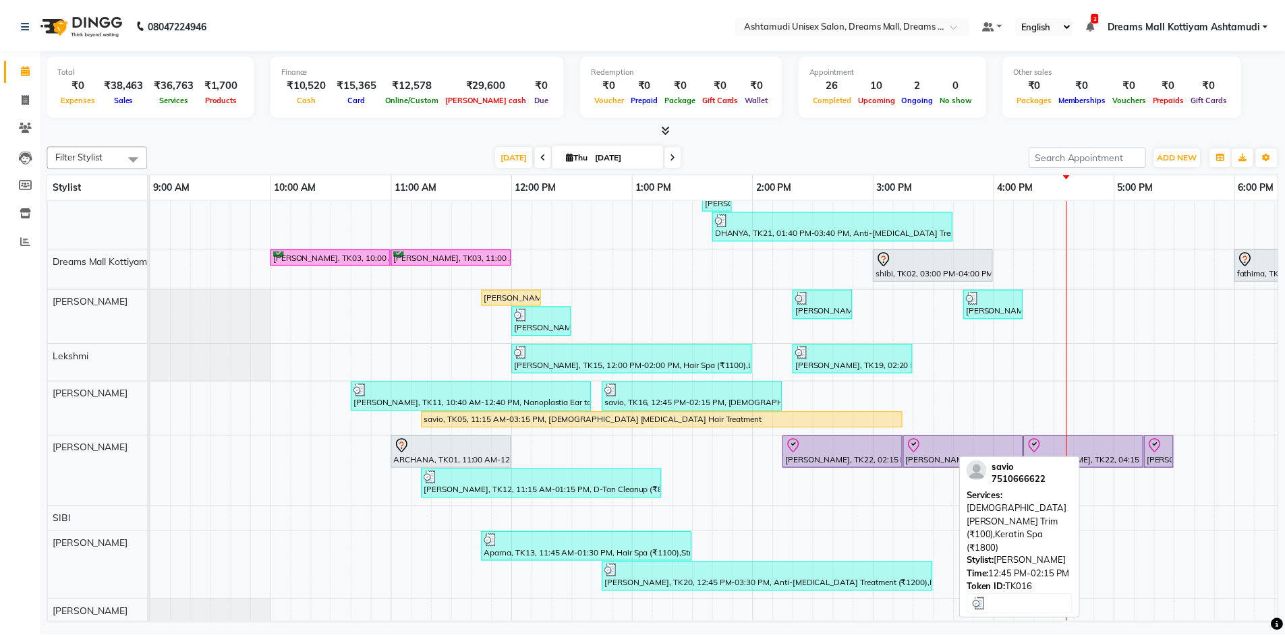
scroll to position [270, 0]
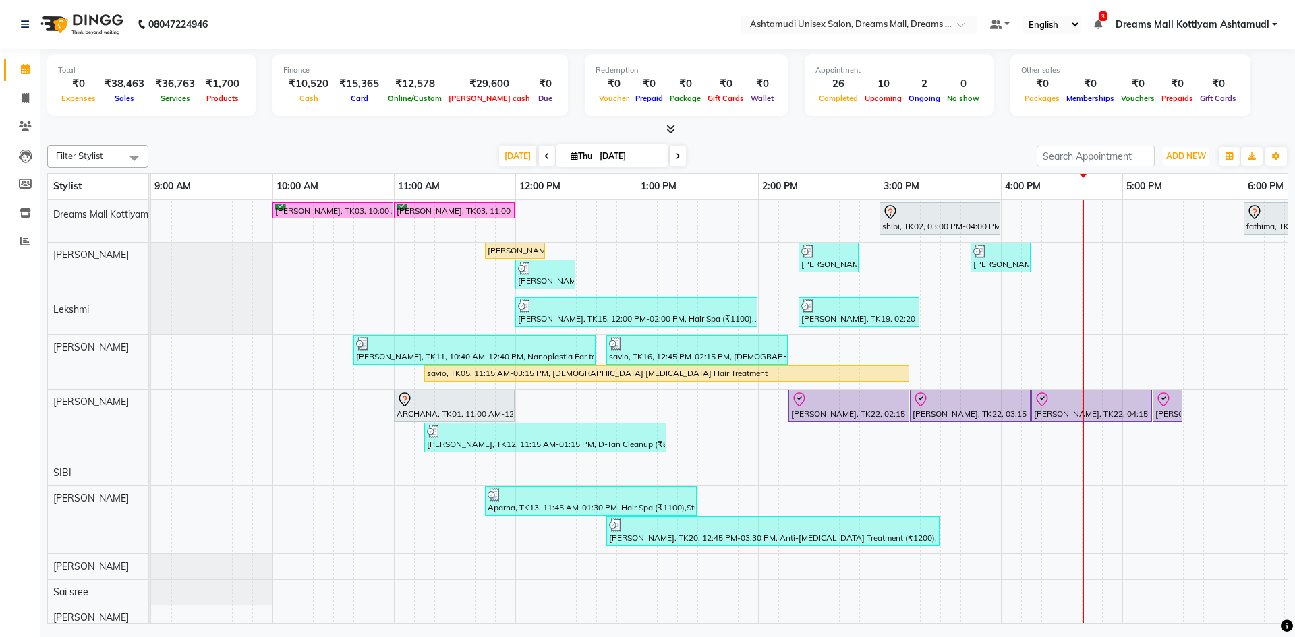
drag, startPoint x: 1179, startPoint y: 156, endPoint x: 1166, endPoint y: 170, distance: 18.6
click at [1179, 156] on span "ADD NEW" at bounding box center [1186, 156] width 40 height 10
click at [1128, 200] on link "Add Invoice" at bounding box center [1155, 200] width 107 height 18
select select "7264"
select select "service"
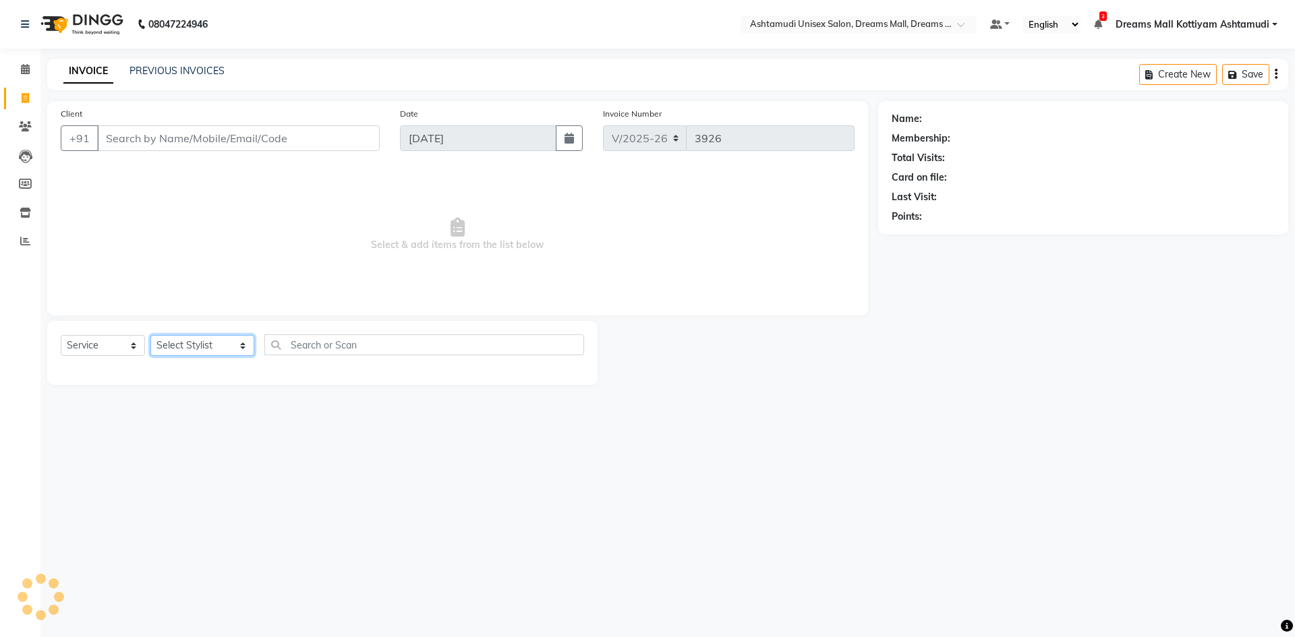
click at [181, 343] on select "Select Stylist [PERSON_NAME] AOTULA LONGCHAR [PERSON_NAME] BIKI SARKI [PERSON_N…" at bounding box center [202, 345] width 104 height 21
select select "63664"
click at [150, 335] on select "Select Stylist [PERSON_NAME] AOTULA LONGCHAR [PERSON_NAME] BIKI SARKI [PERSON_N…" at bounding box center [202, 345] width 104 height 21
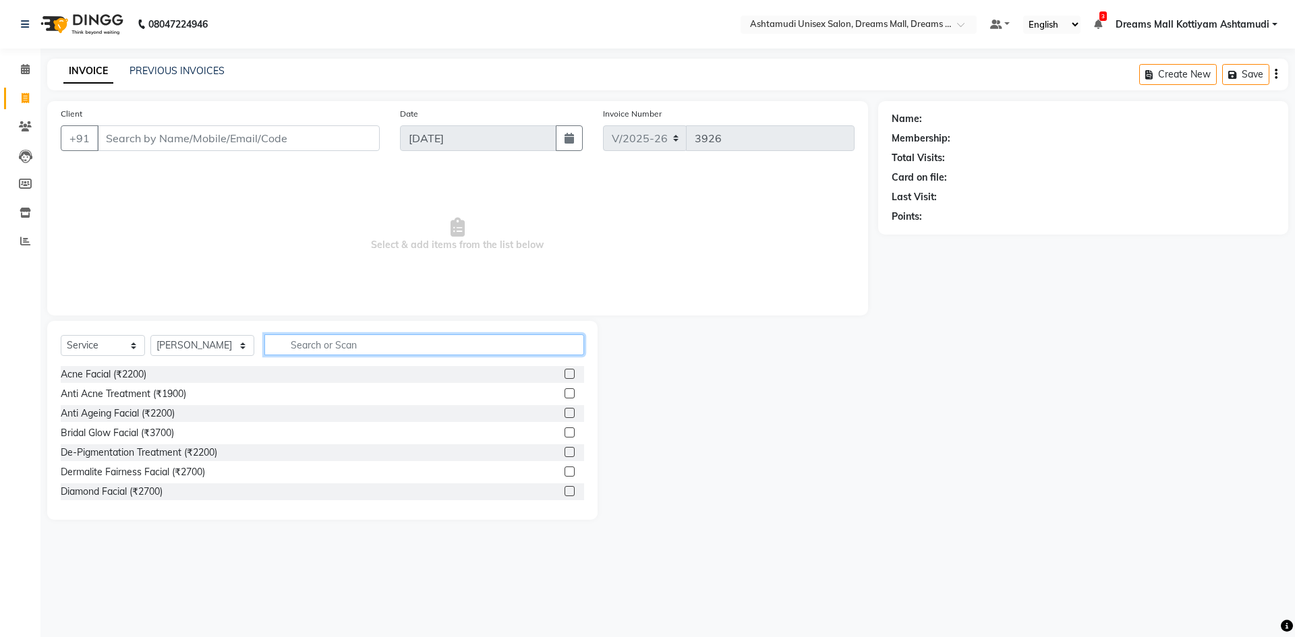
click at [395, 352] on input "text" at bounding box center [424, 345] width 320 height 21
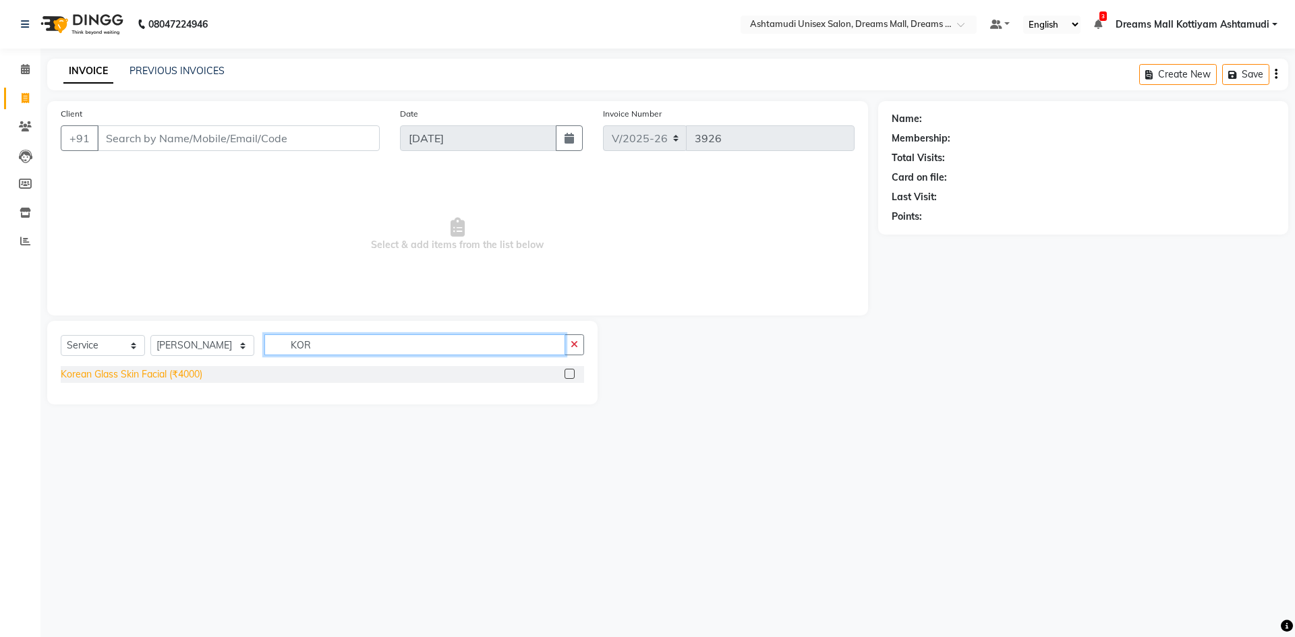
type input "KOR"
click at [117, 372] on div "Korean Glass Skin Facial (₹4000)" at bounding box center [132, 375] width 142 height 14
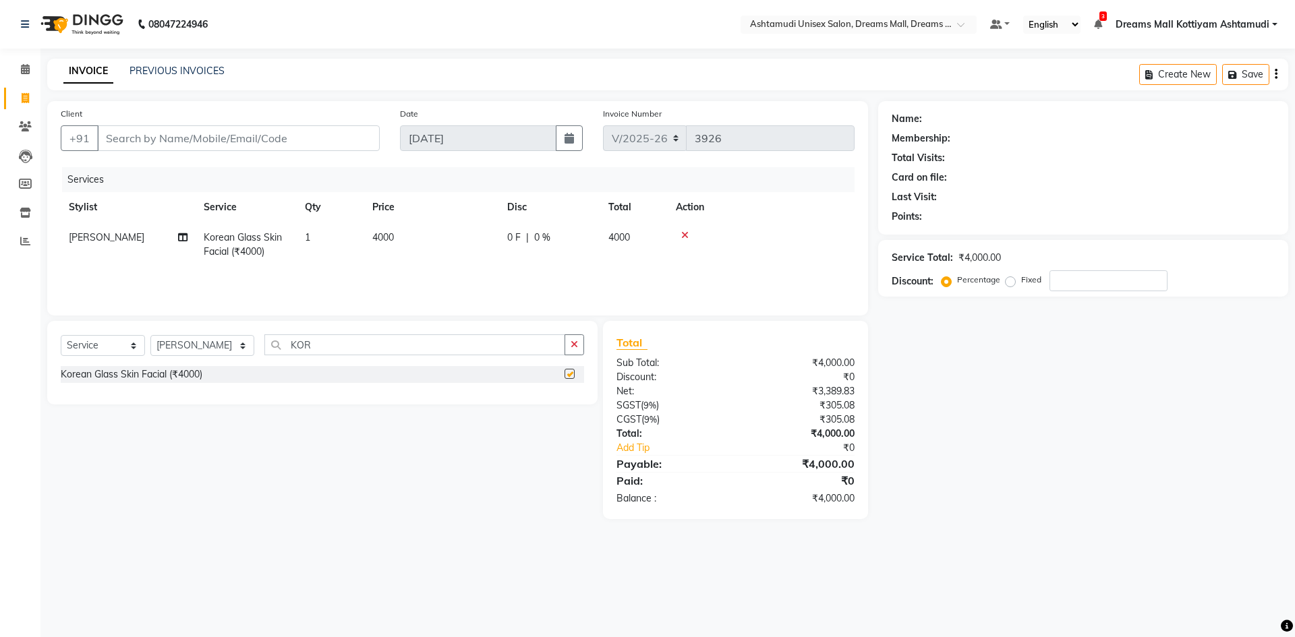
checkbox input "false"
click at [341, 351] on input "KOR" at bounding box center [414, 345] width 301 height 21
type input "K"
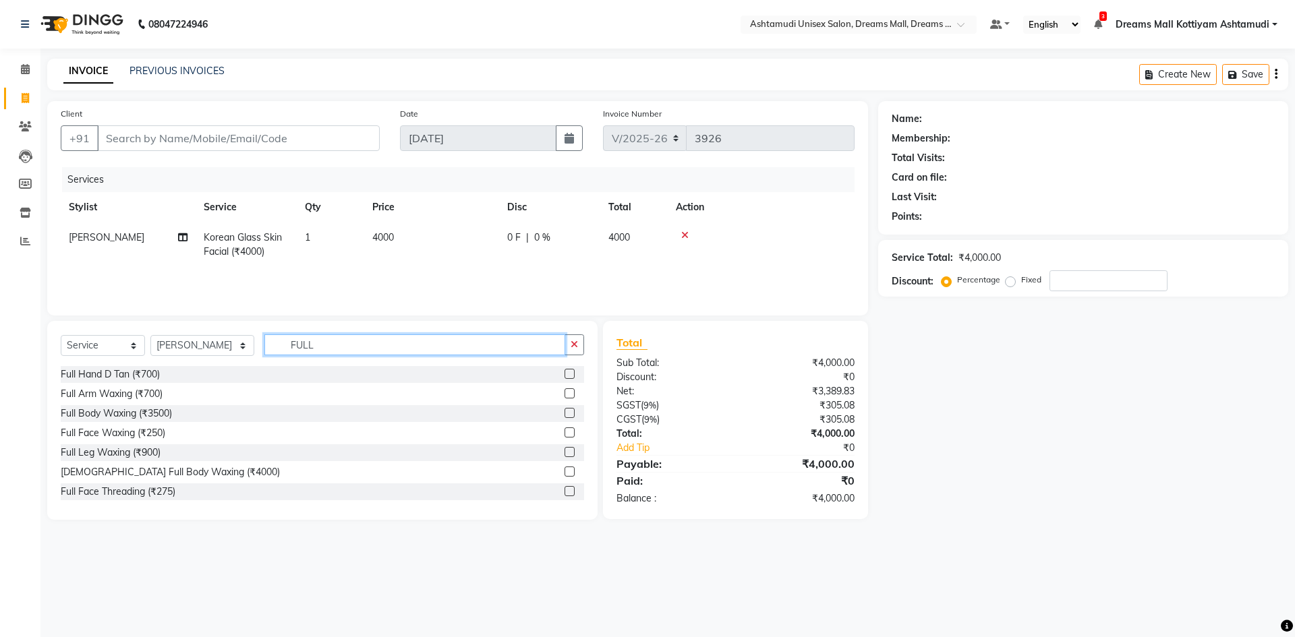
click at [339, 343] on input "FULL" at bounding box center [414, 345] width 301 height 21
type input "F"
type input "D TAN"
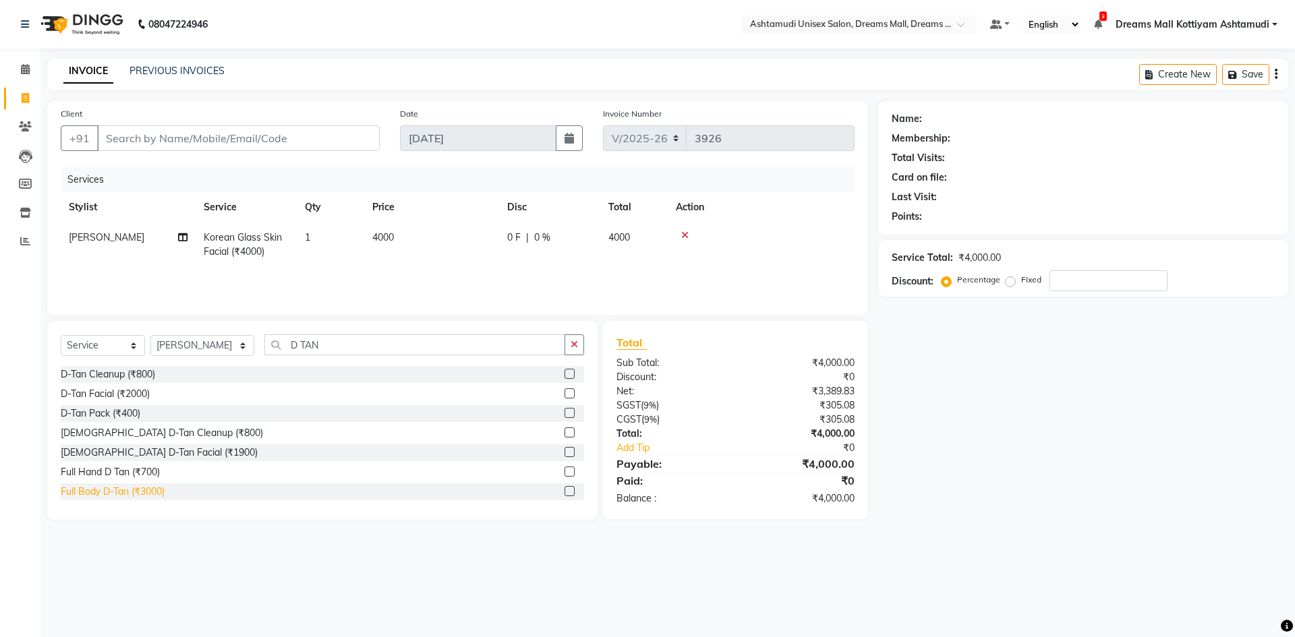
click at [111, 491] on div "Full Body D-Tan (₹3000)" at bounding box center [113, 492] width 104 height 14
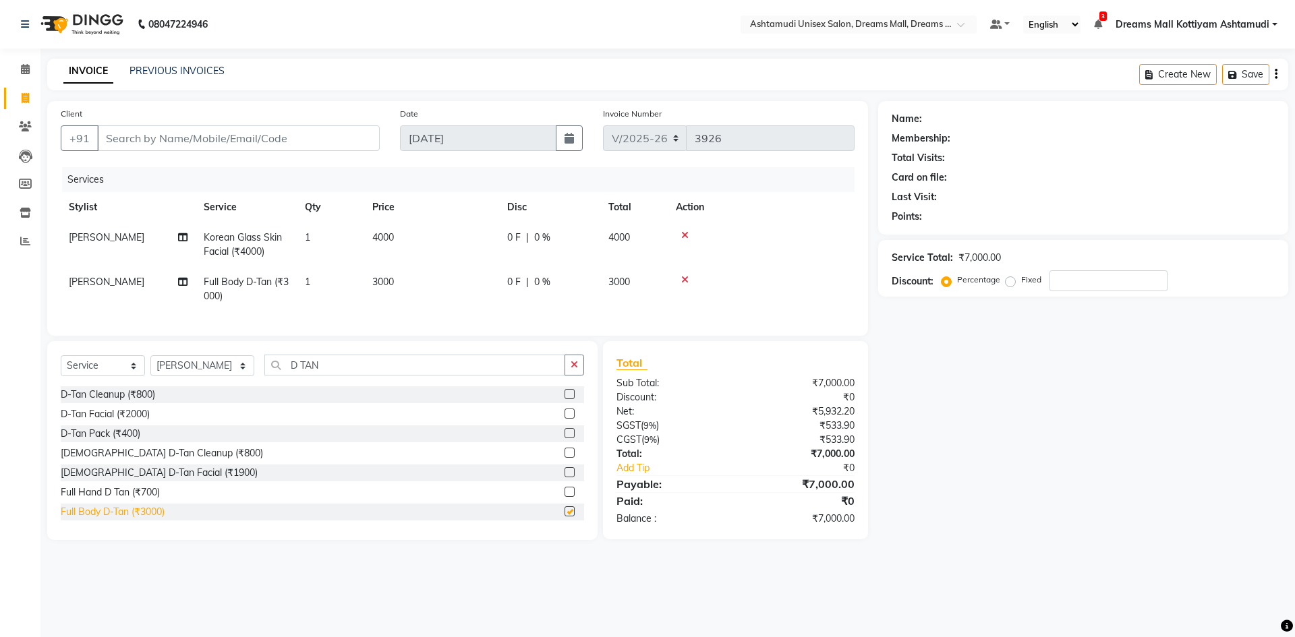
checkbox input "false"
click at [146, 134] on input "Client" at bounding box center [238, 138] width 283 height 26
type input "9"
type input "0"
type input "9947369777"
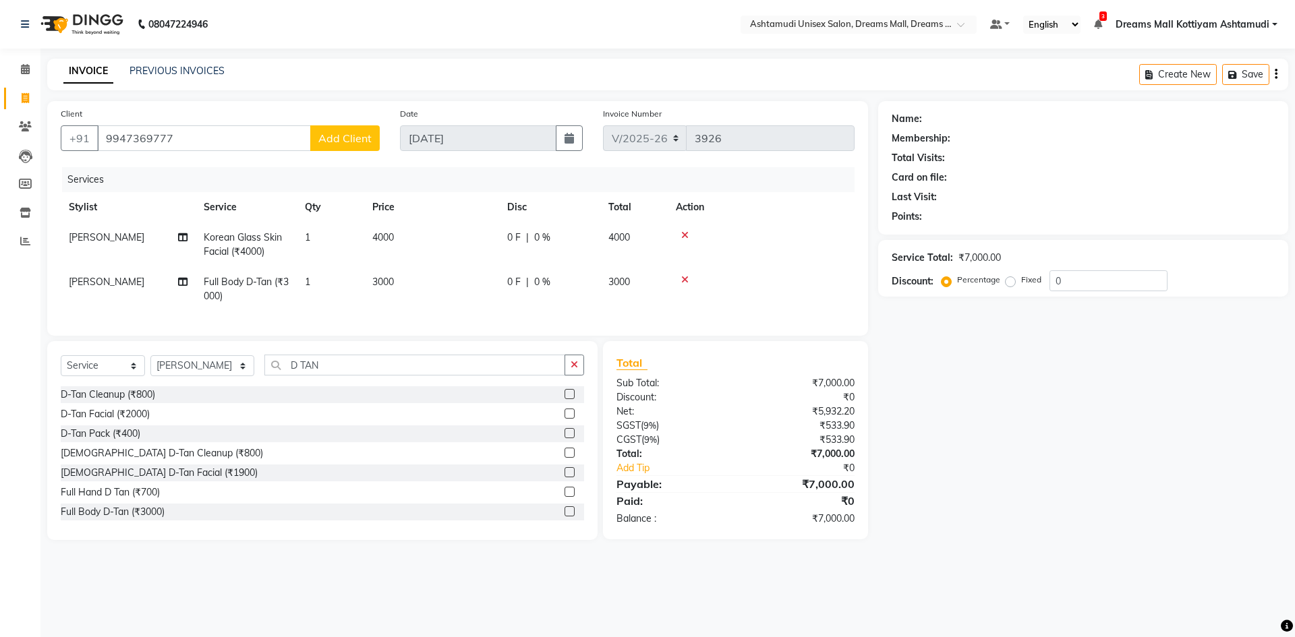
click at [357, 132] on span "Add Client" at bounding box center [344, 138] width 53 height 13
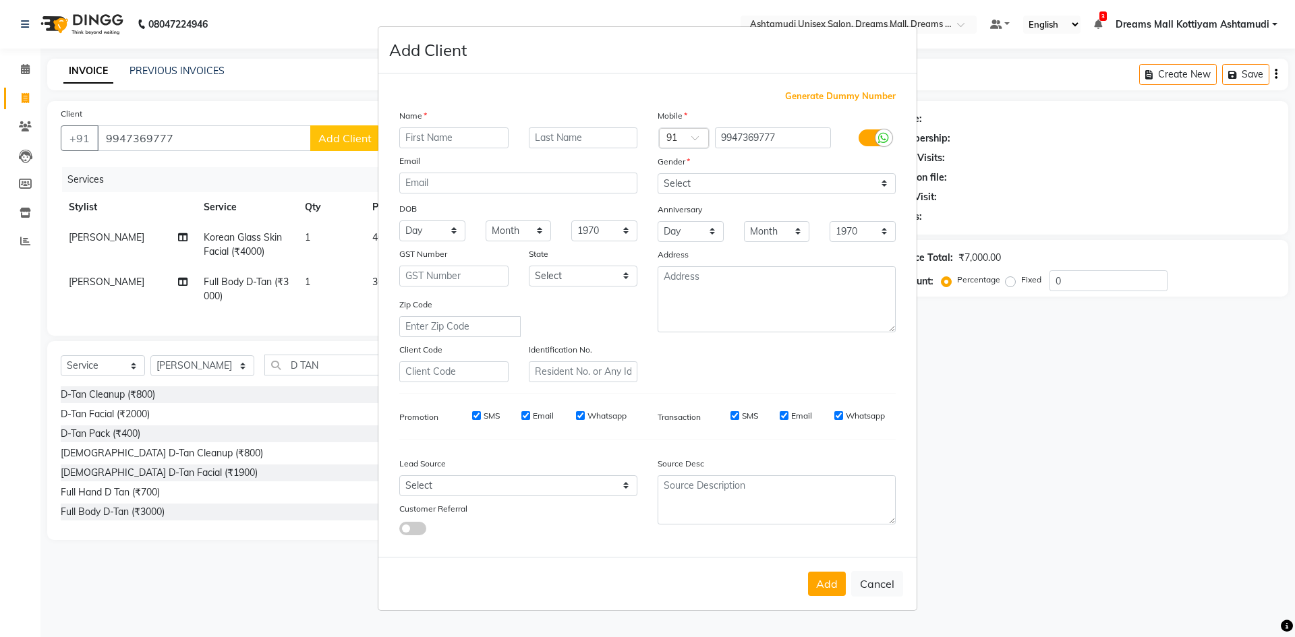
click at [471, 136] on input "text" at bounding box center [453, 137] width 109 height 21
type input "N"
type input "[PERSON_NAME]"
click at [683, 187] on select "Select [DEMOGRAPHIC_DATA] [DEMOGRAPHIC_DATA] Other Prefer Not To Say" at bounding box center [777, 183] width 238 height 21
select select "[DEMOGRAPHIC_DATA]"
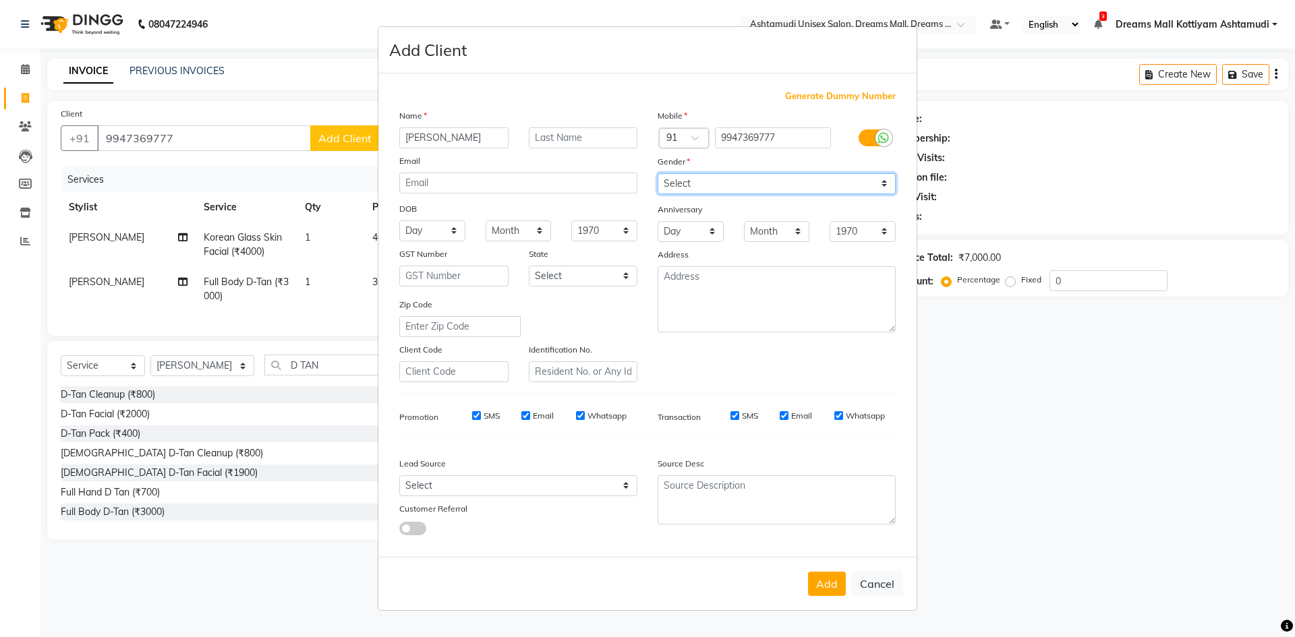
click at [658, 173] on select "Select [DEMOGRAPHIC_DATA] [DEMOGRAPHIC_DATA] Other Prefer Not To Say" at bounding box center [777, 183] width 238 height 21
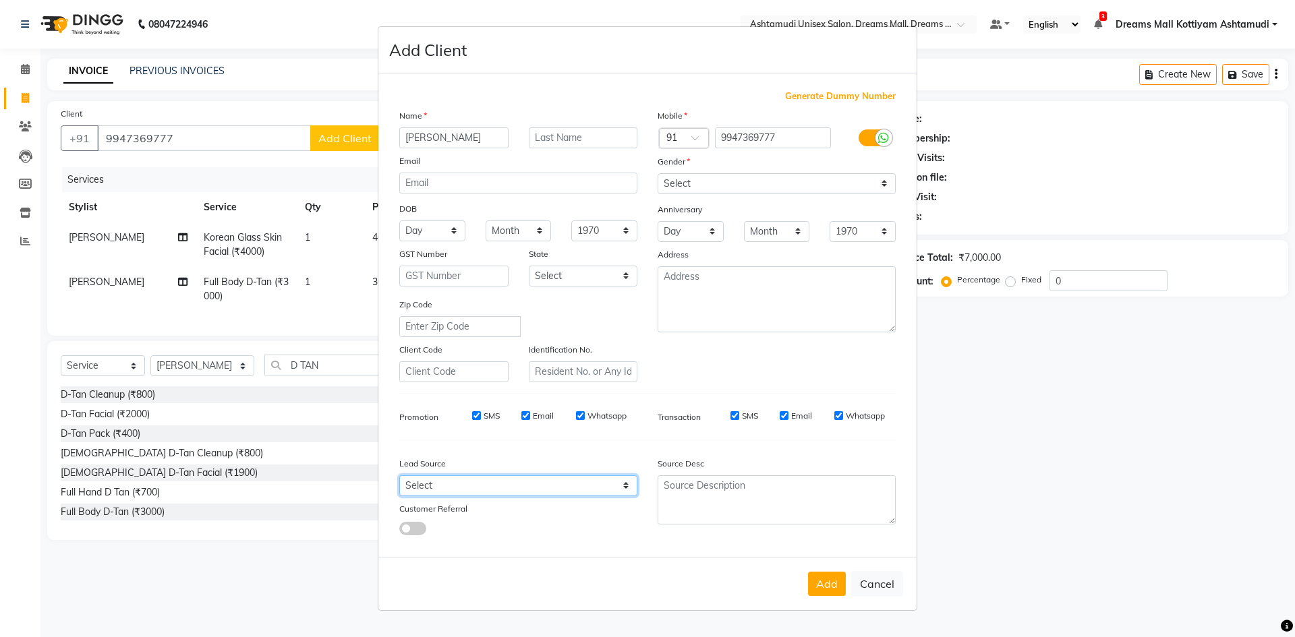
click at [450, 486] on select "Select Walk-in Referral Internet Friend Word of Mouth Advertisement Facebook Ju…" at bounding box center [518, 486] width 238 height 21
select select "49874"
click at [399, 476] on select "Select Walk-in Referral Internet Friend Word of Mouth Advertisement Facebook Ju…" at bounding box center [518, 486] width 238 height 21
click at [835, 583] on button "Add" at bounding box center [827, 584] width 38 height 24
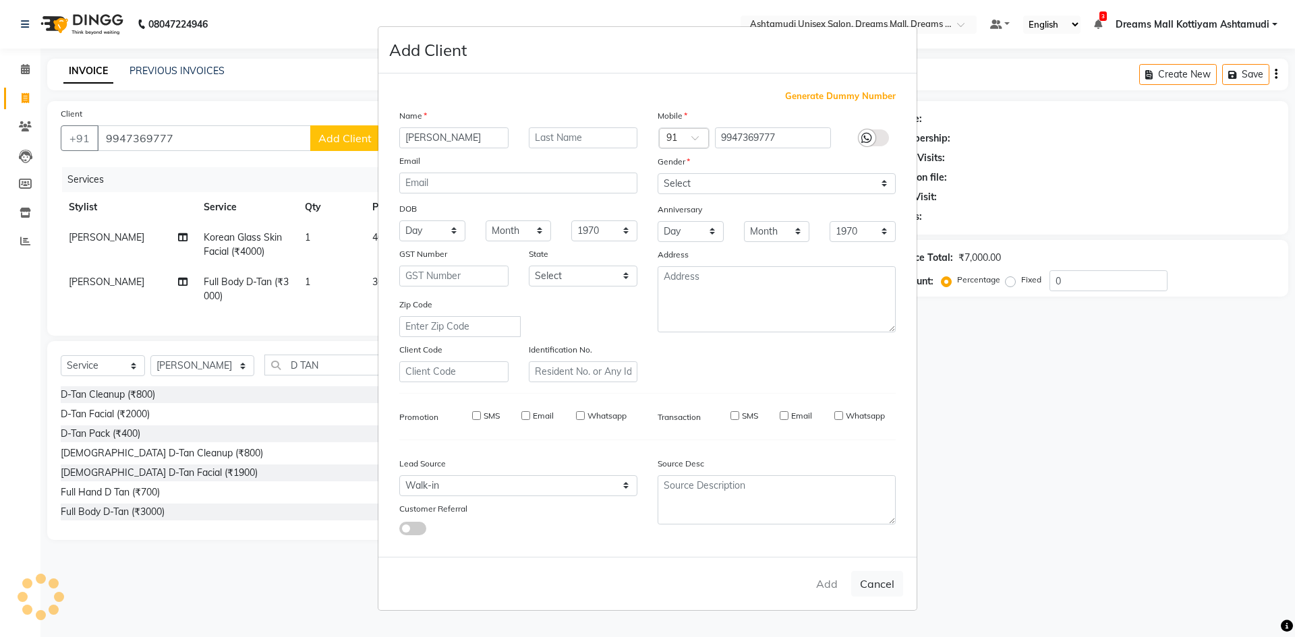
select select
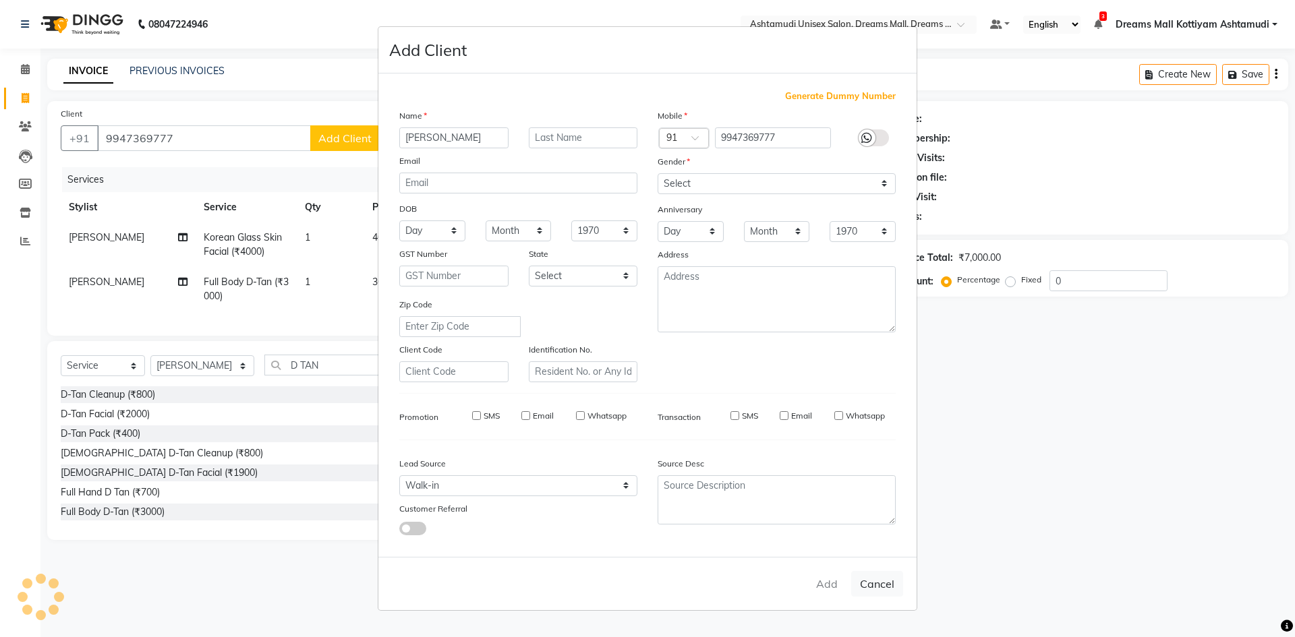
select select
checkbox input "false"
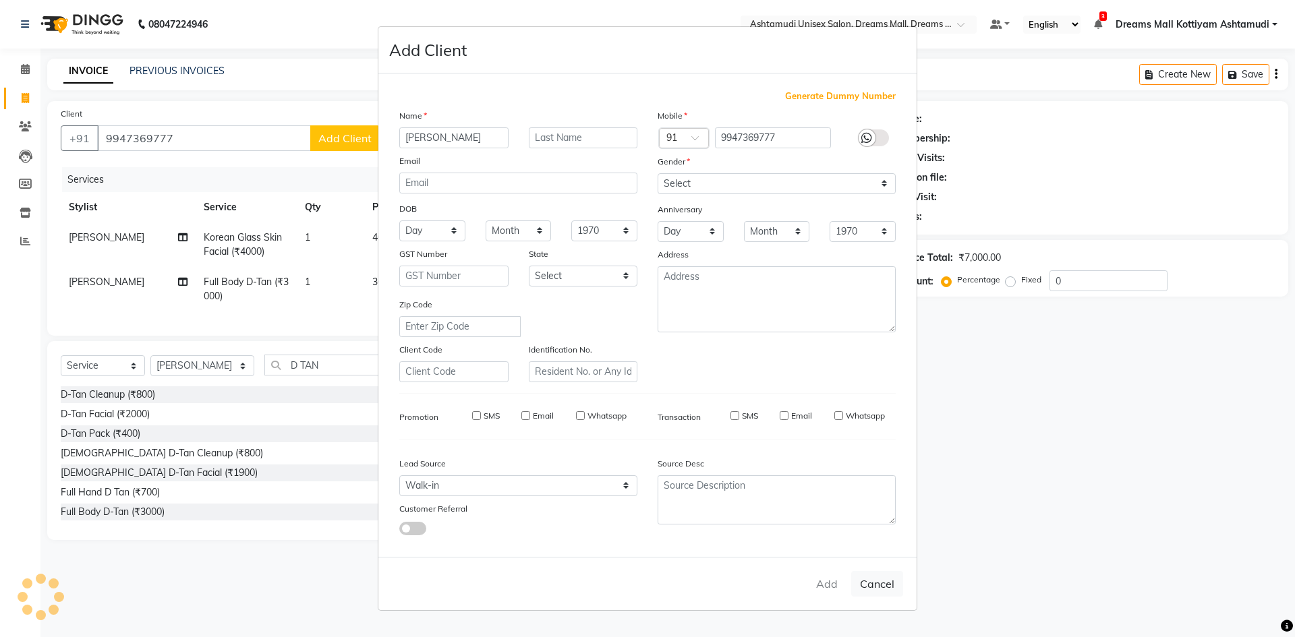
checkbox input "false"
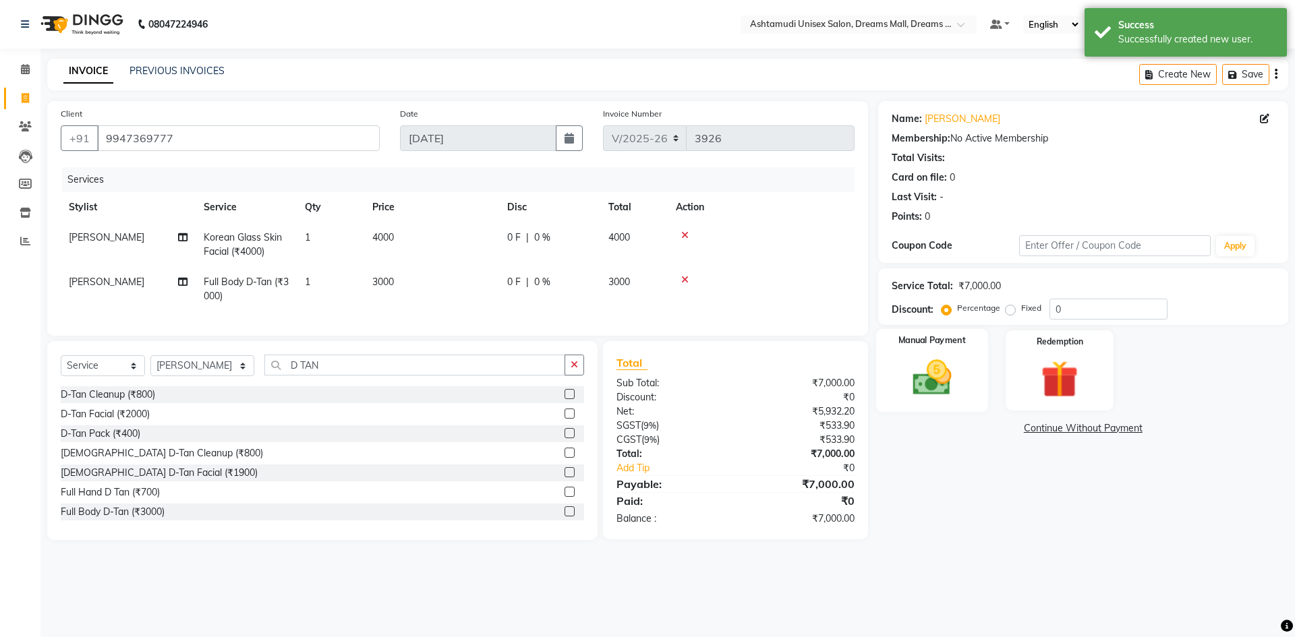
click at [956, 396] on img at bounding box center [931, 377] width 63 height 45
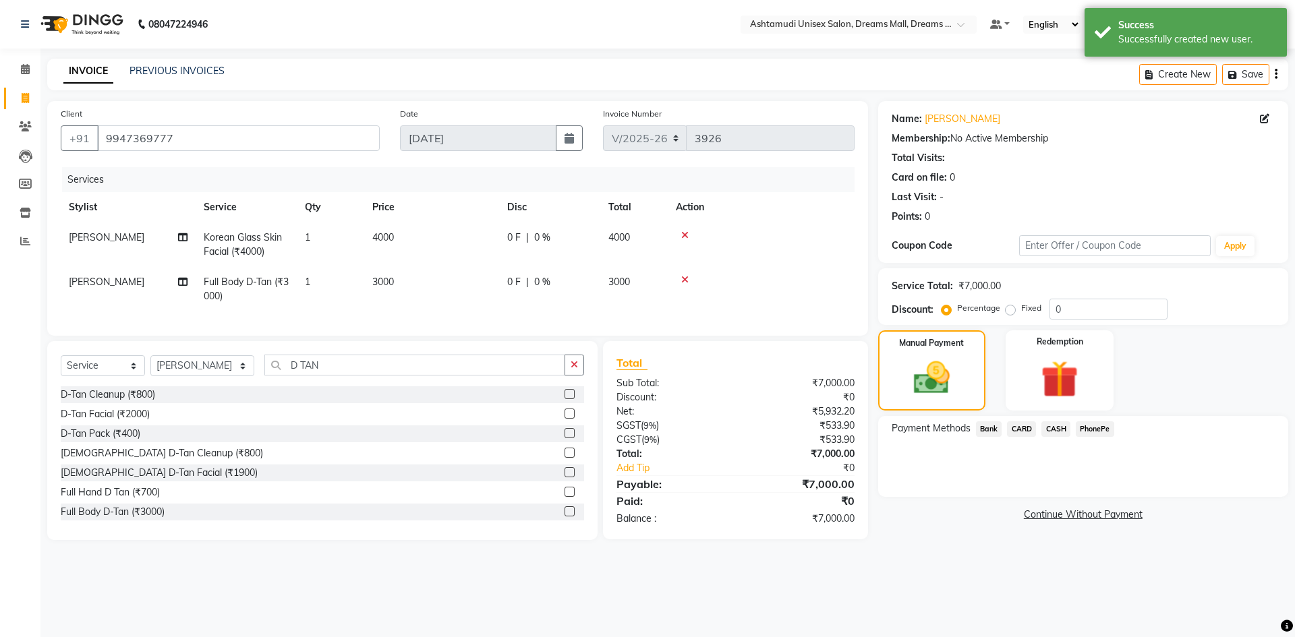
click at [548, 287] on span "0 %" at bounding box center [542, 282] width 16 height 14
select select "63664"
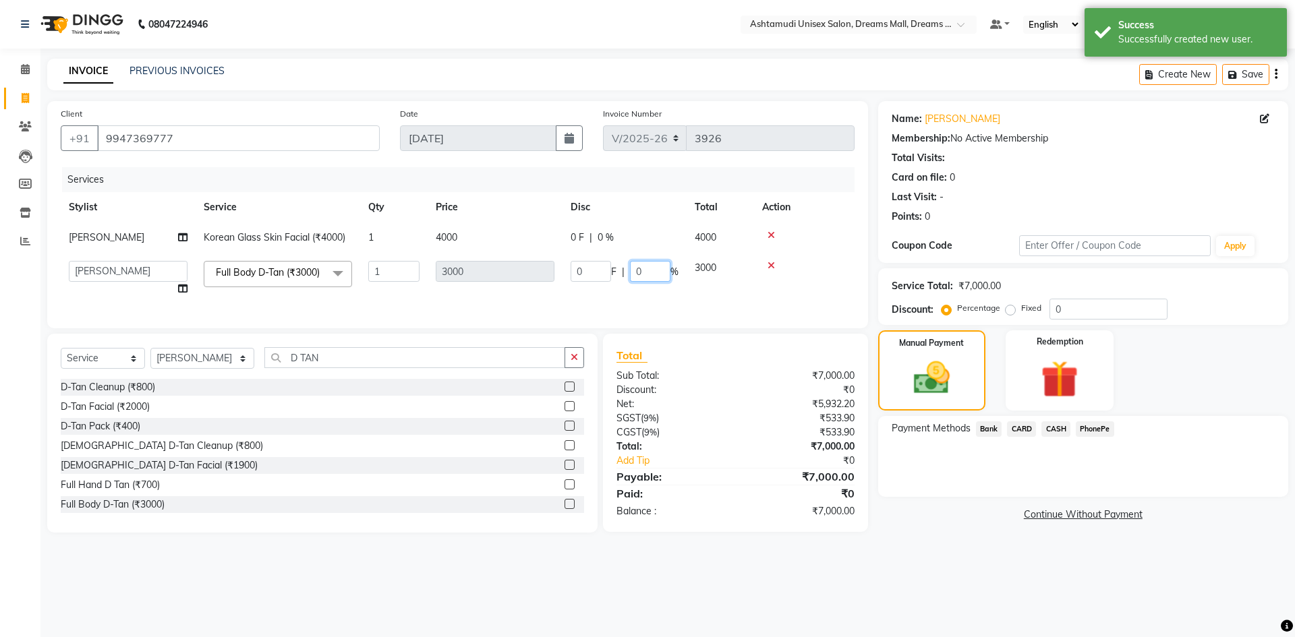
click at [655, 277] on input "0" at bounding box center [650, 271] width 40 height 21
type input "10"
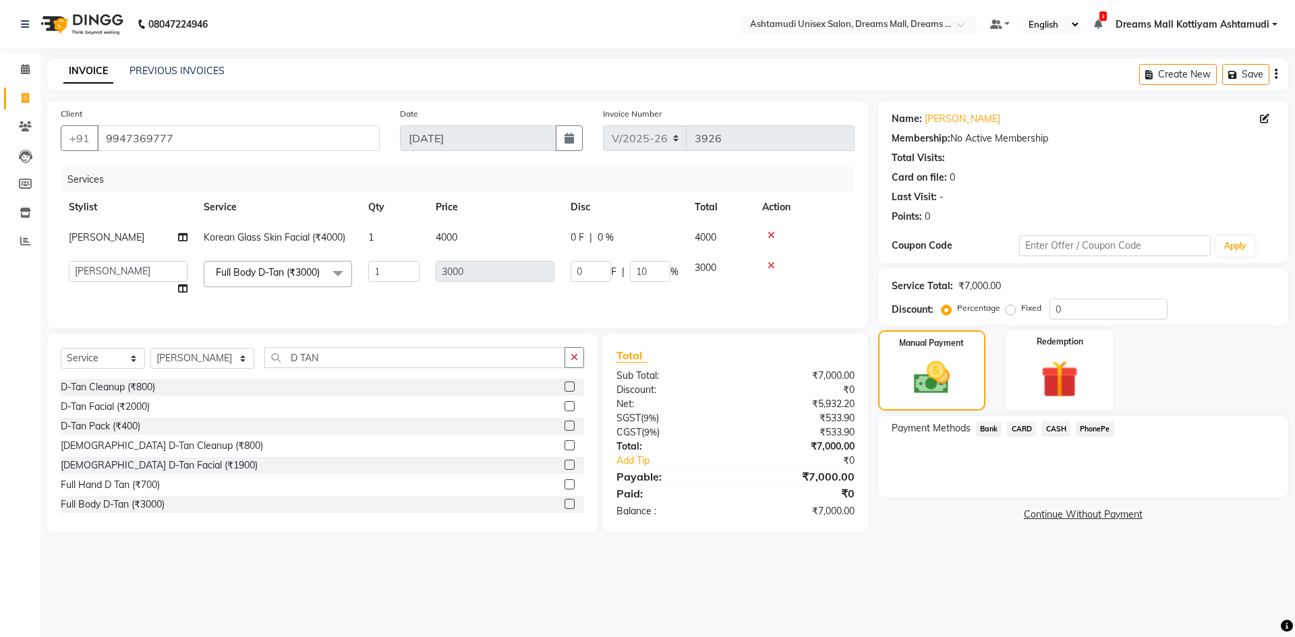
click at [658, 10] on nav "08047224946 Select Location × Ashtamudi Unisex Salon, Dreams Mall, Dreams Mall …" at bounding box center [647, 24] width 1295 height 49
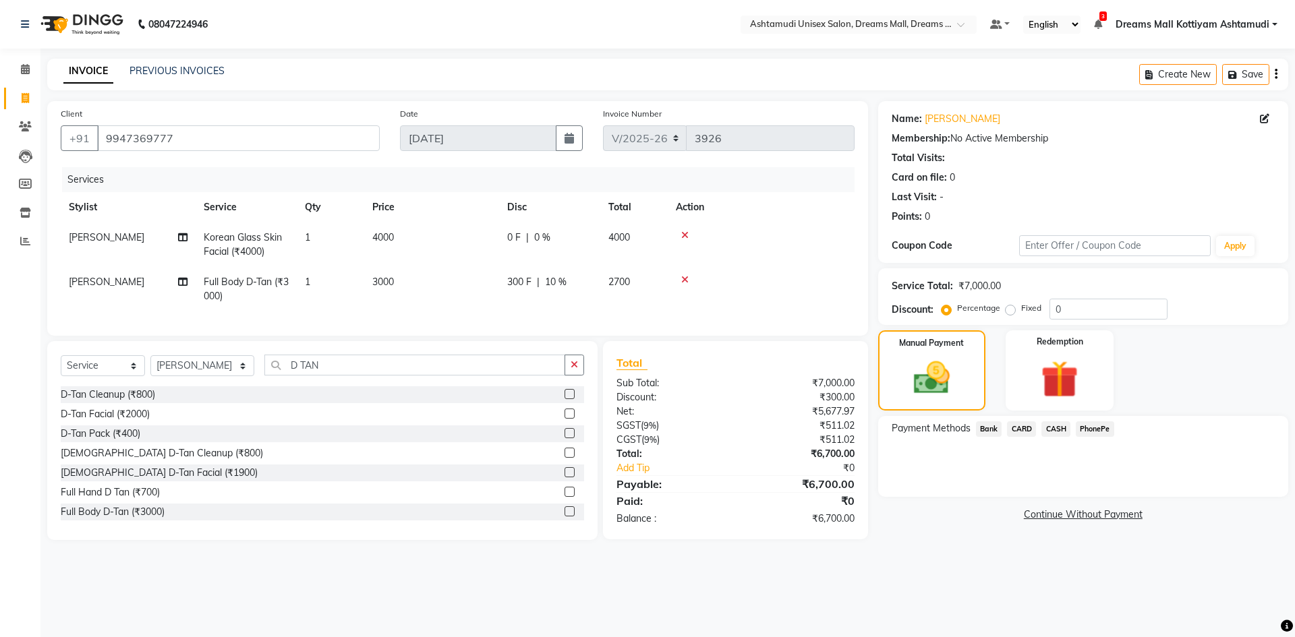
click at [1097, 430] on span "PhonePe" at bounding box center [1095, 430] width 38 height 16
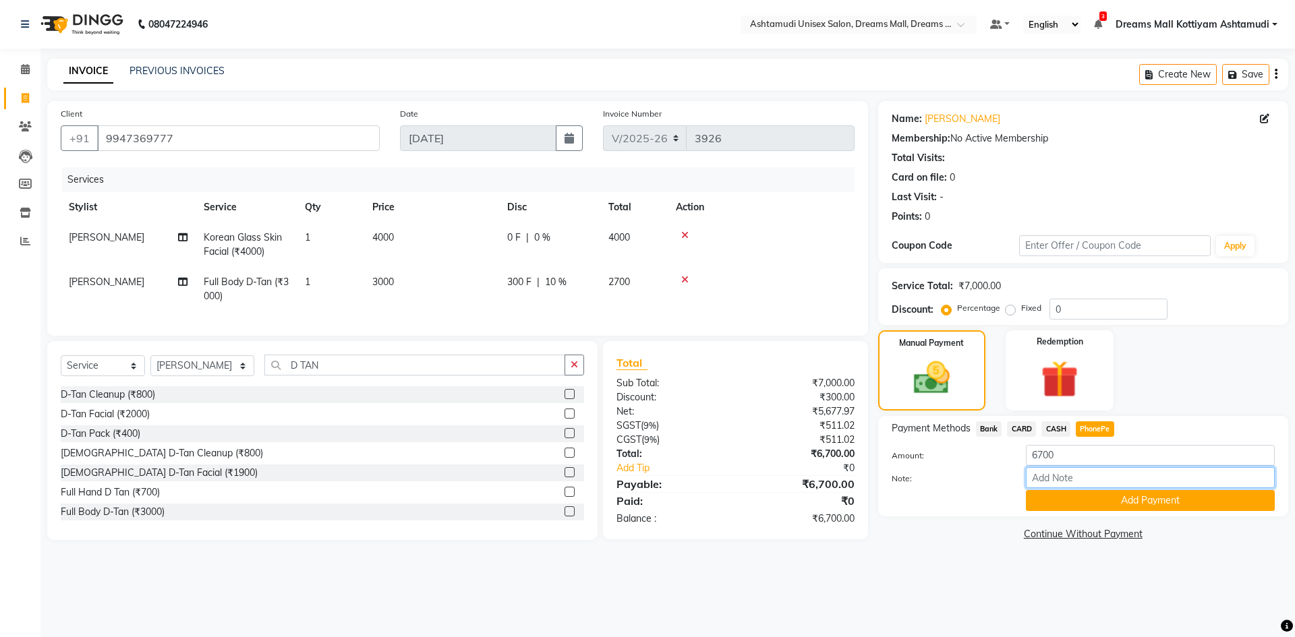
click at [1074, 485] on input "Note:" at bounding box center [1150, 477] width 249 height 21
type input "Arun"
click at [1164, 505] on button "Add Payment" at bounding box center [1150, 500] width 249 height 21
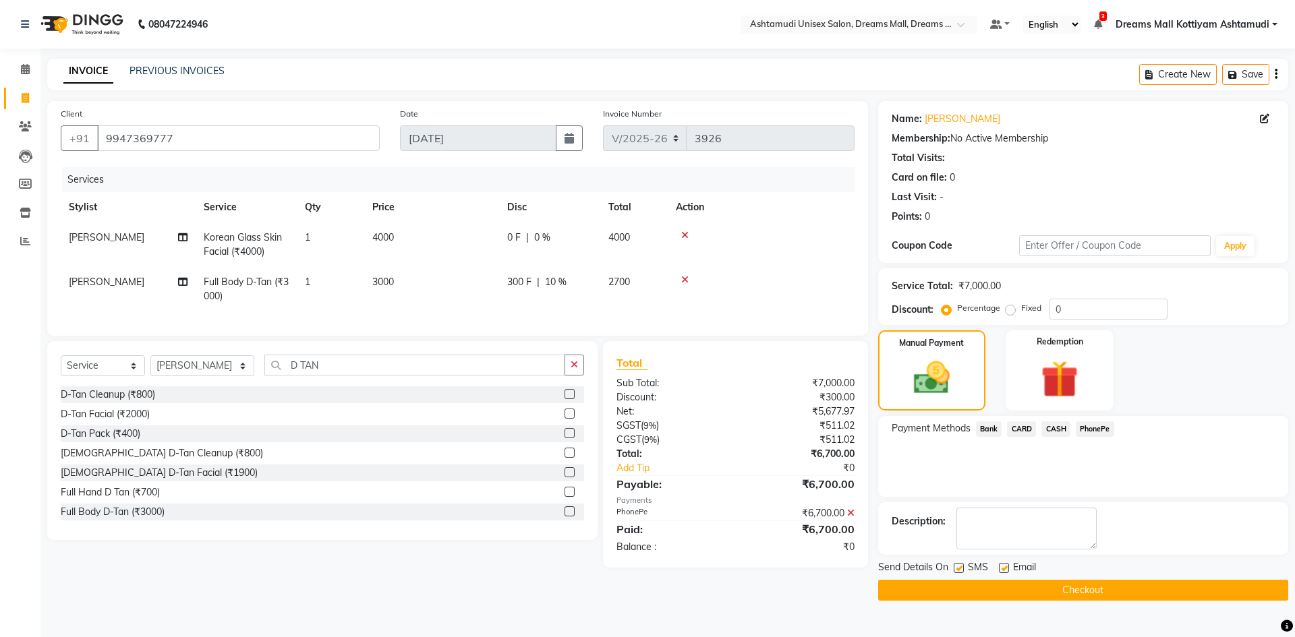
click at [1072, 592] on button "Checkout" at bounding box center [1083, 590] width 410 height 21
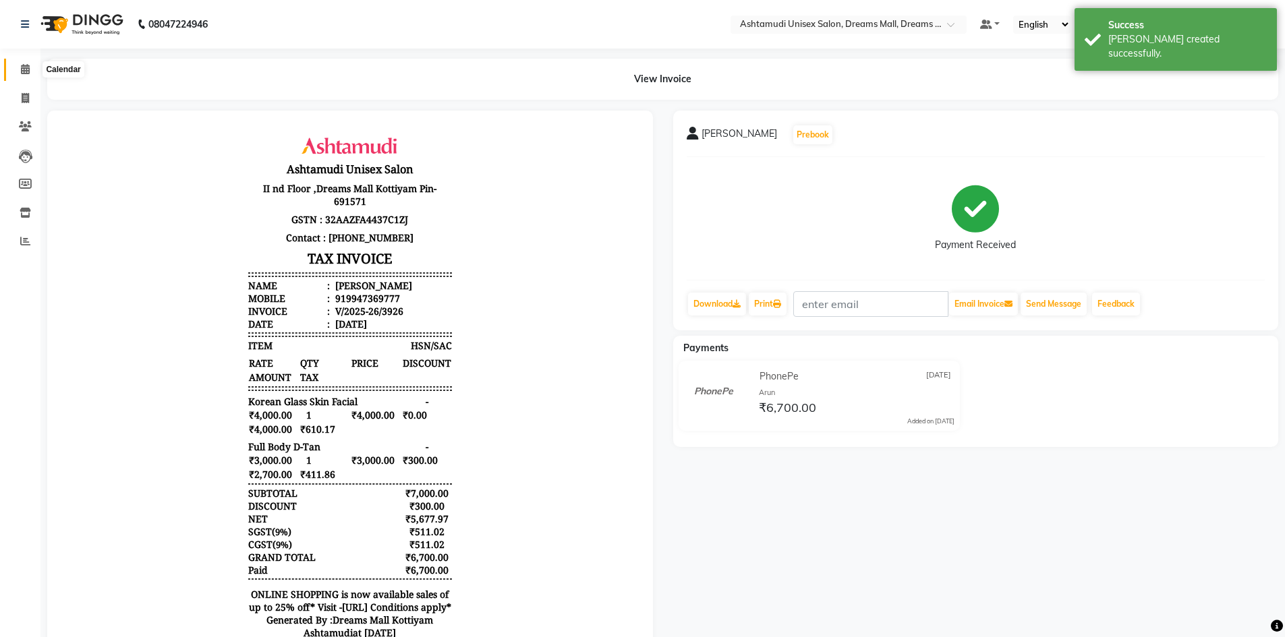
click at [24, 69] on icon at bounding box center [25, 69] width 9 height 10
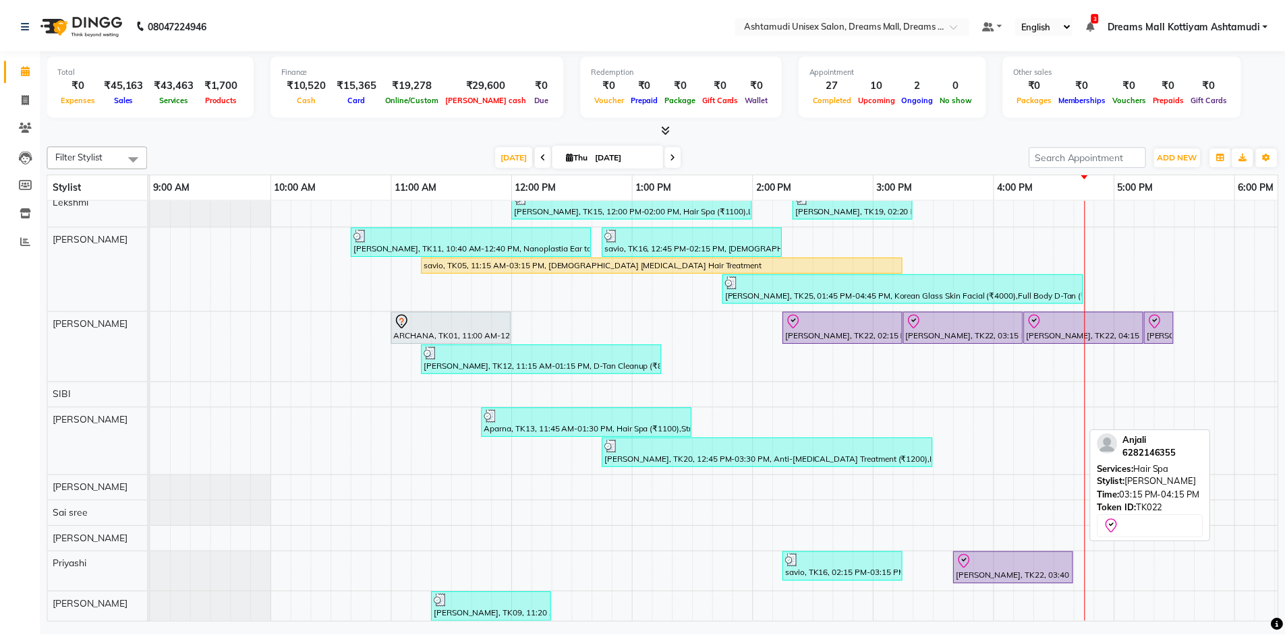
scroll to position [396, 0]
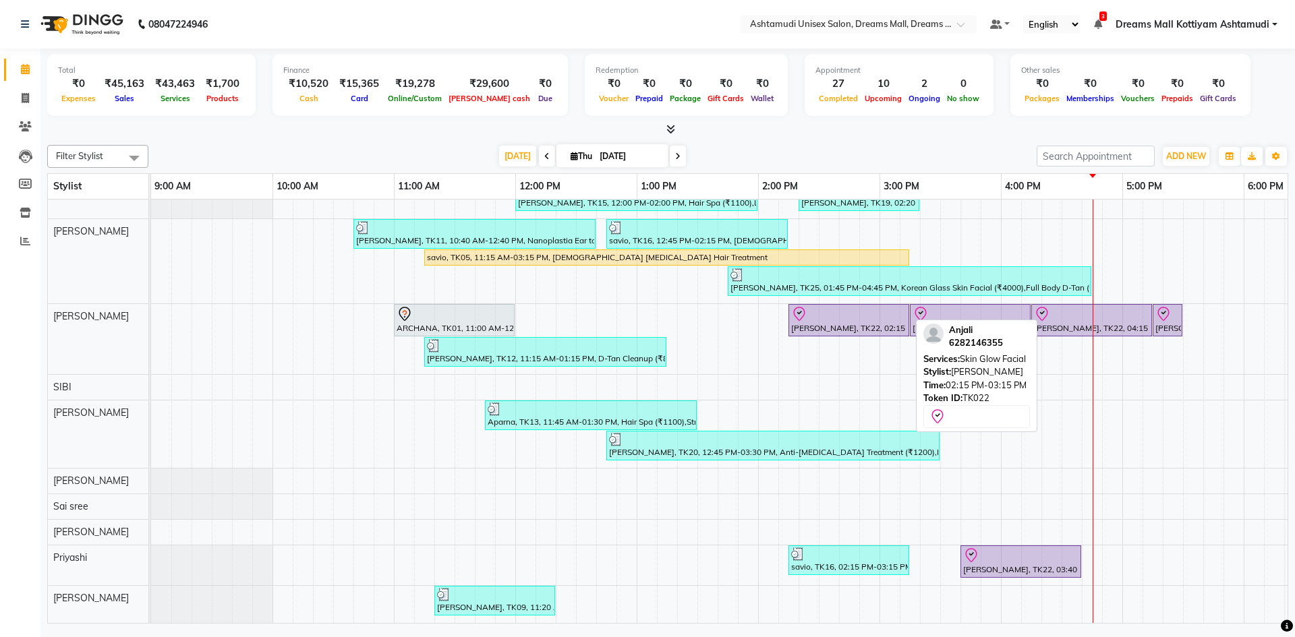
click at [837, 306] on div at bounding box center [848, 314] width 115 height 16
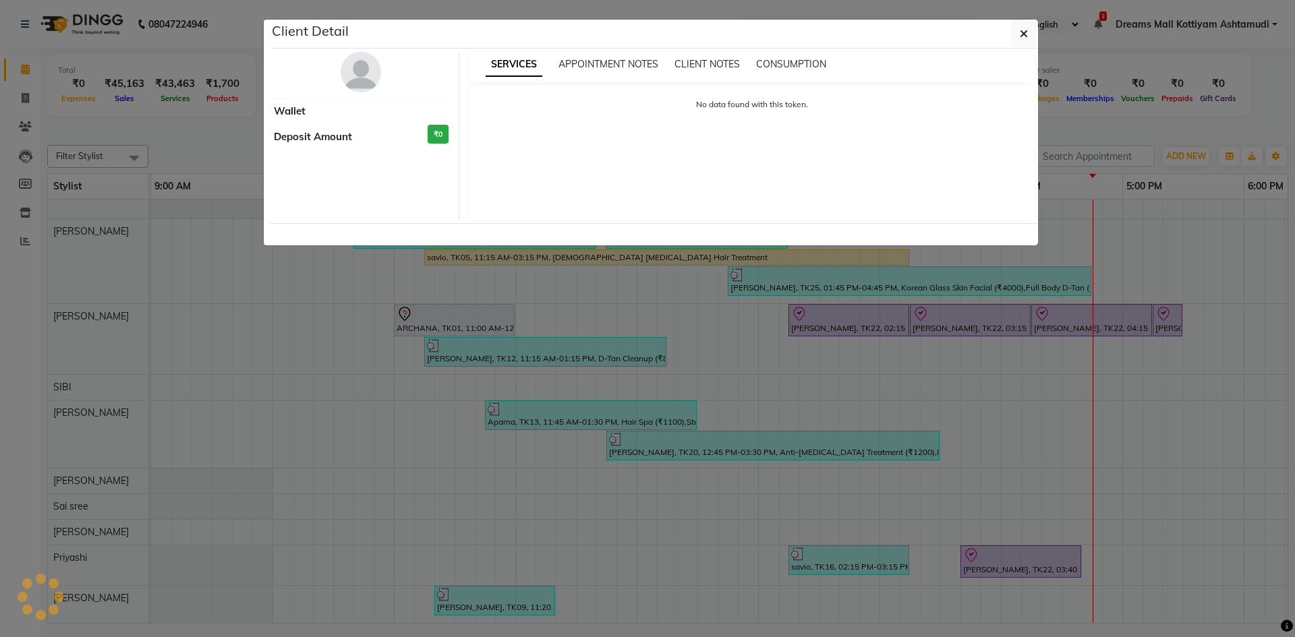
select select "8"
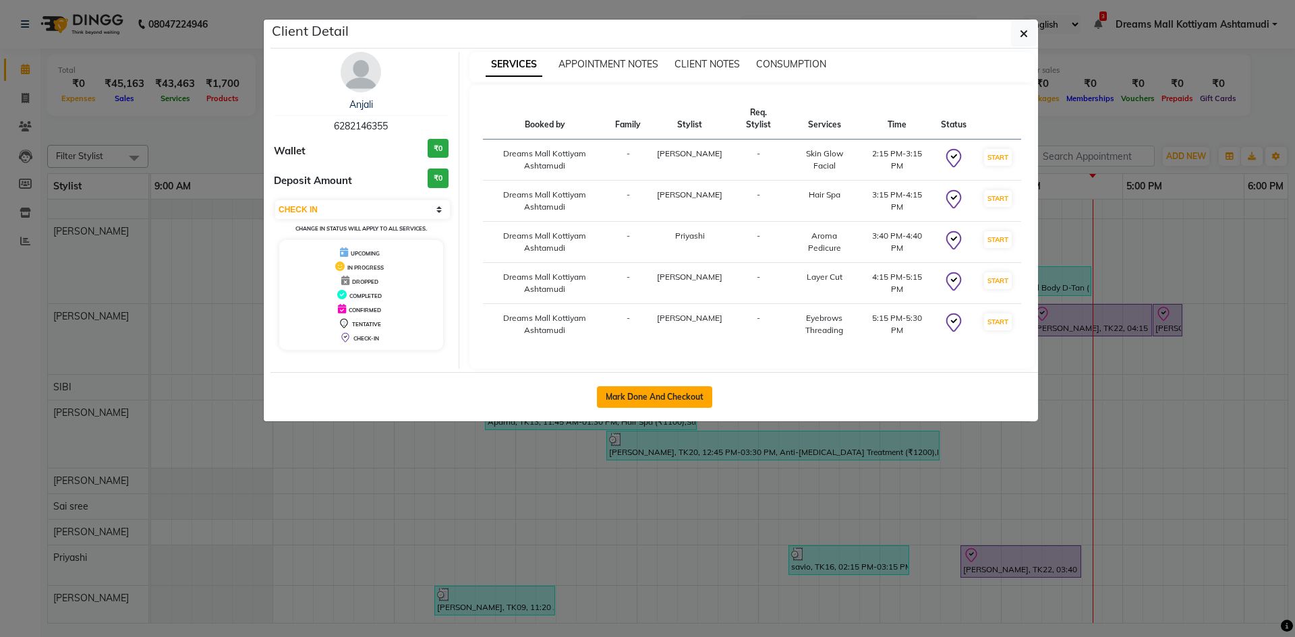
click at [673, 401] on button "Mark Done And Checkout" at bounding box center [654, 397] width 115 height 22
select select "service"
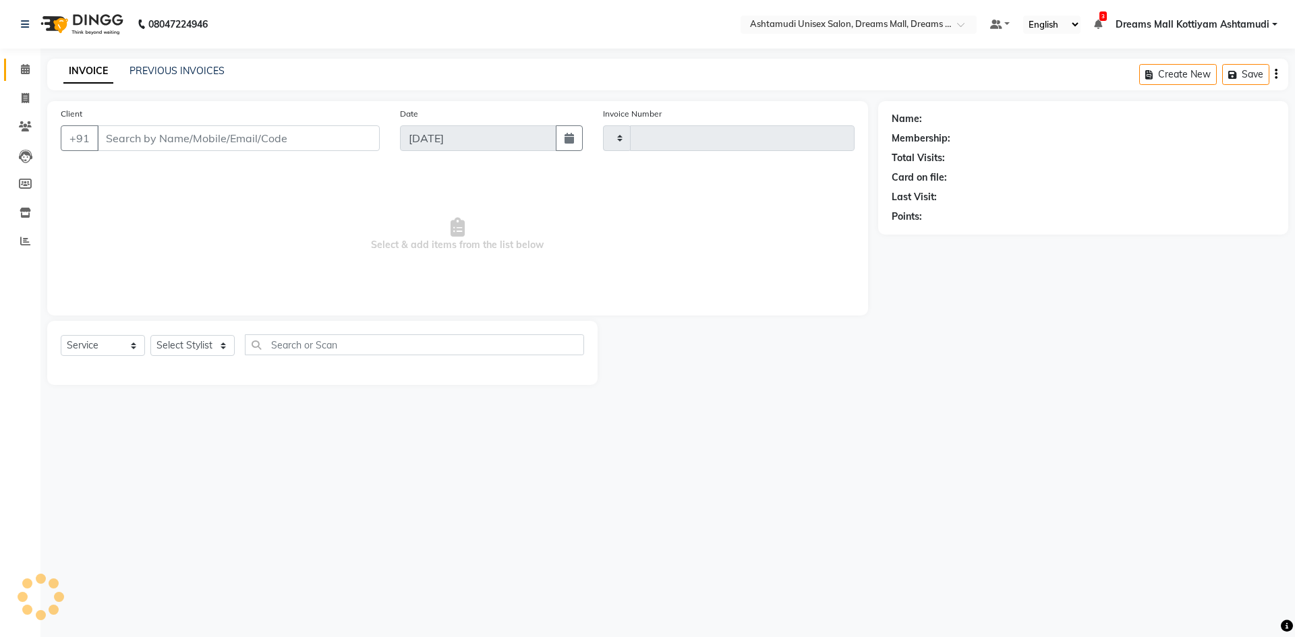
type input "3927"
select select "7264"
type input "6282146355"
select select "86170"
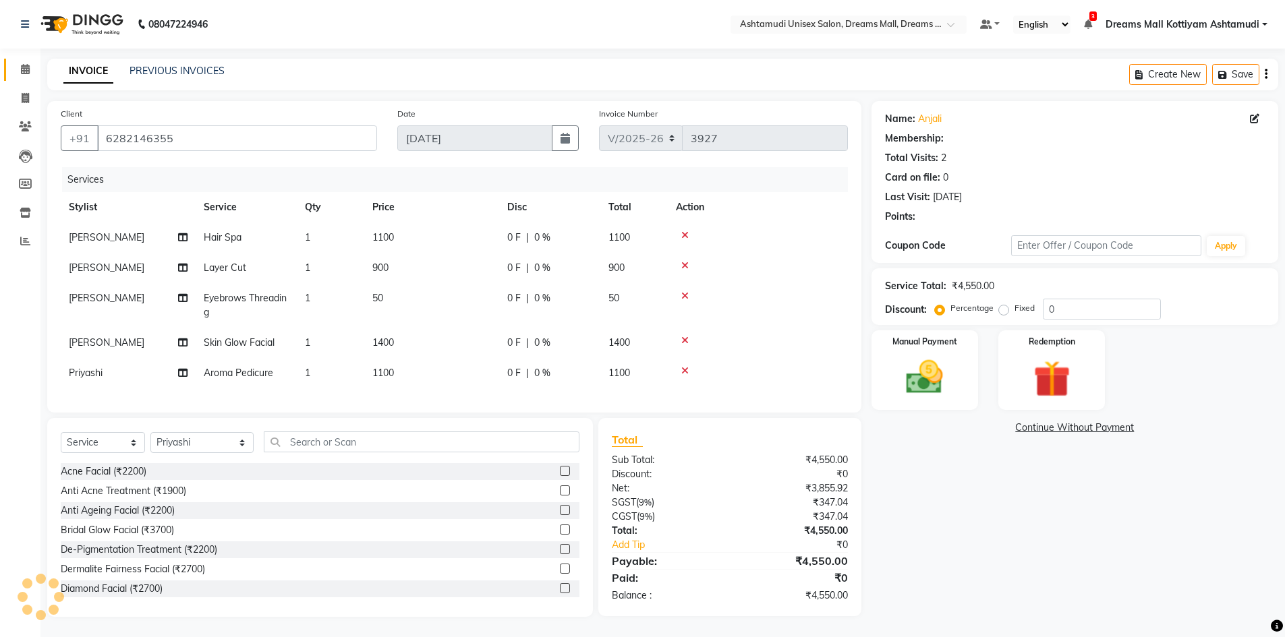
select select "1: Object"
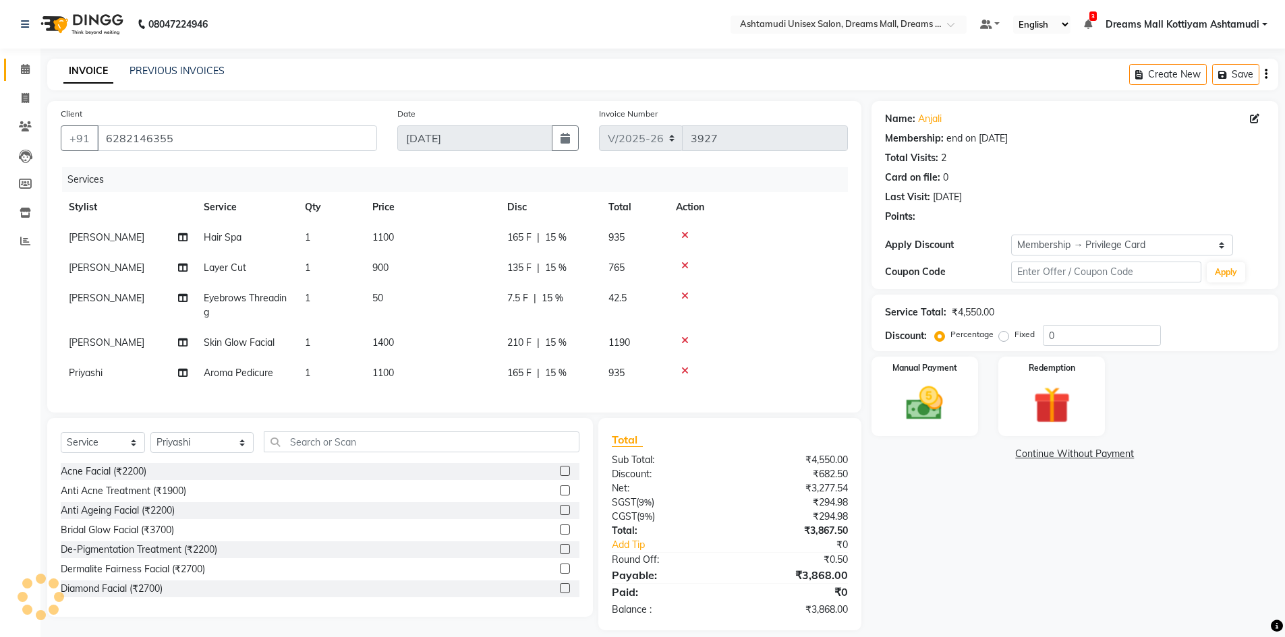
type input "15"
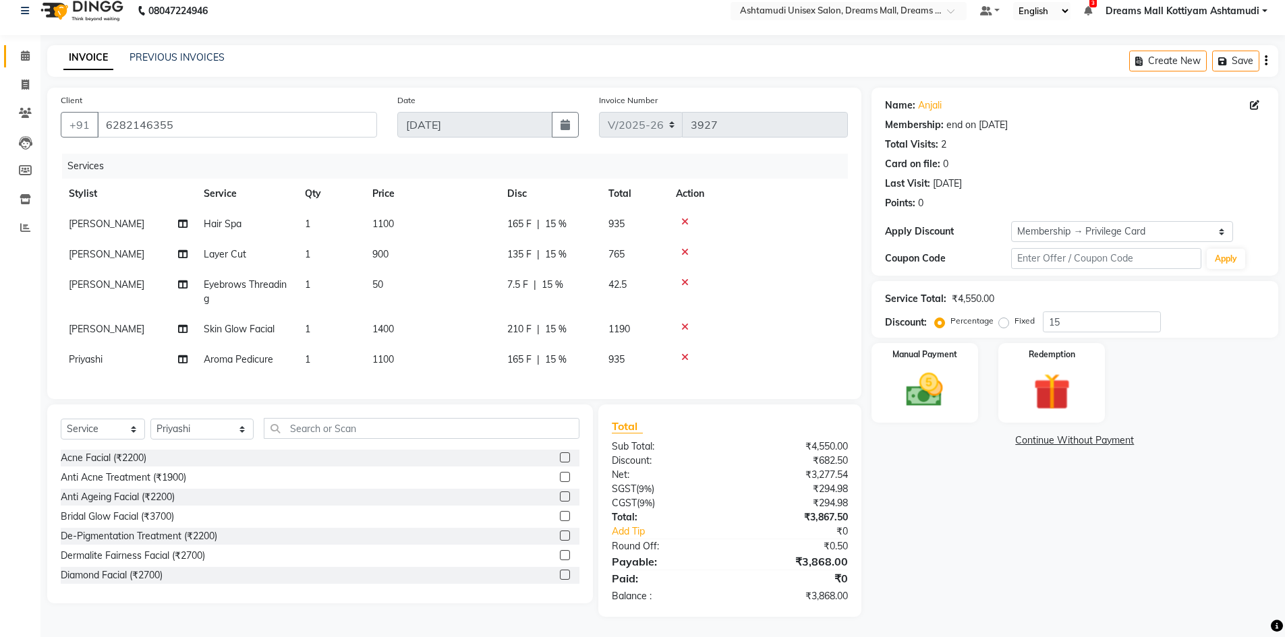
scroll to position [24, 0]
click at [217, 434] on select "Select Stylist [PERSON_NAME] AOTULA LONGCHAR [PERSON_NAME] BIKI SARKI [PERSON_N…" at bounding box center [201, 429] width 103 height 21
select select "68167"
click at [150, 419] on select "Select Stylist [PERSON_NAME] AOTULA LONGCHAR [PERSON_NAME] BIKI SARKI [PERSON_N…" at bounding box center [201, 429] width 103 height 21
click at [389, 434] on input "text" at bounding box center [422, 428] width 316 height 21
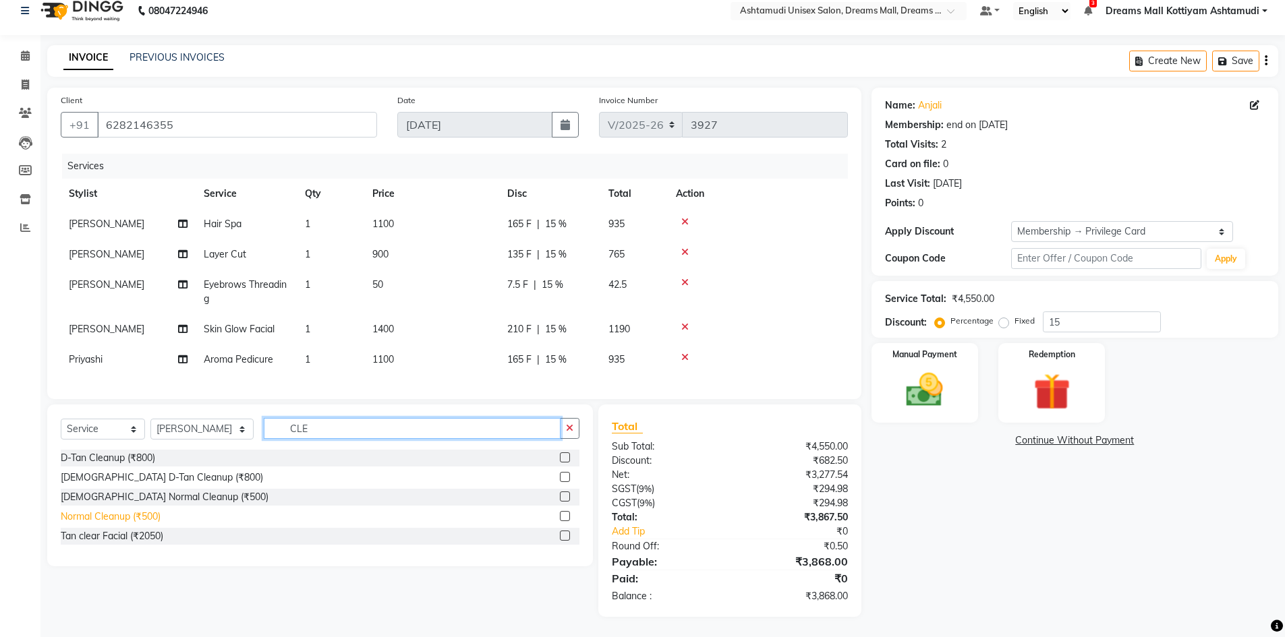
type input "CLE"
click at [134, 515] on div "Normal Cleanup (₹500)" at bounding box center [111, 517] width 100 height 14
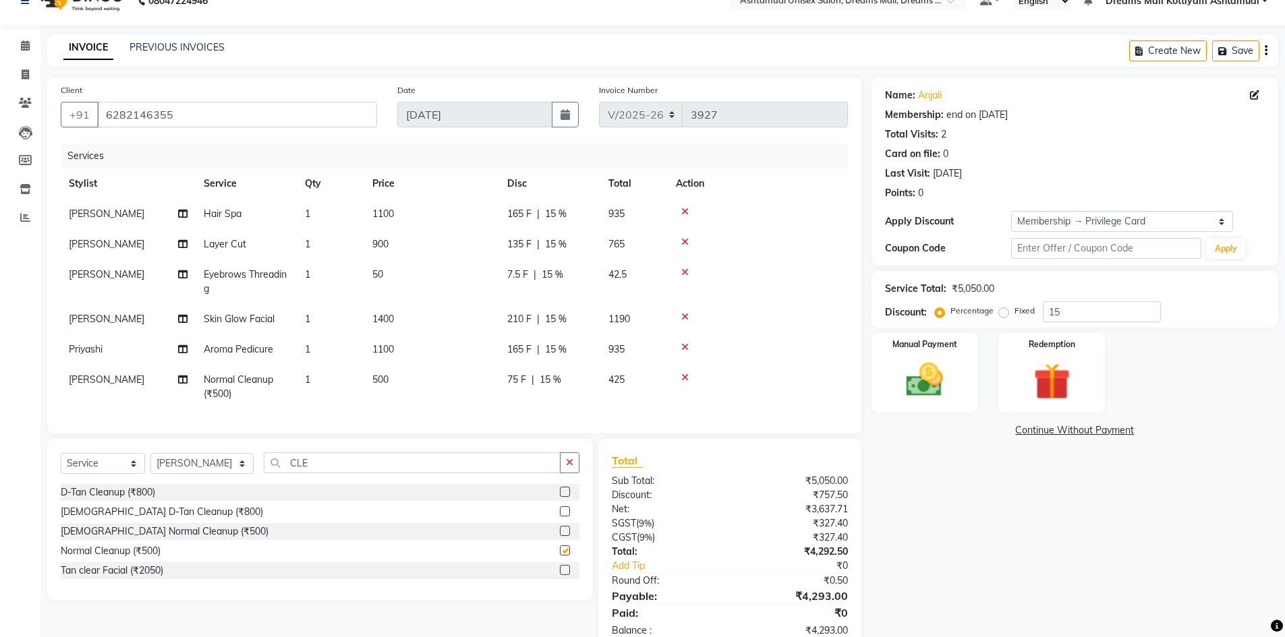
checkbox input "false"
click at [342, 468] on input "CLE" at bounding box center [412, 463] width 297 height 21
type input "C"
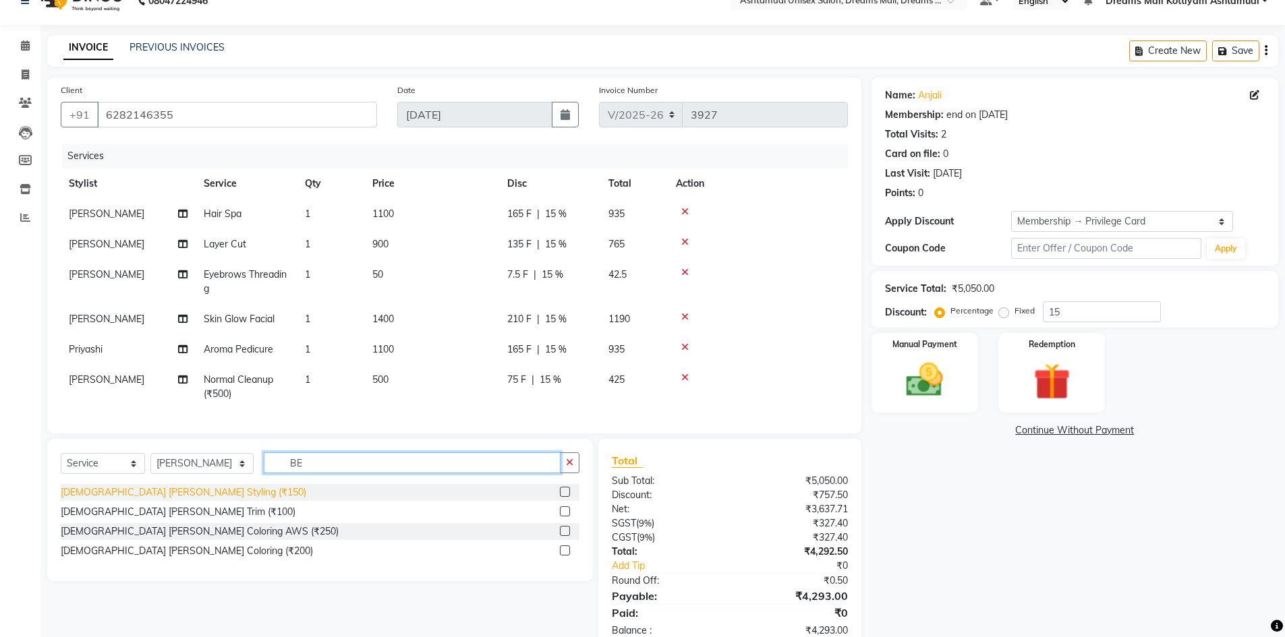
type input "BE"
click at [119, 500] on div "[DEMOGRAPHIC_DATA] [PERSON_NAME] Styling (₹150)" at bounding box center [184, 493] width 246 height 14
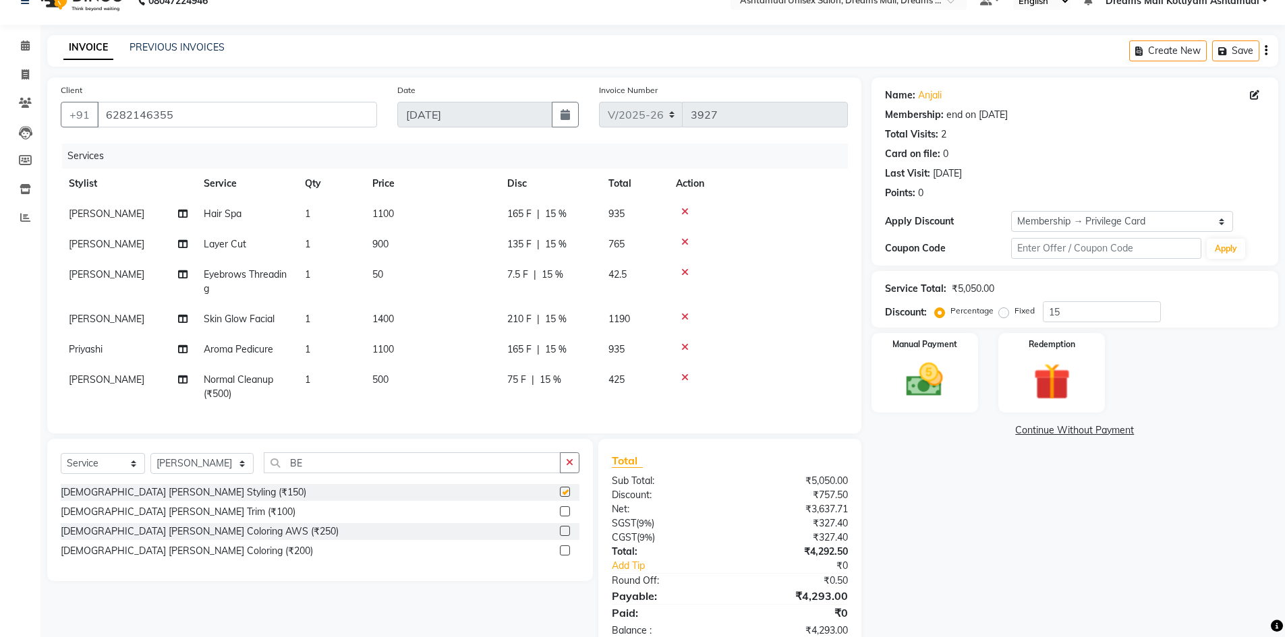
checkbox input "false"
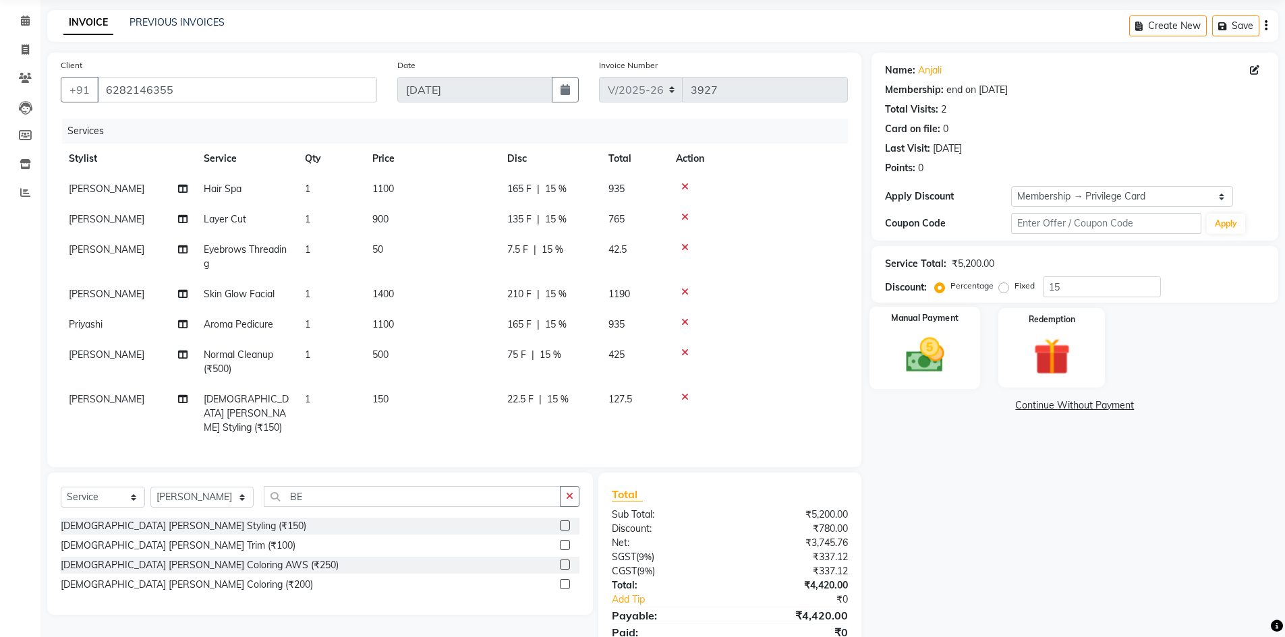
scroll to position [0, 0]
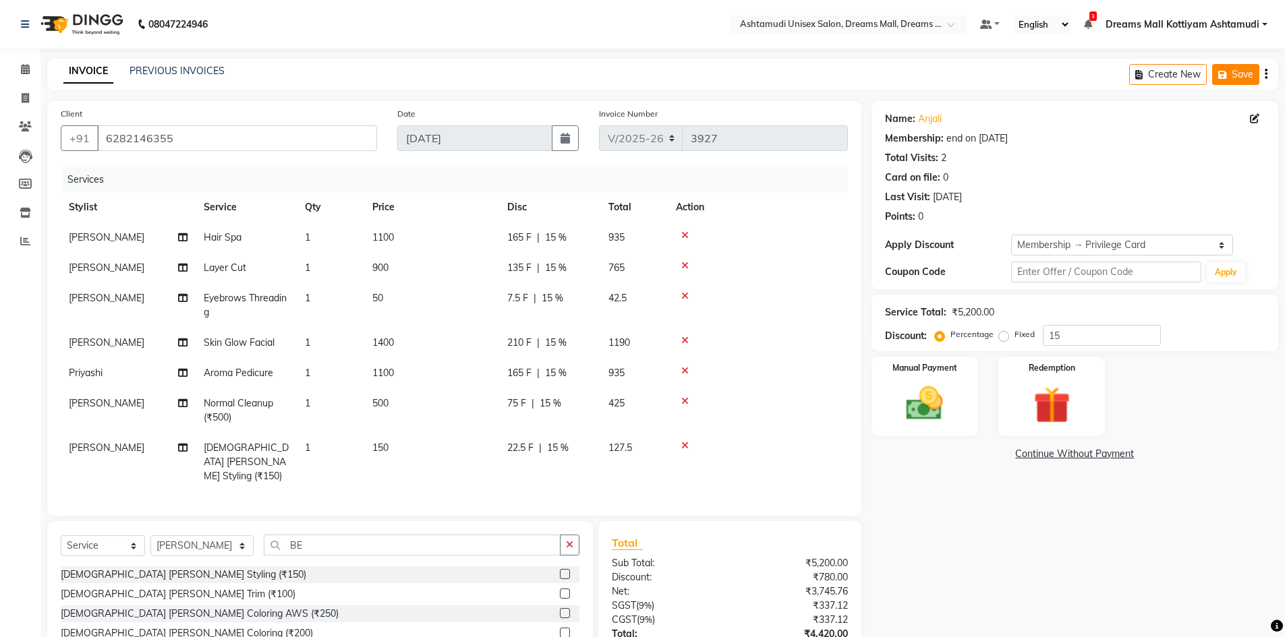
click at [1251, 74] on button "Save" at bounding box center [1235, 74] width 47 height 21
click at [1143, 71] on button "Save" at bounding box center [1140, 74] width 47 height 21
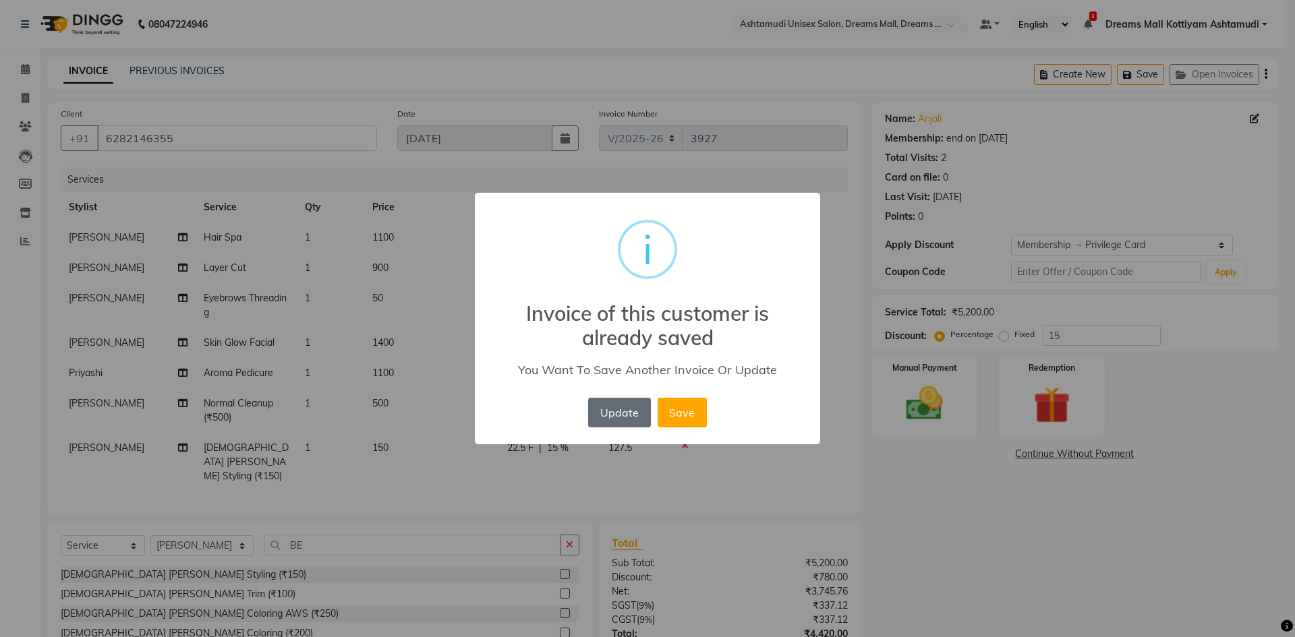
click at [636, 422] on button "Update" at bounding box center [619, 413] width 62 height 30
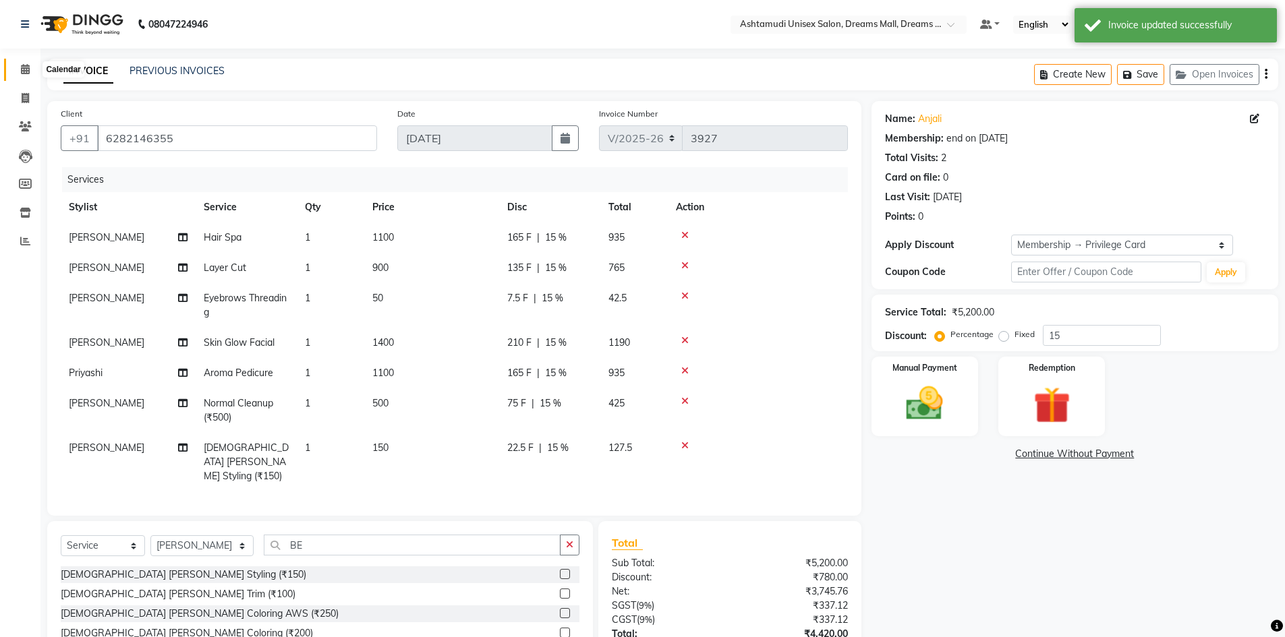
drag, startPoint x: 23, startPoint y: 74, endPoint x: 36, endPoint y: 114, distance: 42.5
click at [23, 74] on icon at bounding box center [25, 69] width 9 height 10
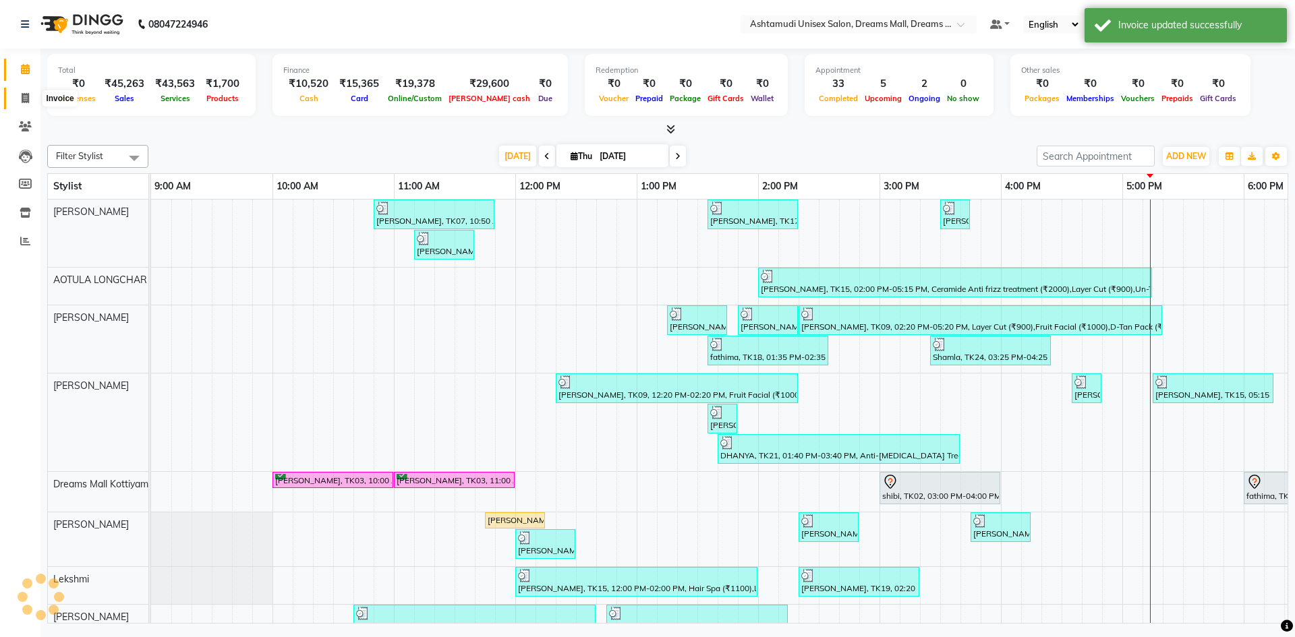
click at [15, 92] on span at bounding box center [25, 99] width 24 height 16
select select "service"
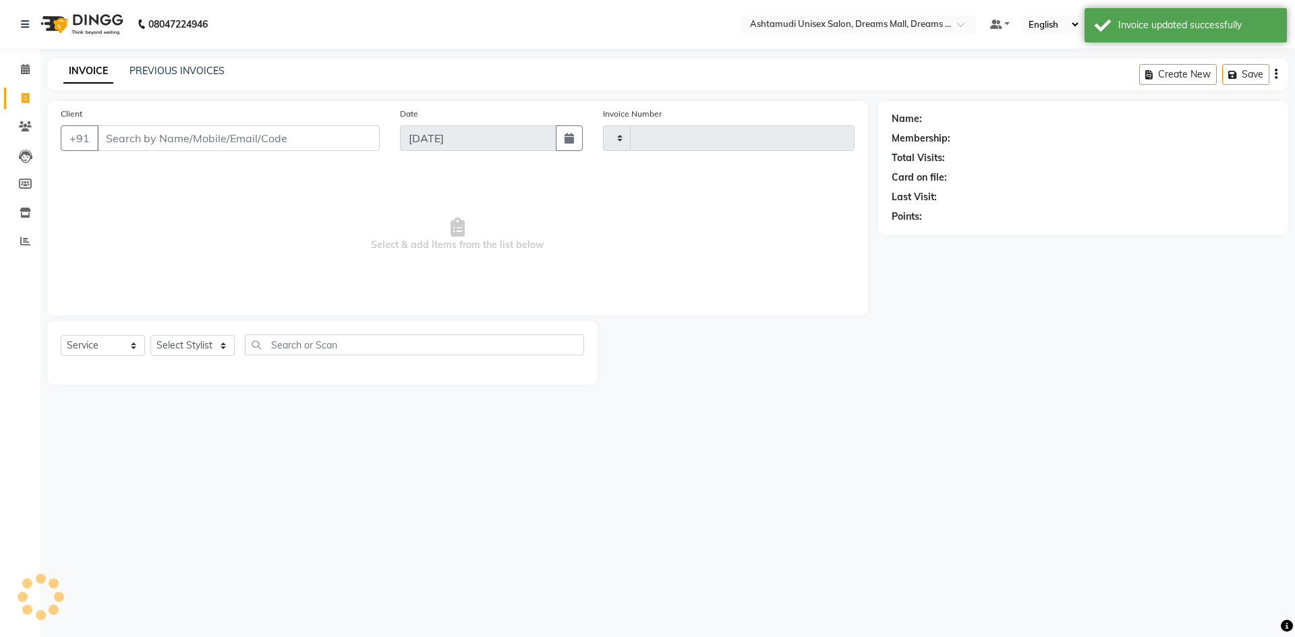
type input "3928"
select select "7264"
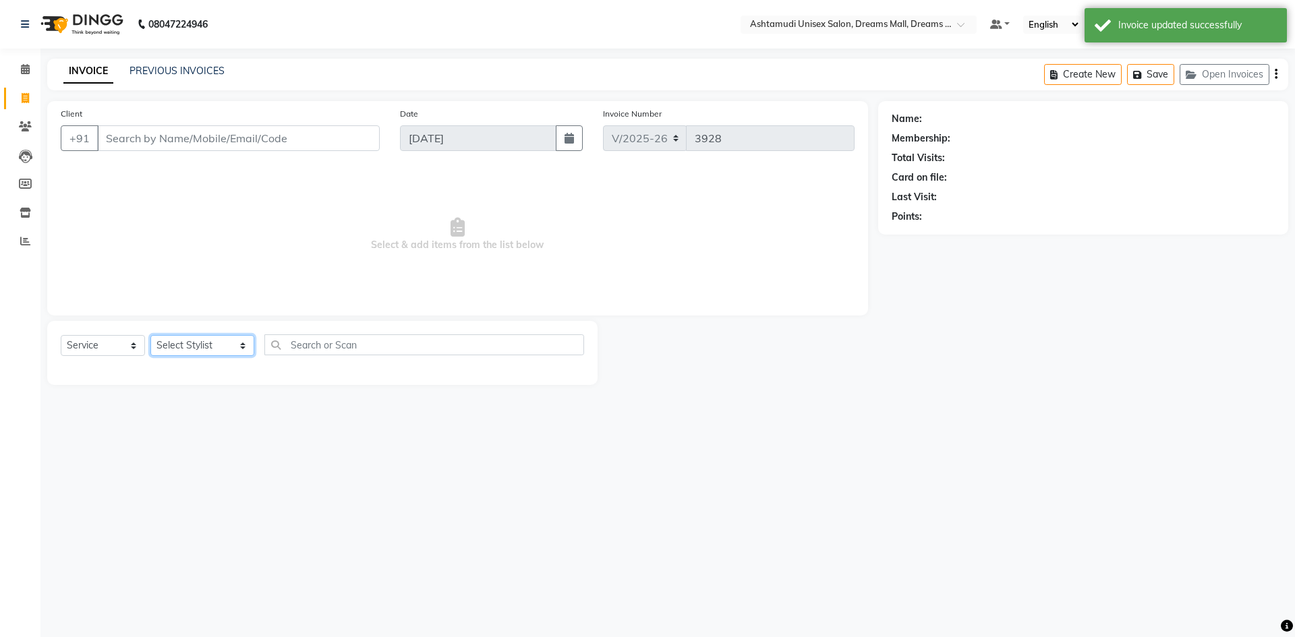
click at [167, 336] on select "Select Stylist [PERSON_NAME] AOTULA LONGCHAR [PERSON_NAME] BIKI SARKI [PERSON_N…" at bounding box center [202, 345] width 104 height 21
select select "62106"
click at [150, 335] on select "Select Stylist [PERSON_NAME] AOTULA LONGCHAR [PERSON_NAME] BIKI SARKI [PERSON_N…" at bounding box center [202, 345] width 104 height 21
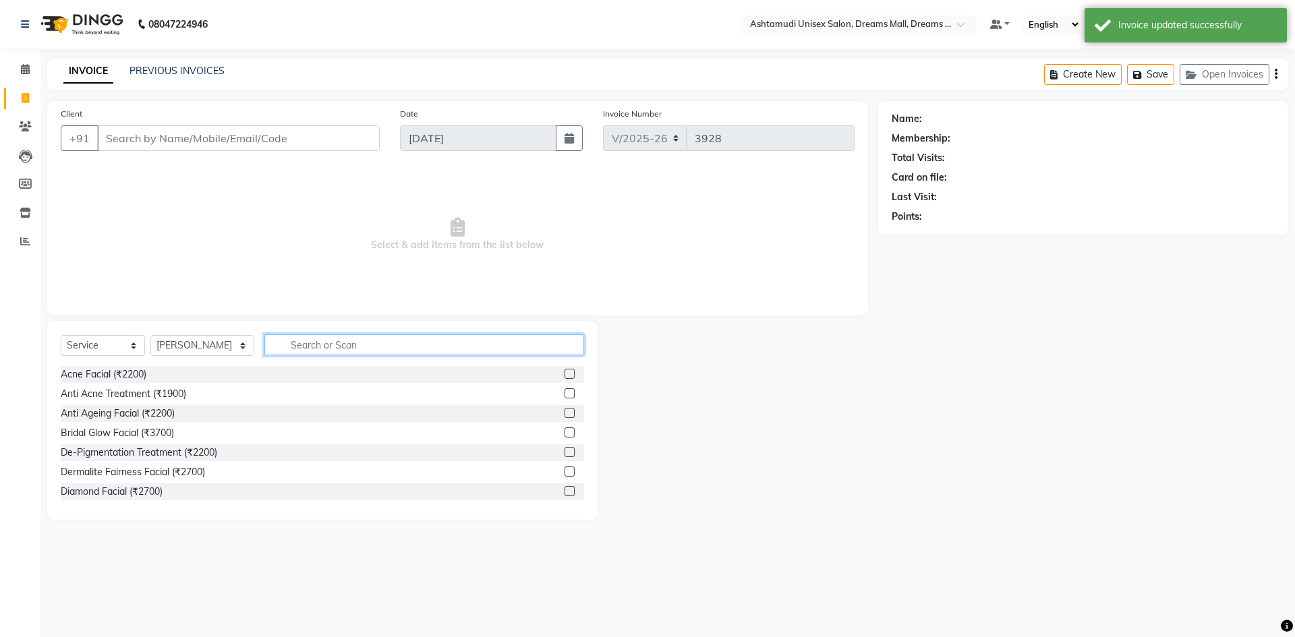
click at [378, 347] on input "text" at bounding box center [424, 345] width 320 height 21
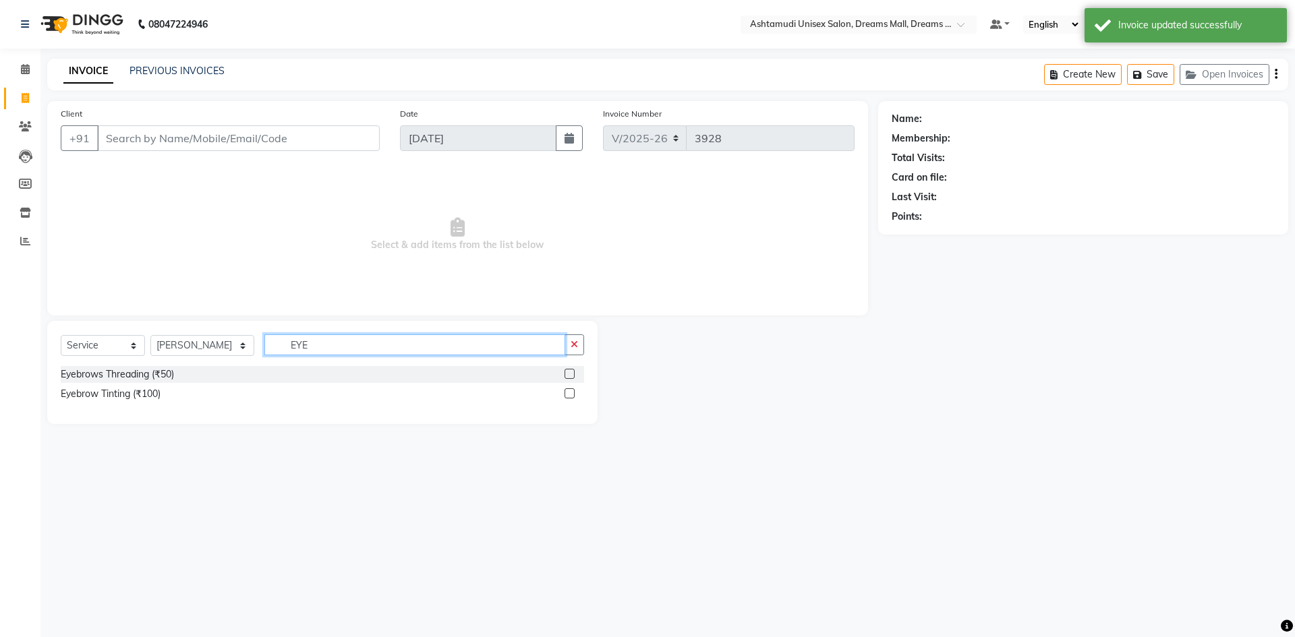
type input "EYE"
click at [571, 374] on label at bounding box center [570, 374] width 10 height 10
click at [571, 374] on input "checkbox" at bounding box center [569, 374] width 9 height 9
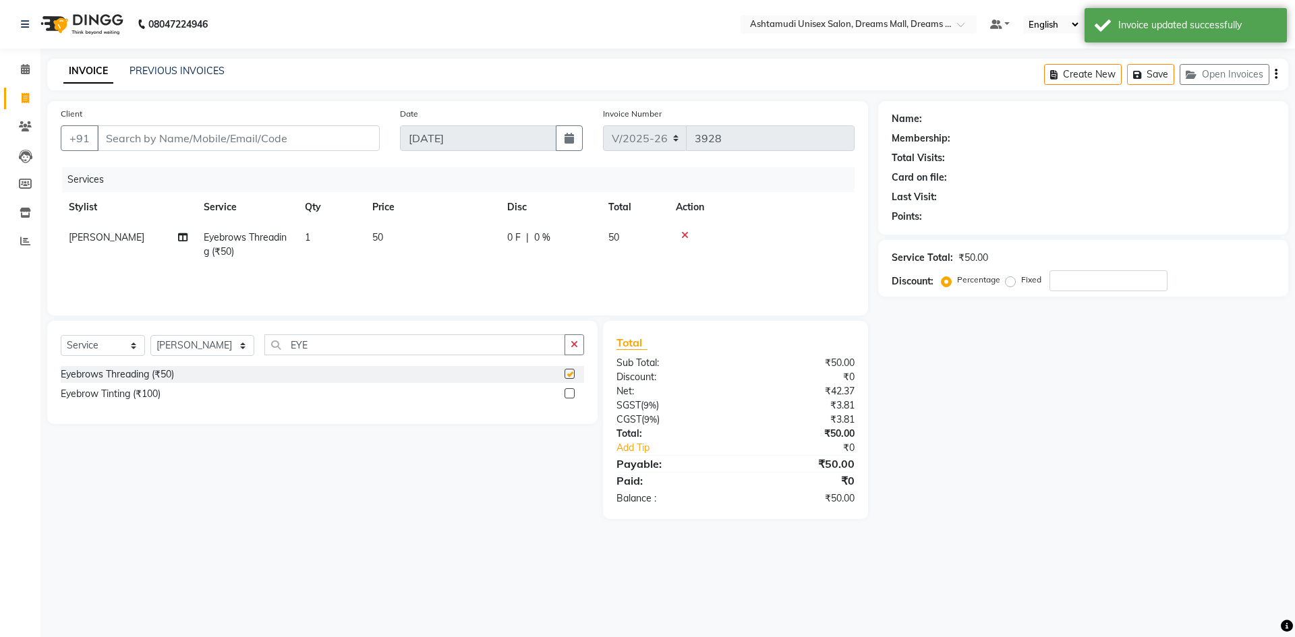
checkbox input "false"
click at [256, 133] on input "Client" at bounding box center [238, 138] width 283 height 26
type input "8"
type input "0"
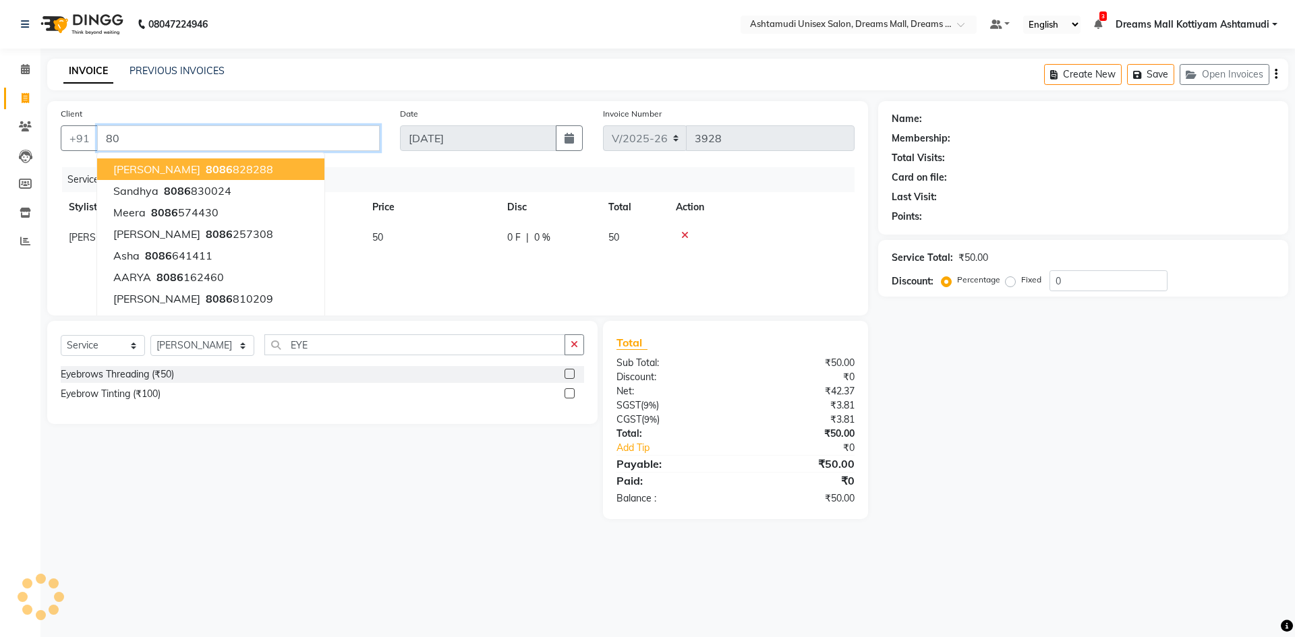
type input "8"
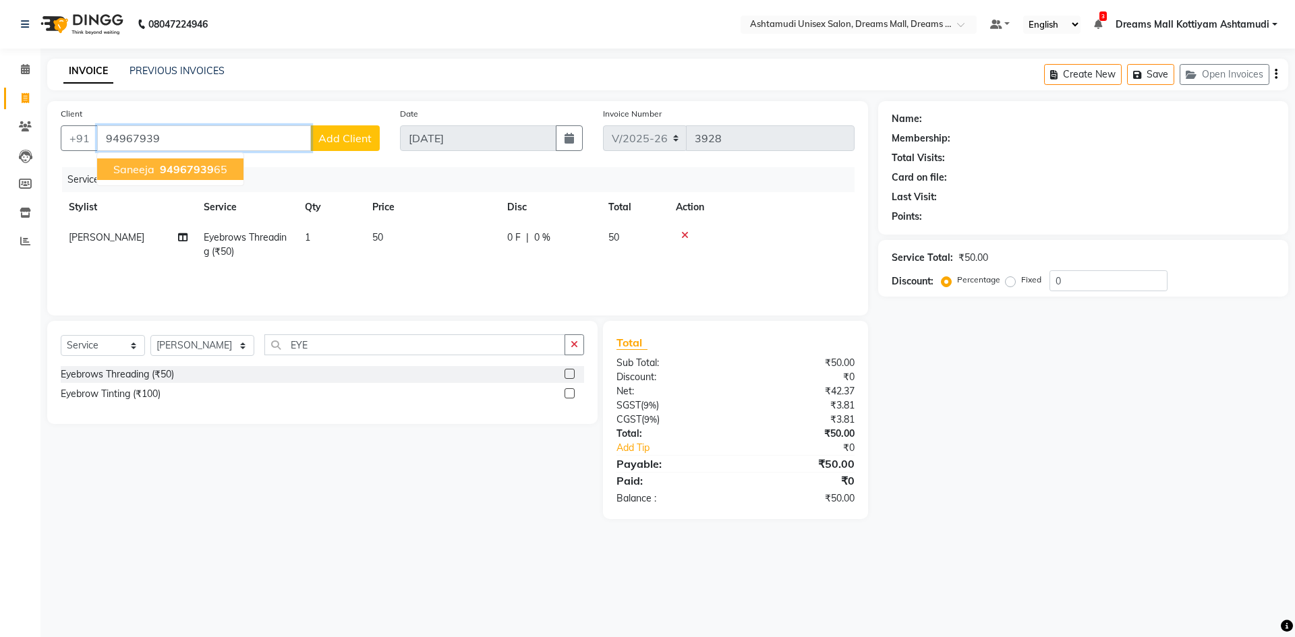
click at [177, 167] on span "94967939" at bounding box center [187, 169] width 54 height 13
type input "9496793965"
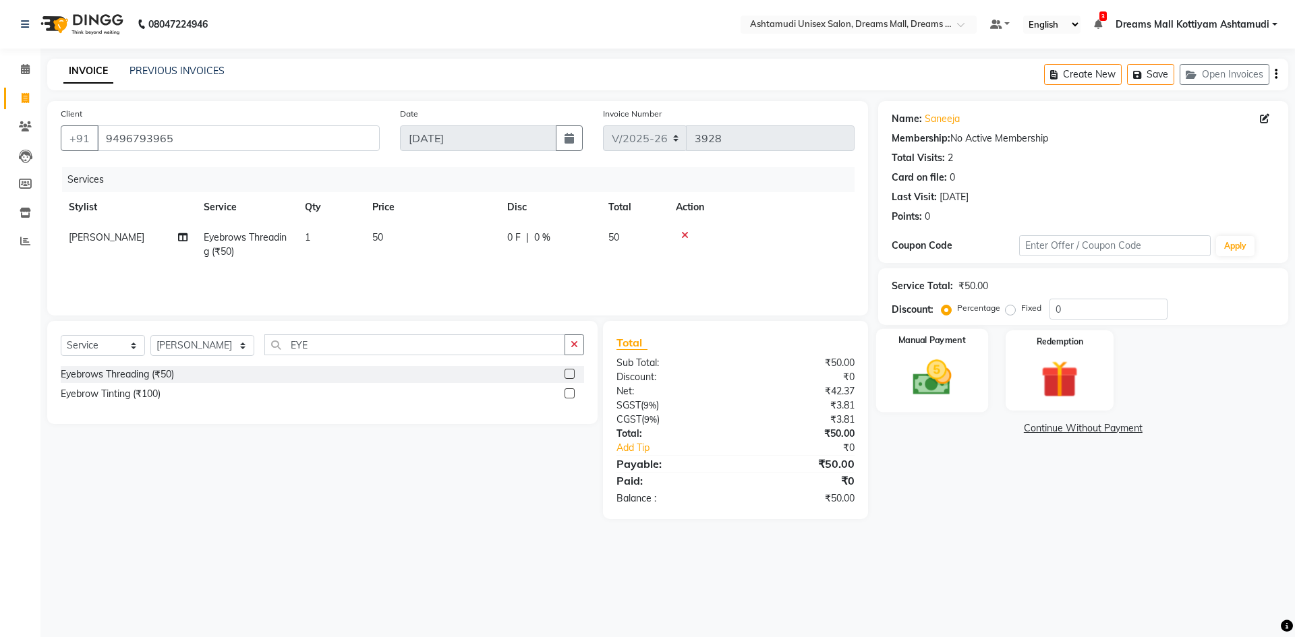
click at [940, 382] on img at bounding box center [931, 377] width 63 height 45
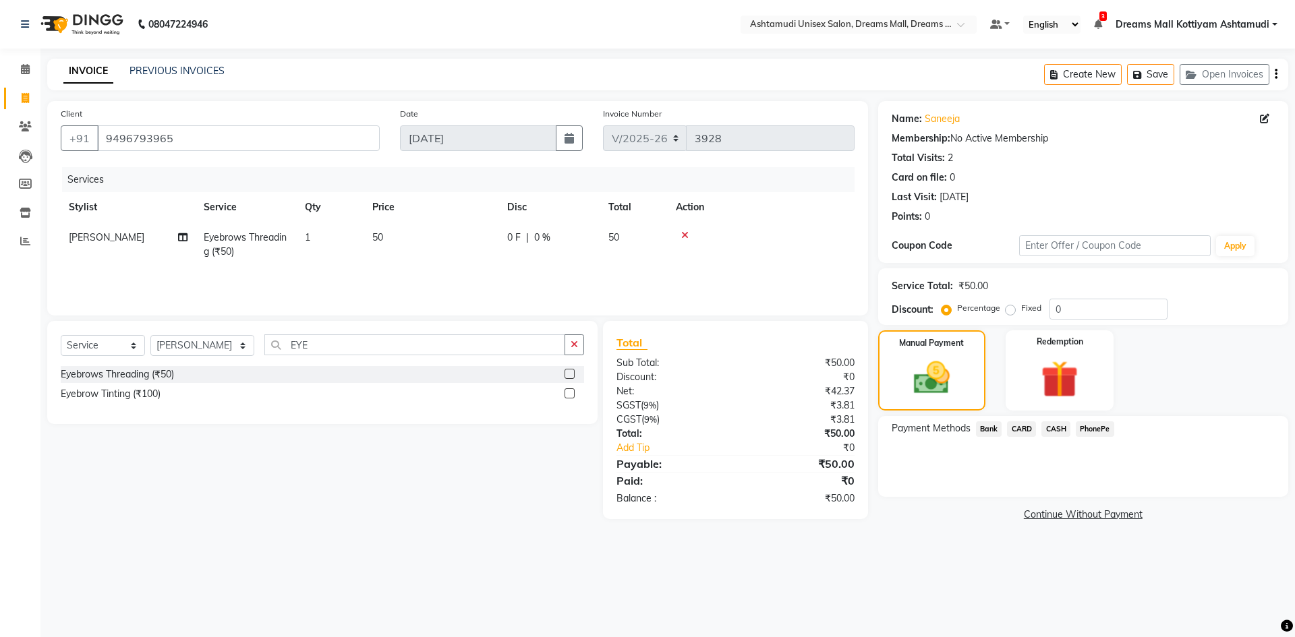
click at [1067, 434] on span "CASH" at bounding box center [1055, 430] width 29 height 16
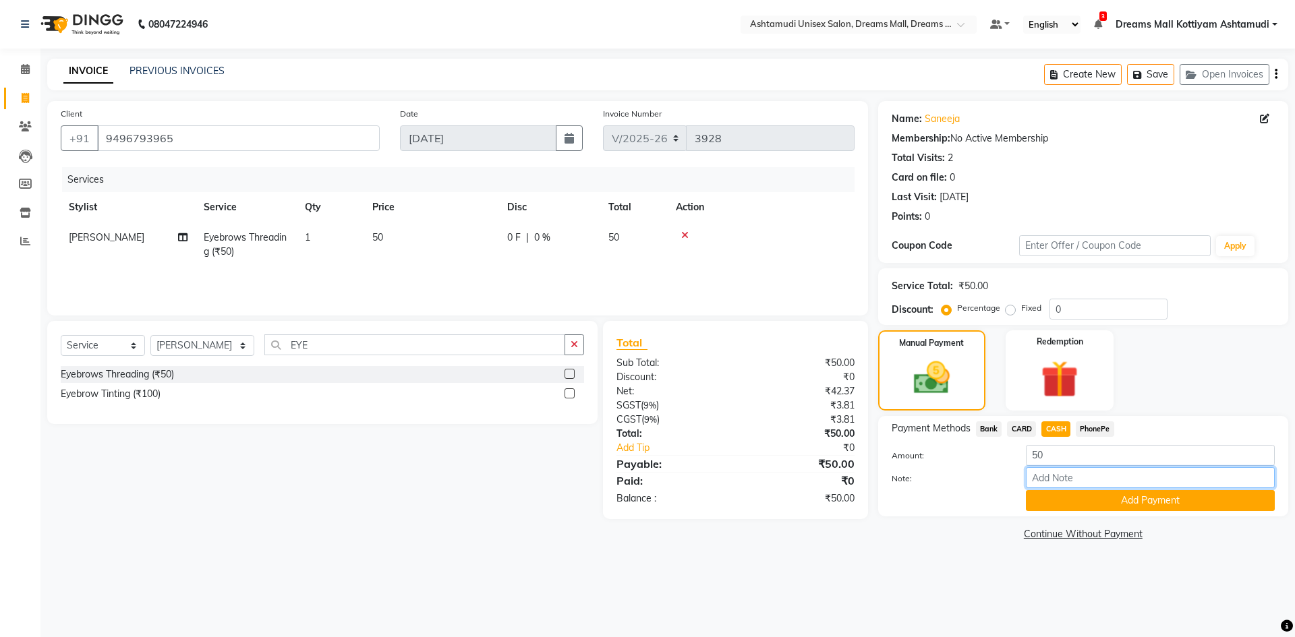
click at [1090, 486] on input "Note:" at bounding box center [1150, 477] width 249 height 21
type input "[PERSON_NAME]"
click at [1123, 506] on button "Add Payment" at bounding box center [1150, 500] width 249 height 21
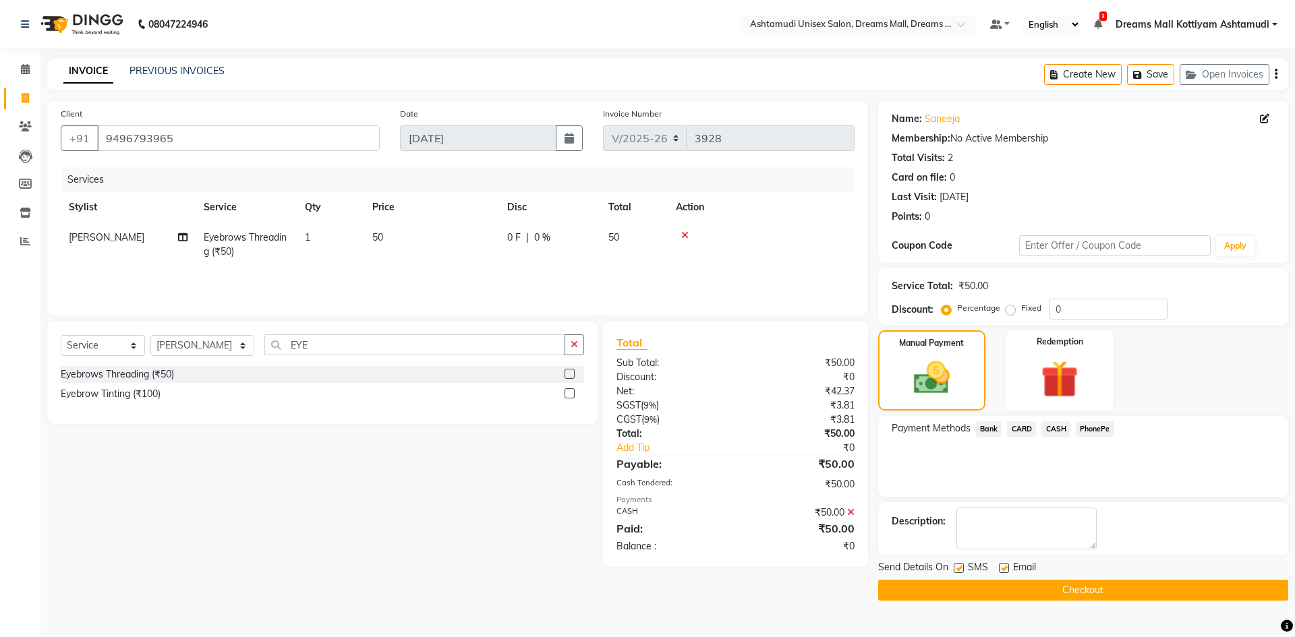
click at [1068, 585] on button "Checkout" at bounding box center [1083, 590] width 410 height 21
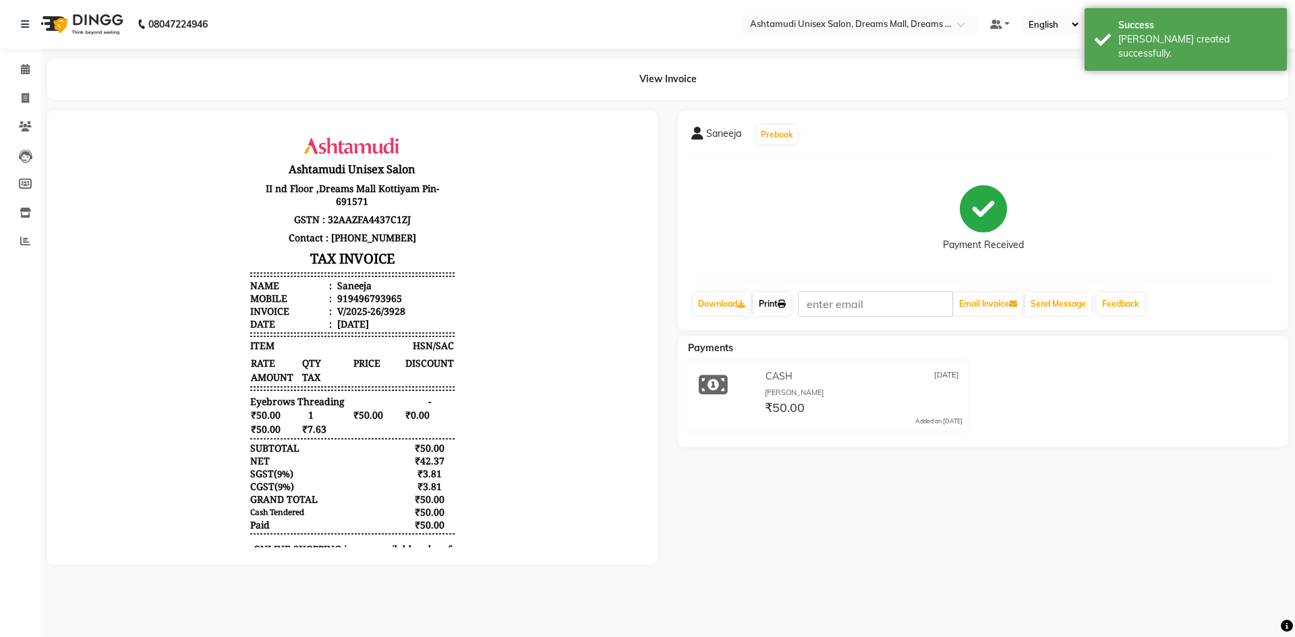
click at [774, 308] on link "Print" at bounding box center [772, 304] width 38 height 23
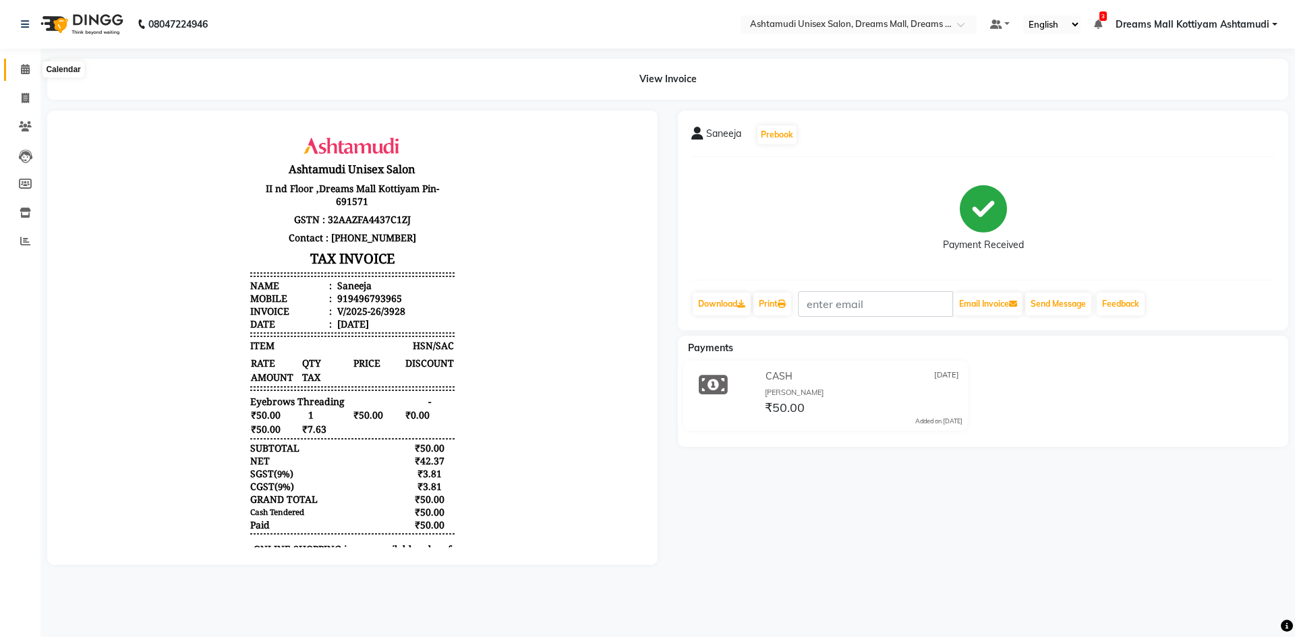
click at [23, 65] on icon at bounding box center [25, 69] width 9 height 10
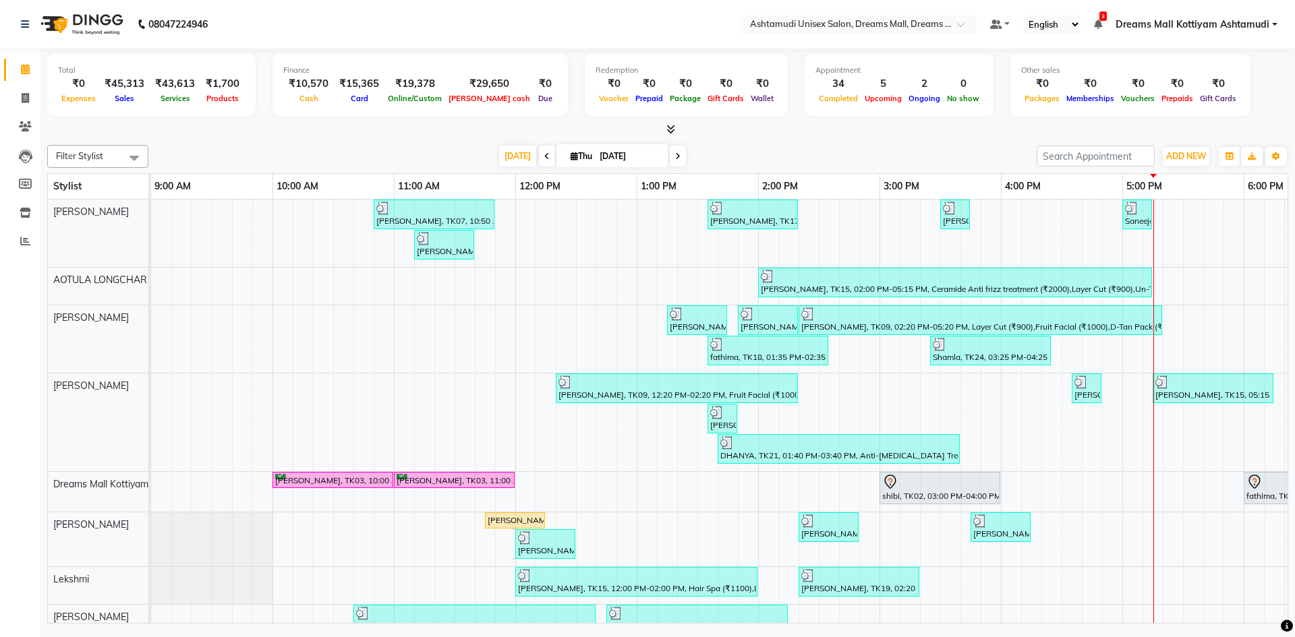
click at [670, 130] on icon at bounding box center [670, 129] width 9 height 10
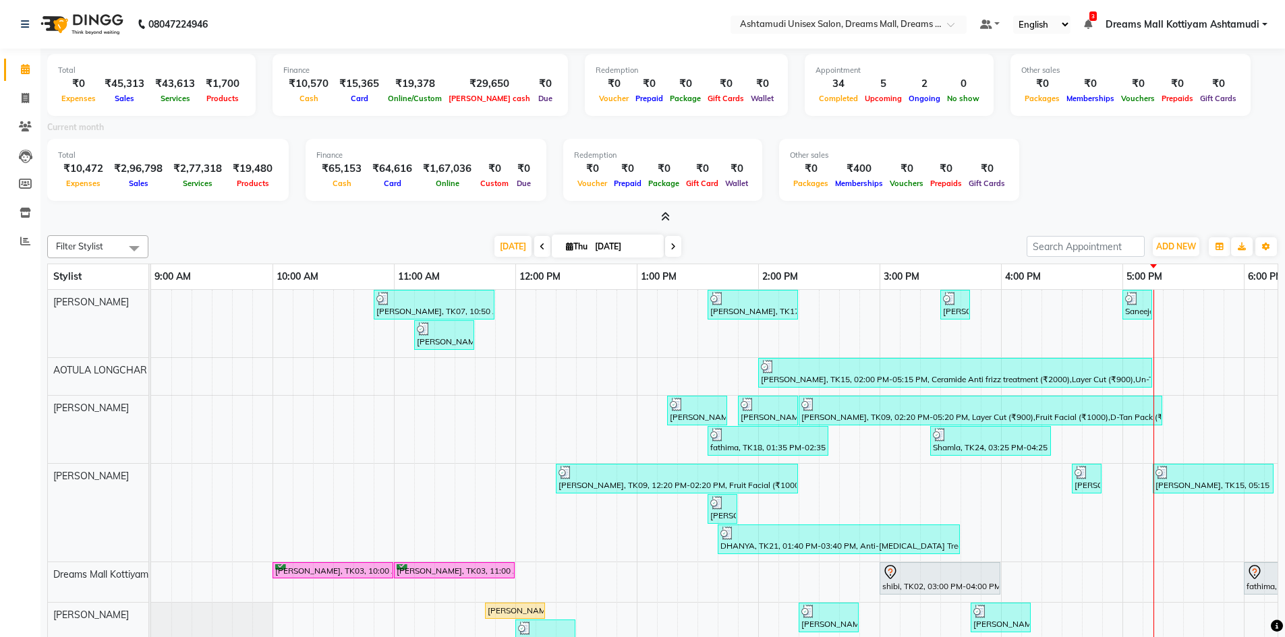
click at [663, 212] on icon at bounding box center [665, 217] width 9 height 10
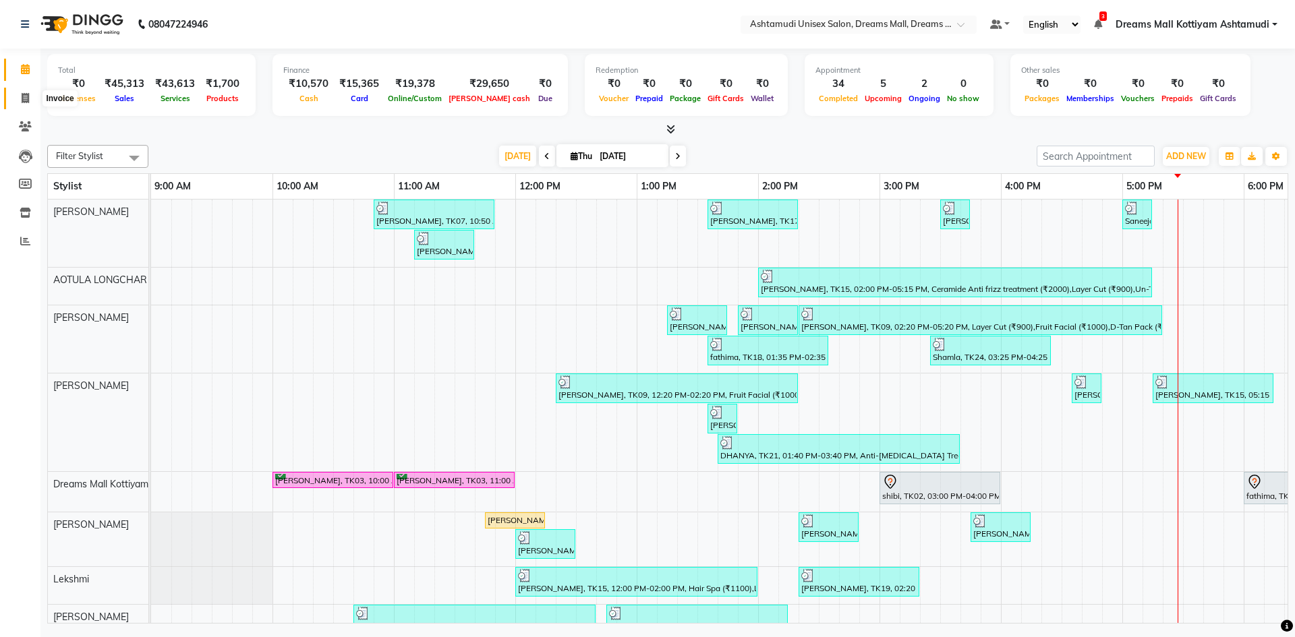
click at [26, 96] on icon at bounding box center [25, 98] width 7 height 10
select select "service"
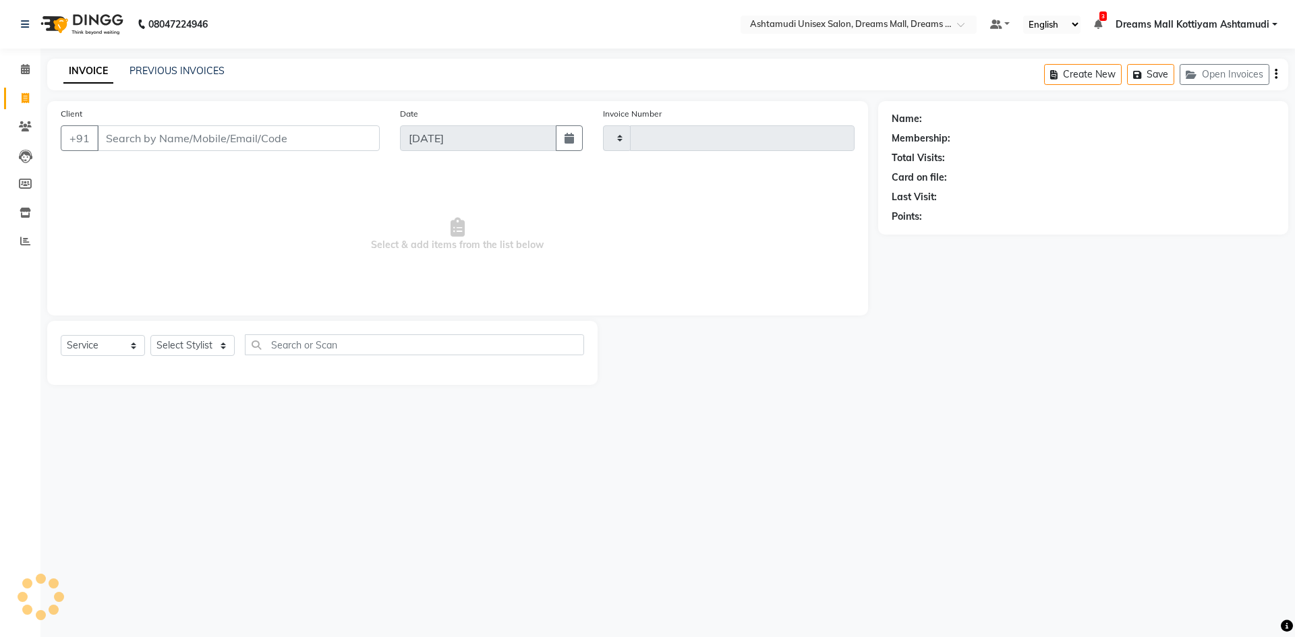
type input "3929"
select select "7264"
click at [1231, 72] on button "Open Invoices" at bounding box center [1225, 74] width 90 height 21
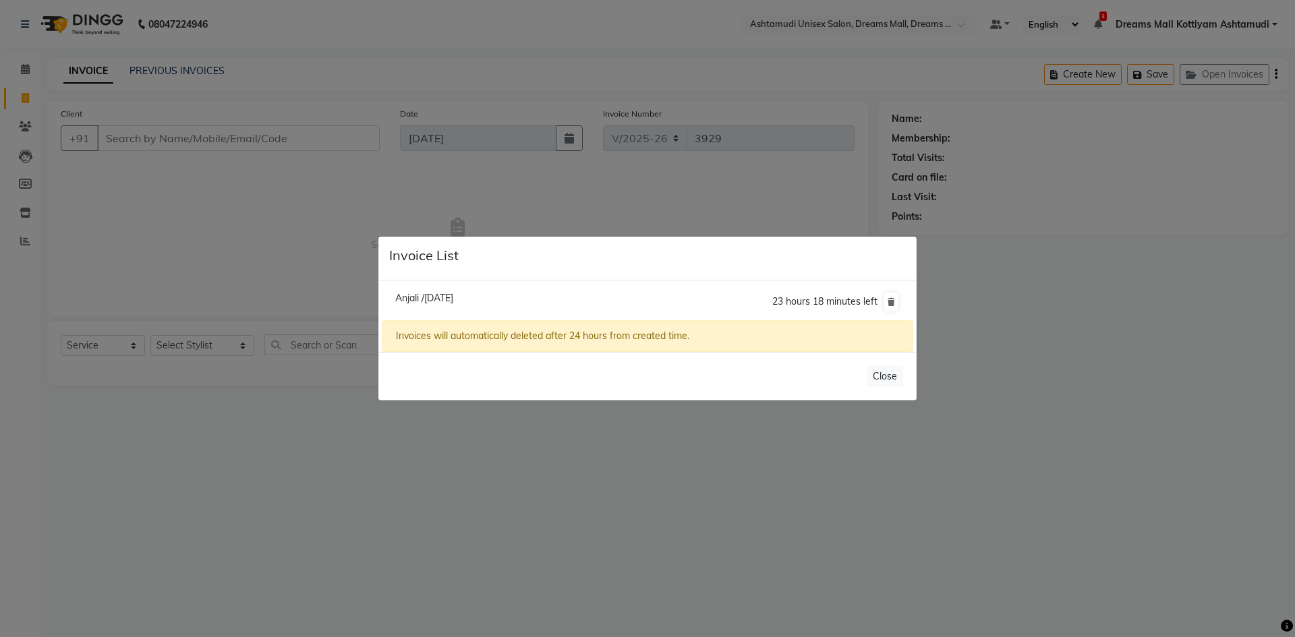
click at [451, 297] on span "Anjali /[DATE]" at bounding box center [424, 298] width 58 height 12
type input "6282146355"
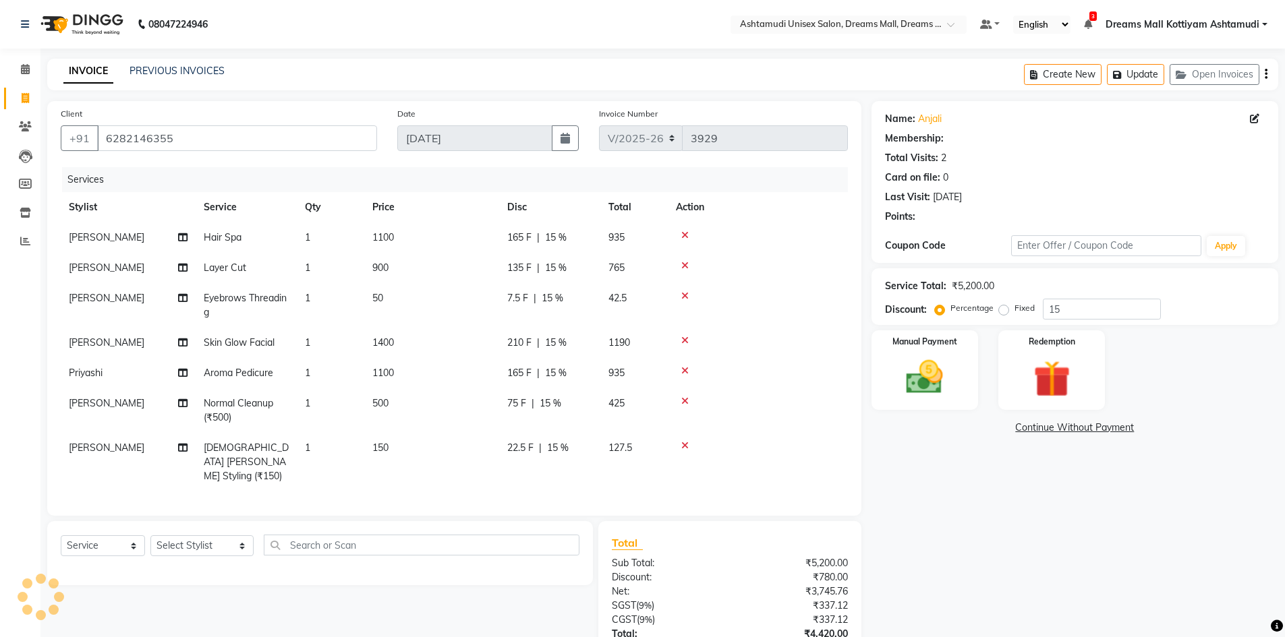
type input "0"
select select "1: Object"
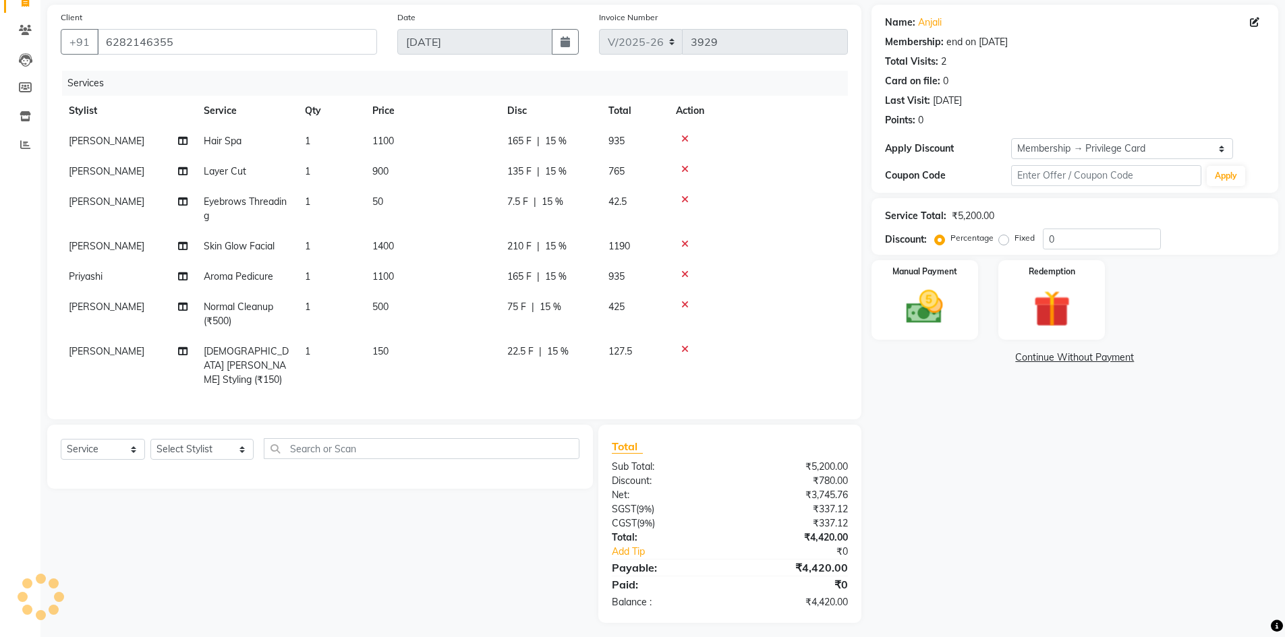
scroll to position [98, 0]
type input "15"
click at [962, 291] on div "Manual Payment" at bounding box center [924, 298] width 111 height 83
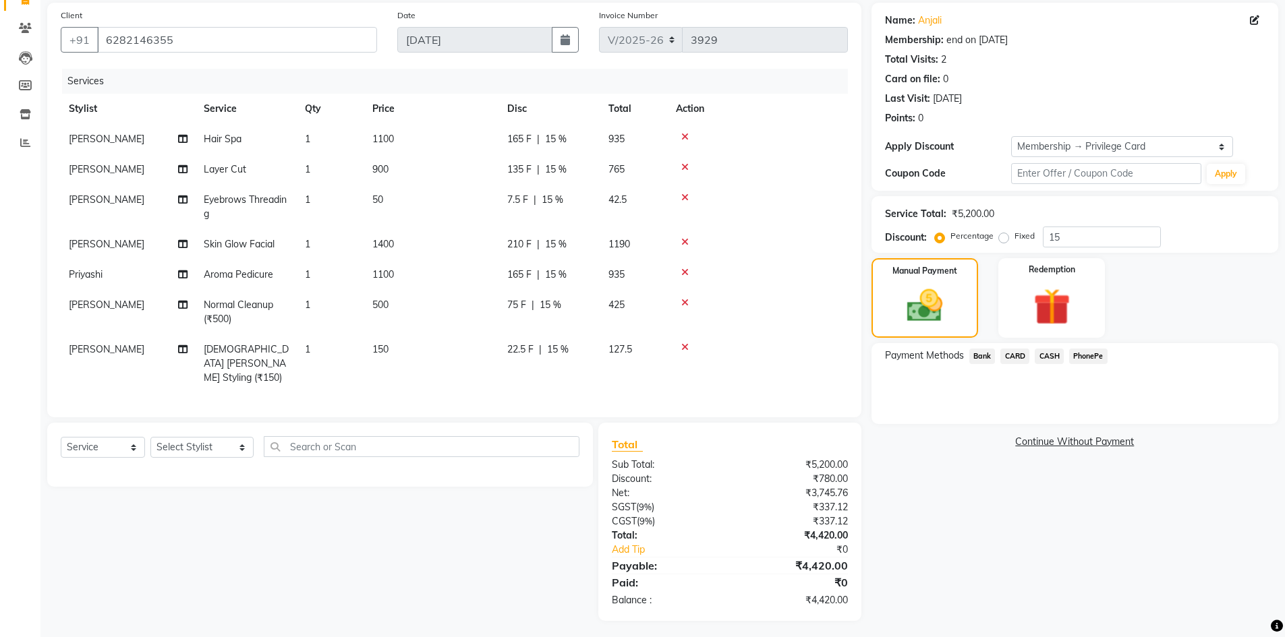
click at [1080, 353] on span "PhonePe" at bounding box center [1088, 357] width 38 height 16
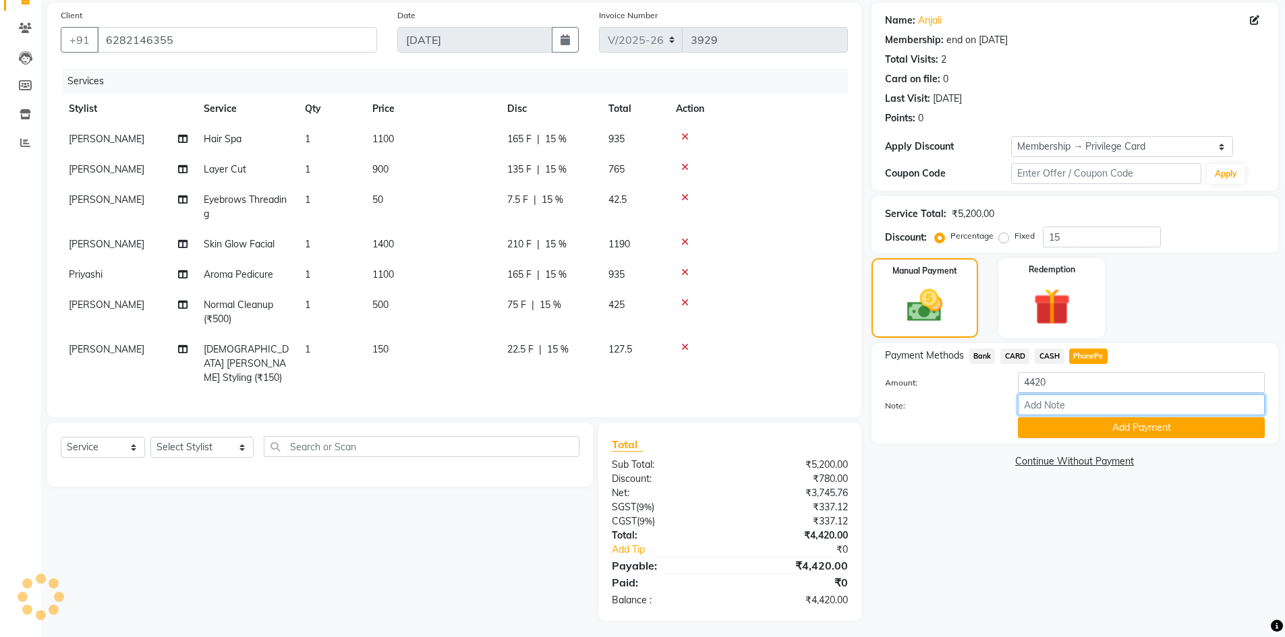
click at [1047, 408] on input "Note:" at bounding box center [1141, 405] width 247 height 21
type input "Arun"
click at [1106, 437] on button "Add Payment" at bounding box center [1141, 428] width 247 height 21
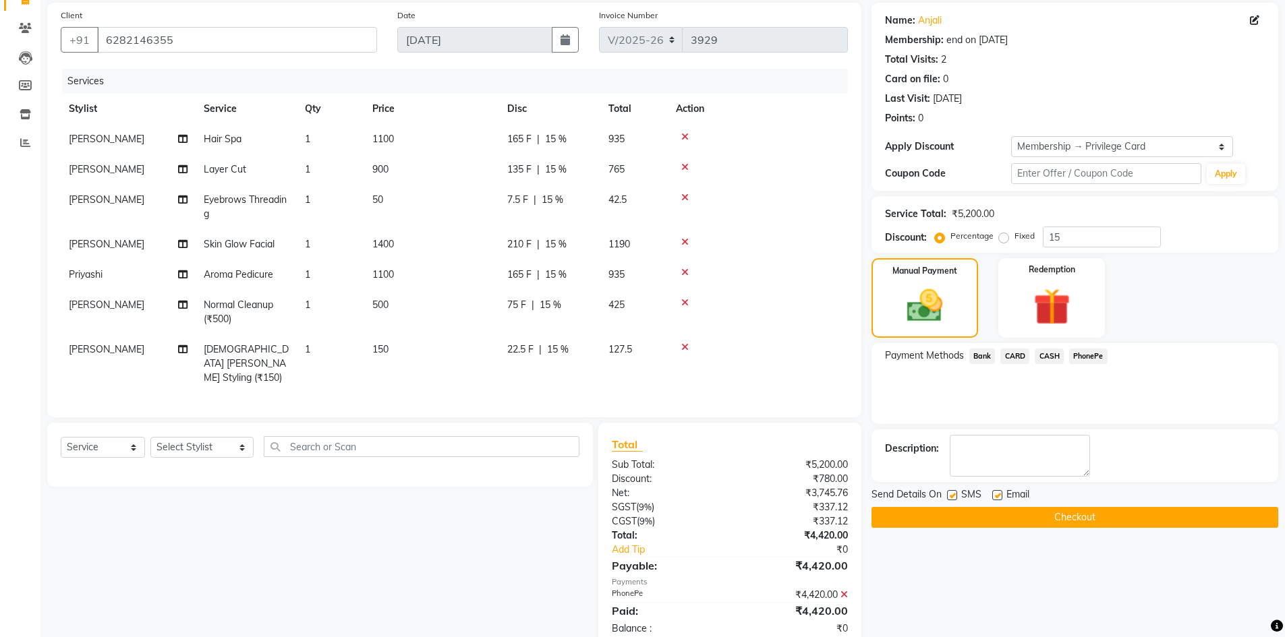
scroll to position [127, 0]
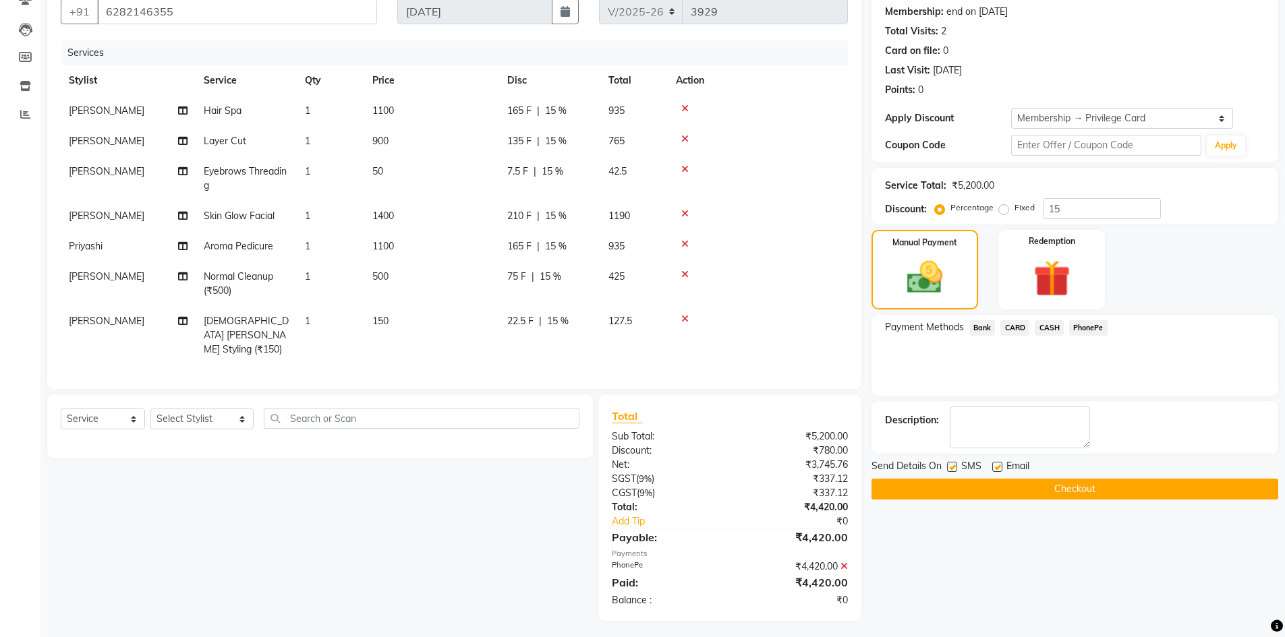
click at [1090, 492] on button "Checkout" at bounding box center [1074, 489] width 407 height 21
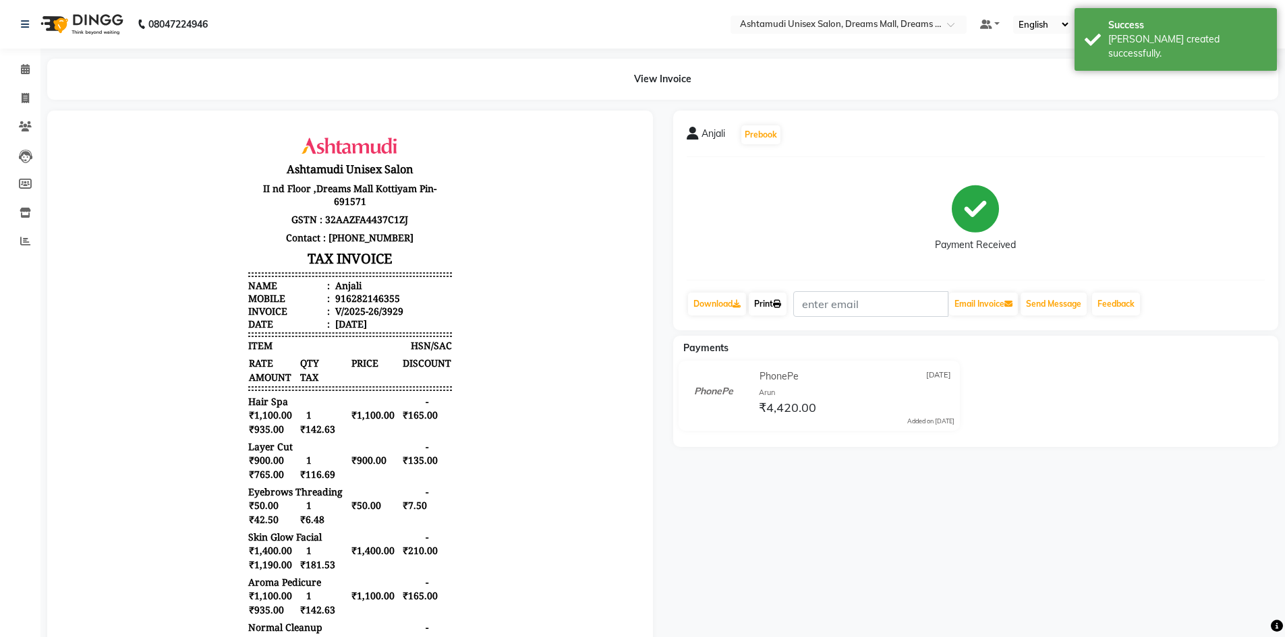
click at [758, 300] on link "Print" at bounding box center [768, 304] width 38 height 23
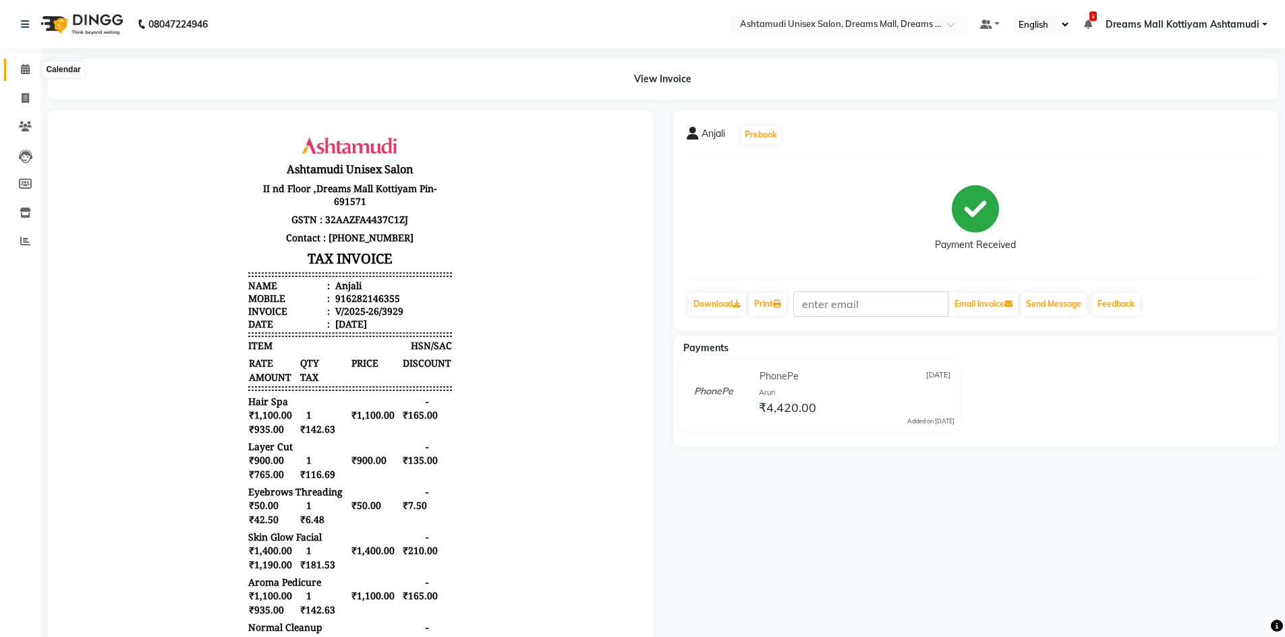
click at [20, 63] on span at bounding box center [25, 70] width 24 height 16
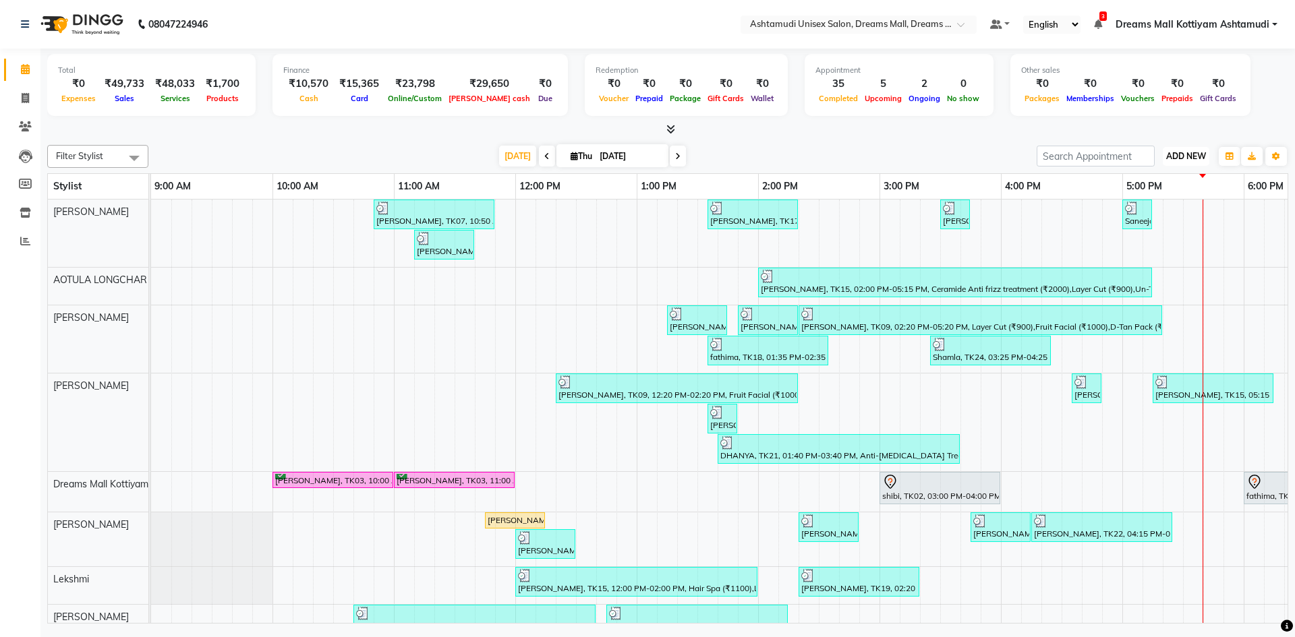
click at [1177, 161] on span "ADD NEW" at bounding box center [1186, 156] width 40 height 10
click at [1152, 198] on link "Add Invoice" at bounding box center [1155, 200] width 107 height 18
select select "7264"
select select "service"
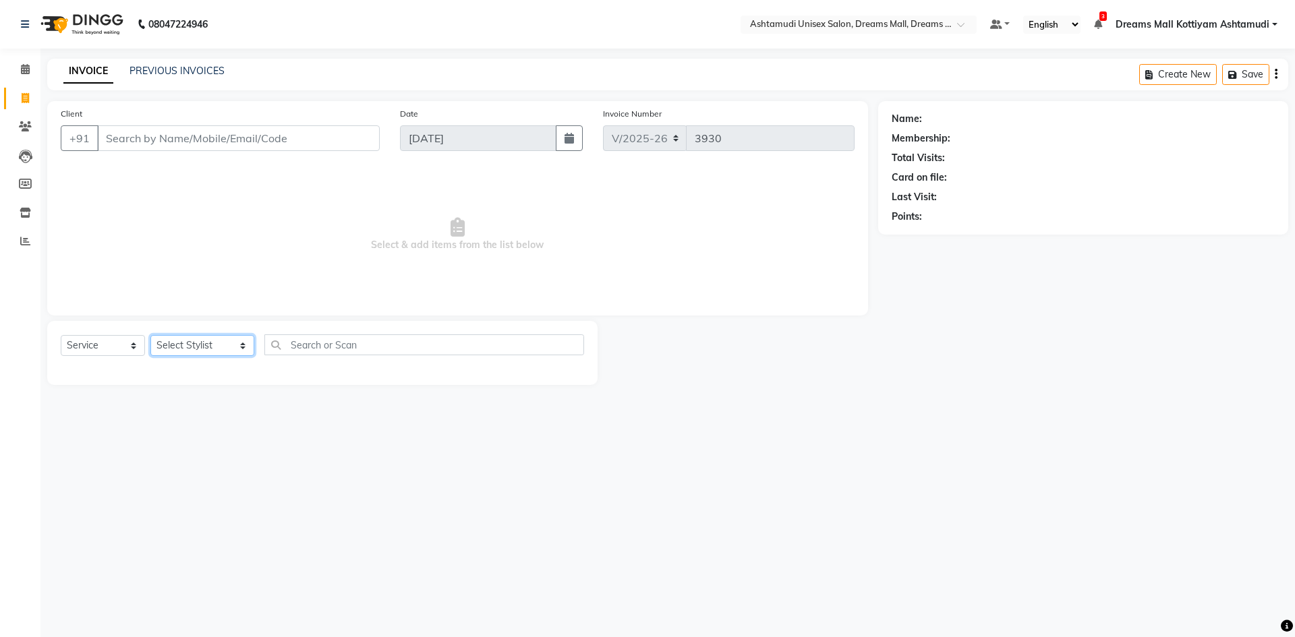
click at [190, 344] on select "Select Stylist [PERSON_NAME] AOTULA LONGCHAR [PERSON_NAME] BIKI SARKI [PERSON_N…" at bounding box center [202, 345] width 104 height 21
select select "62099"
click at [150, 335] on select "Select Stylist [PERSON_NAME] AOTULA LONGCHAR [PERSON_NAME] BIKI SARKI [PERSON_N…" at bounding box center [202, 345] width 104 height 21
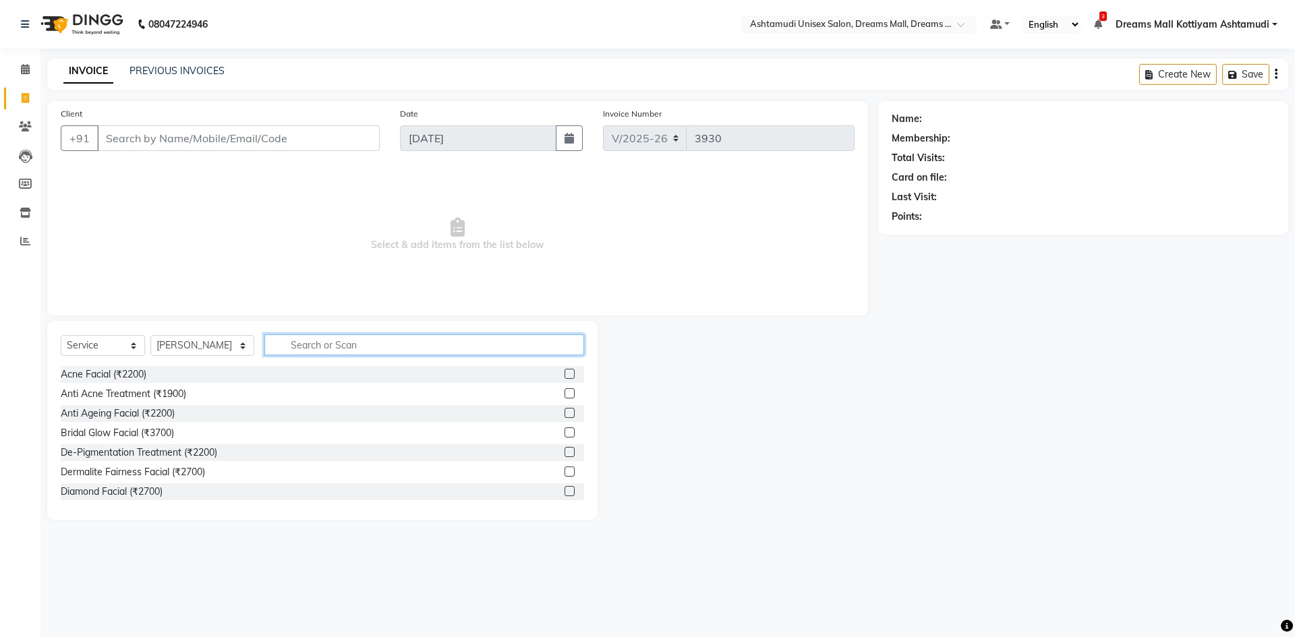
click at [385, 347] on input "text" at bounding box center [424, 345] width 320 height 21
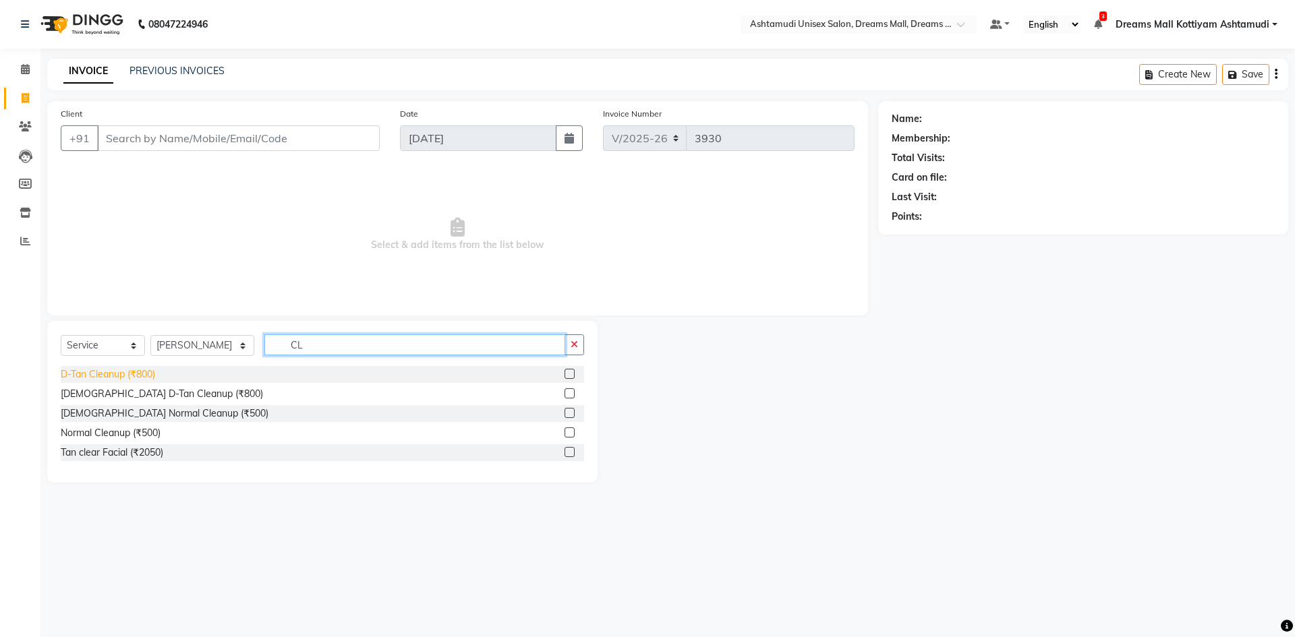
type input "CL"
click at [121, 370] on div "D-Tan Cleanup (₹800)" at bounding box center [108, 375] width 94 height 14
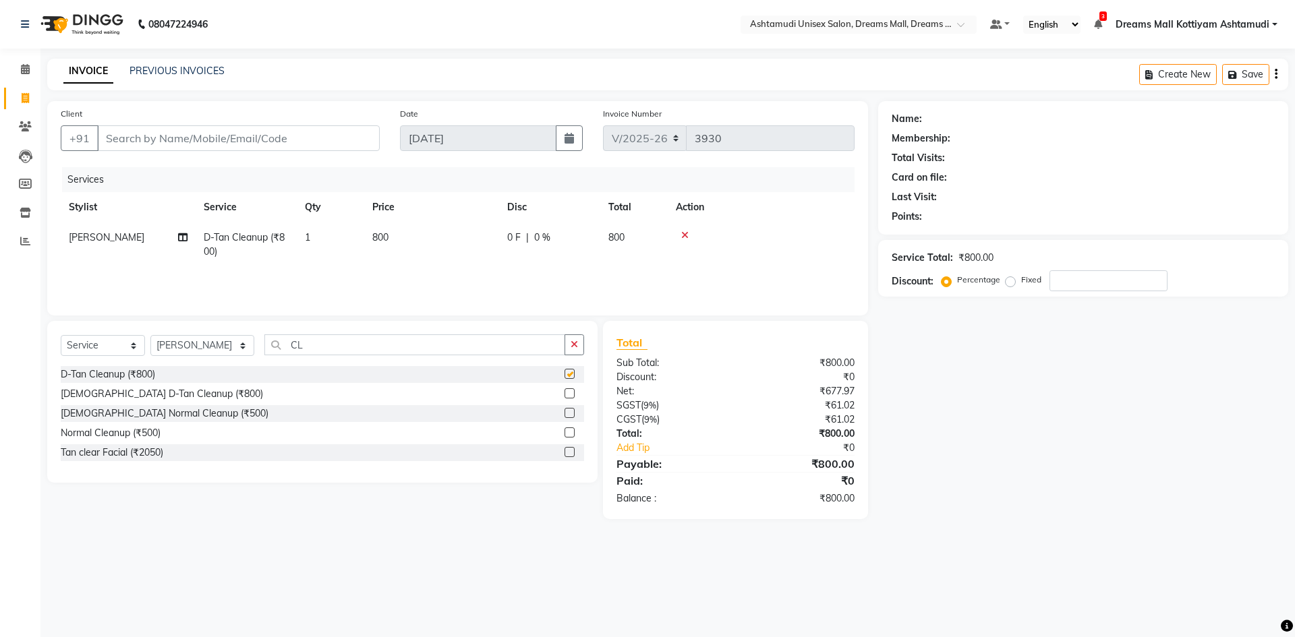
checkbox input "false"
click at [197, 134] on input "Client" at bounding box center [238, 138] width 283 height 26
type input "8"
type input "0"
type input "8848202077"
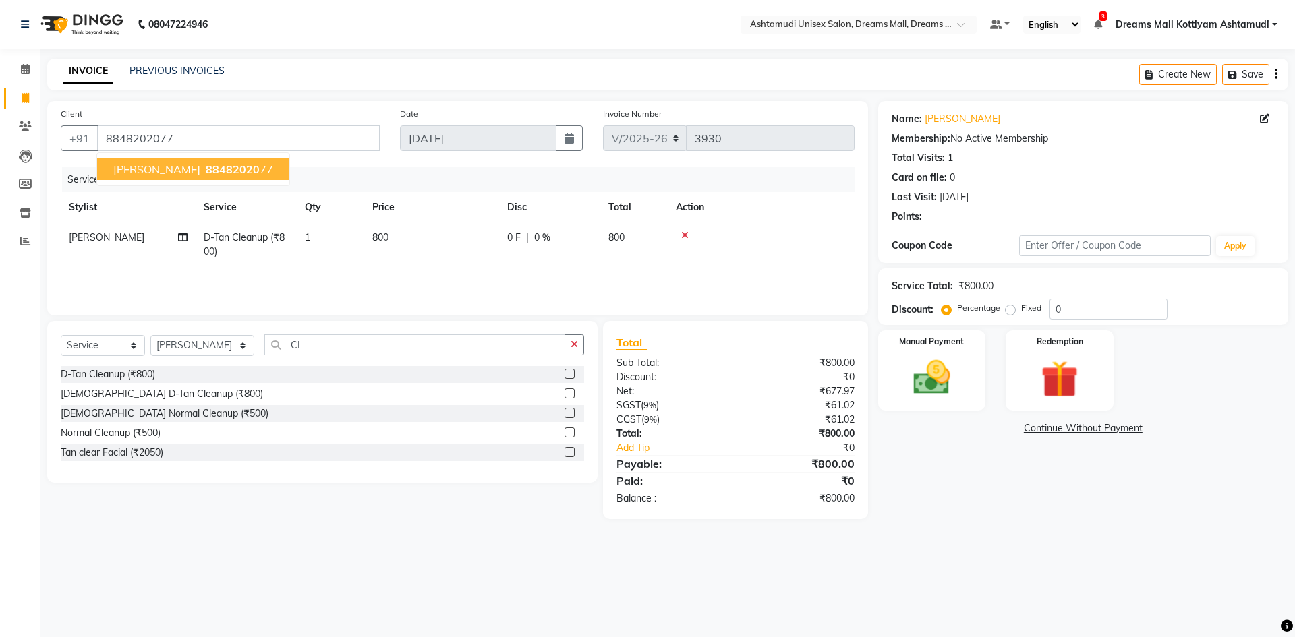
click at [1002, 507] on div "Name: [PERSON_NAME] Membership: No Active Membership Total Visits: 1 Card on fi…" at bounding box center [1088, 310] width 420 height 418
drag, startPoint x: 214, startPoint y: 144, endPoint x: 109, endPoint y: 150, distance: 105.4
click at [109, 150] on input "8848202077" at bounding box center [238, 138] width 283 height 26
click at [26, 128] on icon at bounding box center [25, 126] width 13 height 10
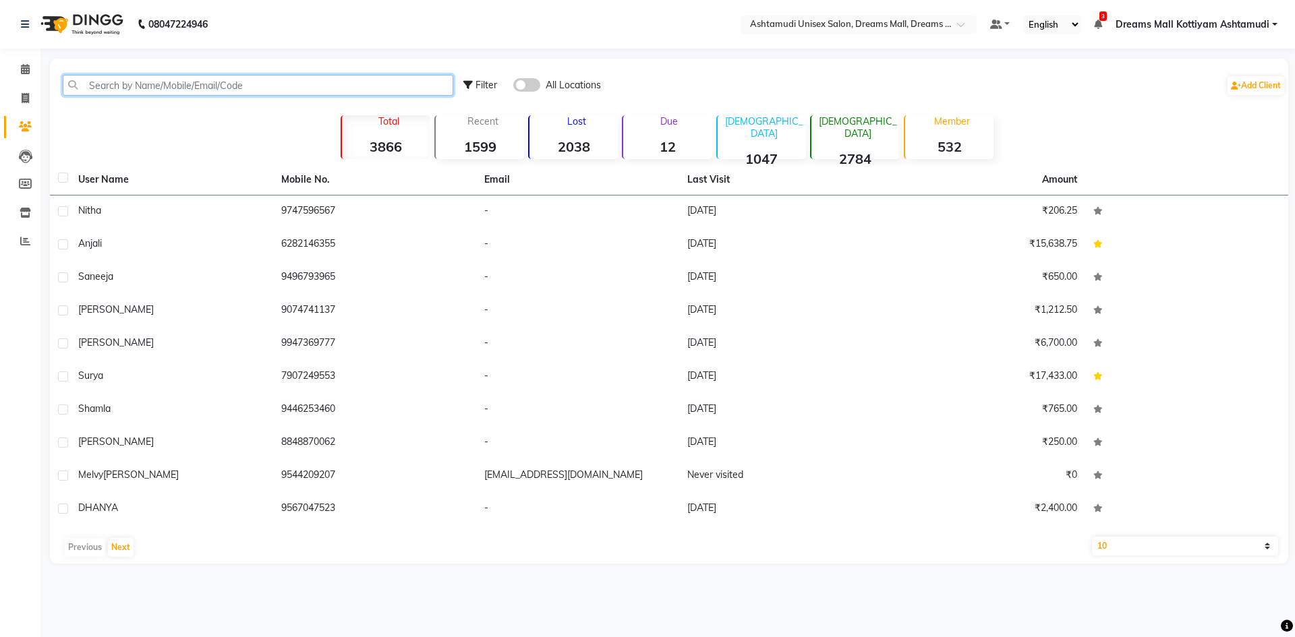
click at [140, 84] on input "text" at bounding box center [258, 85] width 391 height 21
paste input "848202077"
type input "848202077"
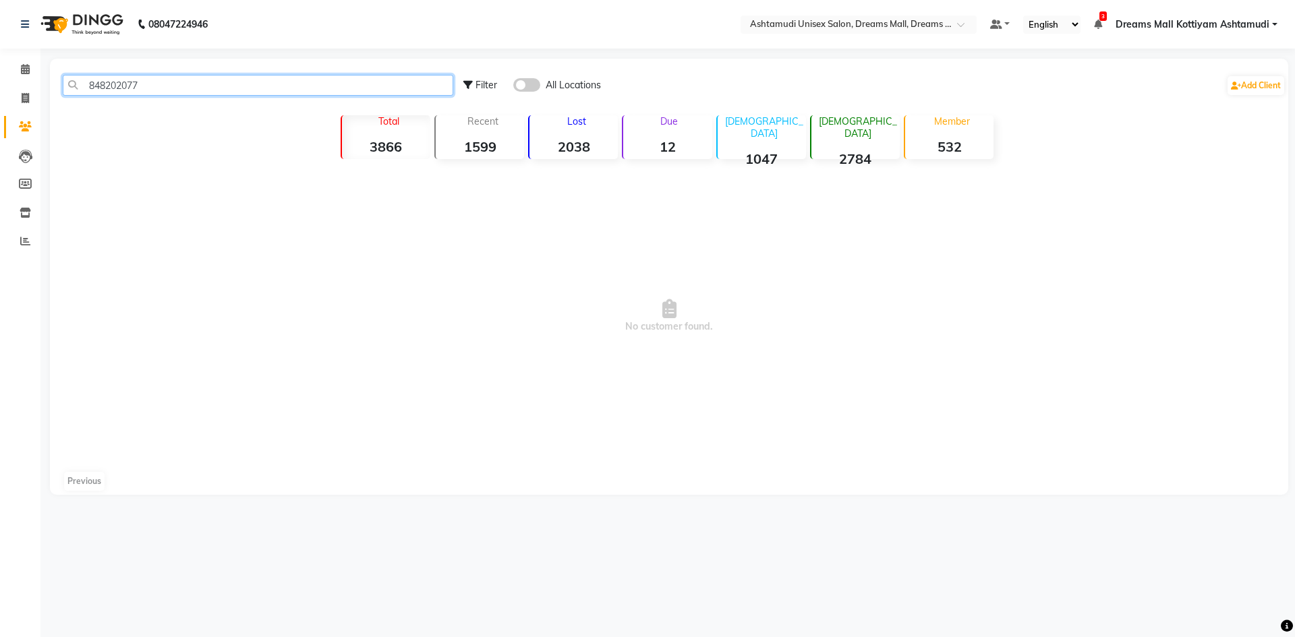
drag, startPoint x: 213, startPoint y: 92, endPoint x: 80, endPoint y: 106, distance: 134.3
click at [80, 106] on div "848202077 Filter All Locations Add Client" at bounding box center [669, 85] width 1233 height 42
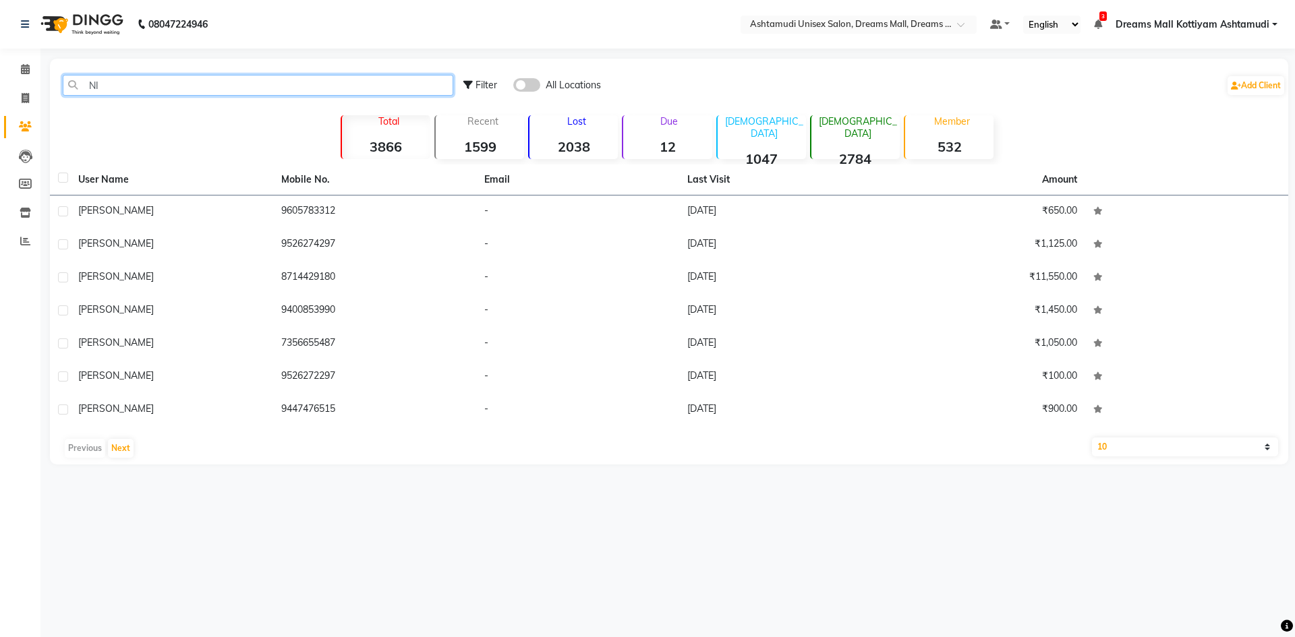
type input "N"
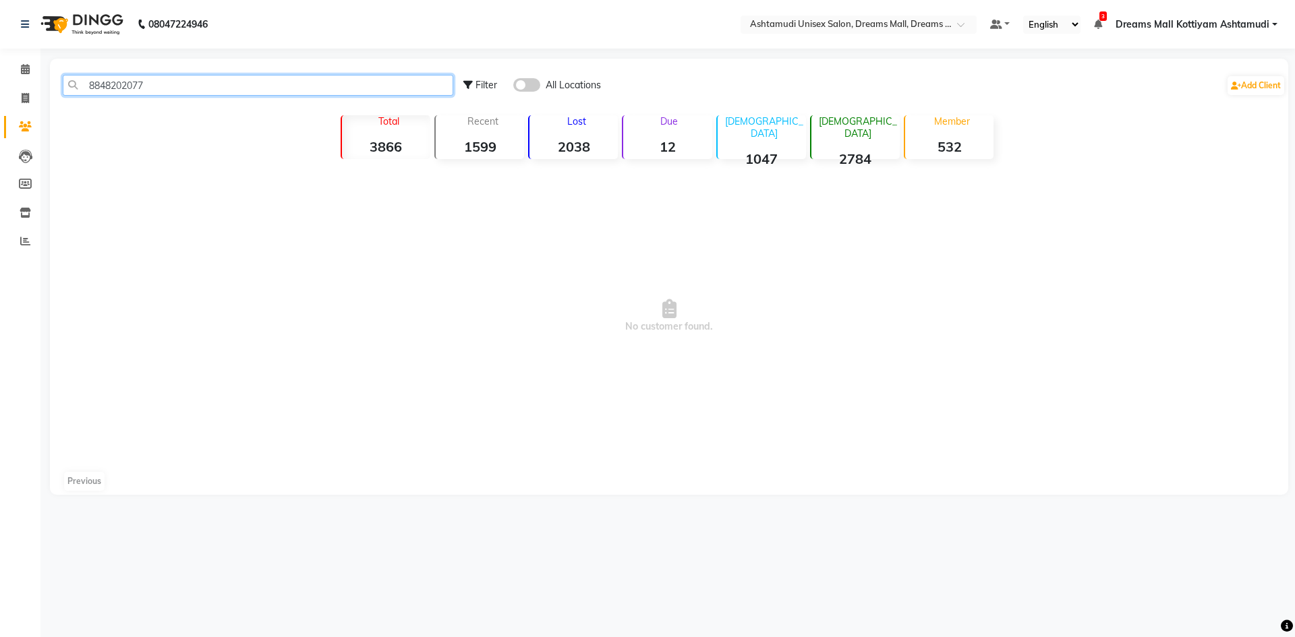
drag, startPoint x: 177, startPoint y: 80, endPoint x: 84, endPoint y: 91, distance: 93.8
click at [84, 91] on input "8848202077" at bounding box center [258, 85] width 391 height 21
type input "8848202077"
click at [24, 94] on icon at bounding box center [25, 98] width 7 height 10
select select "service"
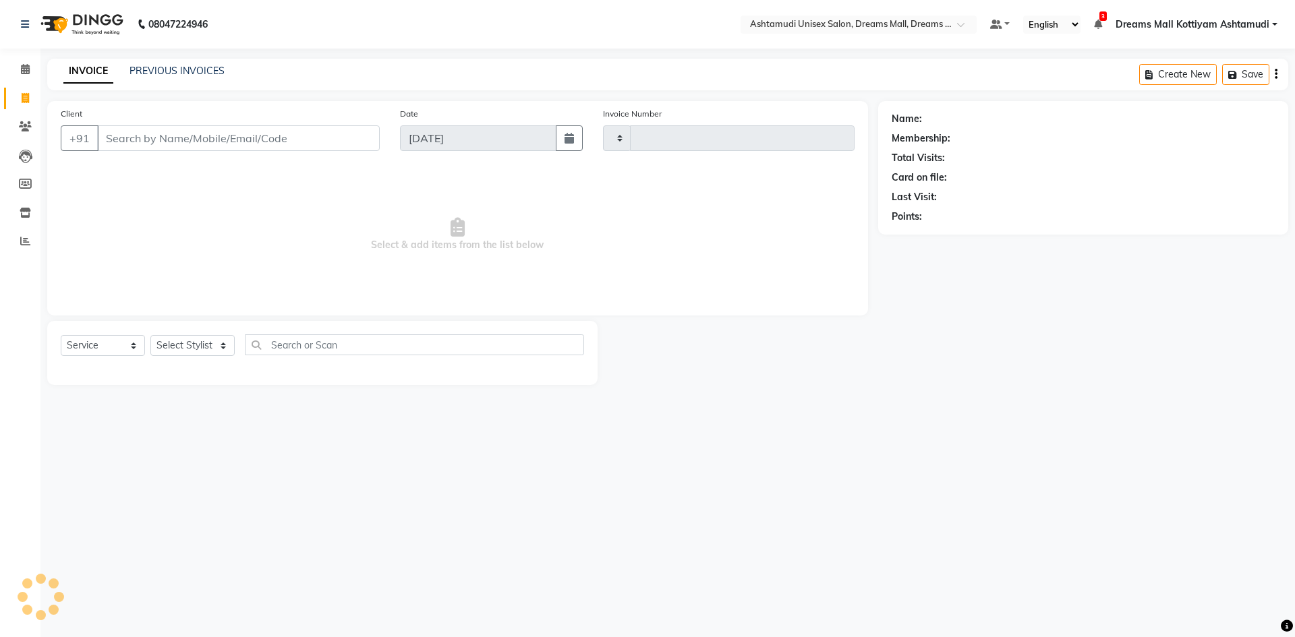
type input "3930"
select select "7264"
click at [128, 144] on input "Client" at bounding box center [238, 138] width 283 height 26
type input "8848202077"
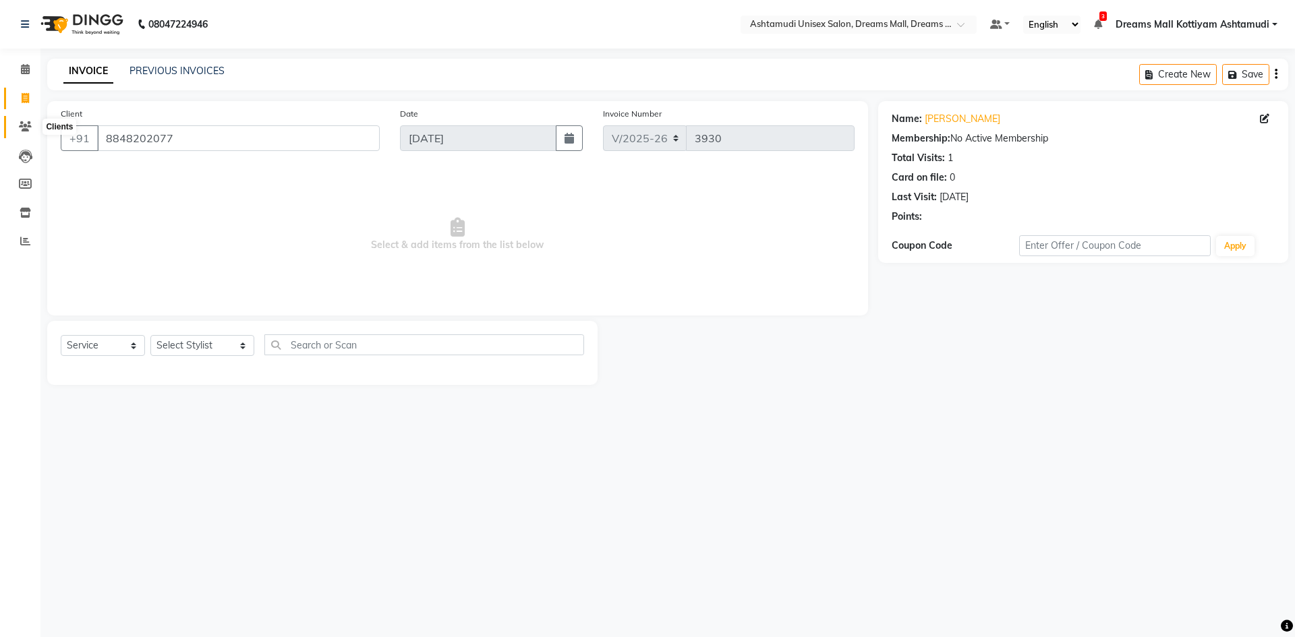
click at [26, 124] on icon at bounding box center [25, 126] width 13 height 10
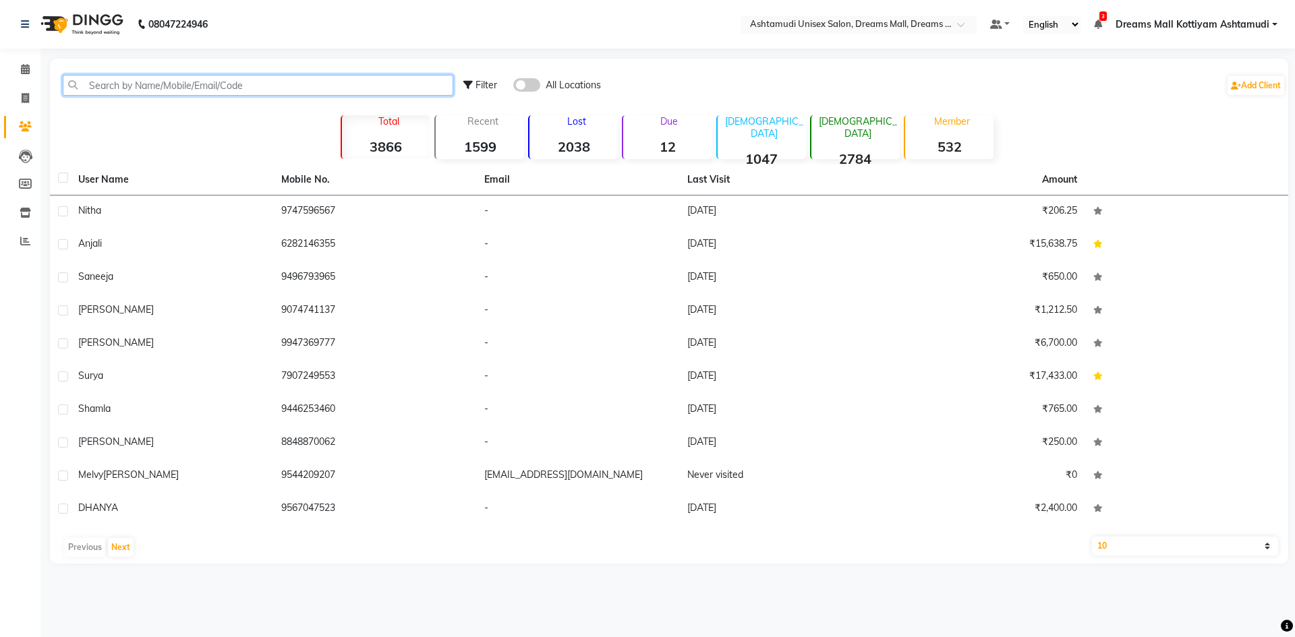
click at [211, 78] on input "text" at bounding box center [258, 85] width 391 height 21
paste input "8848202077"
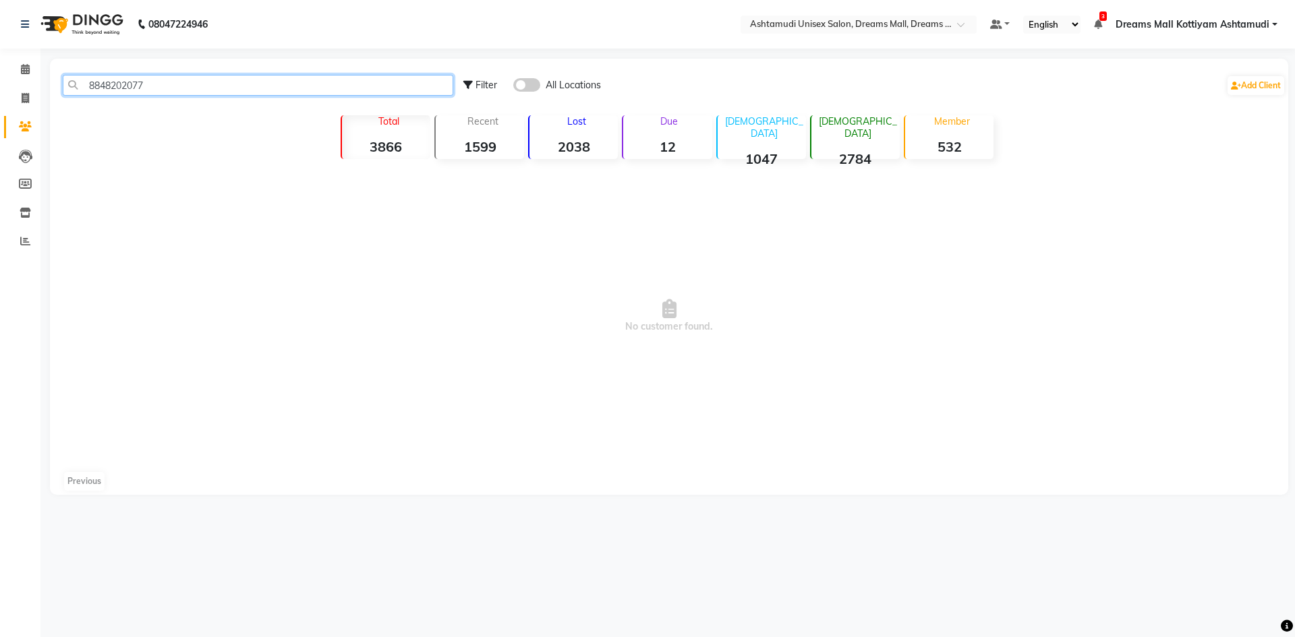
drag, startPoint x: 165, startPoint y: 85, endPoint x: 78, endPoint y: 84, distance: 87.0
click at [78, 84] on input "8848202077" at bounding box center [258, 85] width 391 height 21
type input "8848202077"
click at [26, 96] on icon at bounding box center [25, 98] width 7 height 10
select select "service"
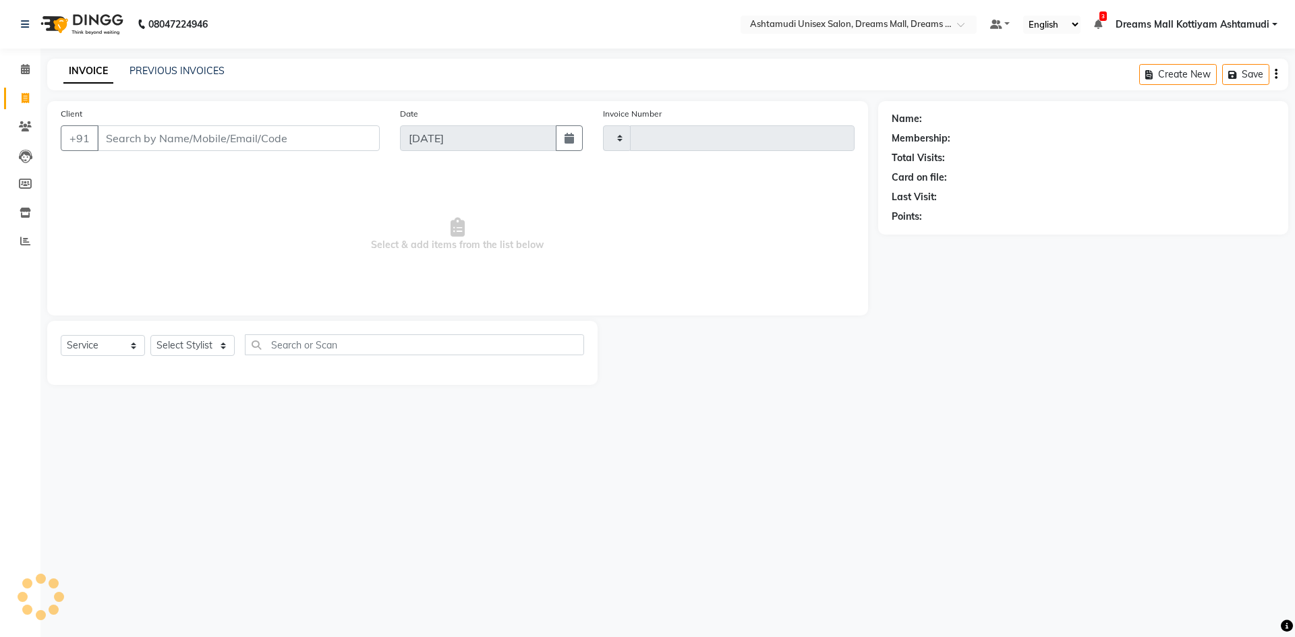
type input "3930"
select select "7264"
click at [162, 144] on input "Client" at bounding box center [238, 138] width 283 height 26
type input "8848202077"
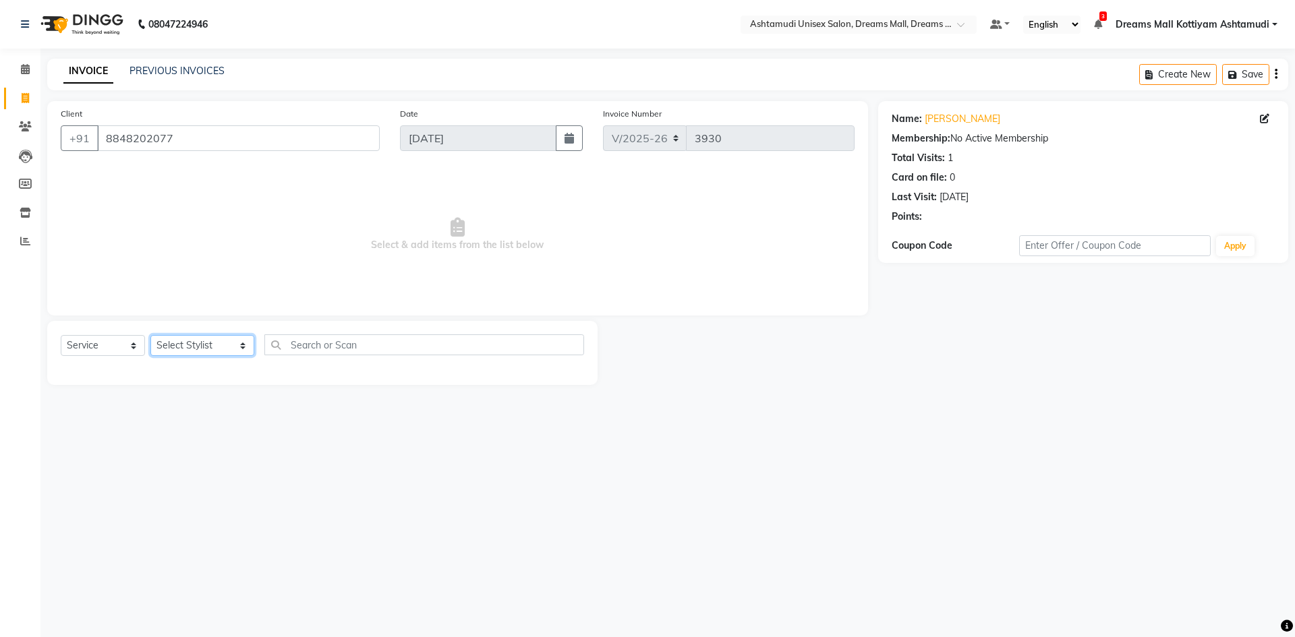
click at [218, 347] on select "Select Stylist [PERSON_NAME] AOTULA LONGCHAR [PERSON_NAME] BIKI SARKI [PERSON_N…" at bounding box center [202, 345] width 104 height 21
select select "62099"
click at [150, 335] on select "Select Stylist [PERSON_NAME] AOTULA LONGCHAR [PERSON_NAME] BIKI SARKI [PERSON_N…" at bounding box center [202, 345] width 104 height 21
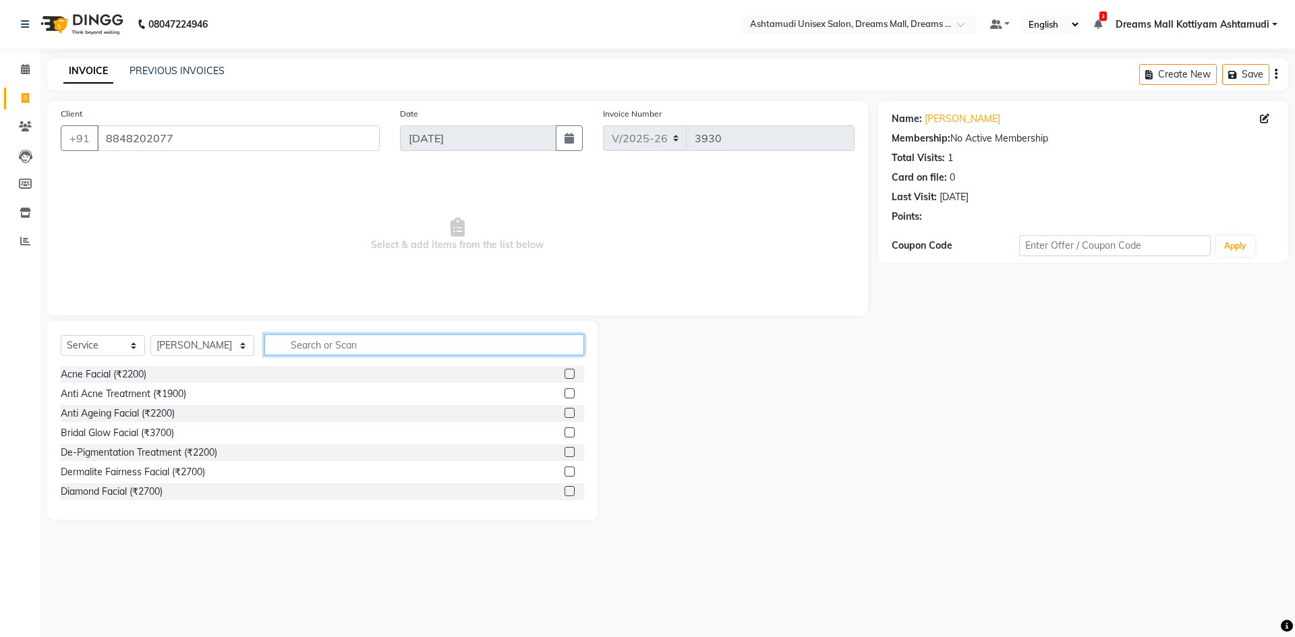
click at [347, 339] on input "text" at bounding box center [424, 345] width 320 height 21
type input "CLEA"
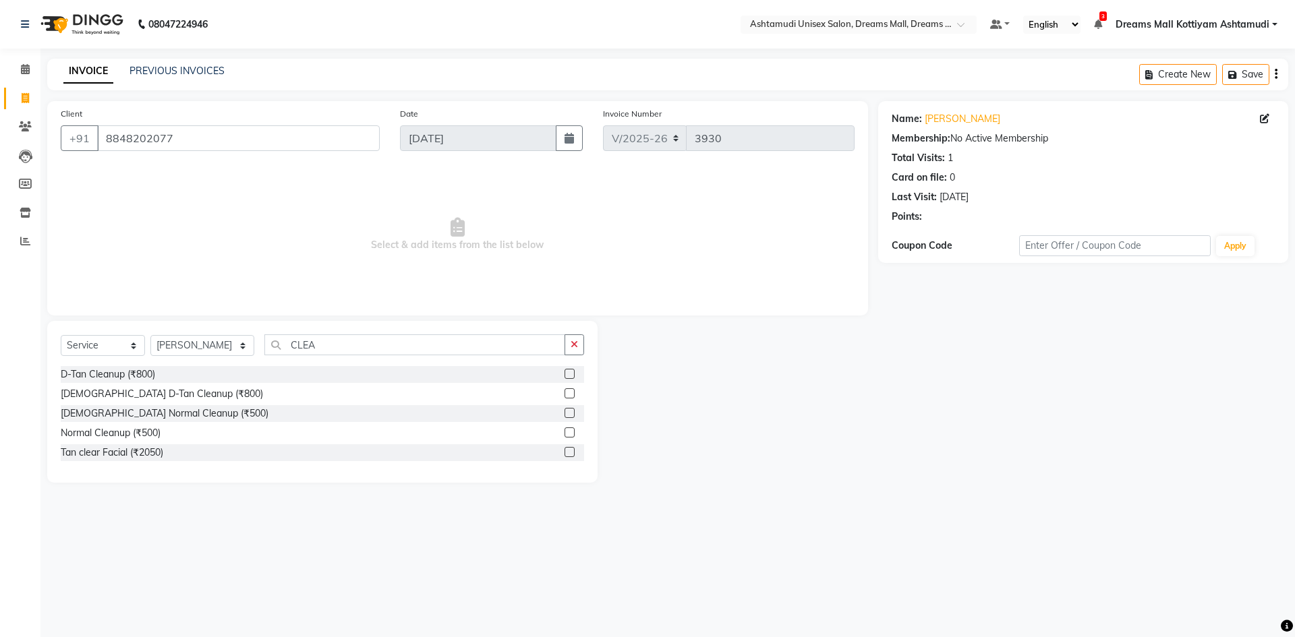
click at [567, 373] on label at bounding box center [570, 374] width 10 height 10
click at [567, 373] on input "checkbox" at bounding box center [569, 374] width 9 height 9
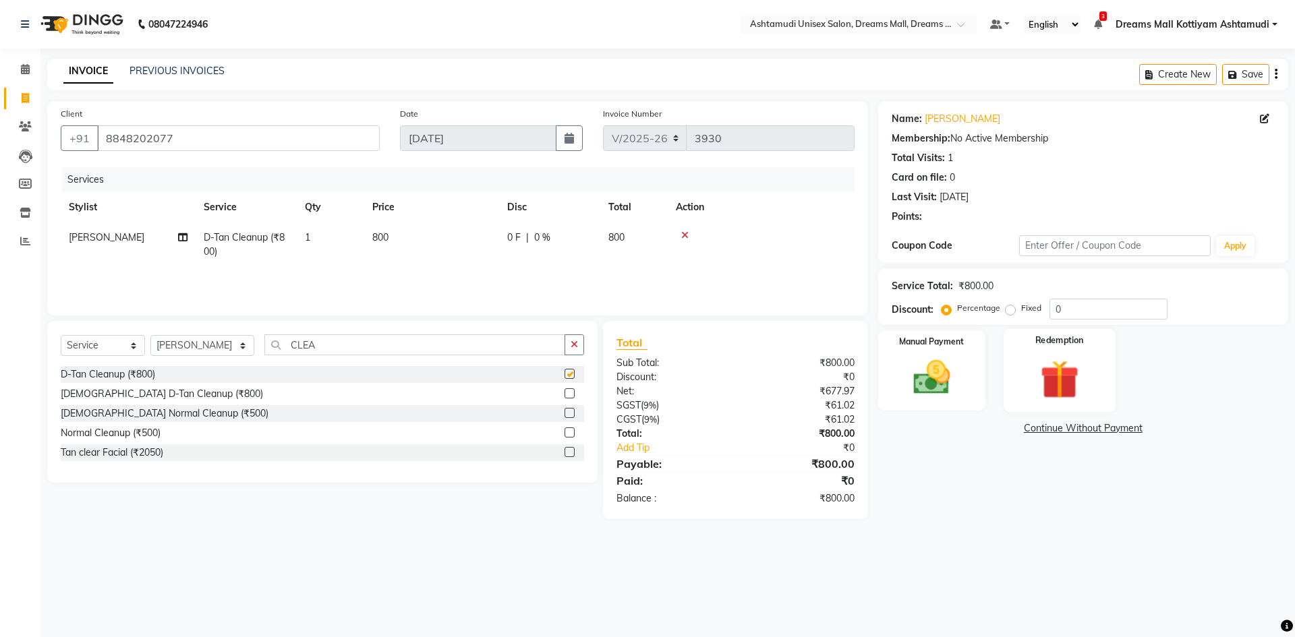
checkbox input "false"
click at [1082, 308] on input "0" at bounding box center [1109, 309] width 118 height 21
type input "15"
click at [938, 380] on img at bounding box center [931, 377] width 63 height 45
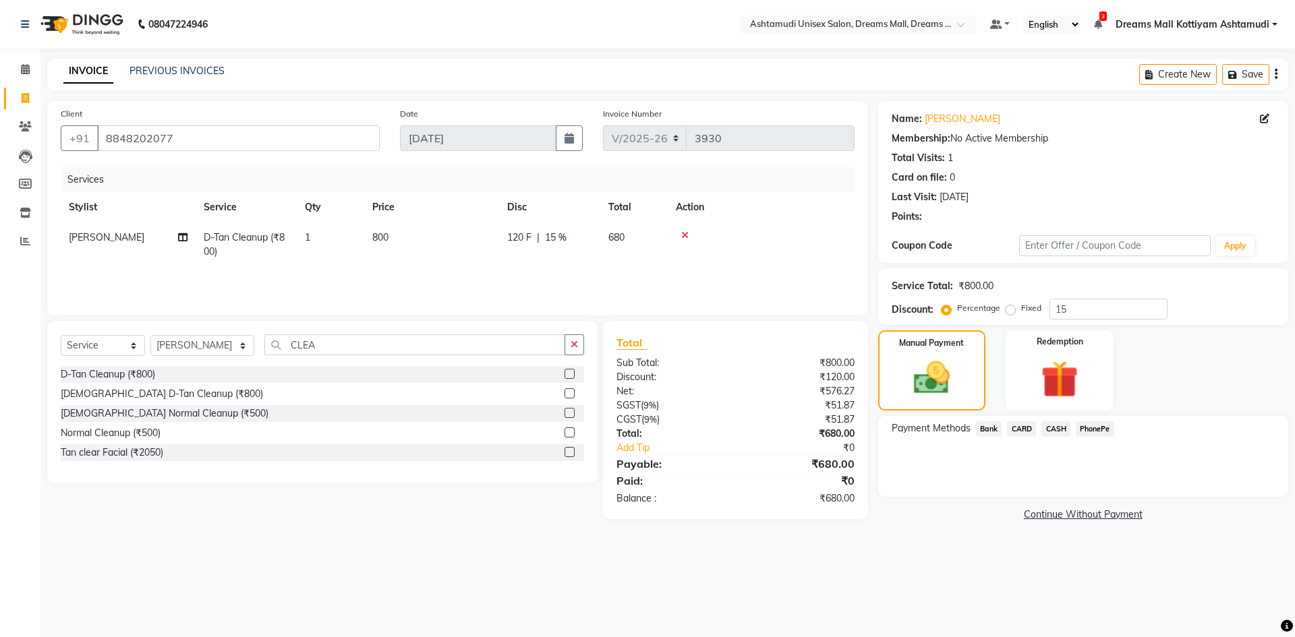
click at [1056, 427] on span "CASH" at bounding box center [1055, 430] width 29 height 16
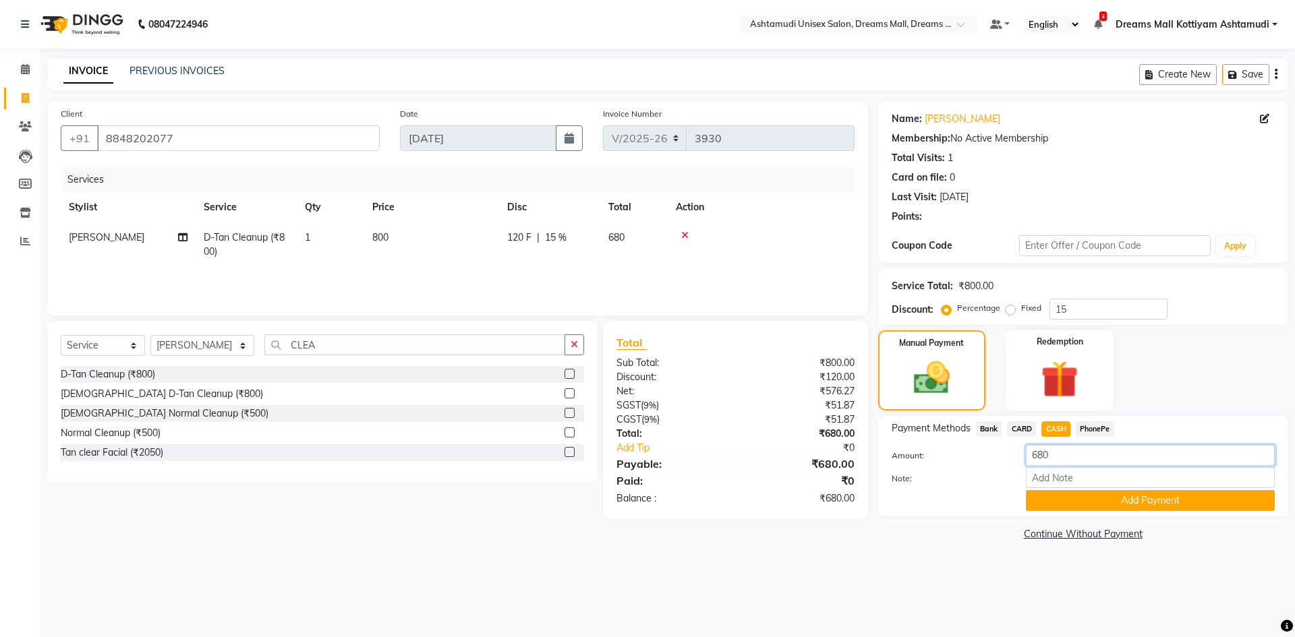
click at [1060, 464] on input "680" at bounding box center [1150, 455] width 249 height 21
type input "600"
click at [1055, 476] on input "Note:" at bounding box center [1150, 477] width 249 height 21
type input "[PERSON_NAME]"
click at [1072, 503] on button "Add Payment" at bounding box center [1150, 500] width 249 height 21
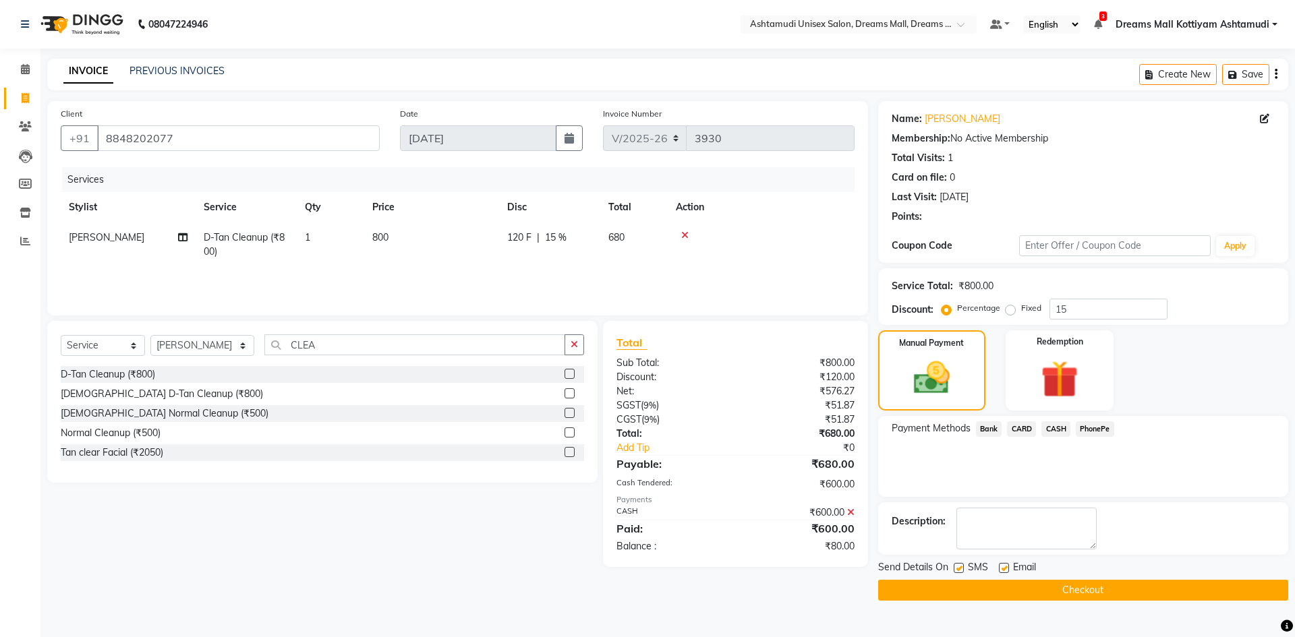
click at [1091, 427] on span "PhonePe" at bounding box center [1095, 430] width 38 height 16
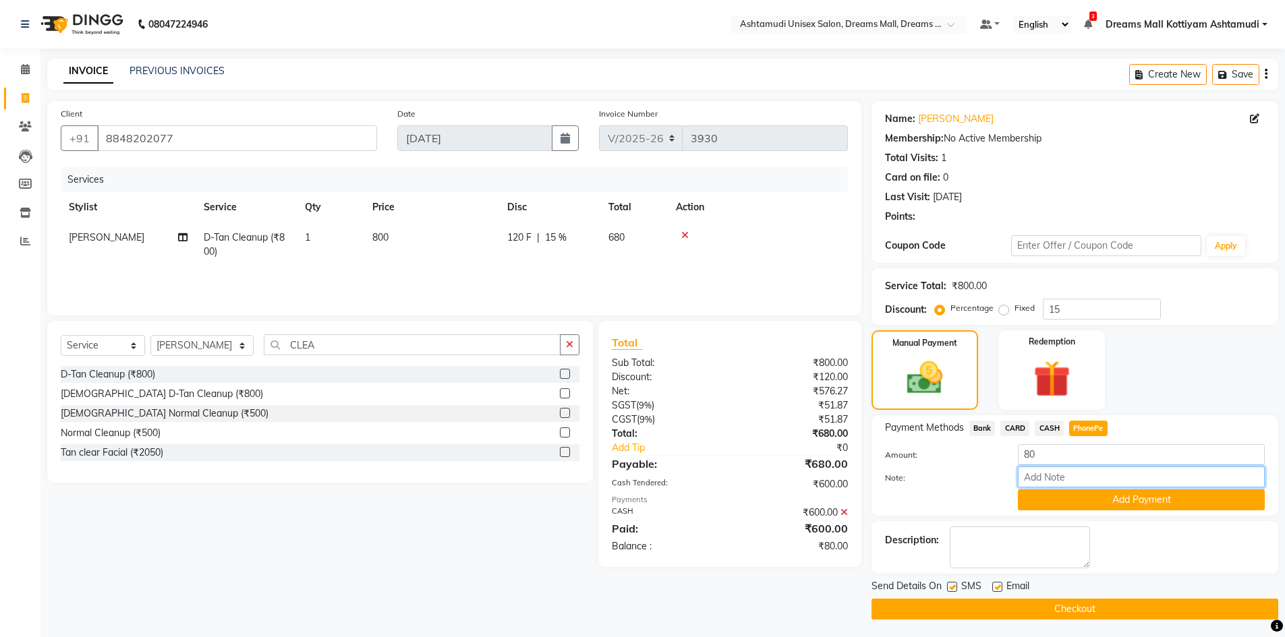
click at [1050, 483] on input "Note:" at bounding box center [1141, 477] width 247 height 21
type input "[PERSON_NAME]"
click at [1134, 501] on button "Add Payment" at bounding box center [1141, 500] width 247 height 21
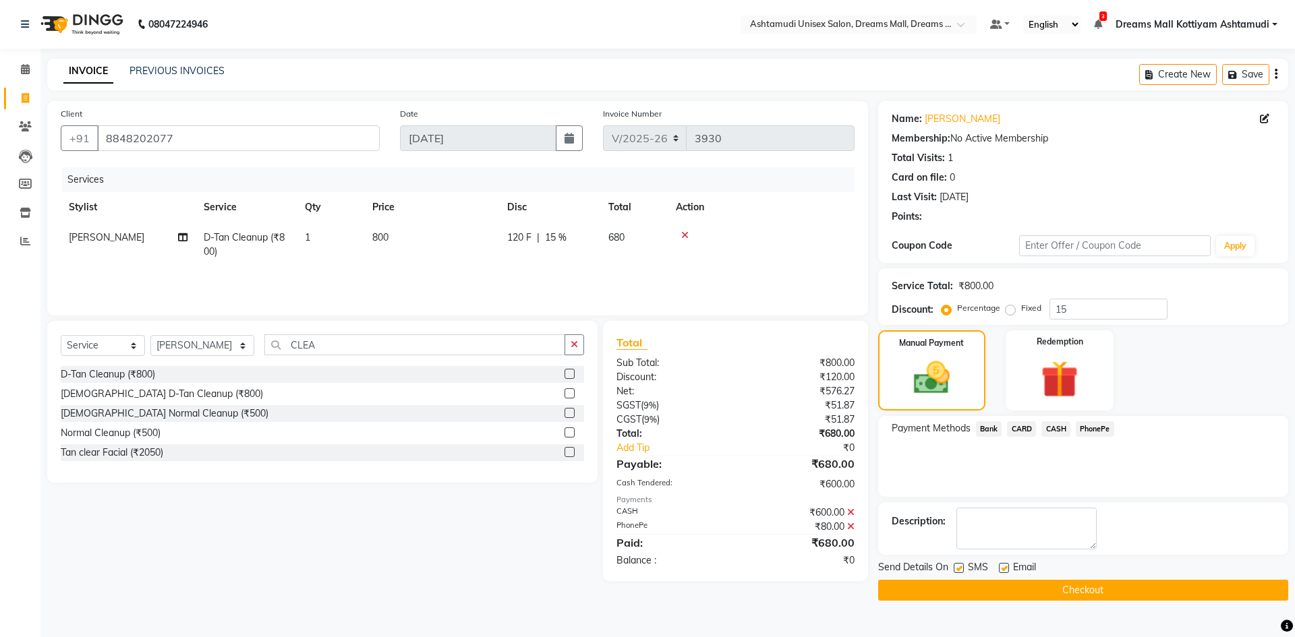
click at [1089, 582] on button "Checkout" at bounding box center [1083, 590] width 410 height 21
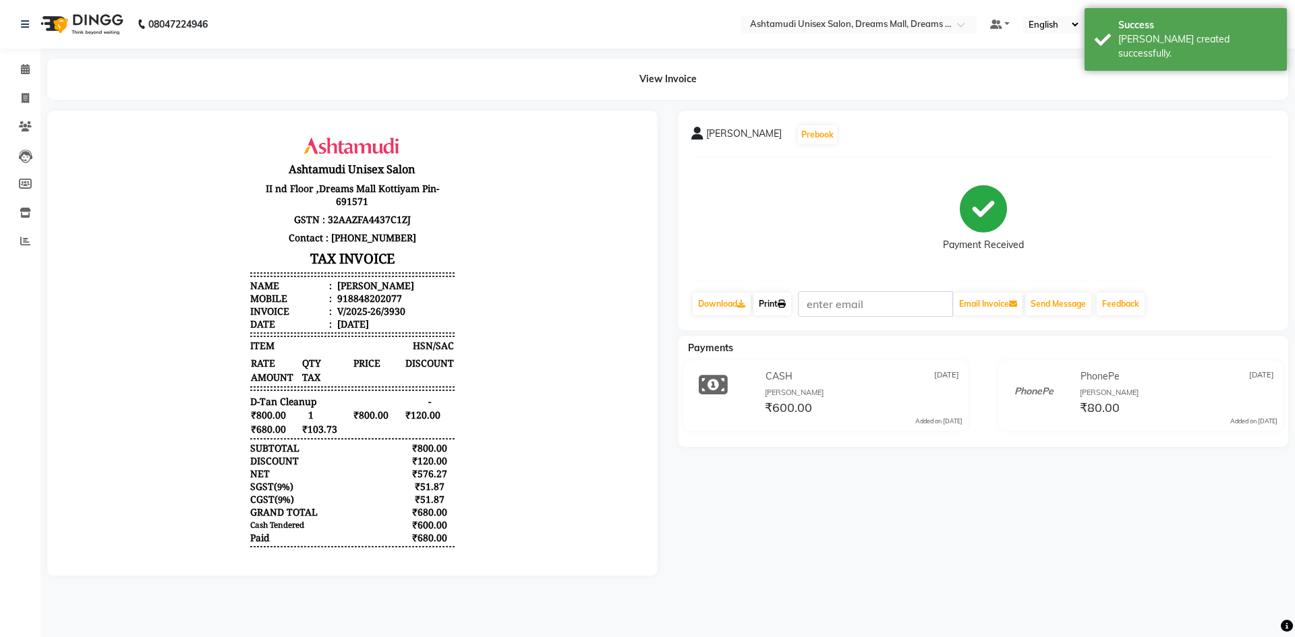
click at [777, 299] on link "Print" at bounding box center [772, 304] width 38 height 23
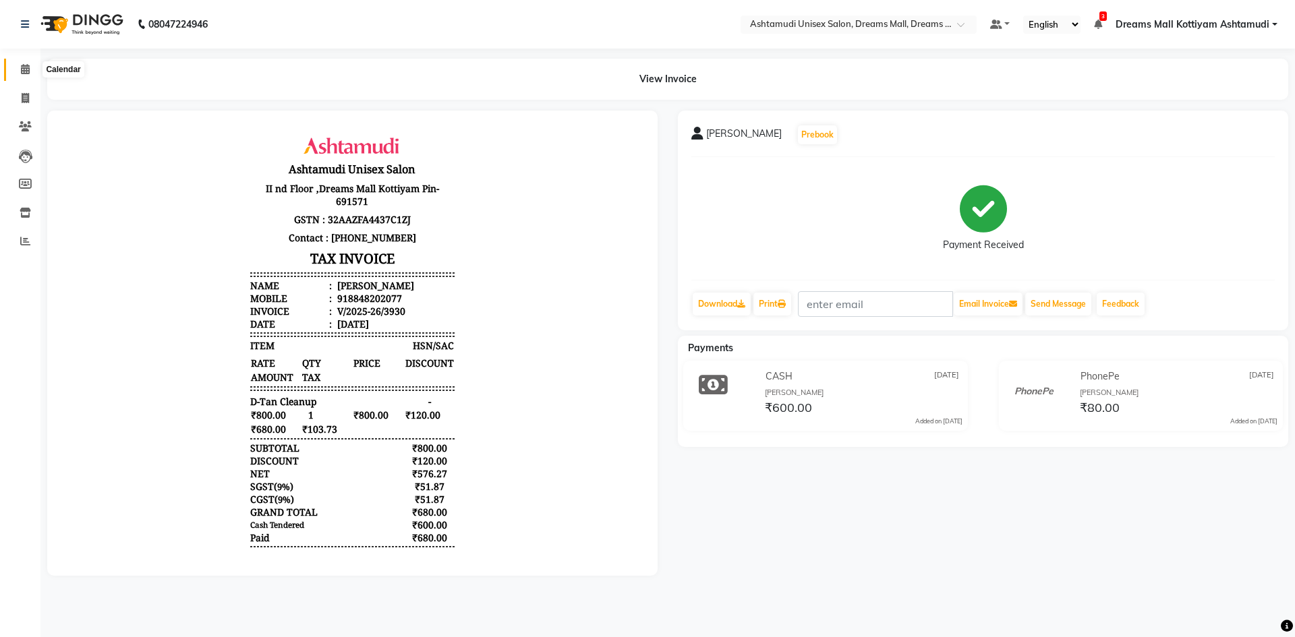
click at [26, 68] on icon at bounding box center [25, 69] width 9 height 10
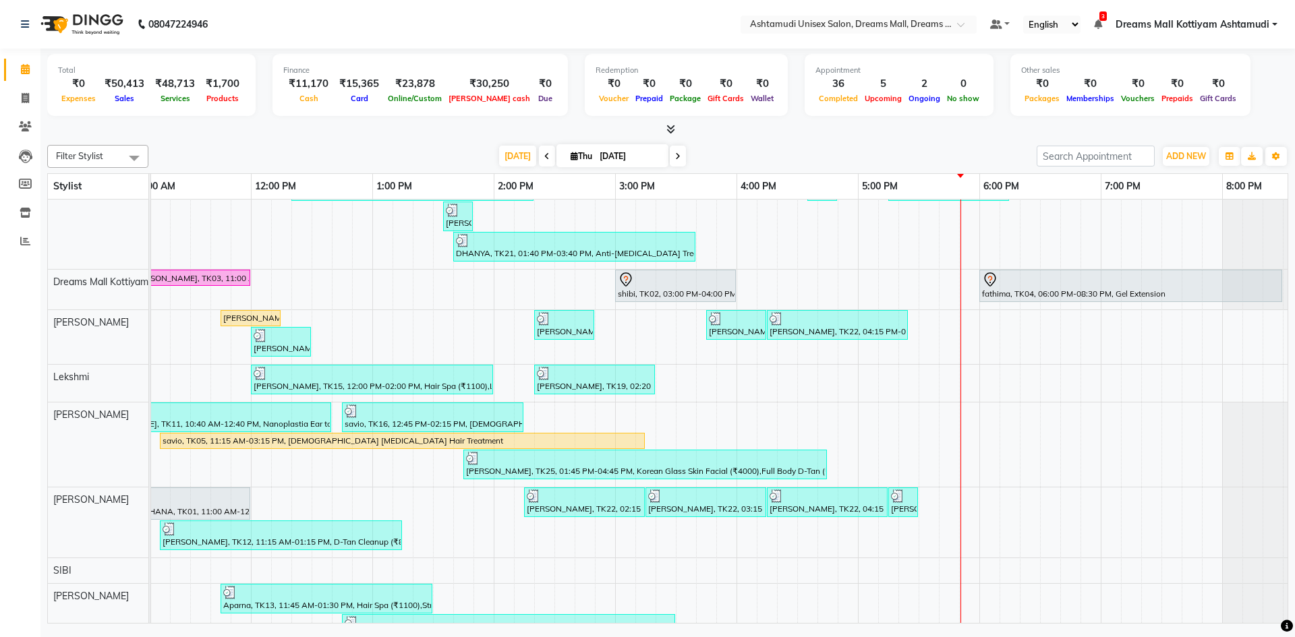
scroll to position [0, 135]
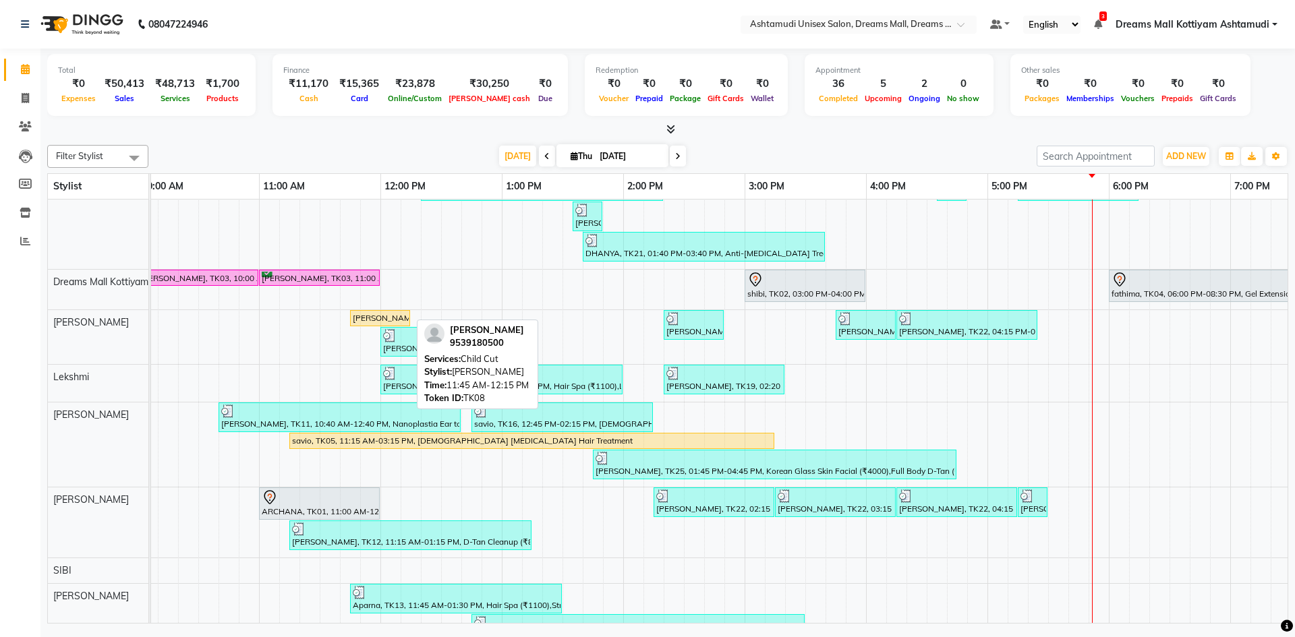
click at [381, 316] on div "[PERSON_NAME], TK08, 11:45 AM-12:15 PM, Child Cut" at bounding box center [379, 318] width 57 height 12
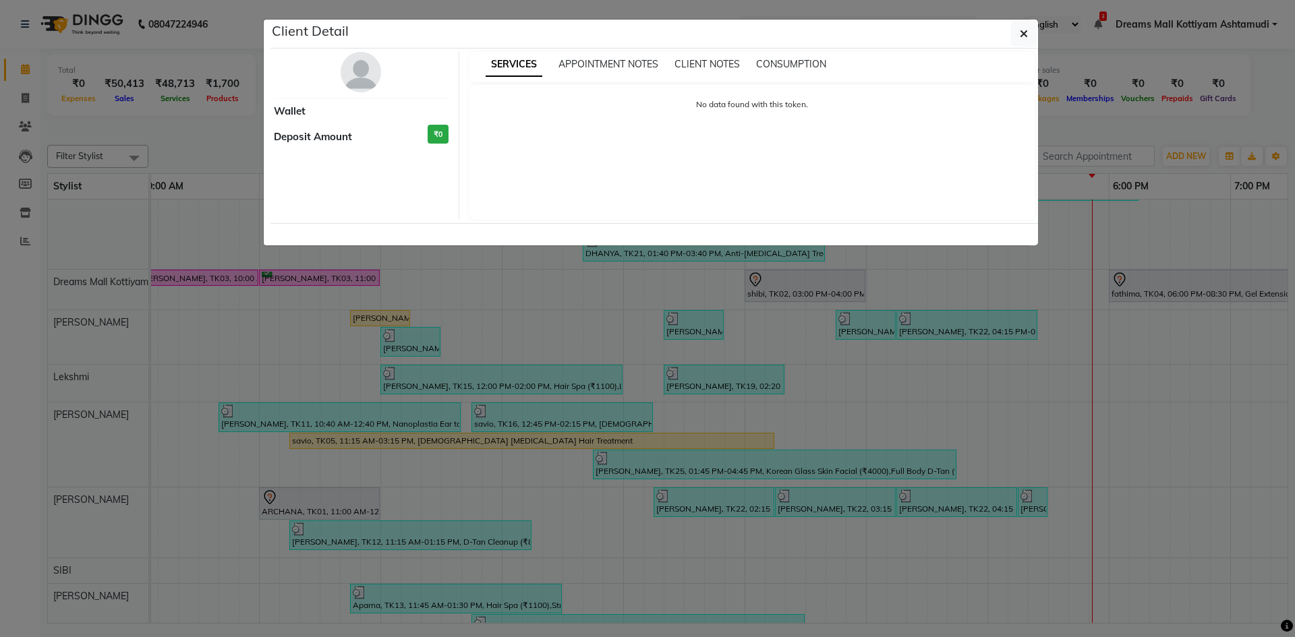
select select "1"
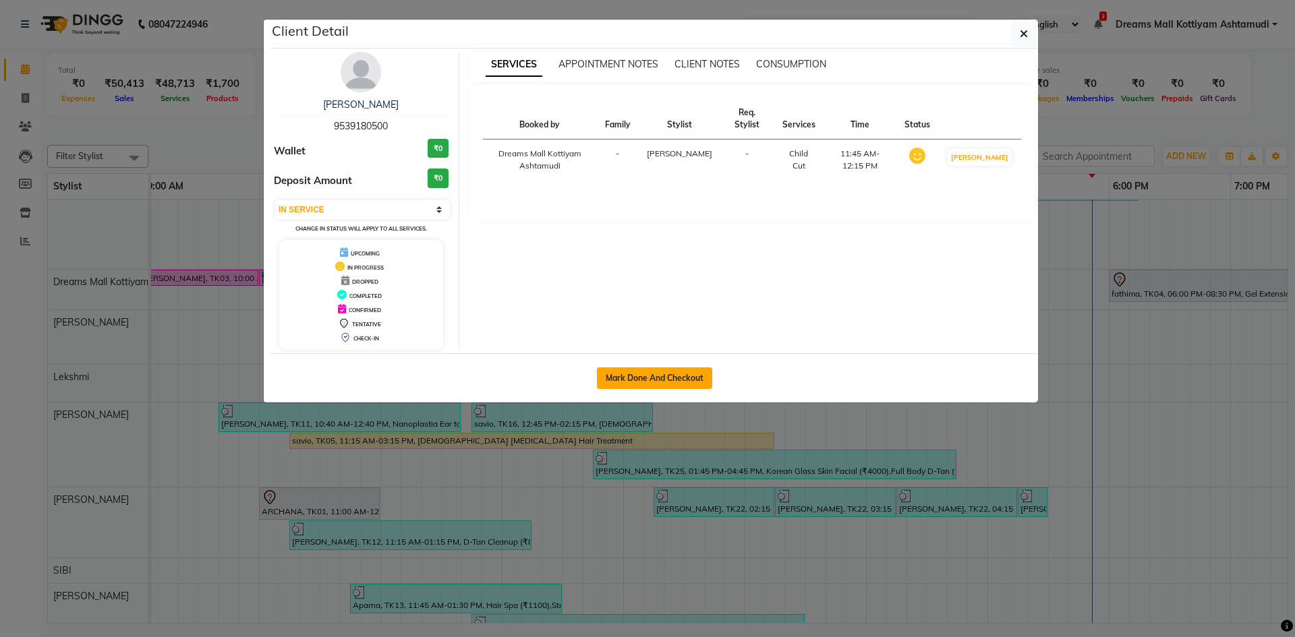
click at [664, 379] on button "Mark Done And Checkout" at bounding box center [654, 379] width 115 height 22
select select "7264"
select select "service"
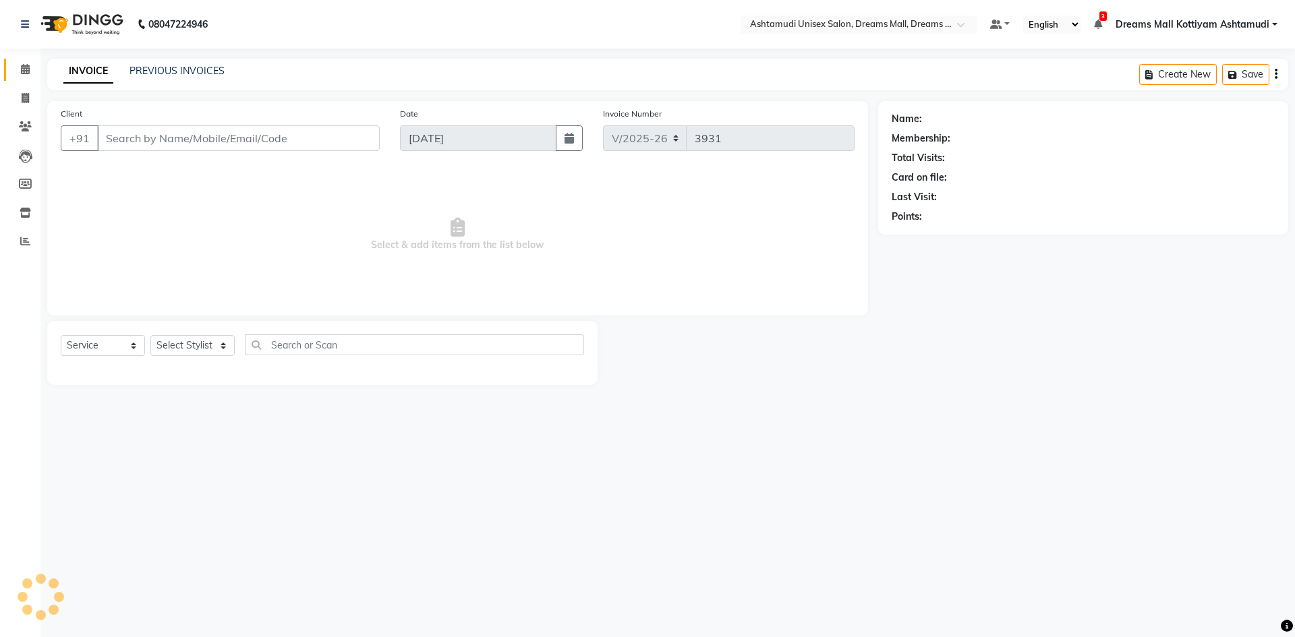
type input "9539180500"
select select "68167"
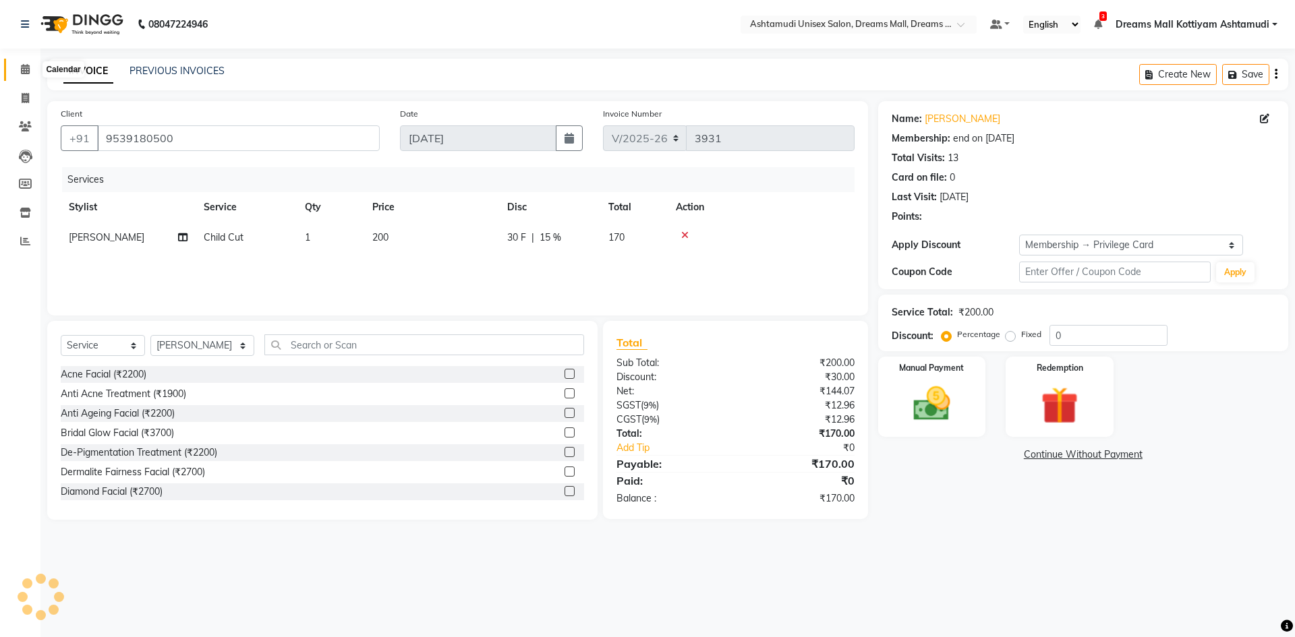
click at [25, 65] on icon at bounding box center [25, 69] width 9 height 10
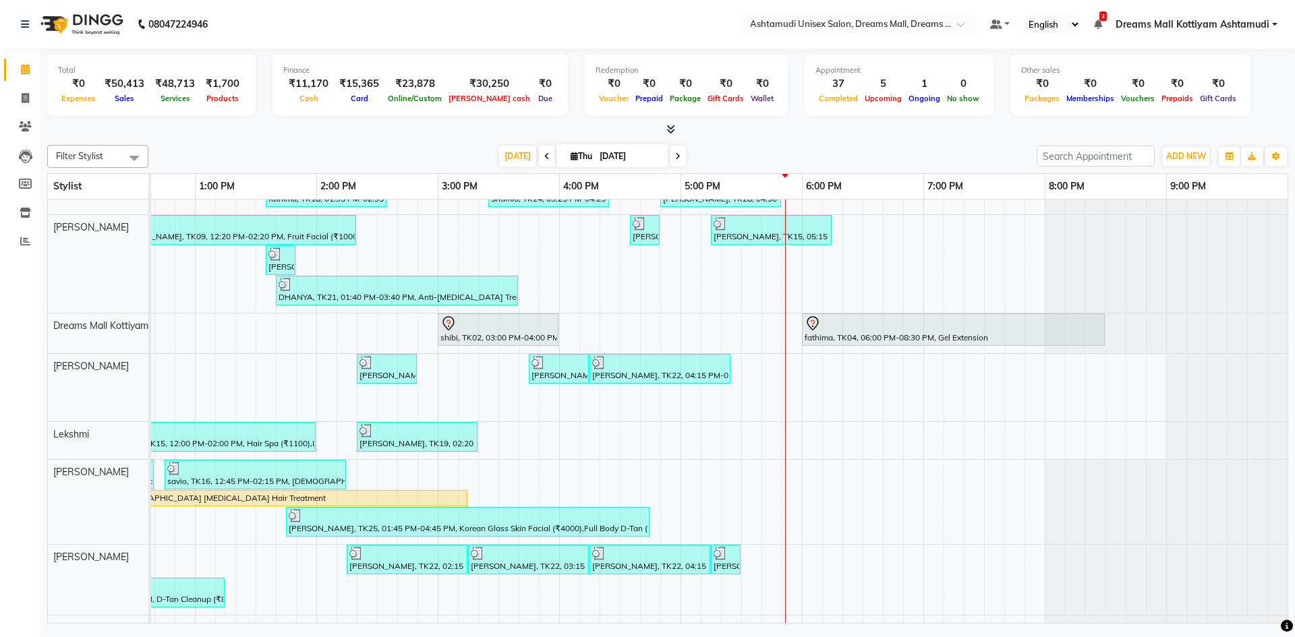
scroll to position [337, 0]
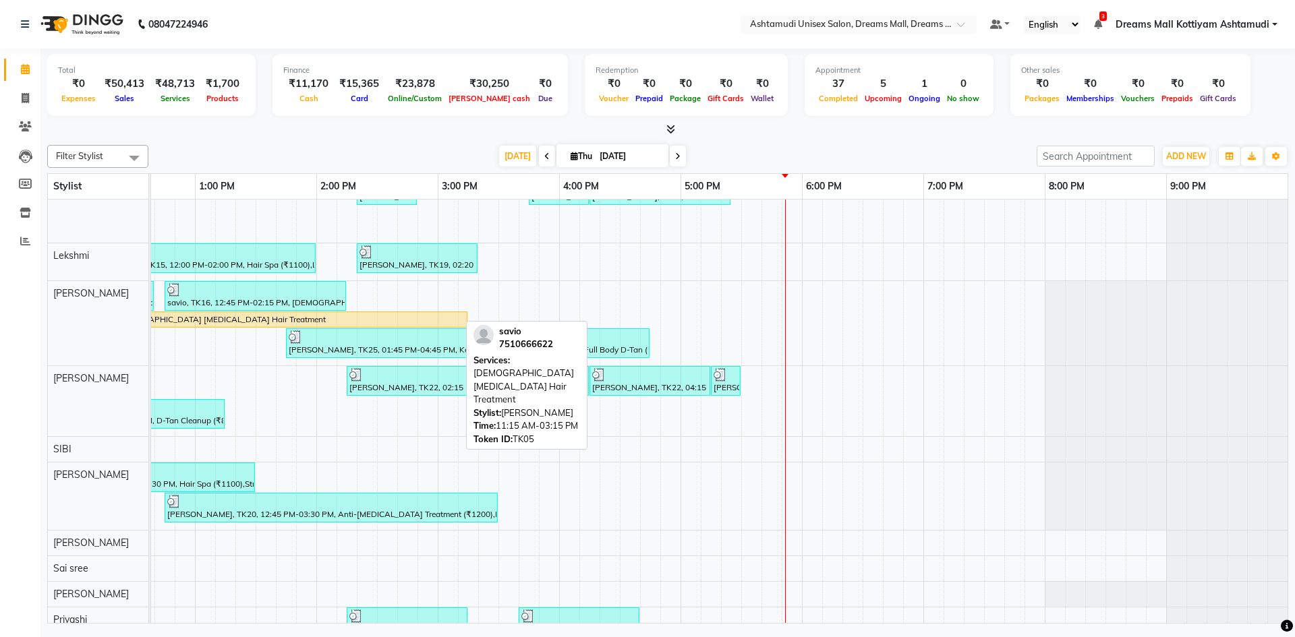
click at [227, 318] on div "savio, TK05, 11:15 AM-03:15 PM, [DEMOGRAPHIC_DATA] [MEDICAL_DATA] Hair Treatment" at bounding box center [225, 320] width 482 height 12
select select "1"
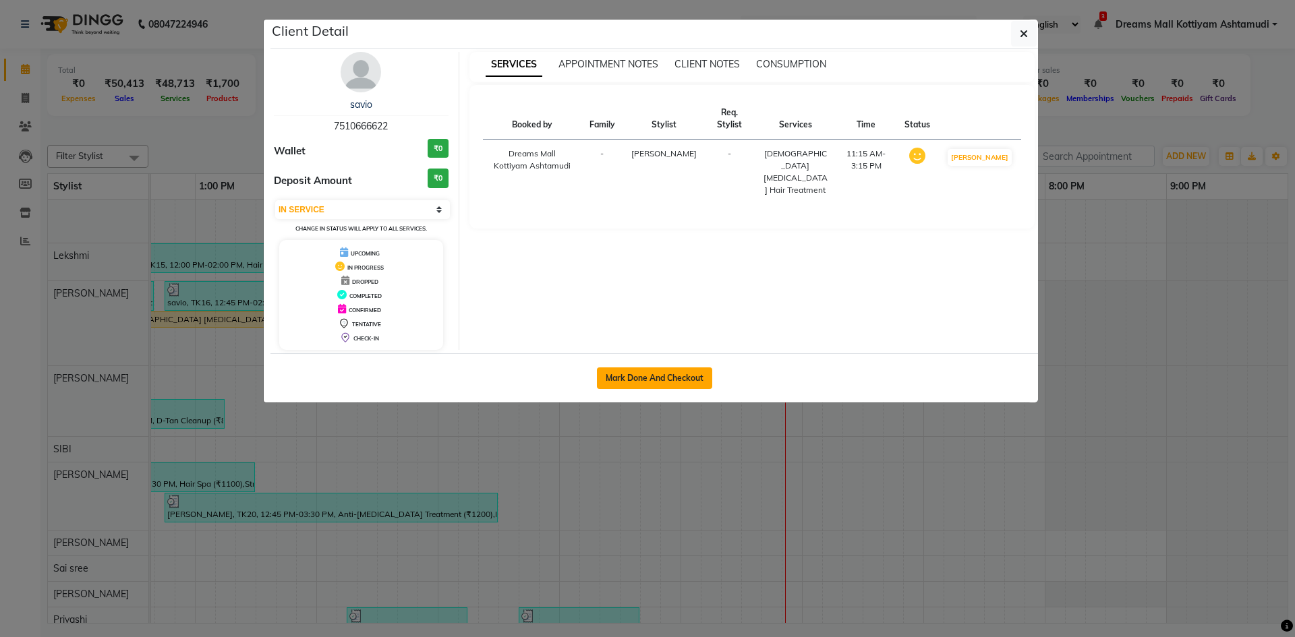
click at [675, 382] on button "Mark Done And Checkout" at bounding box center [654, 379] width 115 height 22
select select "service"
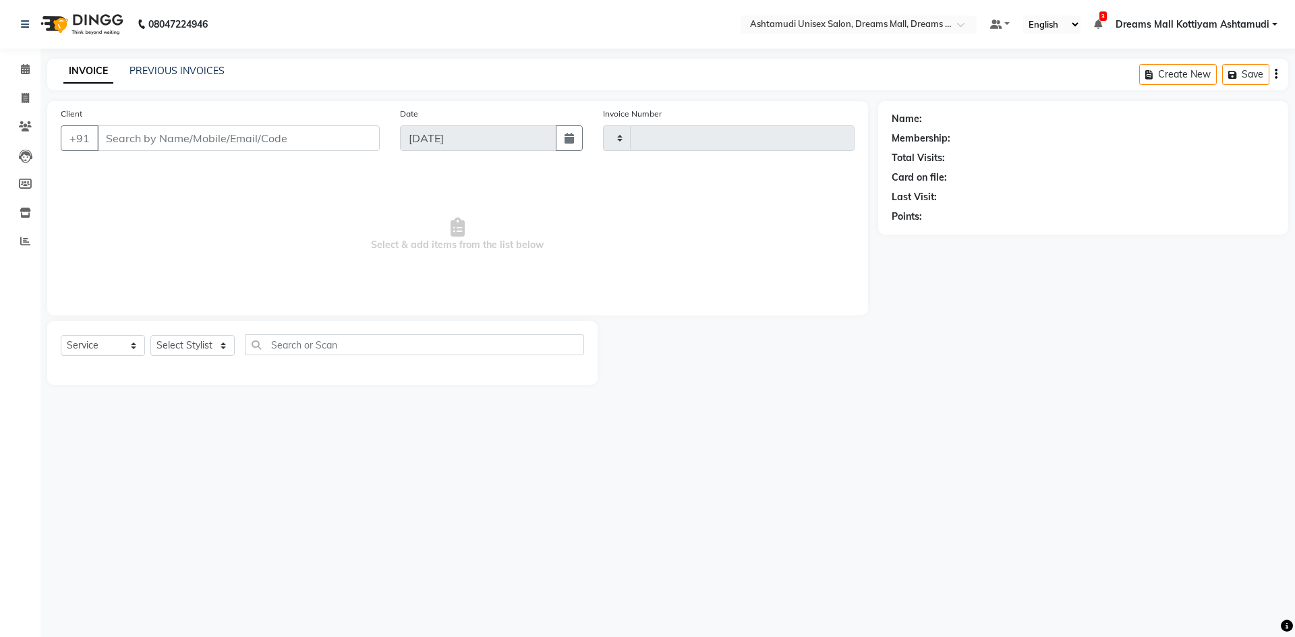
type input "3931"
select select "3"
select select "7264"
type input "7510666622"
select select "63664"
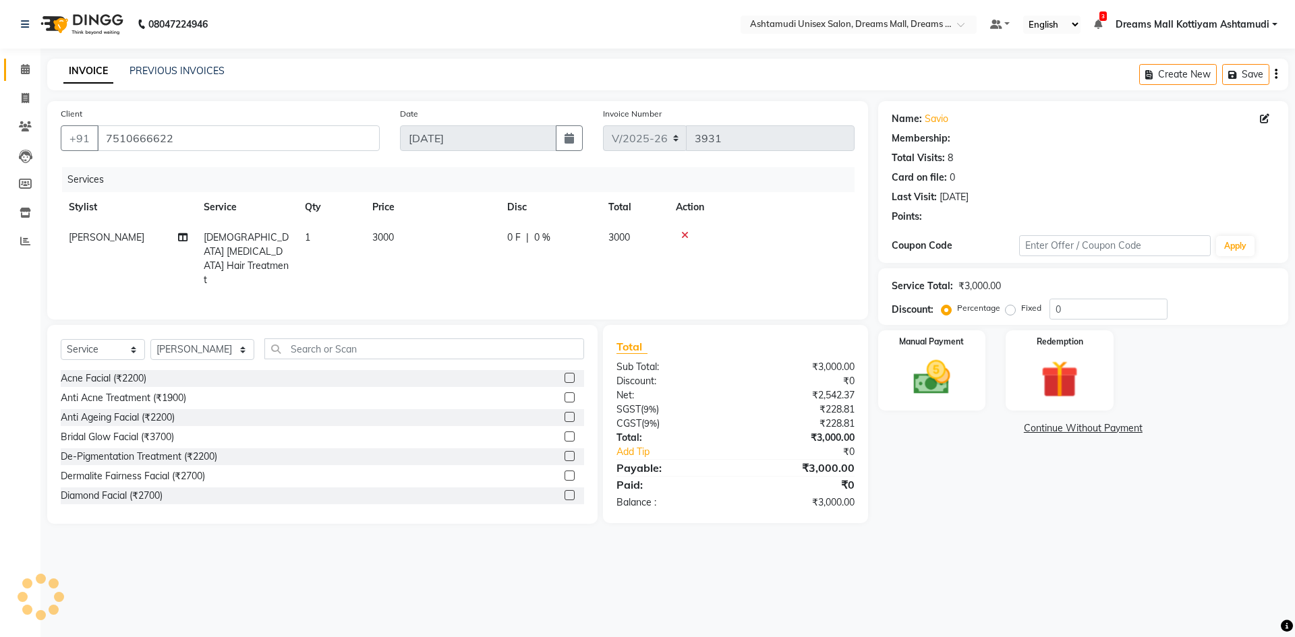
select select "1: Object"
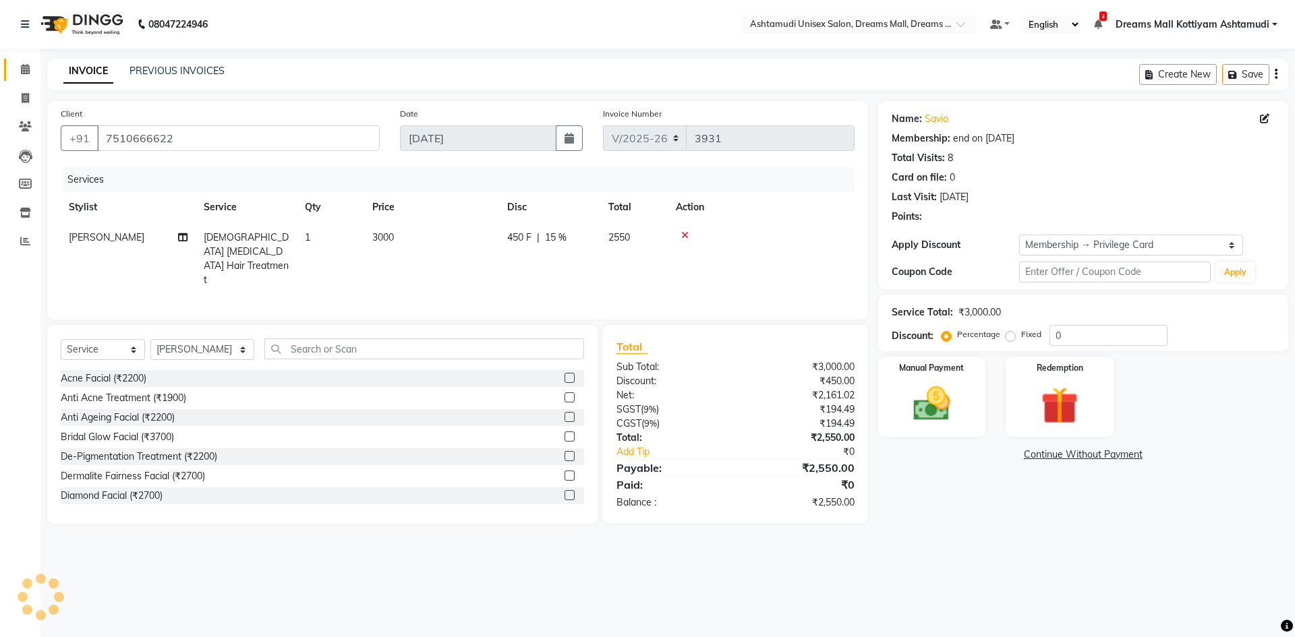
type input "15"
click at [30, 66] on icon at bounding box center [25, 69] width 9 height 10
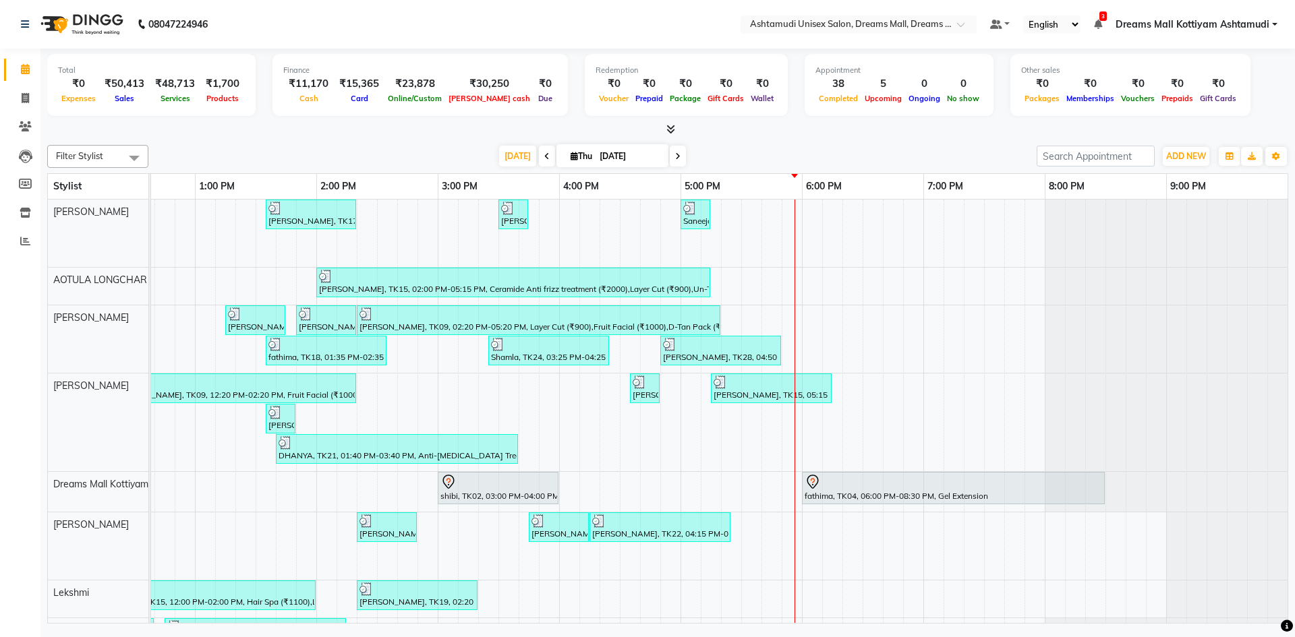
click at [670, 127] on icon at bounding box center [670, 129] width 9 height 10
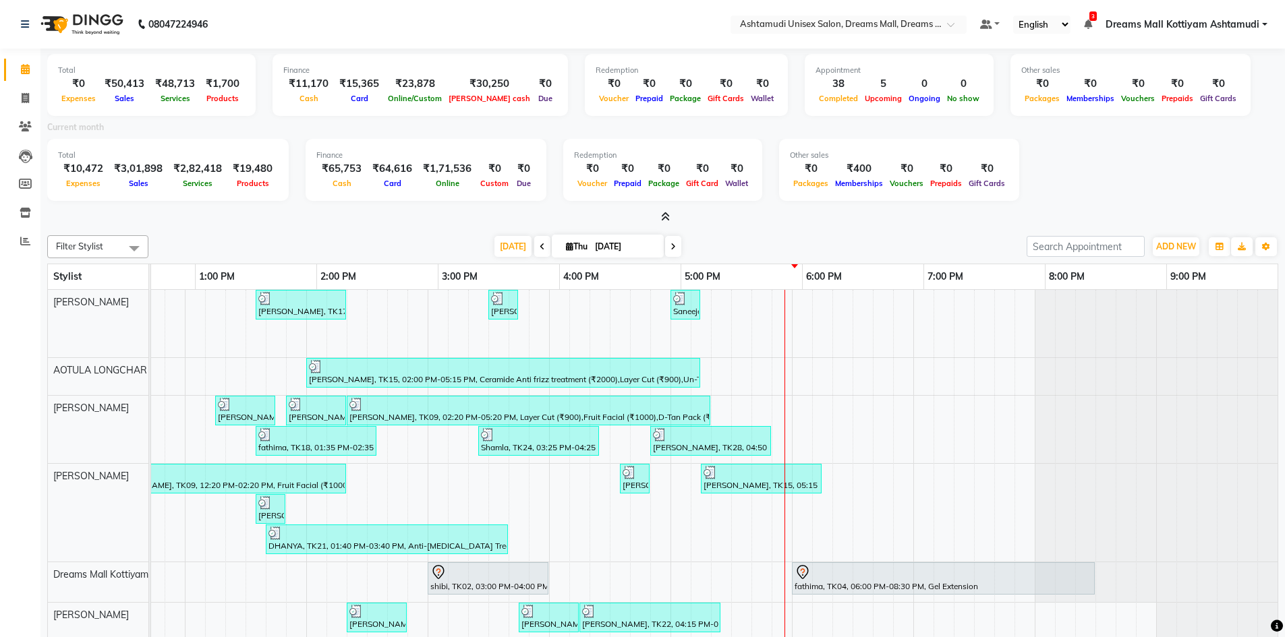
click at [662, 218] on icon at bounding box center [665, 217] width 9 height 10
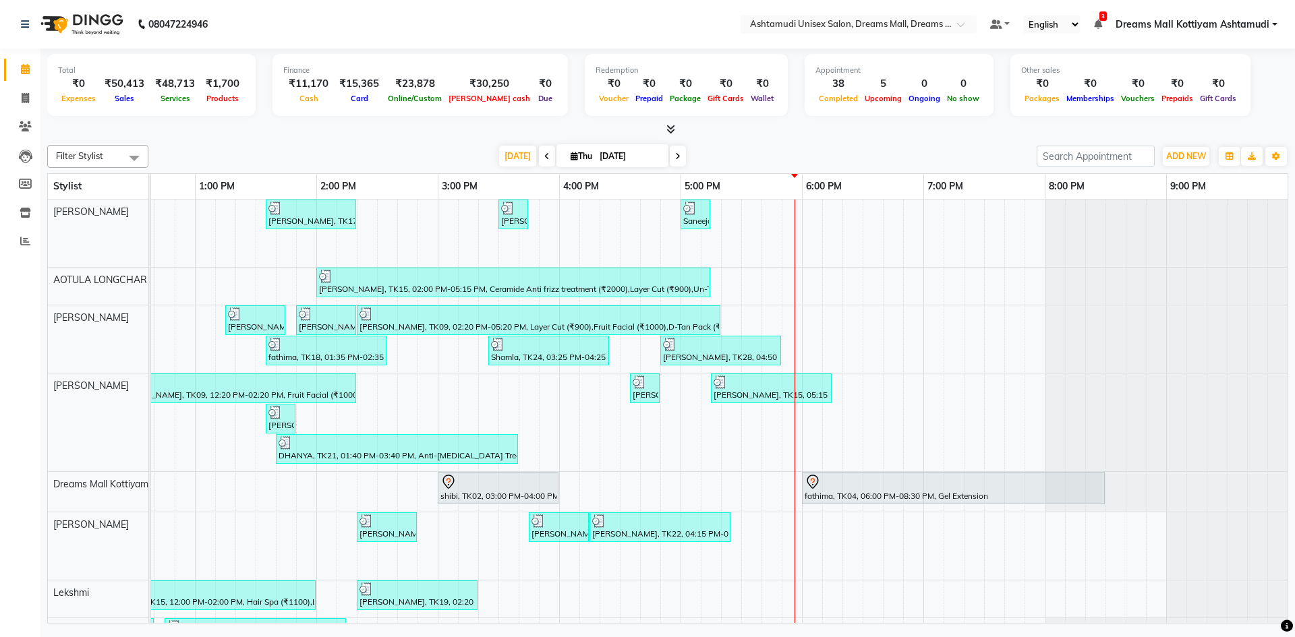
click at [671, 131] on icon at bounding box center [670, 129] width 9 height 10
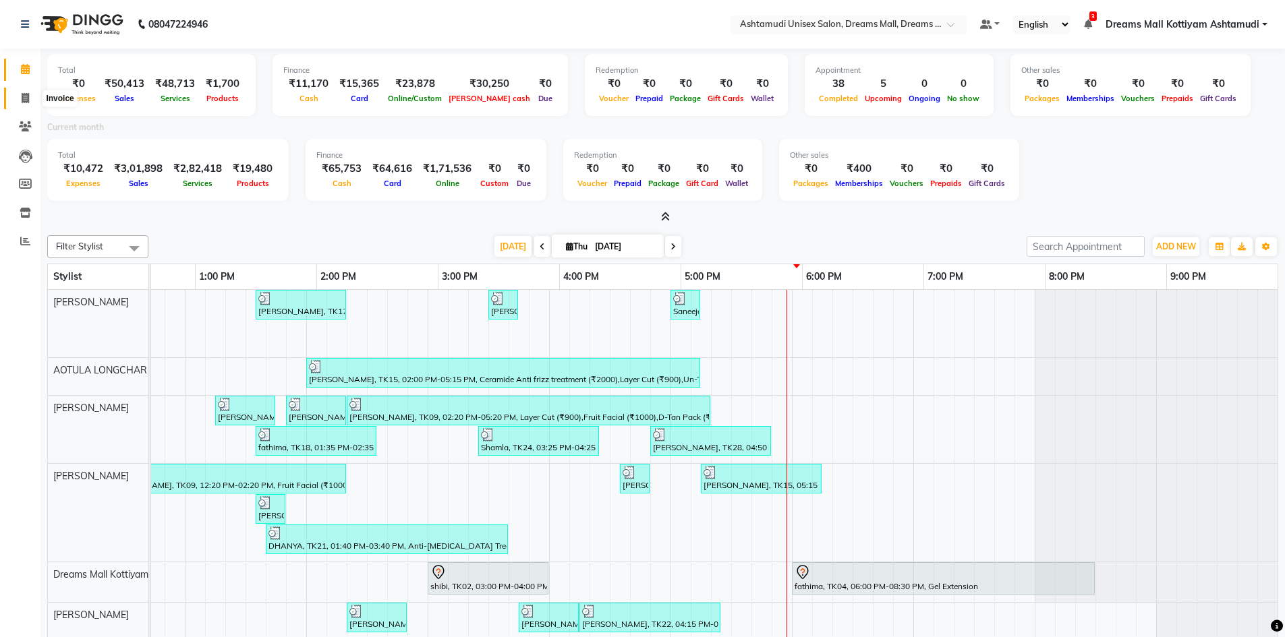
click at [24, 93] on icon at bounding box center [25, 98] width 7 height 10
select select "service"
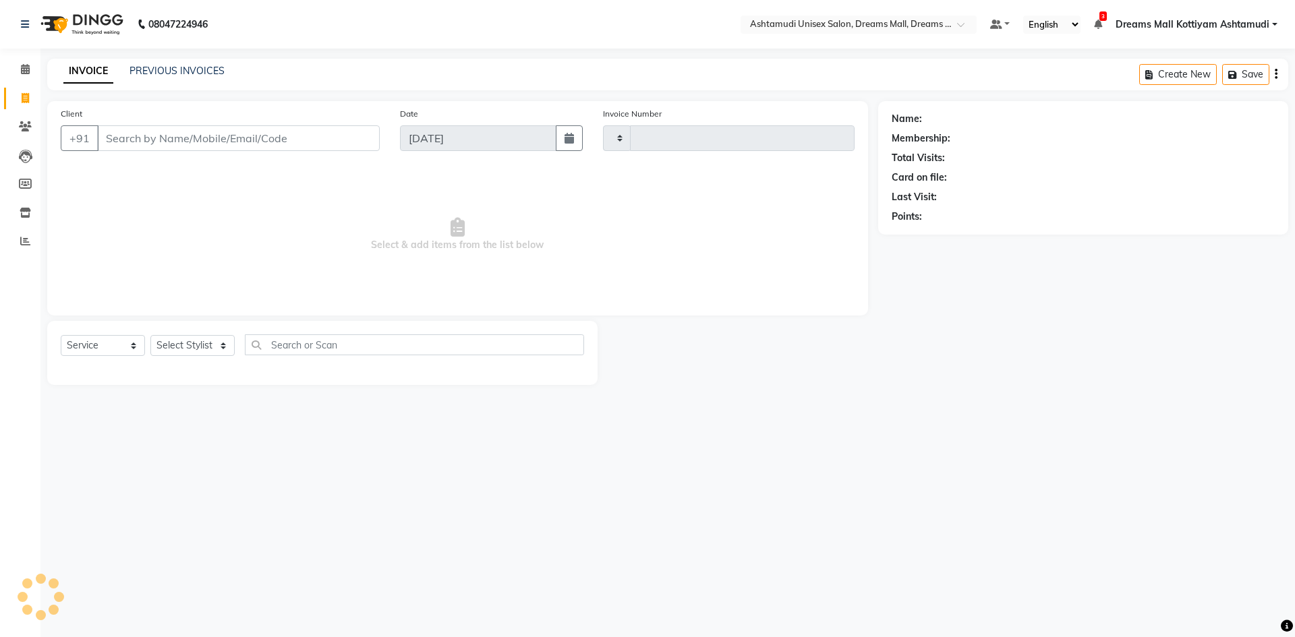
type input "3931"
select select "7264"
click at [194, 340] on select "Select Stylist" at bounding box center [192, 345] width 84 height 21
select select "90438"
click at [150, 335] on select "Select Stylist [PERSON_NAME] AOTULA LONGCHAR [PERSON_NAME] BIKI SARKI [PERSON_N…" at bounding box center [202, 345] width 104 height 21
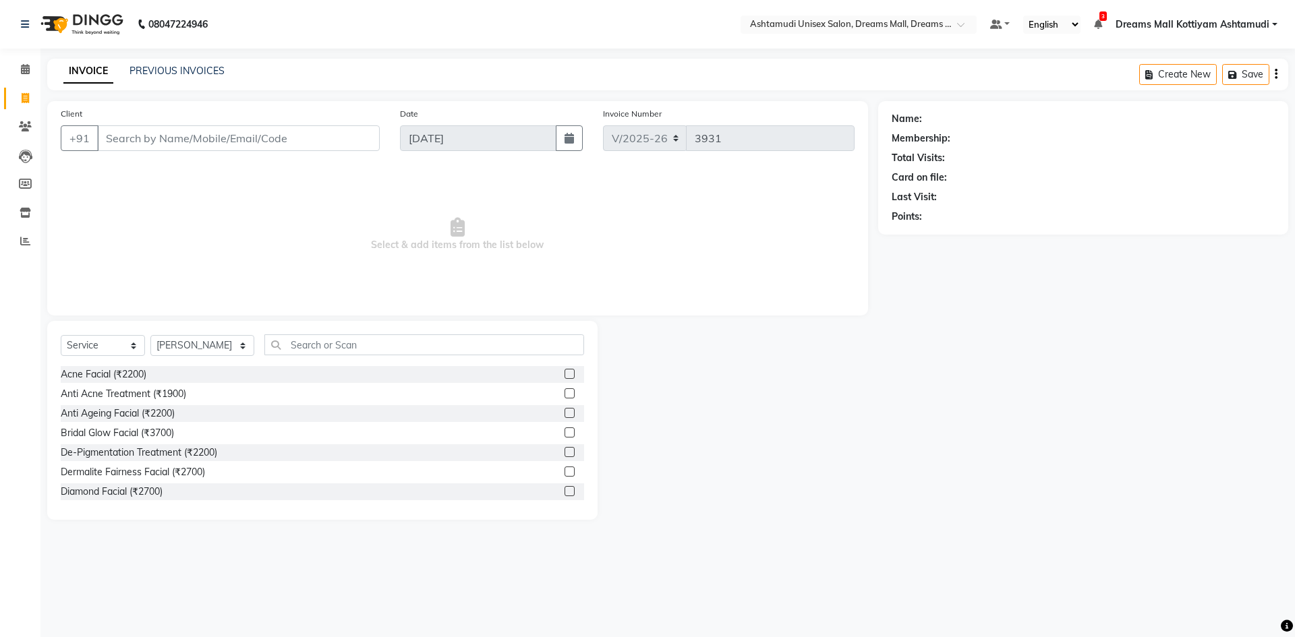
click at [309, 332] on div "Select Service Product Membership Package Voucher Prepaid Gift Card Select Styl…" at bounding box center [322, 420] width 550 height 199
click at [310, 343] on input "text" at bounding box center [424, 345] width 320 height 21
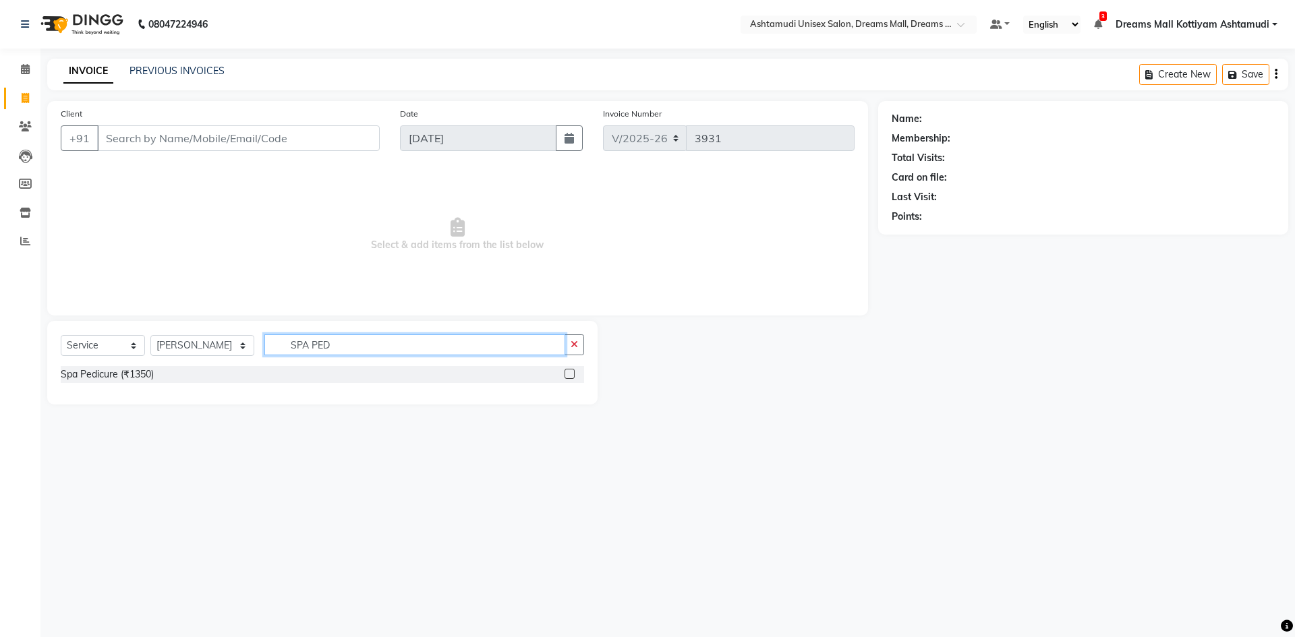
type input "SPA PED"
click at [567, 374] on label at bounding box center [570, 374] width 10 height 10
click at [567, 374] on input "checkbox" at bounding box center [569, 374] width 9 height 9
checkbox input "true"
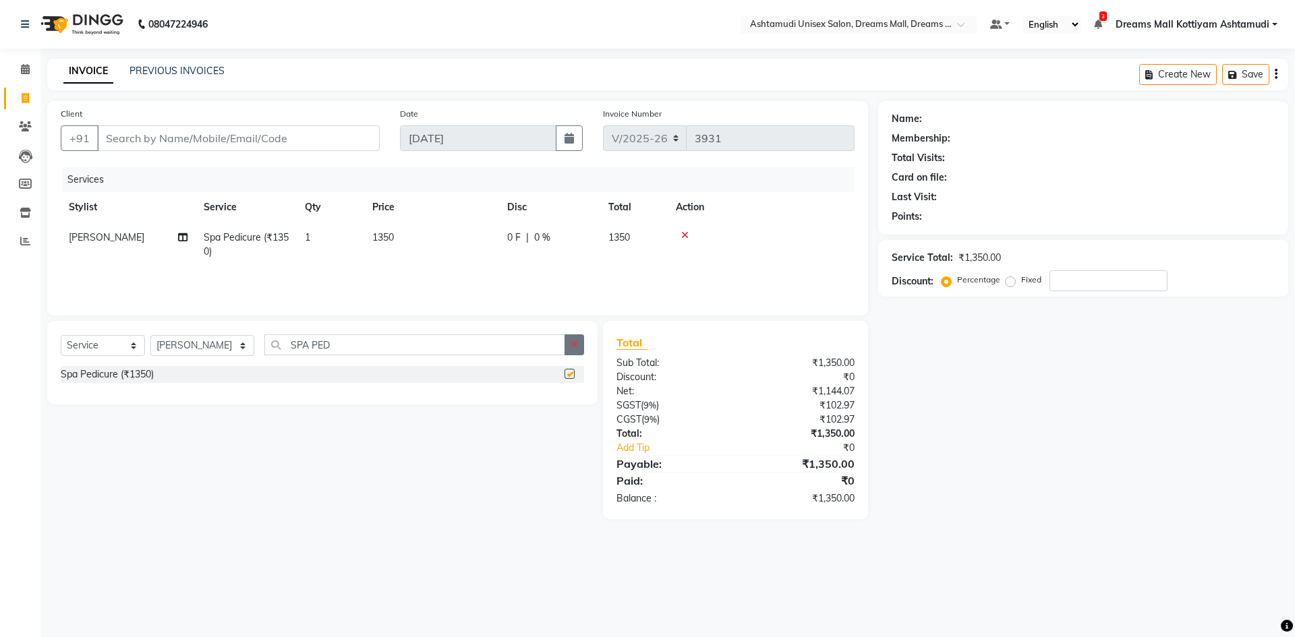
click at [575, 341] on icon "button" at bounding box center [574, 344] width 7 height 9
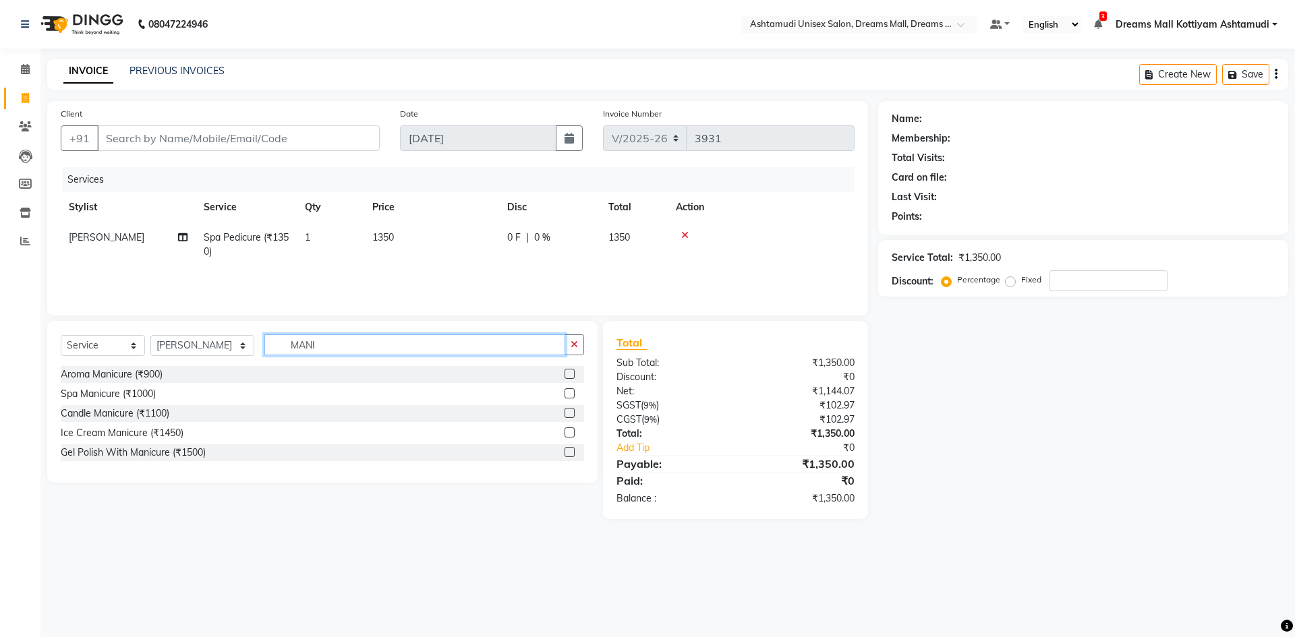
type input "MANI"
click at [567, 396] on label at bounding box center [570, 394] width 10 height 10
click at [567, 396] on input "checkbox" at bounding box center [569, 394] width 9 height 9
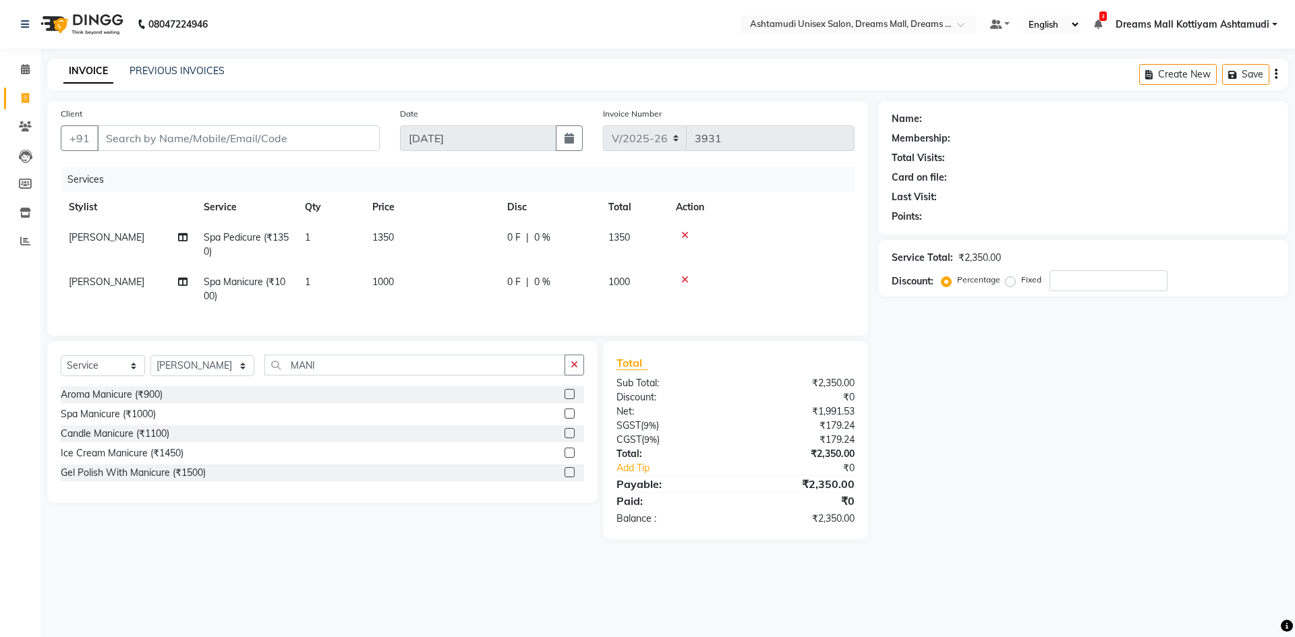
checkbox input "false"
click at [574, 362] on div "Select Service Product Membership Package Voucher Prepaid Gift Card Select Styl…" at bounding box center [322, 422] width 550 height 162
click at [567, 371] on button "button" at bounding box center [575, 365] width 20 height 21
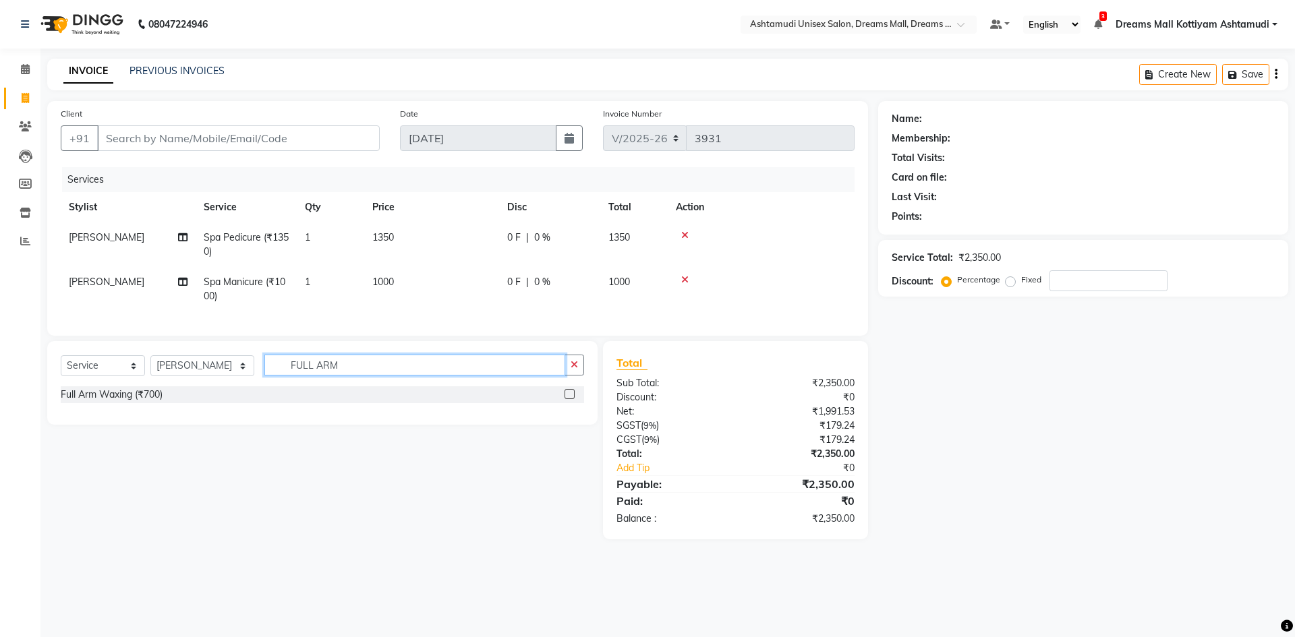
type input "FULL ARM"
click at [567, 399] on label at bounding box center [570, 394] width 10 height 10
click at [567, 399] on input "checkbox" at bounding box center [569, 395] width 9 height 9
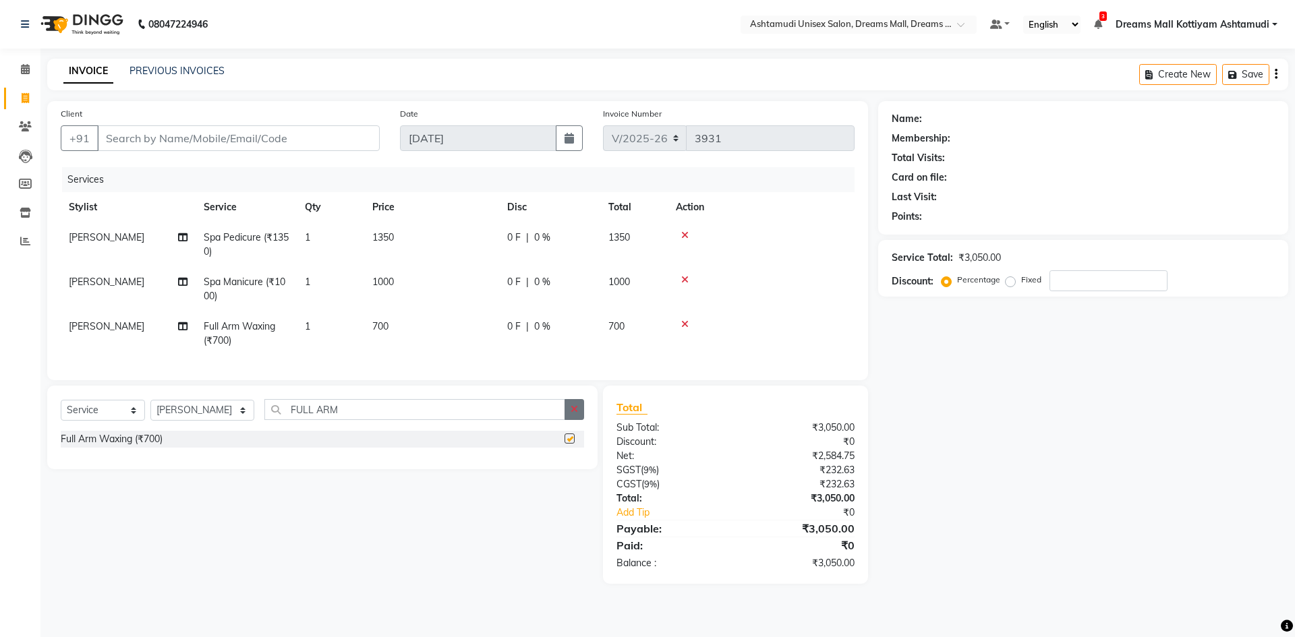
checkbox input "false"
click at [572, 414] on icon "button" at bounding box center [574, 409] width 7 height 9
type input "FULL LE"
click at [570, 444] on label at bounding box center [570, 439] width 10 height 10
click at [570, 444] on input "checkbox" at bounding box center [569, 439] width 9 height 9
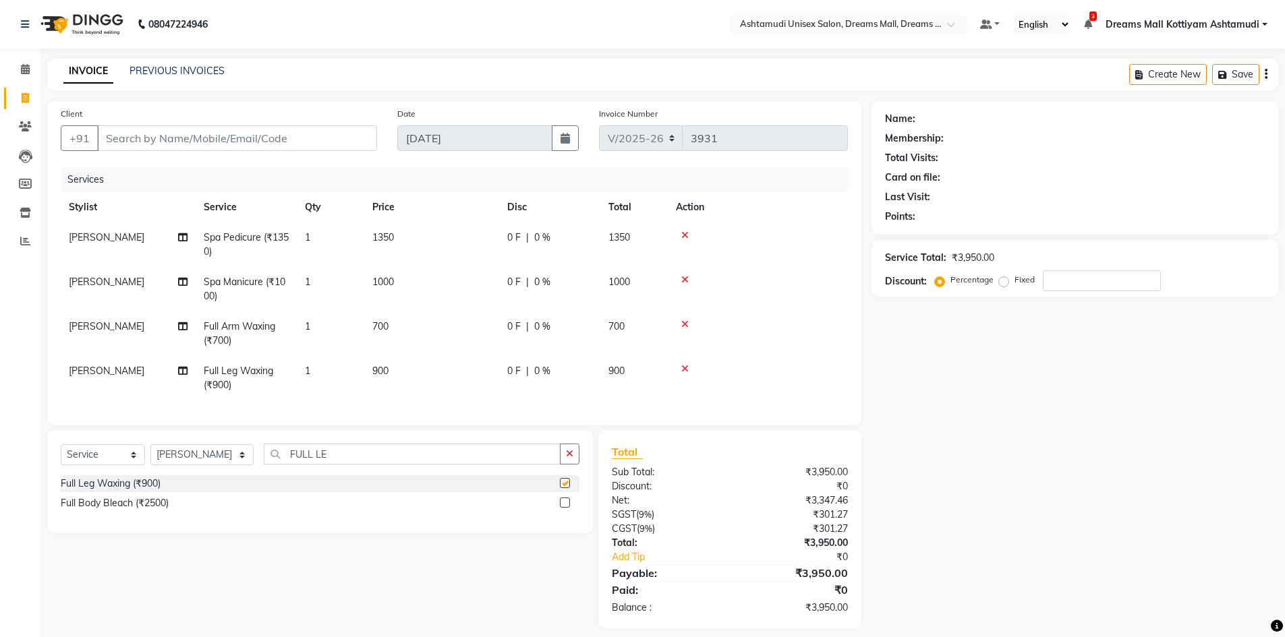
checkbox input "false"
click at [253, 150] on input "Client" at bounding box center [237, 138] width 280 height 26
type input "7"
type input "0"
type input "7025669458"
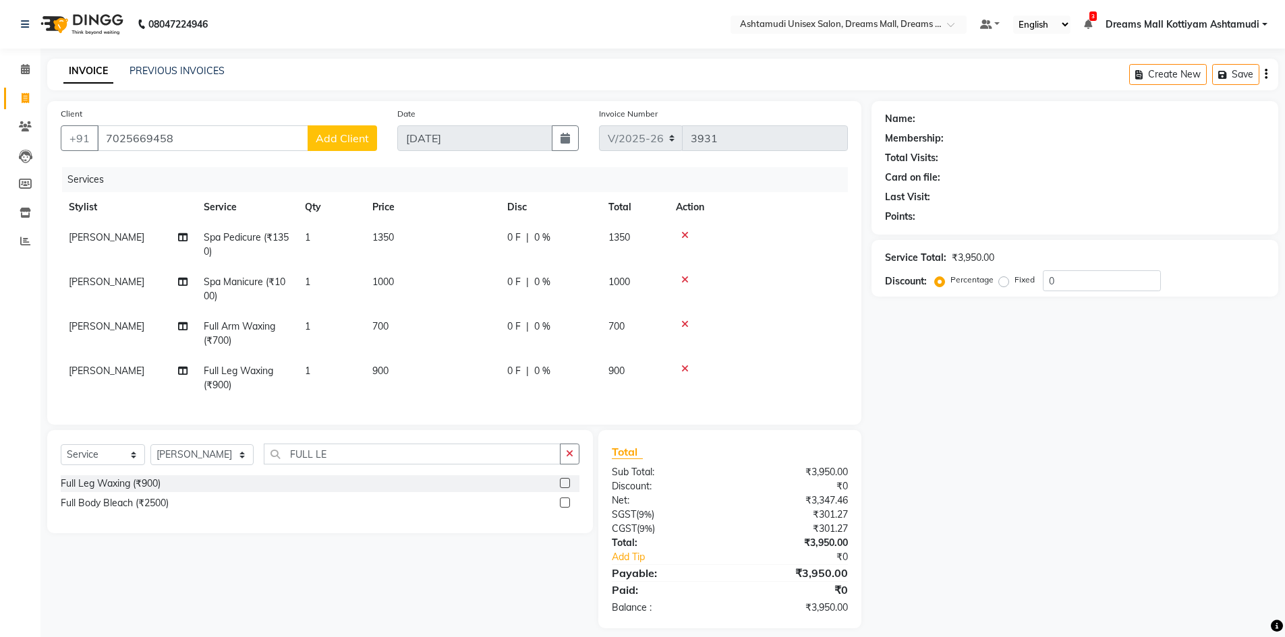
click at [335, 140] on span "Add Client" at bounding box center [342, 138] width 53 height 13
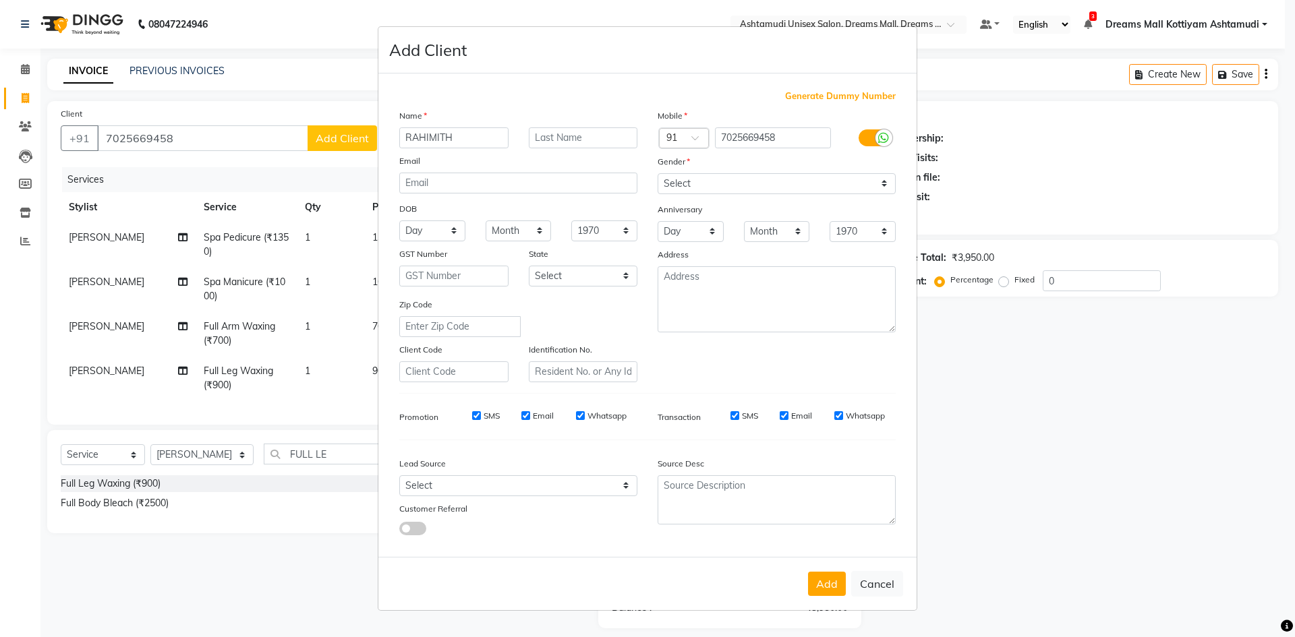
type input "RAHIMITH"
click at [695, 189] on select "Select [DEMOGRAPHIC_DATA] [DEMOGRAPHIC_DATA] Other Prefer Not To Say" at bounding box center [777, 183] width 238 height 21
select select "[DEMOGRAPHIC_DATA]"
click at [658, 173] on select "Select [DEMOGRAPHIC_DATA] [DEMOGRAPHIC_DATA] Other Prefer Not To Say" at bounding box center [777, 183] width 238 height 21
click at [612, 481] on select "Select Walk-in Referral Internet Friend Word of Mouth Advertisement Facebook Ju…" at bounding box center [518, 486] width 238 height 21
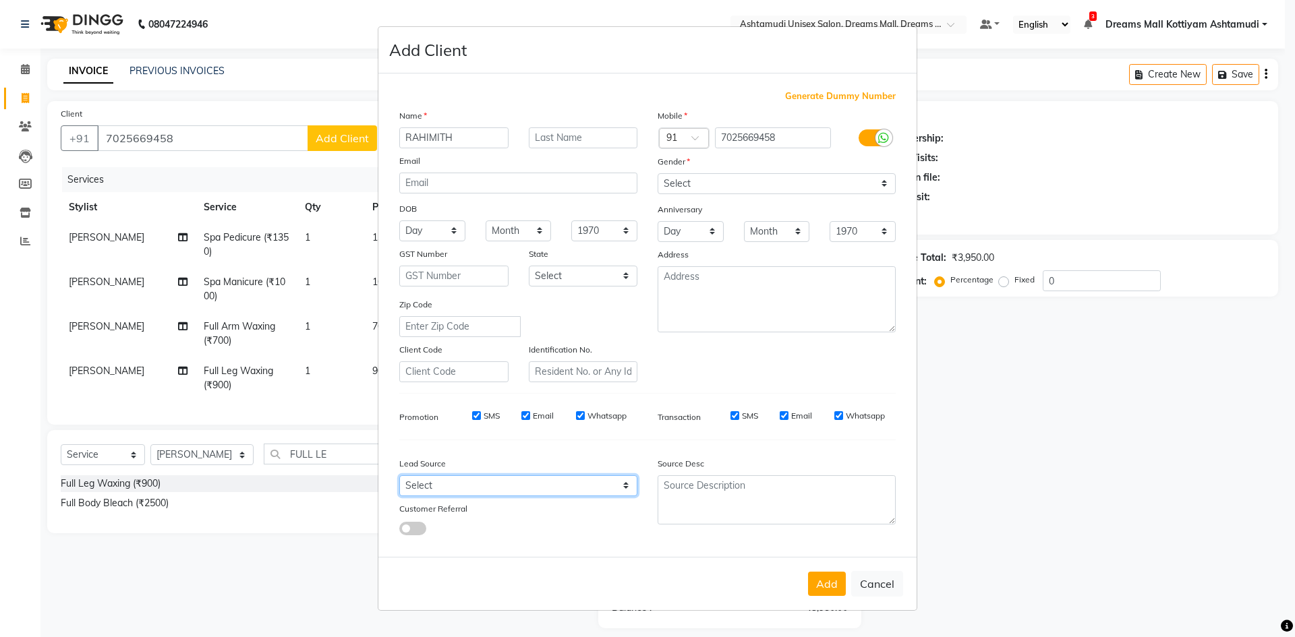
select select "49875"
click at [399, 476] on select "Select Walk-in Referral Internet Friend Word of Mouth Advertisement Facebook Ju…" at bounding box center [518, 486] width 238 height 21
click at [824, 583] on button "Add" at bounding box center [827, 584] width 38 height 24
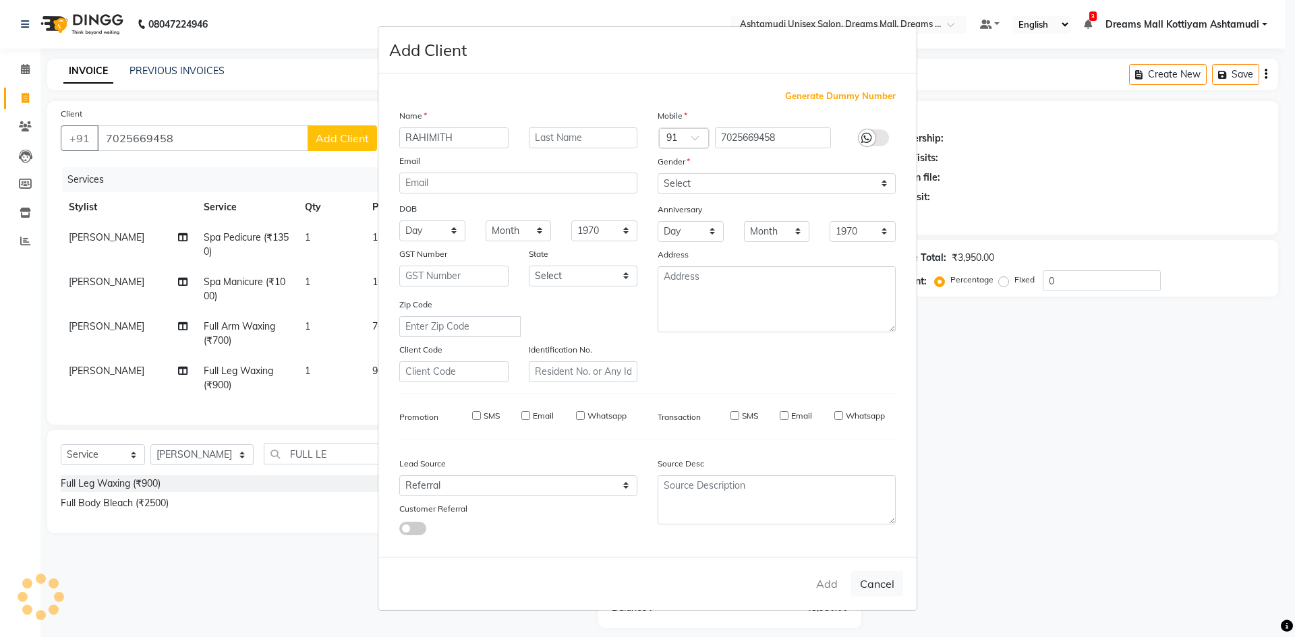
select select
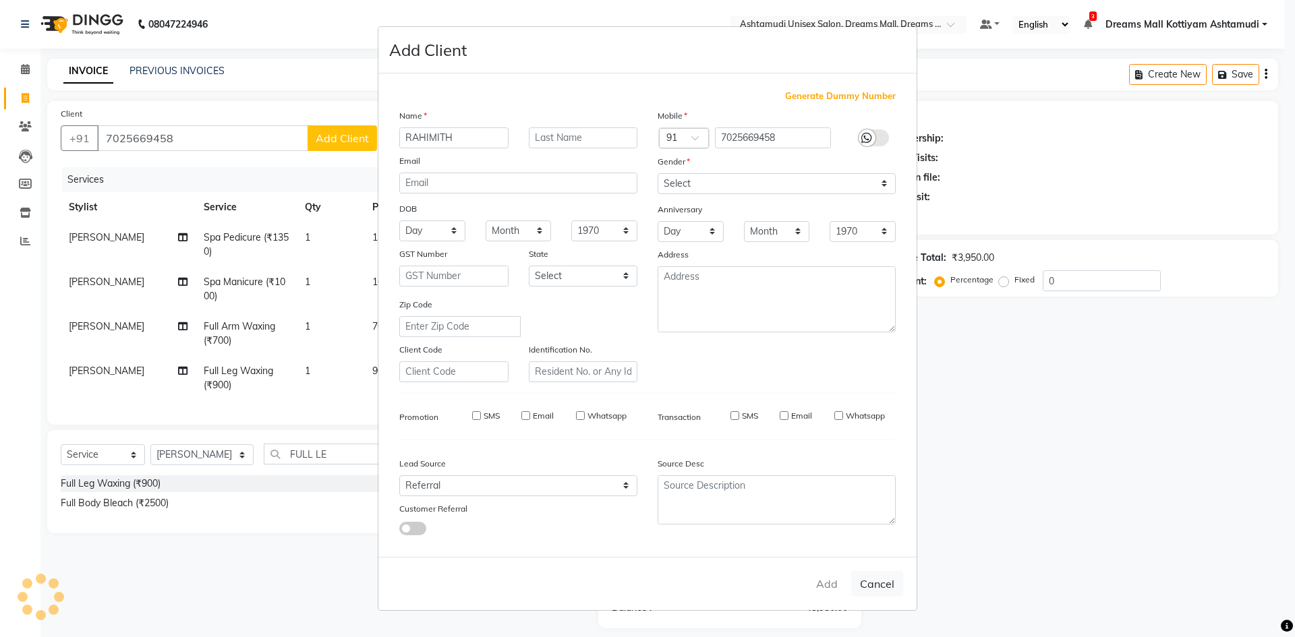
select select
checkbox input "false"
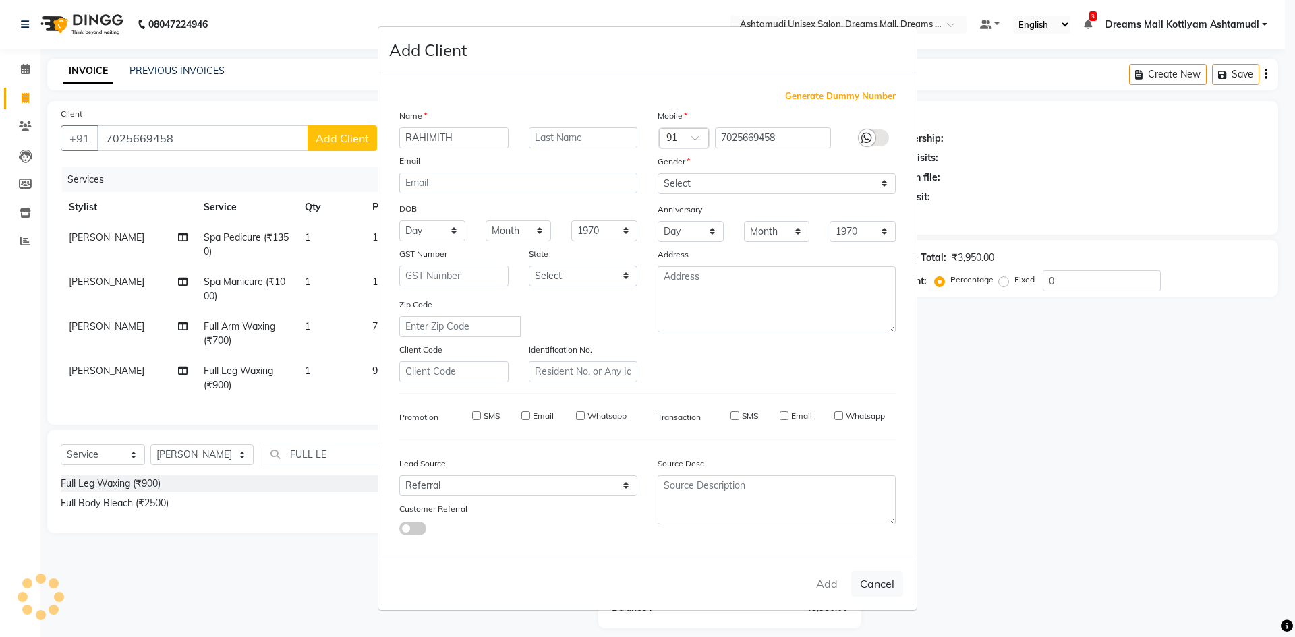
checkbox input "false"
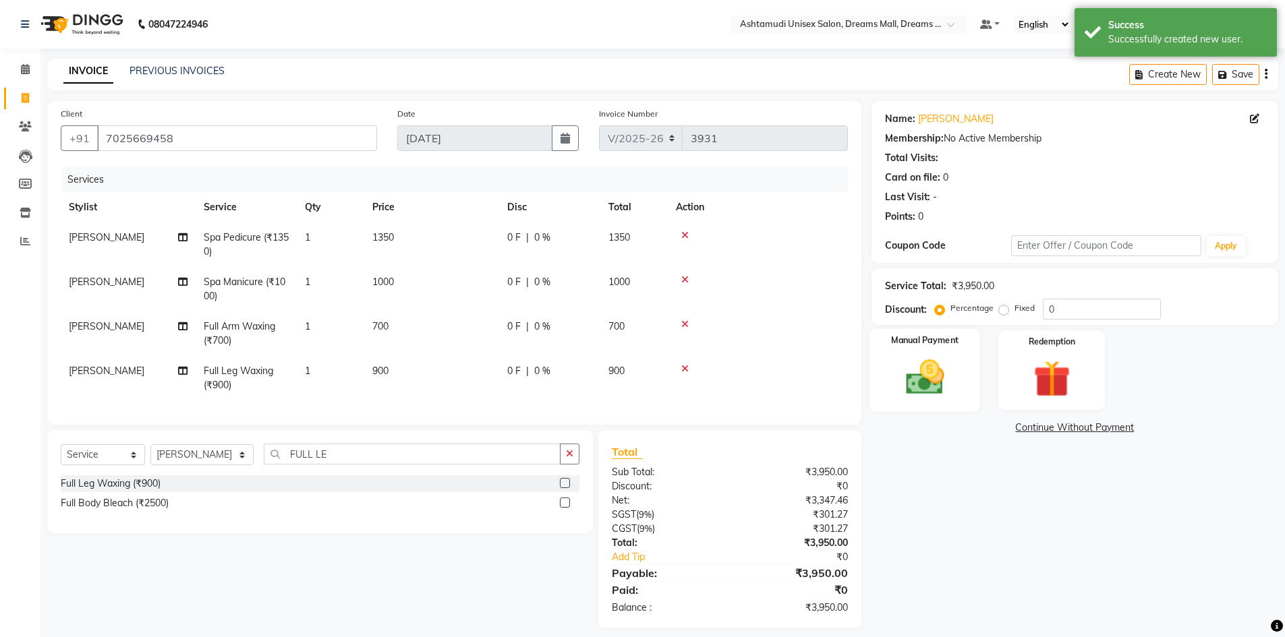
click at [934, 380] on img at bounding box center [925, 377] width 62 height 44
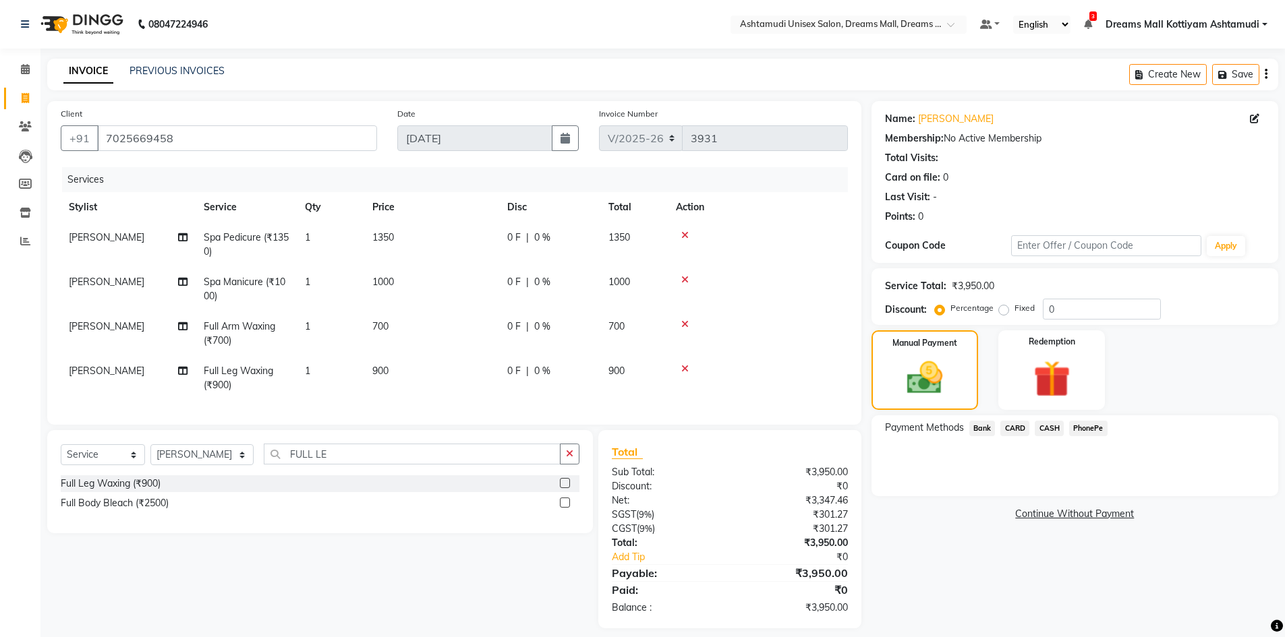
click at [1089, 424] on span "PhonePe" at bounding box center [1088, 429] width 38 height 16
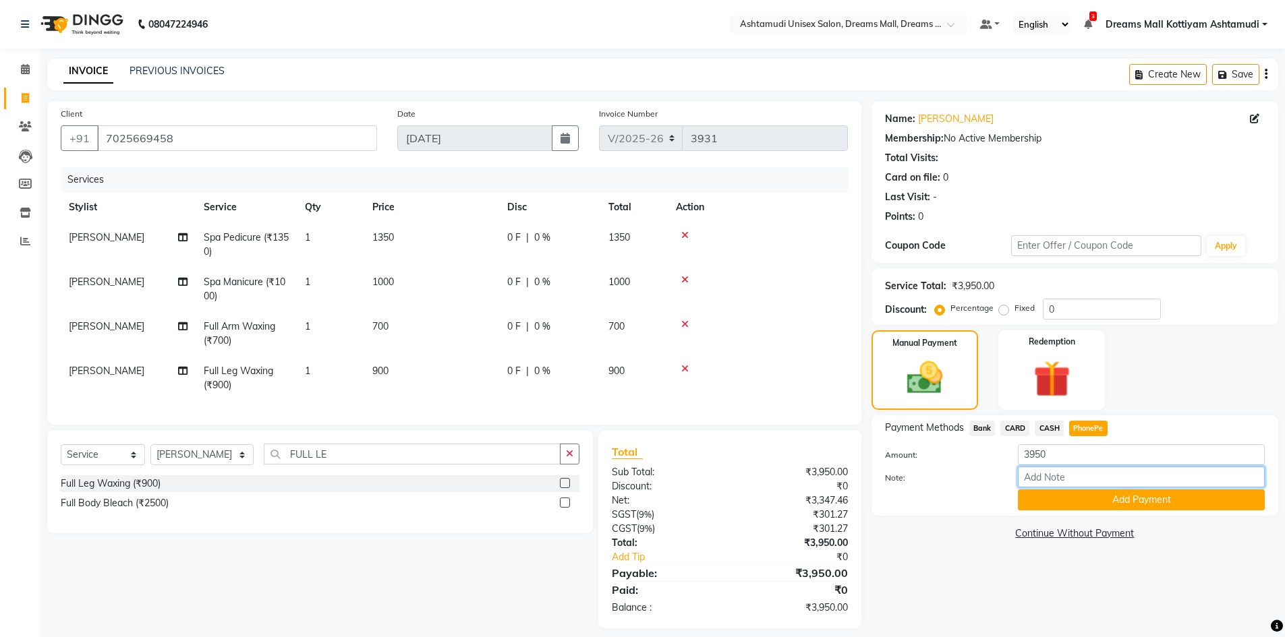
click at [1079, 476] on input "Note:" at bounding box center [1141, 477] width 247 height 21
type input "[PERSON_NAME]"
click at [1087, 506] on button "Add Payment" at bounding box center [1141, 500] width 247 height 21
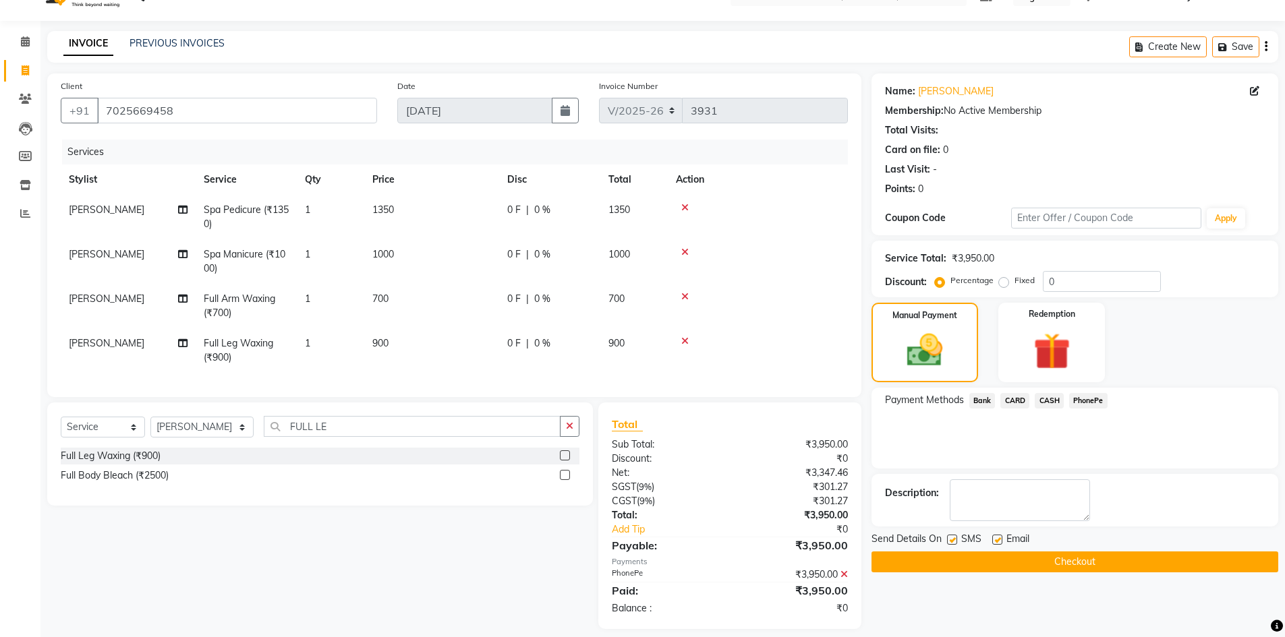
scroll to position [50, 0]
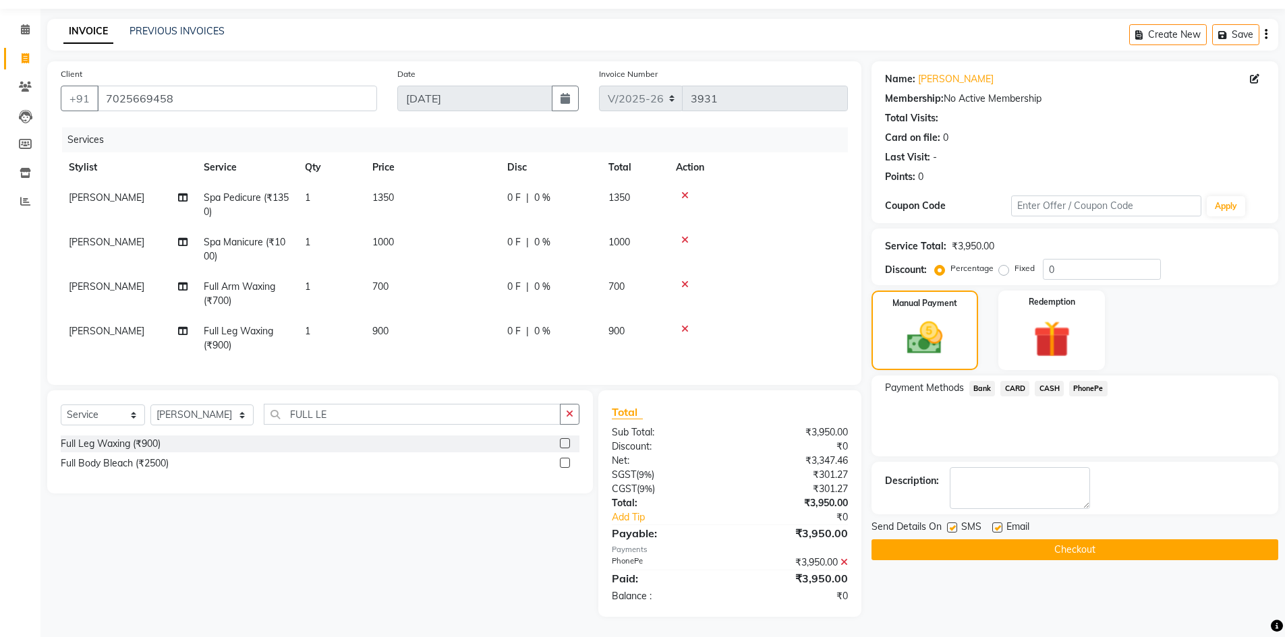
click at [1070, 542] on button "Checkout" at bounding box center [1074, 550] width 407 height 21
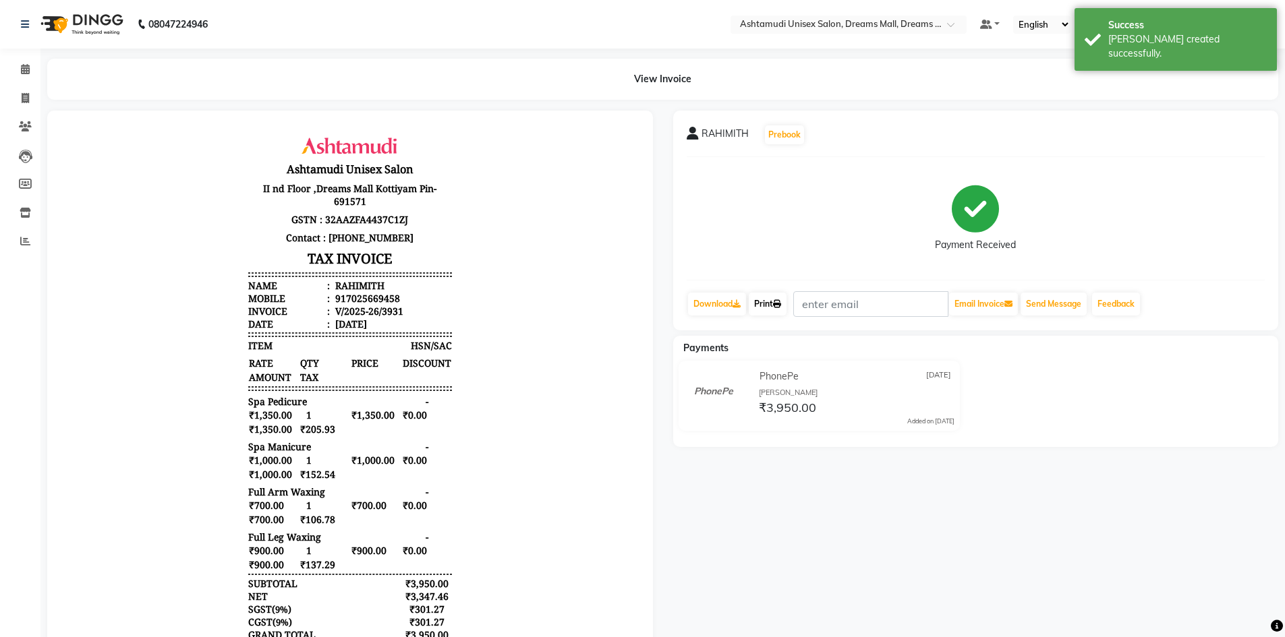
click at [780, 309] on link "Print" at bounding box center [768, 304] width 38 height 23
click at [26, 75] on span at bounding box center [25, 70] width 24 height 16
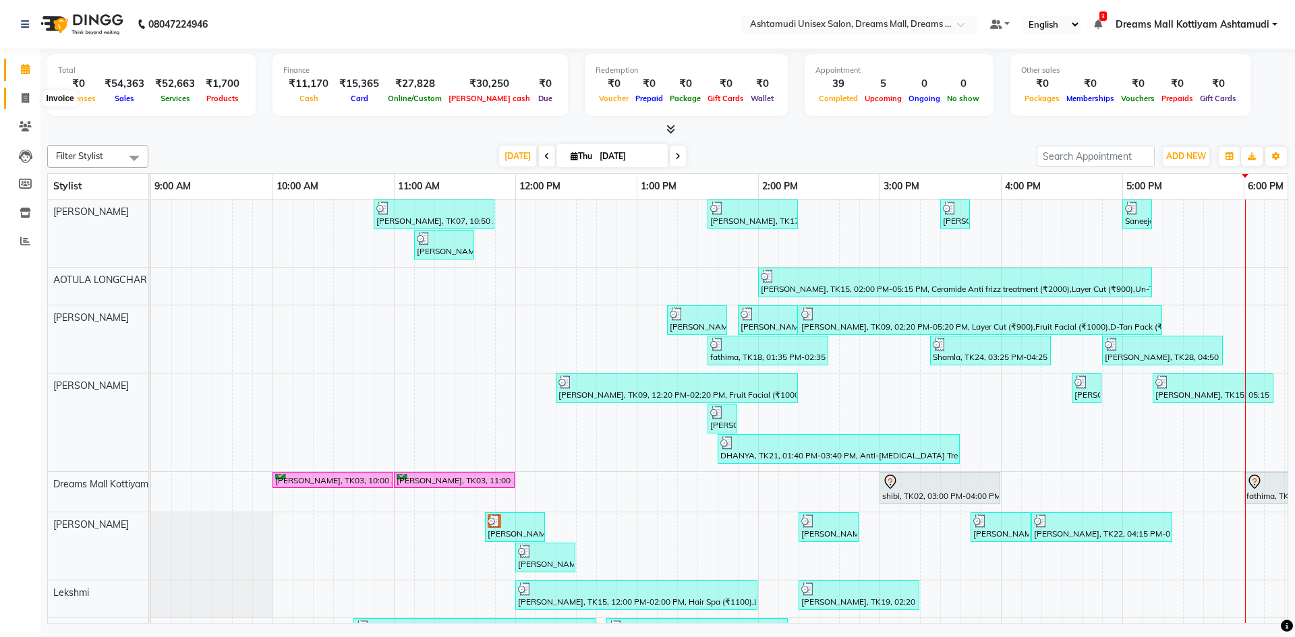
click at [25, 101] on icon at bounding box center [25, 98] width 7 height 10
select select "service"
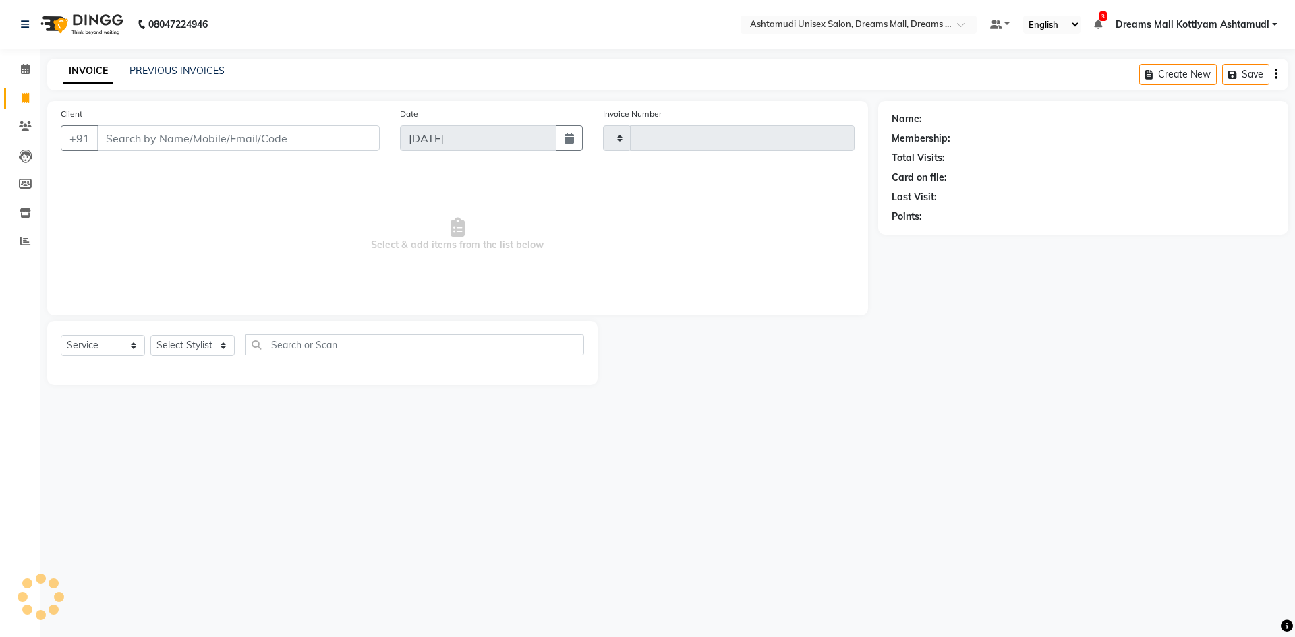
type input "3932"
select select "7264"
click at [200, 351] on select "Select Stylist [PERSON_NAME] AOTULA LONGCHAR [PERSON_NAME] BIKI SARKI [PERSON_N…" at bounding box center [202, 345] width 104 height 21
select select "86170"
click at [150, 335] on select "Select Stylist [PERSON_NAME] AOTULA LONGCHAR [PERSON_NAME] BIKI SARKI [PERSON_N…" at bounding box center [202, 345] width 104 height 21
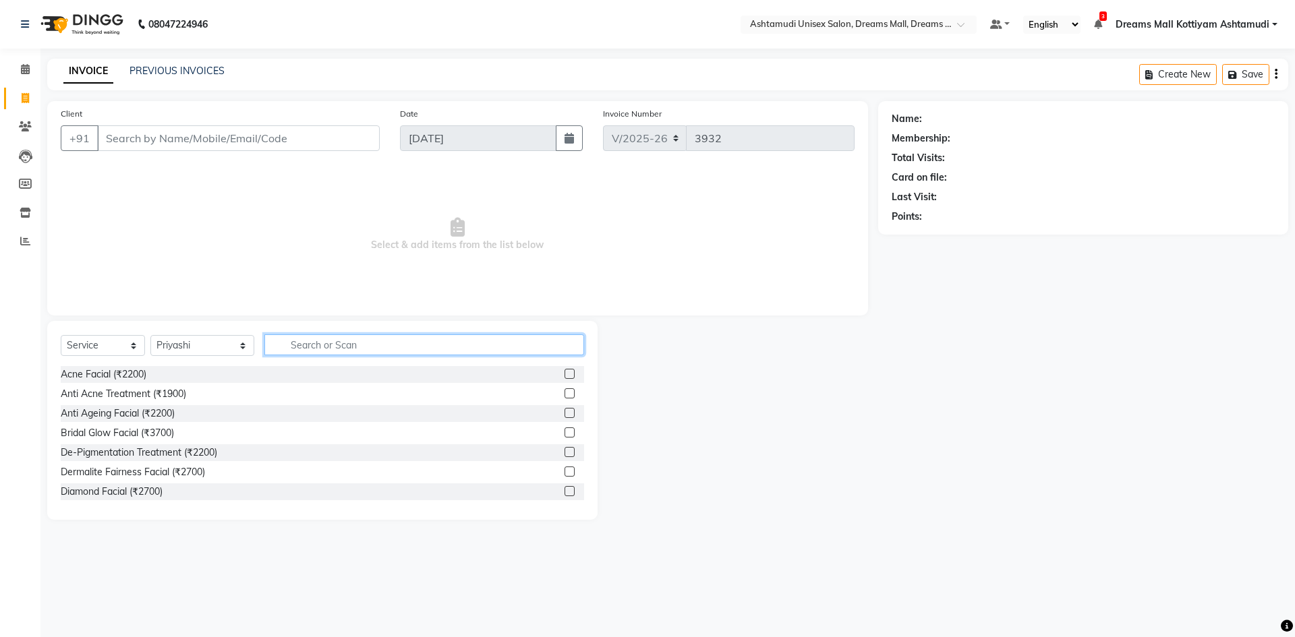
click at [306, 353] on input "text" at bounding box center [424, 345] width 320 height 21
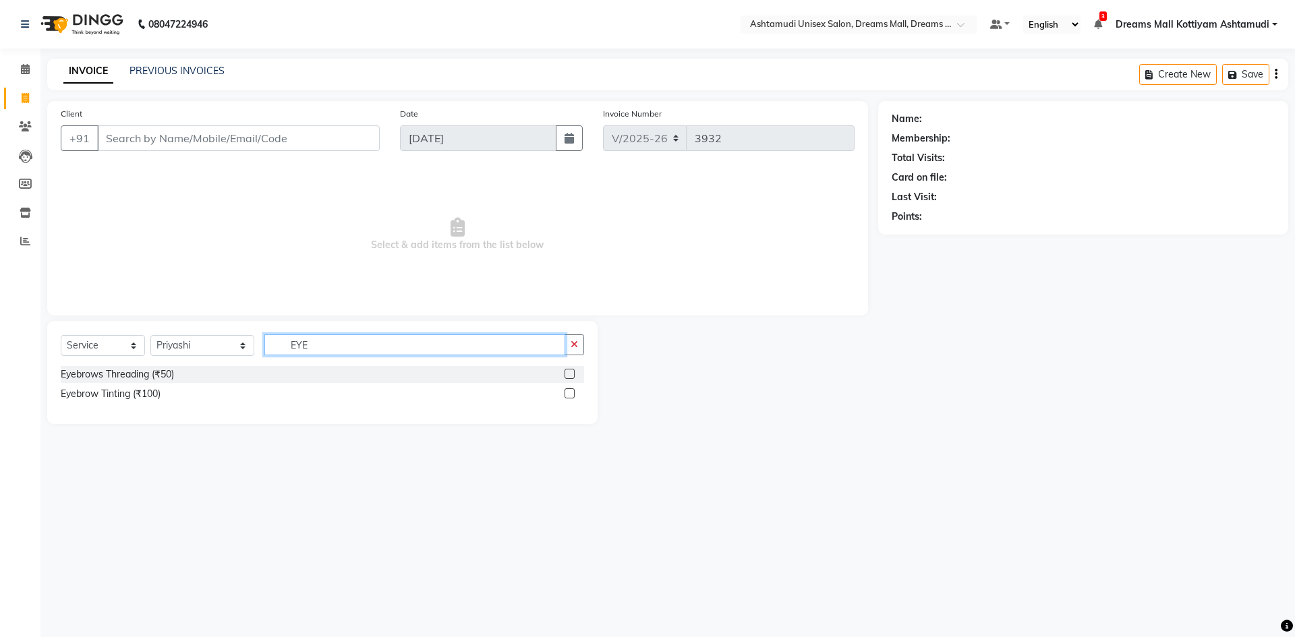
type input "EYE"
click at [567, 372] on label at bounding box center [570, 374] width 10 height 10
click at [567, 372] on input "checkbox" at bounding box center [569, 374] width 9 height 9
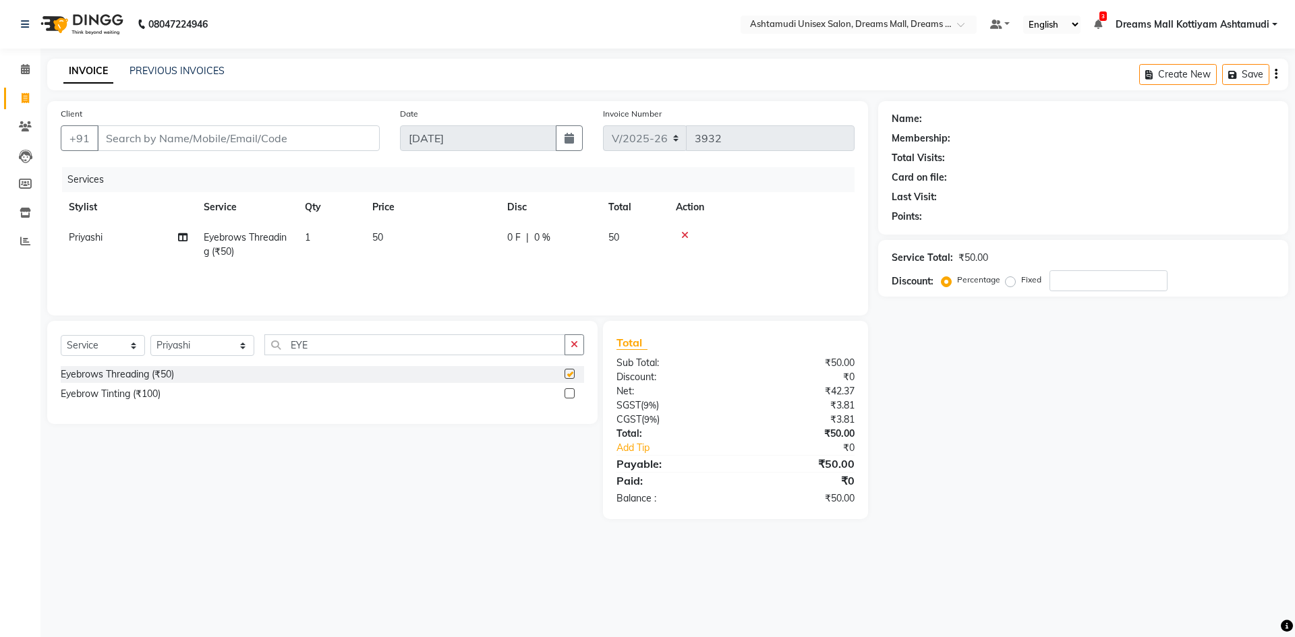
checkbox input "false"
click at [307, 145] on input "Client" at bounding box center [238, 138] width 283 height 26
type input "S"
type input "0"
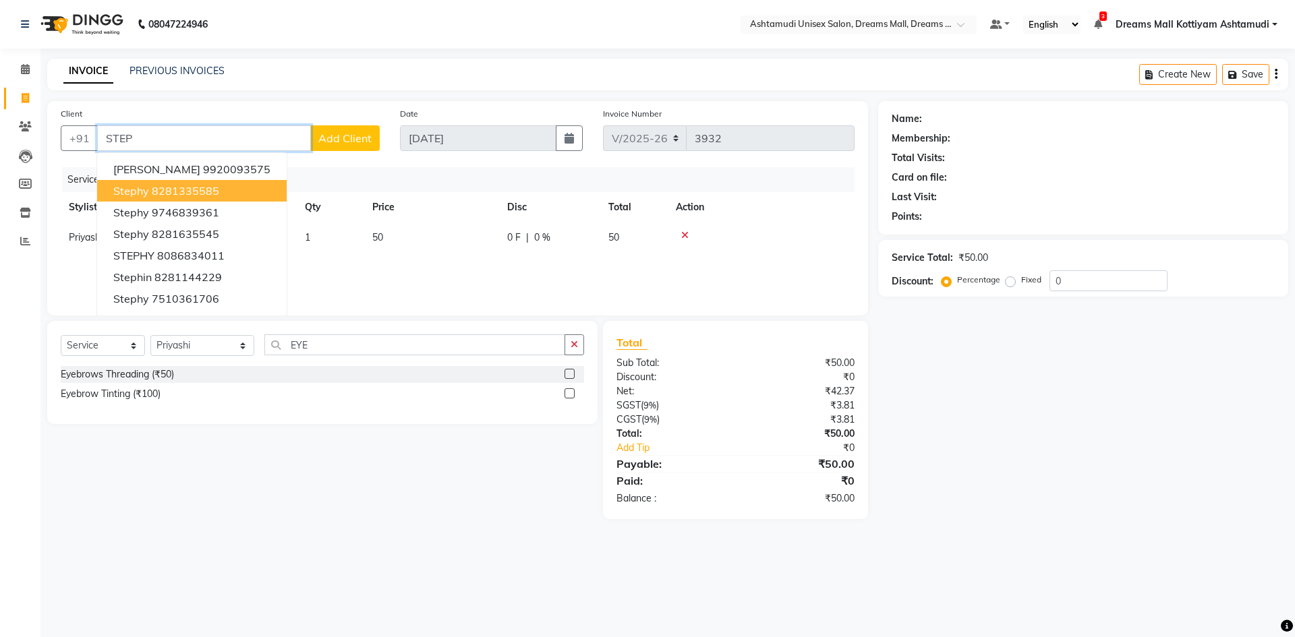
click at [225, 194] on button "Stephy 8281335585" at bounding box center [192, 191] width 190 height 22
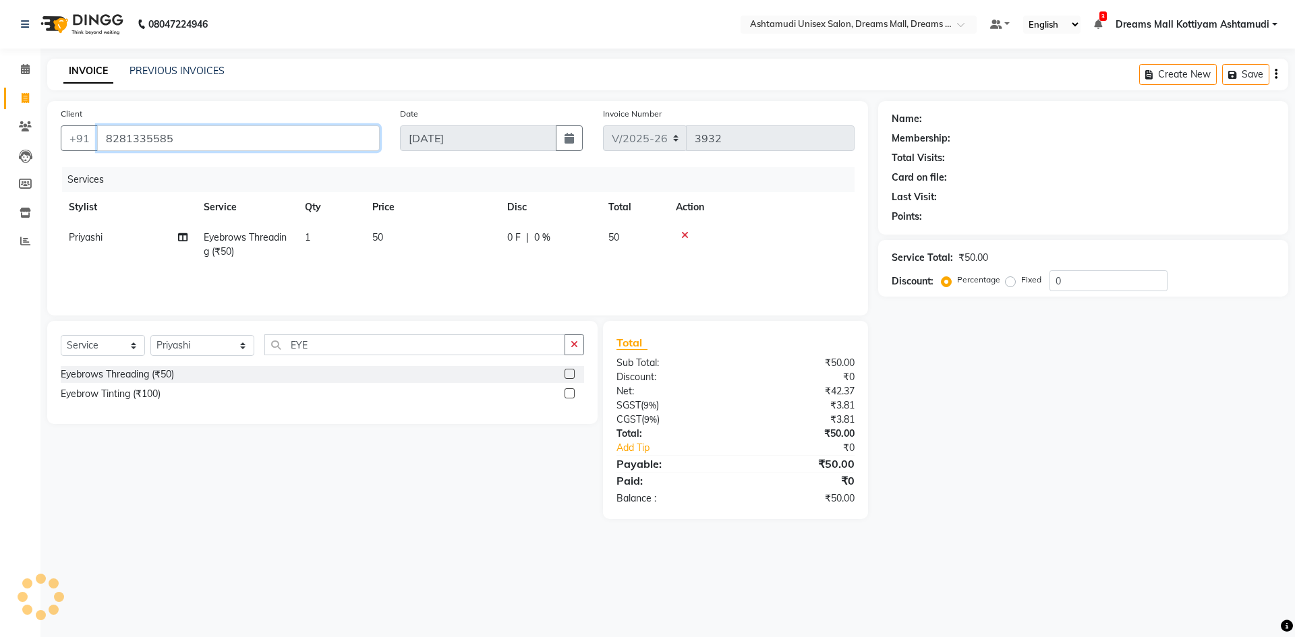
type input "8281335585"
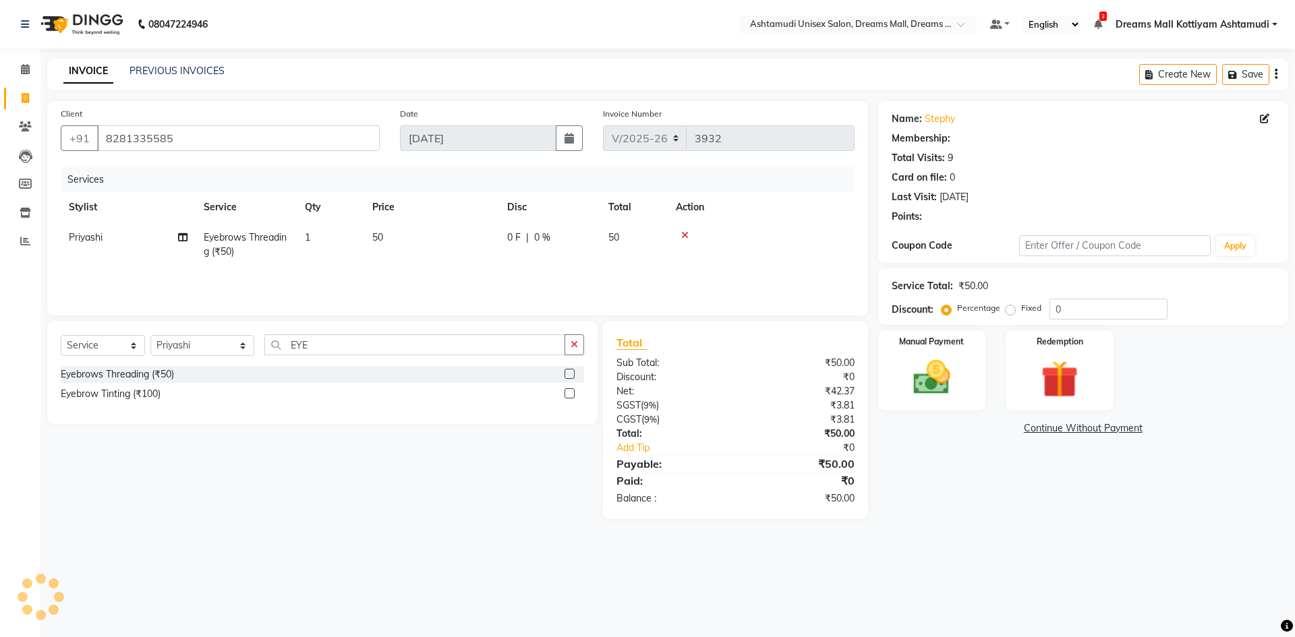
select select "1: Object"
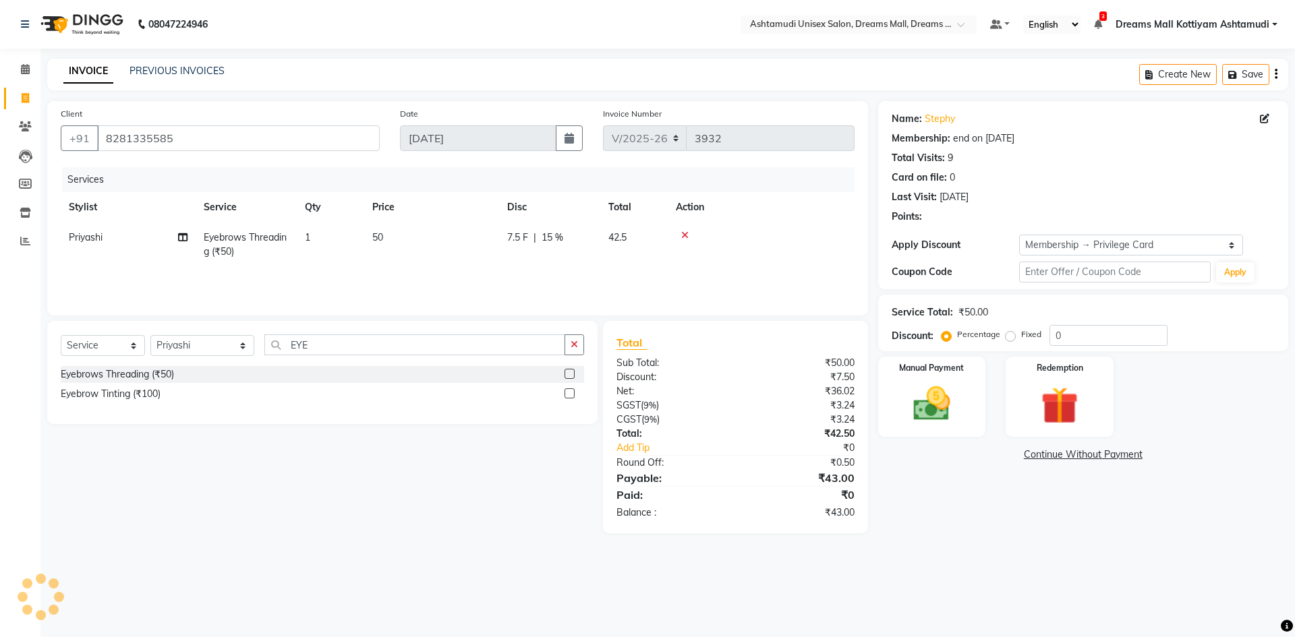
type input "15"
click at [188, 146] on input "8281335585" at bounding box center [238, 138] width 283 height 26
type input "828133558"
type input "0"
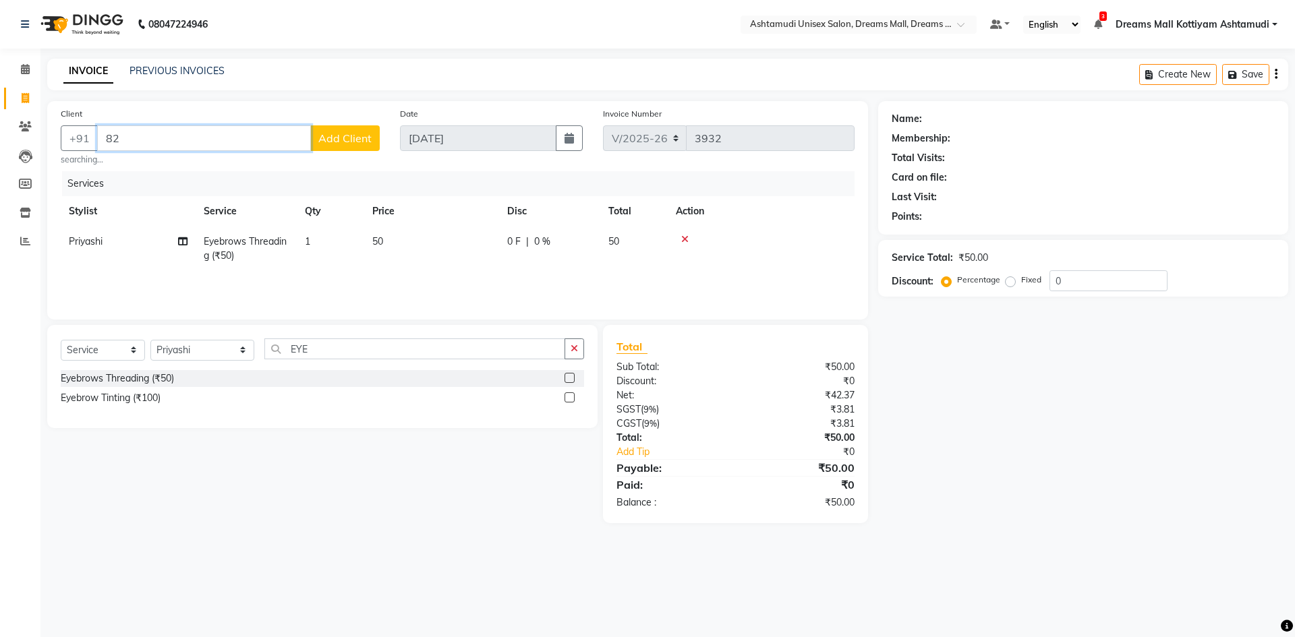
type input "8"
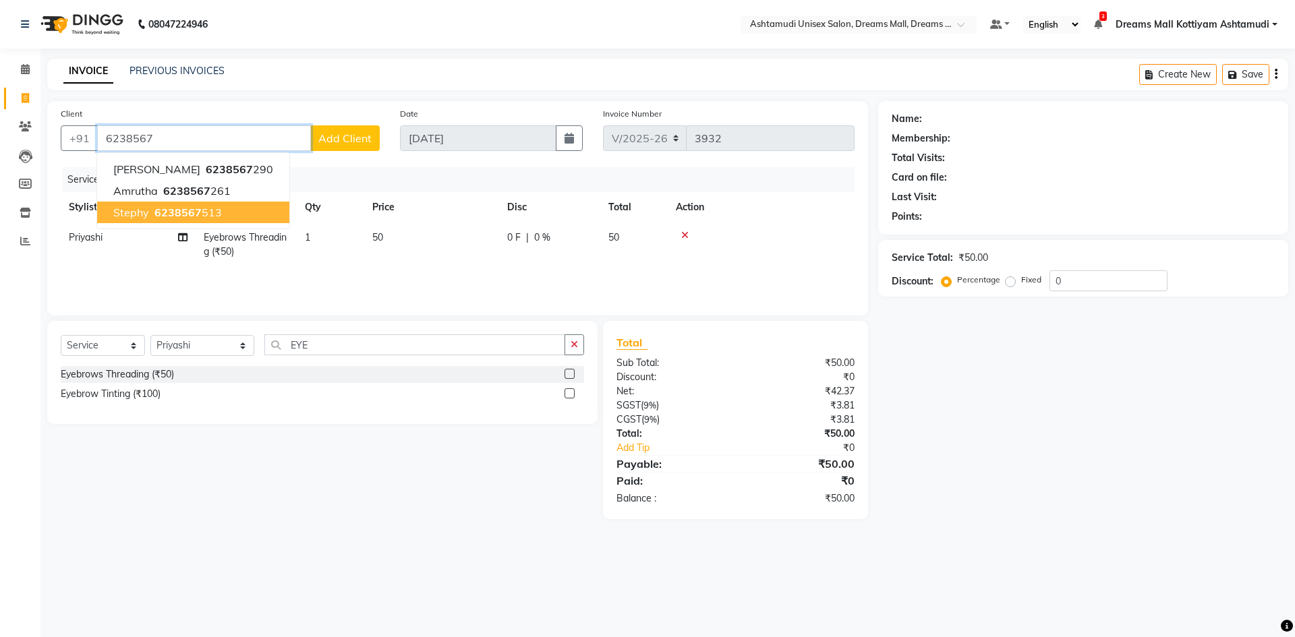
click at [156, 219] on span "6238567" at bounding box center [177, 212] width 47 height 13
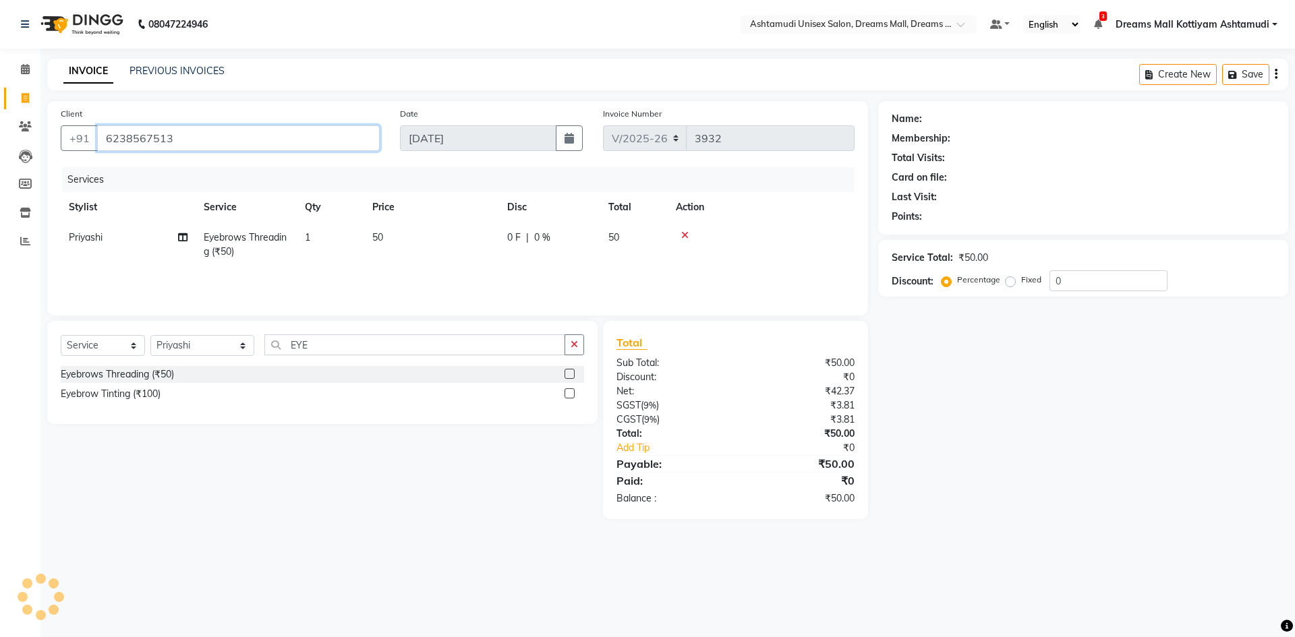
type input "6238567513"
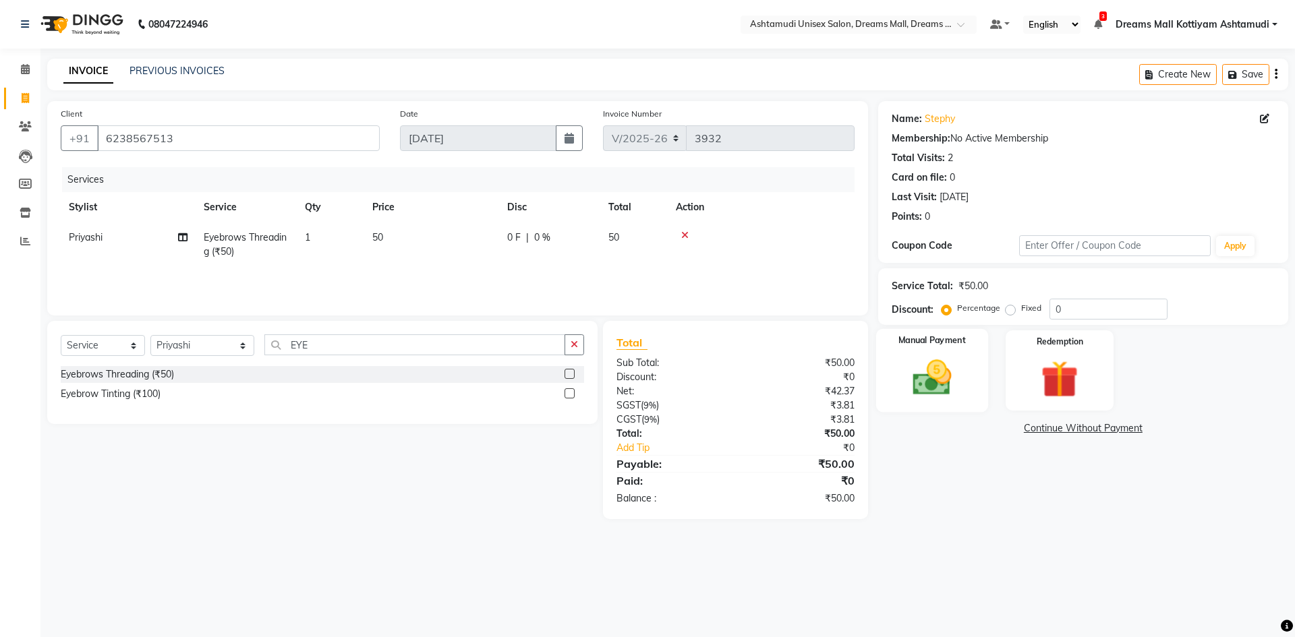
click at [958, 373] on img at bounding box center [931, 377] width 63 height 45
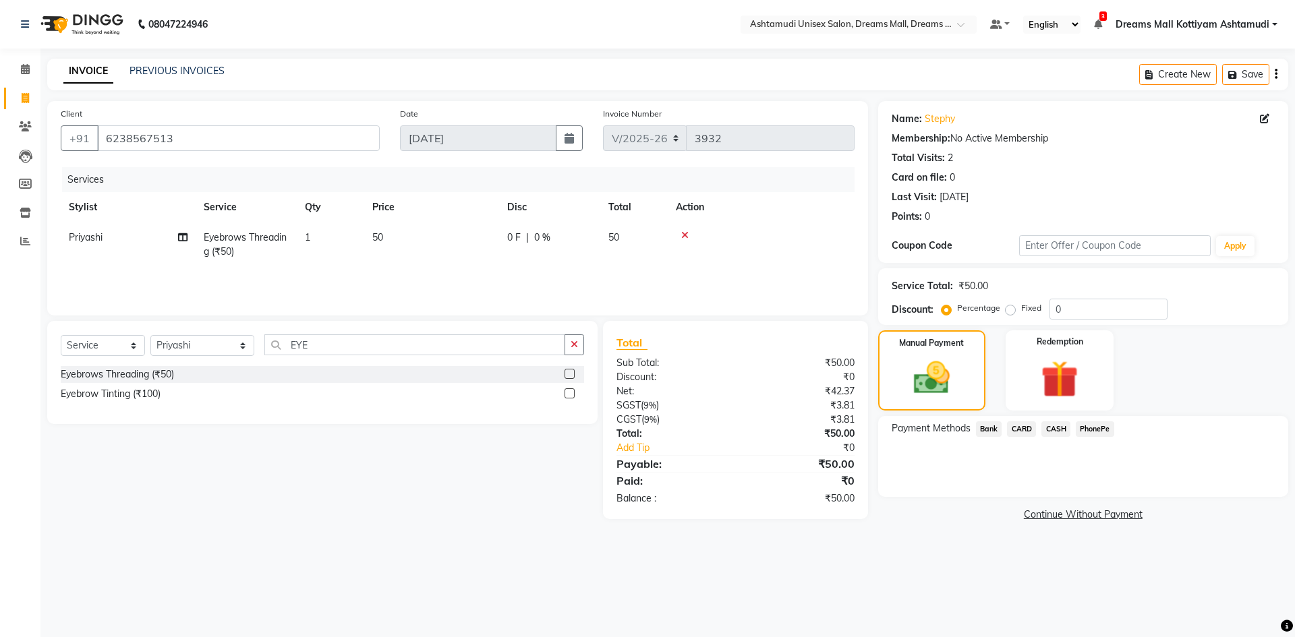
click at [1083, 430] on span "PhonePe" at bounding box center [1095, 430] width 38 height 16
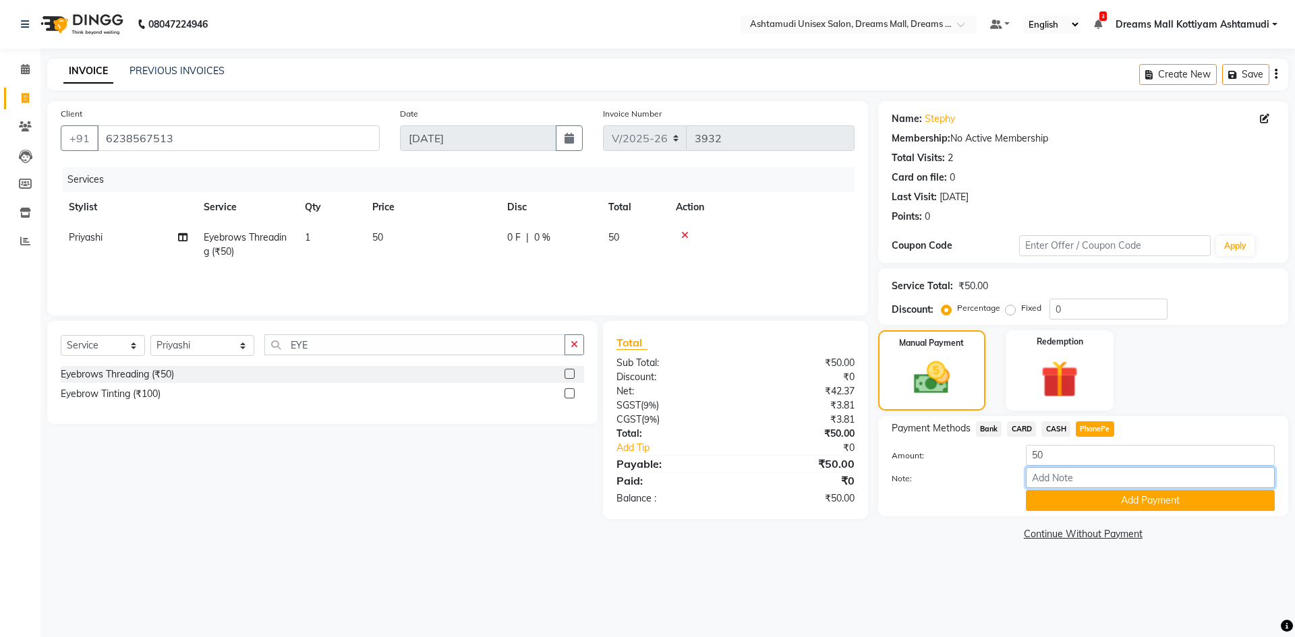
click at [1071, 483] on input "Note:" at bounding box center [1150, 477] width 249 height 21
type input "[PERSON_NAME]"
click at [1082, 499] on button "Add Payment" at bounding box center [1150, 500] width 249 height 21
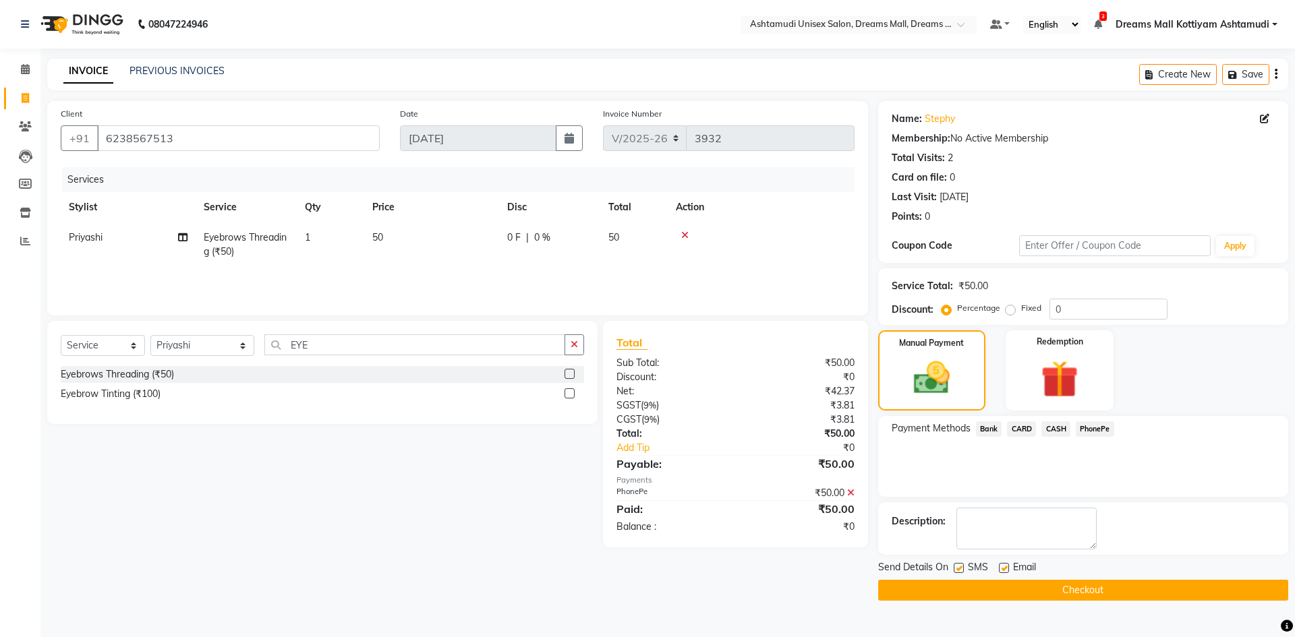
click at [987, 590] on button "Checkout" at bounding box center [1083, 590] width 410 height 21
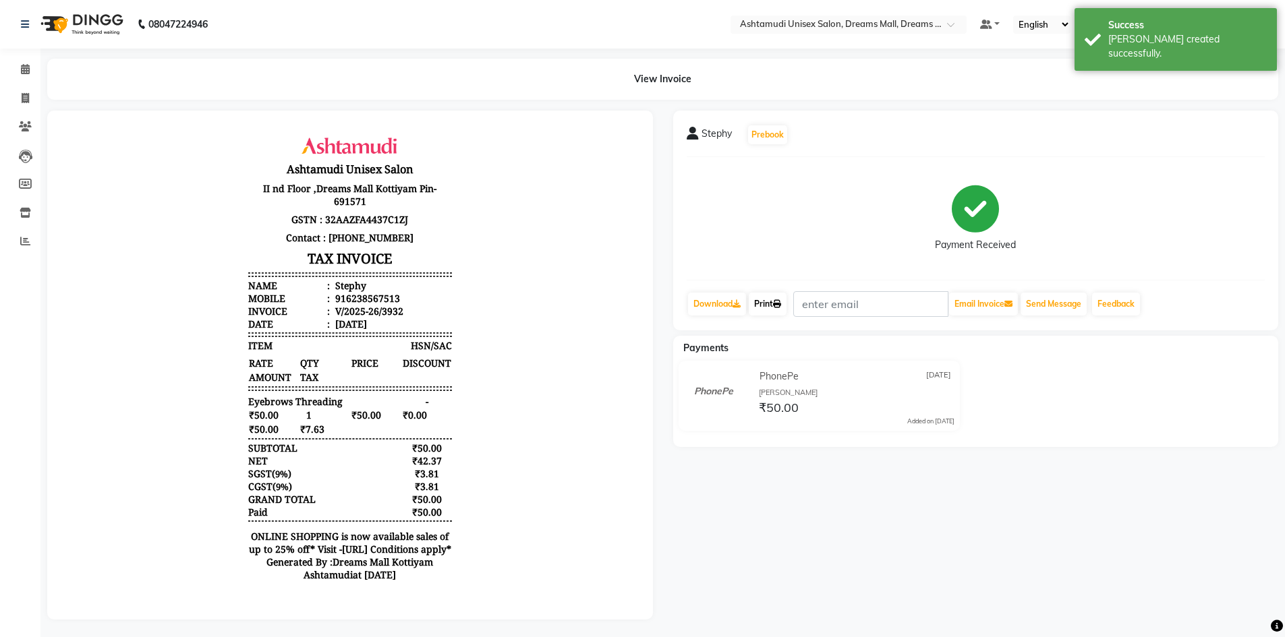
click at [784, 310] on link "Print" at bounding box center [768, 304] width 38 height 23
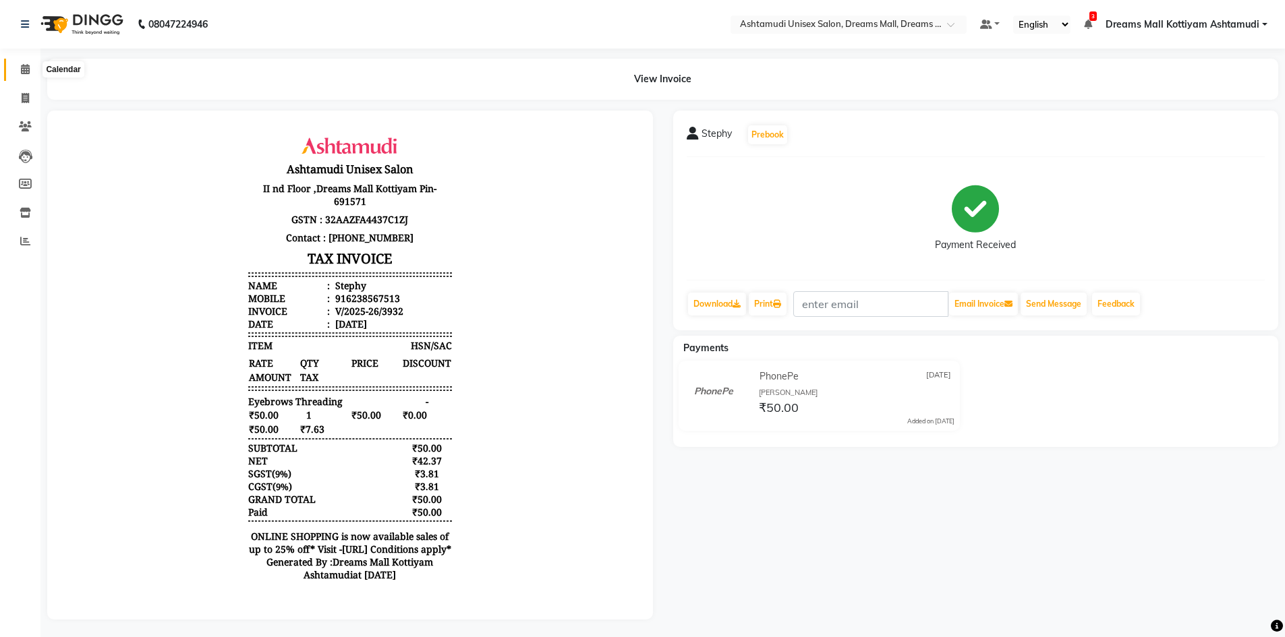
click at [29, 67] on icon at bounding box center [25, 69] width 9 height 10
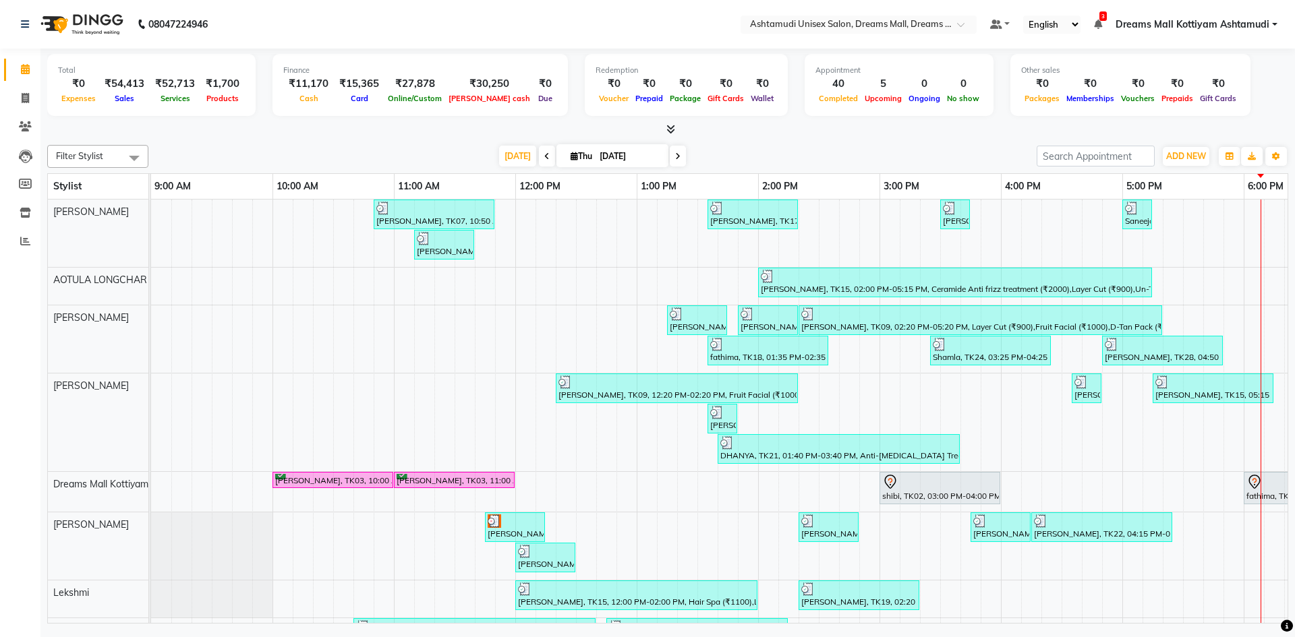
click at [60, 138] on div "Total ₹0 Expenses ₹54,413 Sales ₹52,713 Services ₹1,700 Products Finance ₹11,17…" at bounding box center [667, 338] width 1255 height 579
click at [13, 155] on link "Leads" at bounding box center [20, 156] width 32 height 22
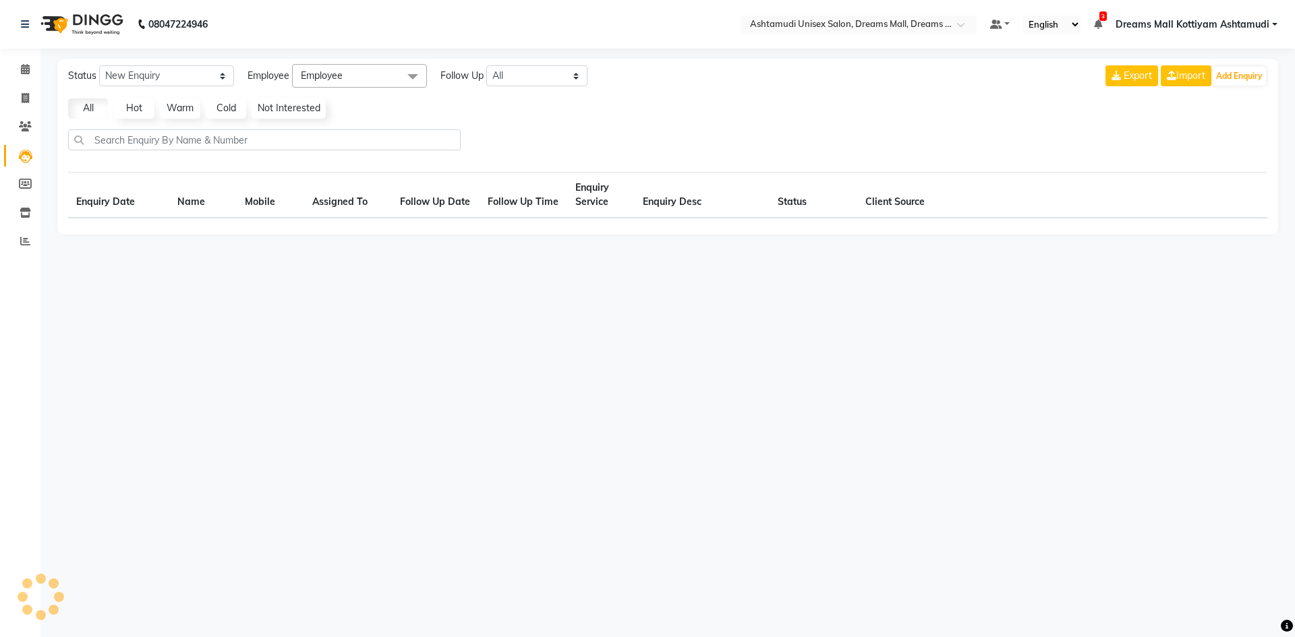
click at [13, 156] on link "Leads" at bounding box center [20, 156] width 32 height 22
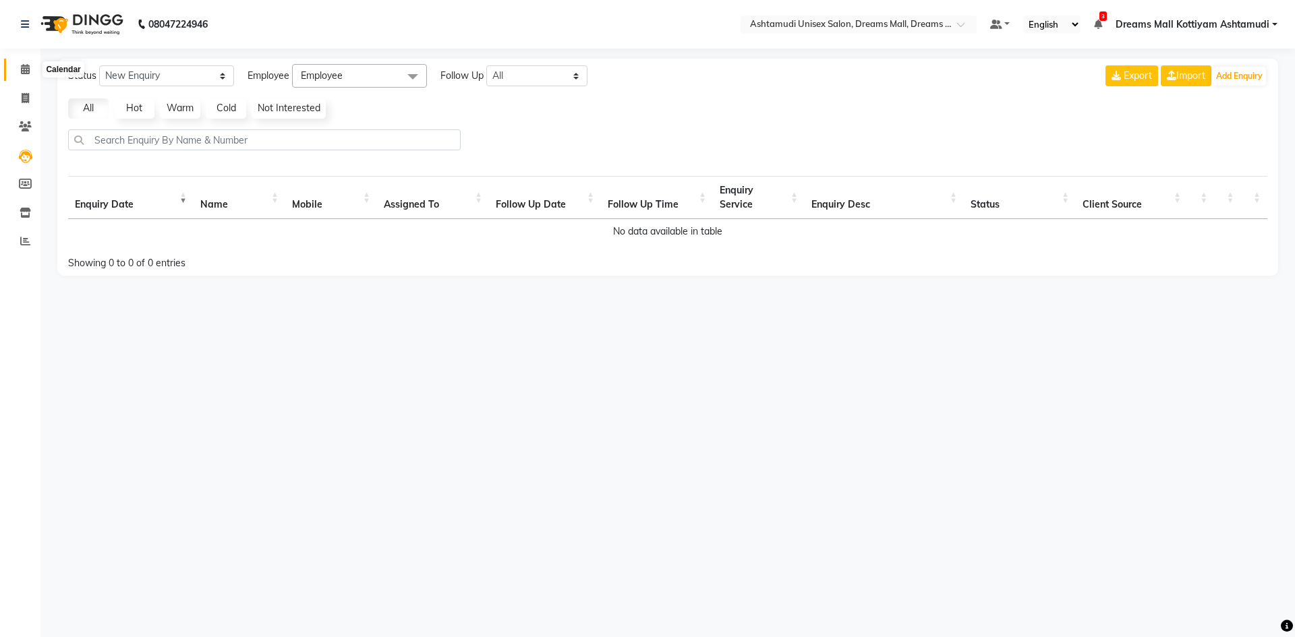
click at [31, 67] on span at bounding box center [25, 70] width 24 height 16
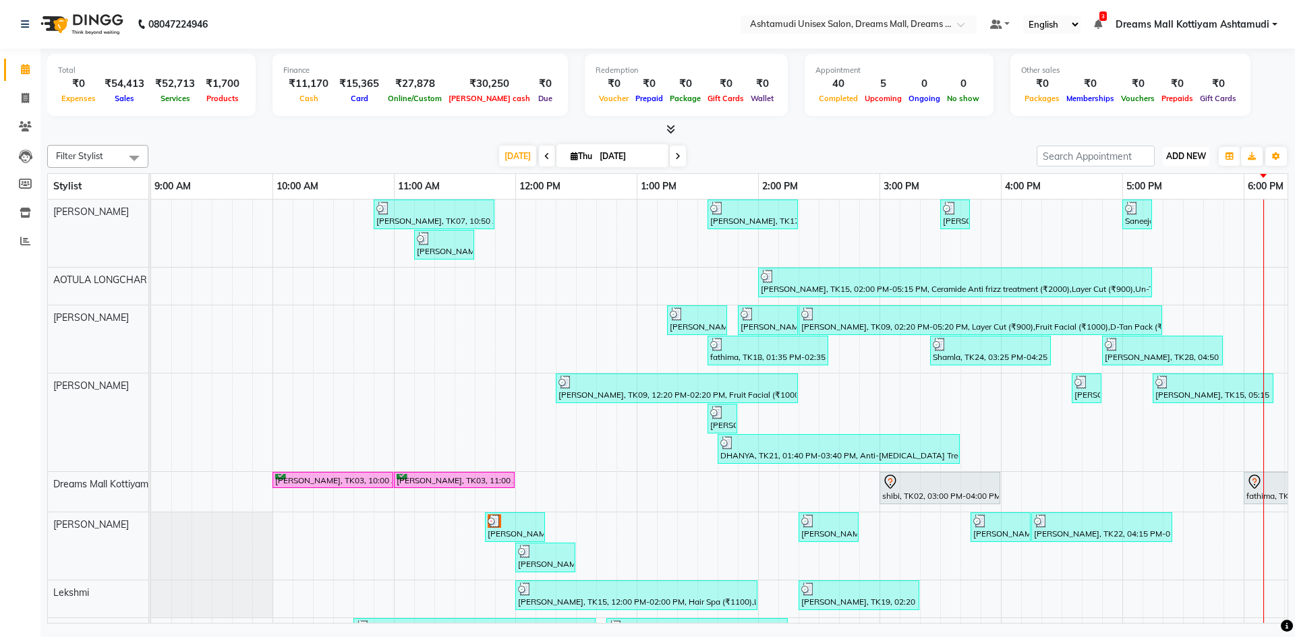
click at [1187, 156] on span "ADD NEW" at bounding box center [1186, 156] width 40 height 10
click at [1150, 198] on link "Add Invoice" at bounding box center [1155, 200] width 107 height 18
select select "service"
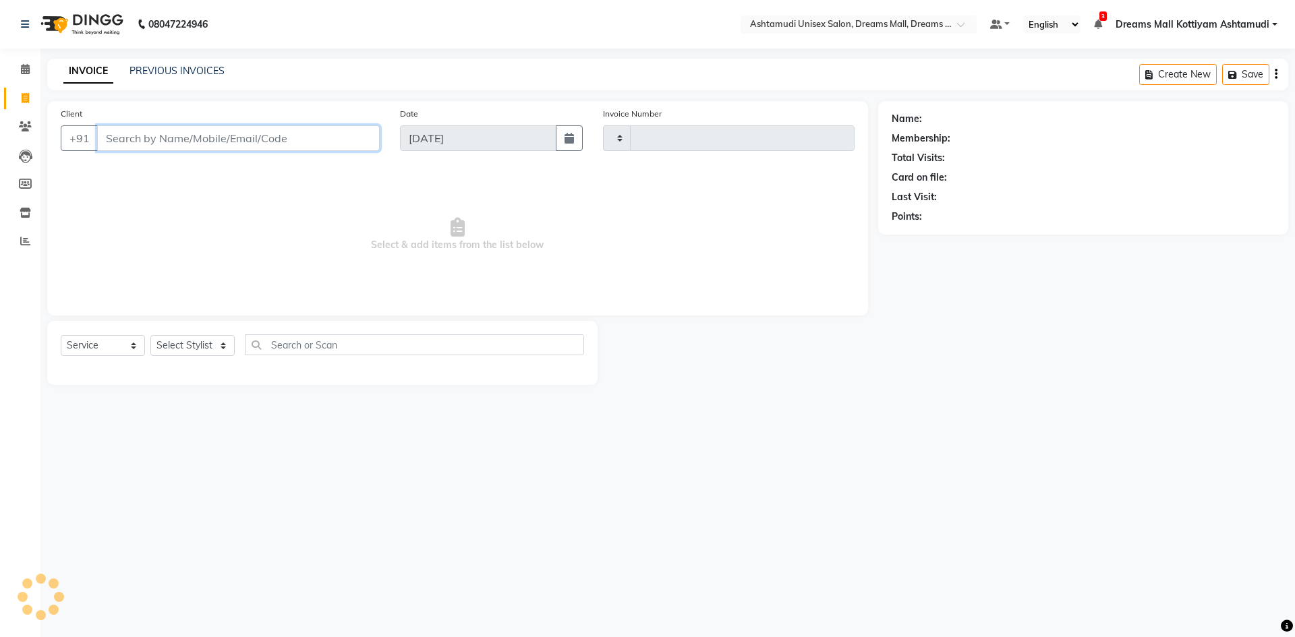
click at [184, 138] on input "Client" at bounding box center [238, 138] width 283 height 26
type input "3933"
select select "7264"
click at [218, 351] on select "Select Stylist [PERSON_NAME] AOTULA LONGCHAR [PERSON_NAME] BIKI SARKI [PERSON_N…" at bounding box center [202, 345] width 104 height 21
select select "62099"
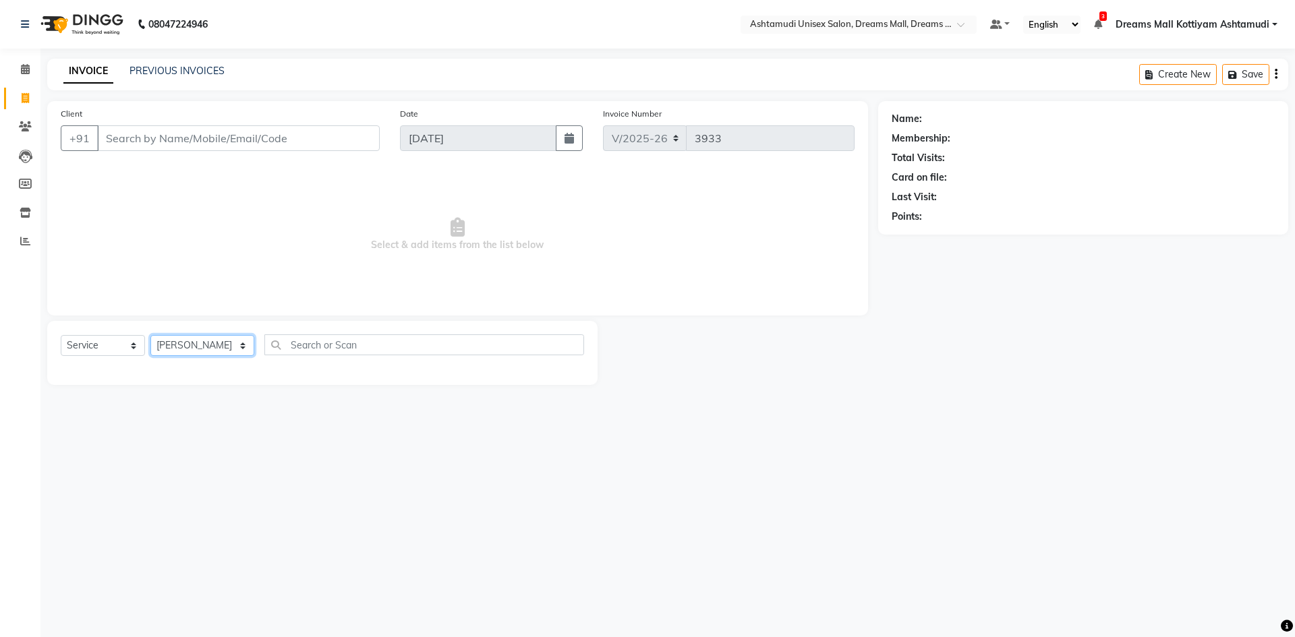
click at [150, 335] on select "Select Stylist [PERSON_NAME] AOTULA LONGCHAR [PERSON_NAME] BIKI SARKI [PERSON_N…" at bounding box center [202, 345] width 104 height 21
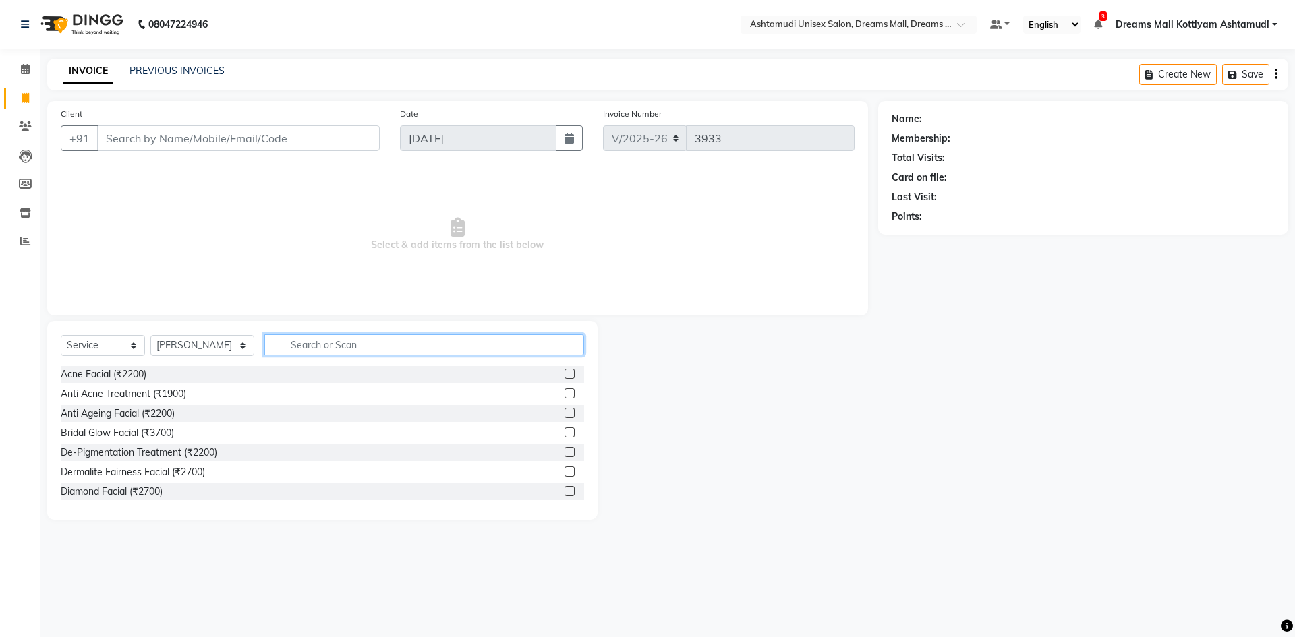
click at [339, 345] on input "text" at bounding box center [424, 345] width 320 height 21
type input "CUT"
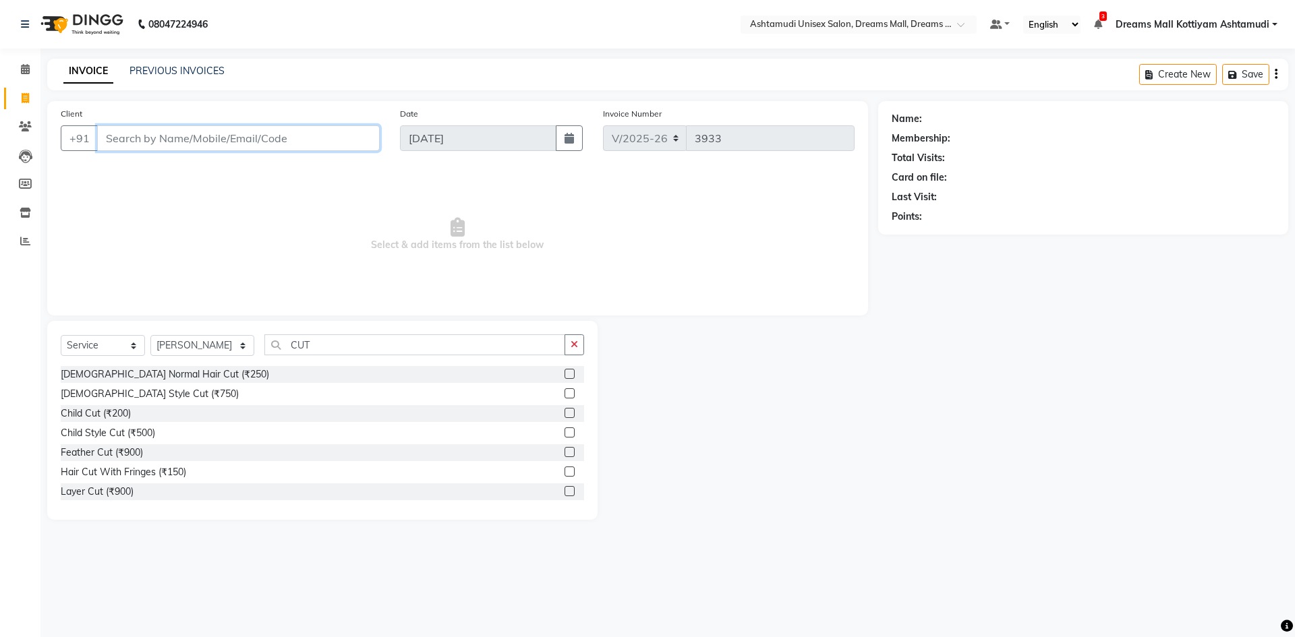
click at [175, 137] on input "Client" at bounding box center [238, 138] width 283 height 26
type input "9495295275"
click at [114, 415] on div "Child Cut (₹200)" at bounding box center [96, 414] width 70 height 14
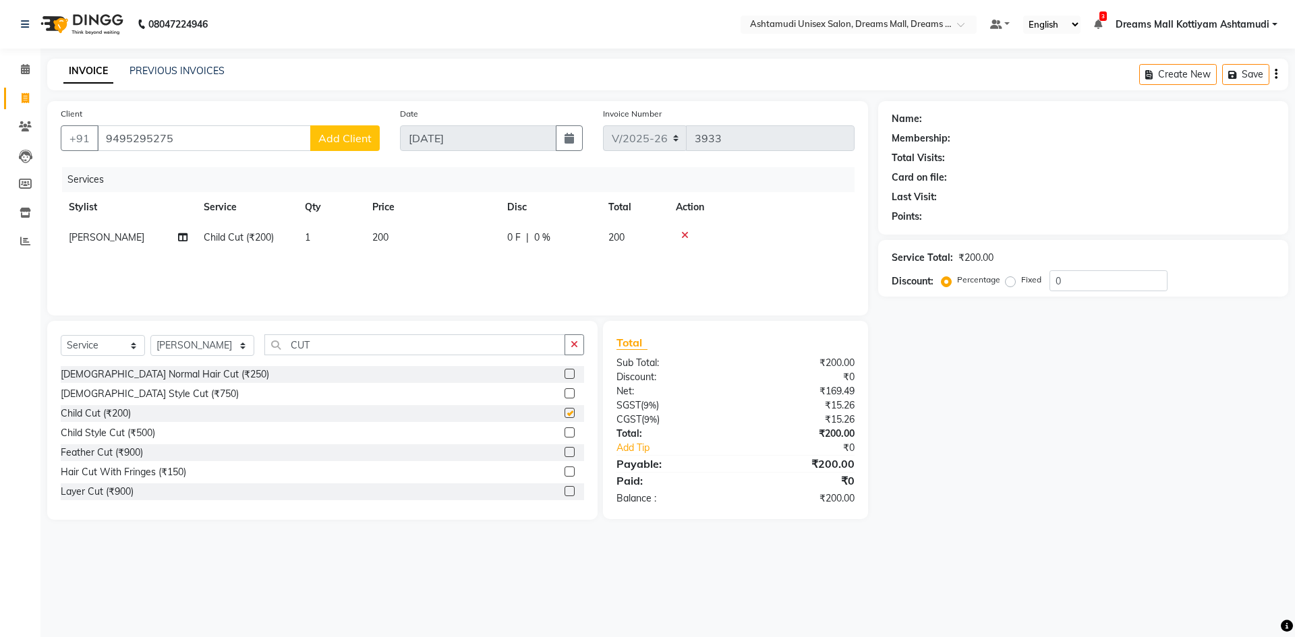
checkbox input "false"
click at [366, 136] on span "Add Client" at bounding box center [344, 138] width 53 height 13
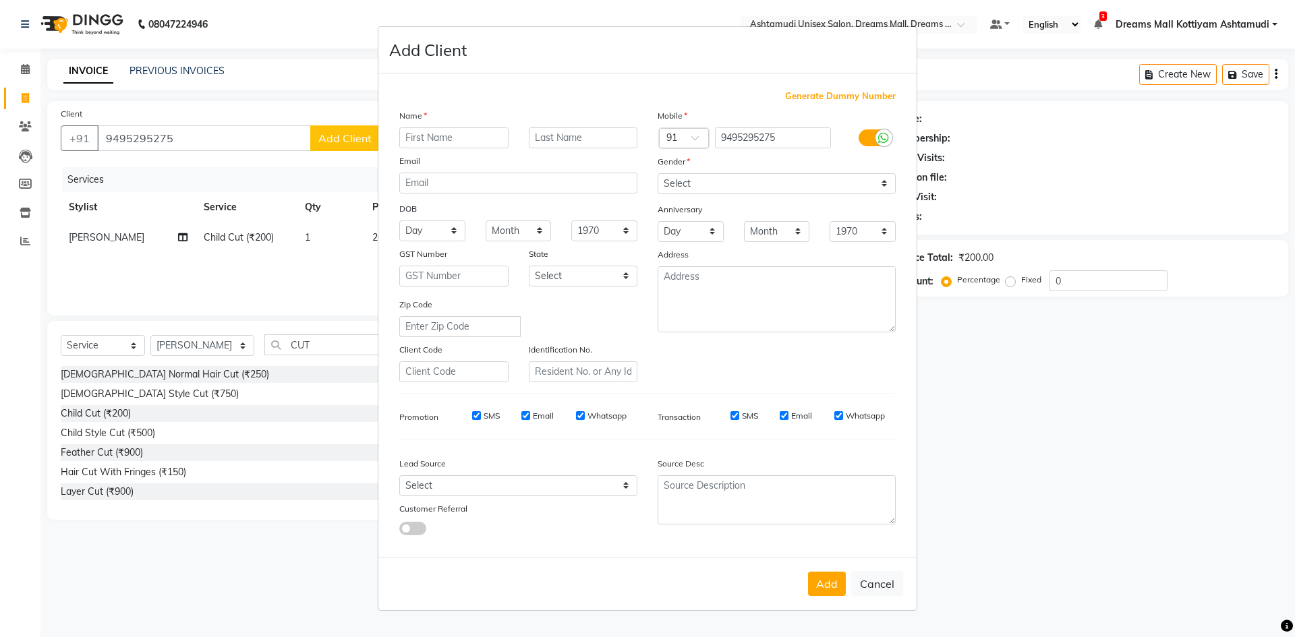
click at [440, 136] on input "text" at bounding box center [453, 137] width 109 height 21
type input "SHAHATH"
click at [691, 185] on select "Select [DEMOGRAPHIC_DATA] [DEMOGRAPHIC_DATA] Other Prefer Not To Say" at bounding box center [777, 183] width 238 height 21
select select "[DEMOGRAPHIC_DATA]"
click at [658, 173] on select "Select [DEMOGRAPHIC_DATA] [DEMOGRAPHIC_DATA] Other Prefer Not To Say" at bounding box center [777, 183] width 238 height 21
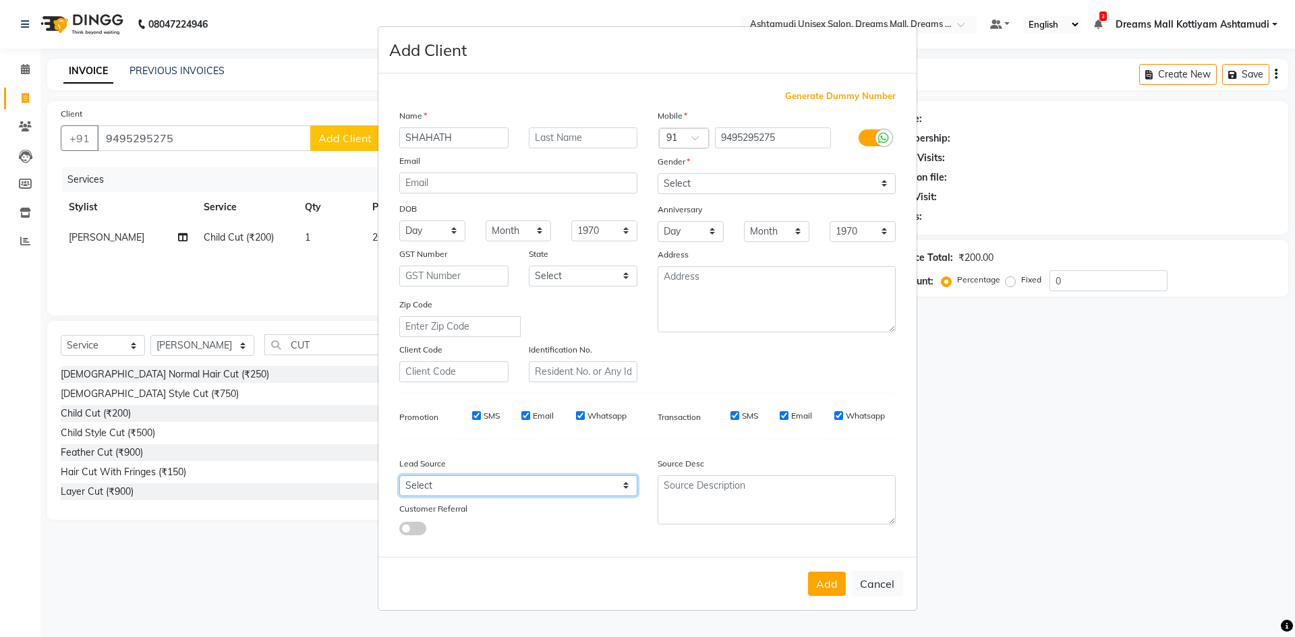
click at [494, 484] on select "Select Walk-in Referral Internet Friend Word of Mouth Advertisement Facebook Ju…" at bounding box center [518, 486] width 238 height 21
select select "49874"
click at [399, 476] on select "Select Walk-in Referral Internet Friend Word of Mouth Advertisement Facebook Ju…" at bounding box center [518, 486] width 238 height 21
click at [820, 588] on button "Add" at bounding box center [827, 584] width 38 height 24
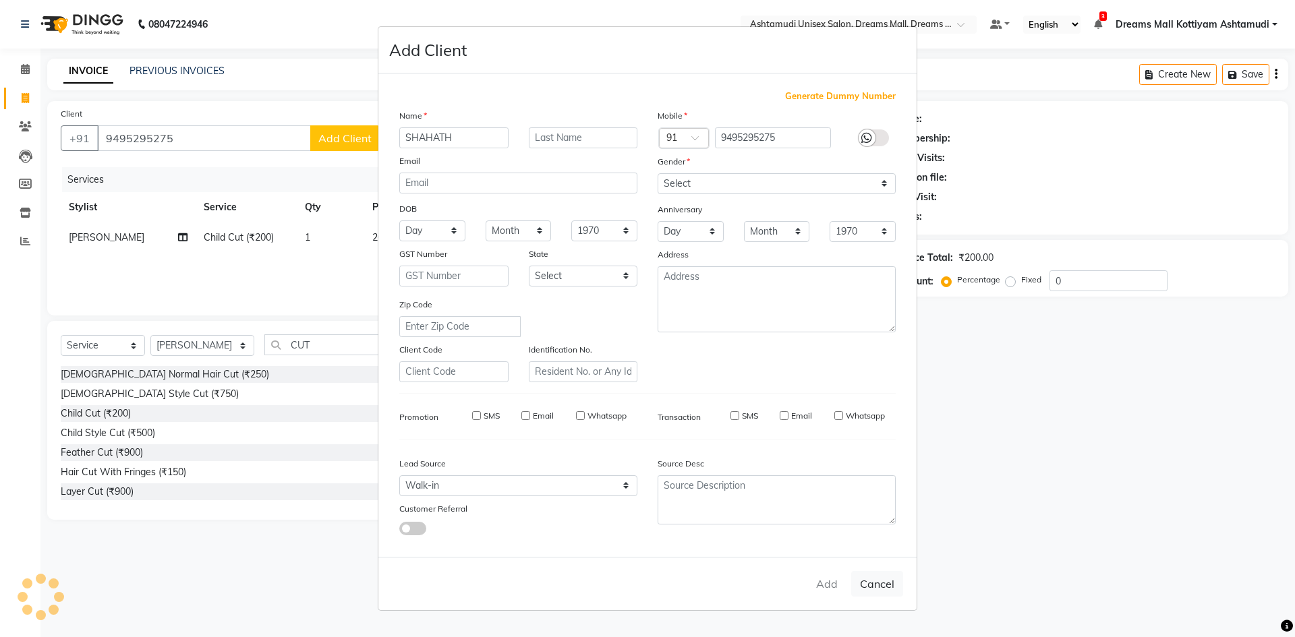
select select
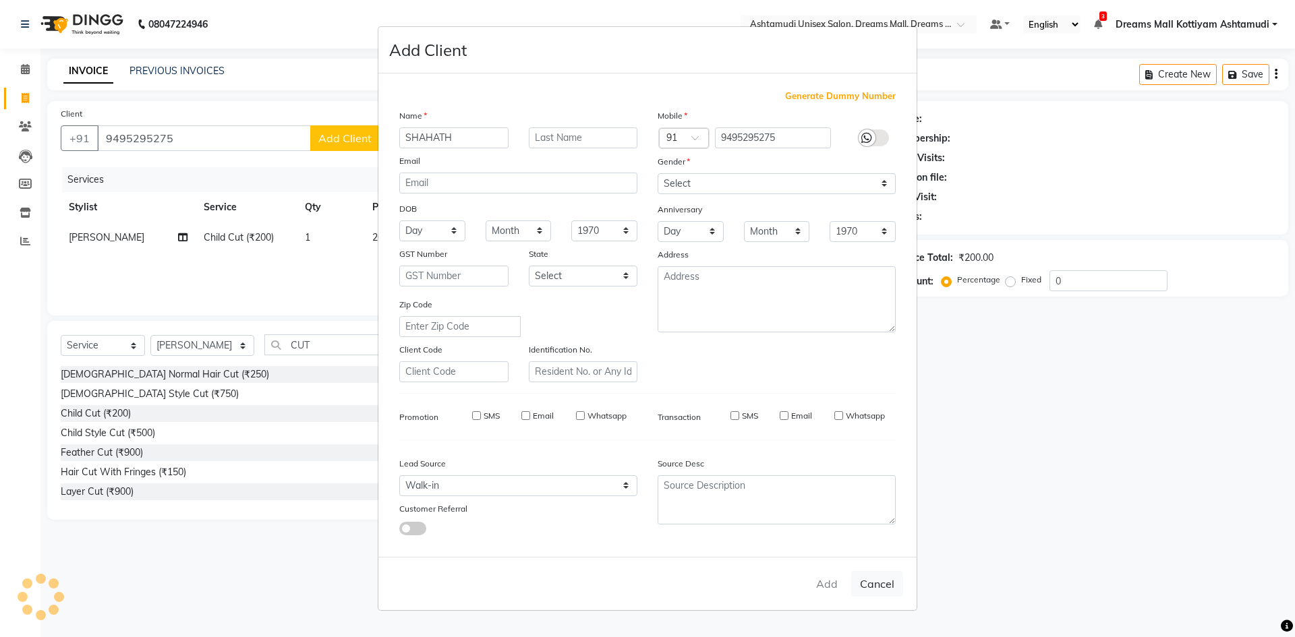
select select
checkbox input "false"
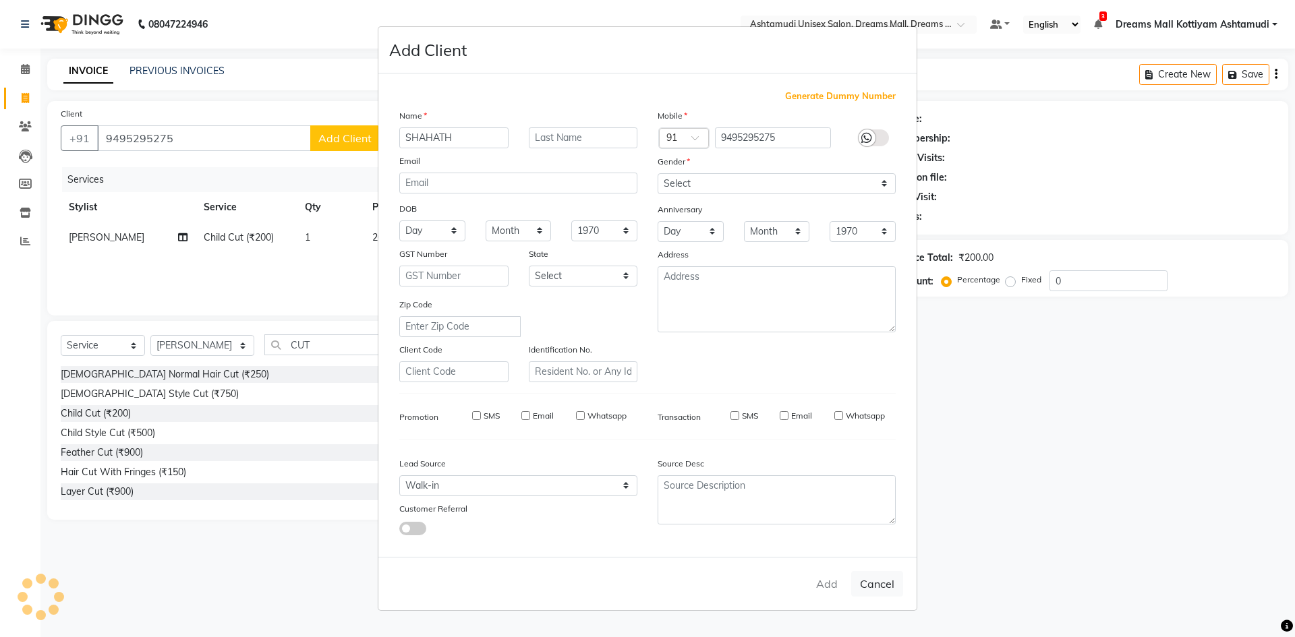
checkbox input "false"
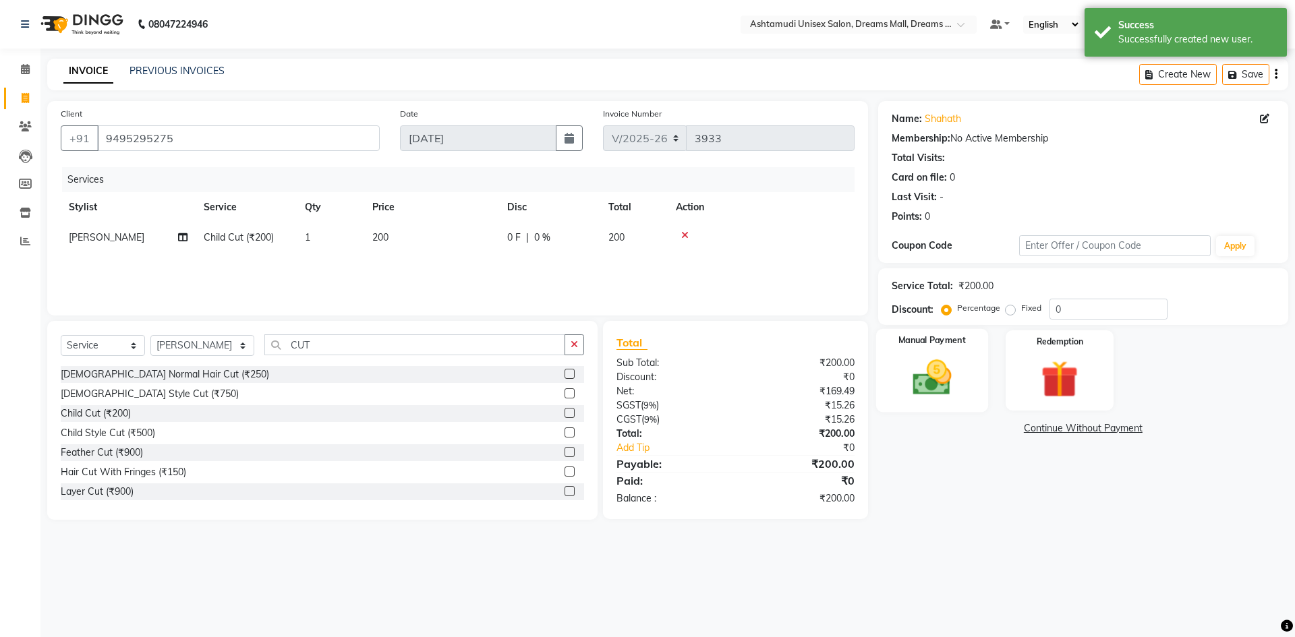
click at [973, 372] on div "Manual Payment" at bounding box center [932, 370] width 112 height 83
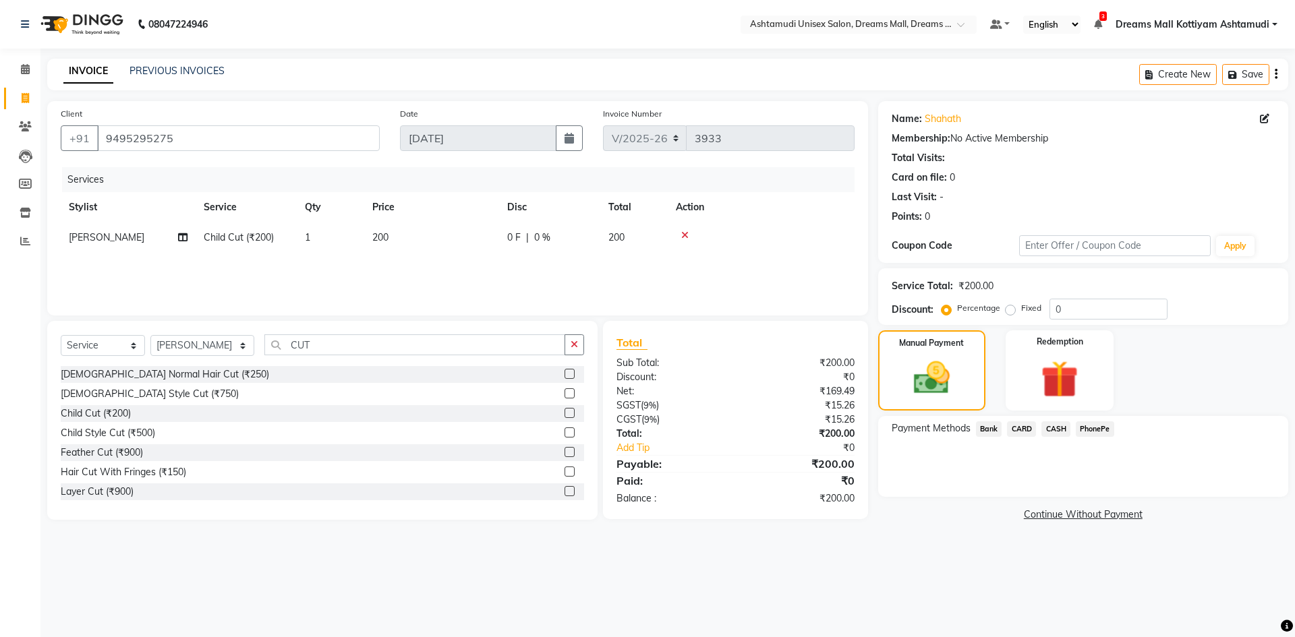
click at [1014, 433] on span "CARD" at bounding box center [1021, 430] width 29 height 16
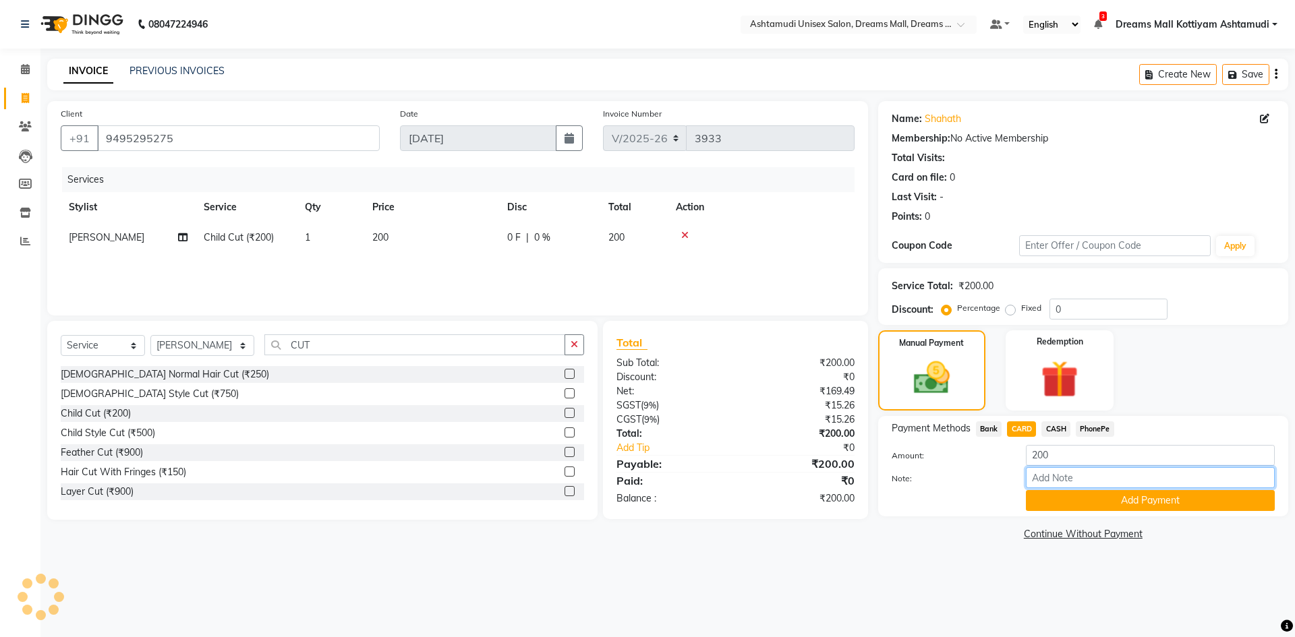
drag, startPoint x: 1075, startPoint y: 483, endPoint x: 1082, endPoint y: 477, distance: 9.1
click at [1075, 483] on input "Note:" at bounding box center [1150, 477] width 249 height 21
type input "Arun"
click at [1151, 500] on button "Add Payment" at bounding box center [1150, 500] width 249 height 21
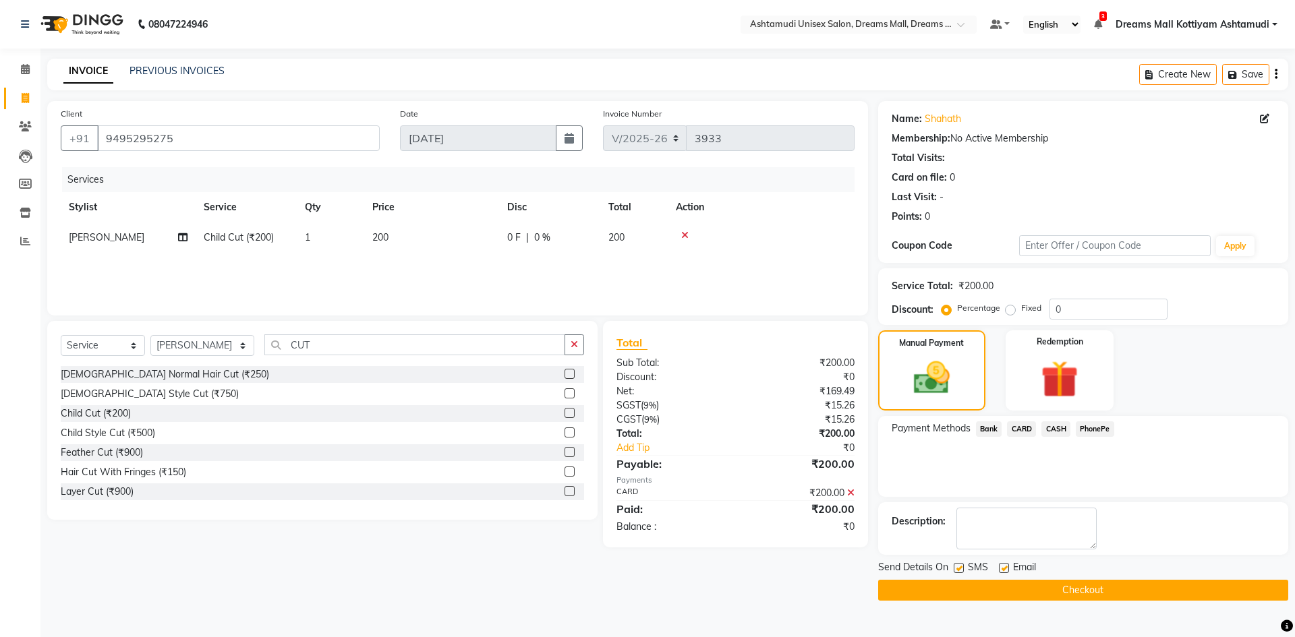
click at [1072, 597] on button "Checkout" at bounding box center [1083, 590] width 410 height 21
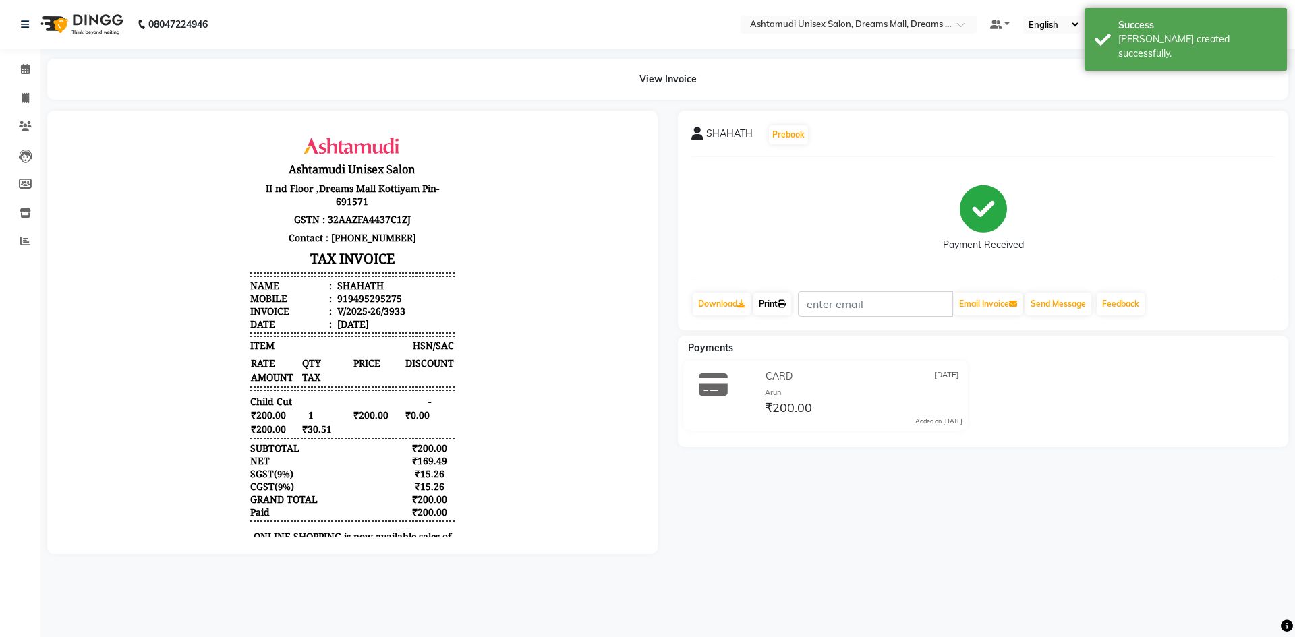
click at [786, 301] on icon at bounding box center [782, 304] width 8 height 8
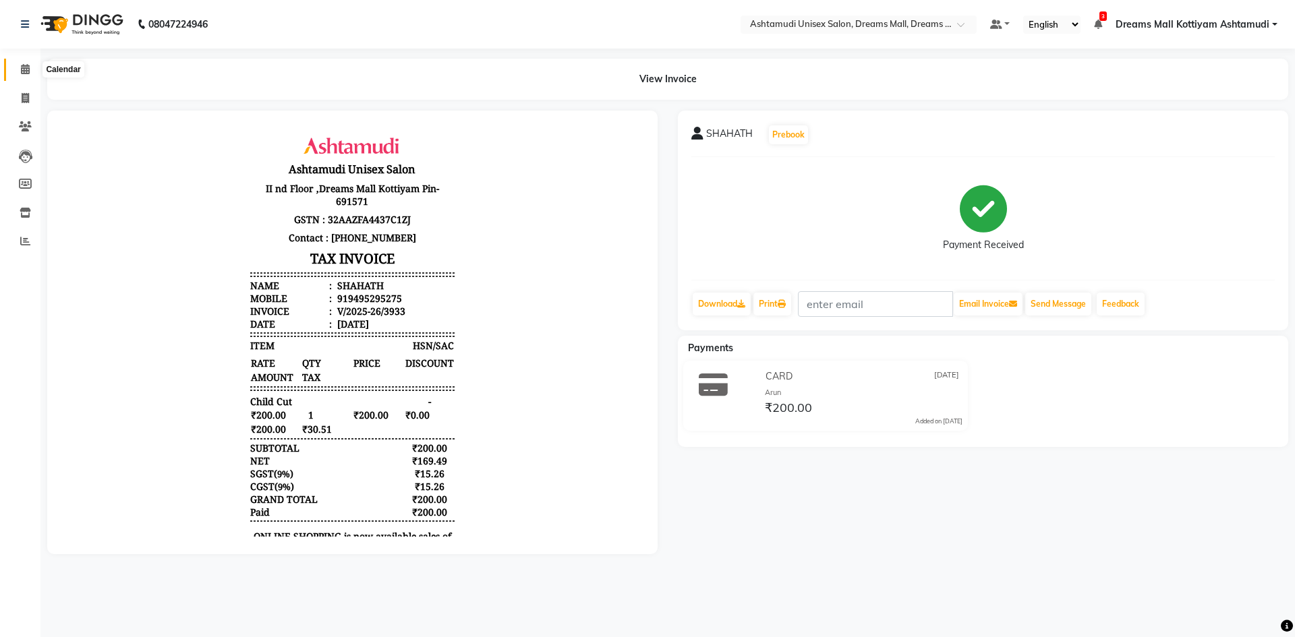
click at [24, 67] on icon at bounding box center [25, 69] width 9 height 10
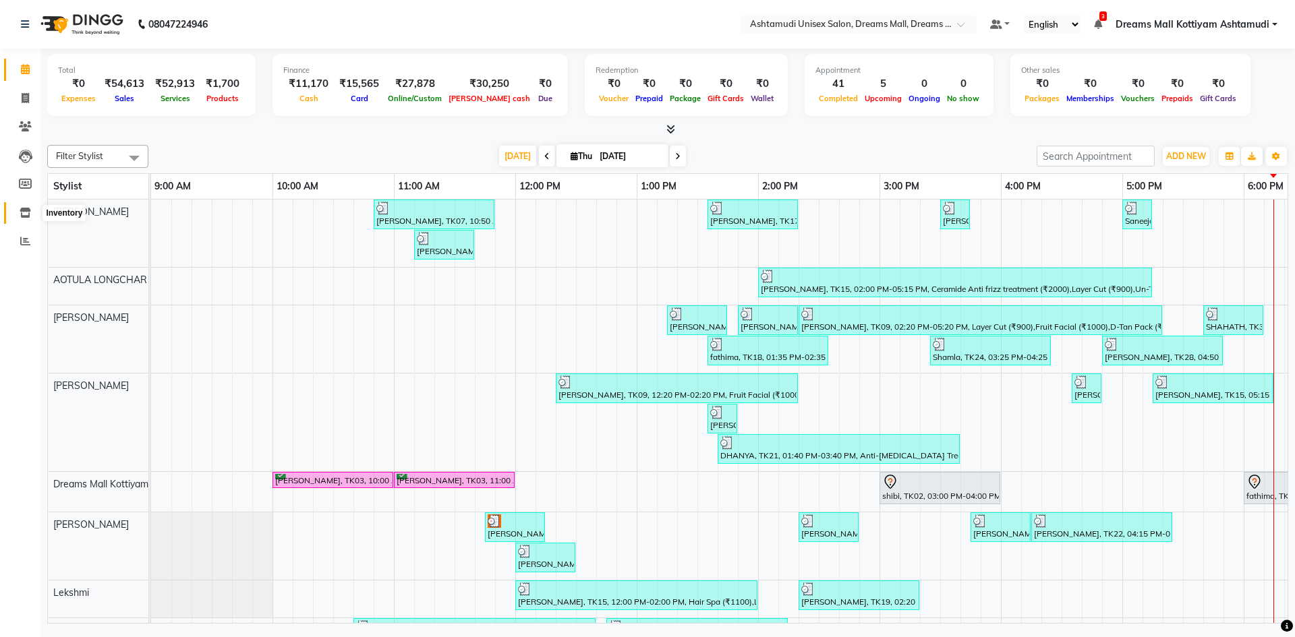
click at [28, 217] on icon at bounding box center [25, 213] width 11 height 10
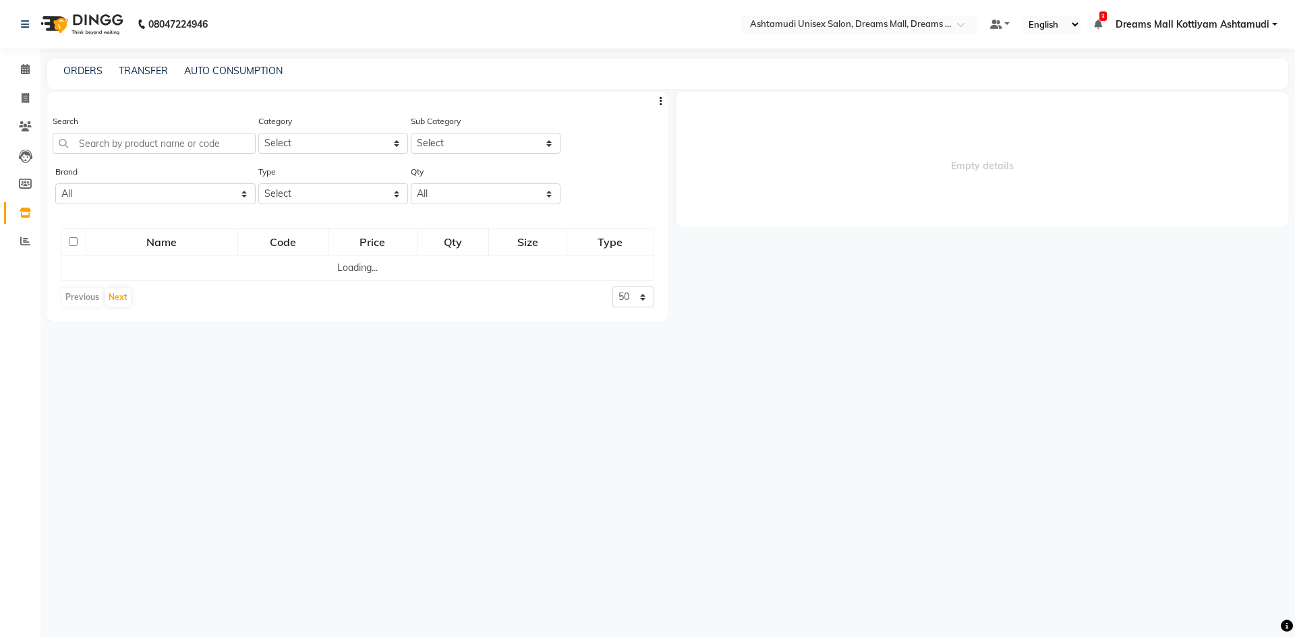
select select
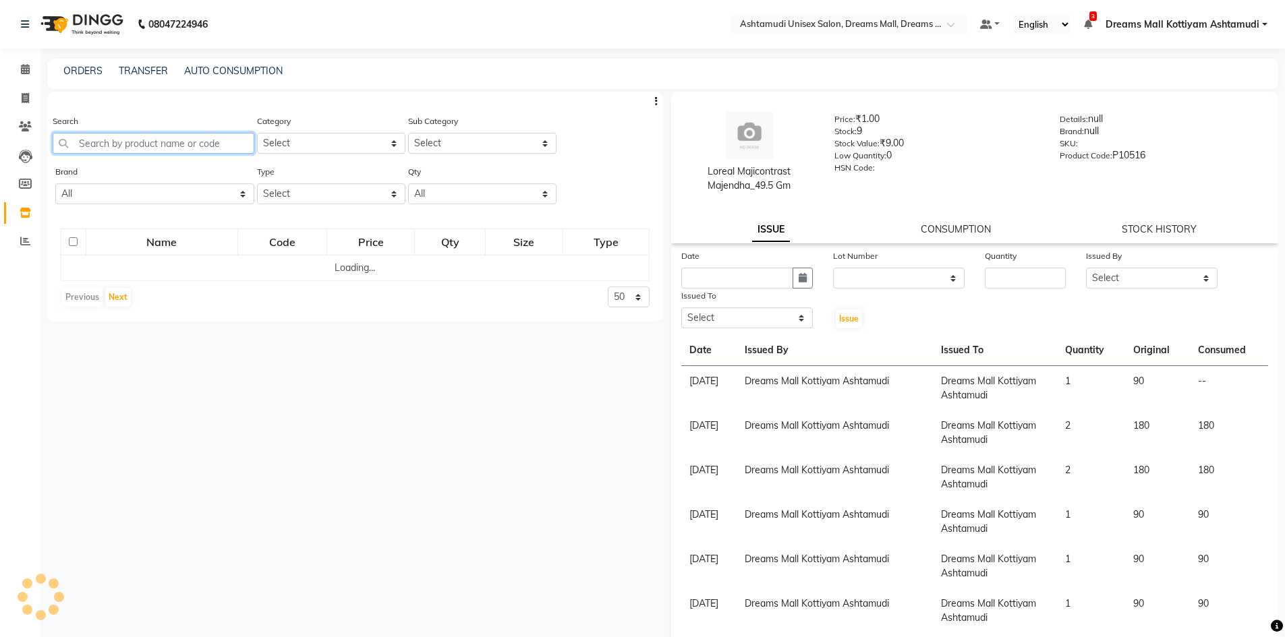
click at [99, 148] on input "text" at bounding box center [154, 143] width 202 height 21
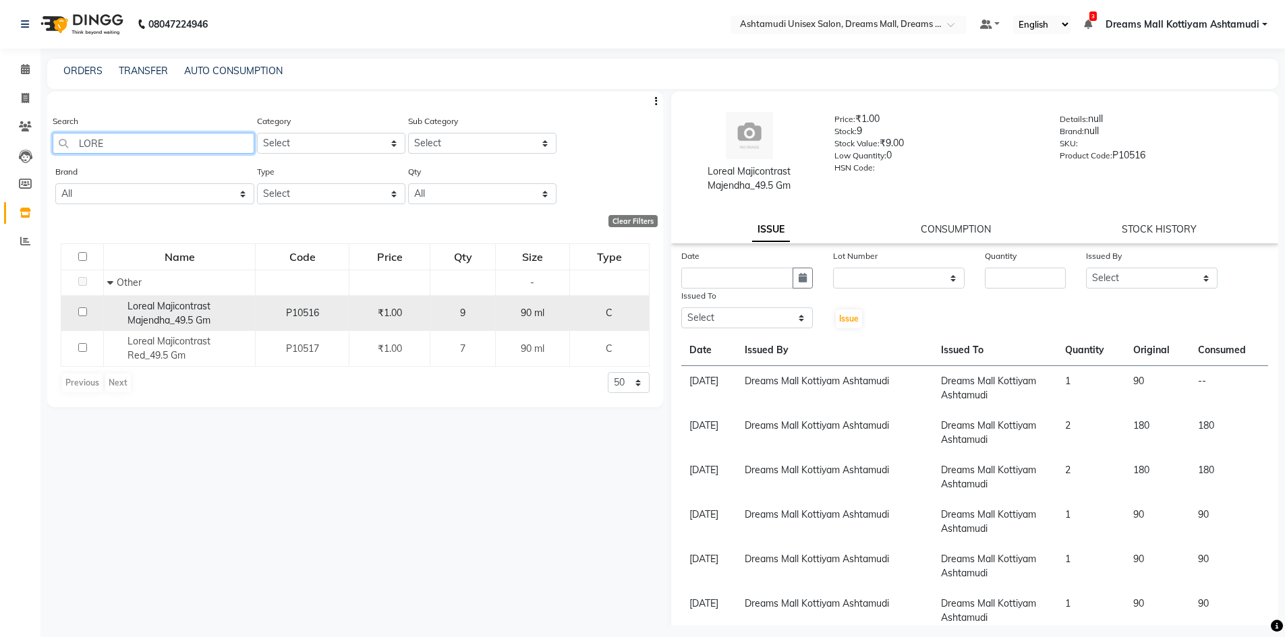
type input "LORE"
click at [156, 310] on span "Loreal Majicontrast Majendha_49.5 Gm" at bounding box center [168, 313] width 83 height 26
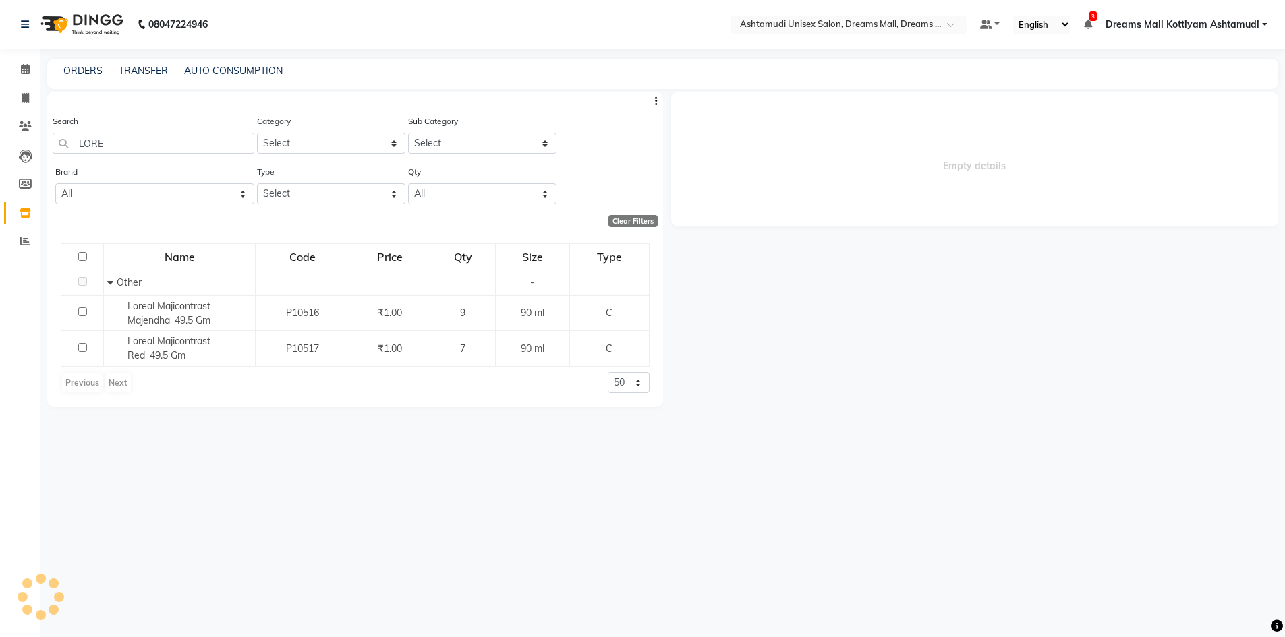
select select
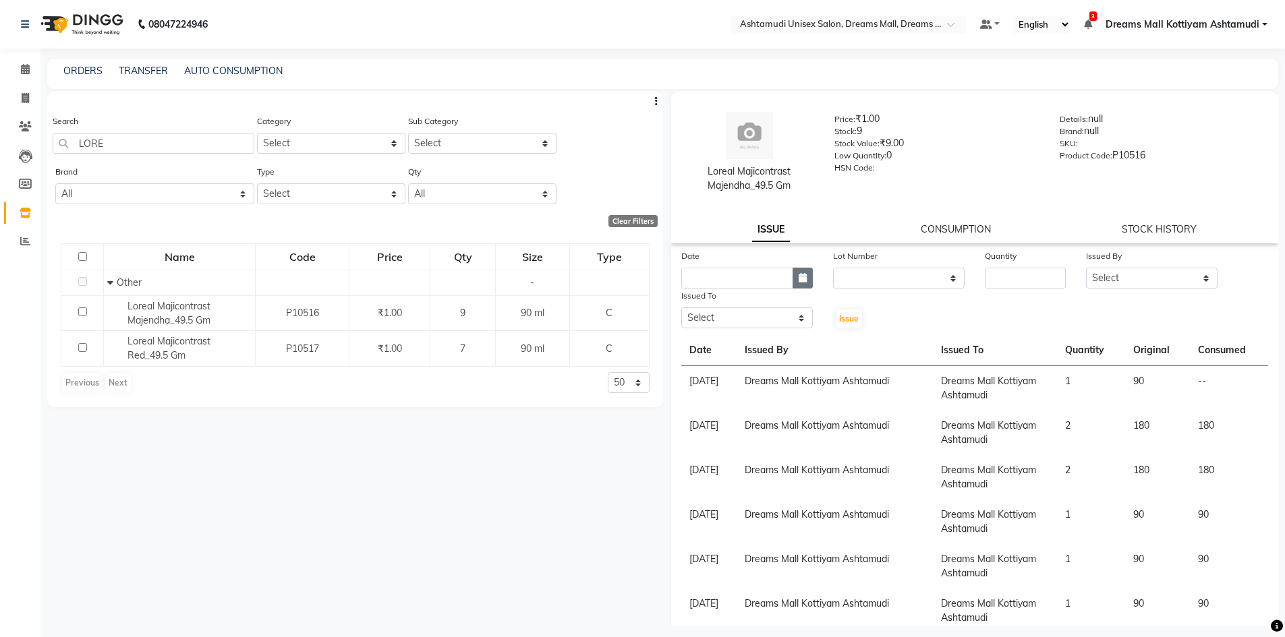
click at [793, 279] on button "button" at bounding box center [803, 278] width 20 height 21
select select "9"
select select "2025"
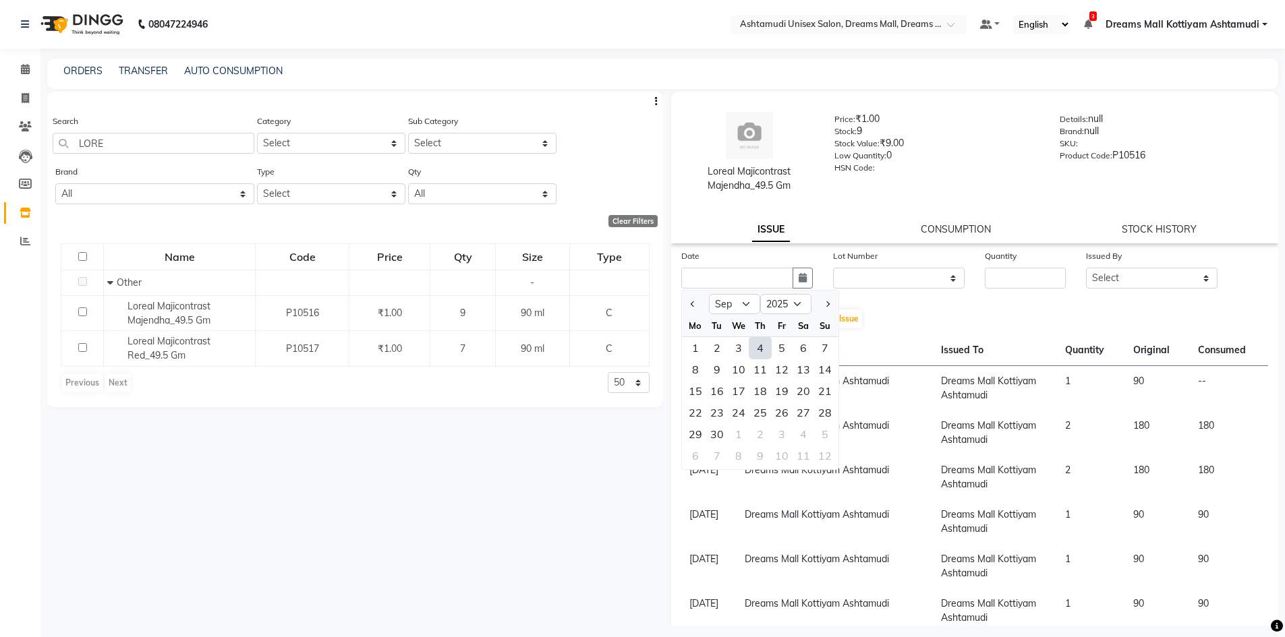
click at [761, 349] on div "4" at bounding box center [760, 348] width 22 height 22
type input "[DATE]"
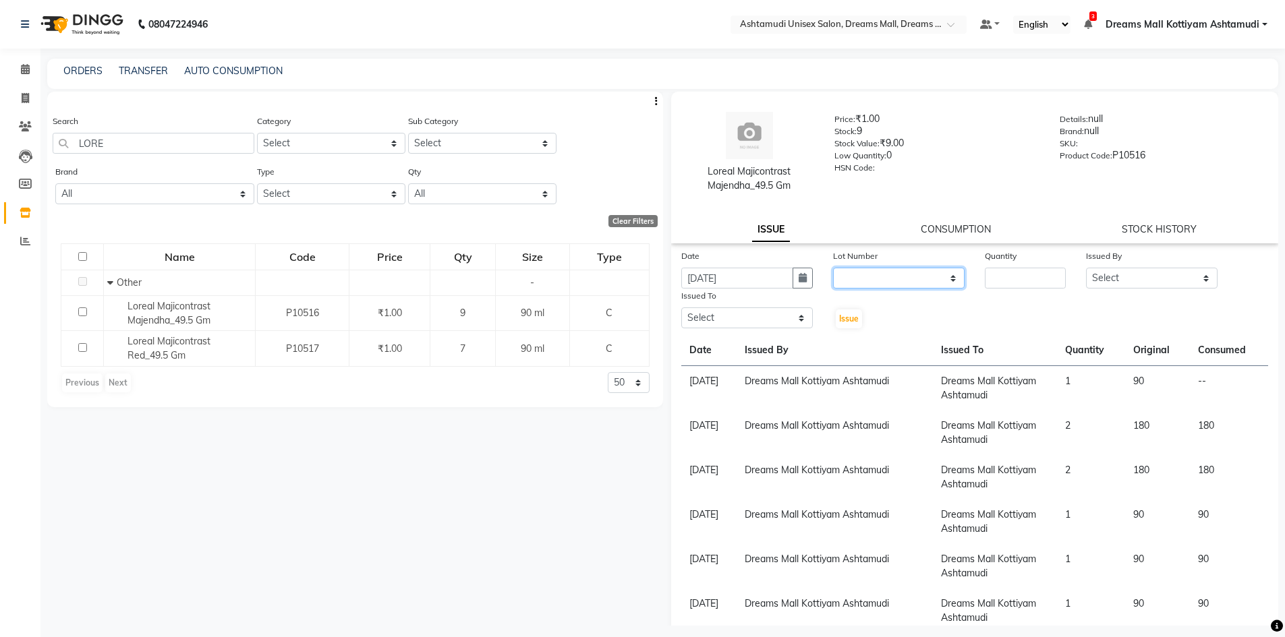
click at [900, 275] on select "None" at bounding box center [899, 278] width 132 height 21
select select "0: null"
click at [833, 268] on select "None" at bounding box center [899, 278] width 132 height 21
click at [1034, 274] on input "number" at bounding box center [1025, 278] width 81 height 21
type input "1"
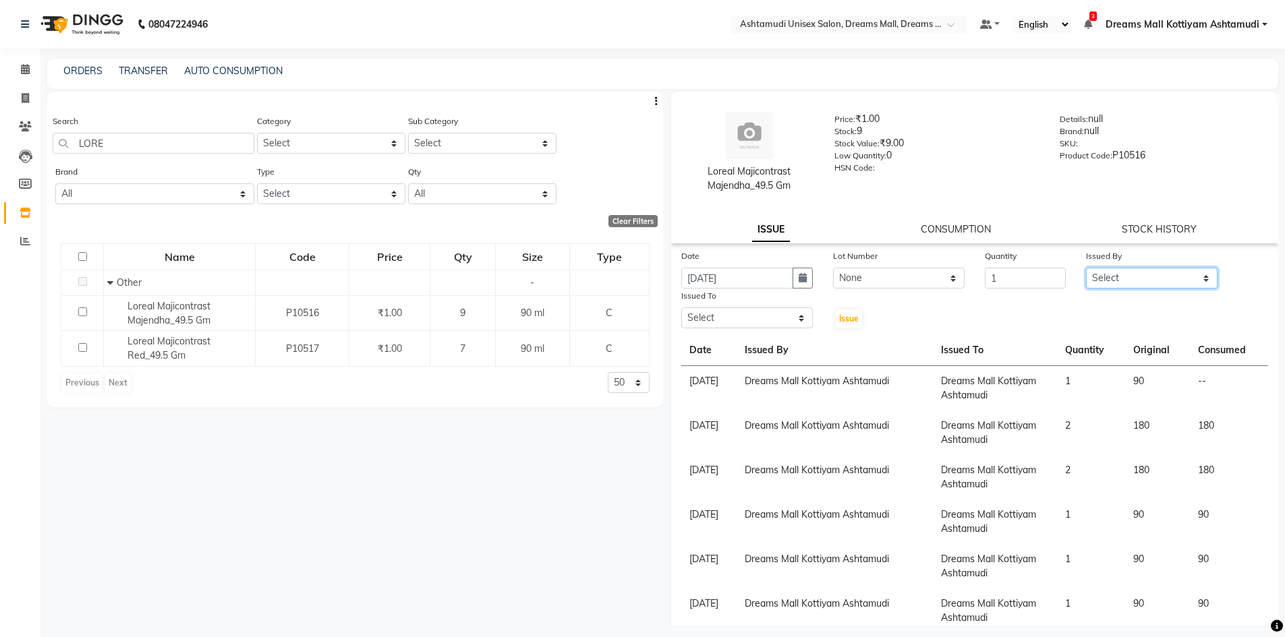
click at [1130, 277] on select "Select [PERSON_NAME] AOTULA LONGCHAR [PERSON_NAME] BIKI SARKI [PERSON_NAME] Dre…" at bounding box center [1152, 278] width 132 height 21
select select "63210"
click at [1086, 268] on select "Select [PERSON_NAME] AOTULA LONGCHAR [PERSON_NAME] BIKI SARKI [PERSON_NAME] Dre…" at bounding box center [1152, 278] width 132 height 21
click at [762, 315] on select "Select [PERSON_NAME] AOTULA LONGCHAR [PERSON_NAME] BIKI SARKI [PERSON_NAME] Dre…" at bounding box center [747, 318] width 132 height 21
select select "63210"
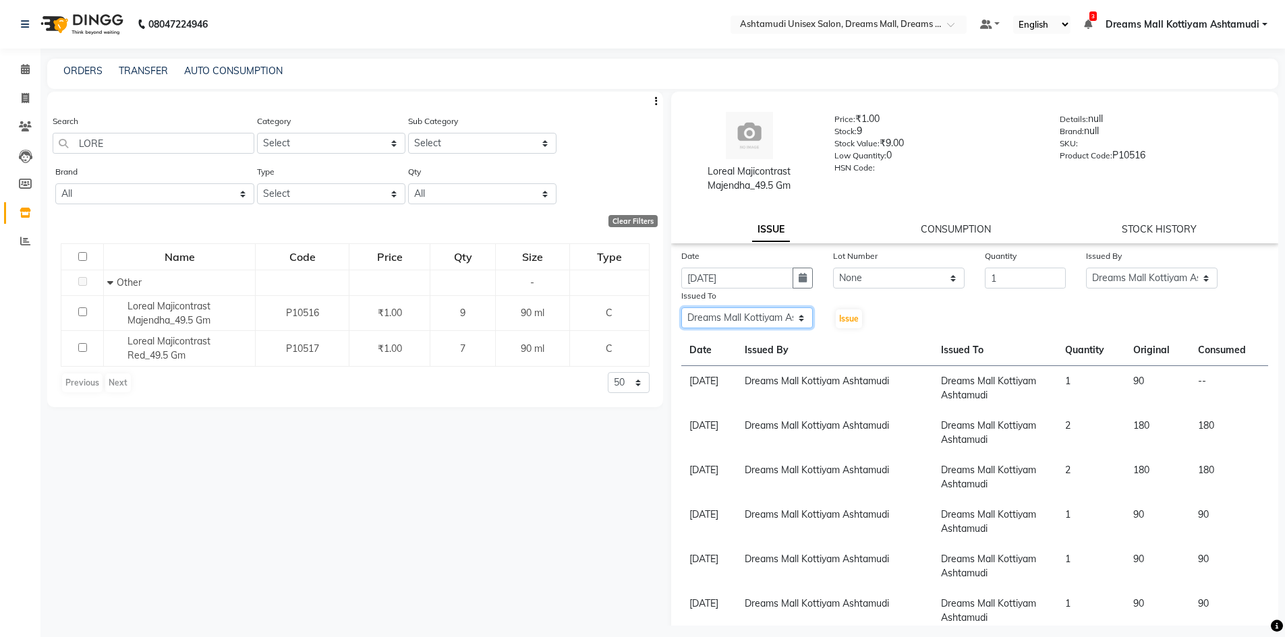
click at [681, 308] on select "Select [PERSON_NAME] AOTULA LONGCHAR [PERSON_NAME] BIKI SARKI [PERSON_NAME] Dre…" at bounding box center [747, 318] width 132 height 21
click at [844, 318] on span "Issue" at bounding box center [849, 319] width 20 height 10
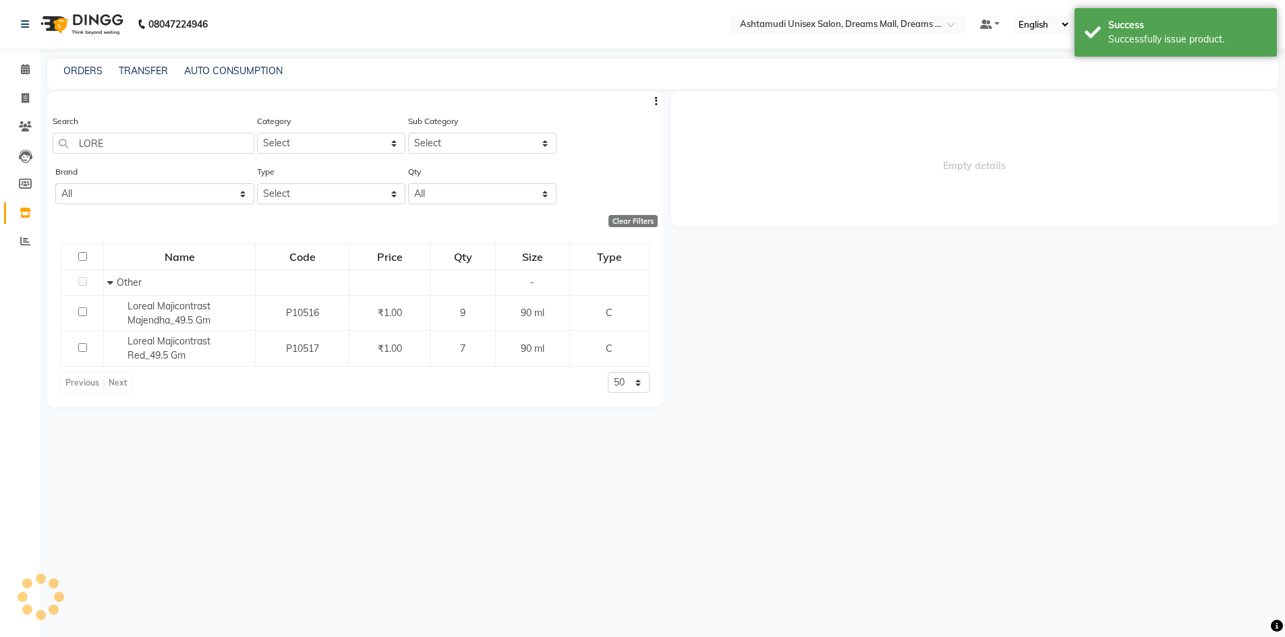
select select
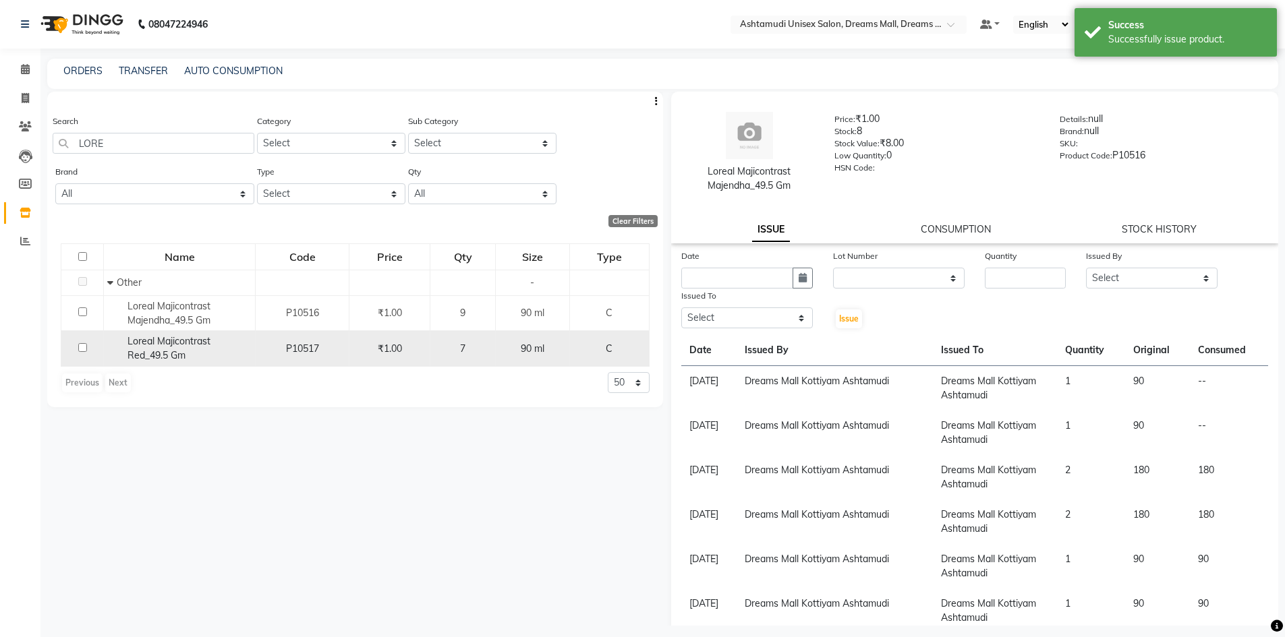
click at [182, 348] on div "Loreal Majicontrast Red_49.5 Gm" at bounding box center [179, 349] width 144 height 28
select select
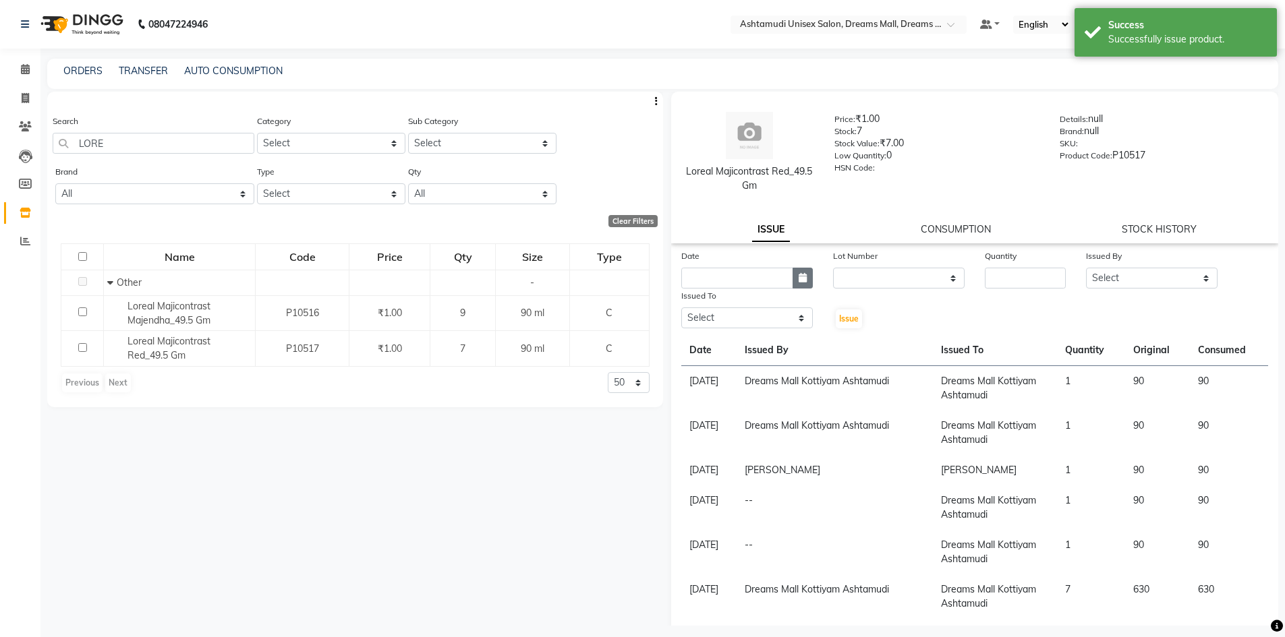
click at [799, 279] on icon "button" at bounding box center [803, 277] width 8 height 9
select select "9"
select select "2025"
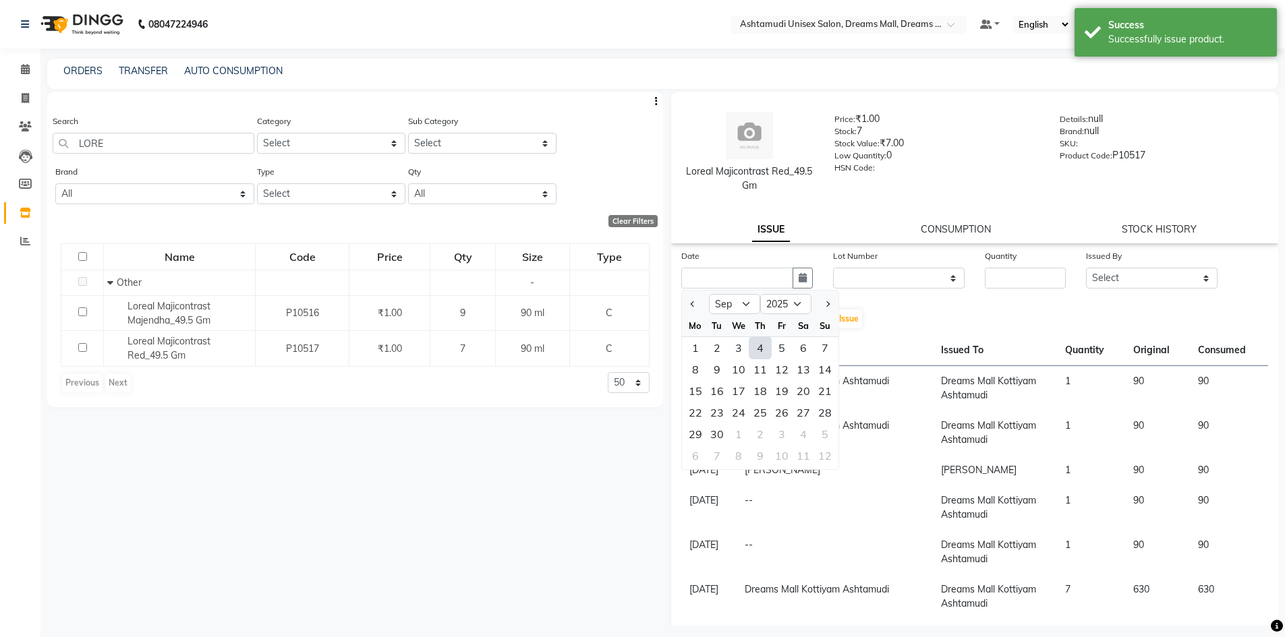
click at [755, 345] on div "4" at bounding box center [760, 348] width 22 height 22
type input "[DATE]"
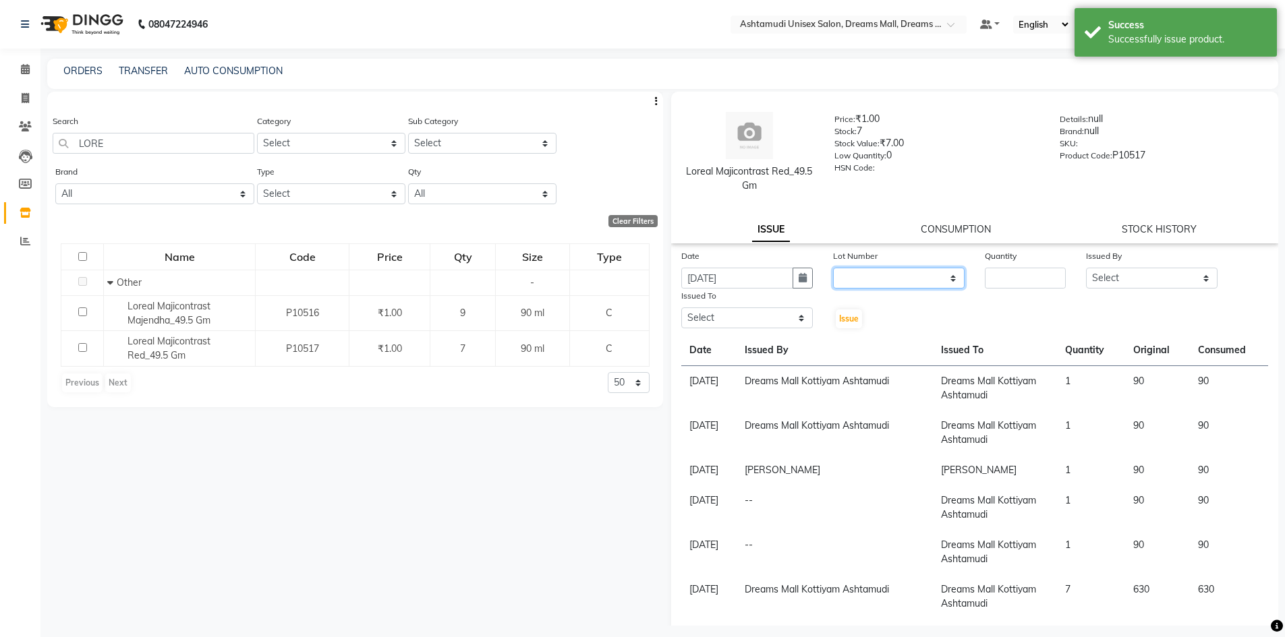
click at [883, 270] on select "None" at bounding box center [899, 278] width 132 height 21
select select "0: null"
click at [833, 268] on select "None" at bounding box center [899, 278] width 132 height 21
click at [1015, 281] on input "number" at bounding box center [1025, 278] width 81 height 21
type input "1"
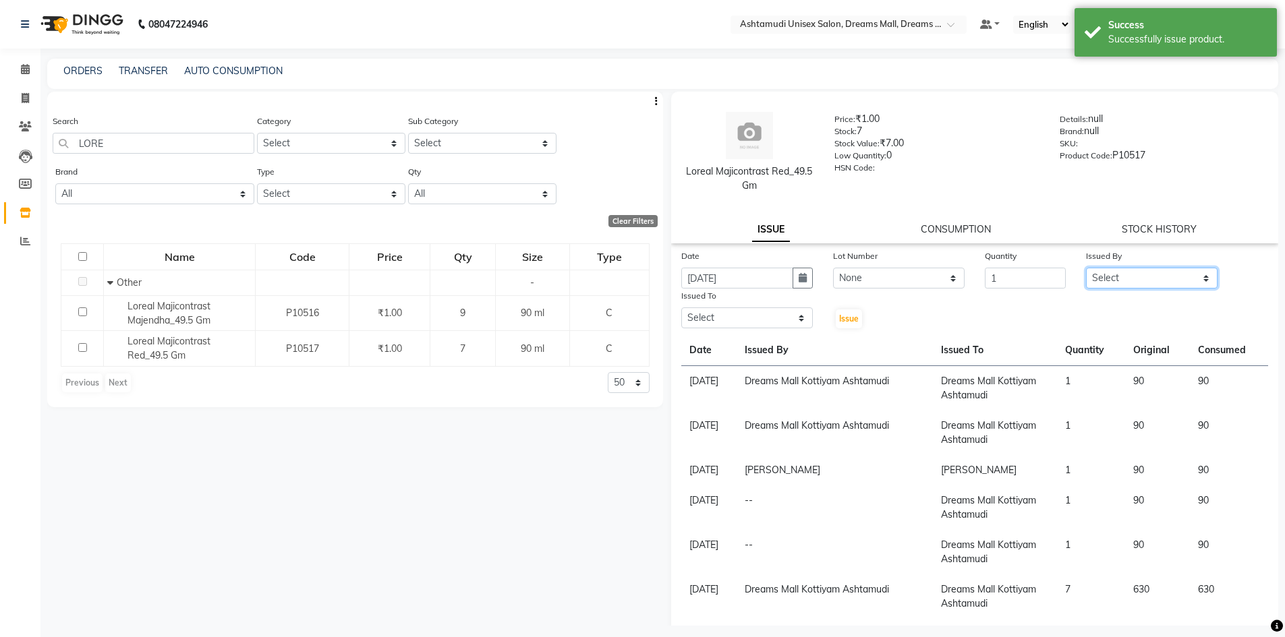
click at [1100, 283] on select "Select [PERSON_NAME] AOTULA LONGCHAR [PERSON_NAME] BIKI SARKI [PERSON_NAME] Dre…" at bounding box center [1152, 278] width 132 height 21
select select "63210"
click at [1086, 268] on select "Select [PERSON_NAME] AOTULA LONGCHAR [PERSON_NAME] BIKI SARKI [PERSON_NAME] Dre…" at bounding box center [1152, 278] width 132 height 21
drag, startPoint x: 701, startPoint y: 318, endPoint x: 709, endPoint y: 324, distance: 9.6
click at [701, 318] on select "Select [PERSON_NAME] AOTULA LONGCHAR [PERSON_NAME] BIKI SARKI [PERSON_NAME] Dre…" at bounding box center [747, 318] width 132 height 21
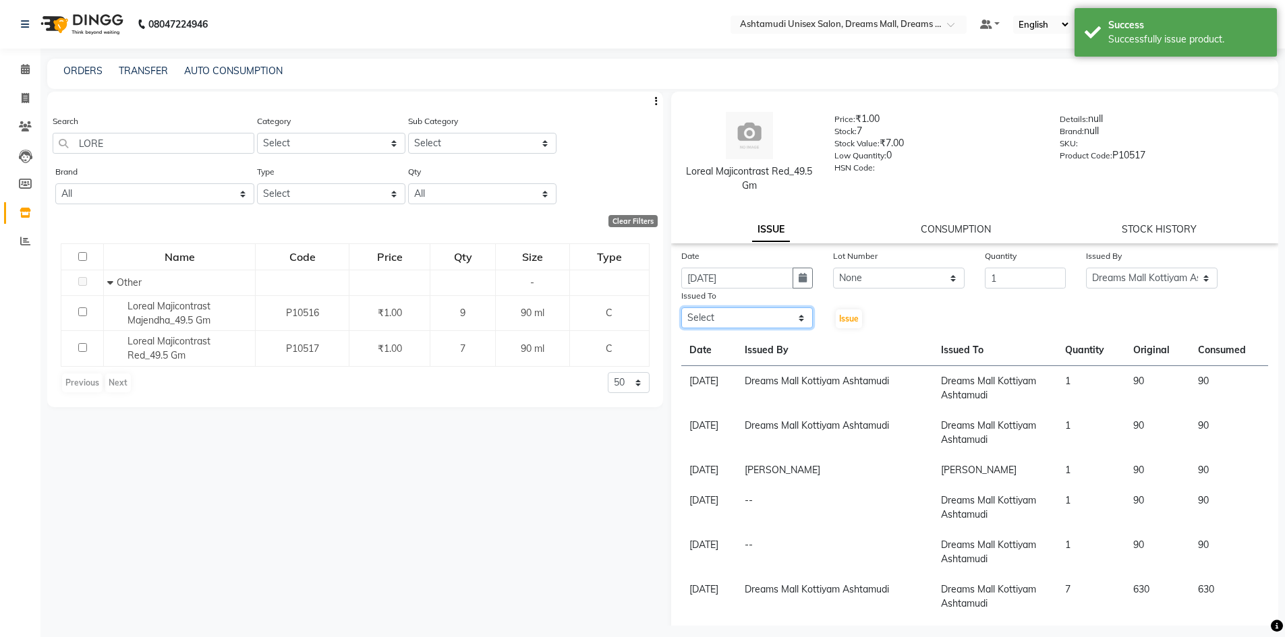
select select "63210"
click at [681, 308] on select "Select [PERSON_NAME] AOTULA LONGCHAR [PERSON_NAME] BIKI SARKI [PERSON_NAME] Dre…" at bounding box center [747, 318] width 132 height 21
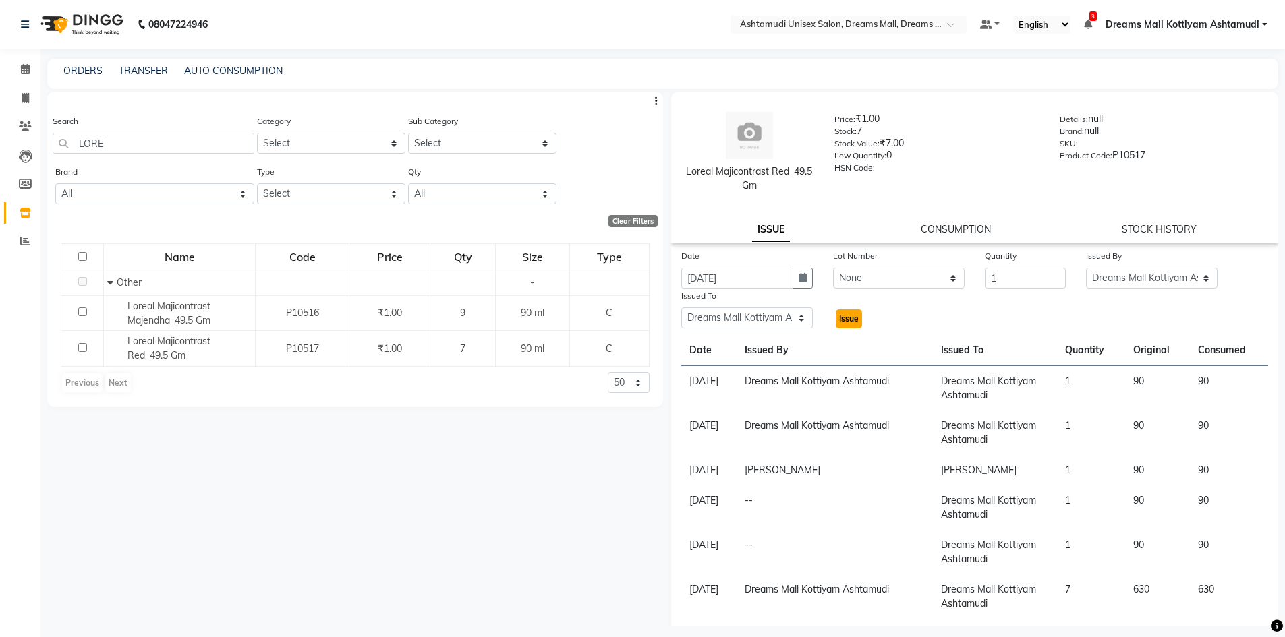
click at [844, 318] on span "Issue" at bounding box center [849, 319] width 20 height 10
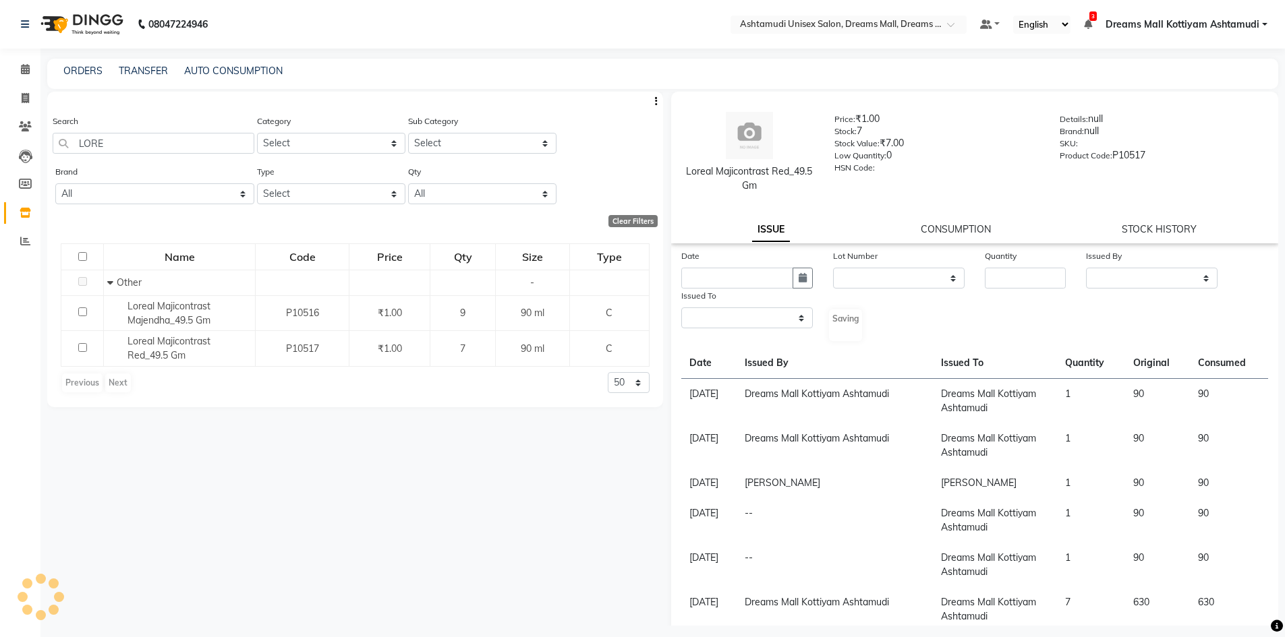
select select
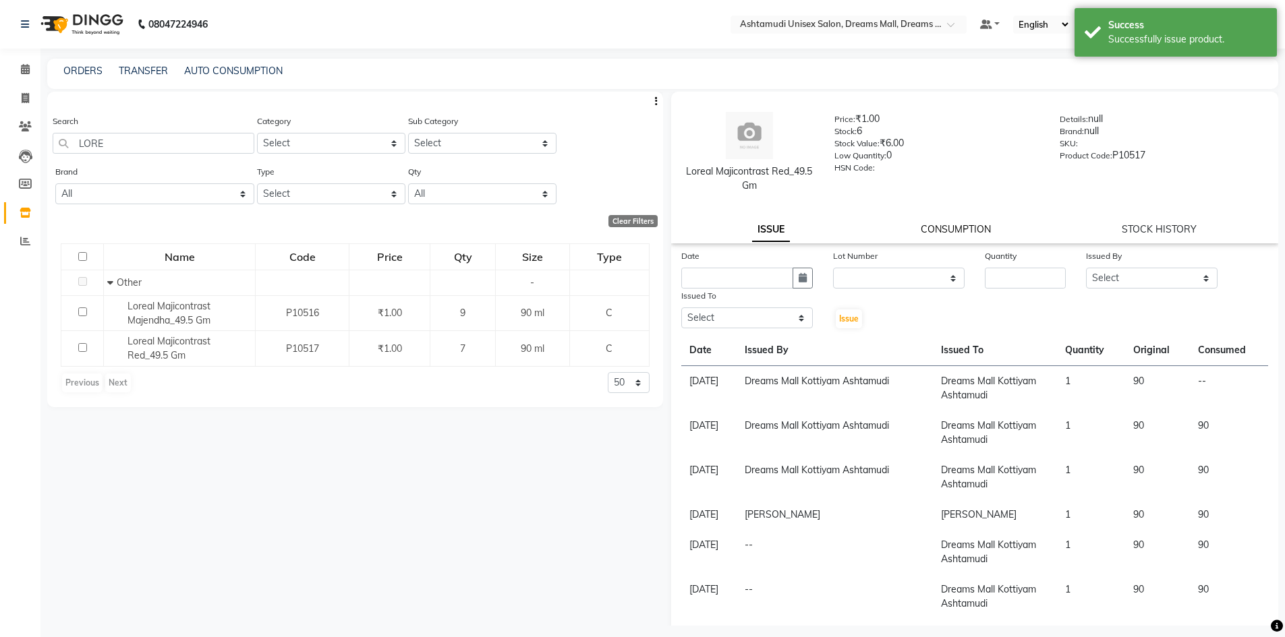
click at [958, 232] on link "CONSUMPTION" at bounding box center [956, 229] width 70 height 12
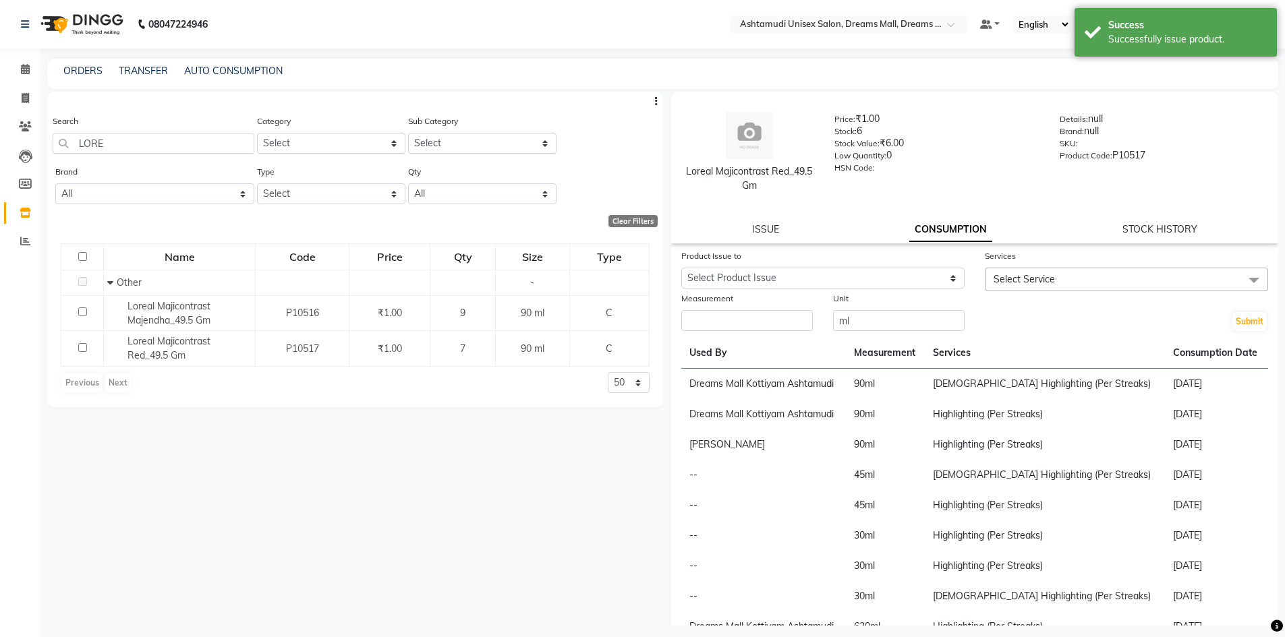
drag, startPoint x: 906, startPoint y: 264, endPoint x: 901, endPoint y: 280, distance: 16.9
click at [905, 265] on div "Product Issue to" at bounding box center [822, 258] width 283 height 19
click at [898, 289] on div "Product Issue to Select Product Issue [DATE], Issued to: Dreams Mall Kottiyam A…" at bounding box center [823, 270] width 304 height 42
click at [898, 279] on select "Select Product Issue [DATE], Issued to: Dreams Mall Kottiyam Ashtamudi, Balance…" at bounding box center [822, 278] width 283 height 21
click at [956, 154] on div "Low Quantity: 0" at bounding box center [936, 157] width 205 height 19
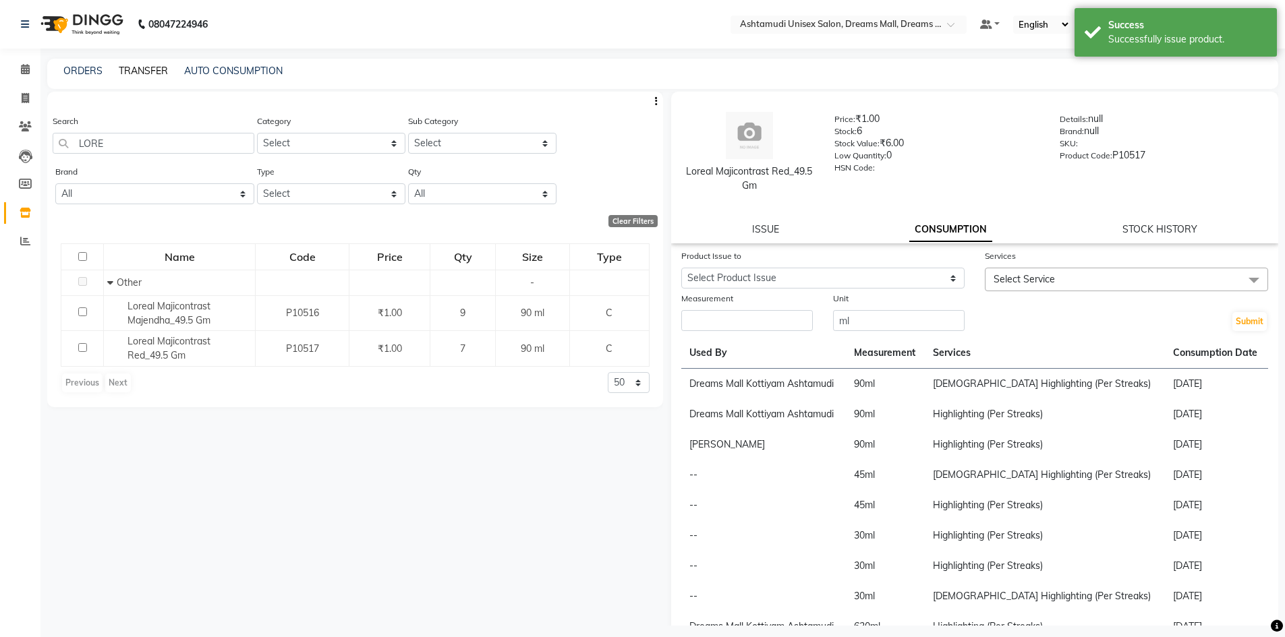
click at [151, 74] on link "TRANSFER" at bounding box center [143, 71] width 49 height 12
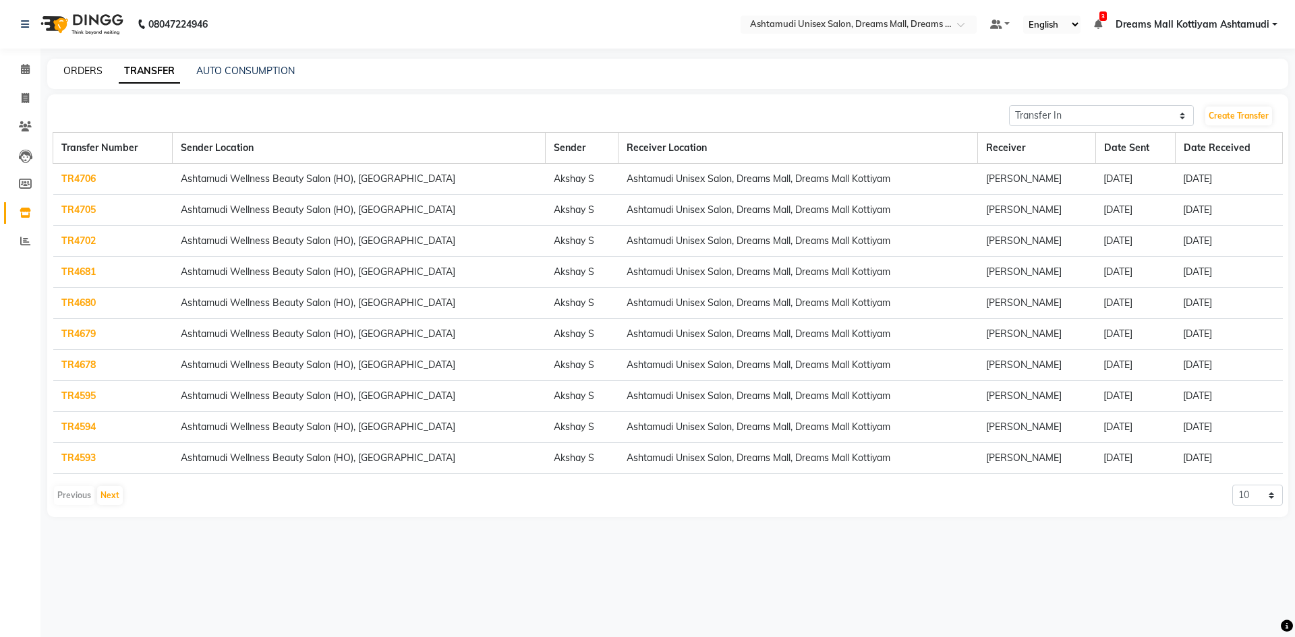
click at [78, 67] on link "ORDERS" at bounding box center [82, 71] width 39 height 12
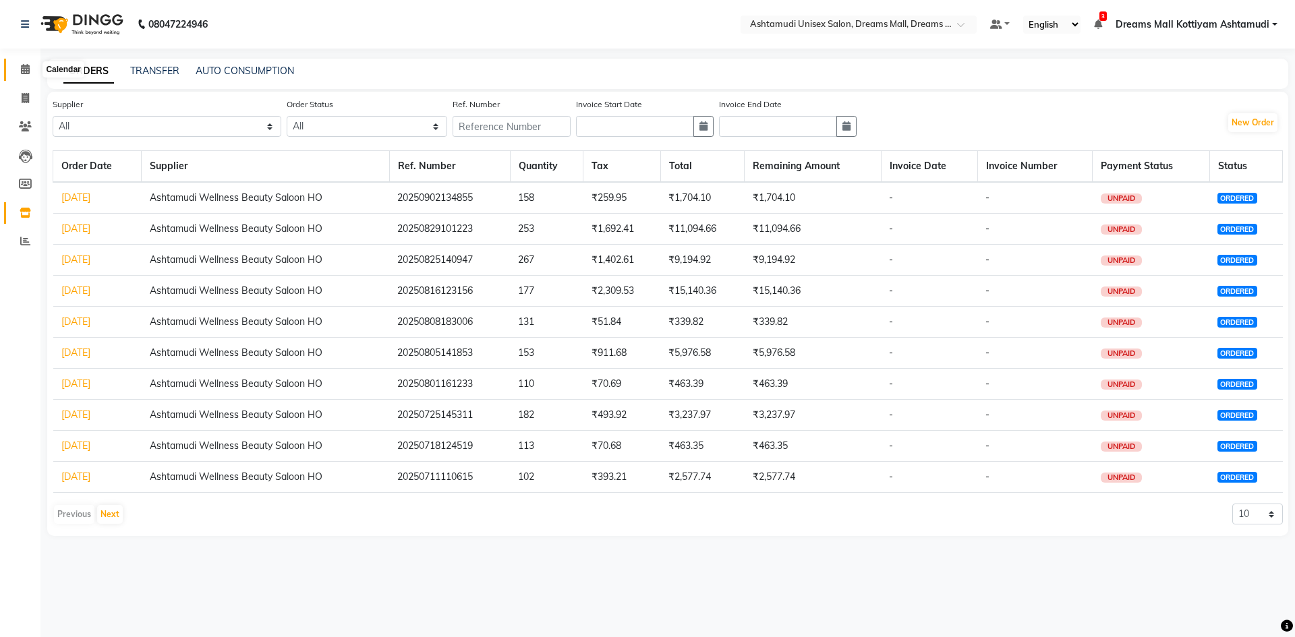
click at [24, 76] on span at bounding box center [25, 70] width 24 height 16
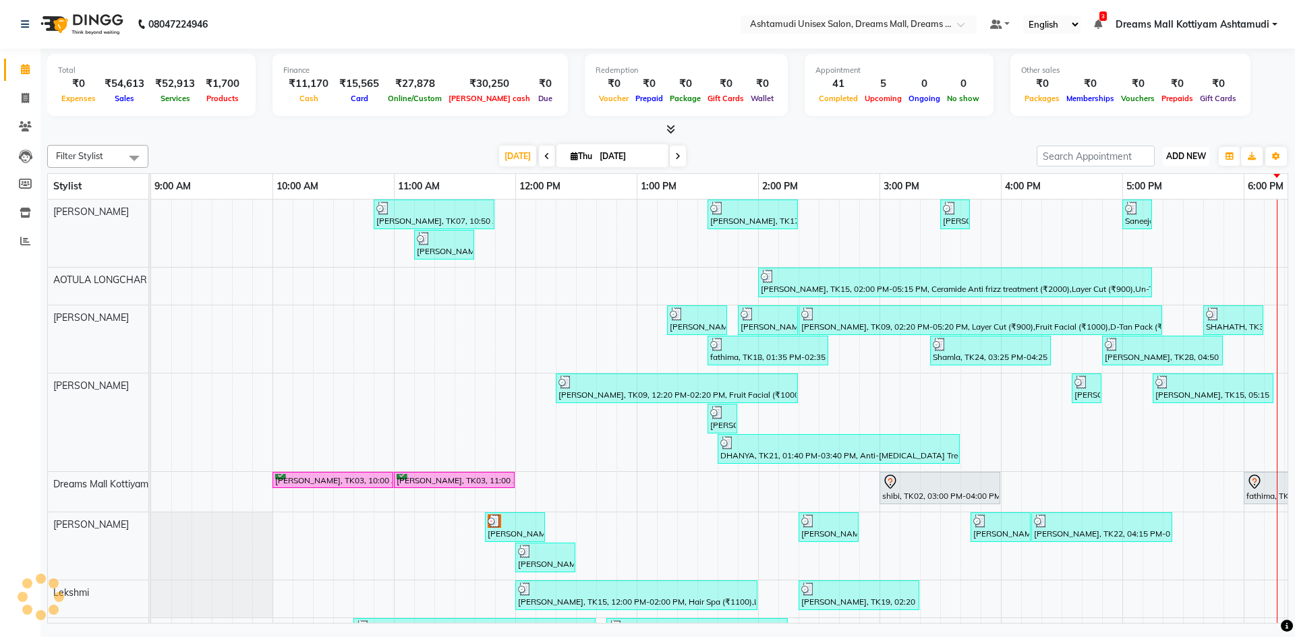
click at [1184, 153] on span "ADD NEW" at bounding box center [1186, 156] width 40 height 10
click at [1155, 235] on link "Add Attendance" at bounding box center [1155, 235] width 107 height 18
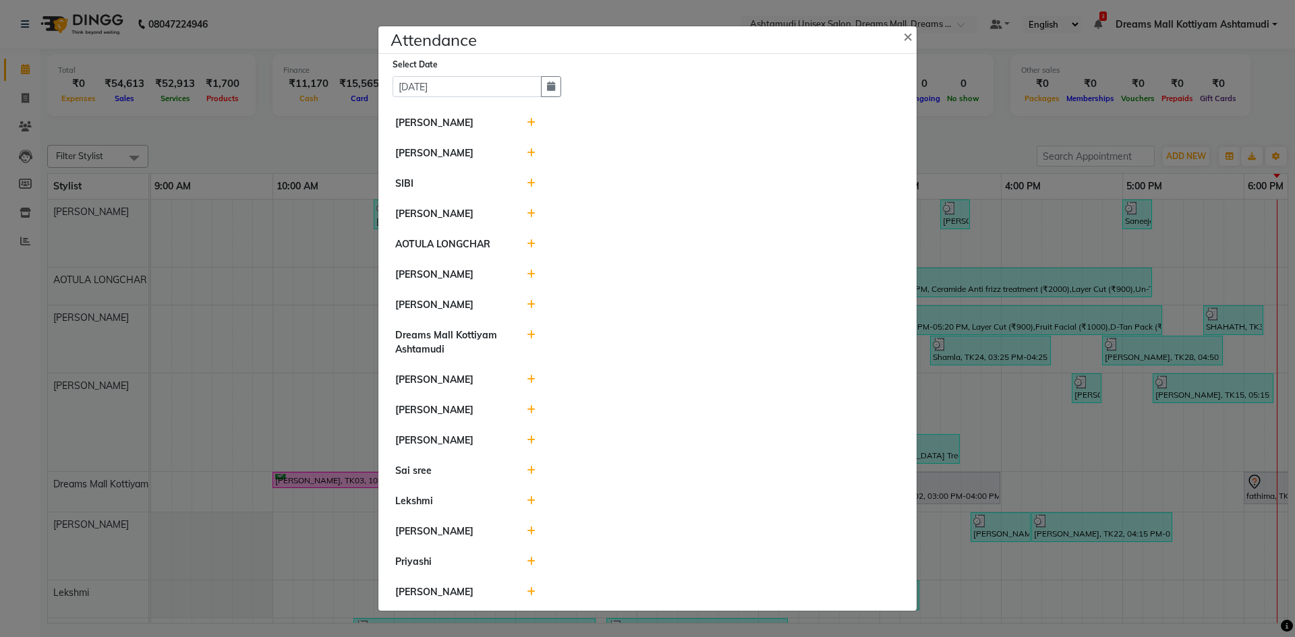
click at [530, 118] on icon at bounding box center [531, 122] width 9 height 9
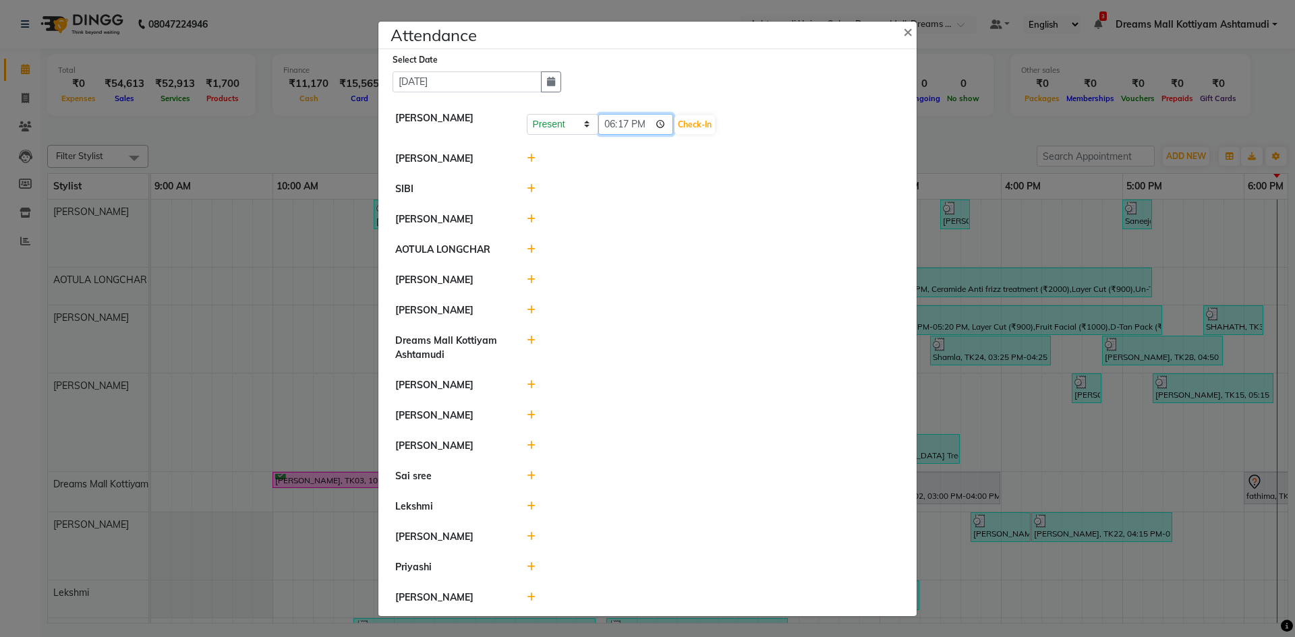
click at [608, 125] on input "18:17" at bounding box center [636, 124] width 76 height 21
click at [642, 126] on input "22:00" at bounding box center [636, 124] width 76 height 21
type input "10:00"
click at [699, 125] on button "Check-In" at bounding box center [695, 124] width 40 height 19
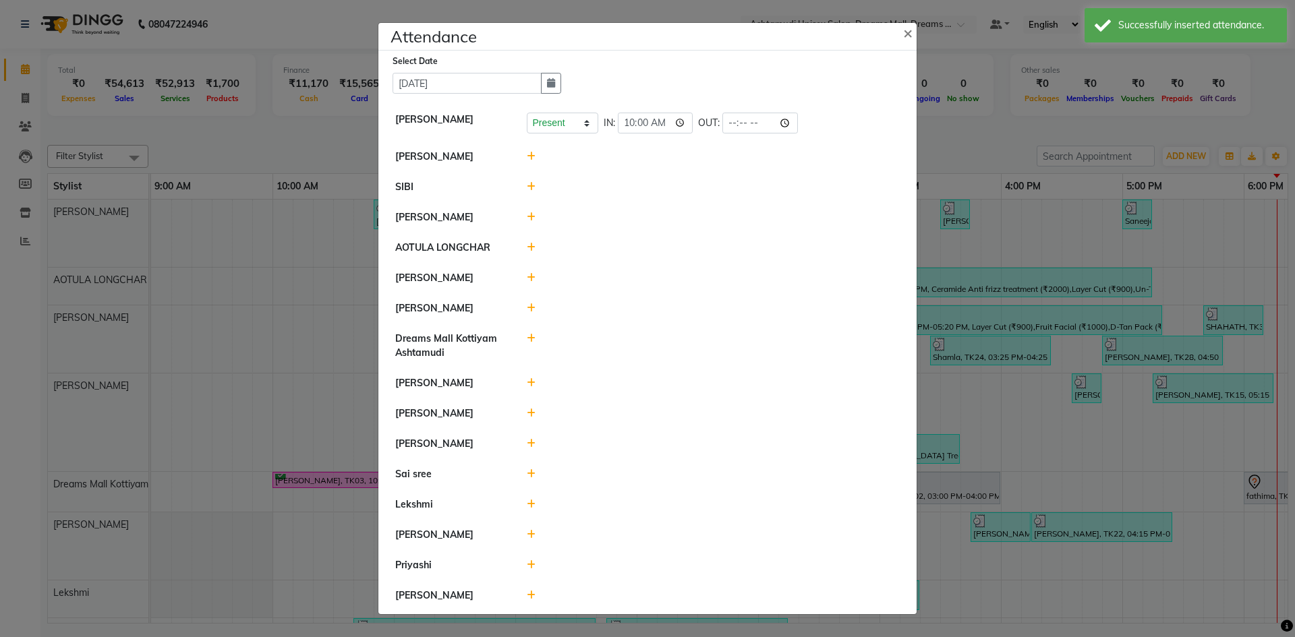
click at [533, 158] on icon at bounding box center [531, 156] width 9 height 9
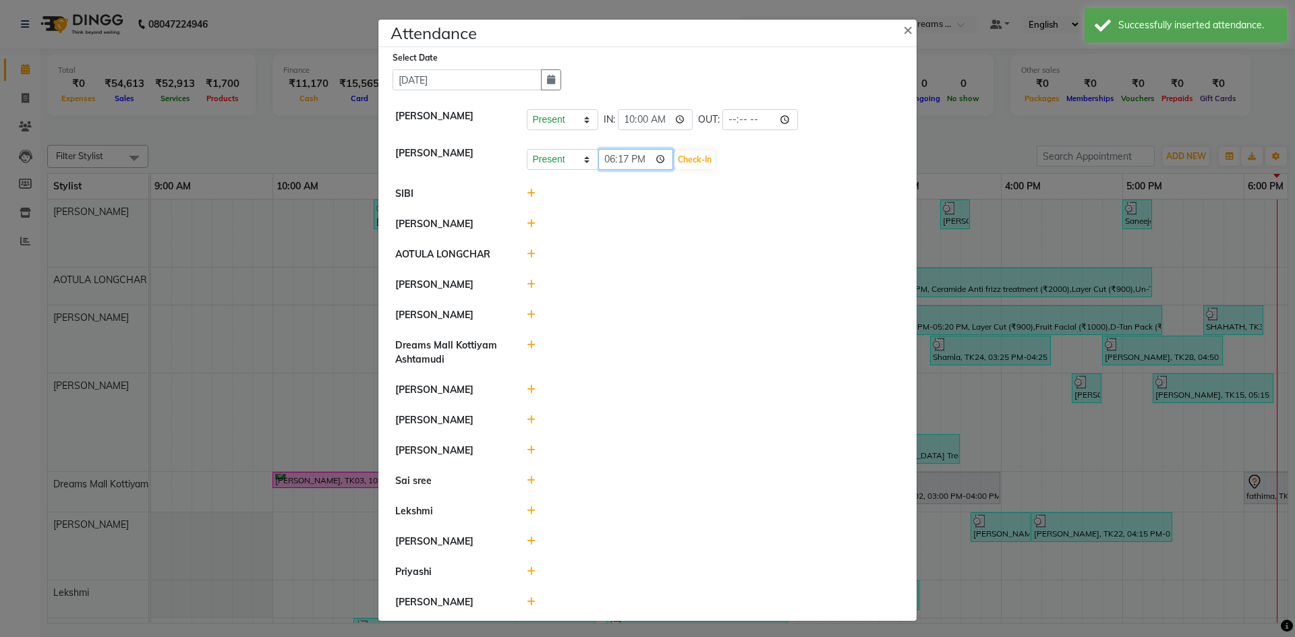
click at [606, 158] on input "18:17" at bounding box center [636, 159] width 76 height 21
type input "09:00"
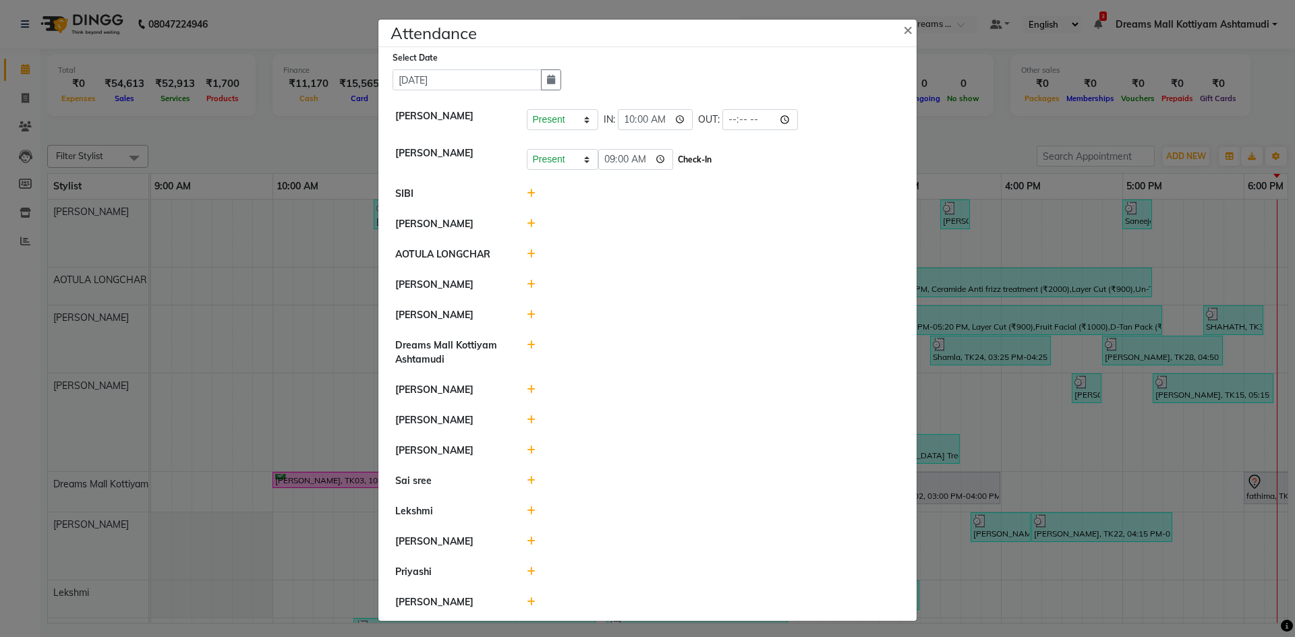
click at [697, 164] on button "Check-In" at bounding box center [695, 159] width 40 height 19
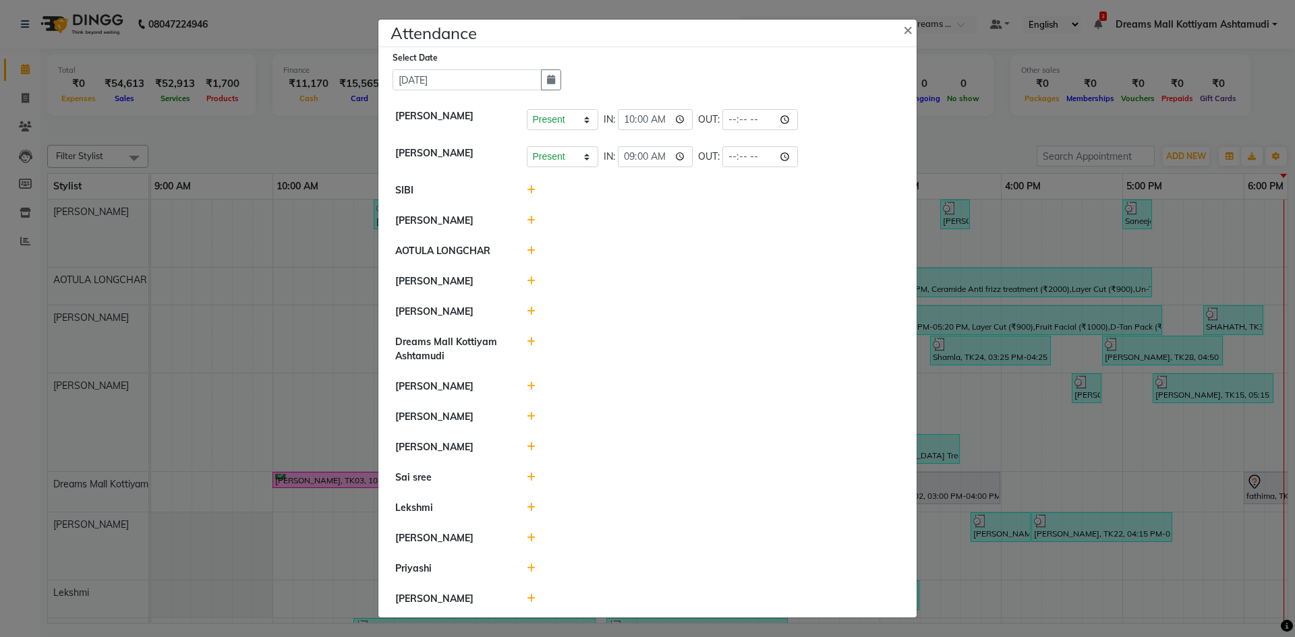
click at [527, 194] on icon at bounding box center [531, 189] width 9 height 9
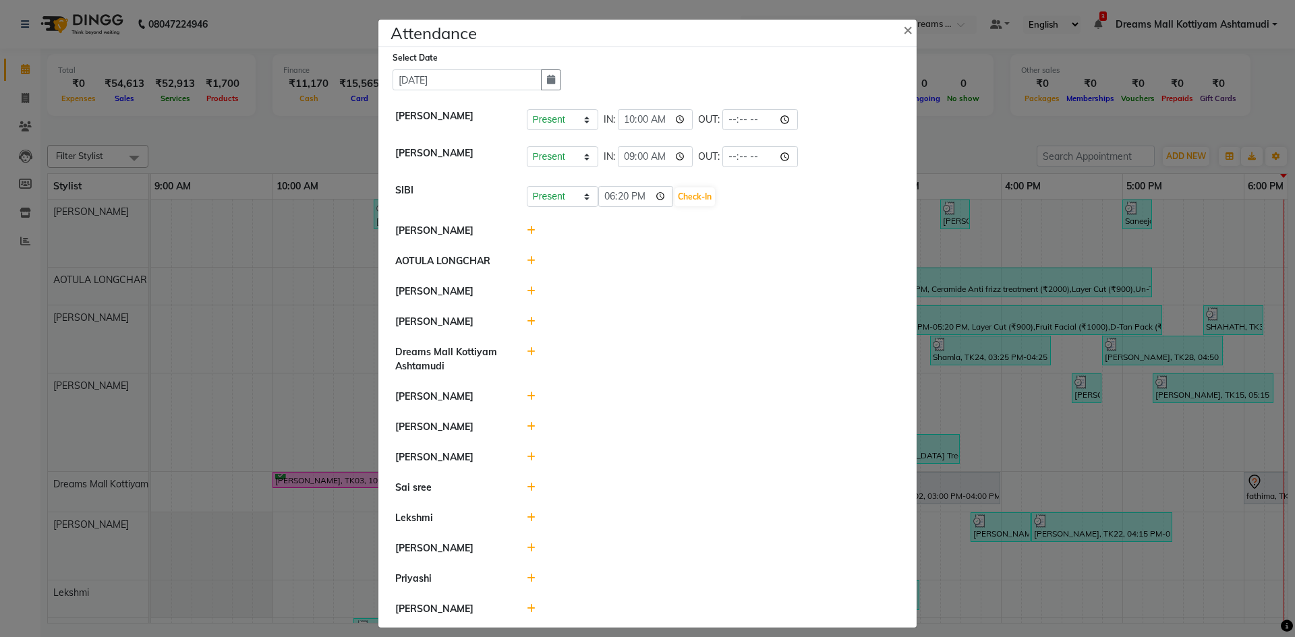
click at [531, 229] on div at bounding box center [714, 231] width 394 height 14
click at [527, 231] on icon at bounding box center [531, 230] width 9 height 9
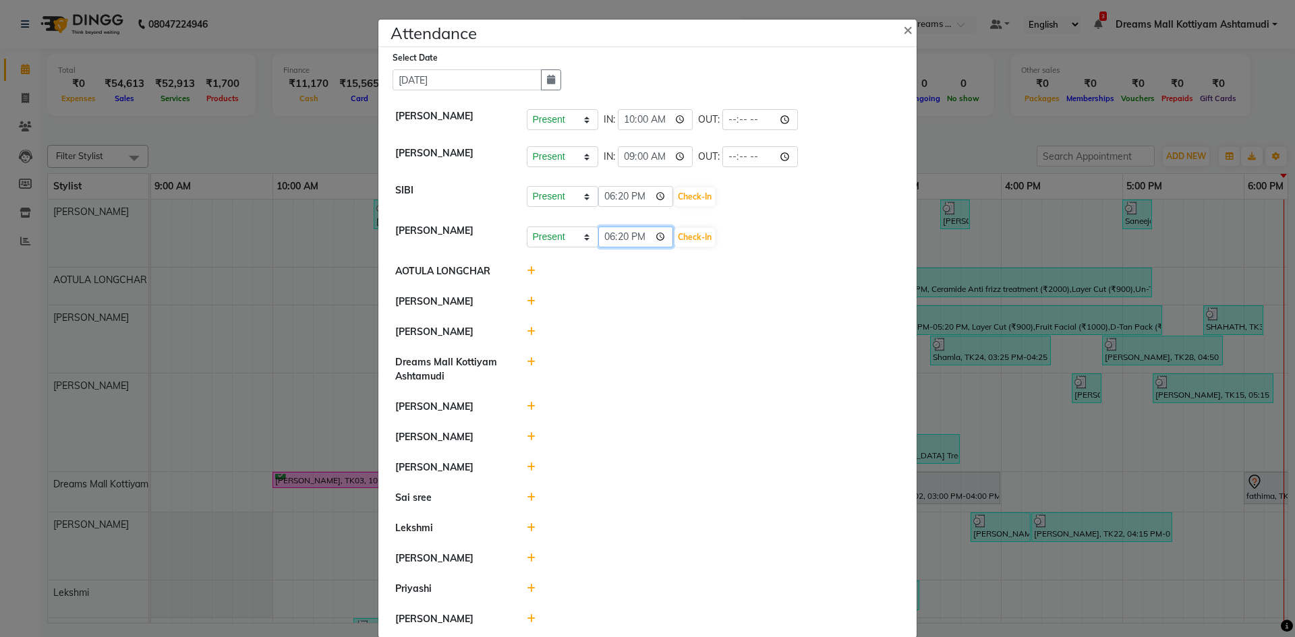
click at [607, 235] on input "18:20" at bounding box center [636, 237] width 76 height 21
type input "15:20"
click at [607, 235] on input "time" at bounding box center [636, 237] width 76 height 21
type input "11:00"
click at [706, 234] on button "Check-In" at bounding box center [695, 237] width 40 height 19
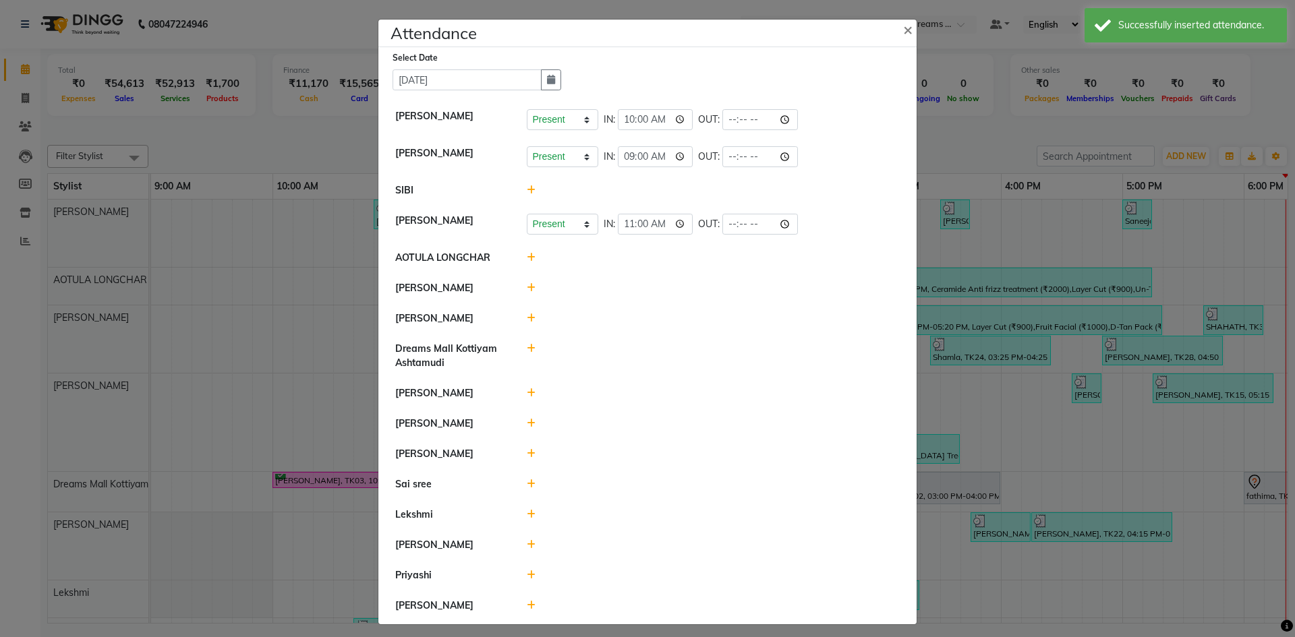
click at [527, 260] on icon at bounding box center [531, 257] width 9 height 9
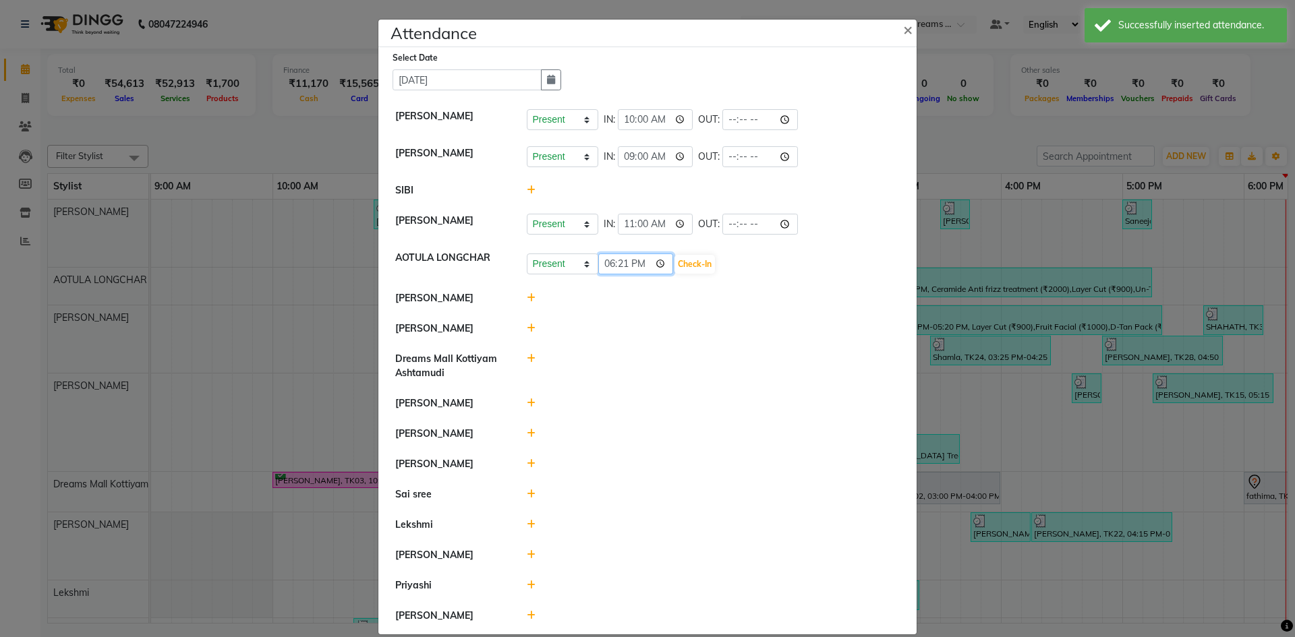
click at [604, 265] on input "18:21" at bounding box center [636, 264] width 76 height 21
type input "11:00"
click at [693, 260] on button "Check-In" at bounding box center [695, 264] width 40 height 19
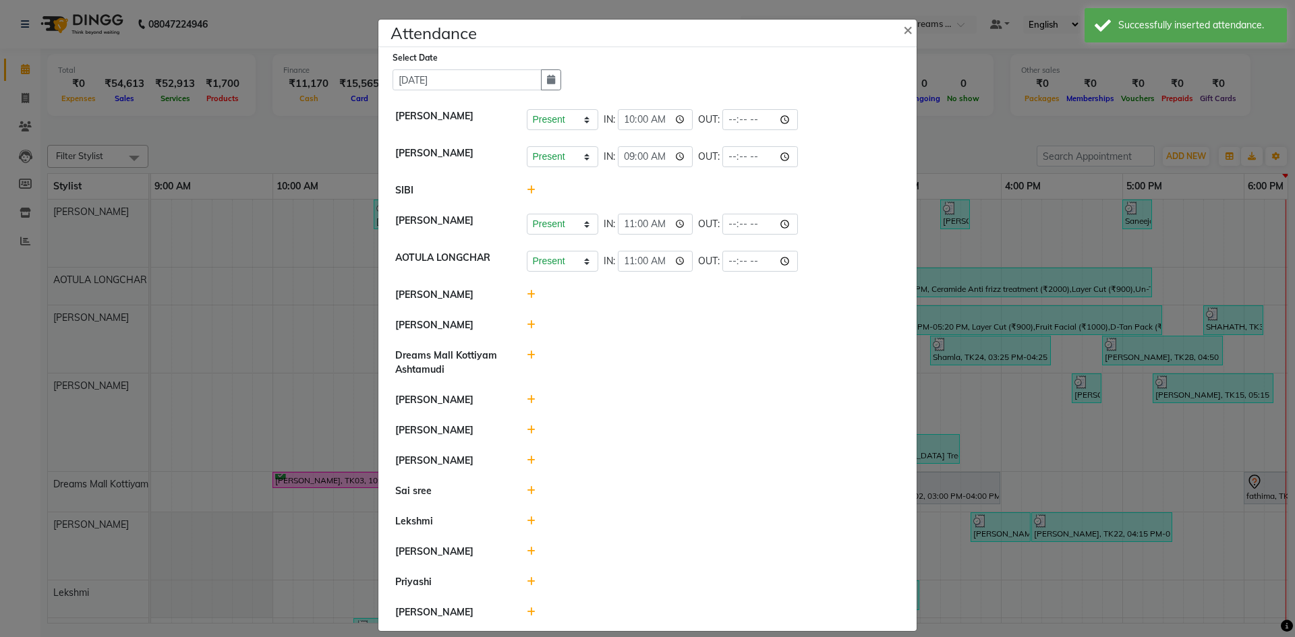
click at [527, 293] on icon at bounding box center [531, 294] width 9 height 9
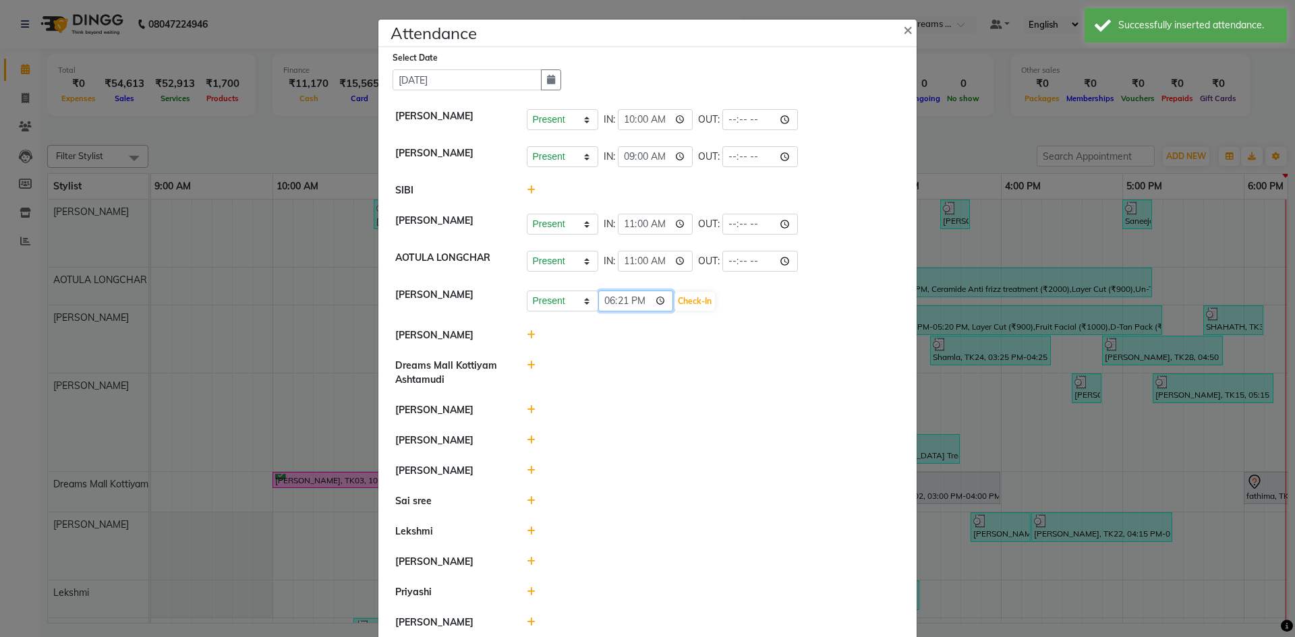
click at [609, 302] on input "18:21" at bounding box center [636, 301] width 76 height 21
click at [642, 302] on input "22:00" at bounding box center [636, 301] width 76 height 21
type input "10:00"
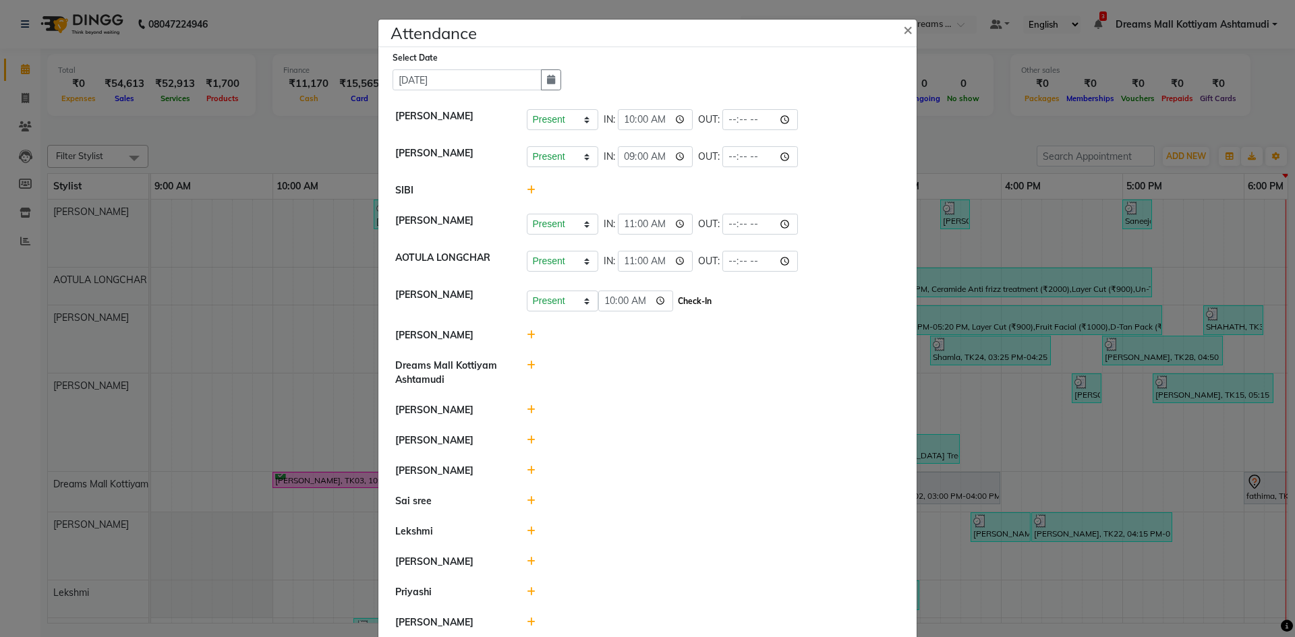
click at [693, 295] on button "Check-In" at bounding box center [695, 301] width 40 height 19
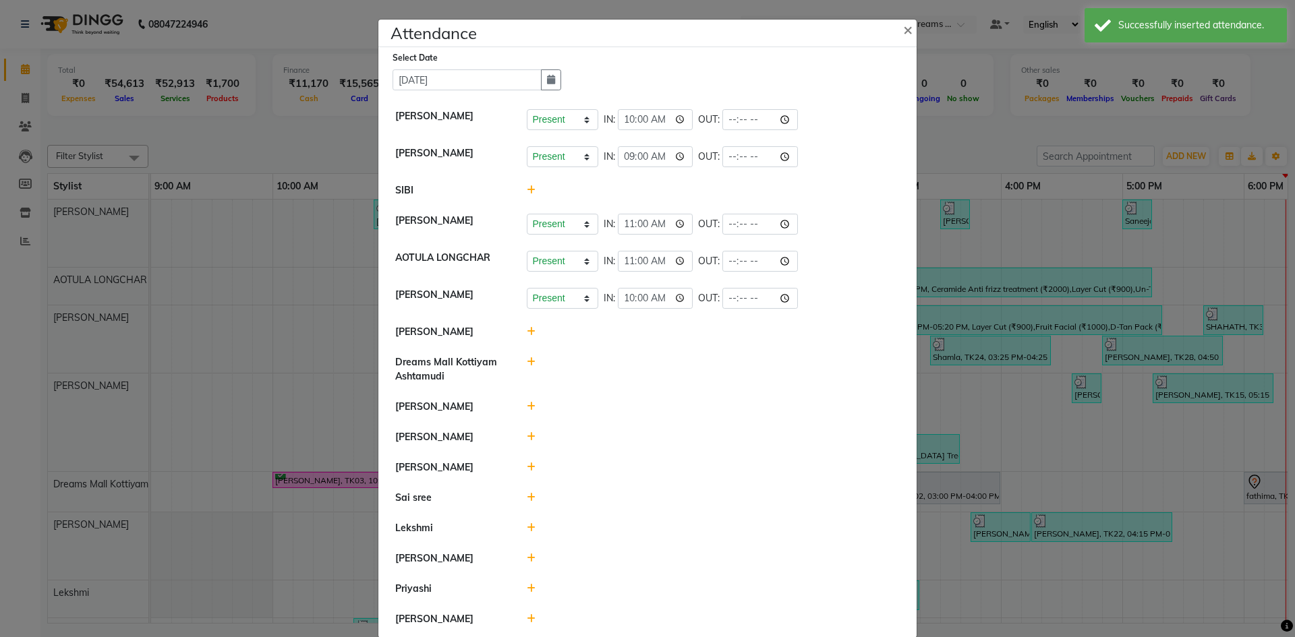
click at [527, 331] on icon at bounding box center [531, 331] width 9 height 9
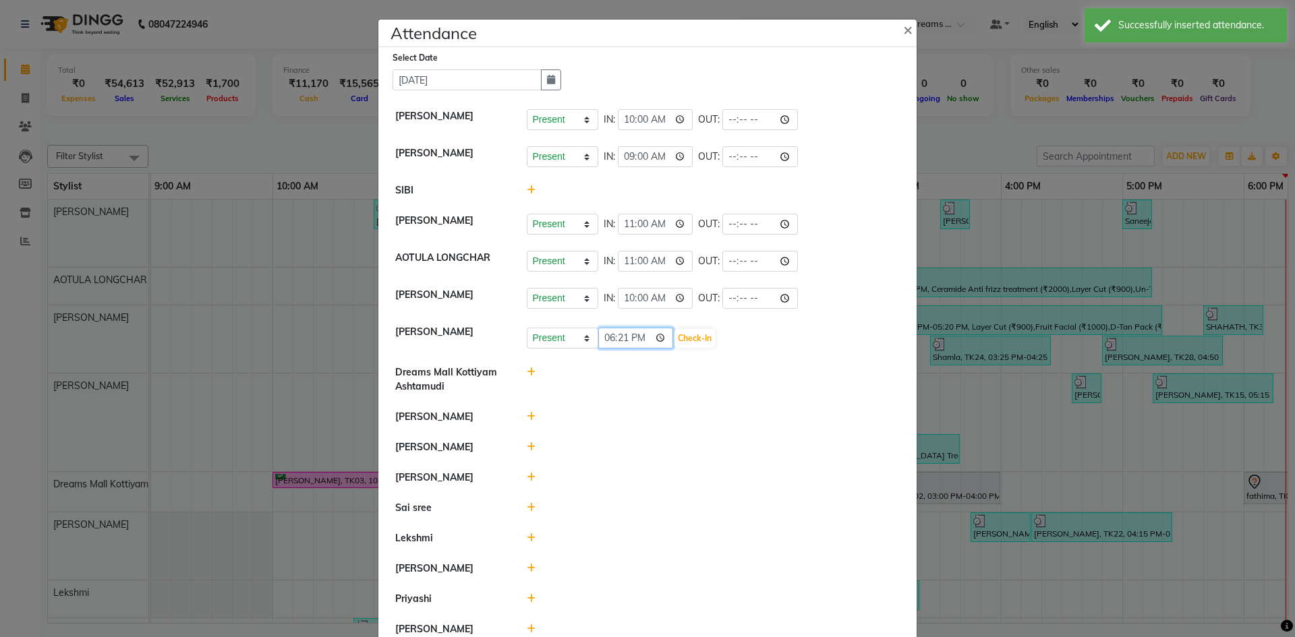
click at [604, 337] on input "18:21" at bounding box center [636, 338] width 76 height 21
type input "09:00"
click at [685, 339] on button "Check-In" at bounding box center [695, 338] width 40 height 19
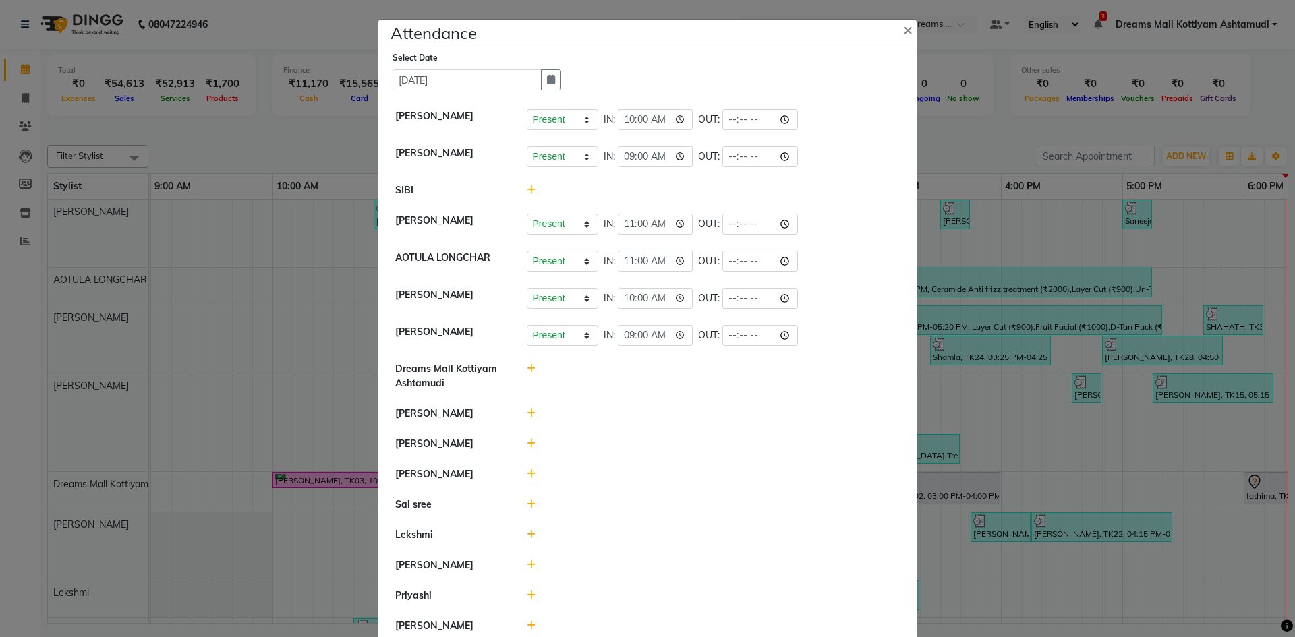
click at [527, 368] on icon at bounding box center [531, 368] width 9 height 9
click at [600, 375] on input "18:21" at bounding box center [636, 375] width 76 height 21
type input "09:00"
click at [697, 378] on button "Check-In" at bounding box center [695, 375] width 40 height 19
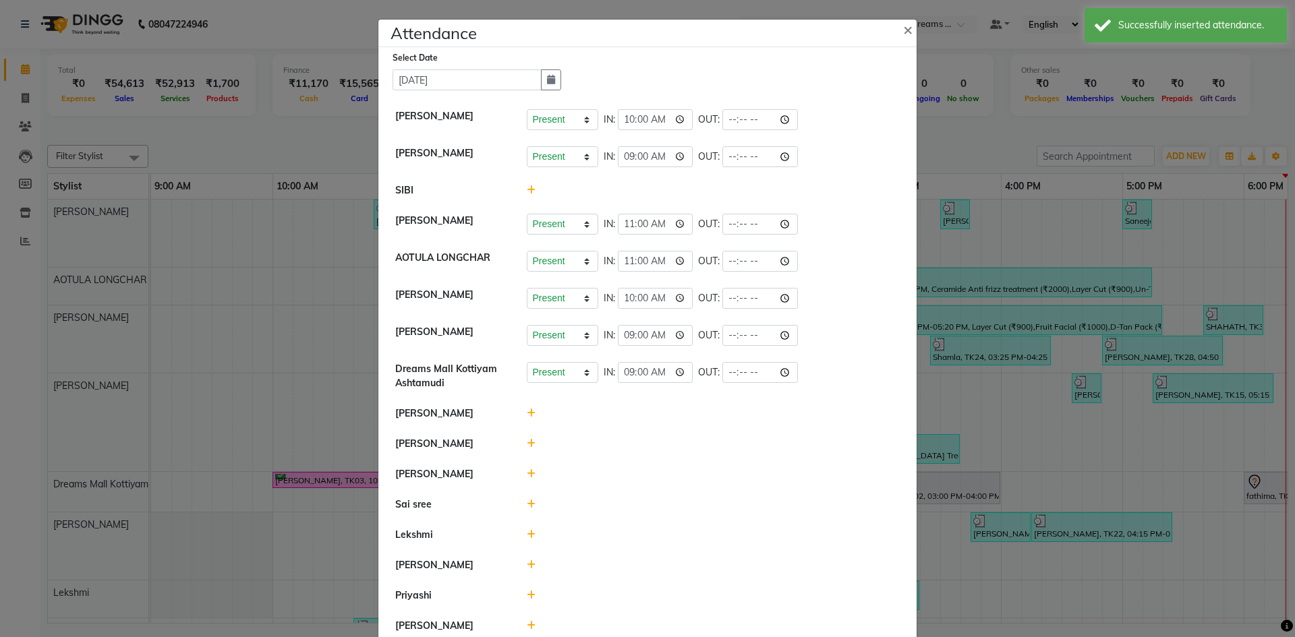
click at [527, 415] on icon at bounding box center [531, 413] width 9 height 9
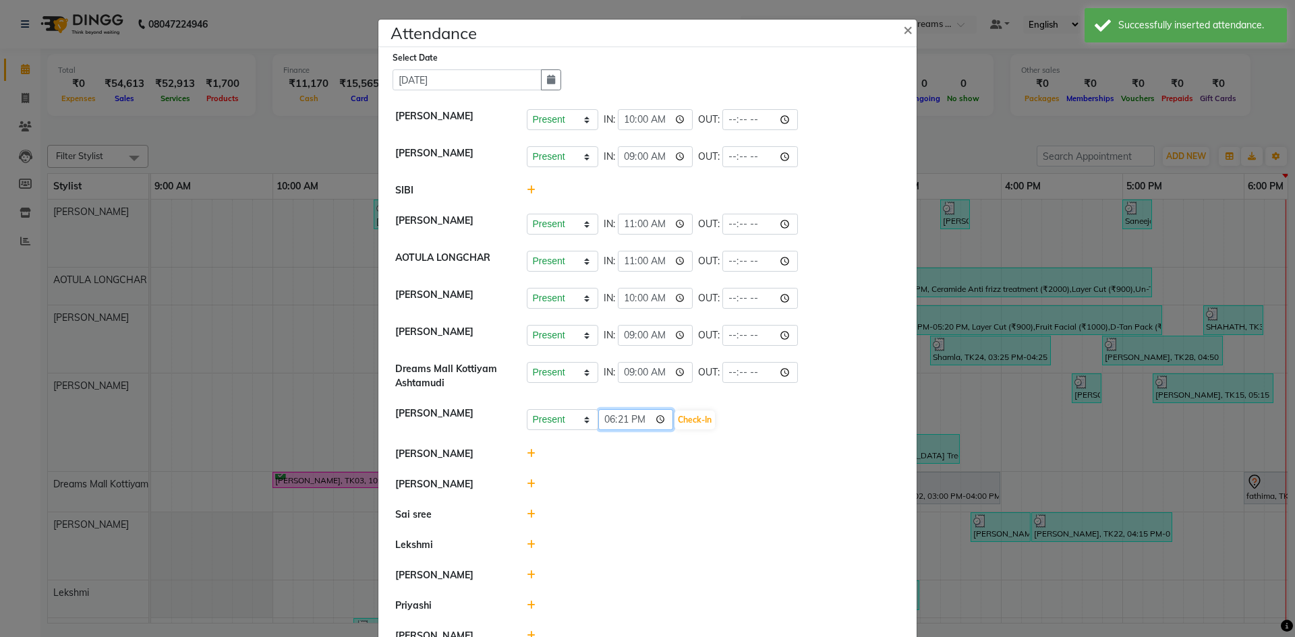
click at [598, 426] on input "18:21" at bounding box center [636, 419] width 76 height 21
type input "11:00"
click at [703, 417] on button "Check-In" at bounding box center [695, 420] width 40 height 19
click at [527, 451] on icon at bounding box center [531, 450] width 9 height 9
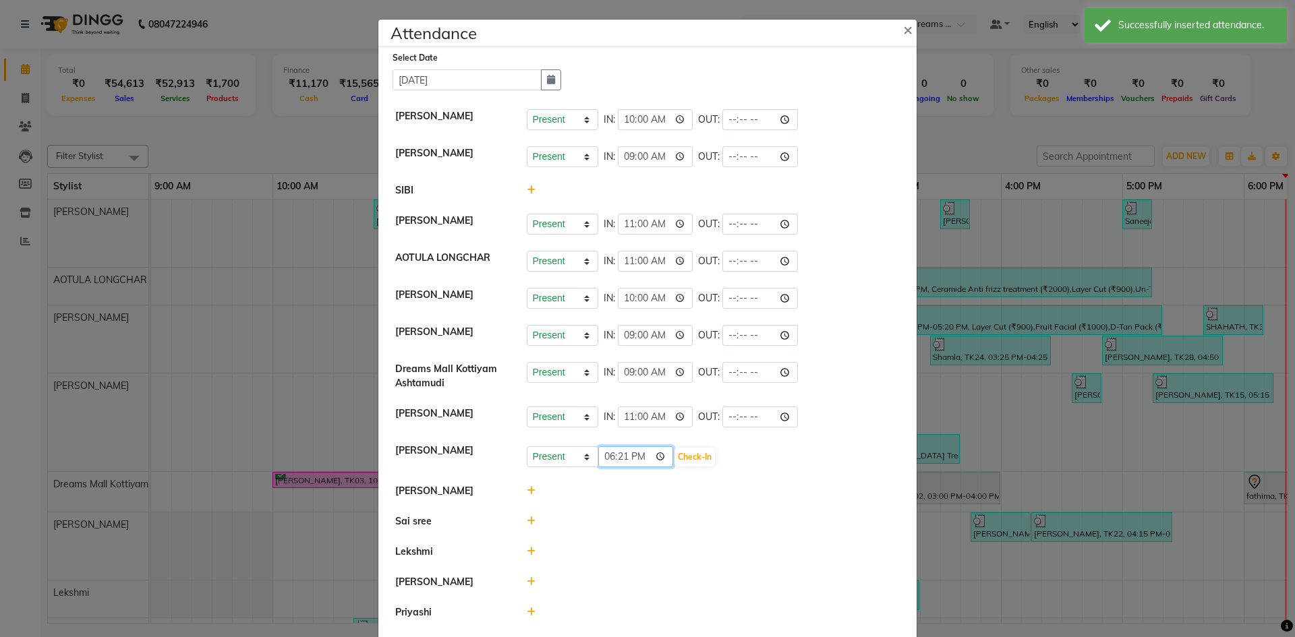
click at [600, 458] on input "18:21" at bounding box center [636, 457] width 76 height 21
type input "11:00"
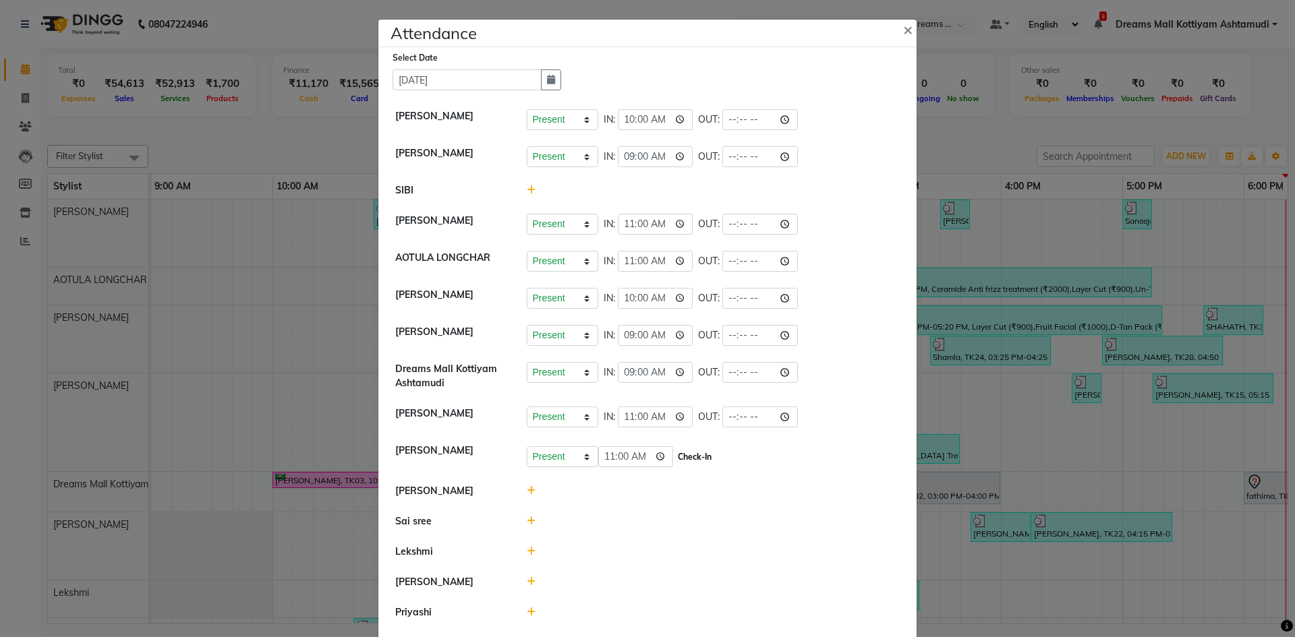
click at [704, 460] on button "Check-In" at bounding box center [695, 457] width 40 height 19
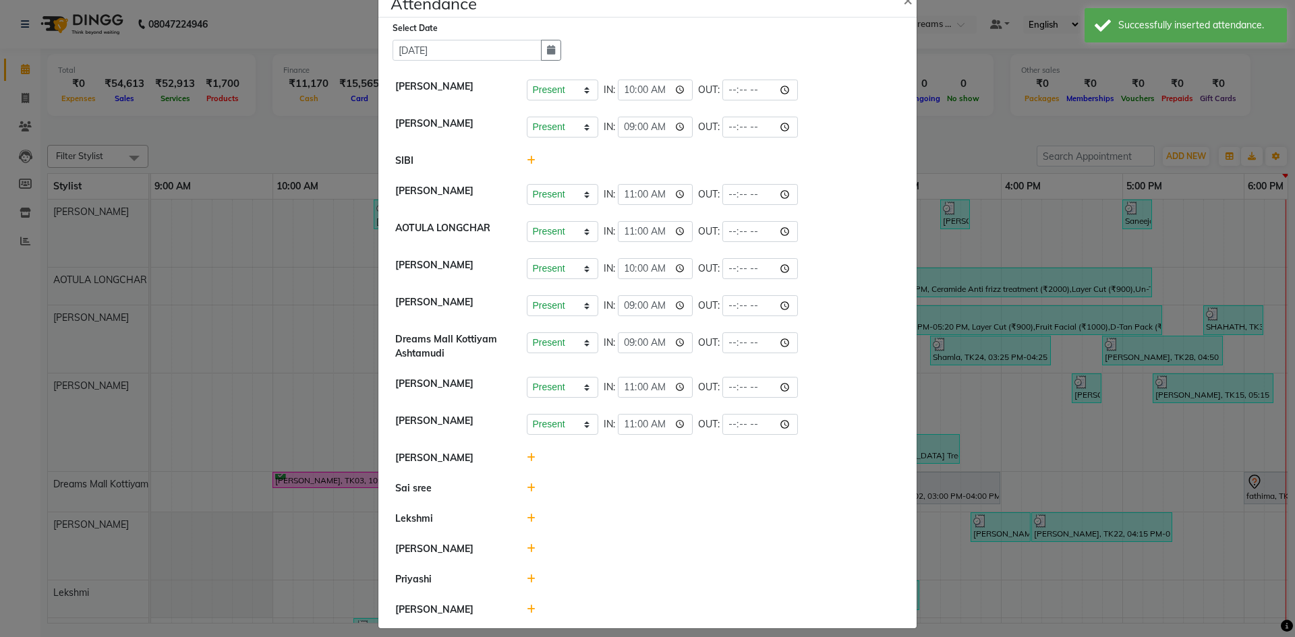
scroll to position [40, 0]
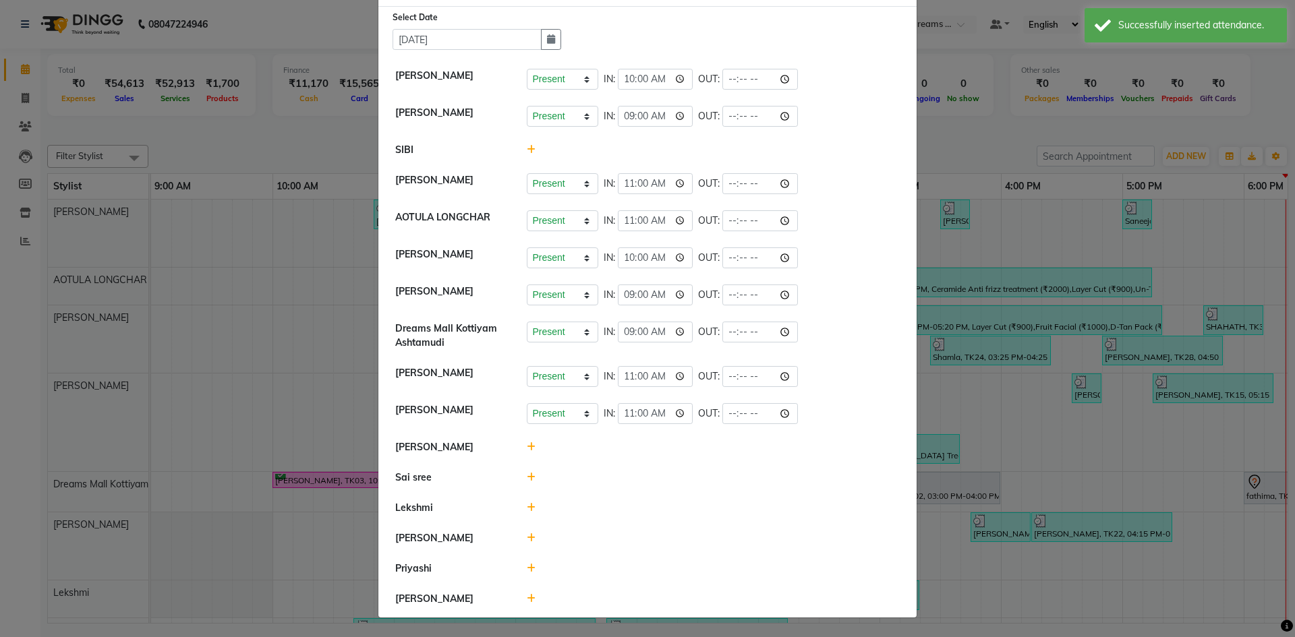
click at [527, 451] on icon at bounding box center [531, 446] width 9 height 9
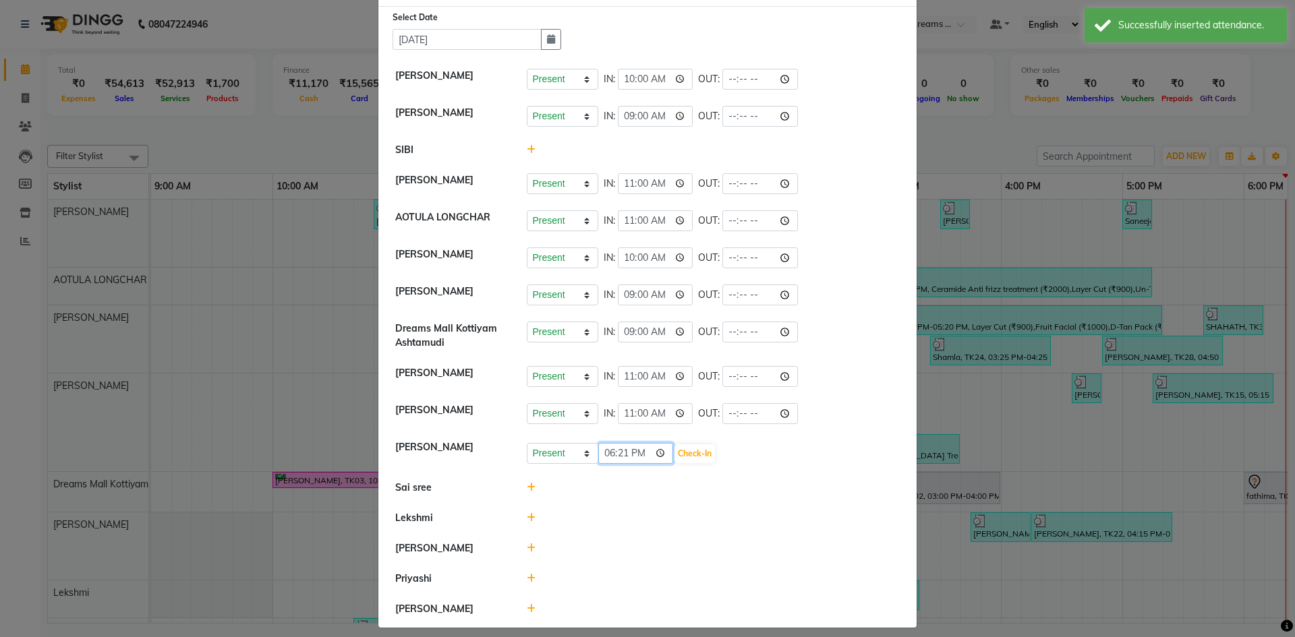
click at [604, 455] on input "18:21" at bounding box center [636, 453] width 76 height 21
type input "11:00"
click at [687, 452] on button "Check-In" at bounding box center [695, 454] width 40 height 19
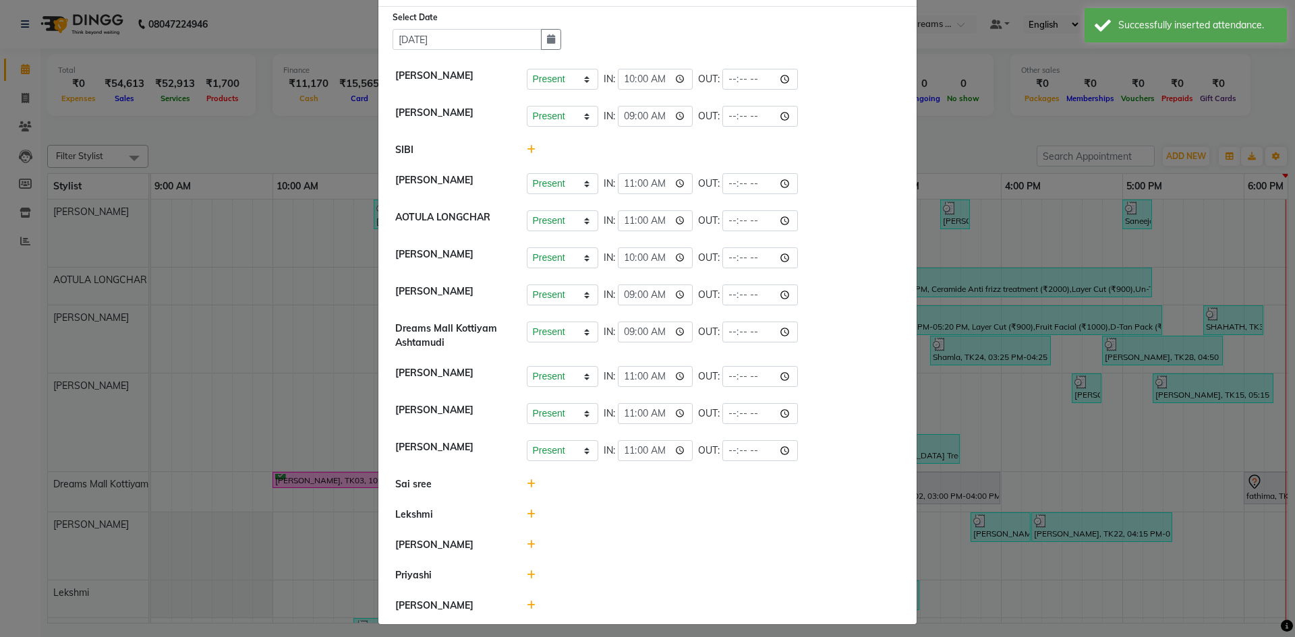
click at [527, 482] on icon at bounding box center [531, 484] width 9 height 9
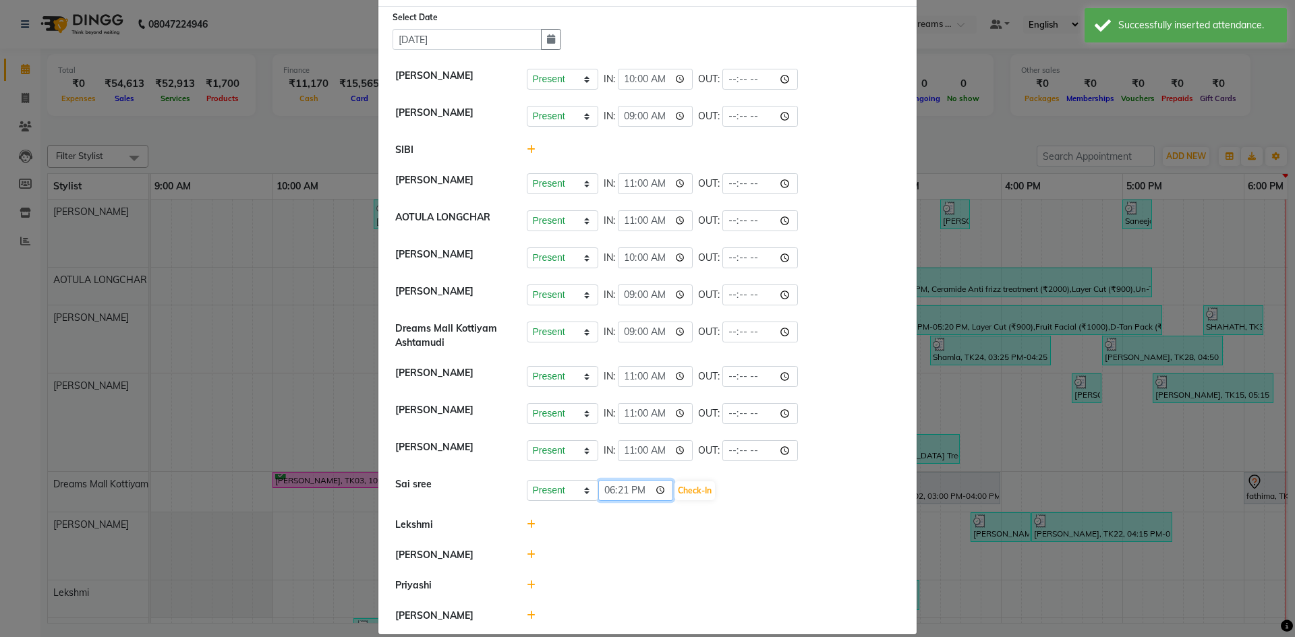
click at [599, 490] on input "18:21" at bounding box center [636, 490] width 76 height 21
type input "09:00"
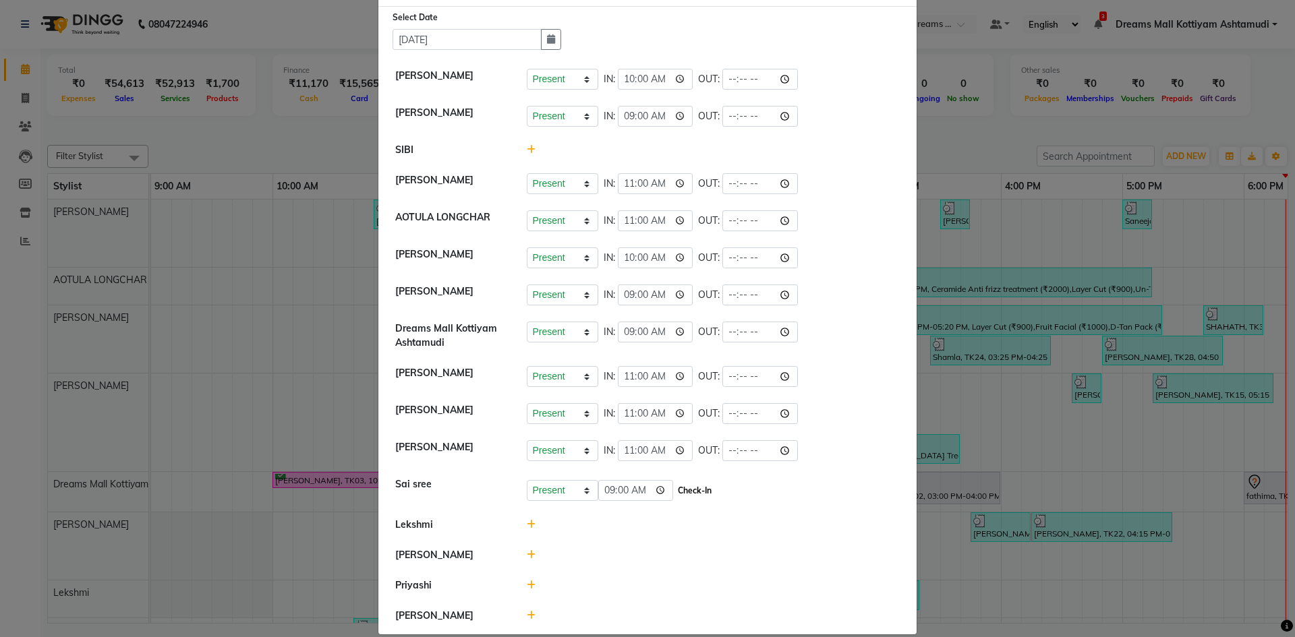
click at [699, 494] on button "Check-In" at bounding box center [695, 491] width 40 height 19
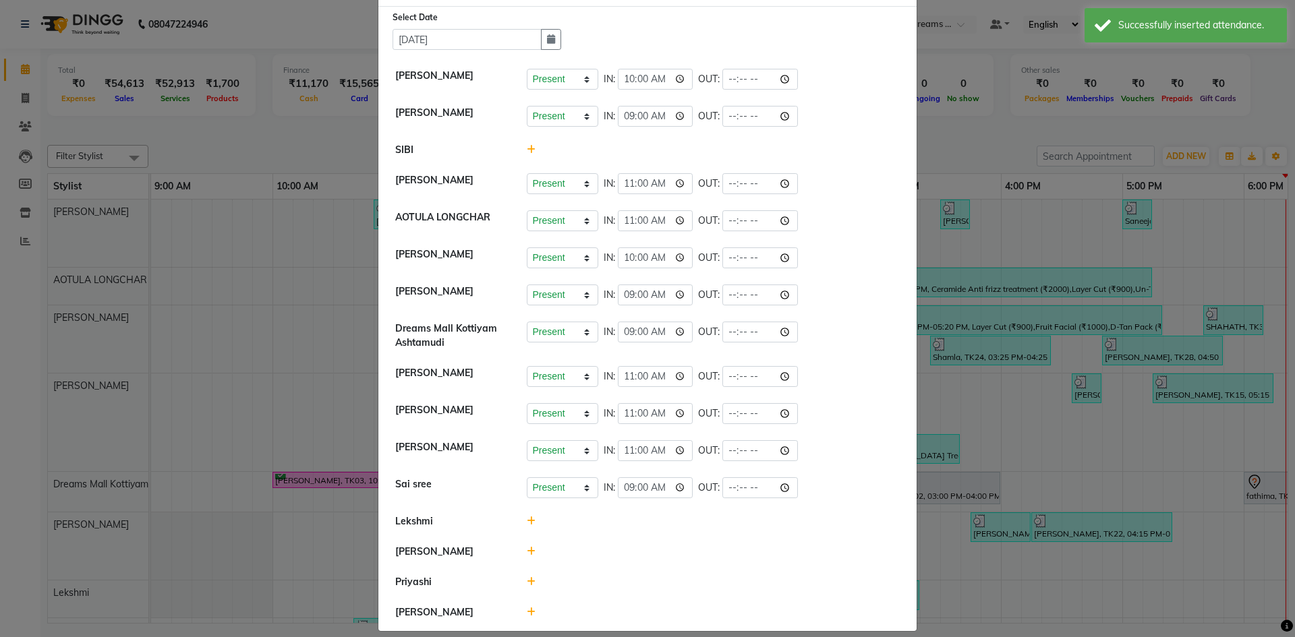
scroll to position [54, 0]
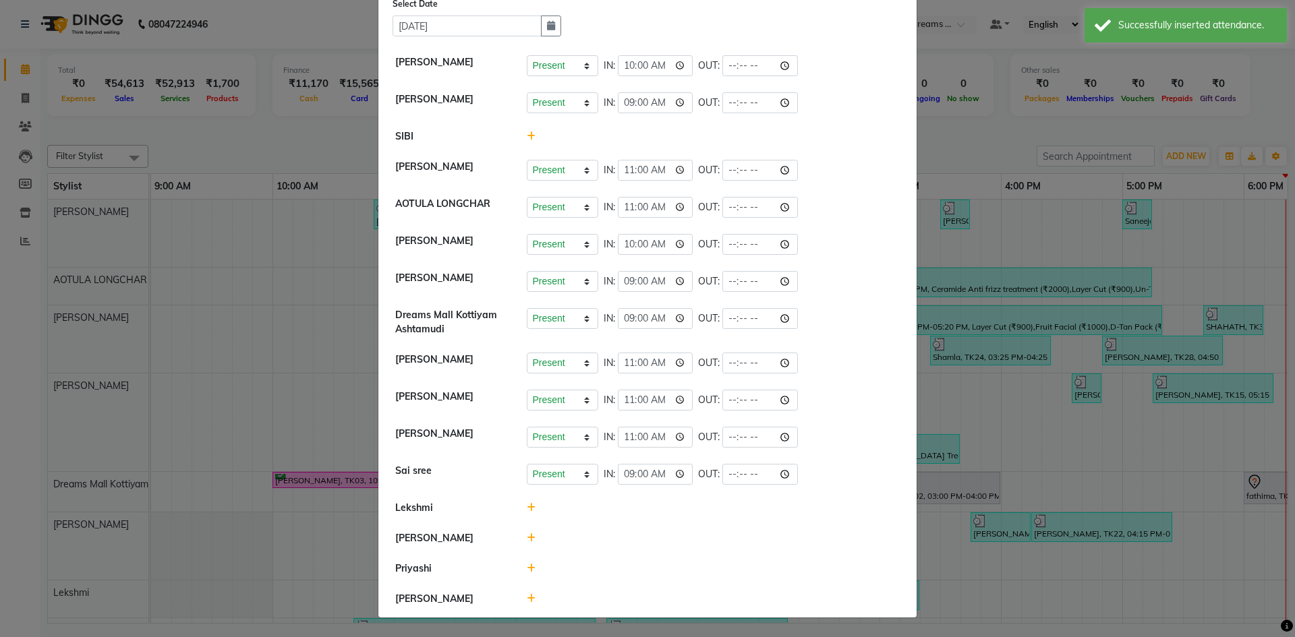
click at [527, 509] on icon at bounding box center [531, 507] width 9 height 9
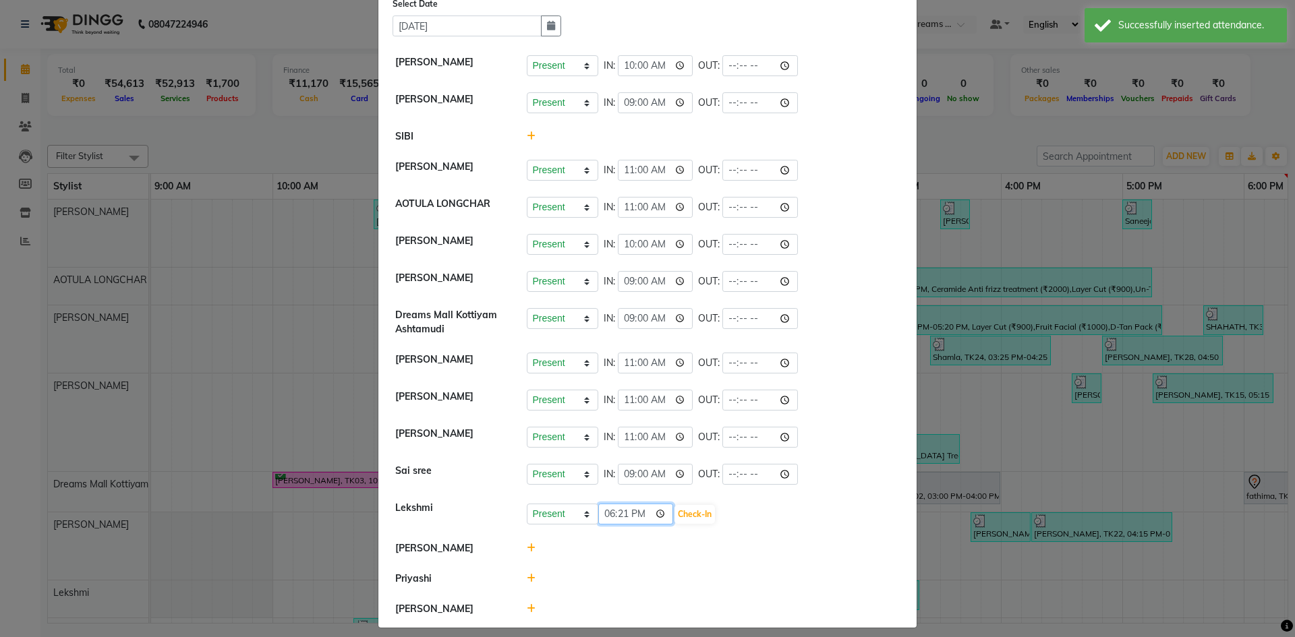
click at [605, 516] on input "18:21" at bounding box center [636, 514] width 76 height 21
type input "09:00"
click at [685, 513] on button "Check-In" at bounding box center [695, 514] width 40 height 19
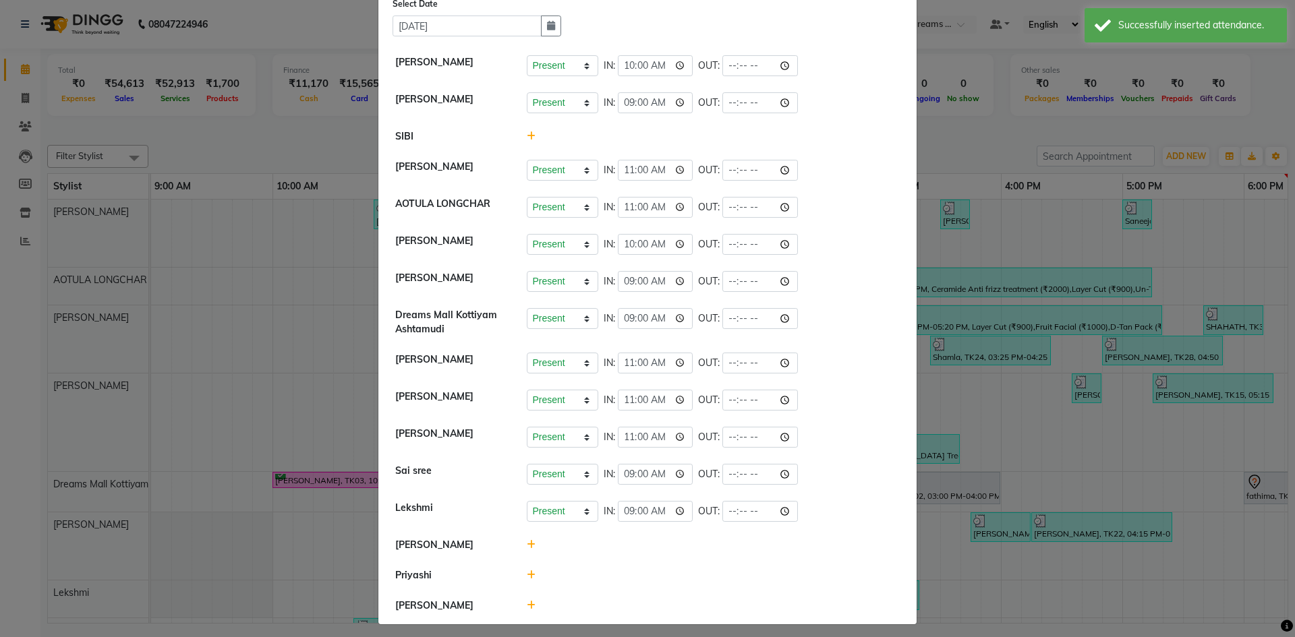
click at [528, 573] on icon at bounding box center [531, 575] width 9 height 9
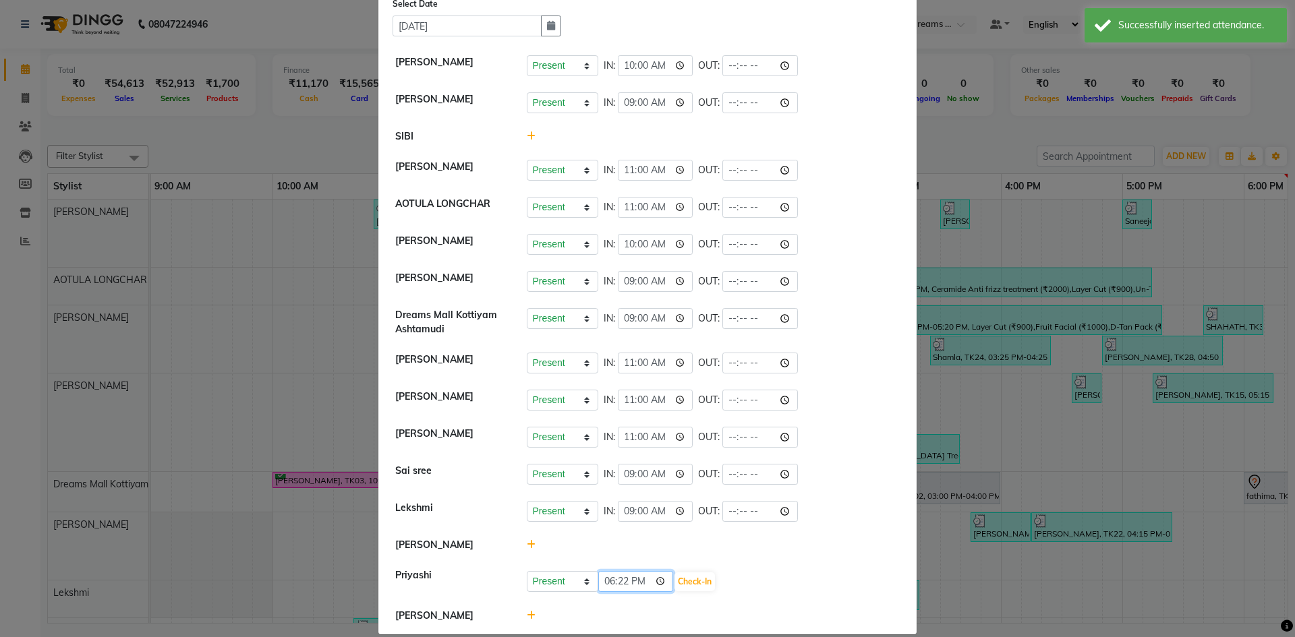
click at [604, 585] on input "18:22" at bounding box center [636, 581] width 76 height 21
type input "11:00"
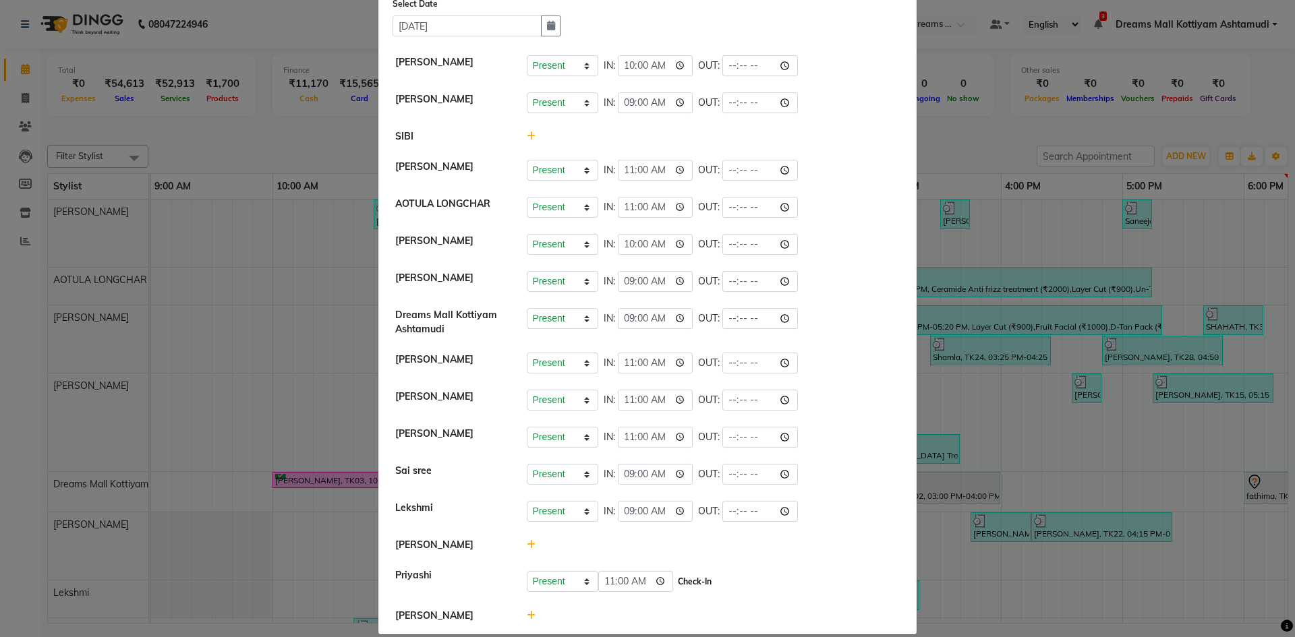
click at [693, 583] on button "Check-In" at bounding box center [695, 582] width 40 height 19
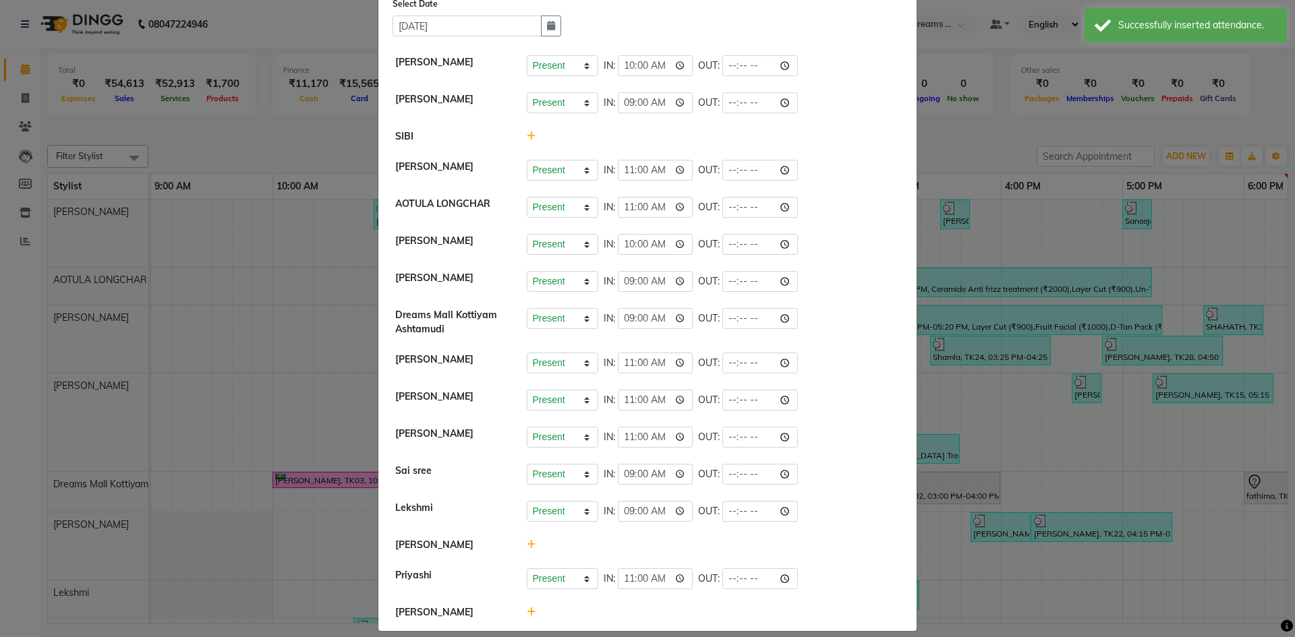
click at [527, 613] on icon at bounding box center [531, 612] width 9 height 9
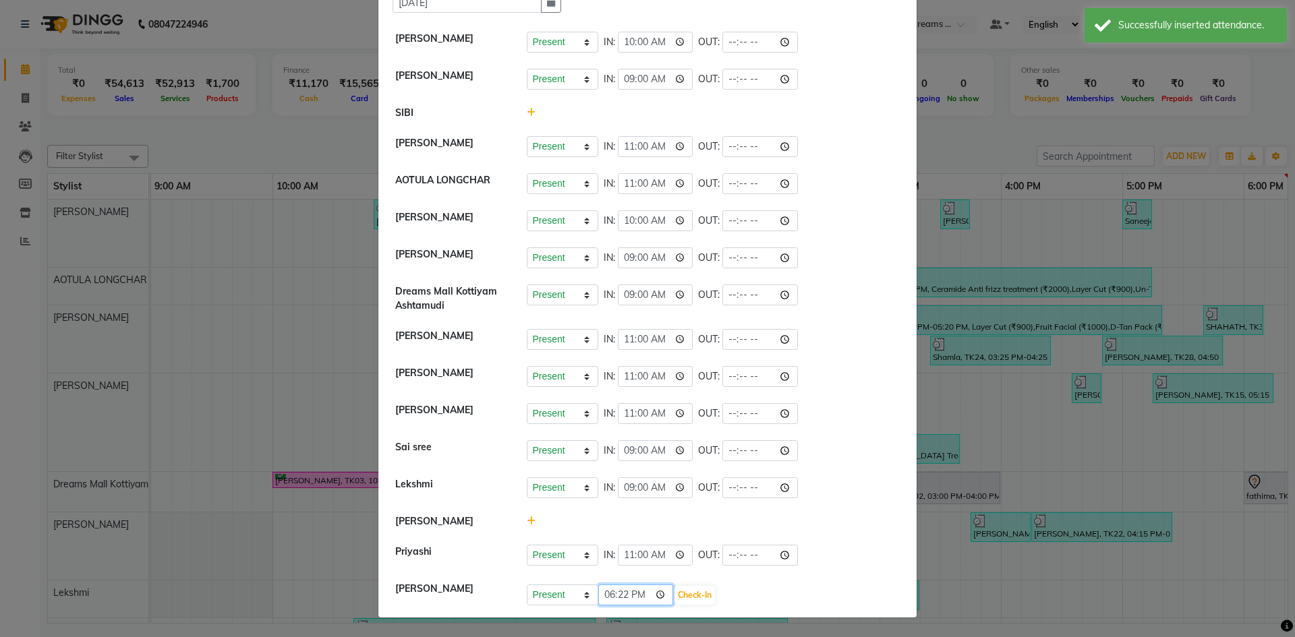
click at [600, 595] on input "18:22" at bounding box center [636, 595] width 76 height 21
type input "09:00"
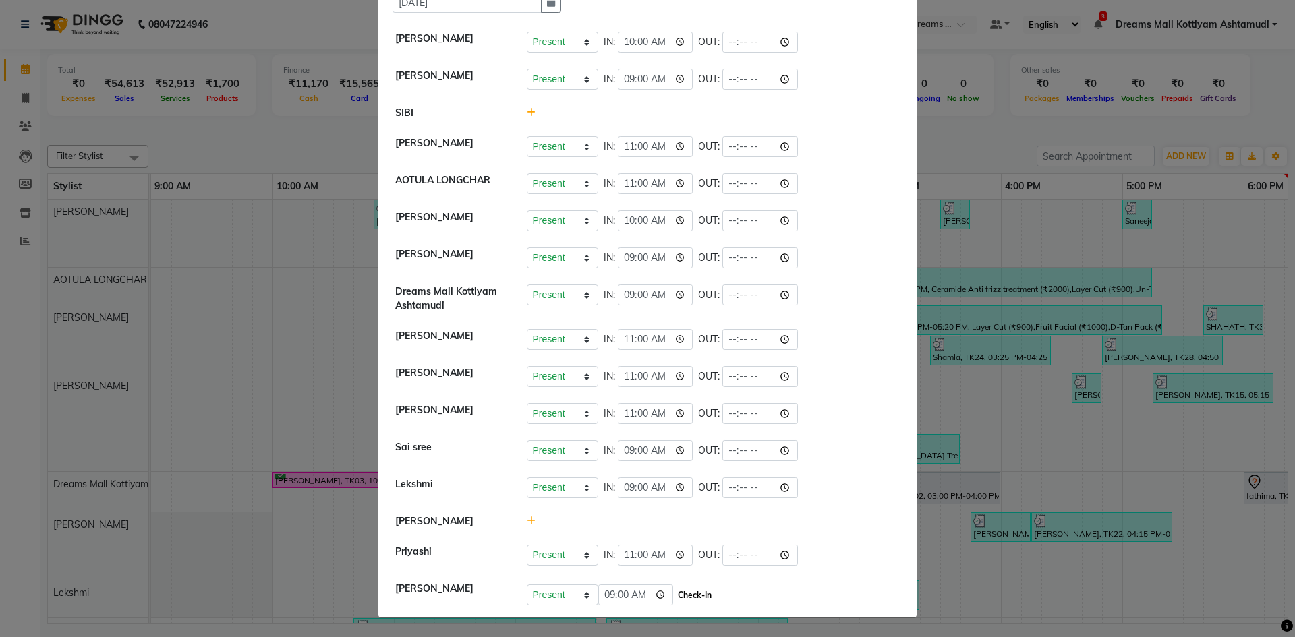
click at [689, 595] on button "Check-In" at bounding box center [695, 595] width 40 height 19
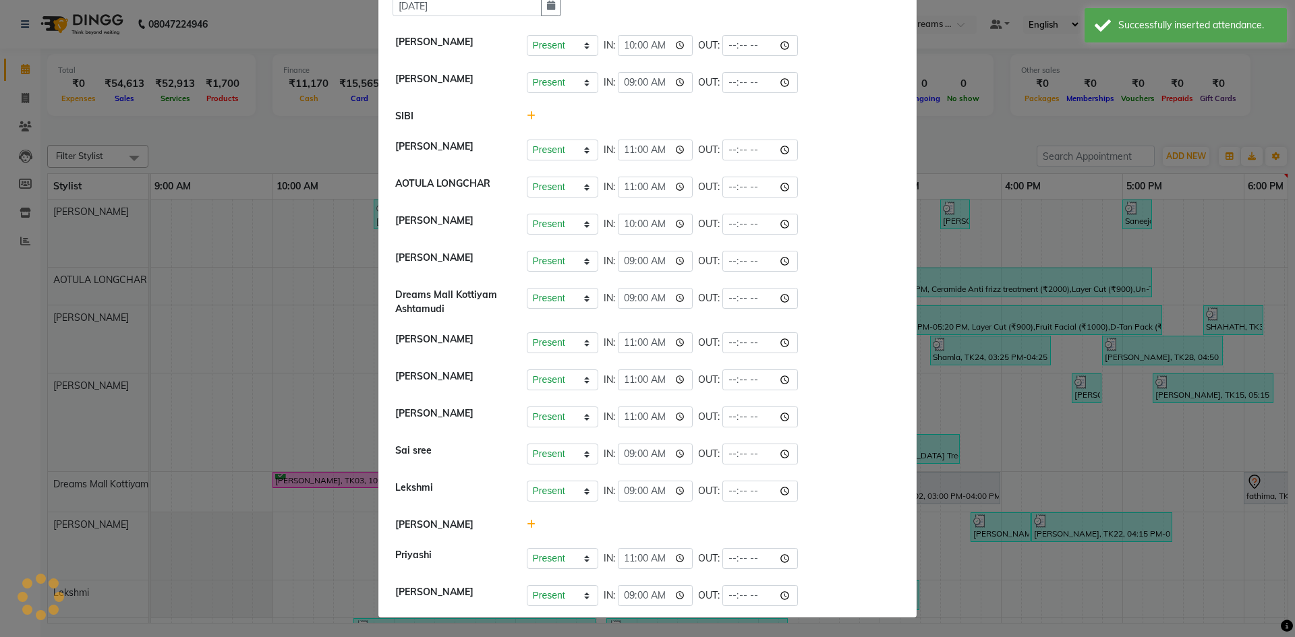
scroll to position [74, 0]
click at [787, 592] on input "time" at bounding box center [760, 595] width 76 height 21
type input "18:22"
click at [837, 384] on div "Present Absent Late Half Day Weekly Off IN: 11:00 OUT:" at bounding box center [714, 380] width 374 height 21
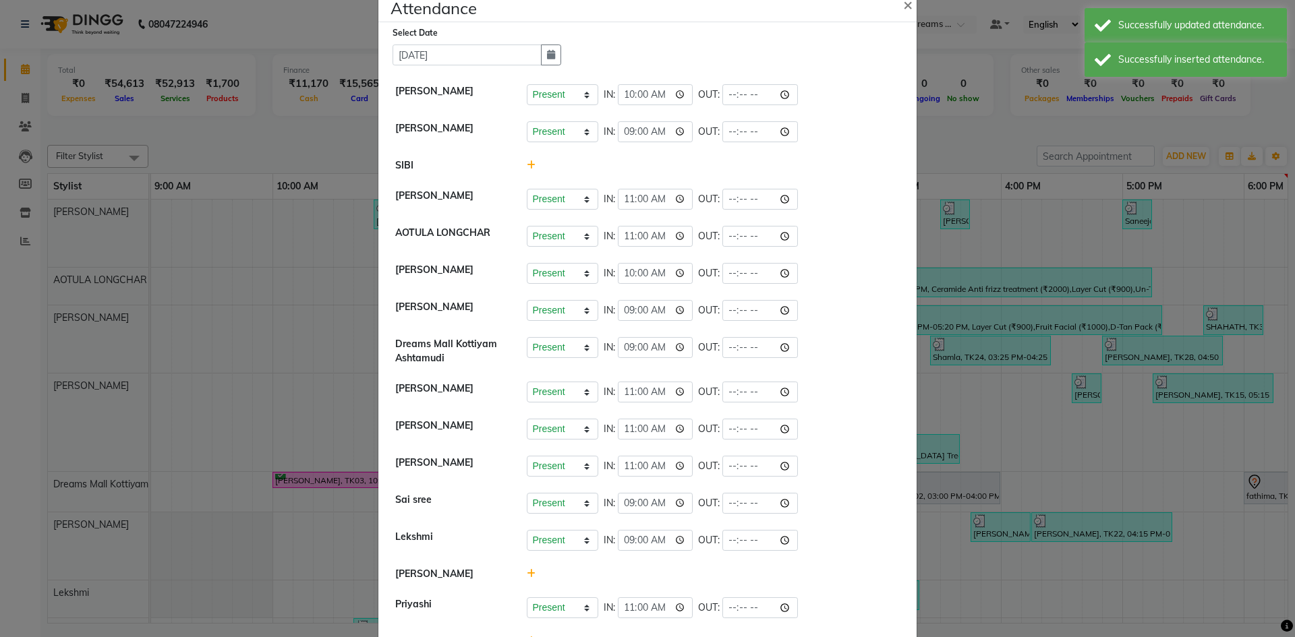
scroll to position [0, 0]
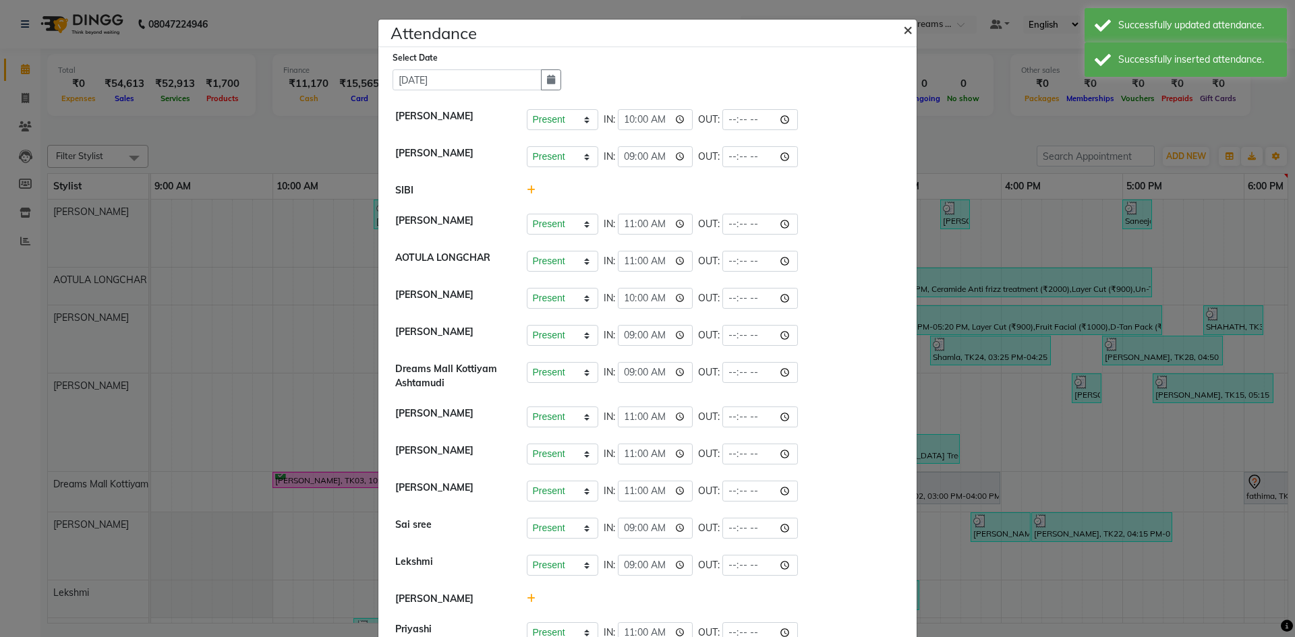
click at [903, 32] on span "×" at bounding box center [907, 29] width 9 height 20
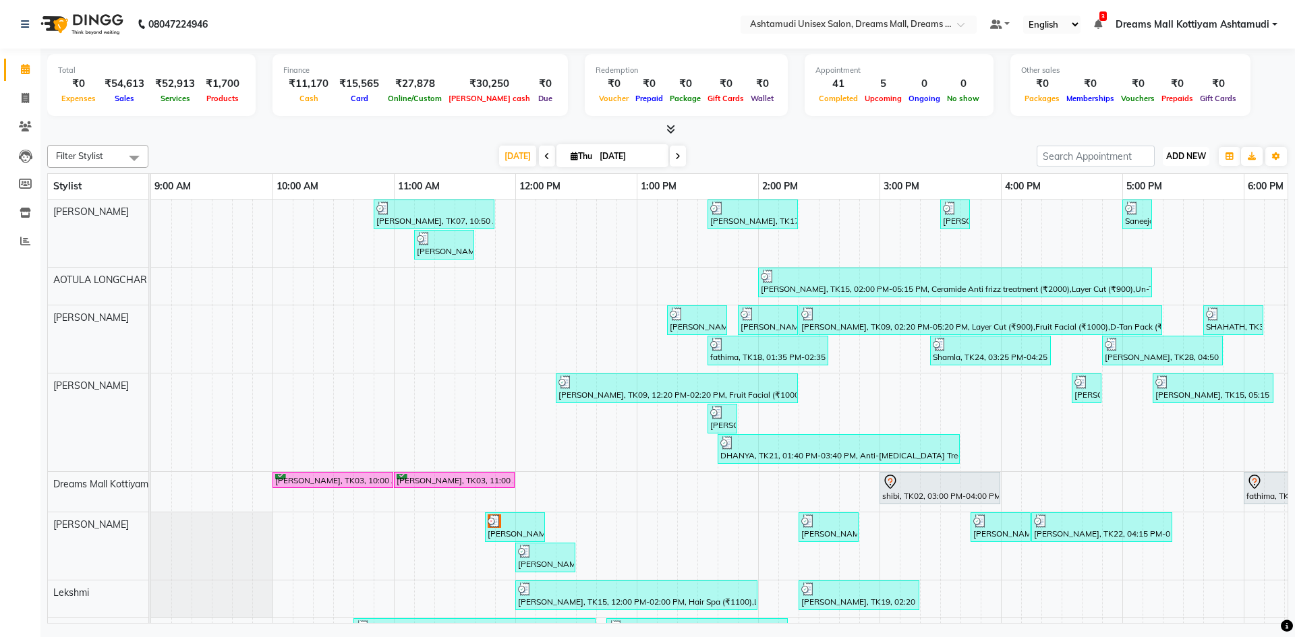
click at [1169, 155] on span "ADD NEW" at bounding box center [1186, 156] width 40 height 10
click at [1160, 203] on link "Add Invoice" at bounding box center [1155, 200] width 107 height 18
select select "7264"
select select "service"
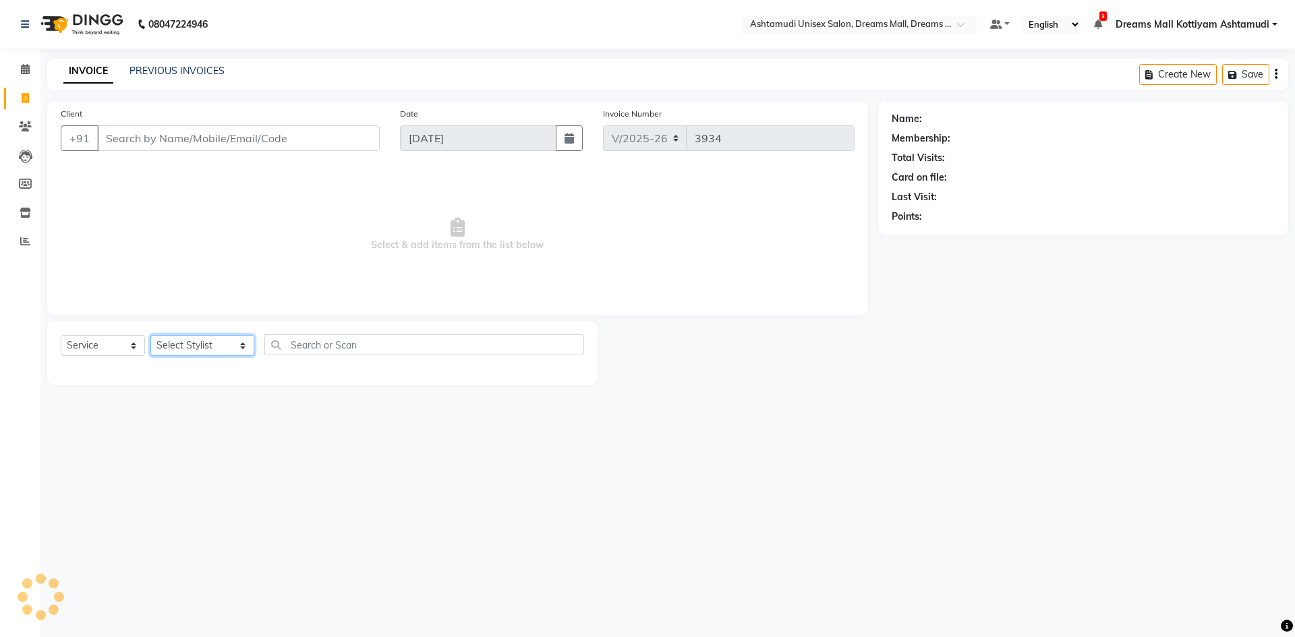
click at [204, 341] on select "Select Stylist [PERSON_NAME] AOTULA LONGCHAR [PERSON_NAME] BIKI SARKI [PERSON_N…" at bounding box center [202, 345] width 104 height 21
select select "63664"
click at [150, 335] on select "Select Stylist [PERSON_NAME] AOTULA LONGCHAR [PERSON_NAME] BIKI SARKI [PERSON_N…" at bounding box center [202, 345] width 104 height 21
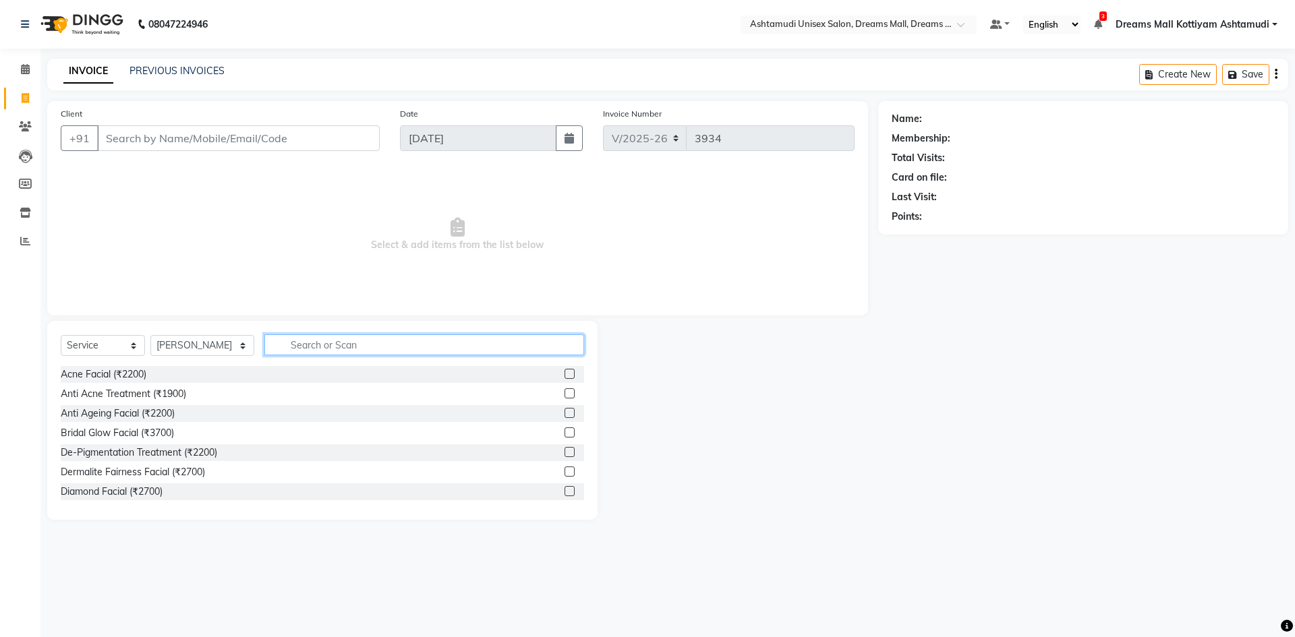
click at [317, 352] on input "text" at bounding box center [424, 345] width 320 height 21
type input "CUT"
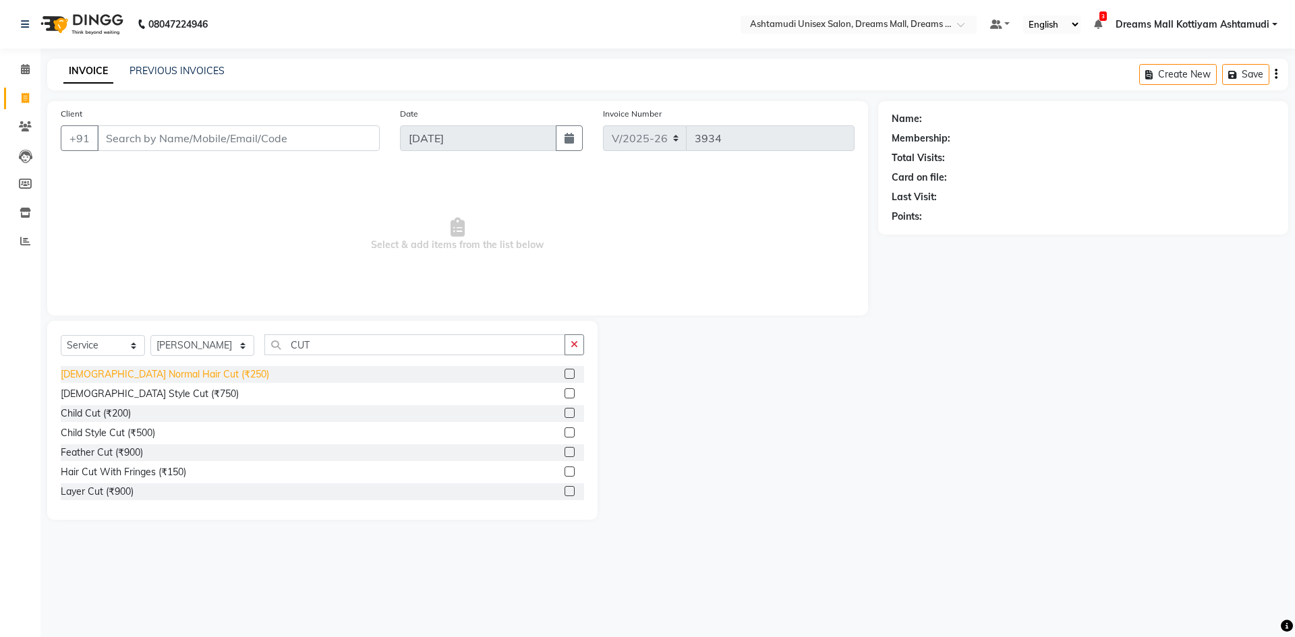
click at [118, 371] on div "[DEMOGRAPHIC_DATA] Normal Hair Cut (₹250)" at bounding box center [165, 375] width 208 height 14
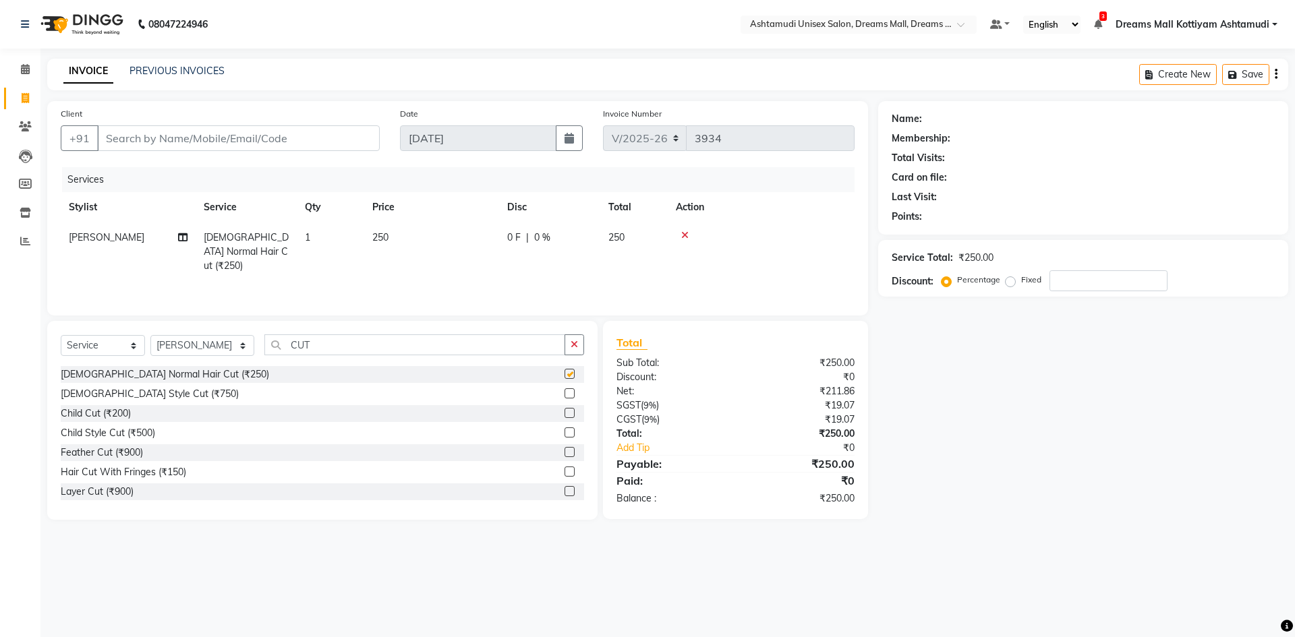
checkbox input "false"
click at [210, 148] on input "Client" at bounding box center [238, 138] width 283 height 26
type input "8"
type input "0"
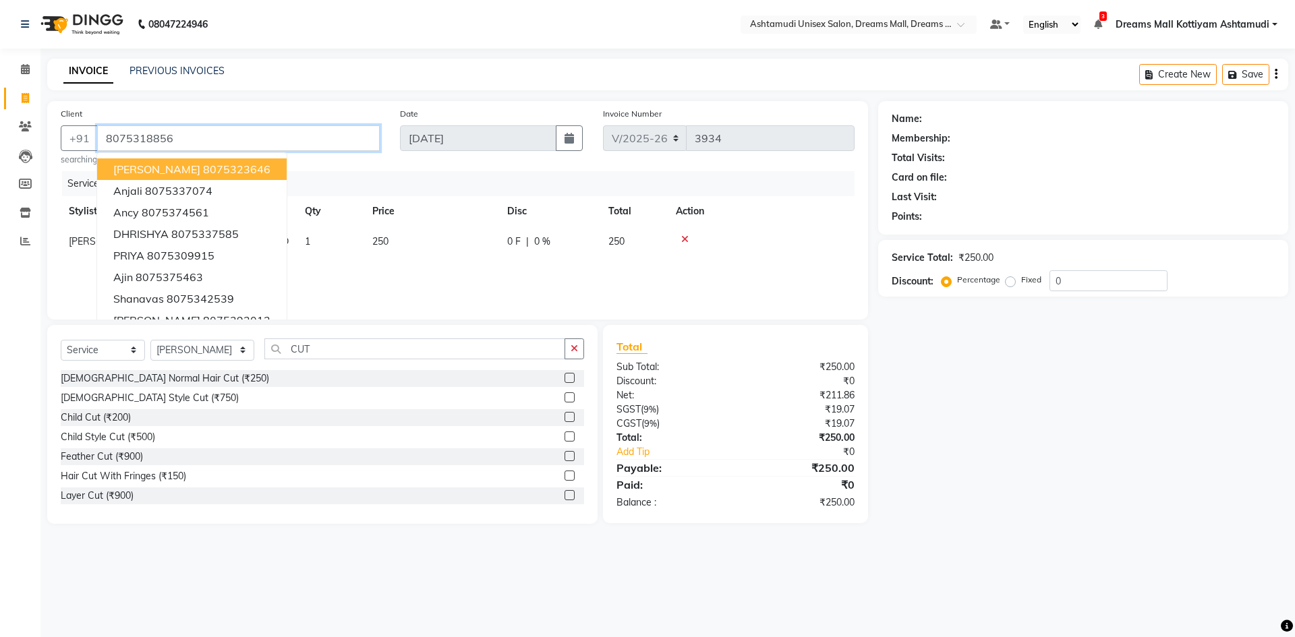
type input "8075318856"
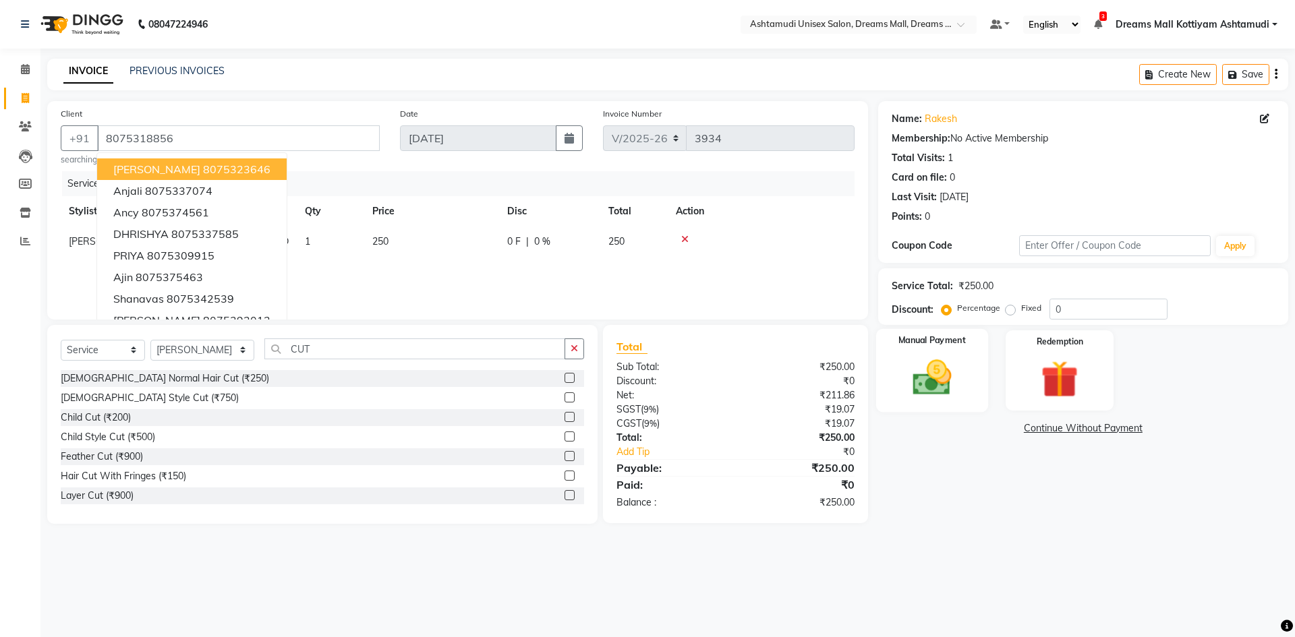
click at [955, 359] on img at bounding box center [931, 377] width 63 height 45
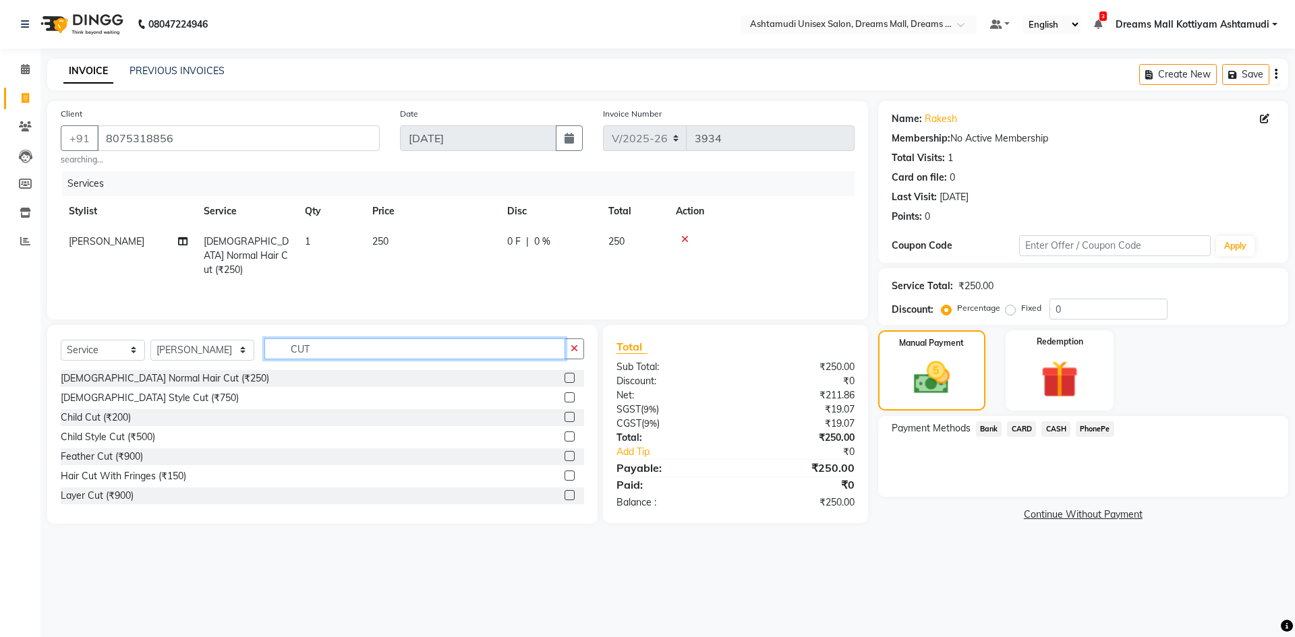
click at [375, 347] on input "CUT" at bounding box center [414, 349] width 301 height 21
type input "C"
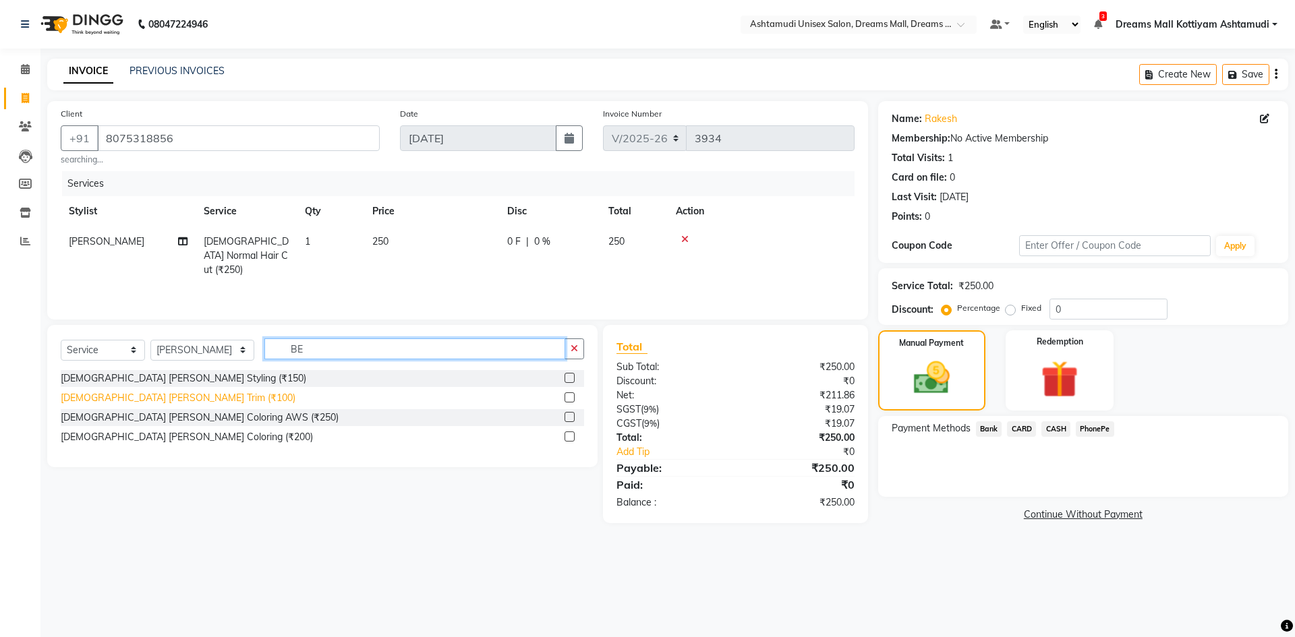
type input "BE"
click at [142, 400] on div "[DEMOGRAPHIC_DATA] [PERSON_NAME] Trim (₹100)" at bounding box center [178, 398] width 235 height 14
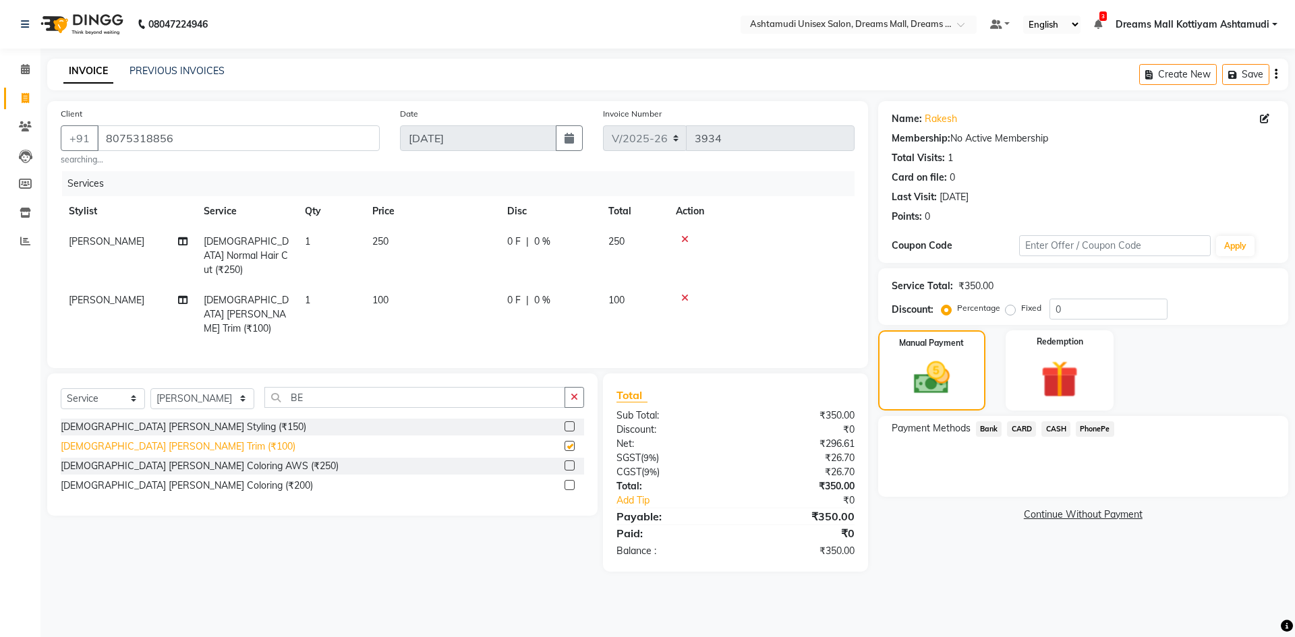
checkbox input "false"
click at [1087, 433] on span "PhonePe" at bounding box center [1095, 430] width 38 height 16
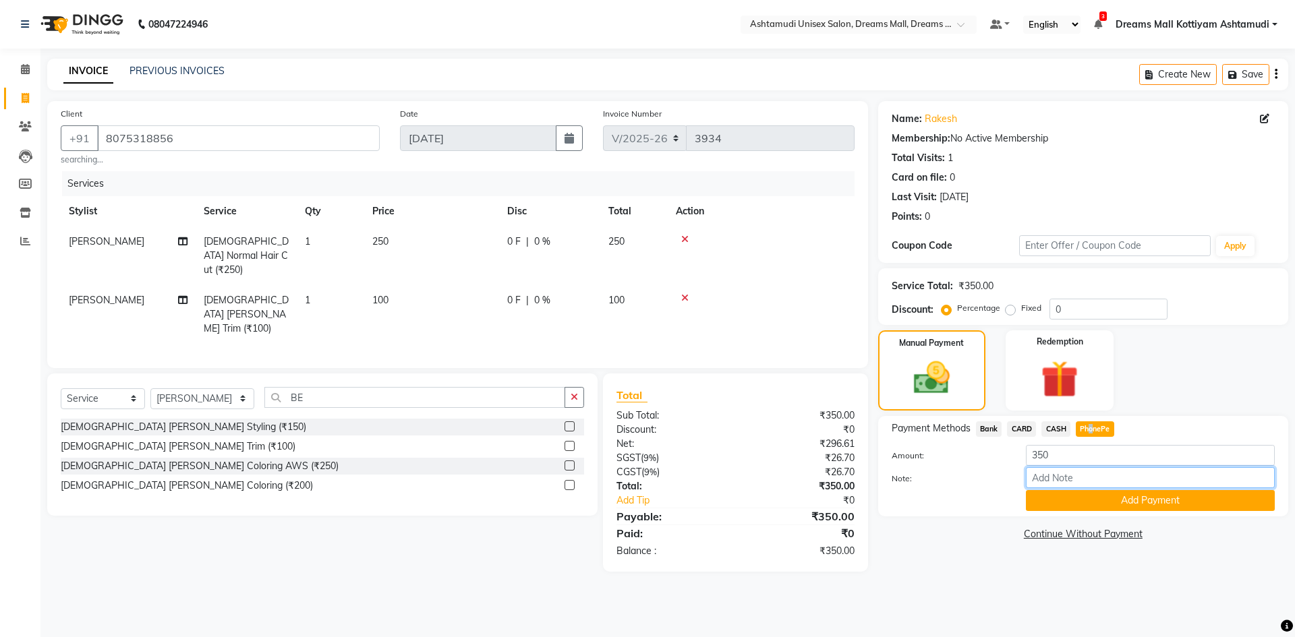
click at [1062, 482] on input "Note:" at bounding box center [1150, 477] width 249 height 21
type input "Arun"
click at [1110, 507] on button "Add Payment" at bounding box center [1150, 500] width 249 height 21
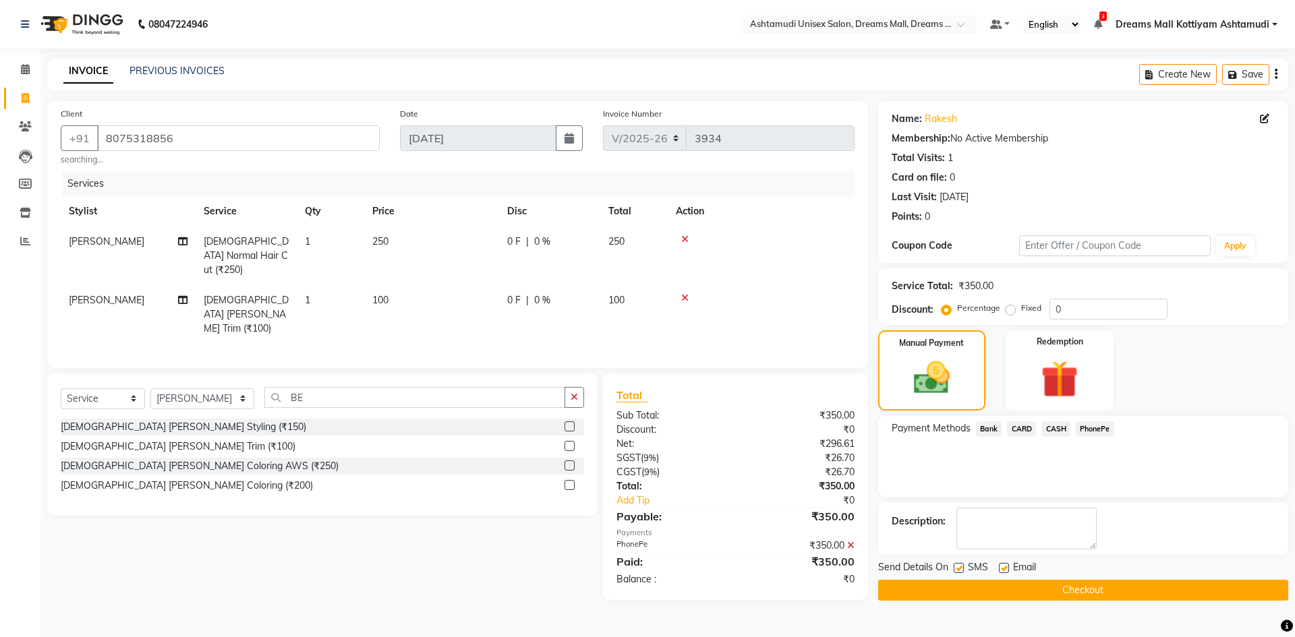
click at [1055, 591] on button "Checkout" at bounding box center [1083, 590] width 410 height 21
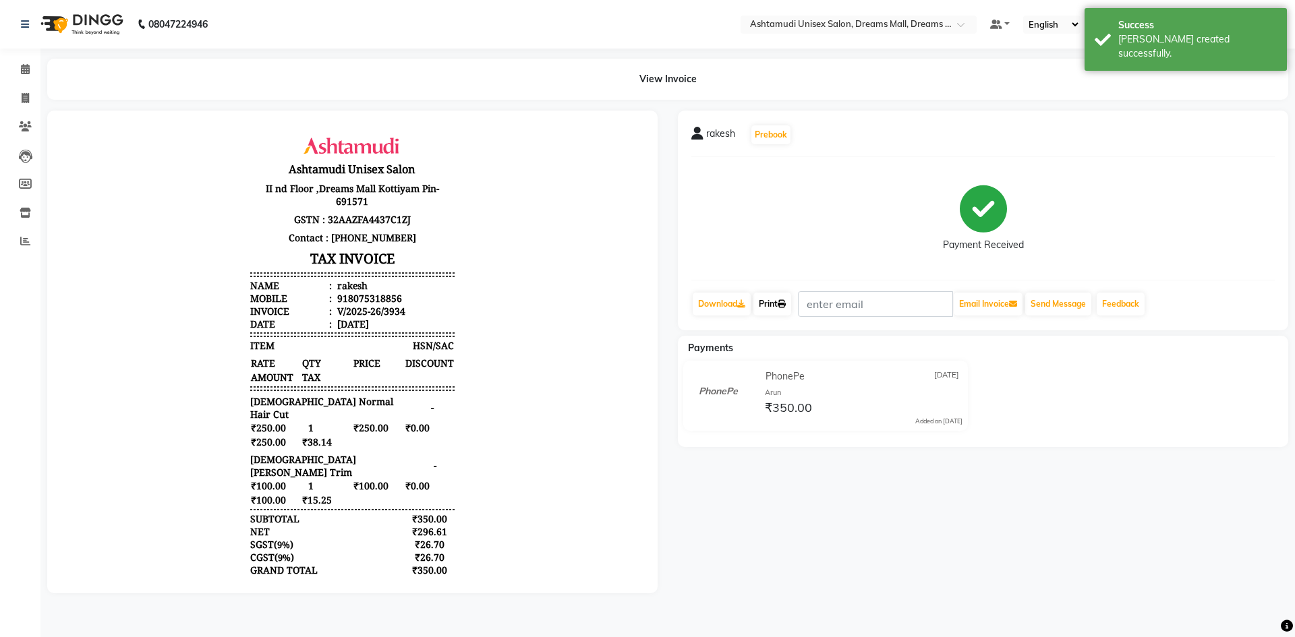
click at [781, 307] on link "Print" at bounding box center [772, 304] width 38 height 23
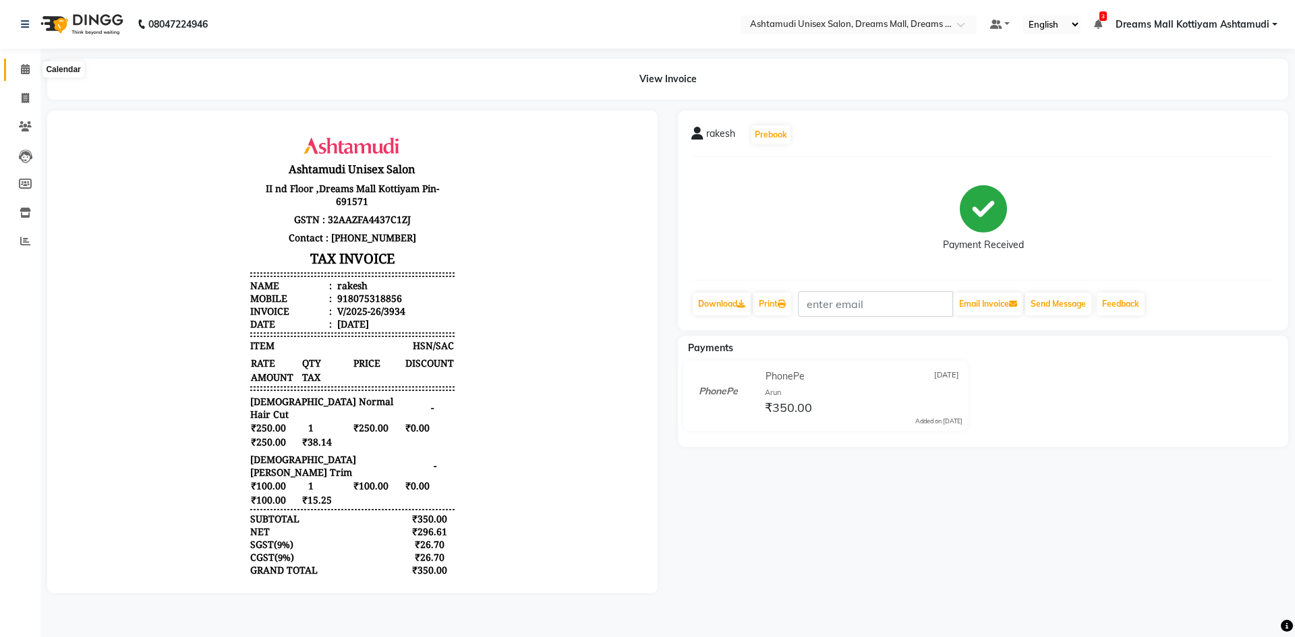
click at [21, 71] on icon at bounding box center [25, 69] width 9 height 10
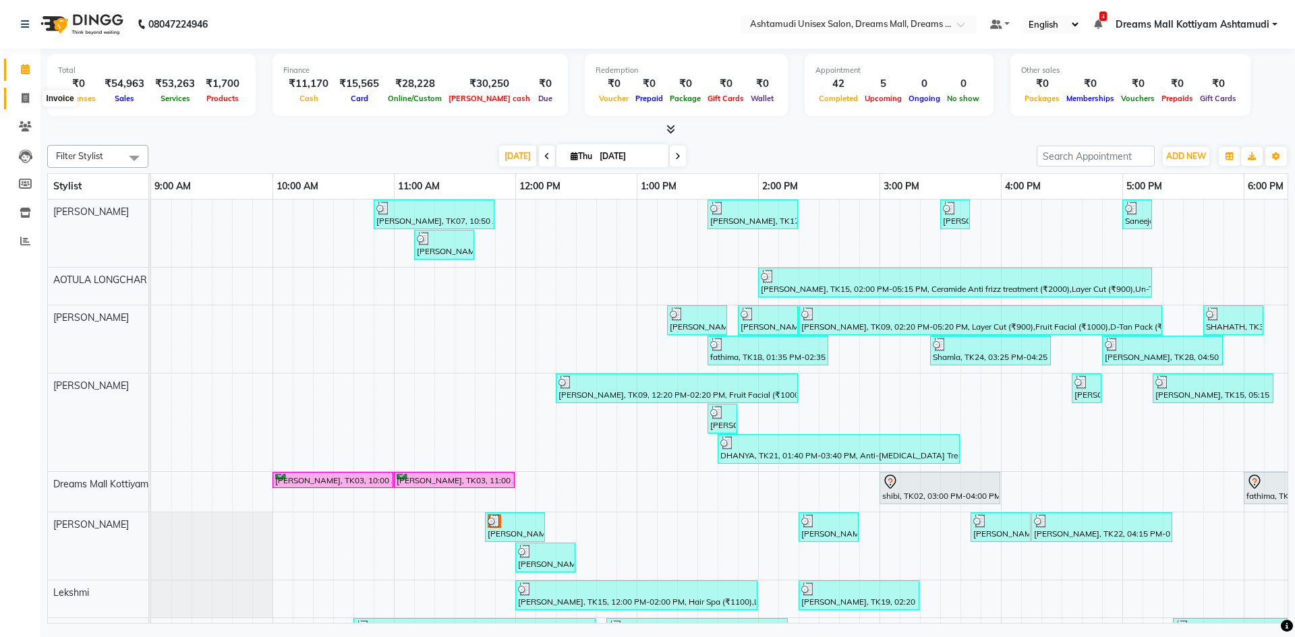
click at [24, 103] on icon at bounding box center [25, 98] width 7 height 10
select select "service"
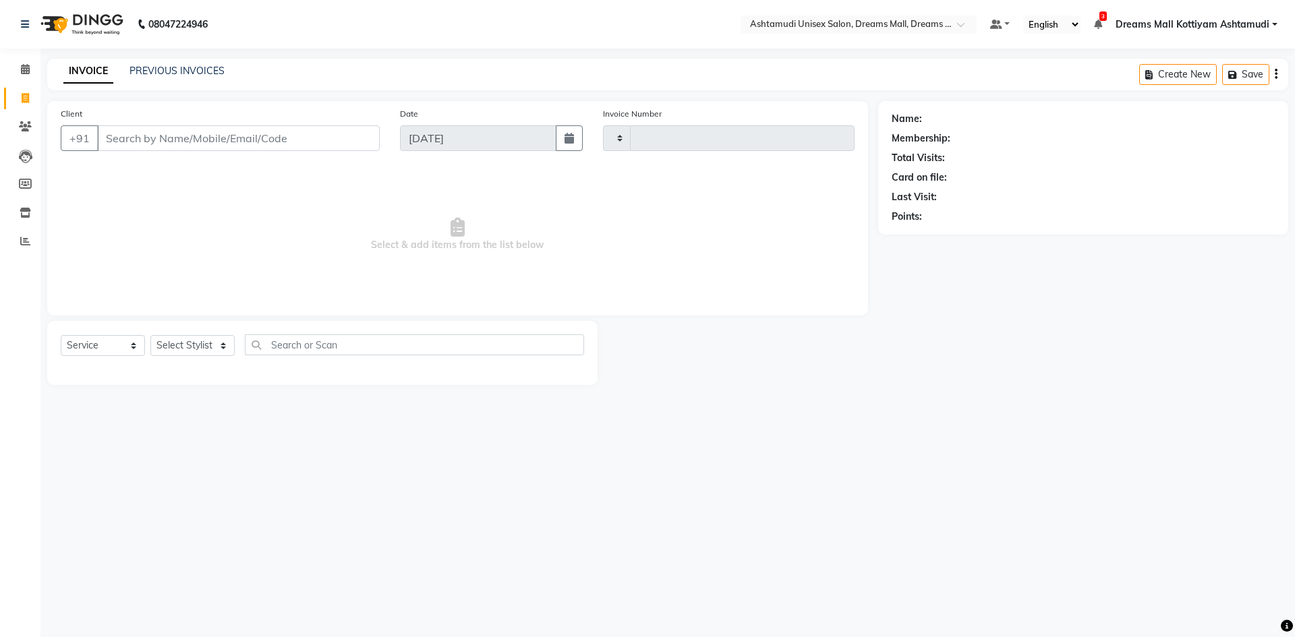
type input "3935"
select select "7264"
click at [1234, 74] on icon "button" at bounding box center [1234, 74] width 13 height 9
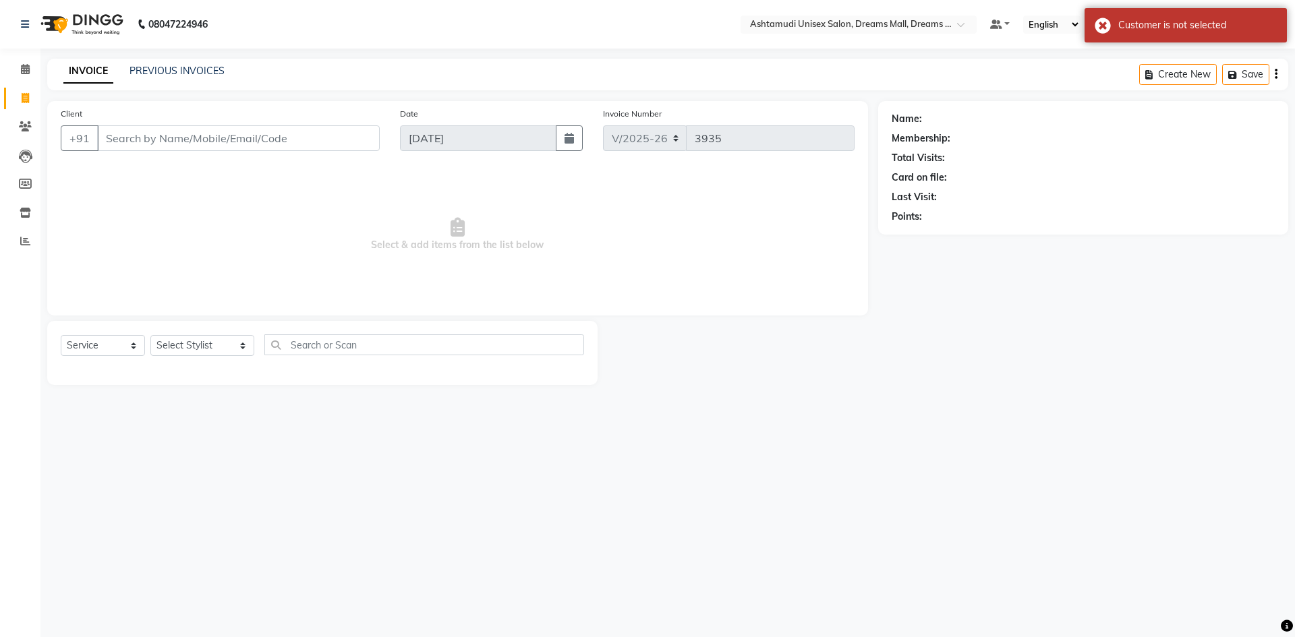
click at [1136, 162] on div "Total Visits:" at bounding box center [1083, 158] width 383 height 14
click at [21, 67] on icon at bounding box center [25, 69] width 9 height 10
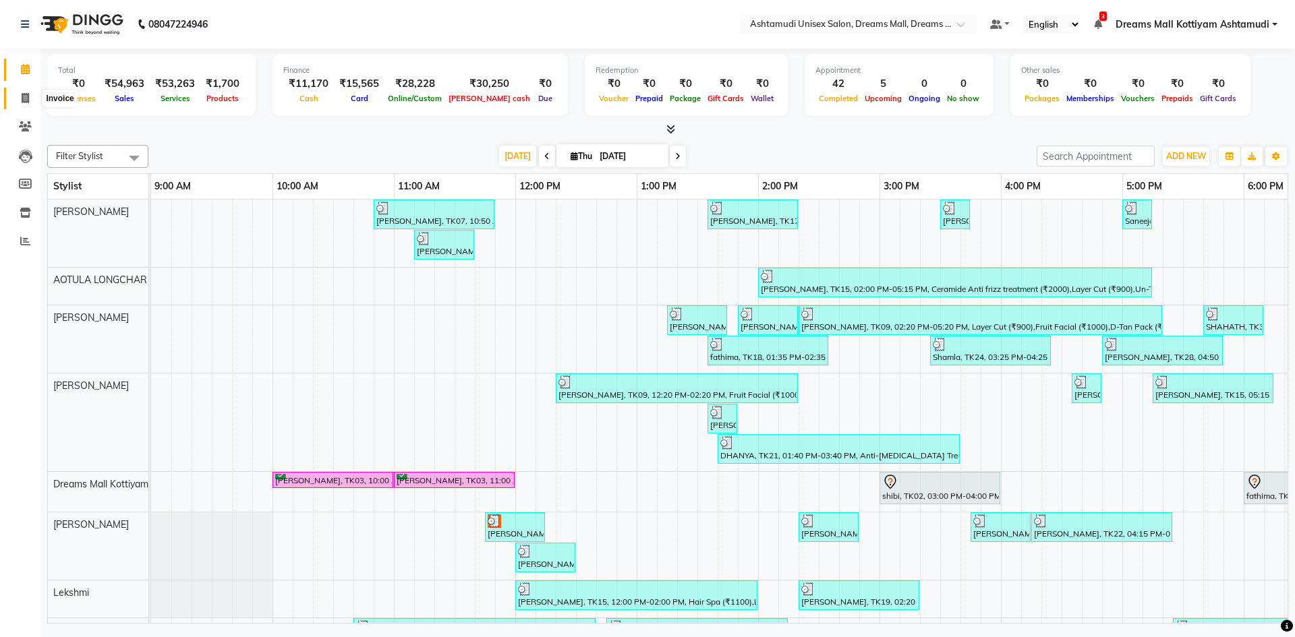
click at [26, 96] on icon at bounding box center [25, 98] width 7 height 10
select select "service"
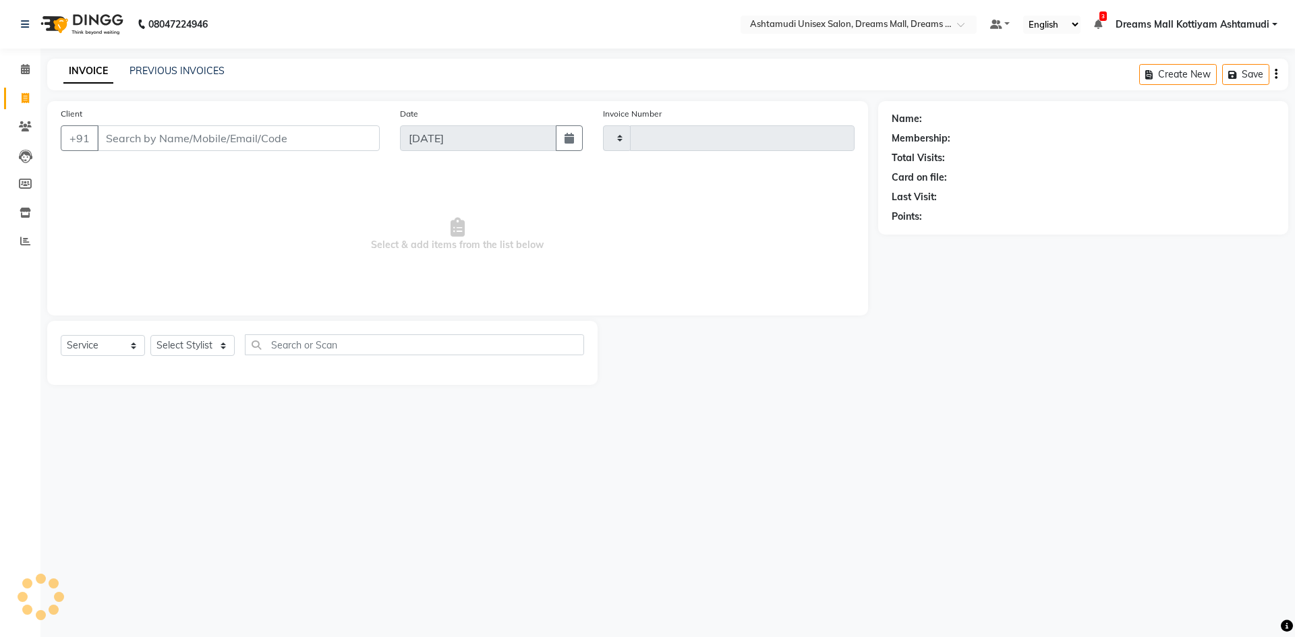
type input "3935"
select select "7264"
click at [192, 347] on select "Select Stylist [PERSON_NAME] AOTULA LONGCHAR [PERSON_NAME] BIKI SARKI [PERSON_N…" at bounding box center [202, 345] width 104 height 21
select select "62104"
click at [150, 335] on select "Select Stylist [PERSON_NAME] AOTULA LONGCHAR [PERSON_NAME] BIKI SARKI [PERSON_N…" at bounding box center [202, 345] width 104 height 21
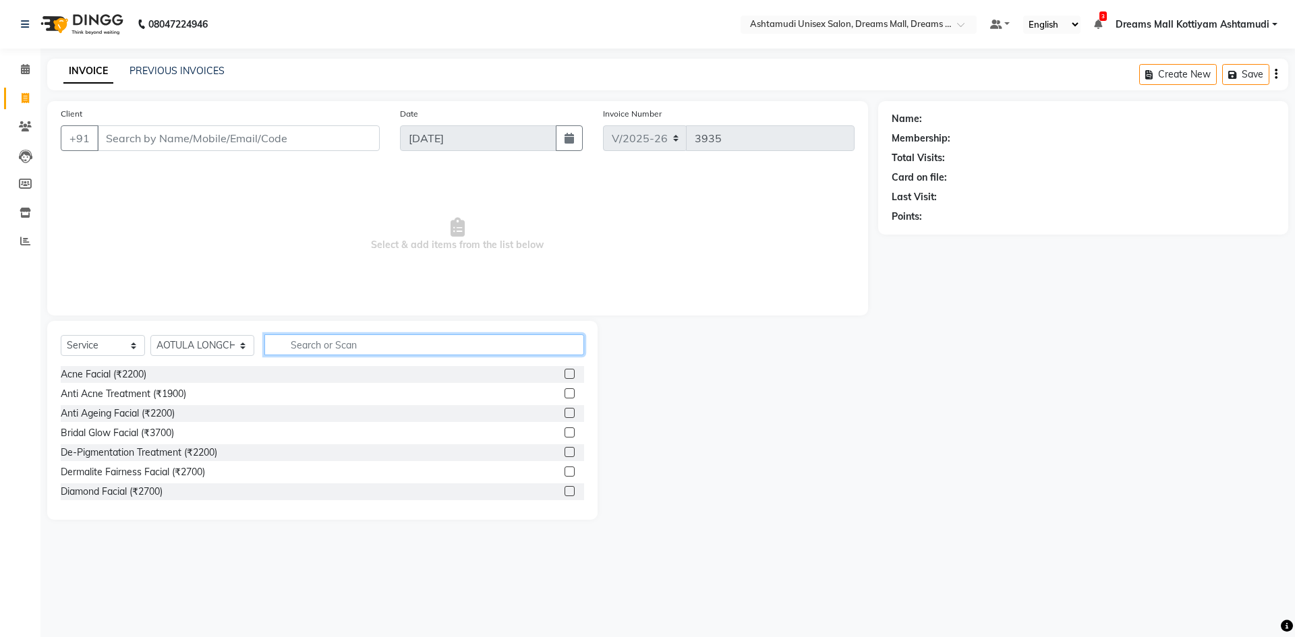
click at [432, 337] on input "text" at bounding box center [424, 345] width 320 height 21
type input "CLEA"
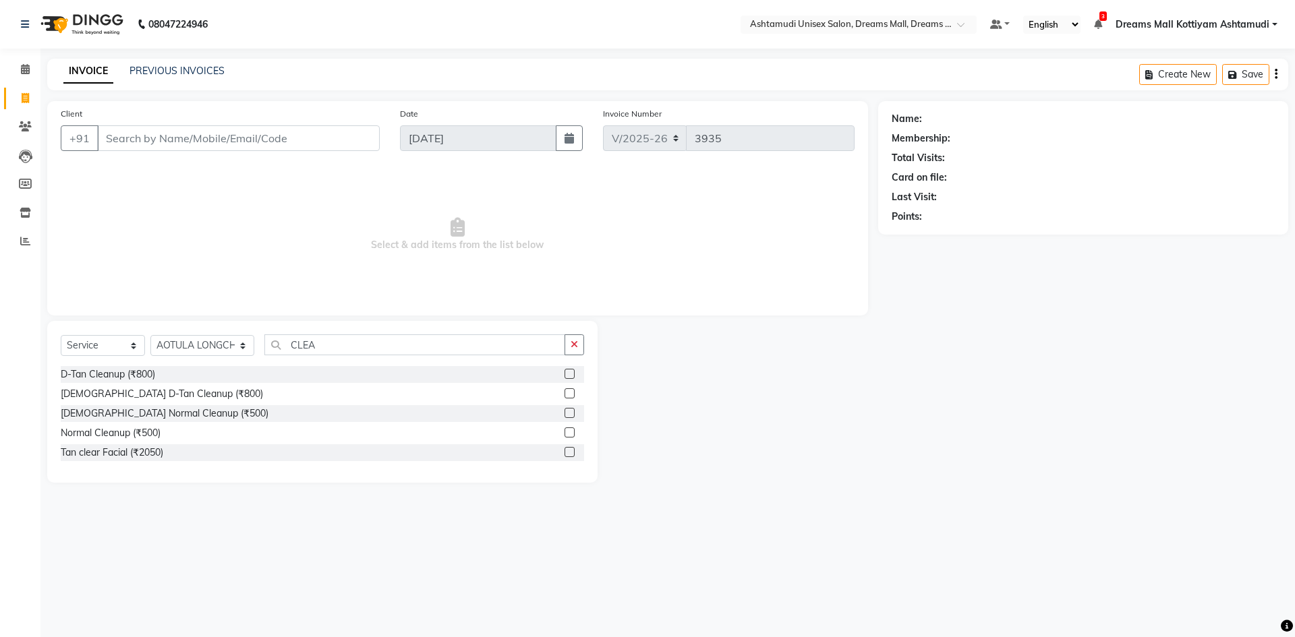
click at [565, 371] on label at bounding box center [570, 374] width 10 height 10
click at [565, 371] on input "checkbox" at bounding box center [569, 374] width 9 height 9
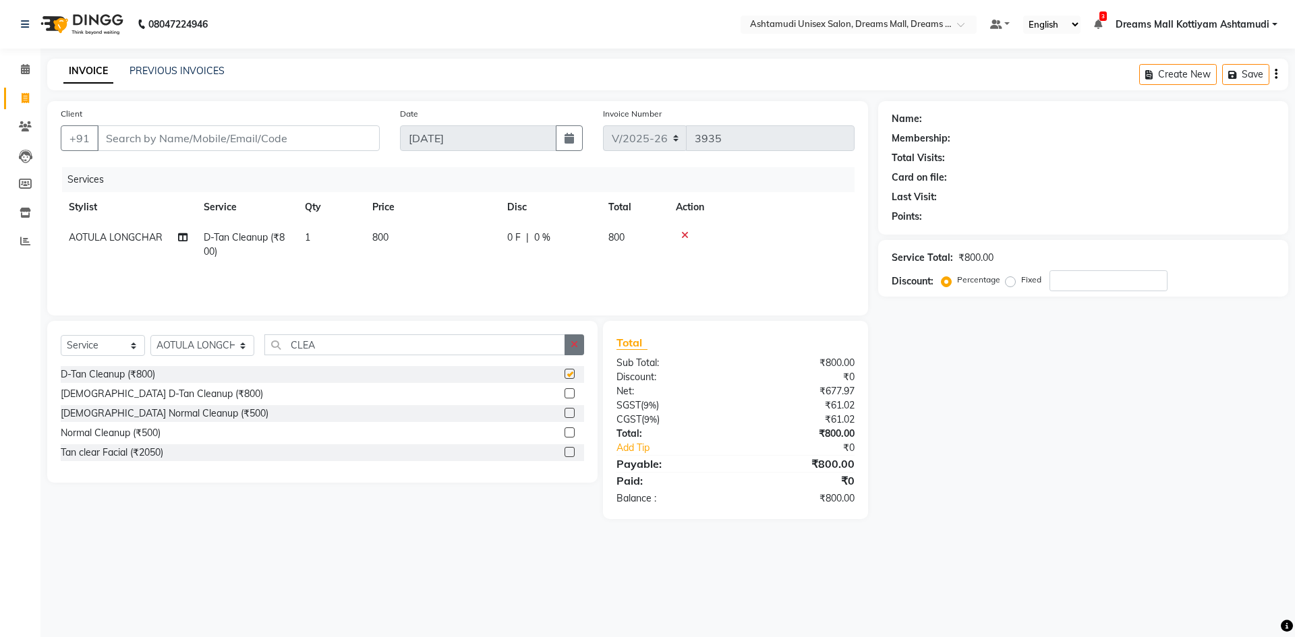
checkbox input "false"
click at [572, 351] on button "button" at bounding box center [575, 345] width 20 height 21
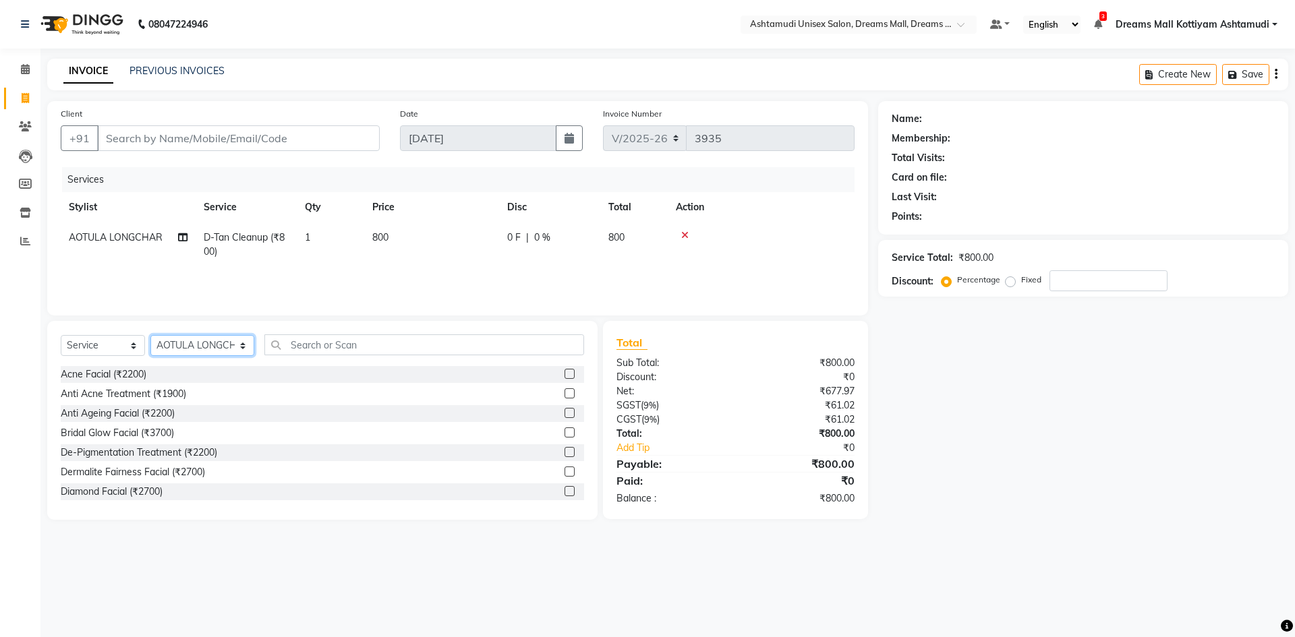
click at [225, 338] on select "Select Stylist [PERSON_NAME] AOTULA LONGCHAR [PERSON_NAME] BIKI SARKI [PERSON_N…" at bounding box center [202, 345] width 104 height 21
select select "68167"
click at [150, 335] on select "Select Stylist [PERSON_NAME] AOTULA LONGCHAR [PERSON_NAME] BIKI SARKI [PERSON_N…" at bounding box center [202, 345] width 104 height 21
click at [310, 344] on input "text" at bounding box center [424, 345] width 320 height 21
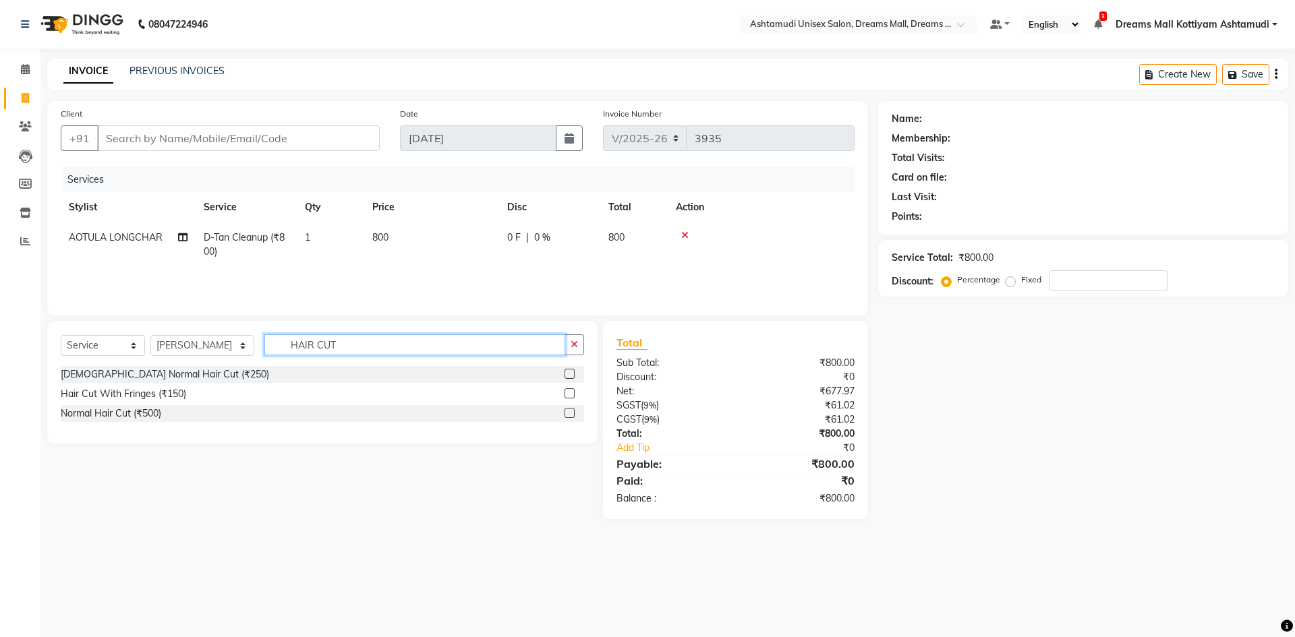
type input "HAIR CUT"
click at [573, 372] on label at bounding box center [570, 374] width 10 height 10
click at [573, 372] on input "checkbox" at bounding box center [569, 374] width 9 height 9
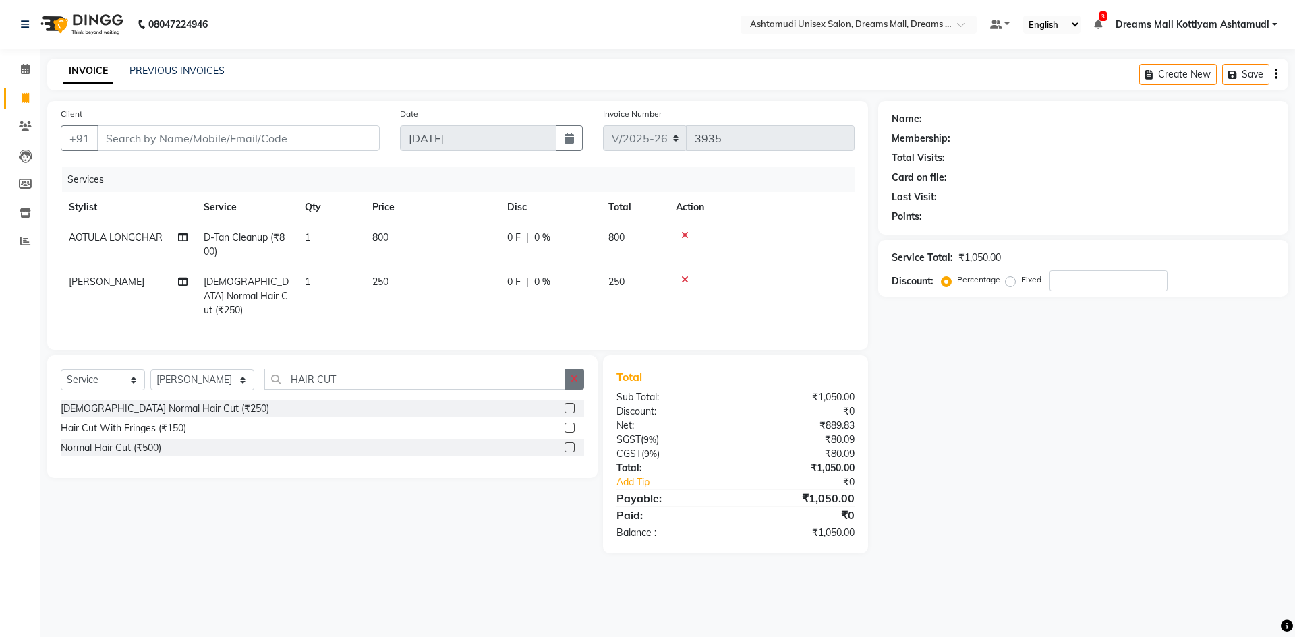
checkbox input "false"
click at [575, 366] on div "Select Service Product Membership Package Voucher Prepaid Gift Card Select Styl…" at bounding box center [322, 416] width 550 height 123
click at [575, 374] on icon "button" at bounding box center [574, 378] width 7 height 9
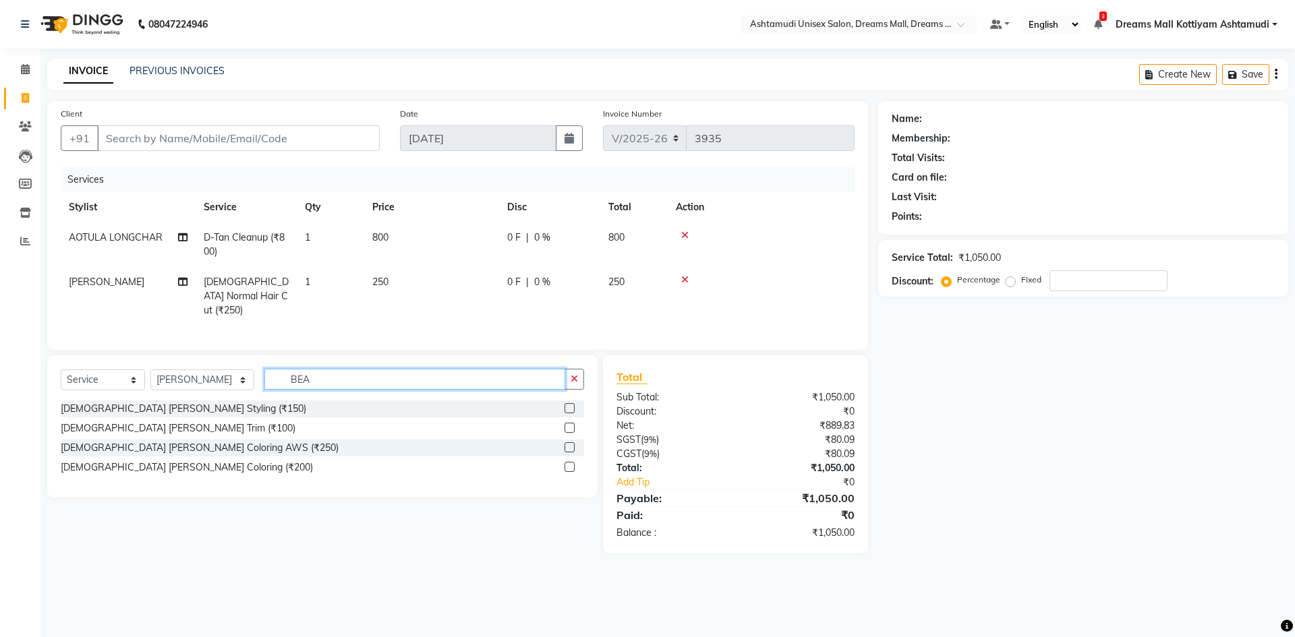
type input "BEA"
click at [571, 406] on label at bounding box center [570, 408] width 10 height 10
click at [571, 406] on input "checkbox" at bounding box center [569, 409] width 9 height 9
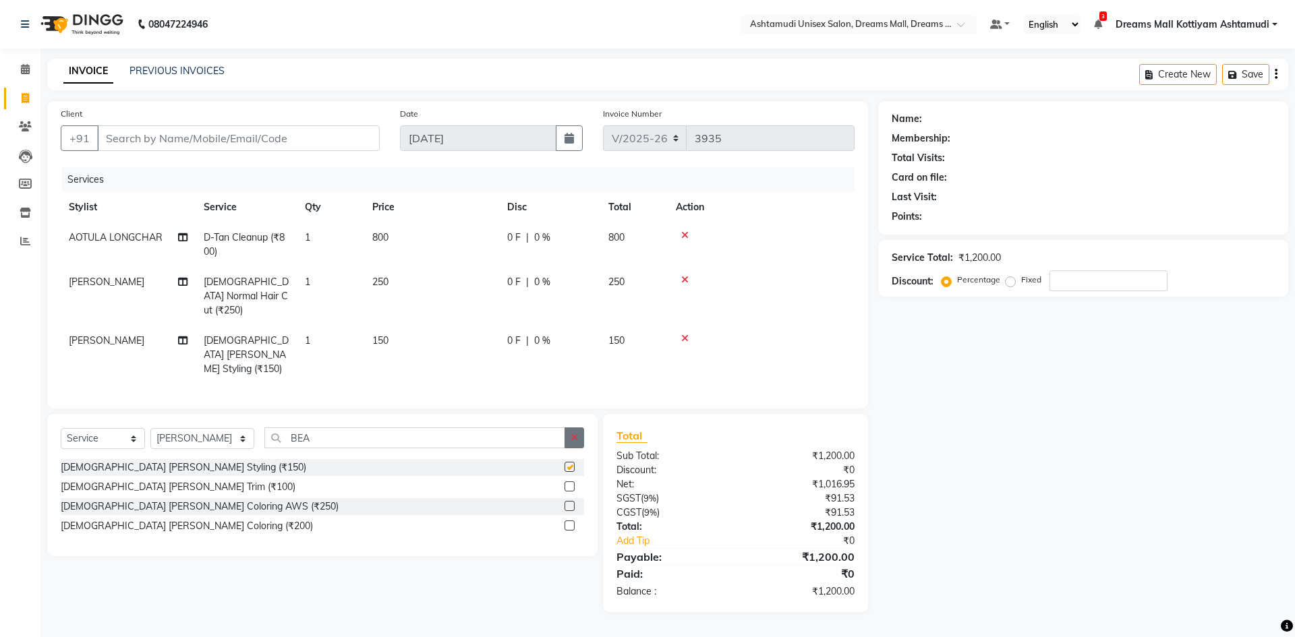
checkbox input "false"
click at [571, 433] on icon "button" at bounding box center [574, 437] width 7 height 9
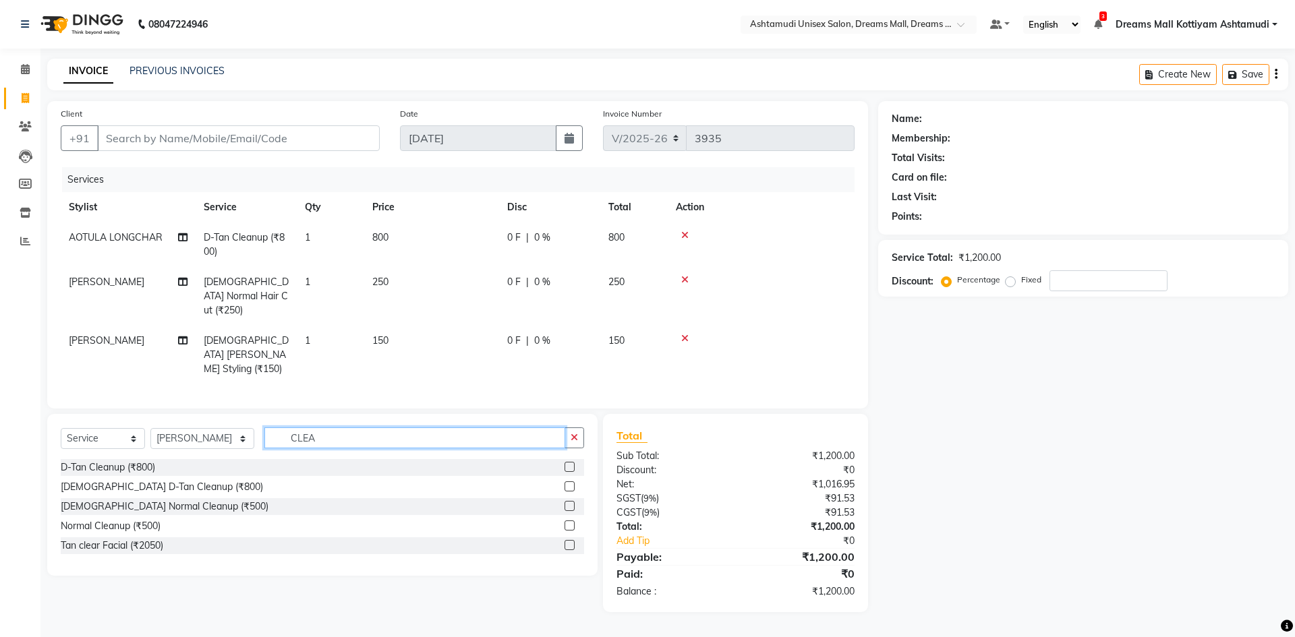
type input "CLEA"
click at [567, 462] on label at bounding box center [570, 467] width 10 height 10
click at [567, 463] on input "checkbox" at bounding box center [569, 467] width 9 height 9
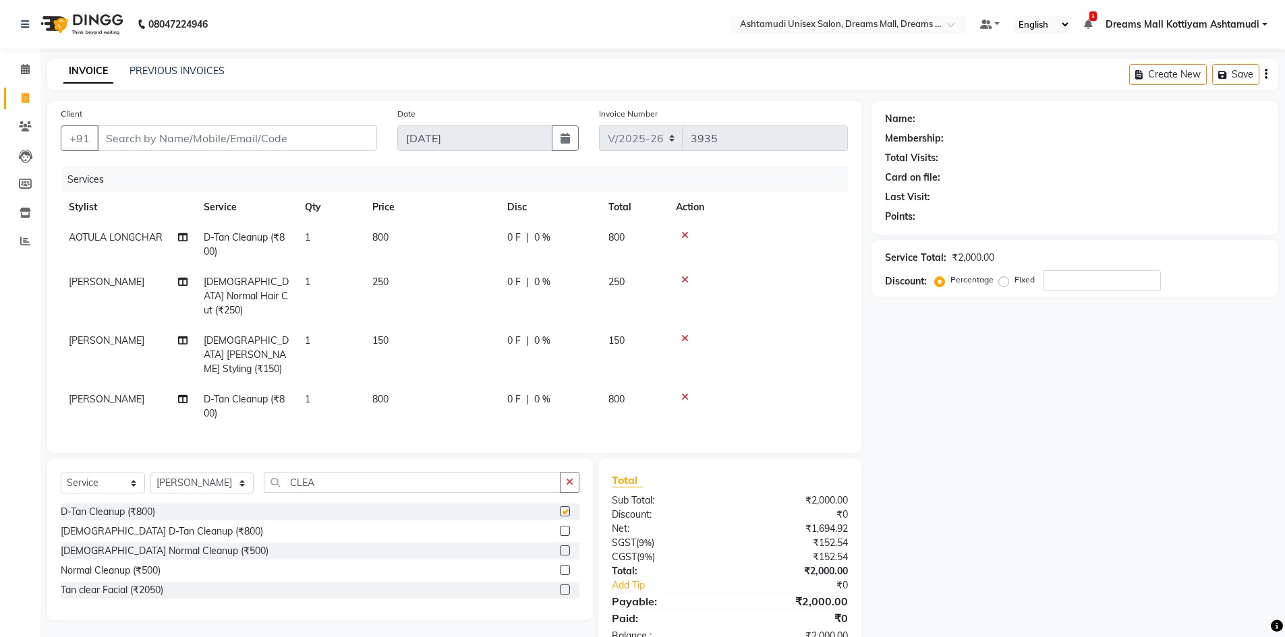
checkbox input "false"
click at [569, 478] on icon "button" at bounding box center [569, 482] width 7 height 9
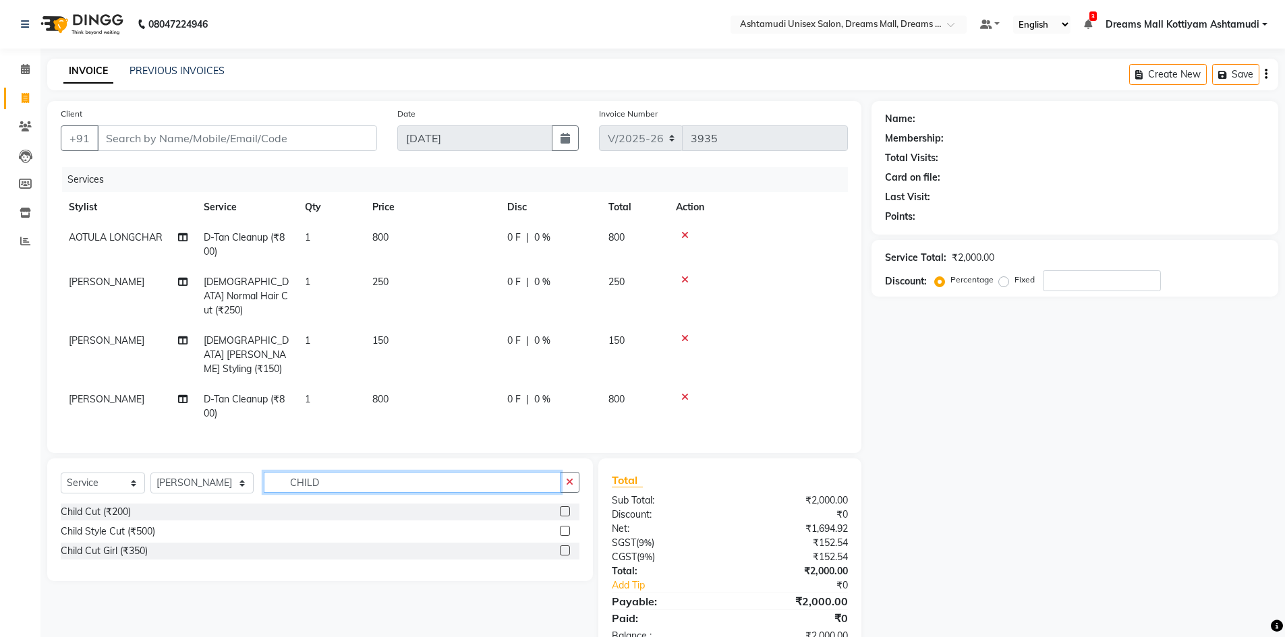
type input "CHILD"
click at [563, 507] on label at bounding box center [565, 512] width 10 height 10
click at [563, 508] on input "checkbox" at bounding box center [564, 512] width 9 height 9
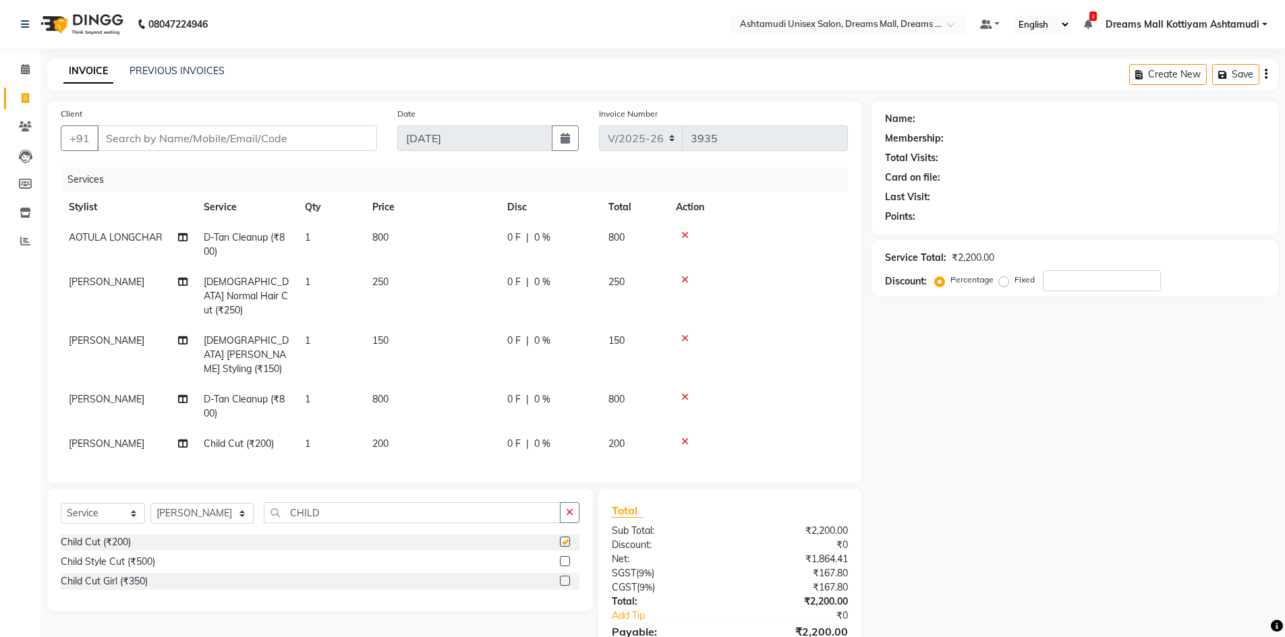
checkbox input "false"
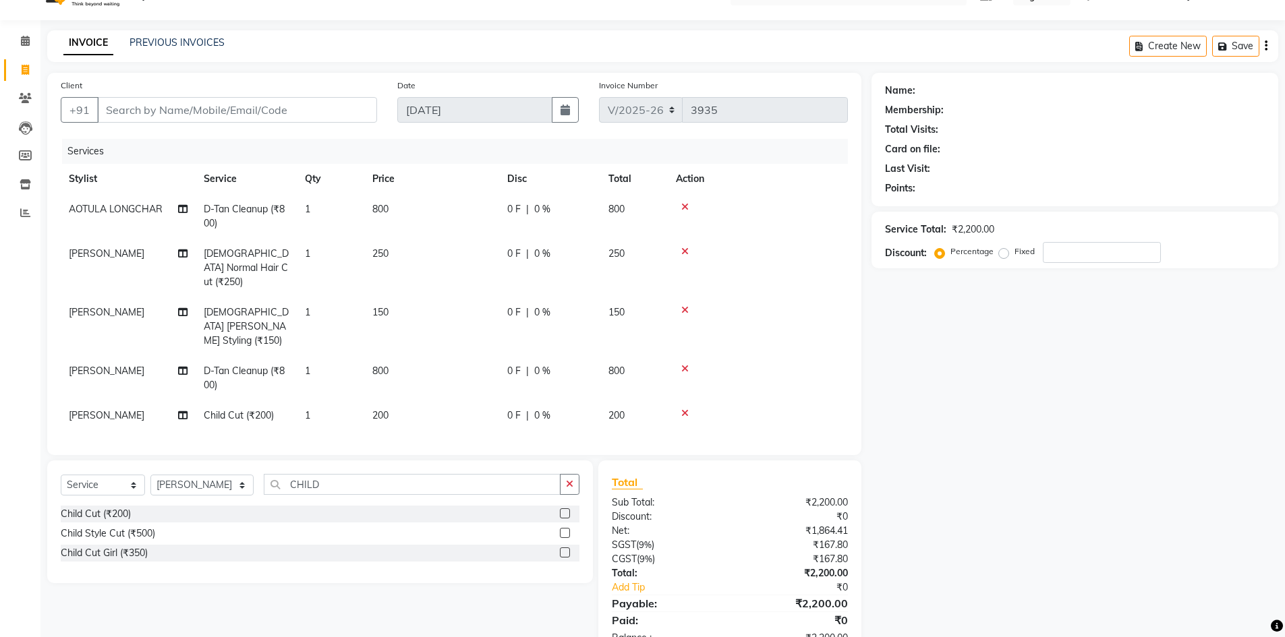
scroll to position [52, 0]
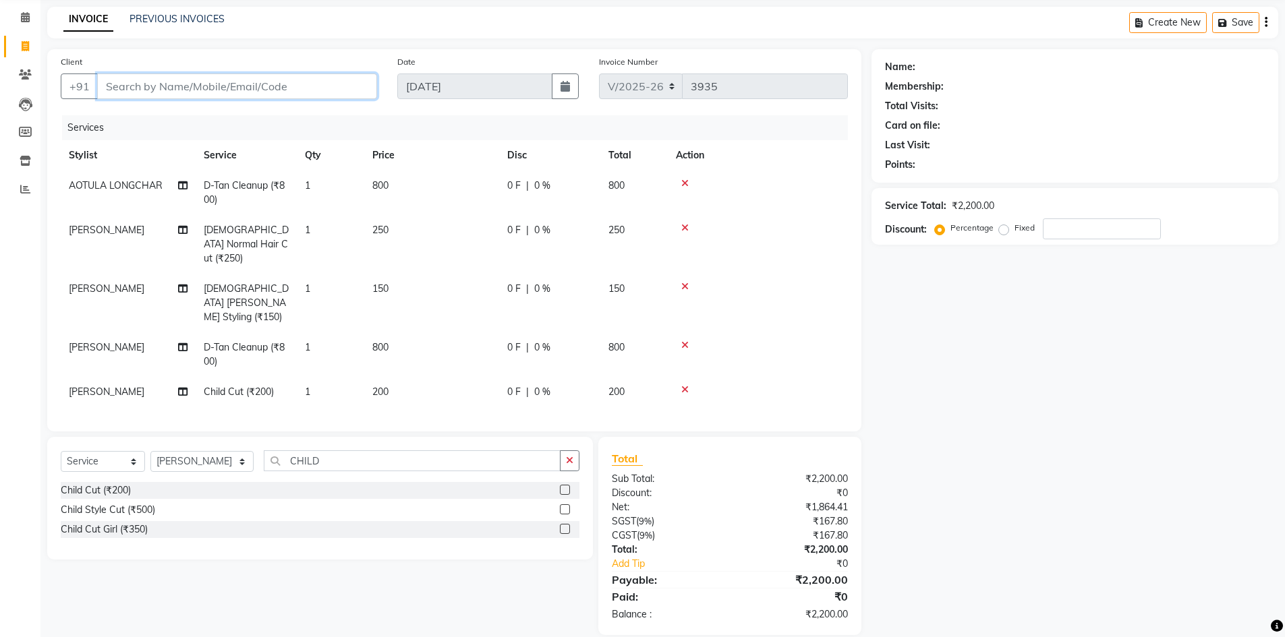
click at [169, 91] on input "Client" at bounding box center [237, 87] width 280 height 26
type input "9"
type input "0"
type input "9497828379"
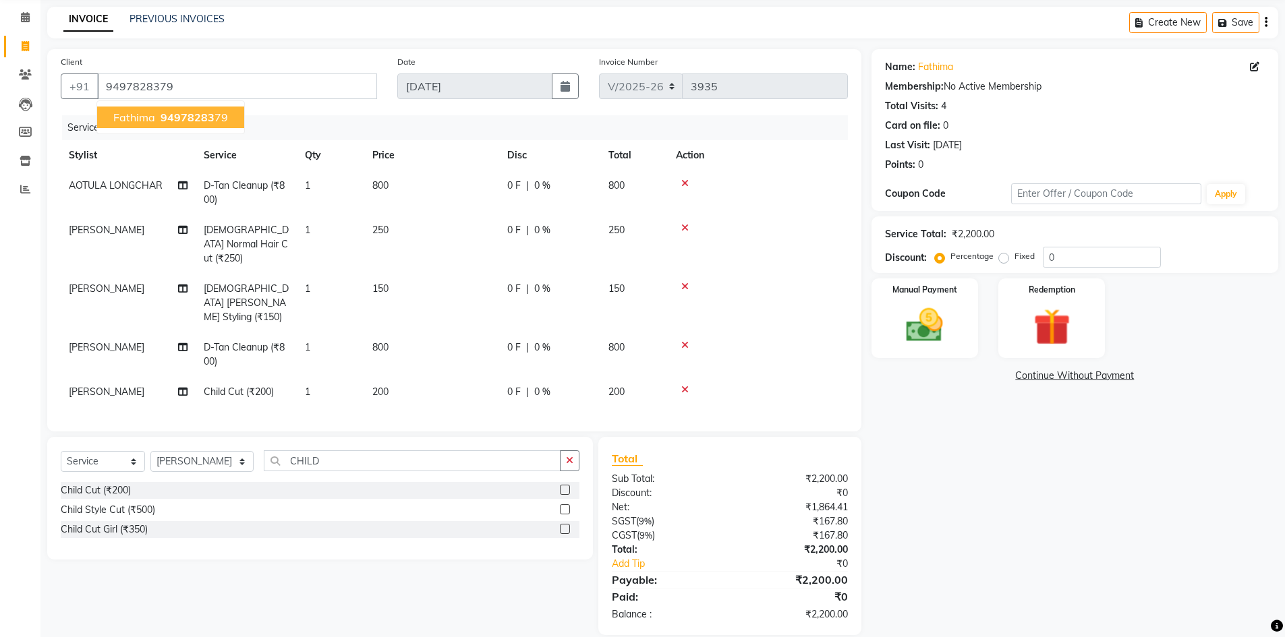
click at [153, 114] on span "Fathima" at bounding box center [134, 117] width 42 height 13
click at [927, 333] on img at bounding box center [925, 326] width 62 height 44
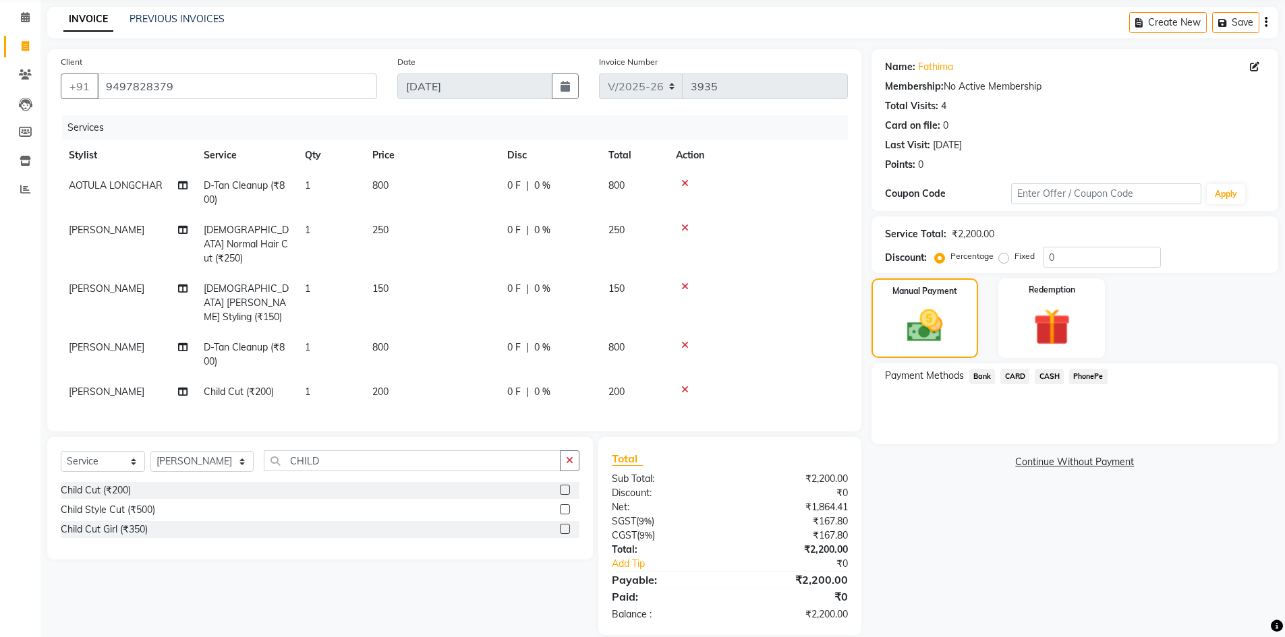
click at [1102, 378] on span "PhonePe" at bounding box center [1088, 377] width 38 height 16
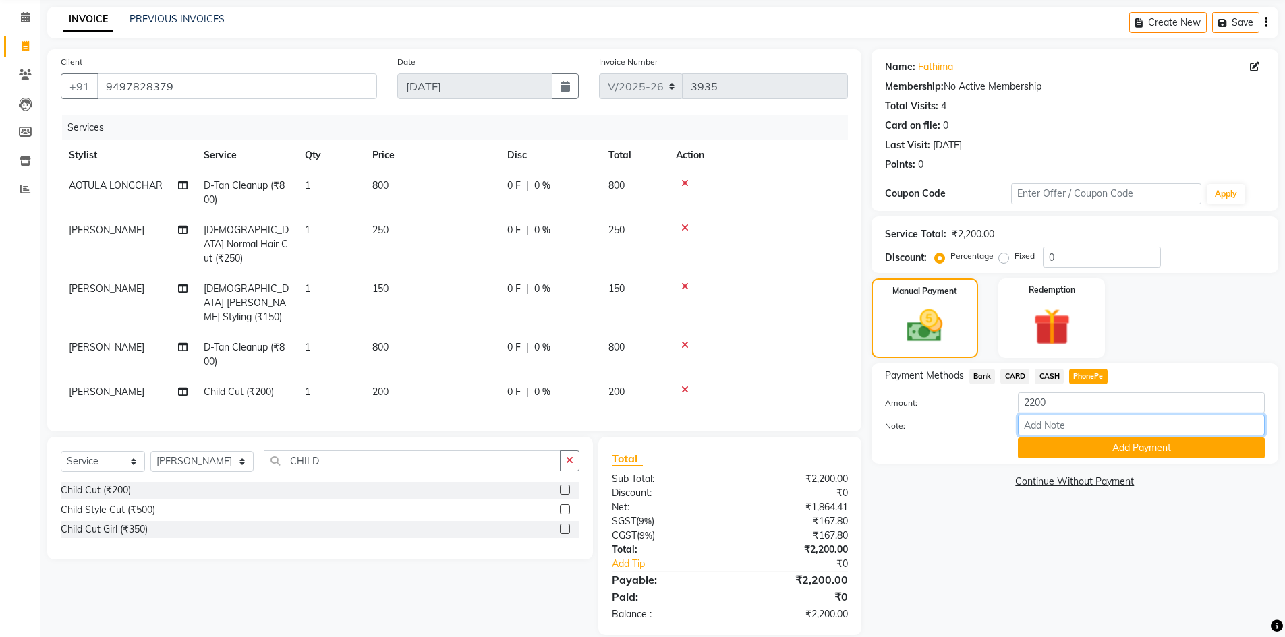
click at [1065, 426] on input "Note:" at bounding box center [1141, 425] width 247 height 21
type input "[PERSON_NAME]"
click at [1094, 441] on button "Add Payment" at bounding box center [1141, 448] width 247 height 21
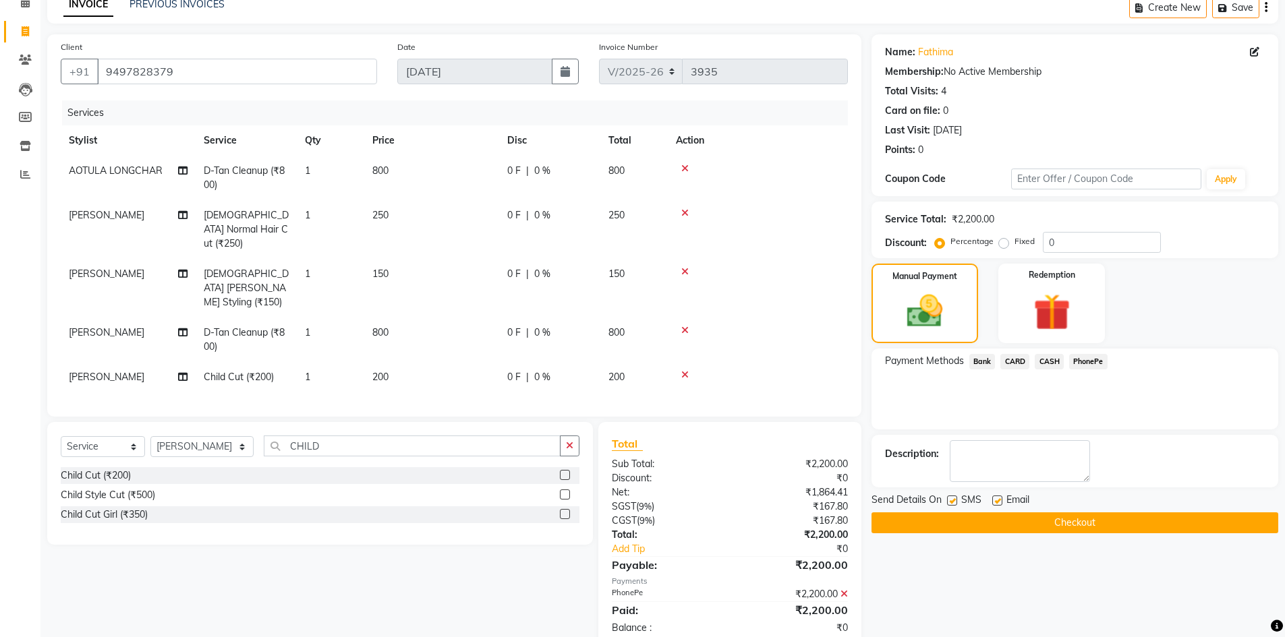
scroll to position [80, 0]
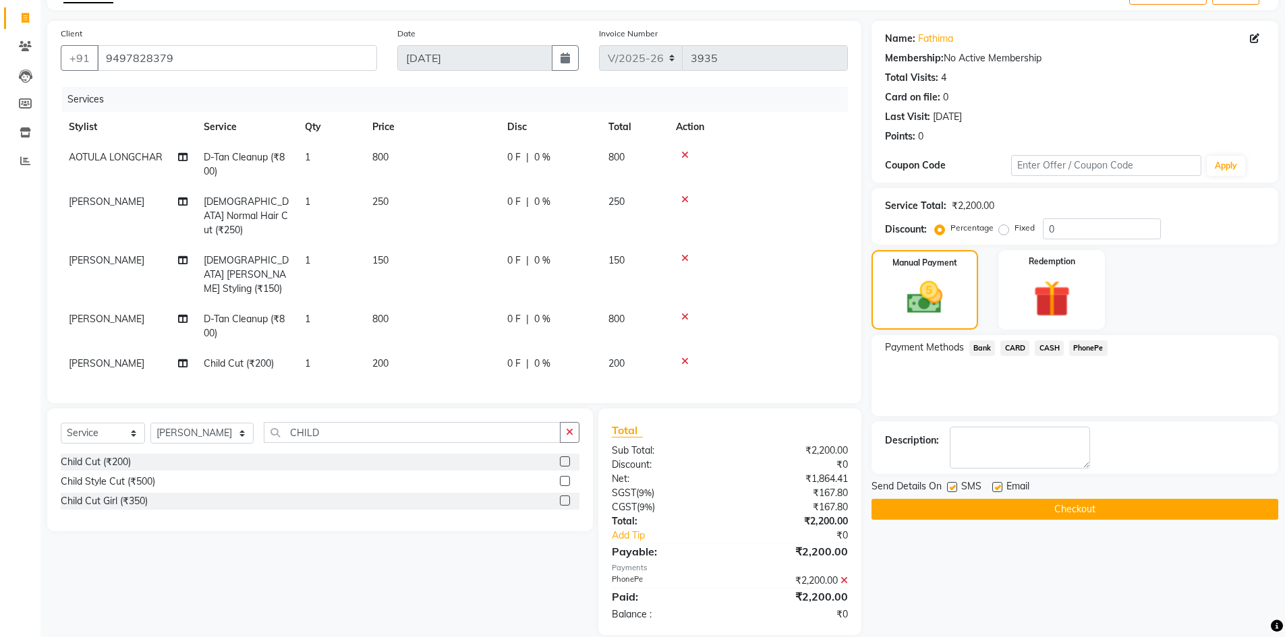
click at [1072, 510] on button "Checkout" at bounding box center [1074, 509] width 407 height 21
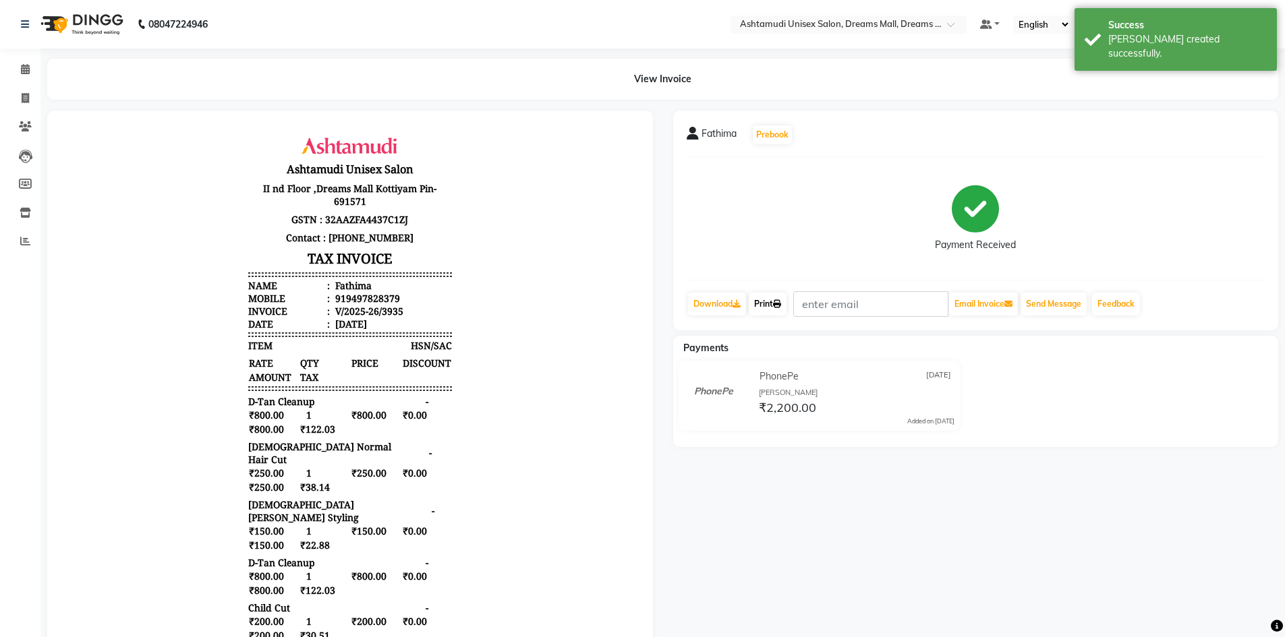
click at [770, 295] on link "Print" at bounding box center [768, 304] width 38 height 23
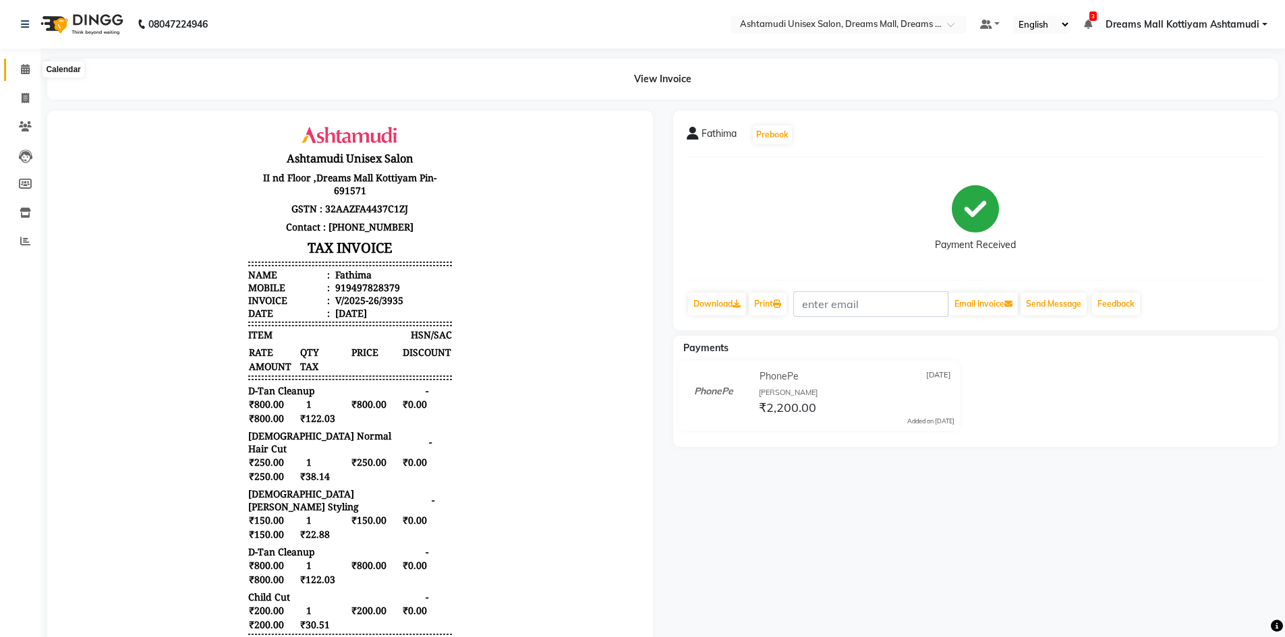
click at [17, 66] on span at bounding box center [25, 70] width 24 height 16
